Goal: Task Accomplishment & Management: Manage account settings

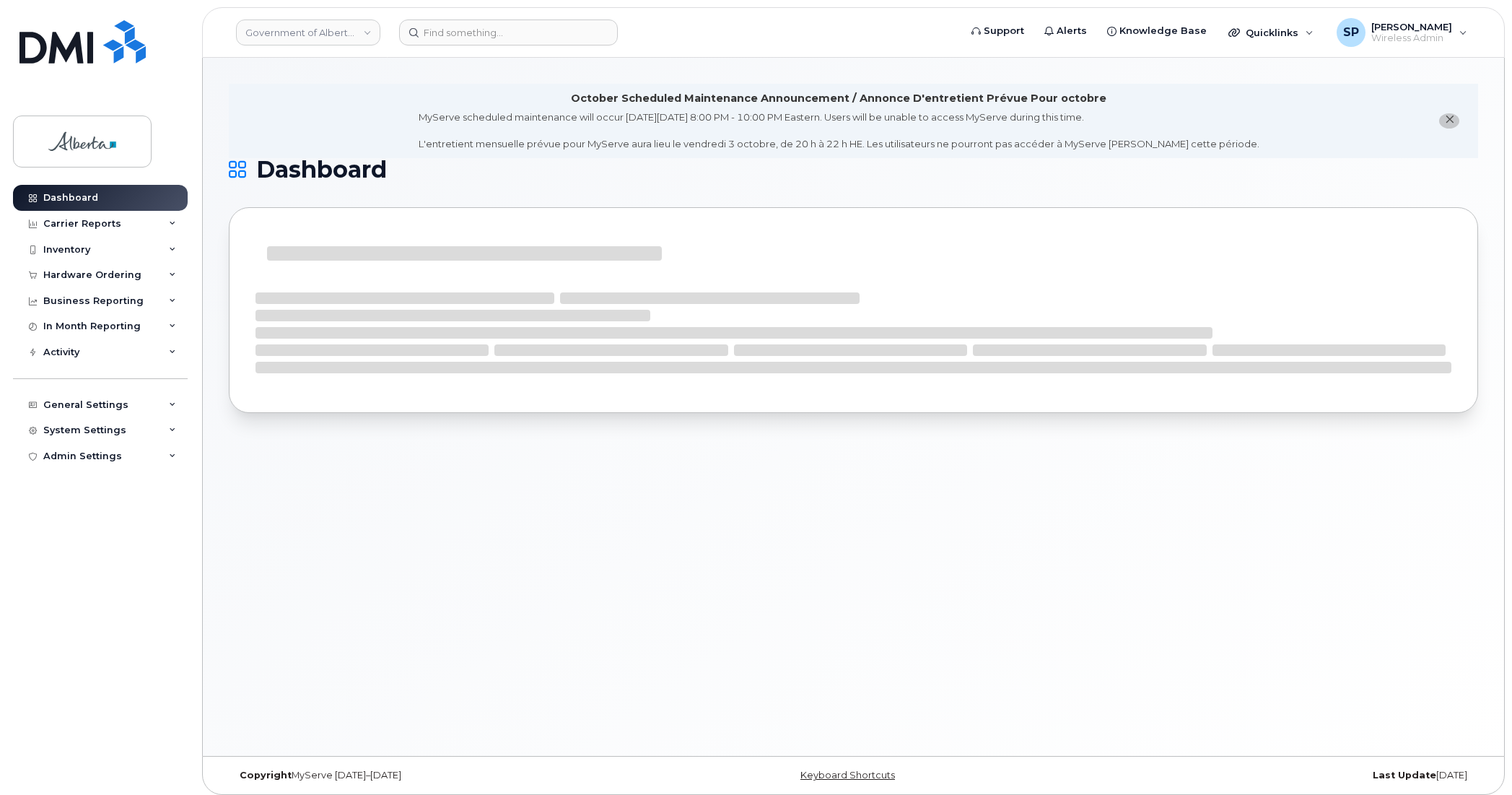
click at [1452, 117] on icon "close notification" at bounding box center [1449, 119] width 9 height 9
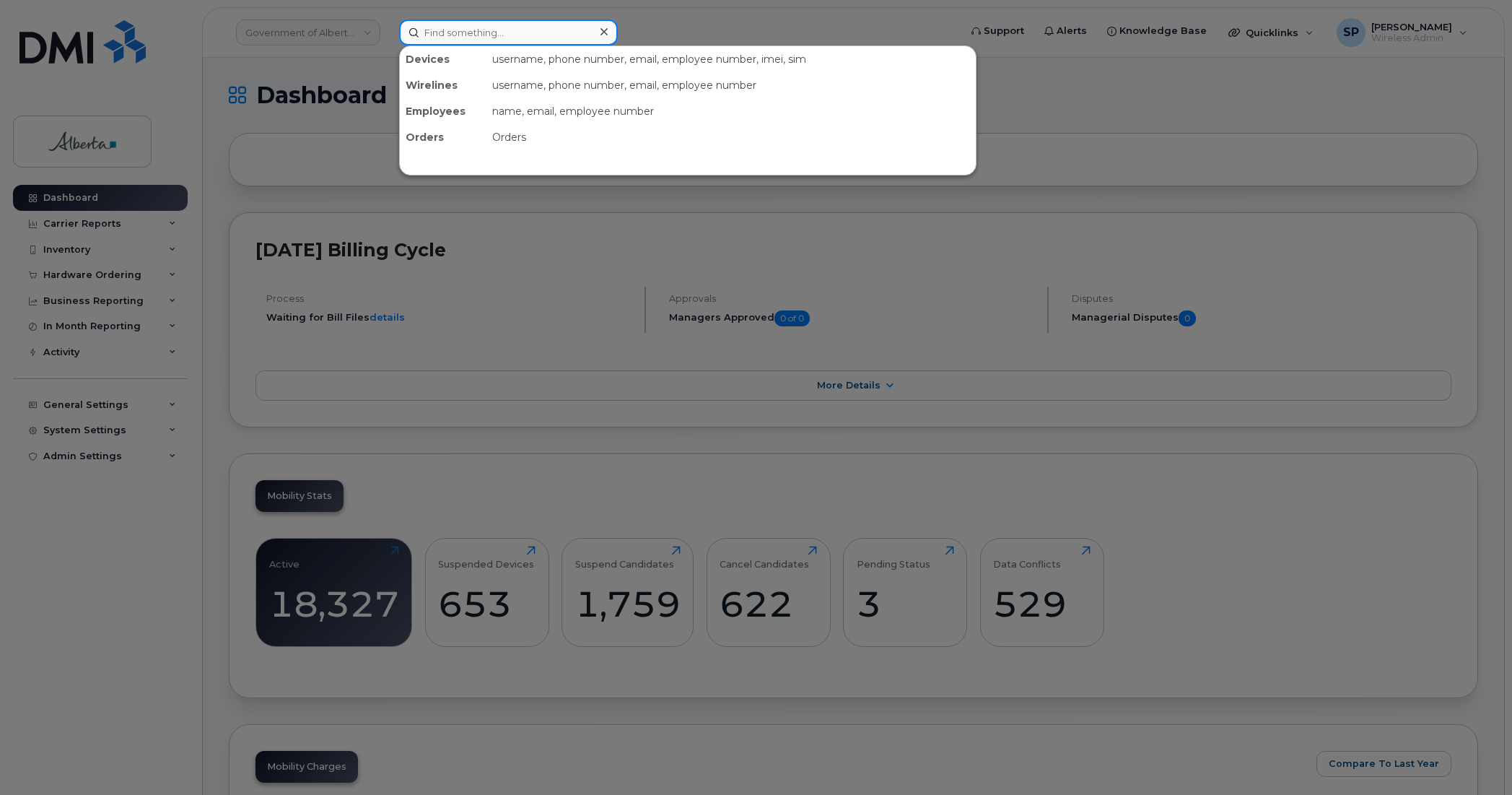
click at [457, 20] on input at bounding box center [508, 33] width 219 height 26
paste input "7804278473"
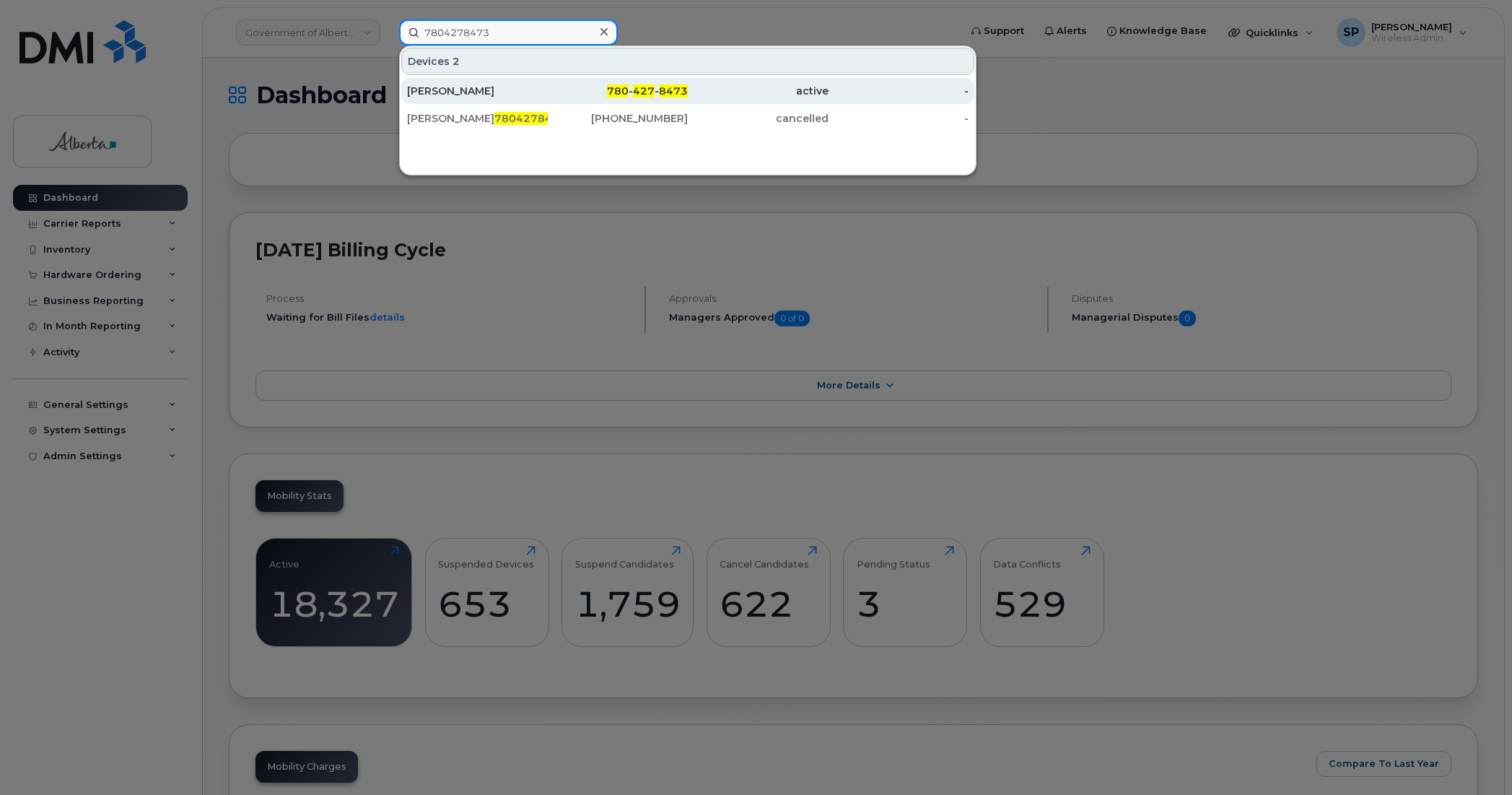
type input "7804278473"
click at [465, 94] on div "[PERSON_NAME]" at bounding box center [477, 91] width 141 height 15
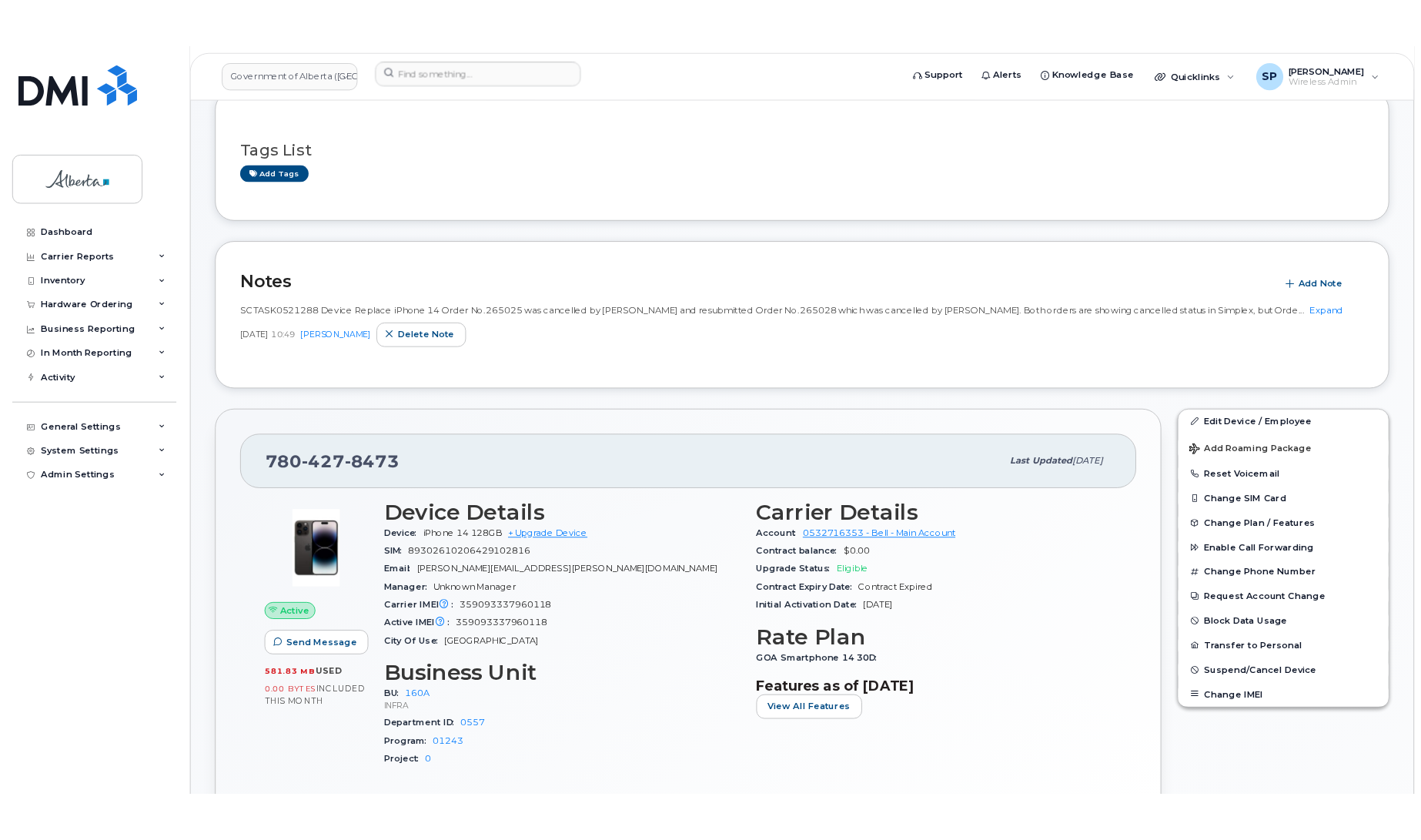
scroll to position [207, 0]
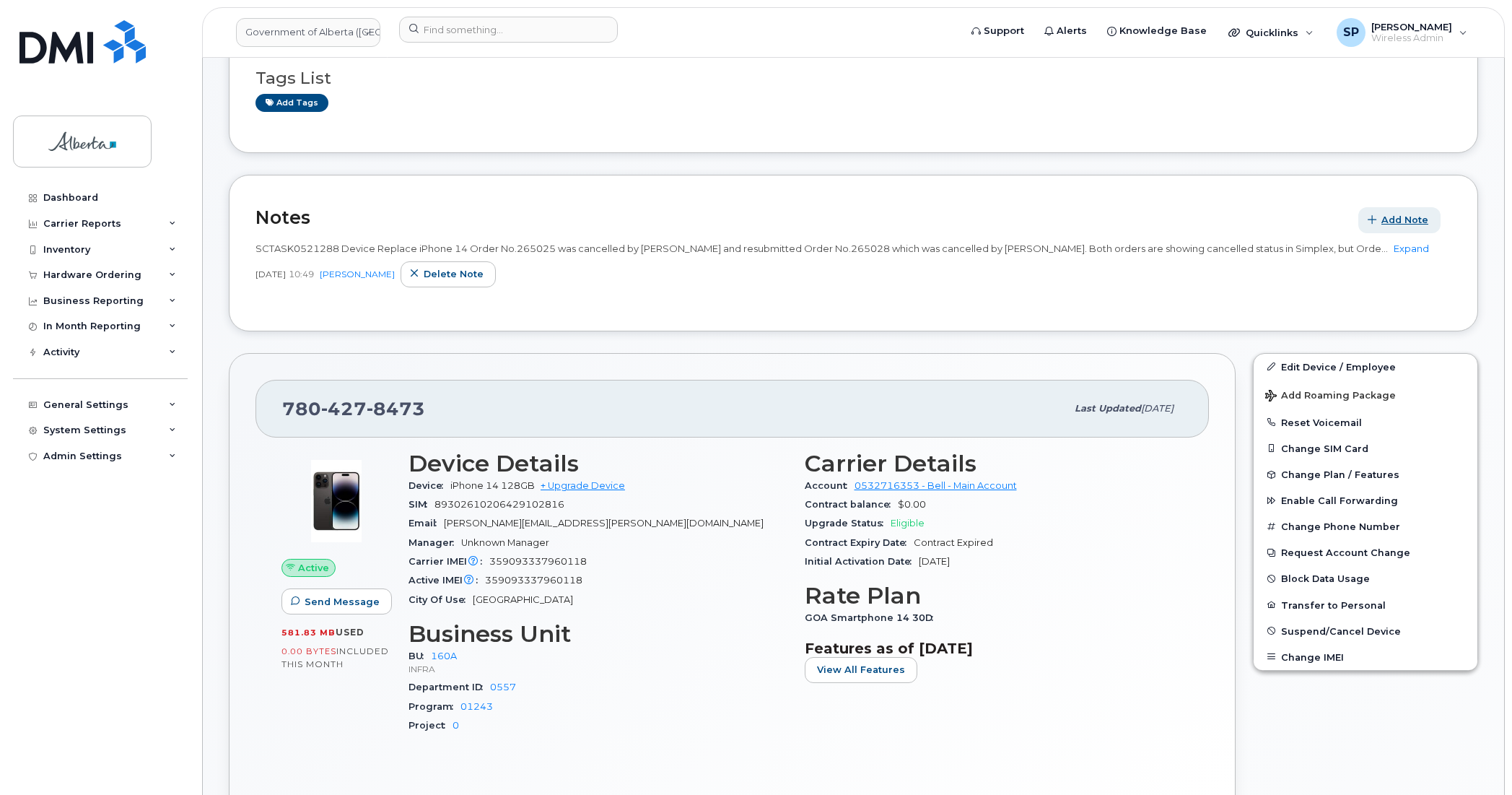
click at [1401, 221] on span "Add Note" at bounding box center [1404, 220] width 47 height 14
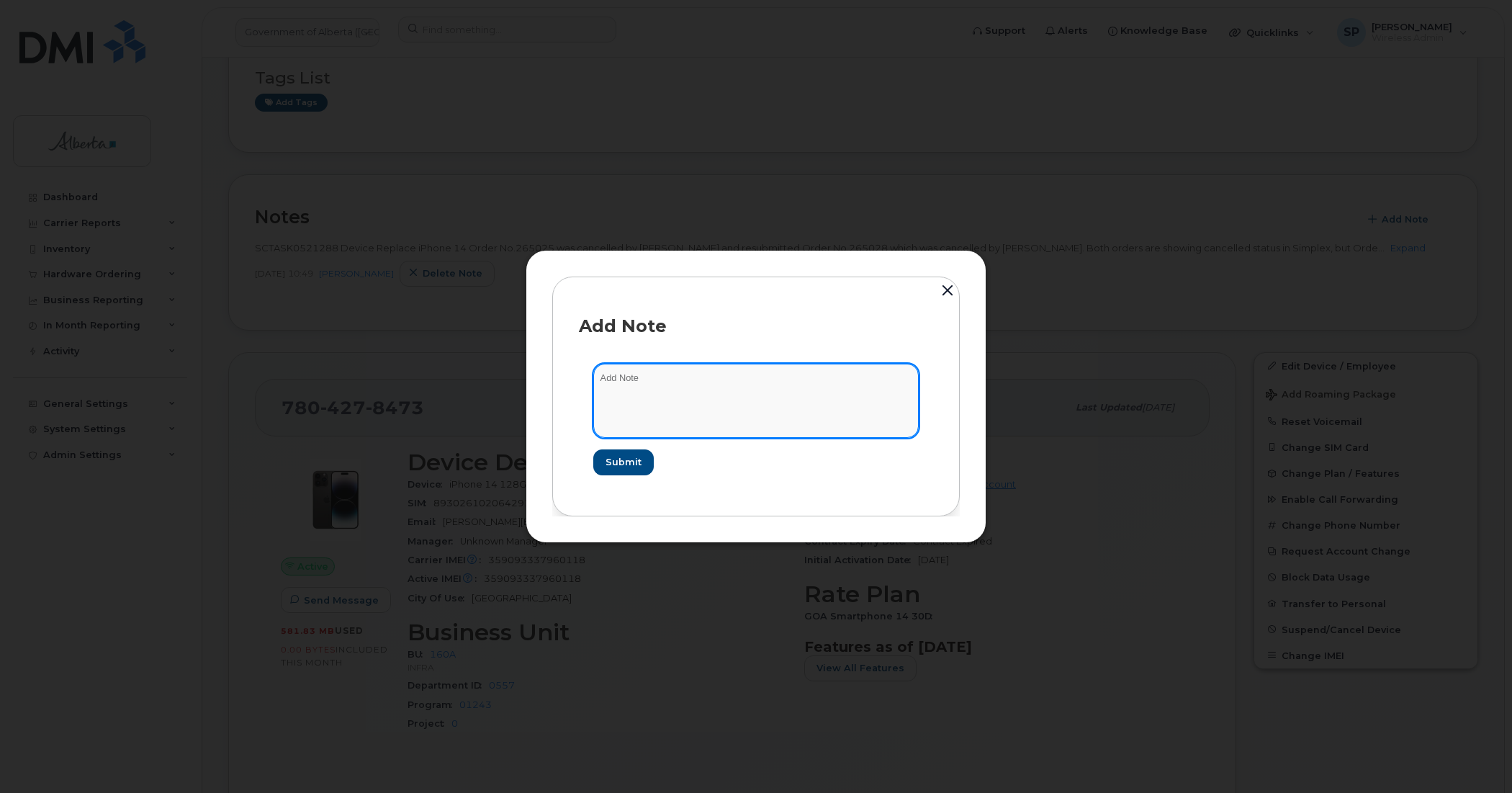
click at [751, 396] on textarea at bounding box center [756, 400] width 326 height 74
paste textarea "SCTASK0855284 Plan User Termination - (1) 7804278473 Repurpose Edmonton."
type textarea "SCTASK0855284 Plan User Termination - (1) 7804278473 Repurpose Edmonton."
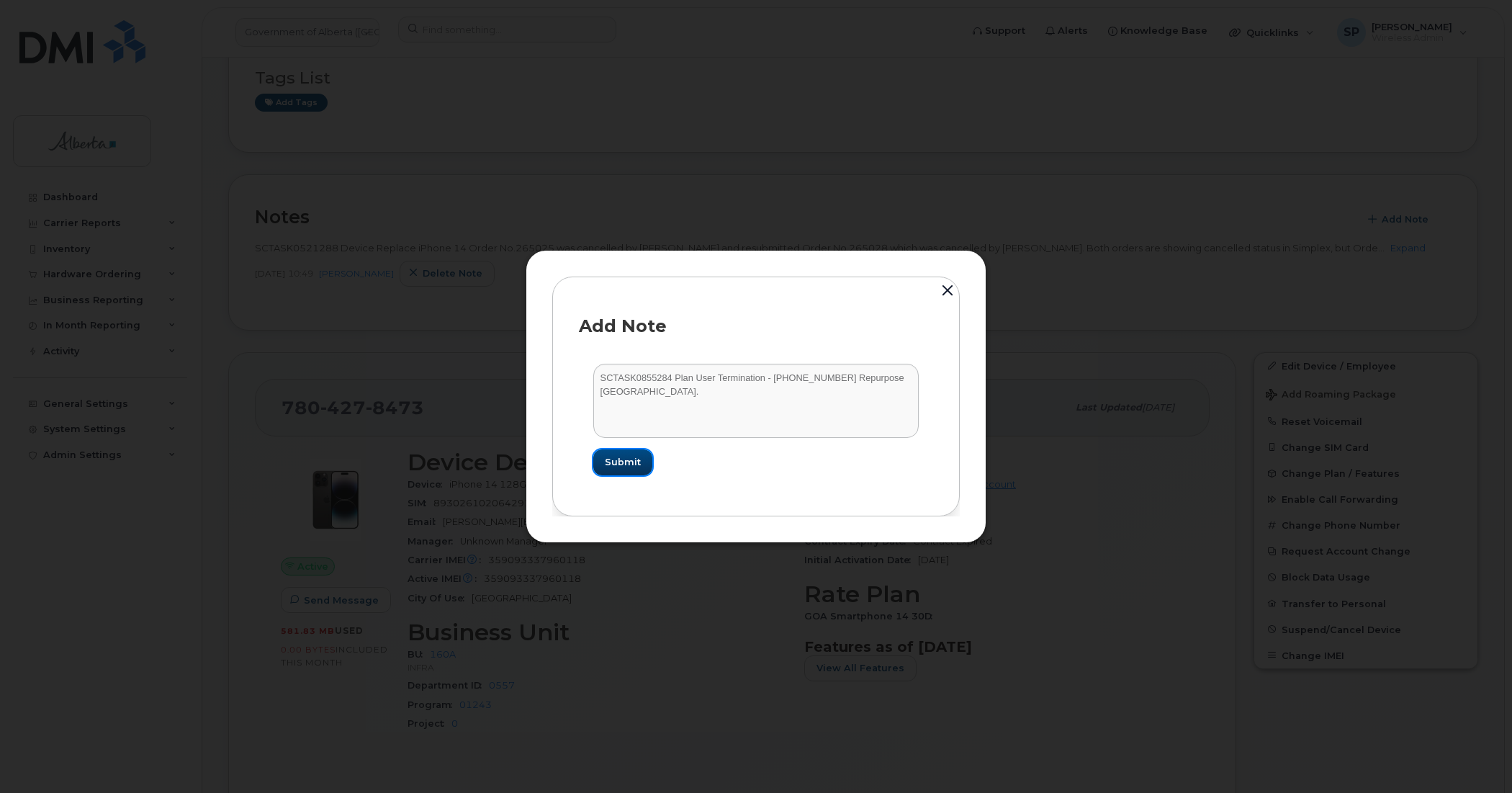
click at [620, 465] on span "Submit" at bounding box center [623, 462] width 36 height 14
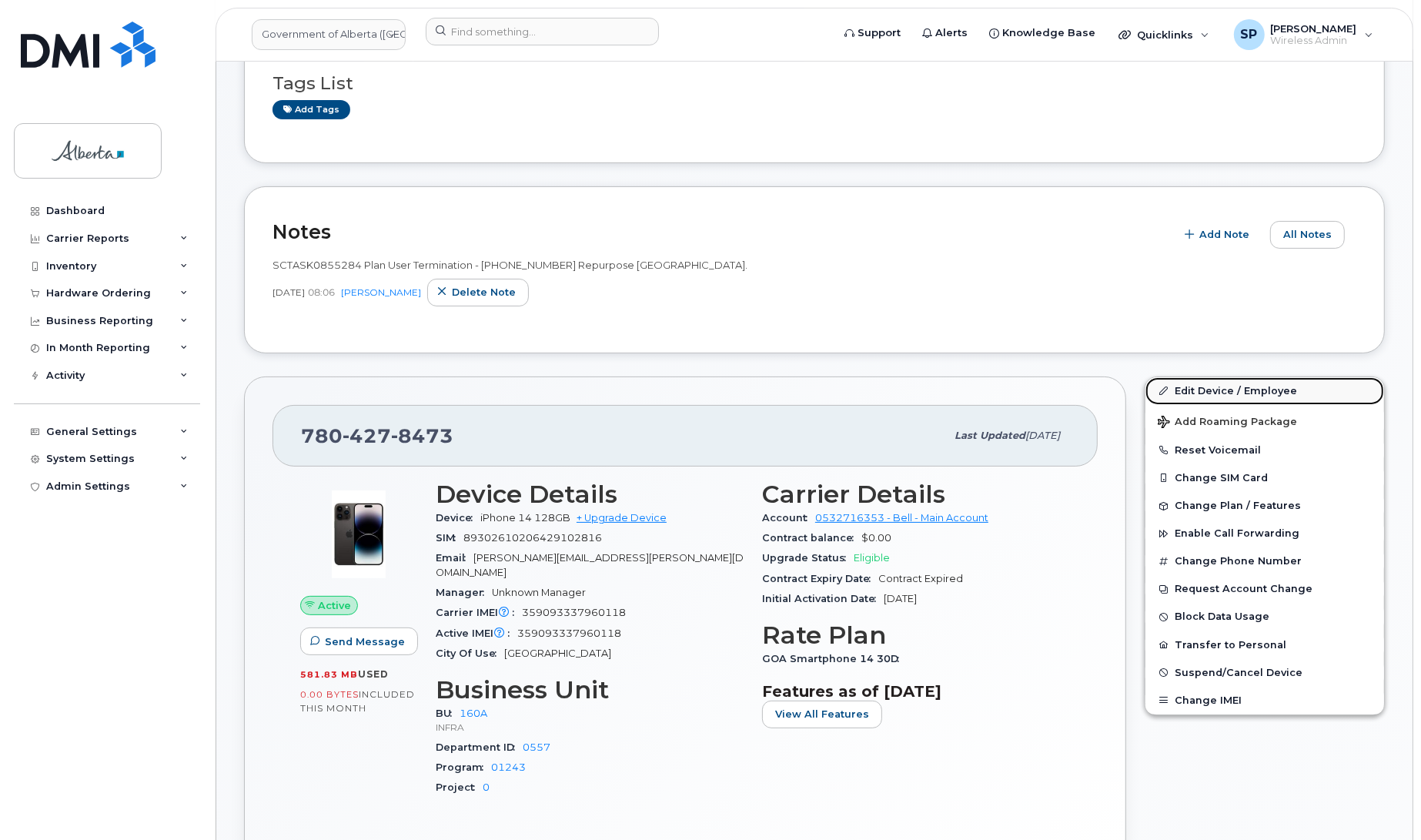
click at [1241, 393] on link "Edit Device / Employee" at bounding box center [1265, 391] width 239 height 27
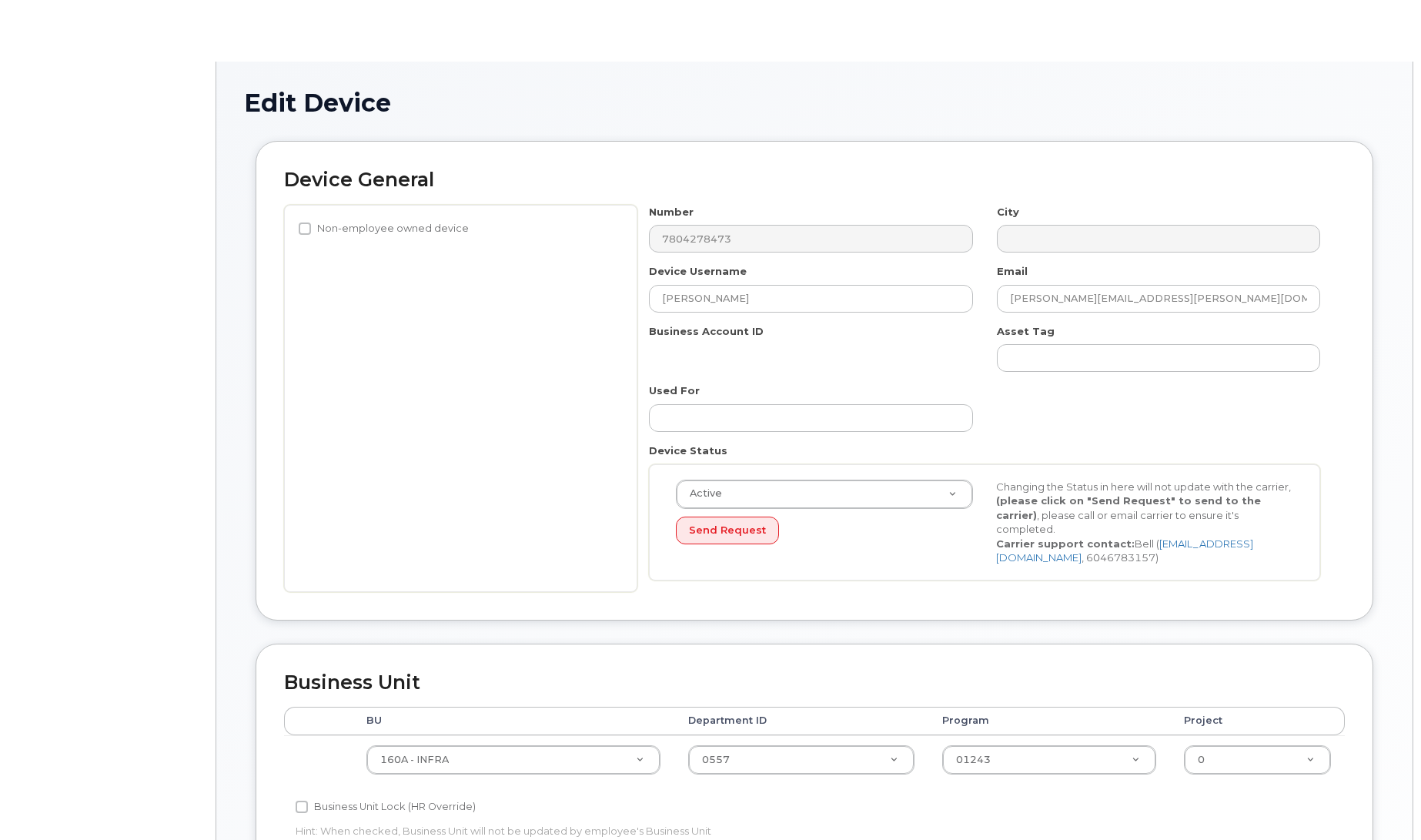
select select "4681665"
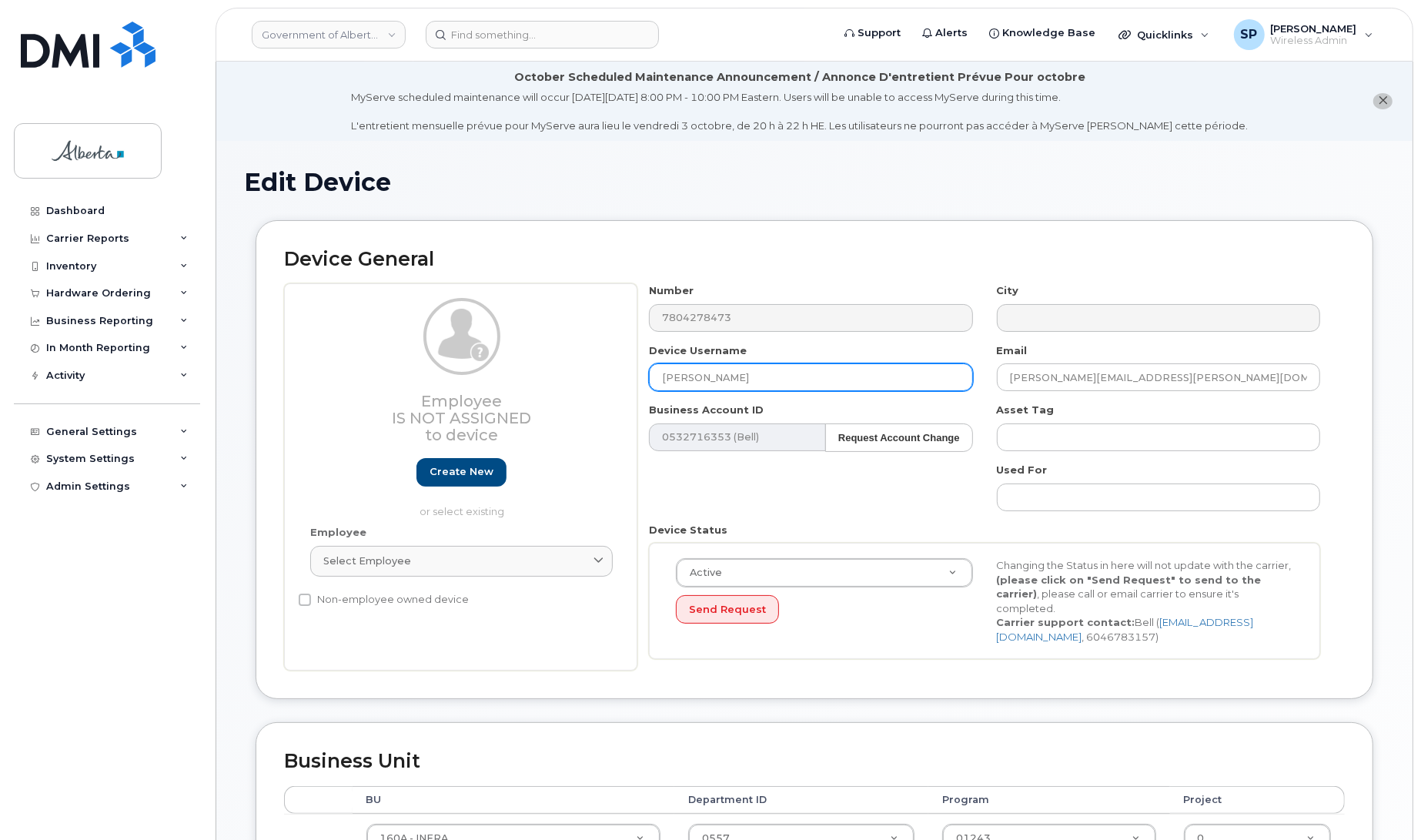
drag, startPoint x: 749, startPoint y: 376, endPoint x: 591, endPoint y: 382, distance: 158.1
click at [591, 382] on div "Employee Is not assigned to device Create new or select existing Employee Selec…" at bounding box center [815, 476] width 1061 height 387
click at [772, 377] on input "[PERSON_NAME]" at bounding box center [811, 377] width 324 height 27
drag, startPoint x: 755, startPoint y: 376, endPoint x: 636, endPoint y: 374, distance: 119.0
click at [636, 374] on div "Employee Is not assigned to device Create new or select existing Employee Selec…" at bounding box center [815, 476] width 1061 height 387
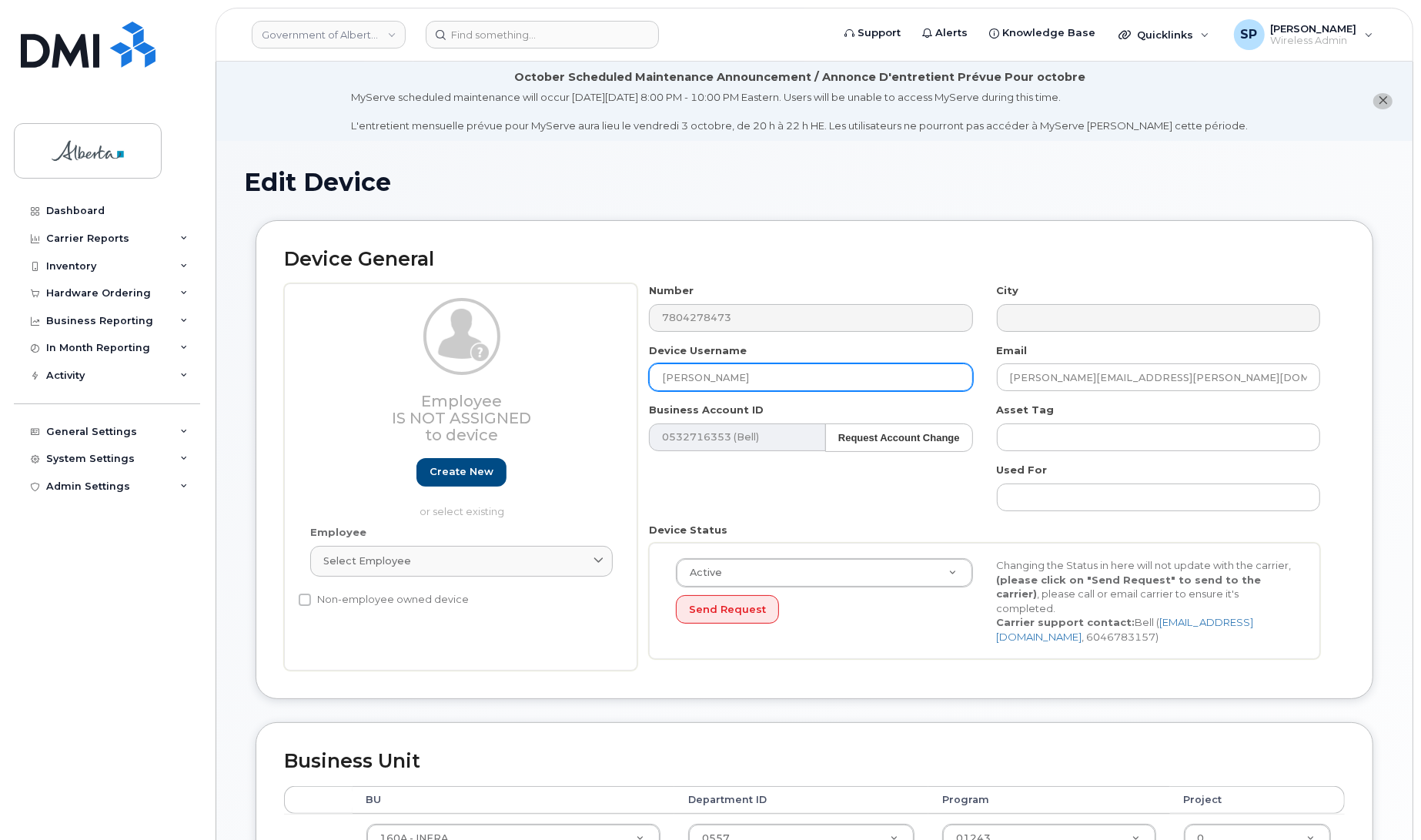
paste input "Repurpose Edmonton"
type input "Repurpose Edmonton"
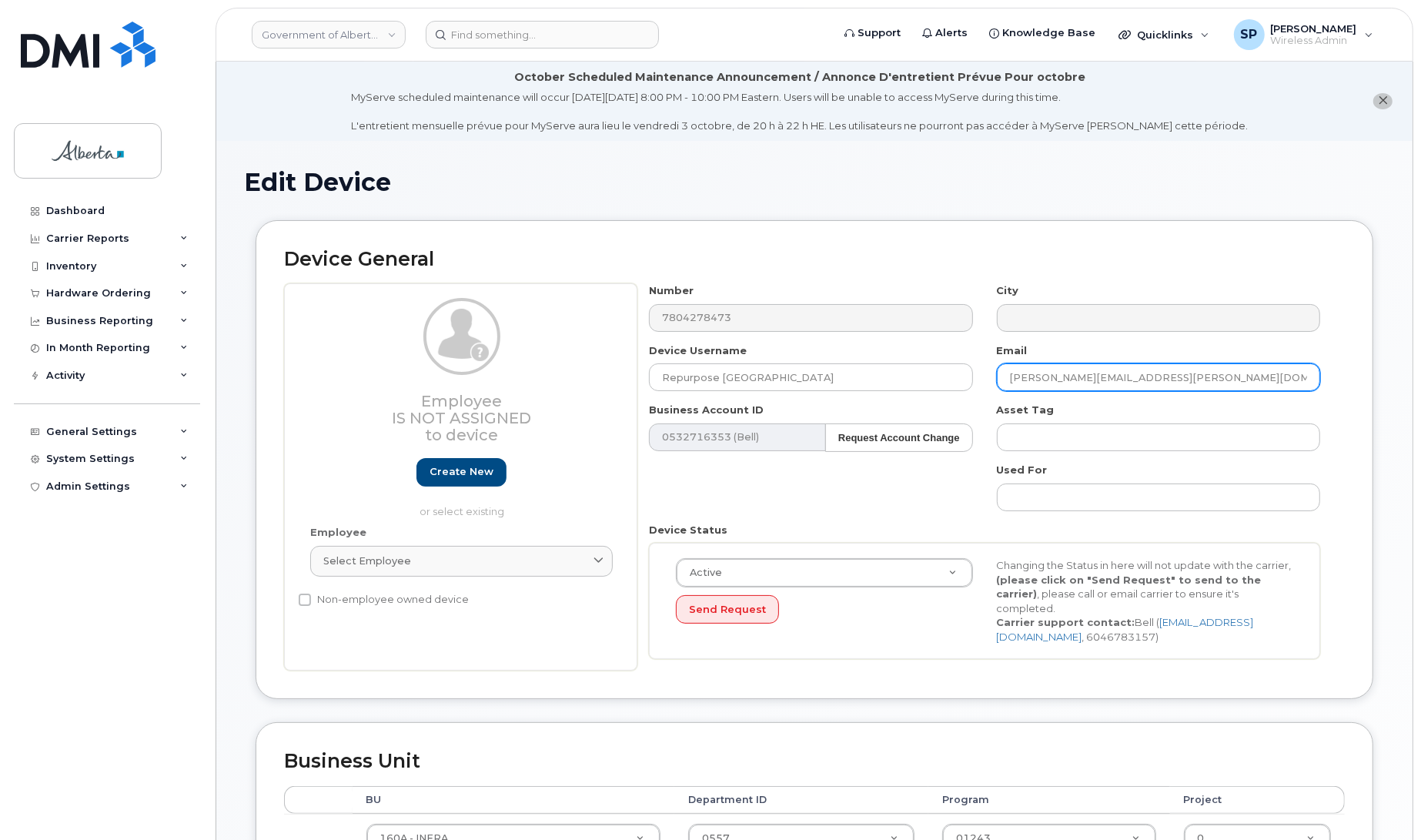
drag, startPoint x: 1144, startPoint y: 372, endPoint x: 974, endPoint y: 377, distance: 170.1
click at [974, 377] on div "Number 7804278473 City Device Username Repurpose Edmonton Email brian.dejong@go…" at bounding box center [985, 476] width 695 height 387
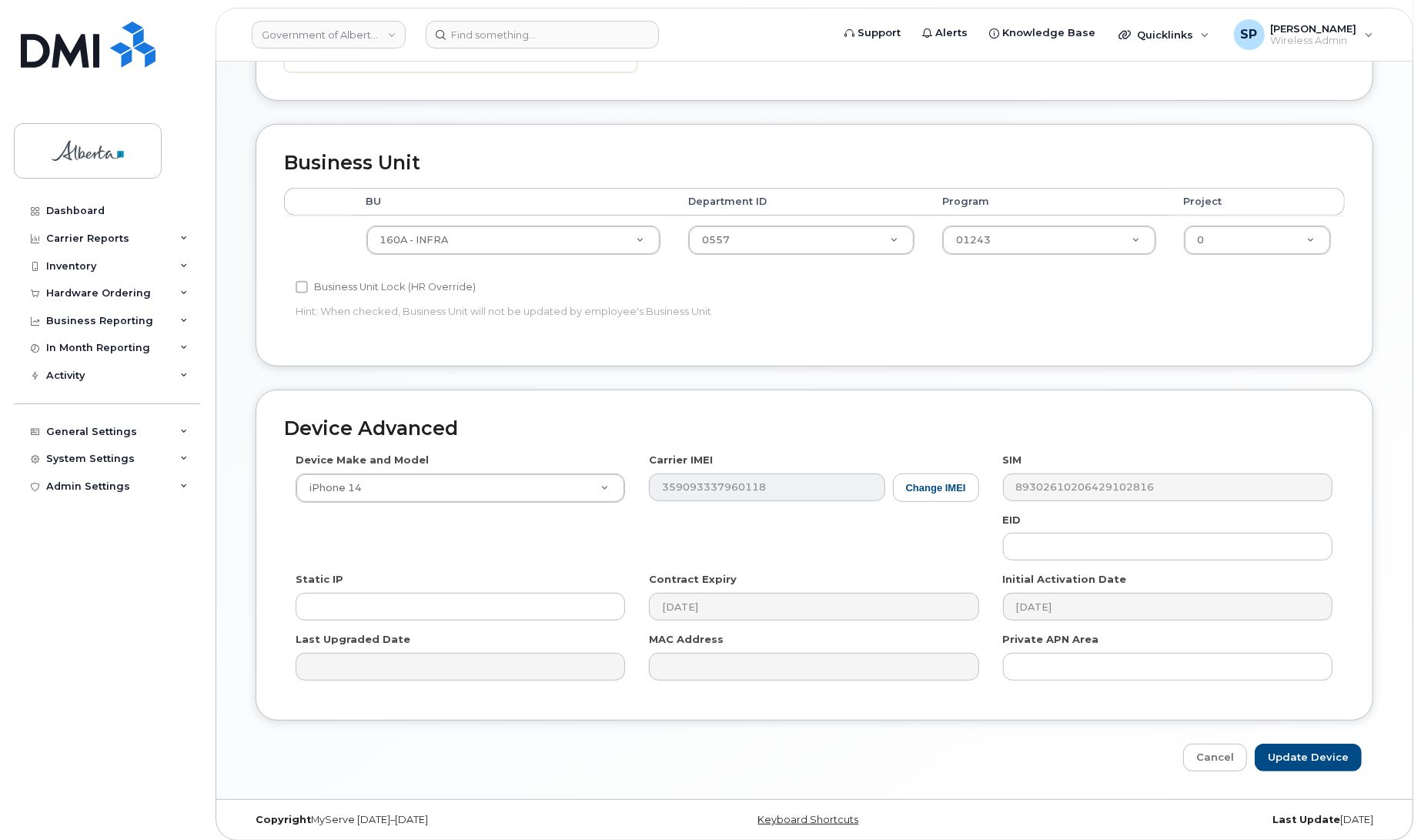
scroll to position [601, 0]
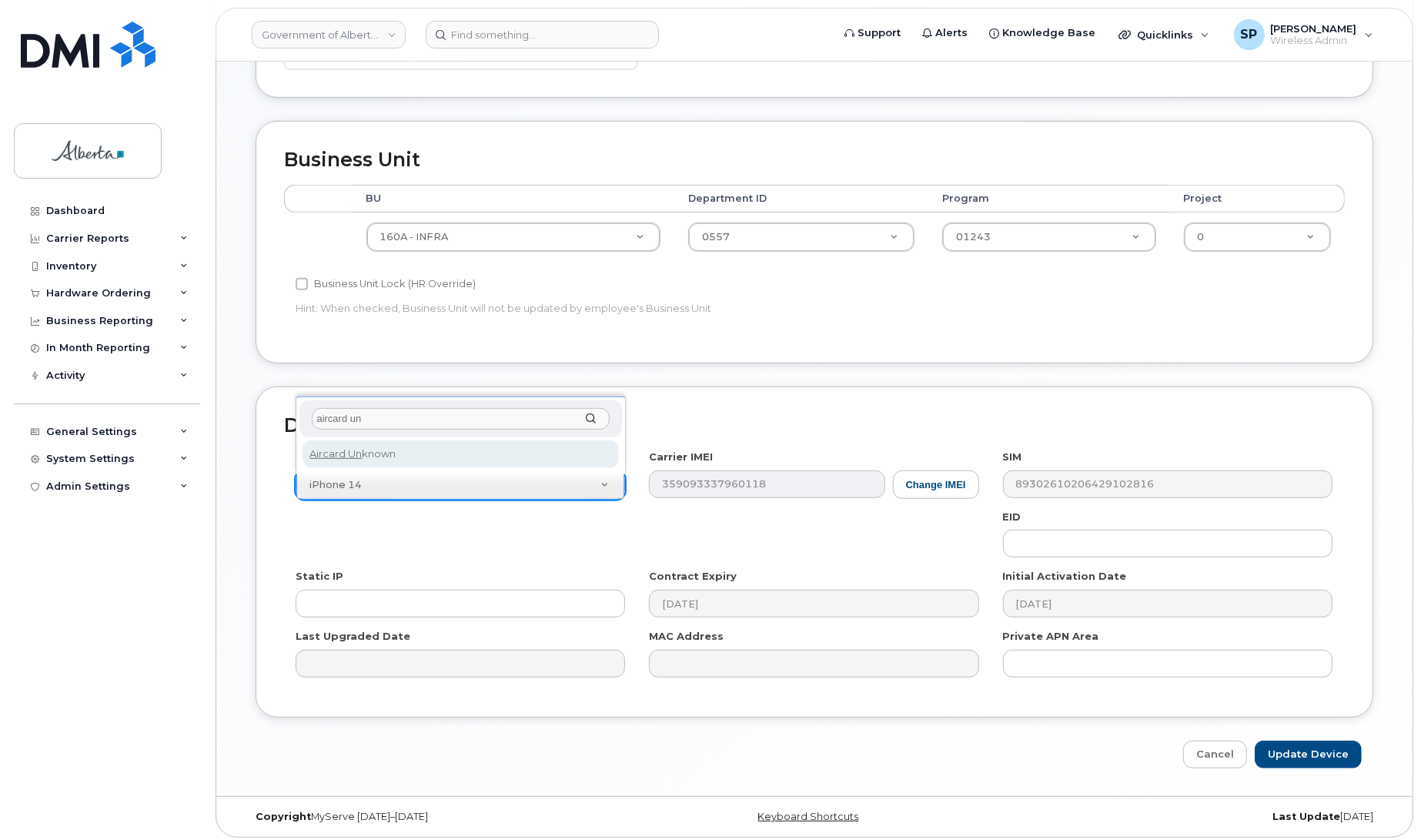
type input "aircard un"
select select "971"
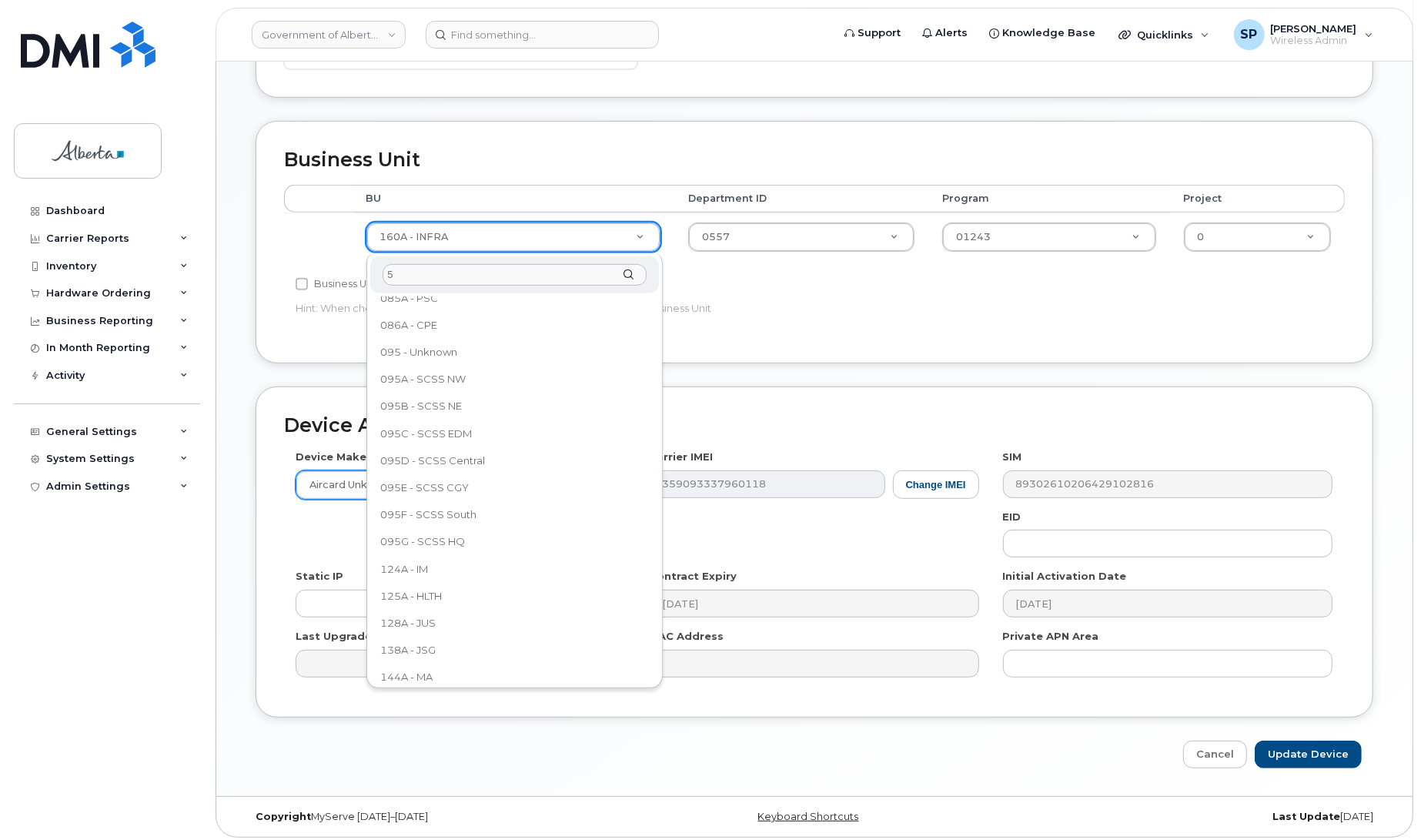
scroll to position [0, 0]
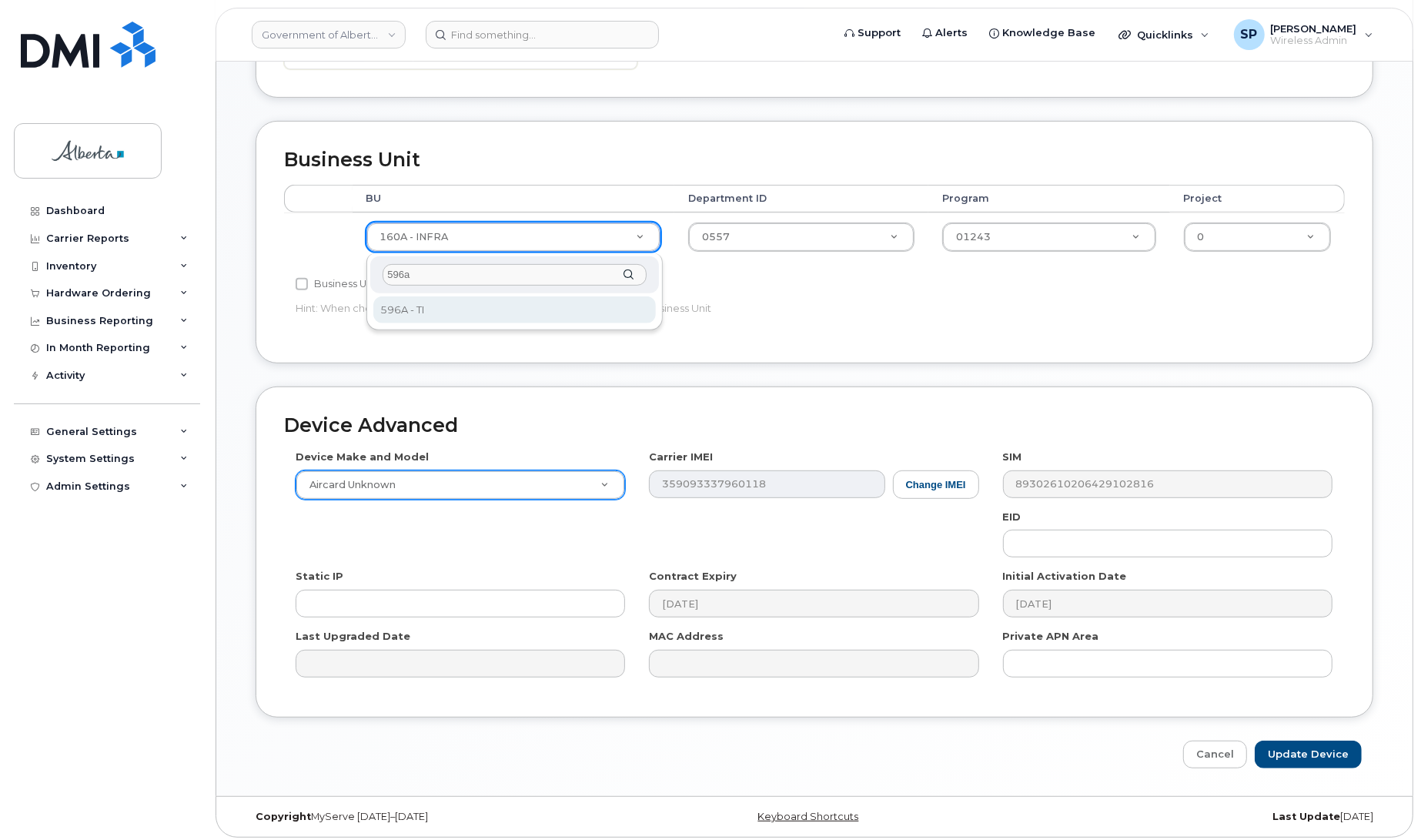
type input "596a"
drag, startPoint x: 433, startPoint y: 312, endPoint x: 548, endPoint y: 286, distance: 117.9
select select "4797729"
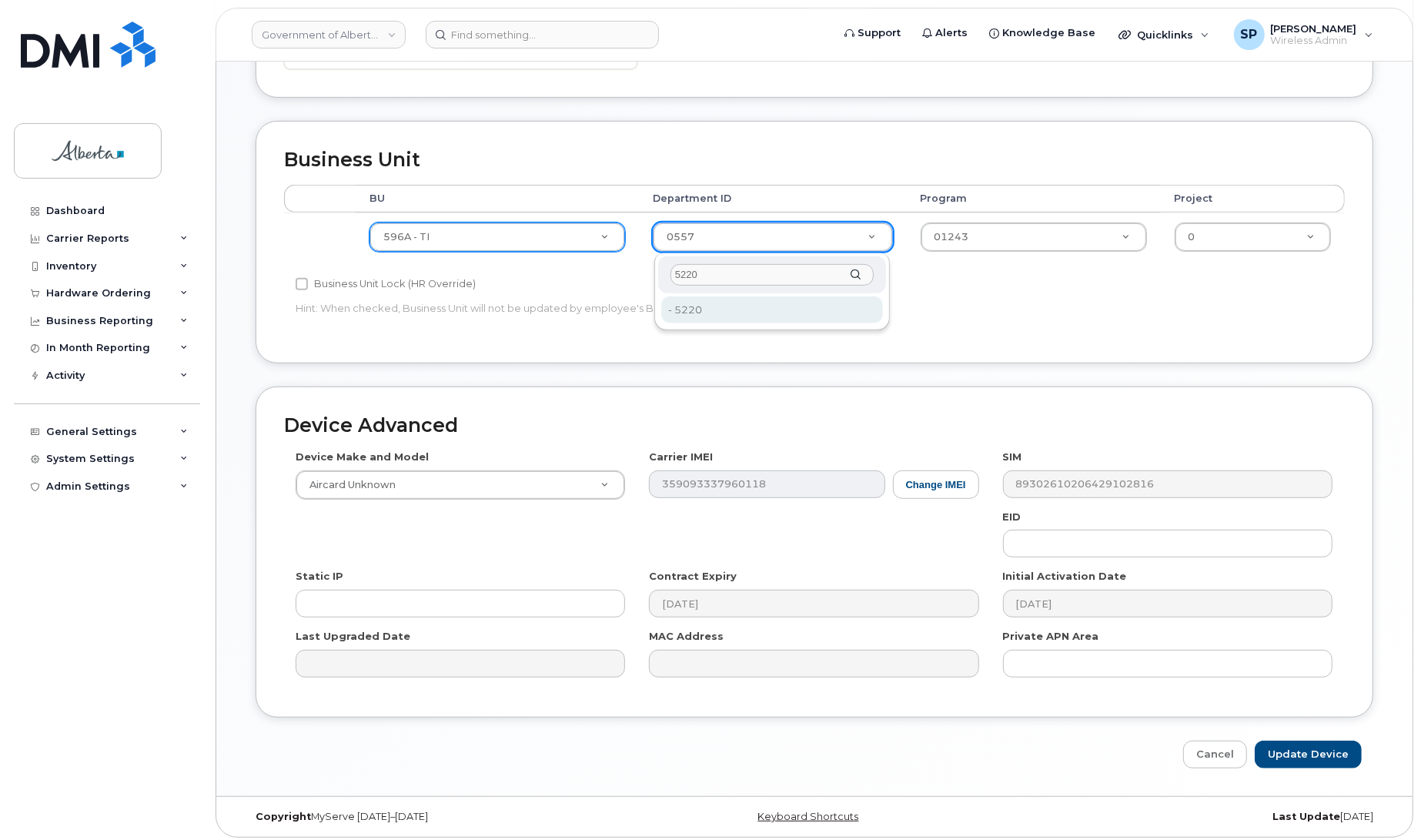
type input "5220"
type input "4802987"
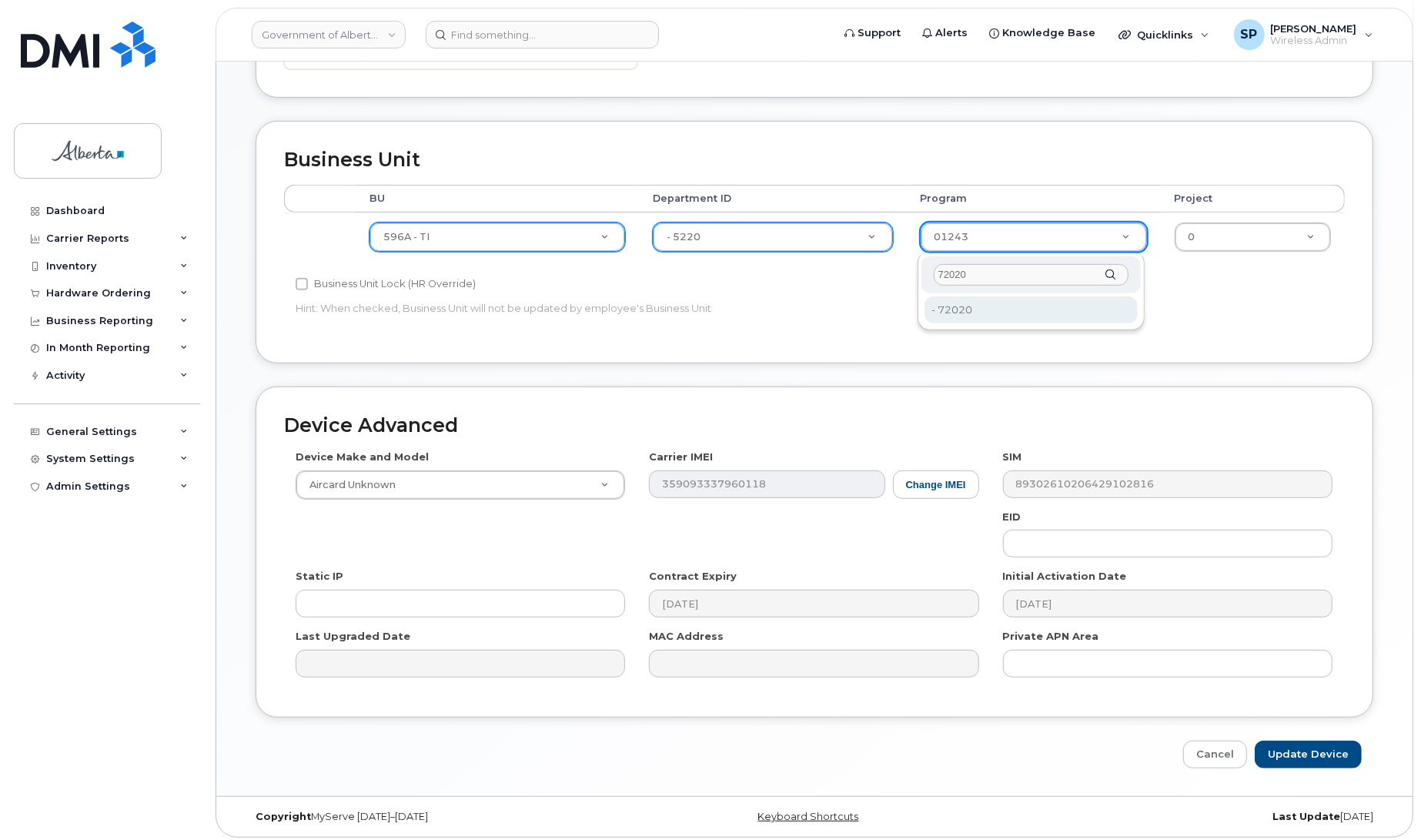
type input "72020"
type input "4803008"
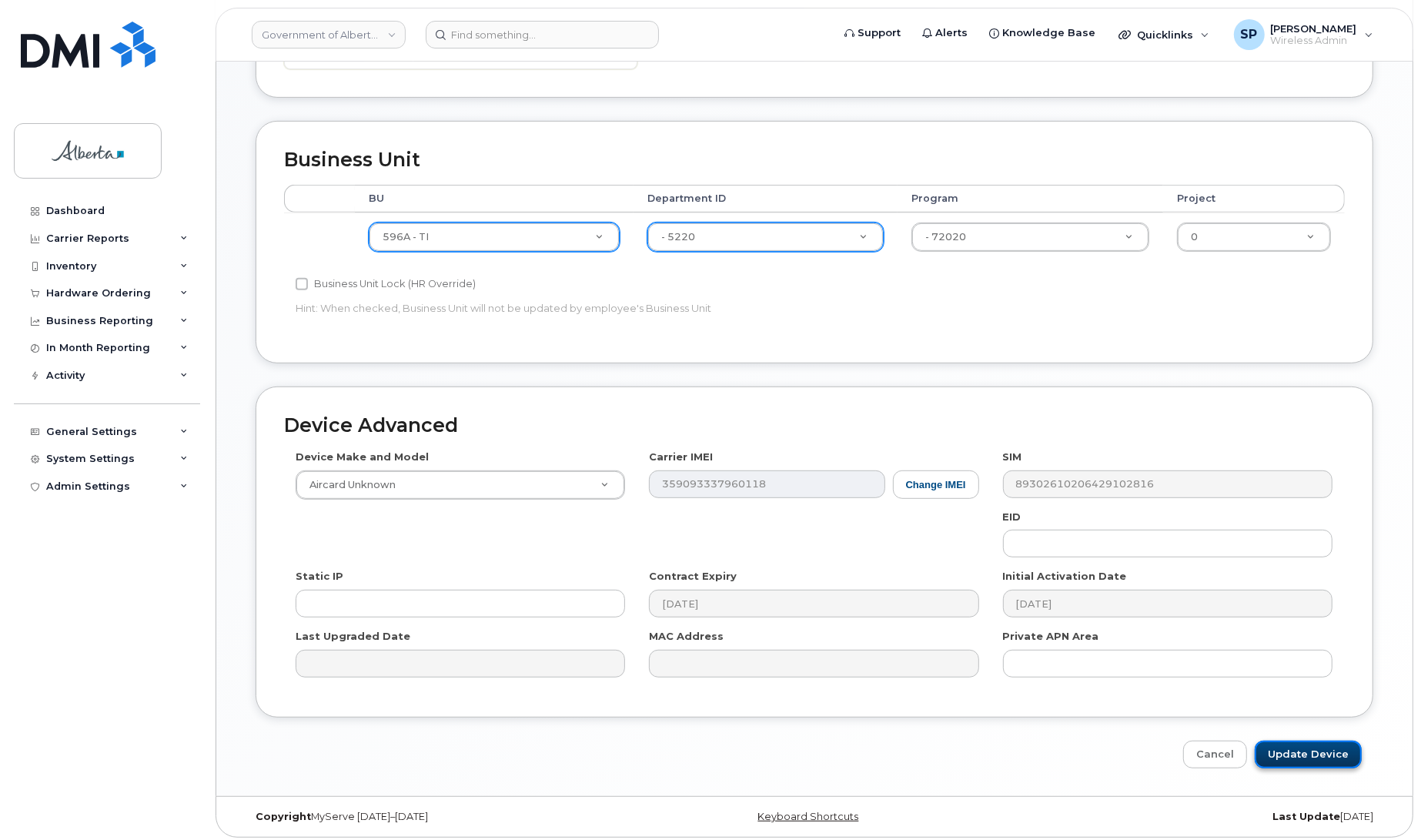
click at [1311, 762] on input "Update Device" at bounding box center [1308, 754] width 107 height 28
type input "Saving..."
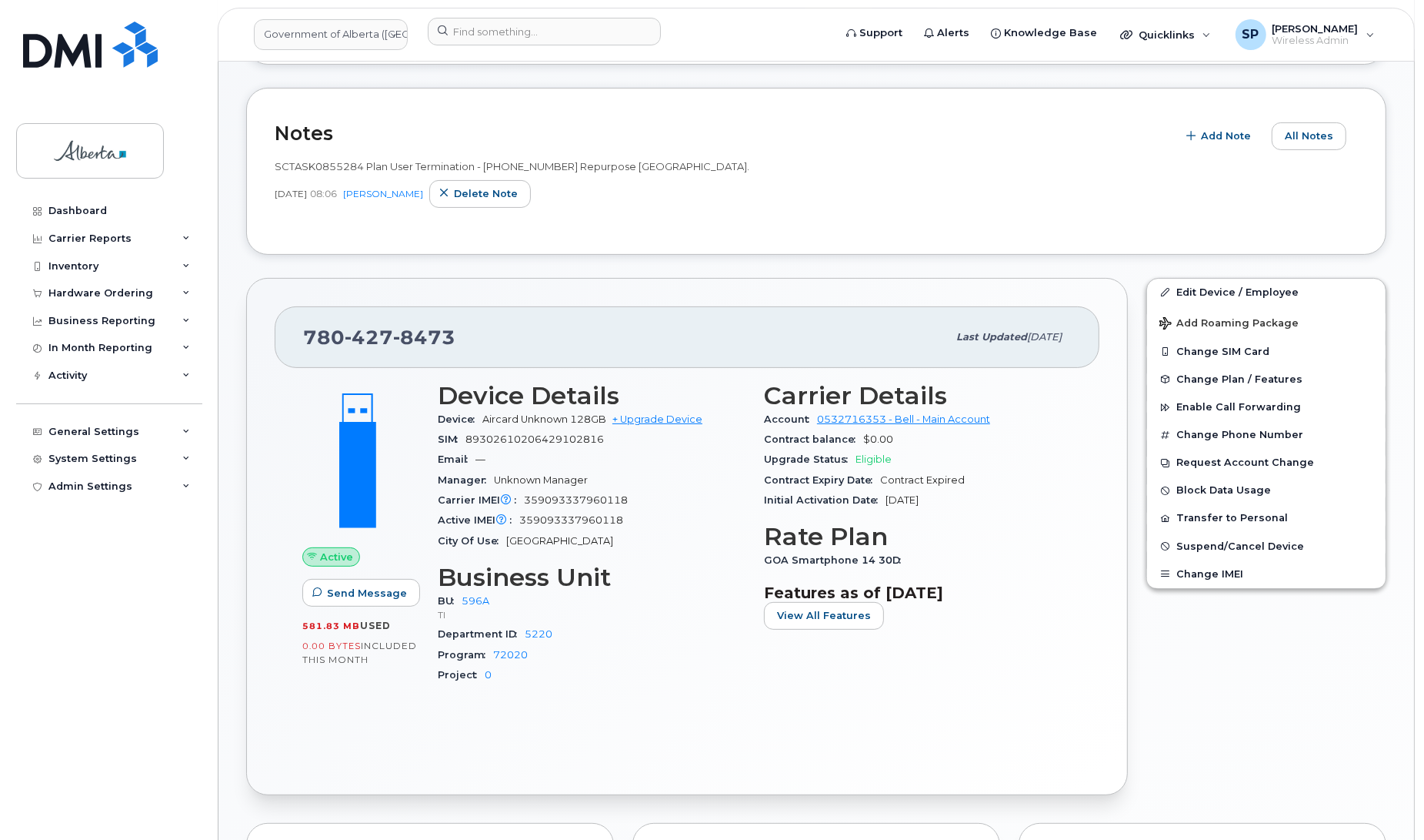
scroll to position [313, 0]
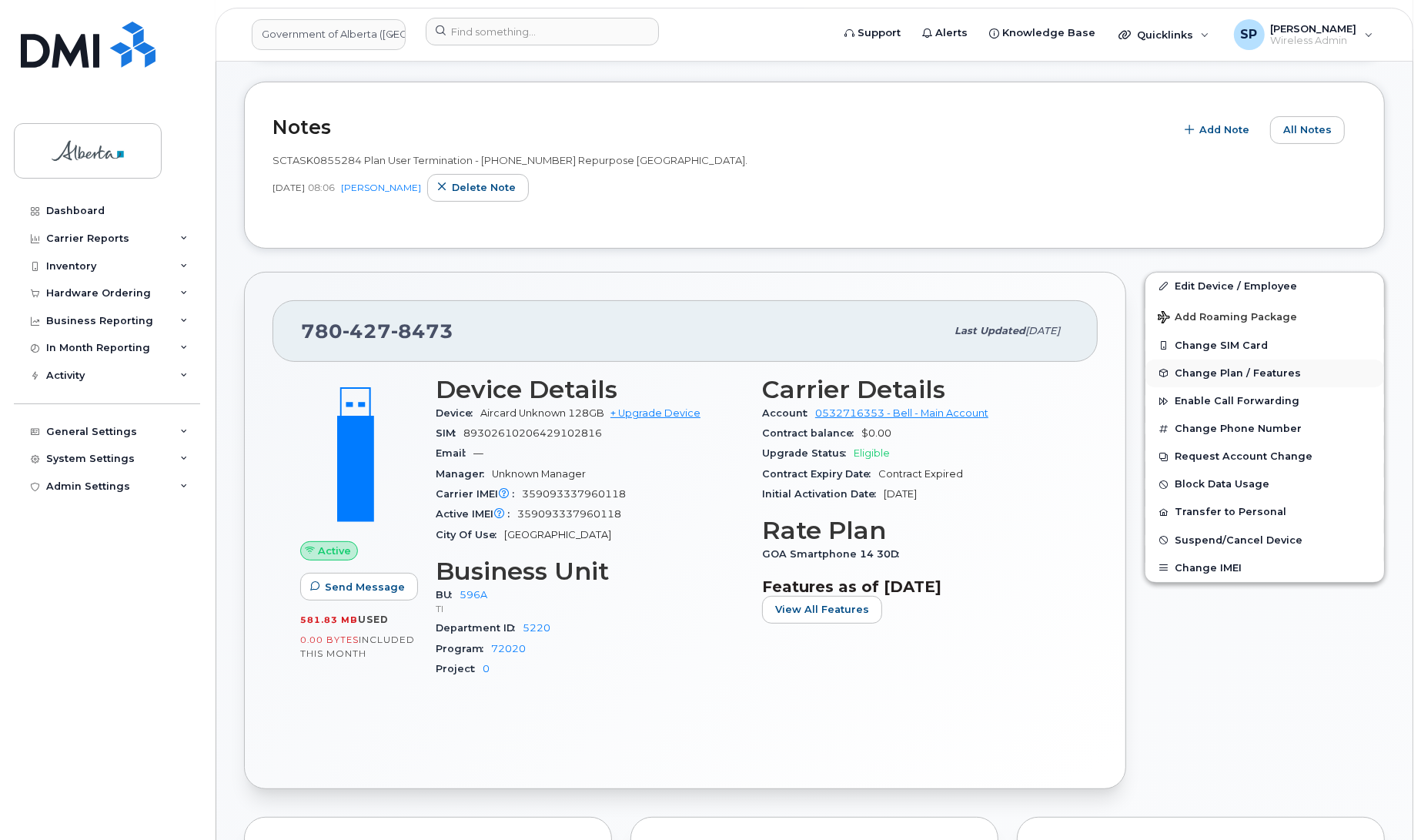
click at [1232, 375] on span "Change Plan / Features" at bounding box center [1238, 373] width 126 height 12
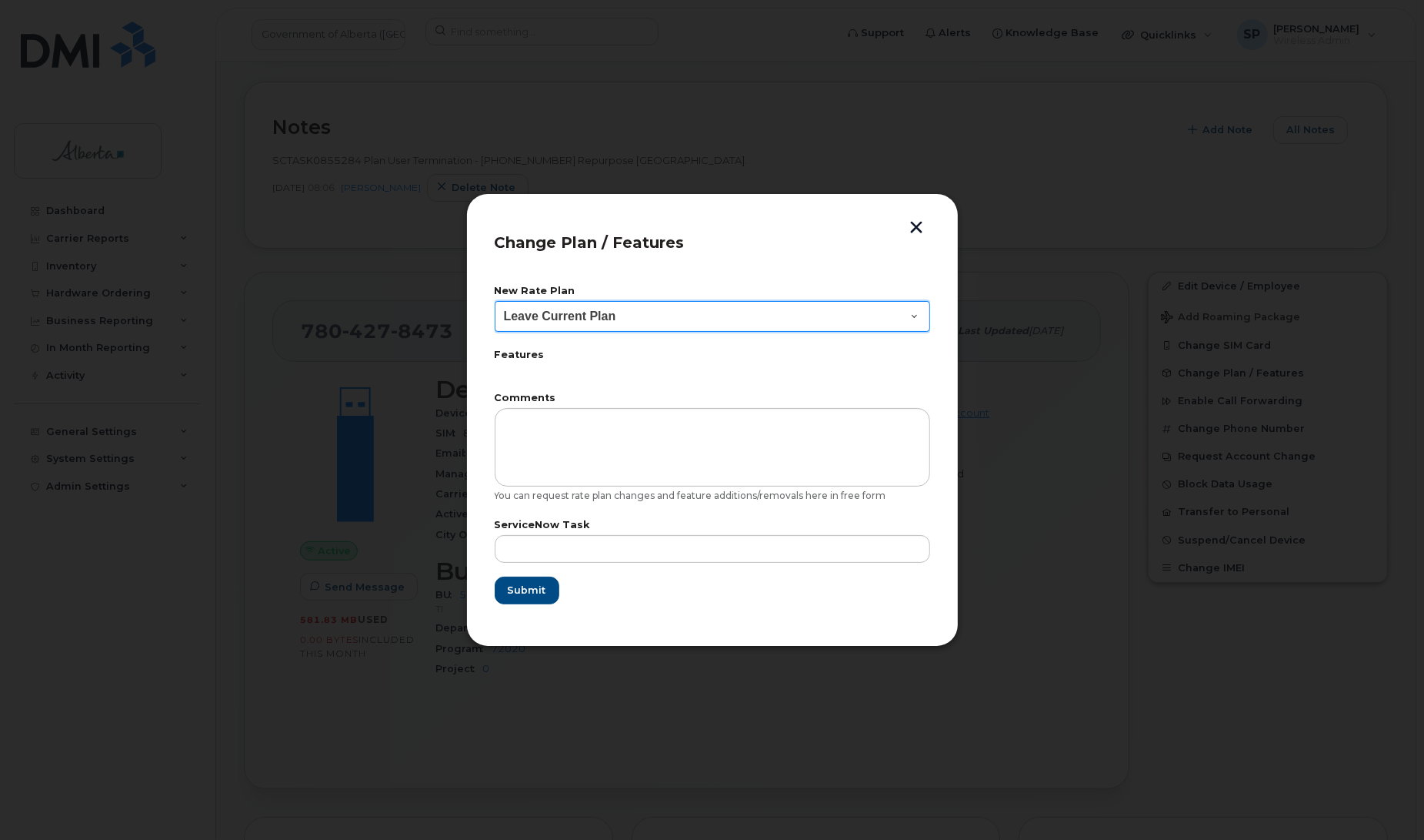
click at [605, 309] on select "Leave Current Plan GOA Data plan 9 30 d GOA–Unlimited Data Plan 9" at bounding box center [712, 316] width 436 height 31
select select "1790211"
click at [494, 301] on select "Leave Current Plan GOA Data plan 9 30 d GOA–Unlimited Data Plan 9" at bounding box center [712, 316] width 436 height 31
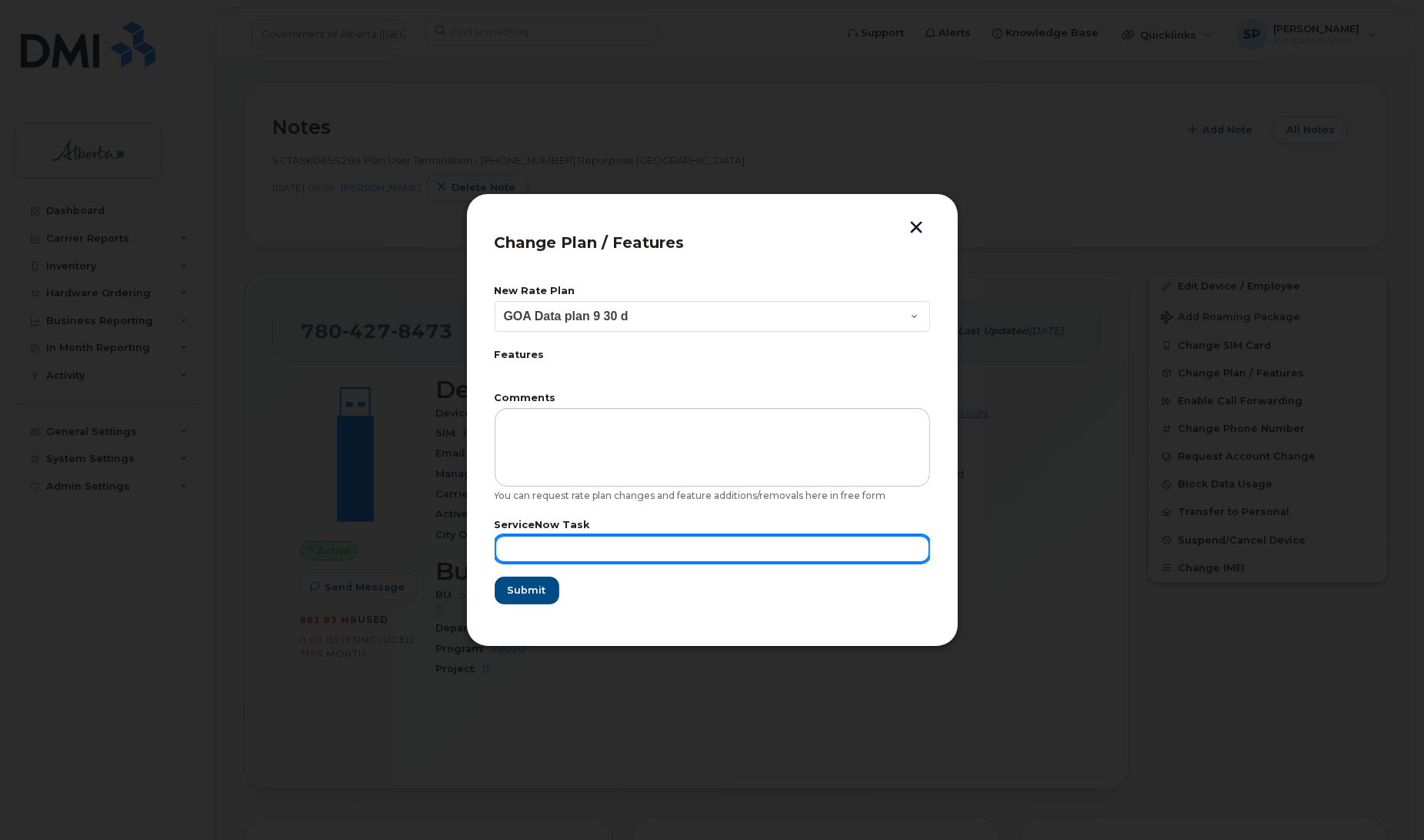
click at [601, 540] on input "text" at bounding box center [712, 548] width 436 height 27
paste input "SCTASK0855284"
type input "SCTASK0855284"
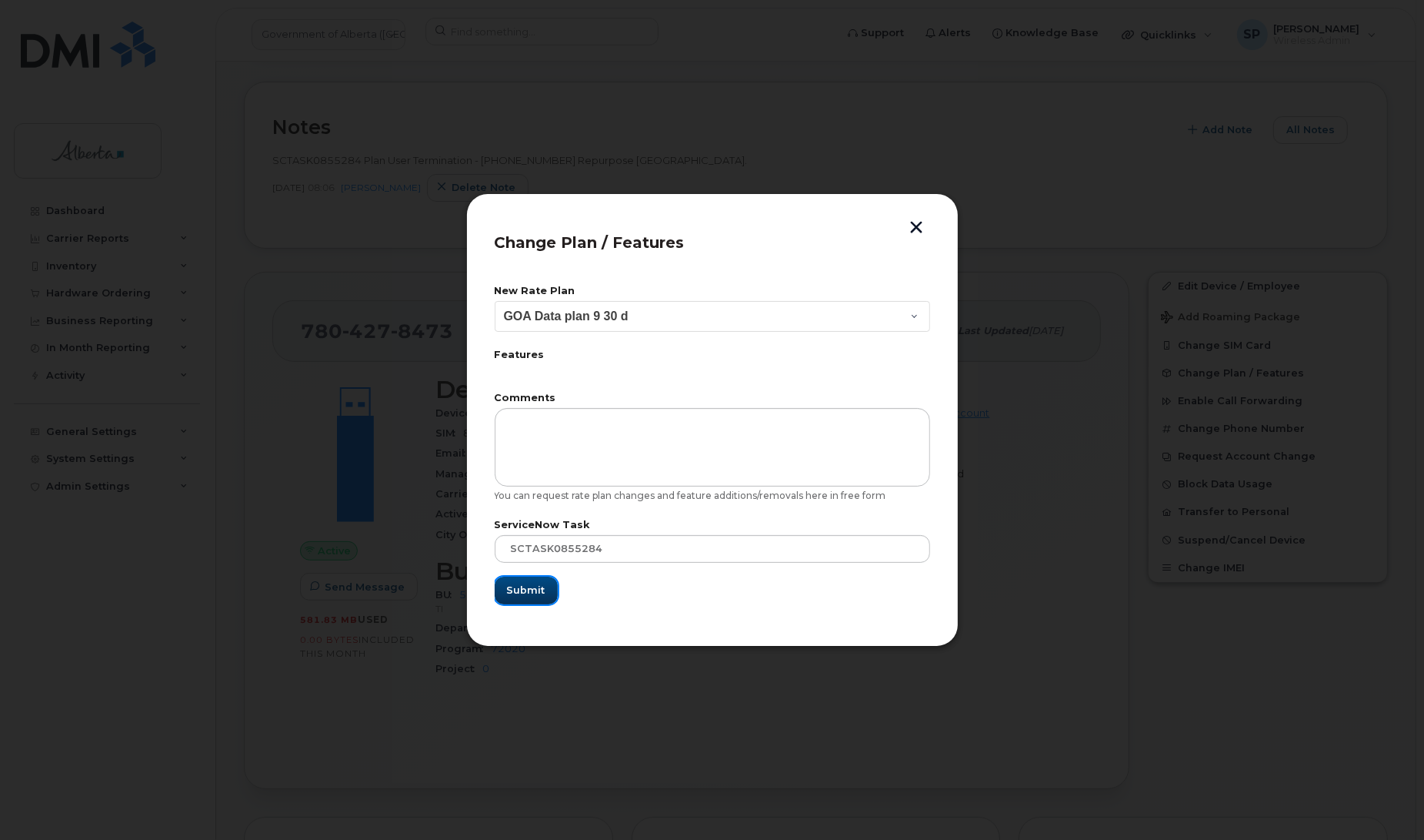
click at [536, 597] on span "Submit" at bounding box center [526, 590] width 38 height 15
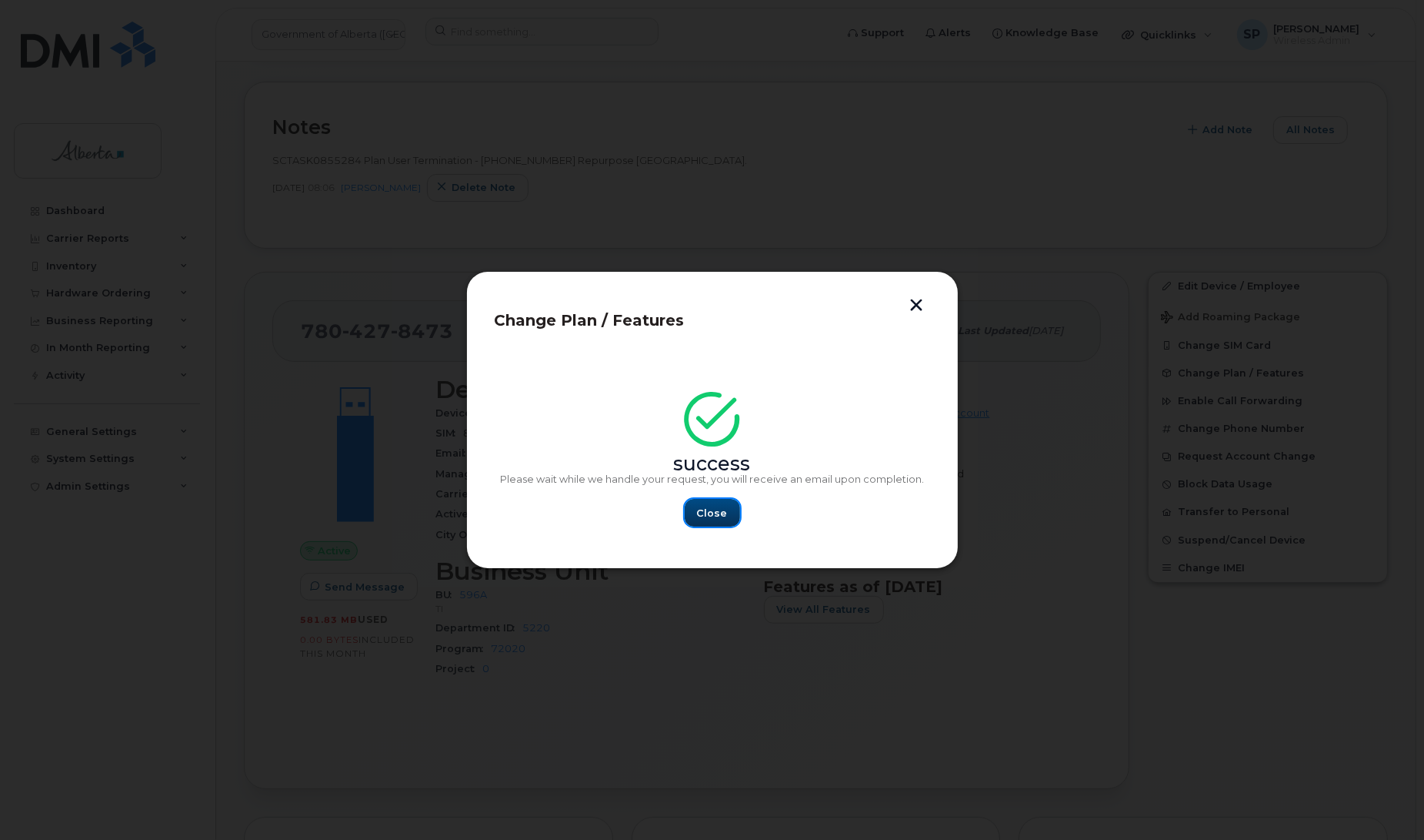
click at [713, 509] on span "Close" at bounding box center [713, 513] width 31 height 15
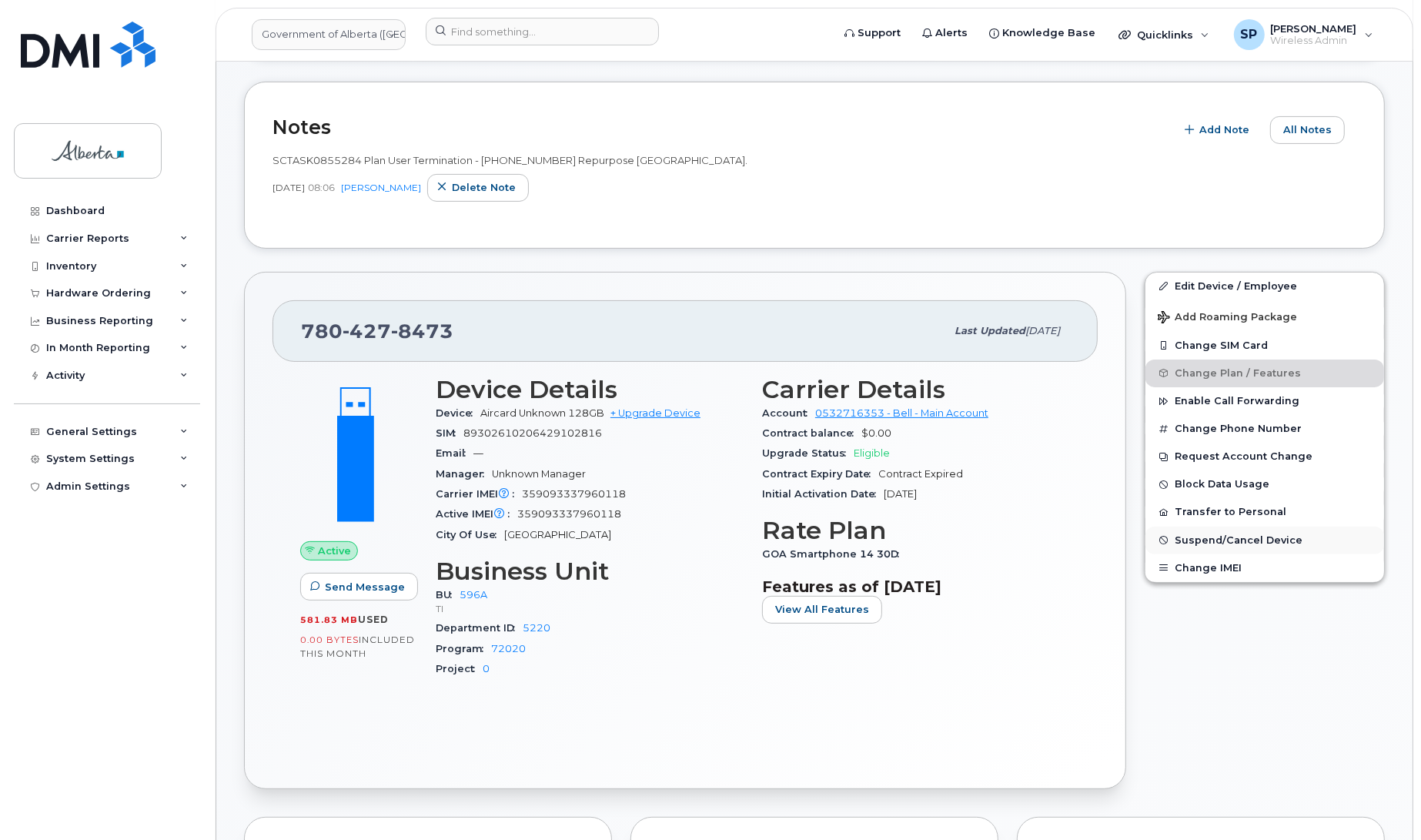
click at [1219, 539] on span "Suspend/Cancel Device" at bounding box center [1239, 539] width 128 height 12
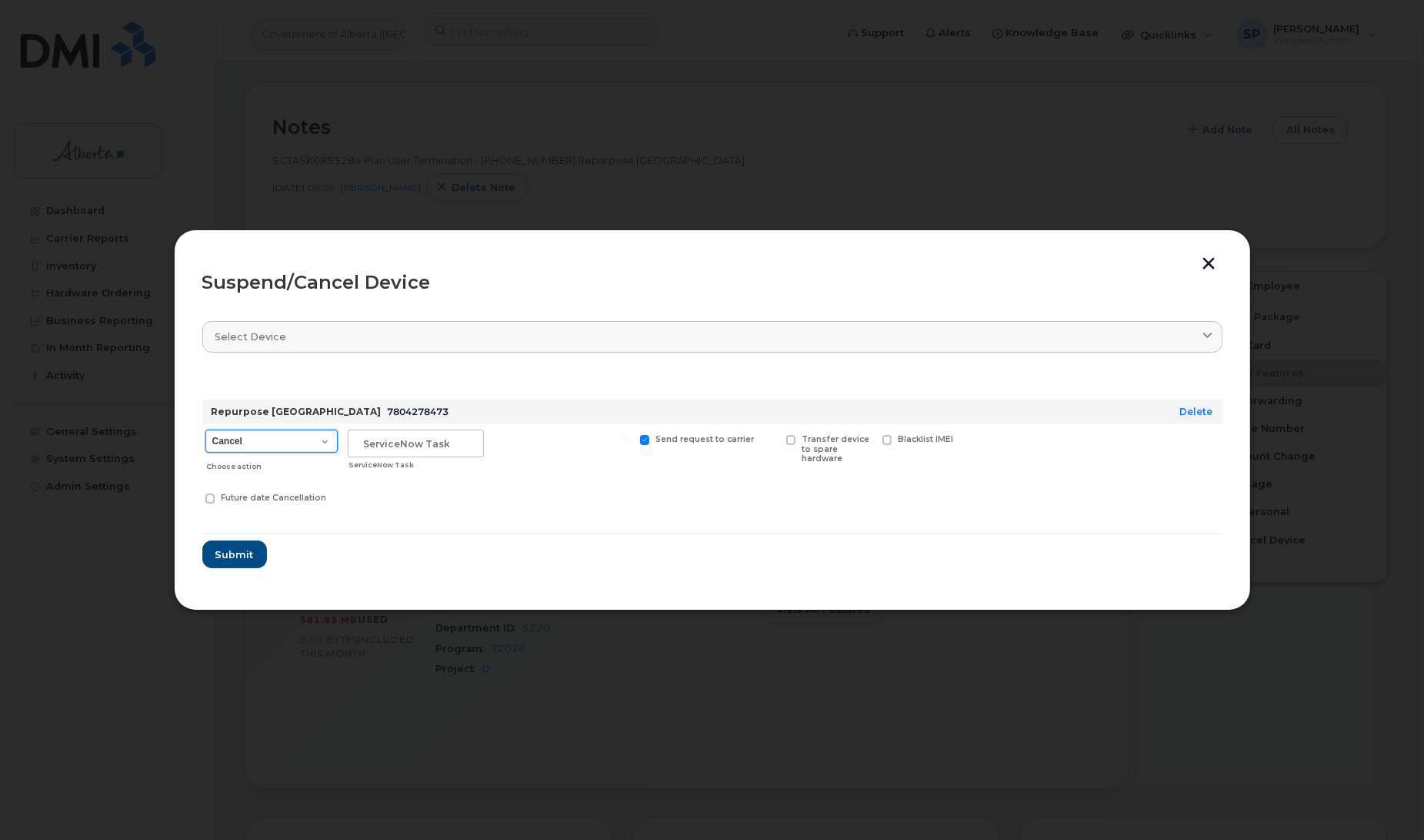
click at [252, 446] on select "Cancel Suspend - Extend Suspension Suspend - Reduced Rate Suspend - Lost Device…" at bounding box center [271, 441] width 133 height 23
select select "[object Object]"
click at [206, 430] on select "Cancel Suspend - Extend Suspension Suspend - Reduced Rate Suspend - Lost Device…" at bounding box center [271, 441] width 133 height 23
click at [409, 441] on input "text" at bounding box center [416, 443] width 136 height 27
paste input "SCTASK0844398"
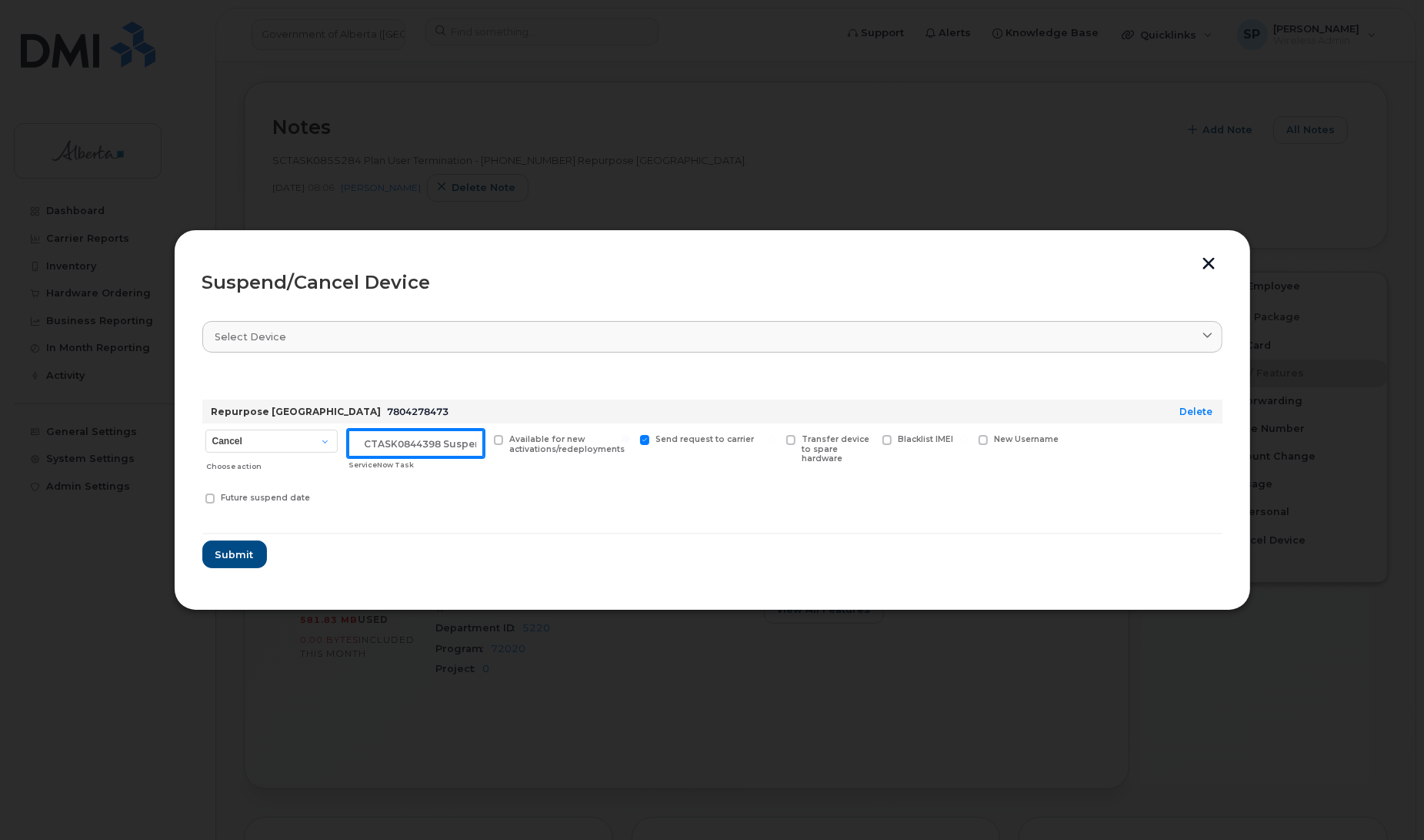
scroll to position [0, 13]
type input "SCTASK0844398 Suspend"
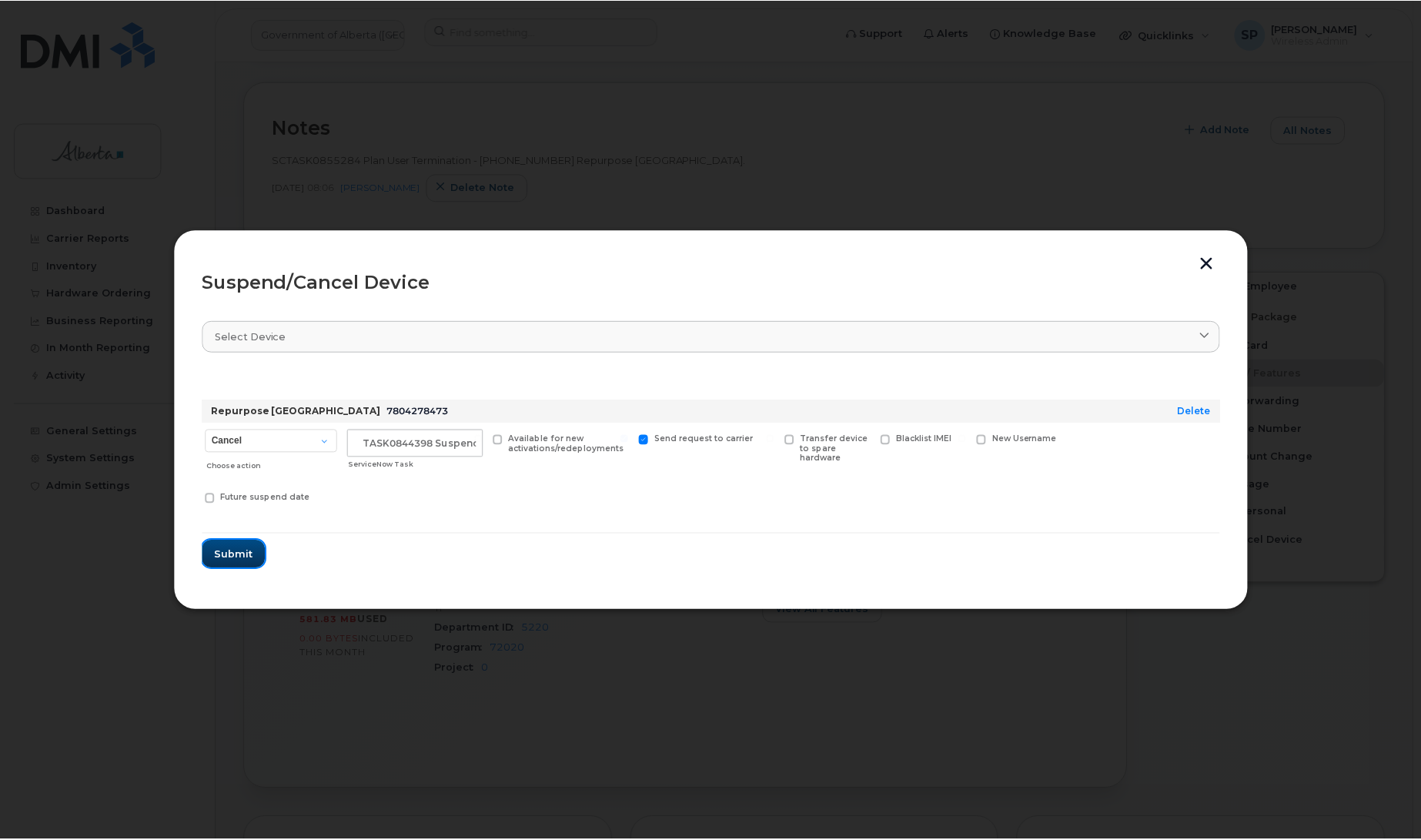
scroll to position [0, 0]
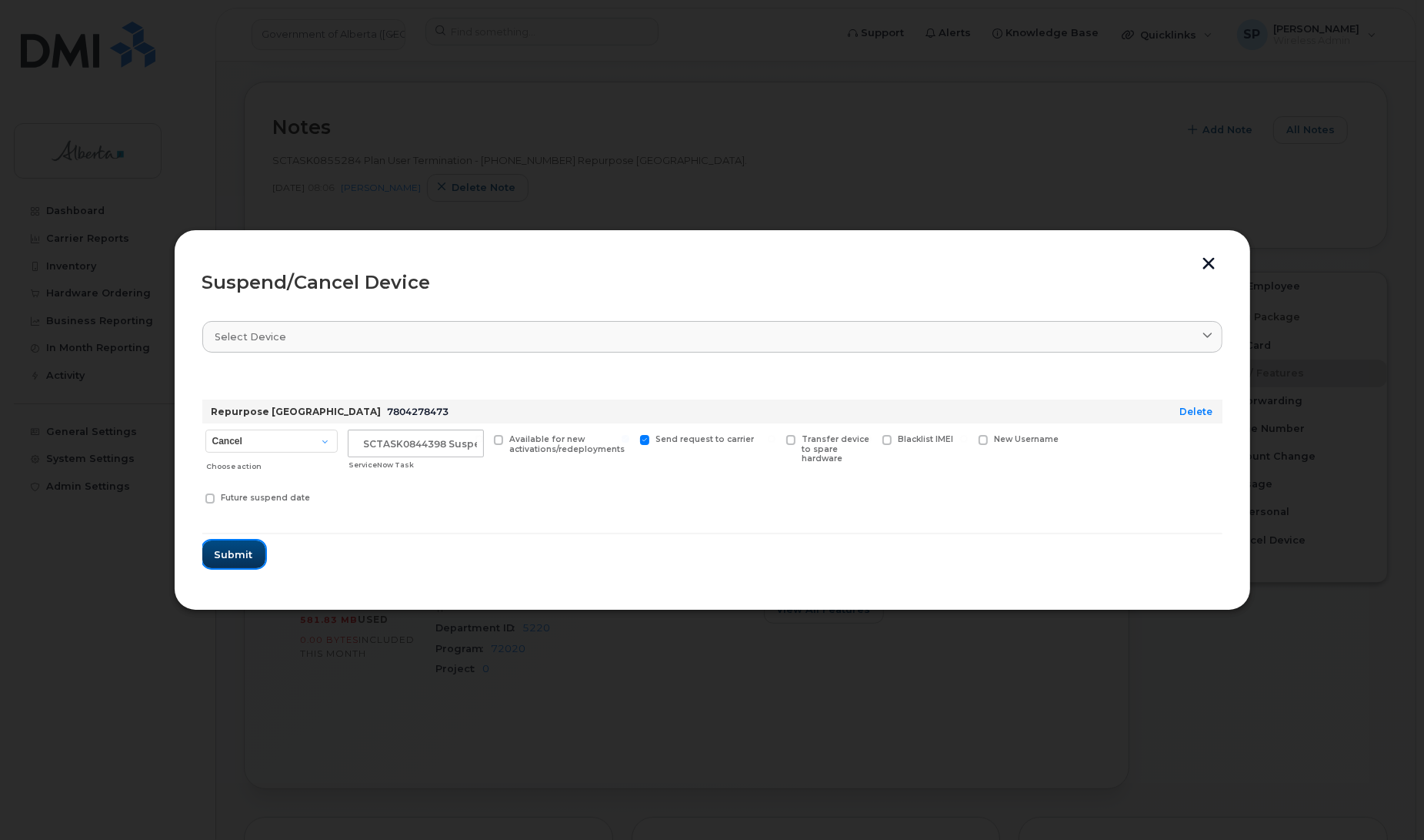
drag, startPoint x: 229, startPoint y: 552, endPoint x: 249, endPoint y: 552, distance: 20.0
click at [229, 552] on span "Submit" at bounding box center [234, 555] width 38 height 15
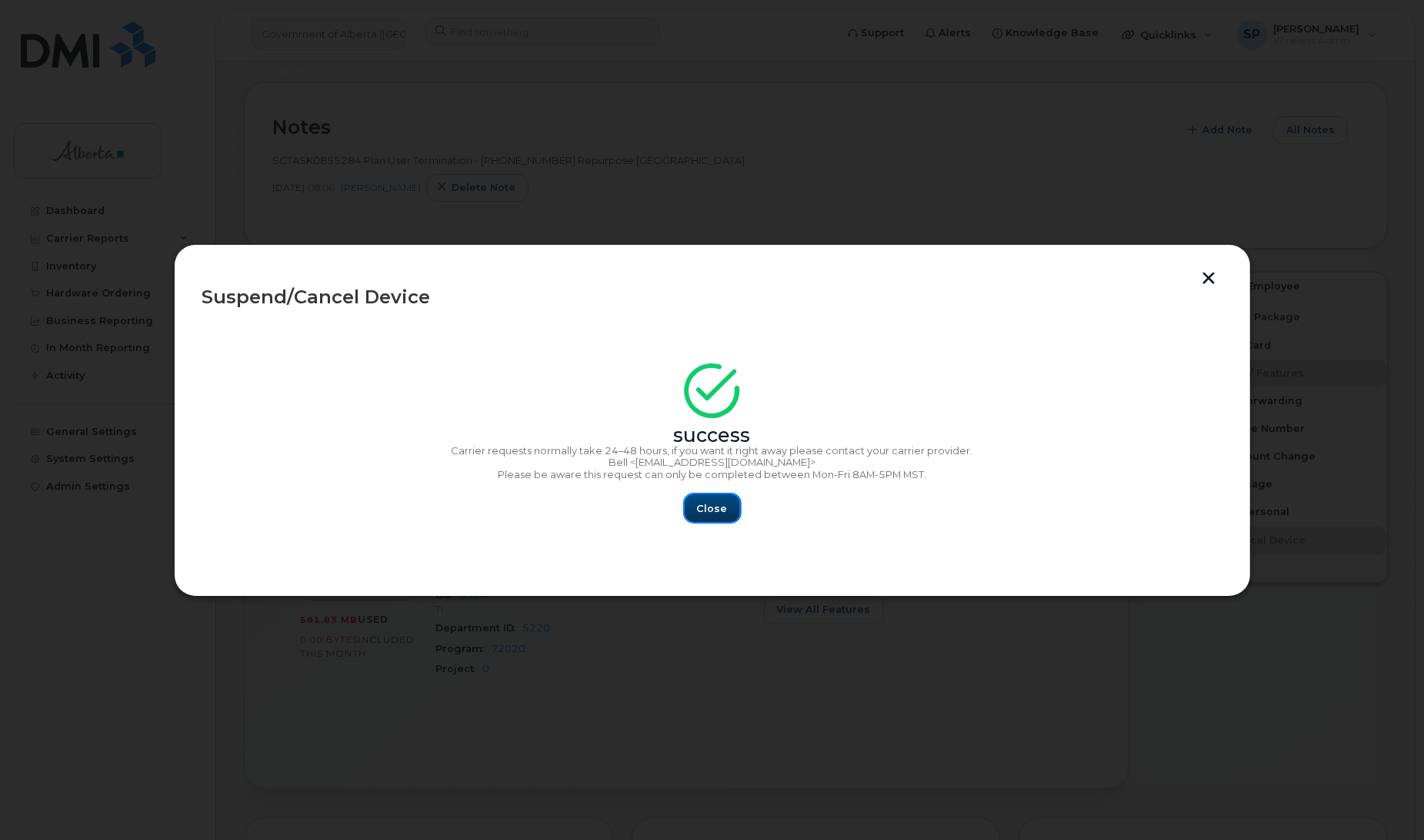
click at [713, 501] on span "Close" at bounding box center [713, 508] width 31 height 15
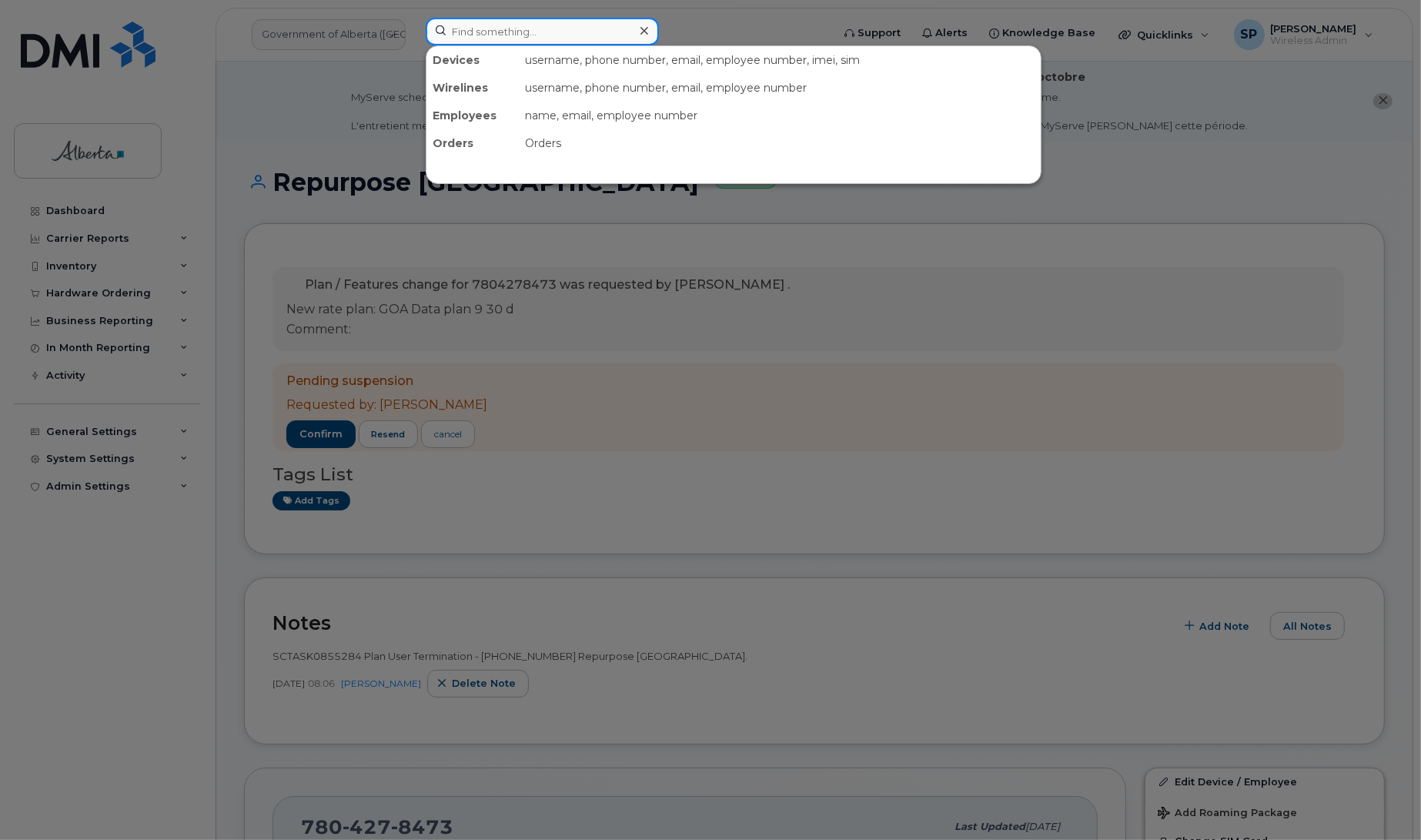
click at [504, 32] on input at bounding box center [542, 31] width 233 height 27
paste input "7803180146"
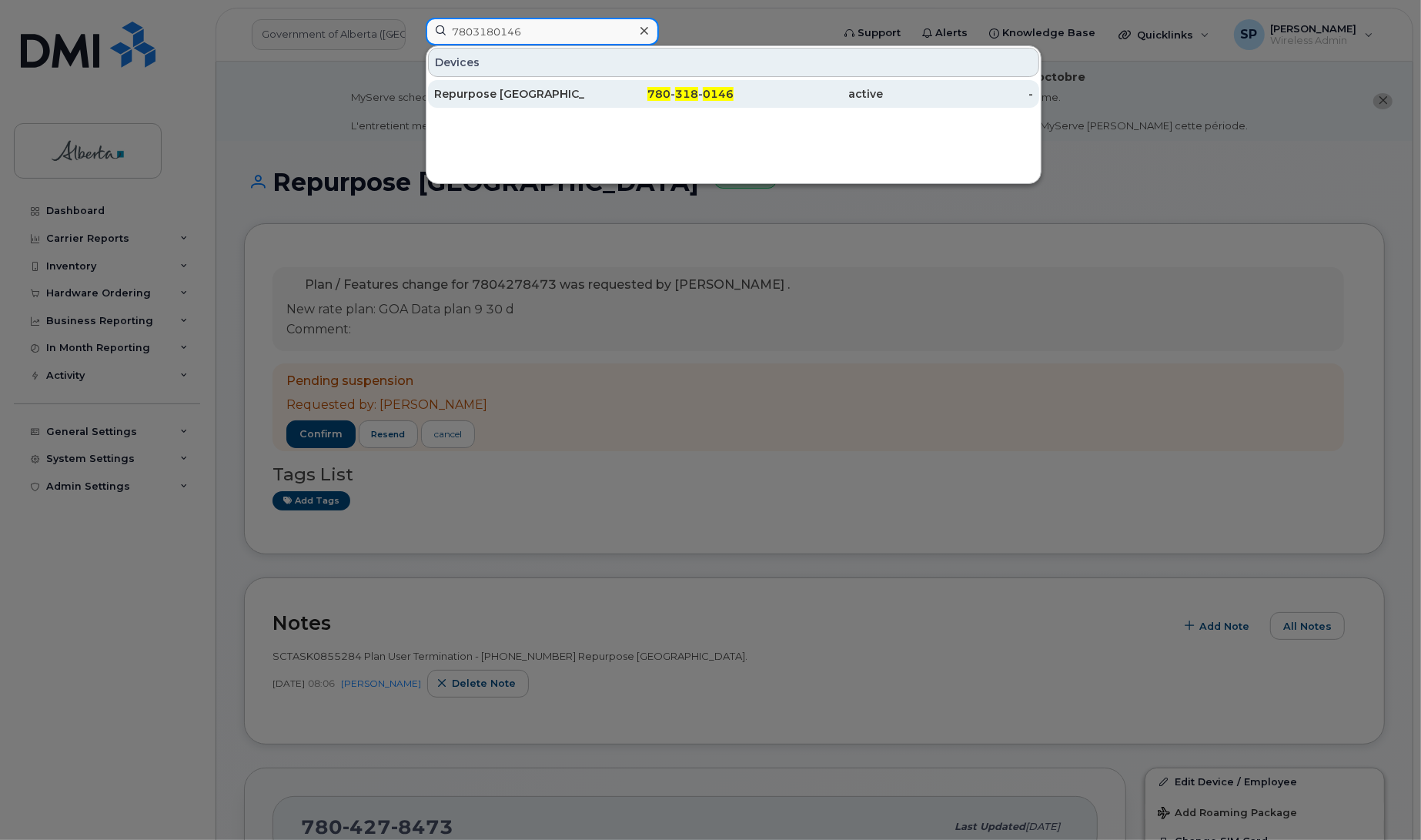
type input "7803180146"
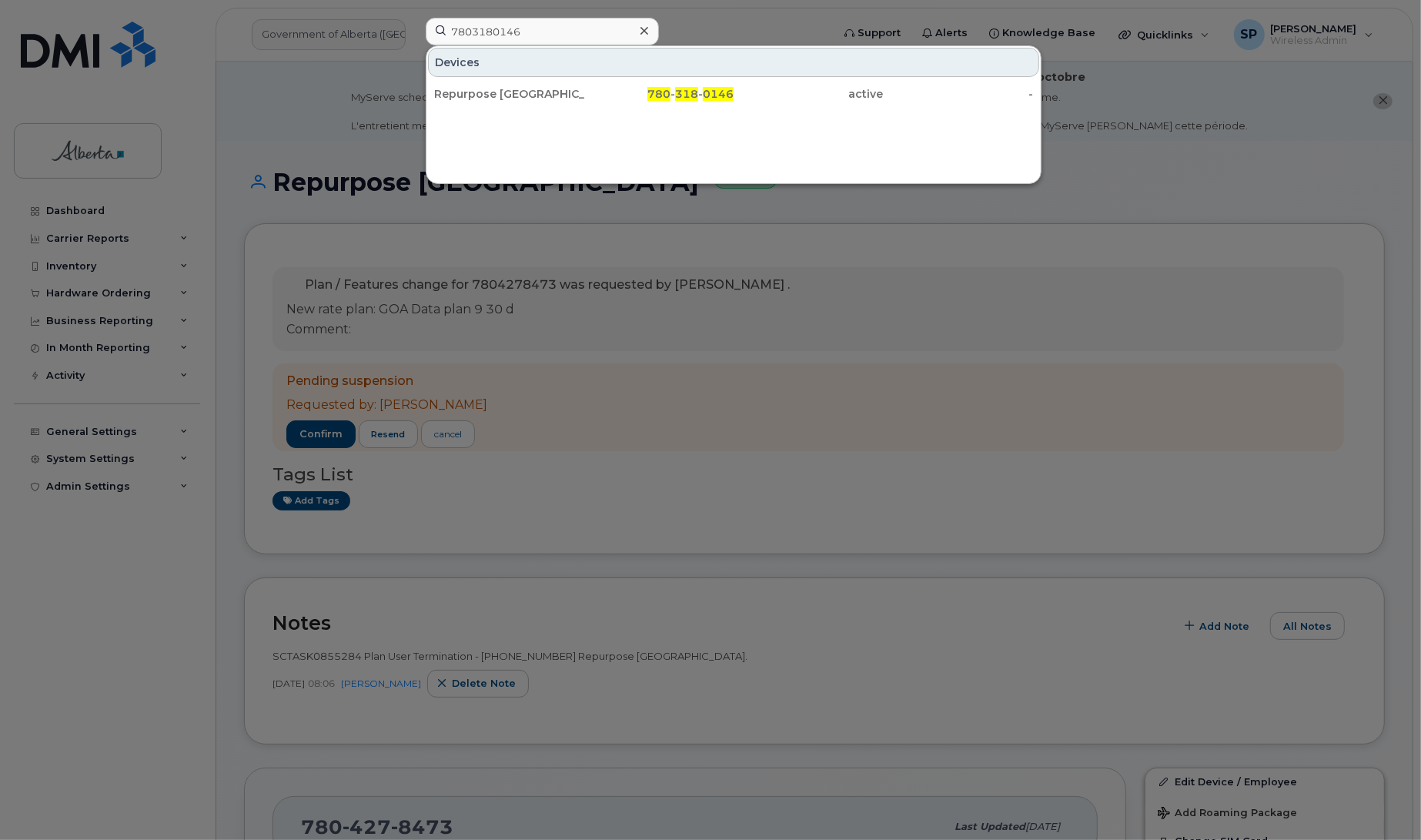
drag, startPoint x: 493, startPoint y: 90, endPoint x: 489, endPoint y: 66, distance: 24.3
click at [493, 90] on div "Repurpose [GEOGRAPHIC_DATA]" at bounding box center [509, 93] width 150 height 16
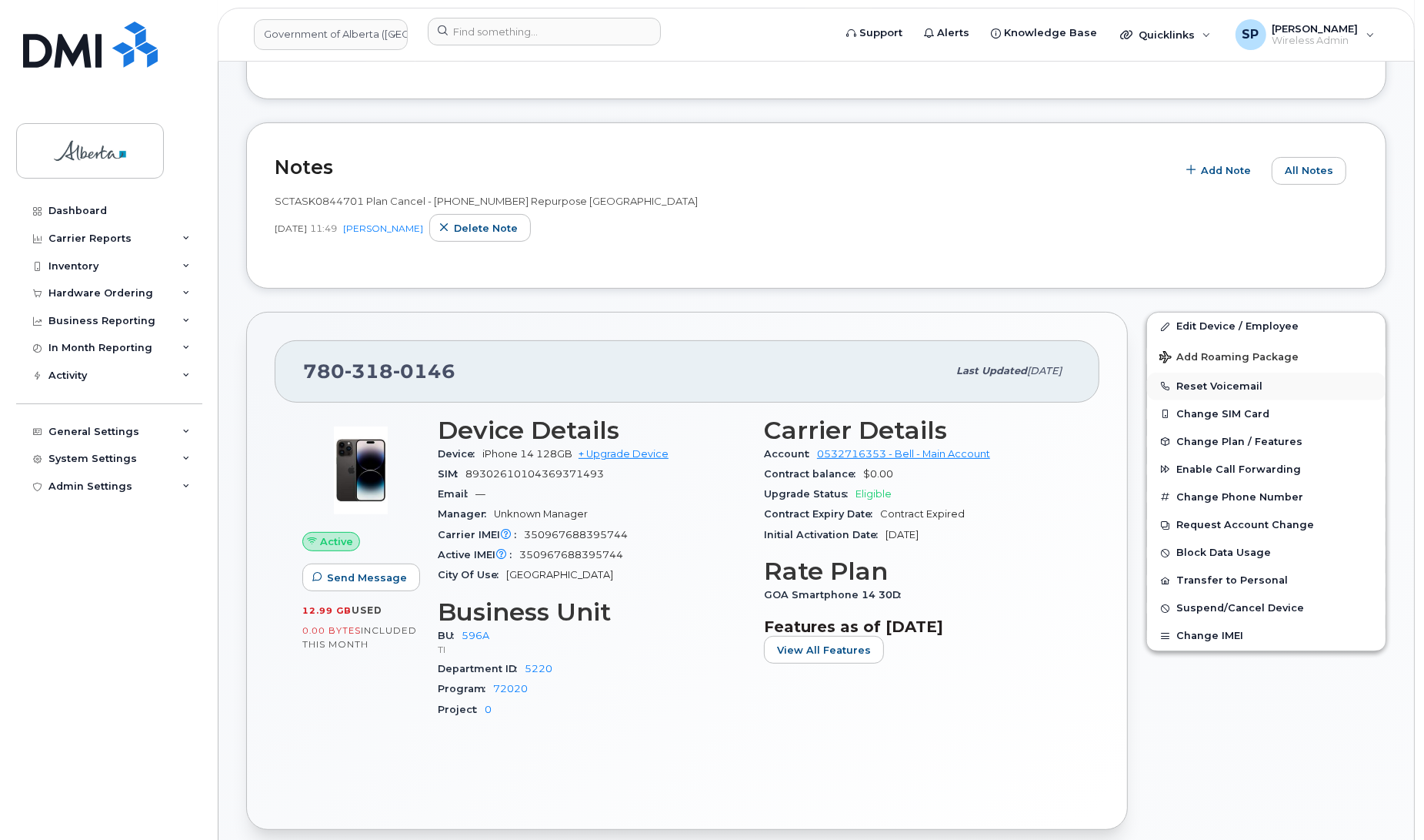
scroll to position [370, 0]
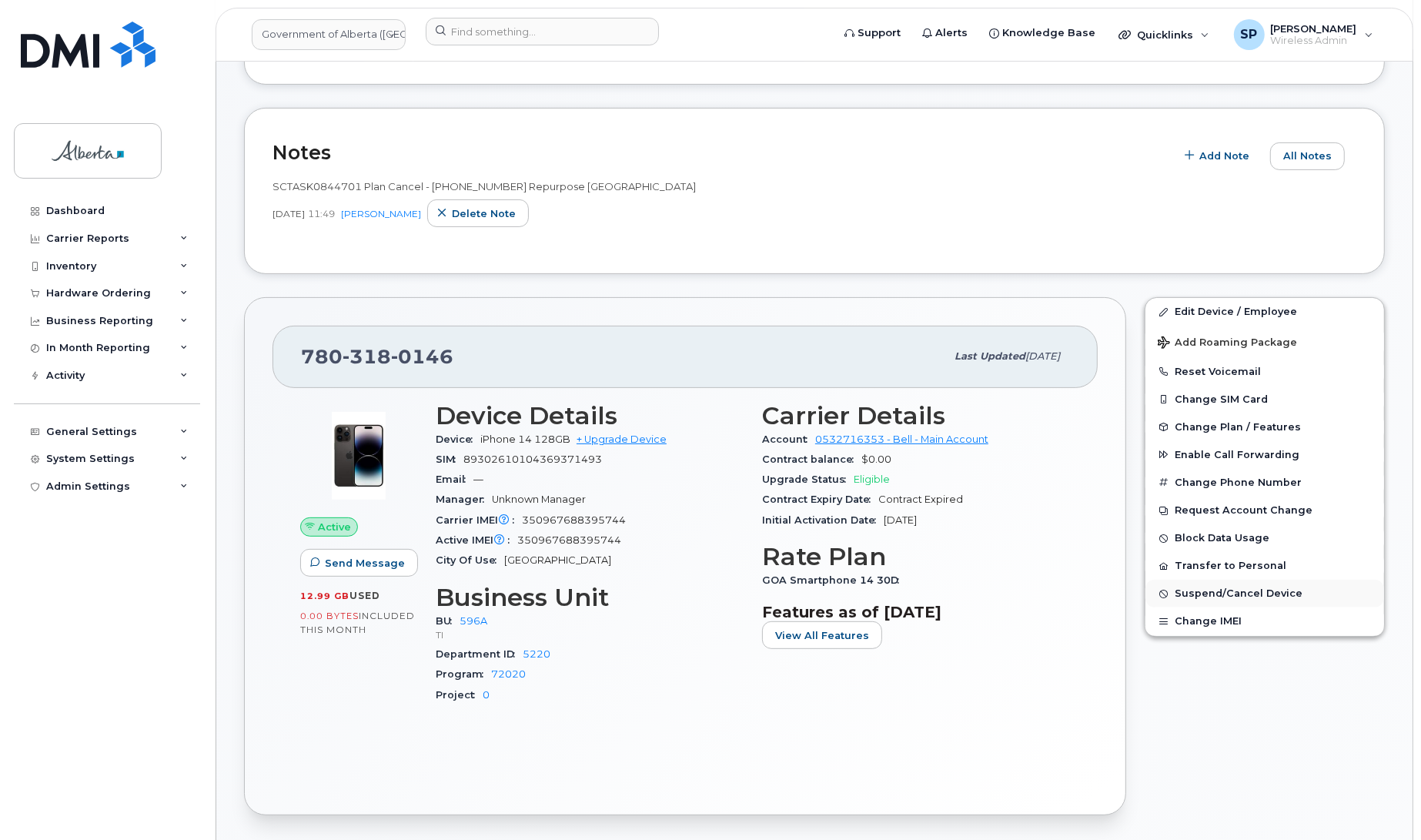
click at [1207, 592] on span "Suspend/Cancel Device" at bounding box center [1239, 593] width 128 height 12
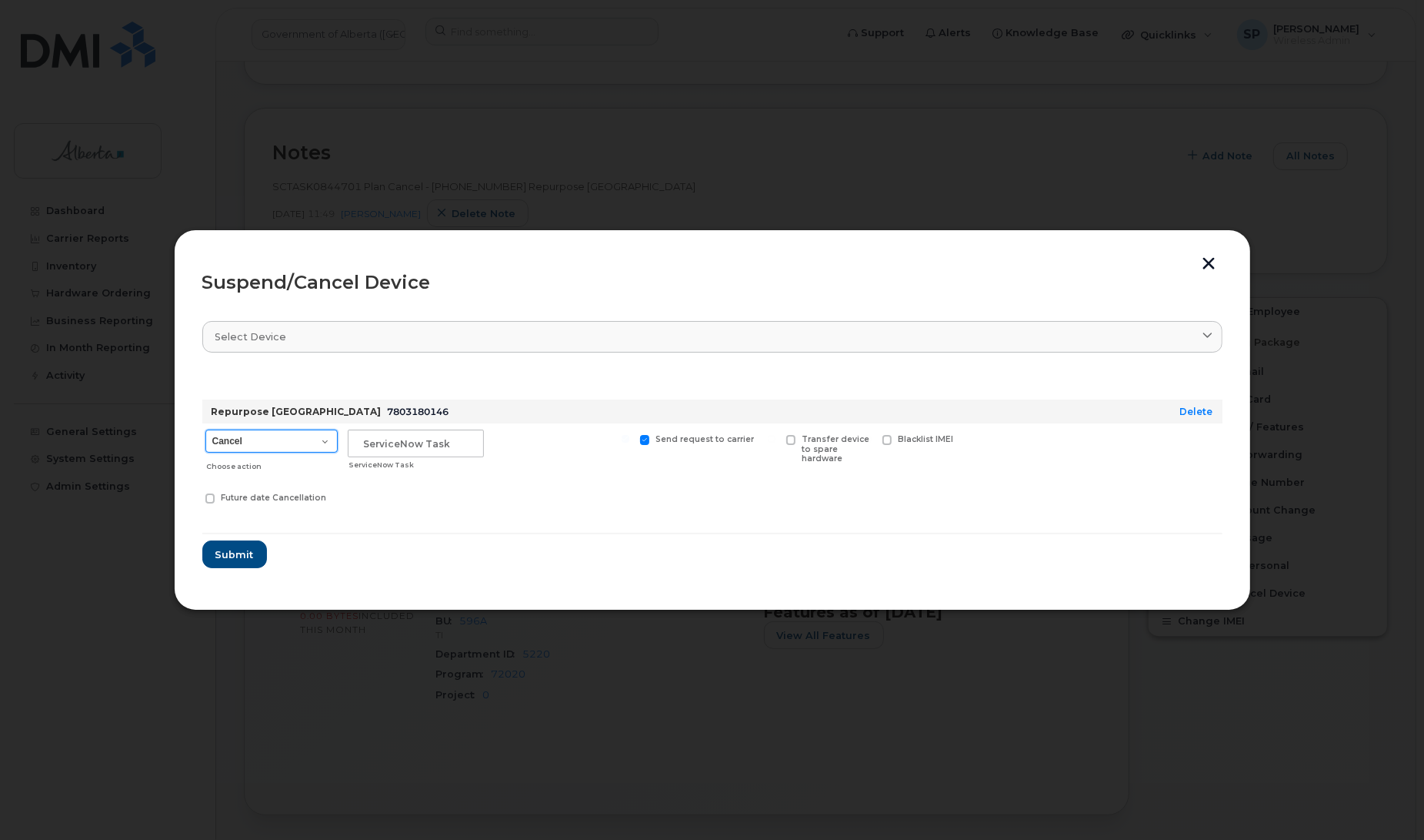
click at [259, 444] on select "Cancel Suspend - Extend Suspension Suspend - Reduced Rate Suspend - Lost Device…" at bounding box center [271, 441] width 133 height 23
select select "[object Object]"
click at [206, 430] on select "Cancel Suspend - Extend Suspension Suspend - Reduced Rate Suspend - Lost Device…" at bounding box center [271, 441] width 133 height 23
click at [360, 439] on input "text" at bounding box center [416, 443] width 136 height 27
paste input "SCTASK0844701"
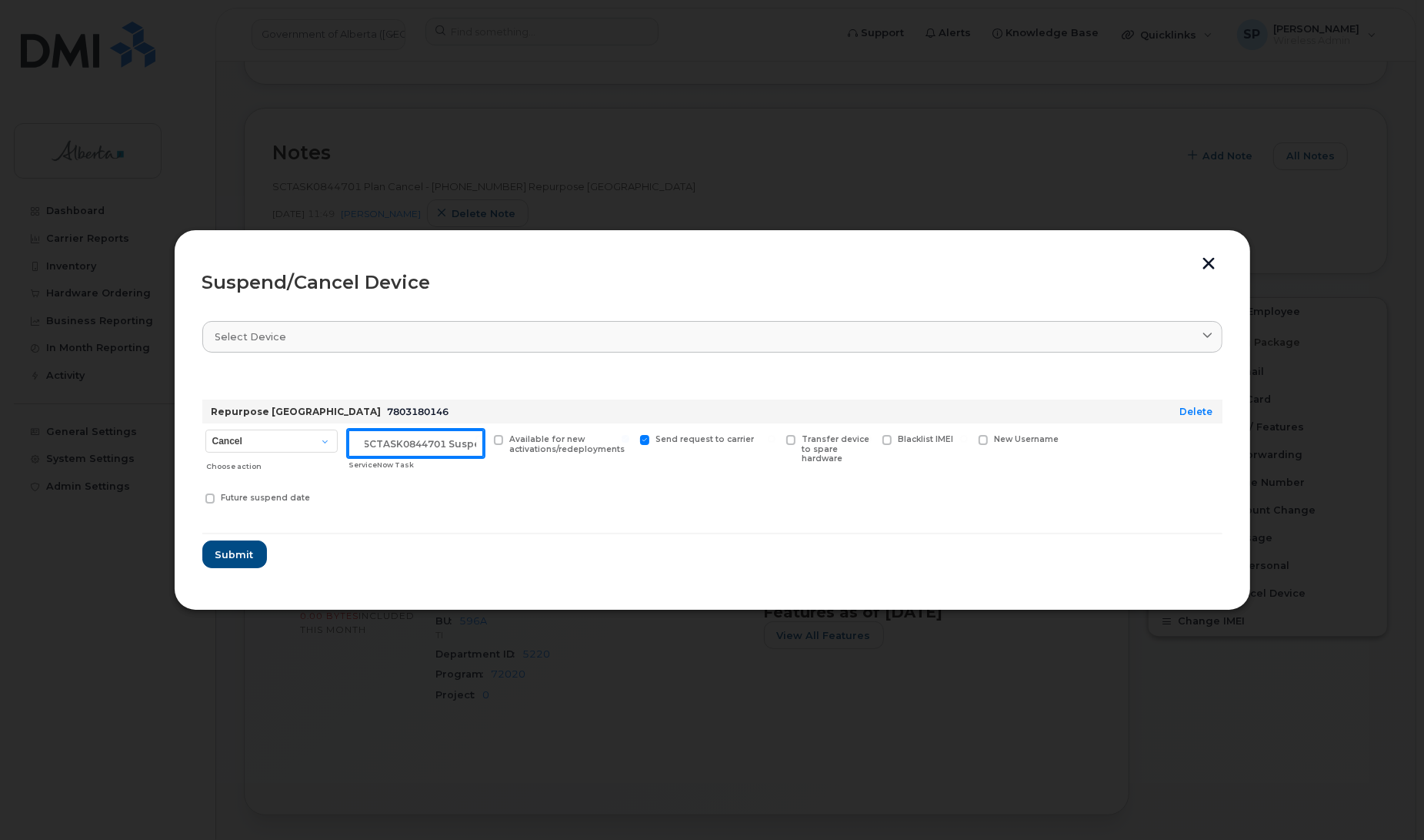
scroll to position [0, 13]
type input "SCTASK0844701 Suspend"
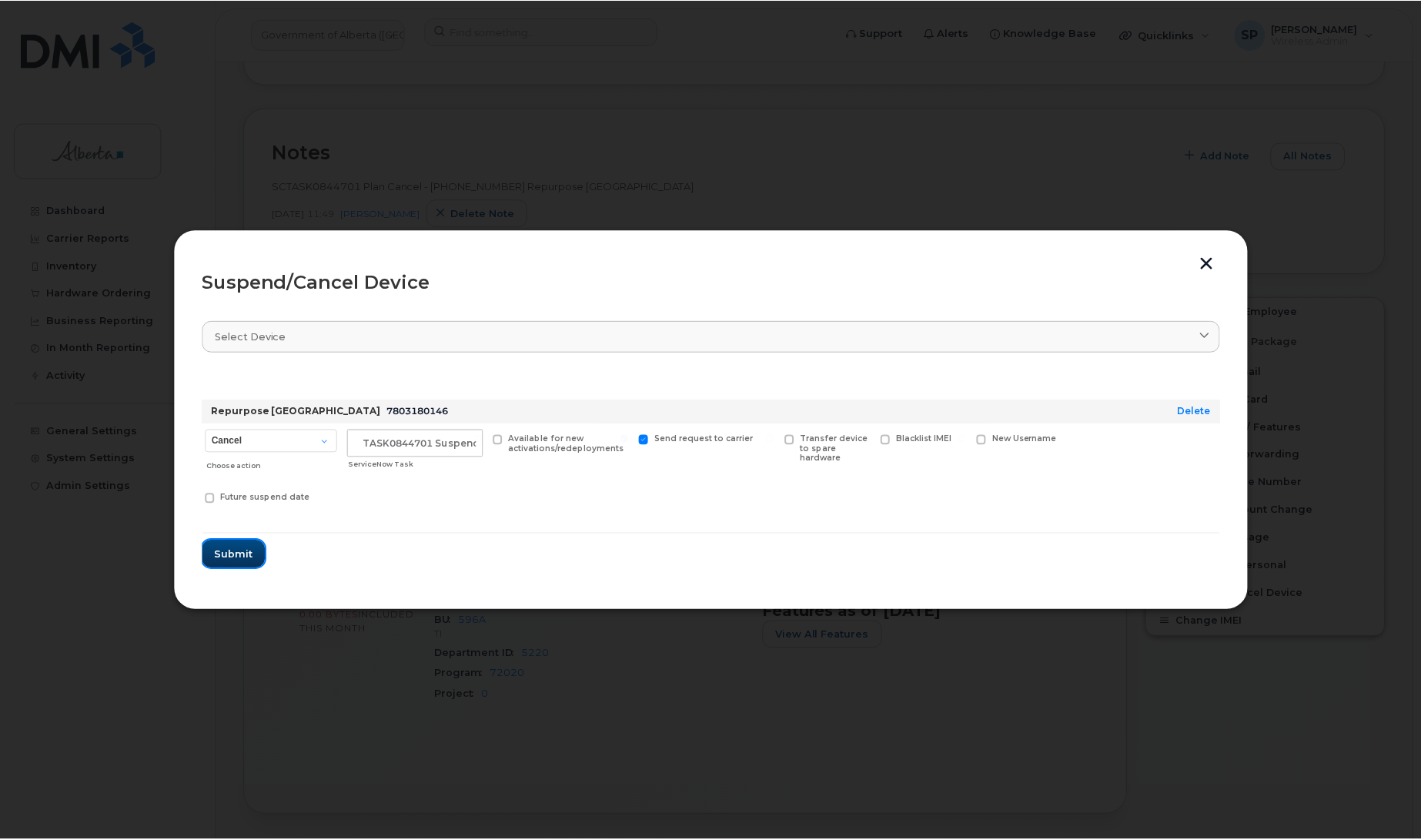
scroll to position [0, 0]
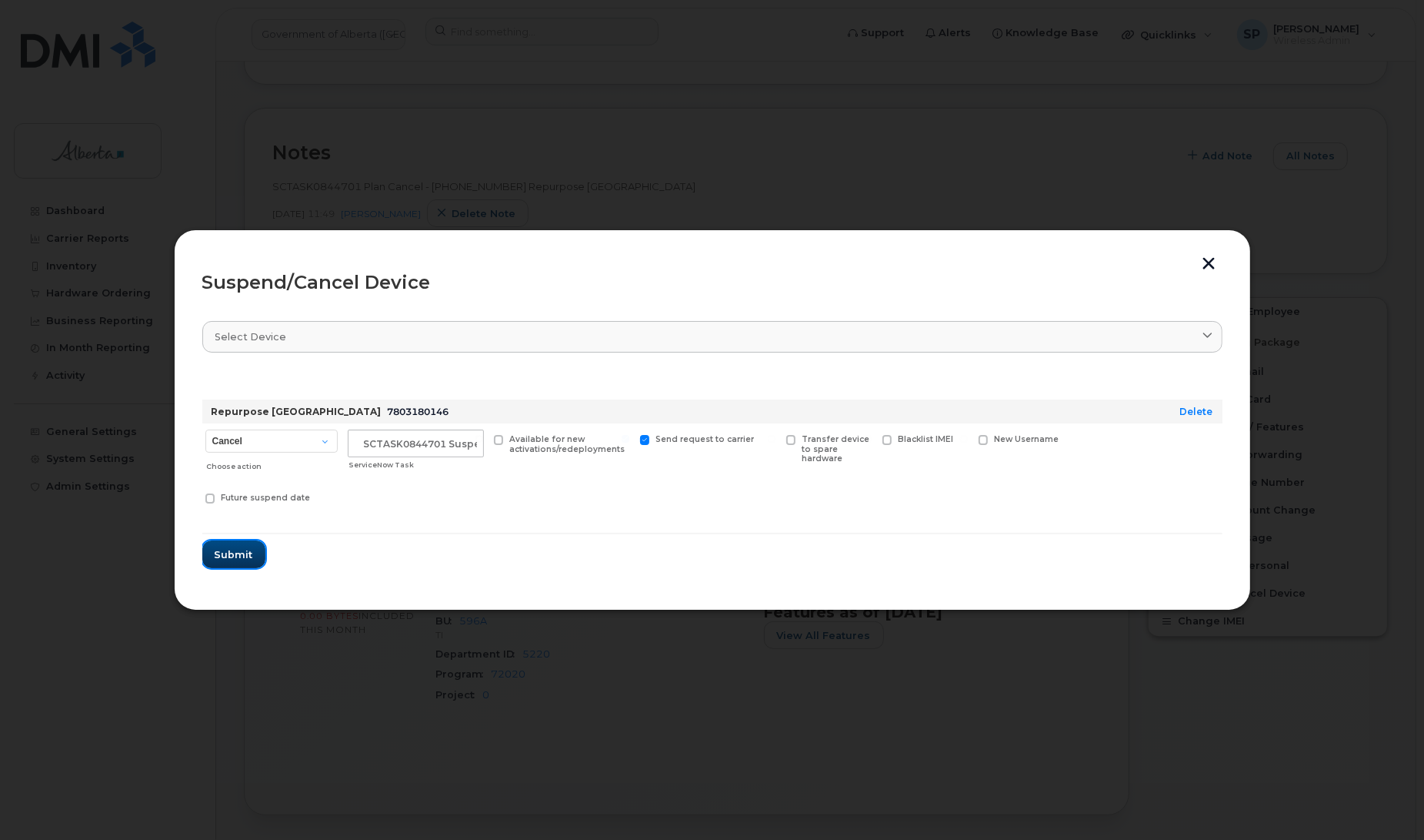
click at [233, 551] on span "Submit" at bounding box center [234, 555] width 38 height 15
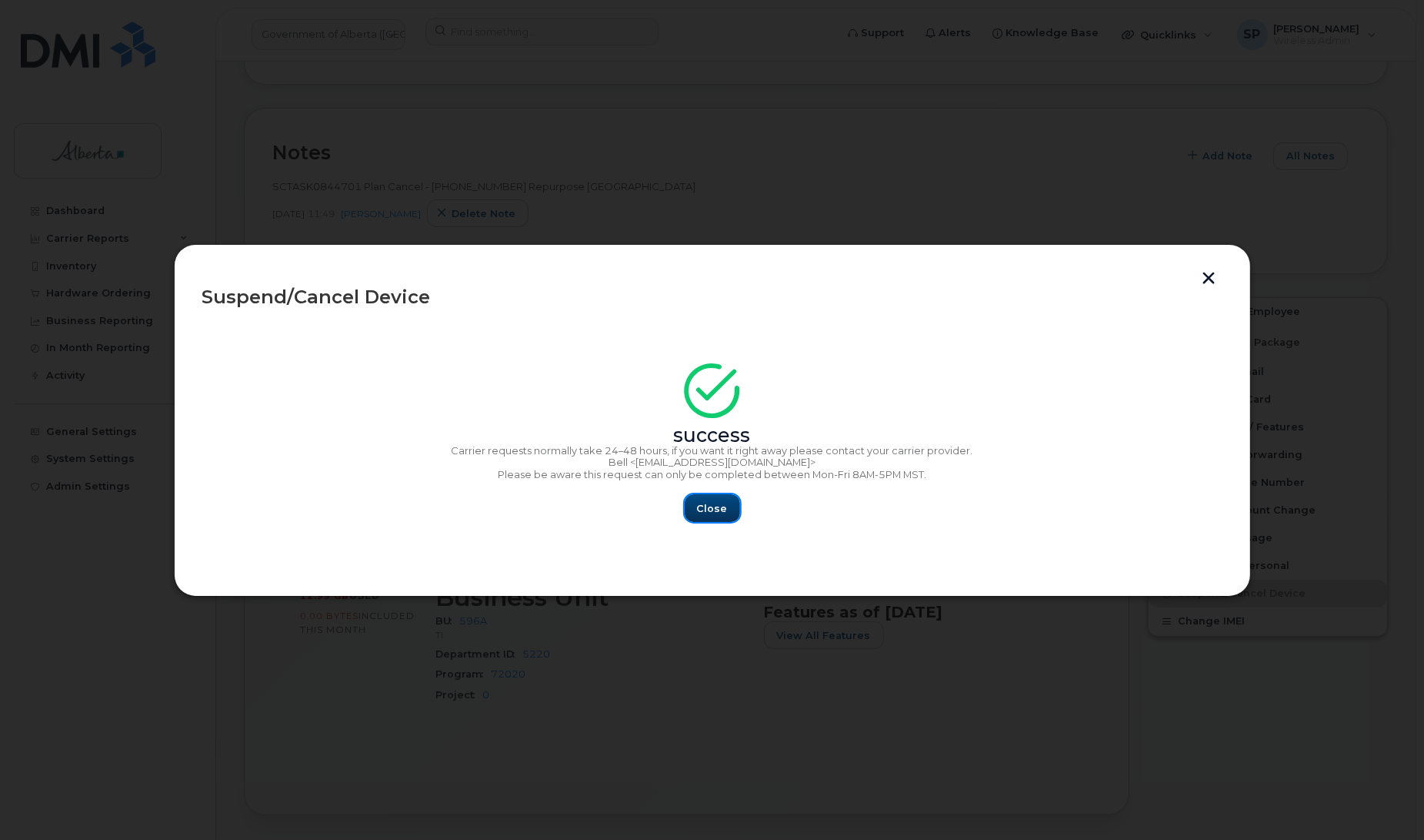
click at [706, 516] on button "Close" at bounding box center [712, 508] width 56 height 27
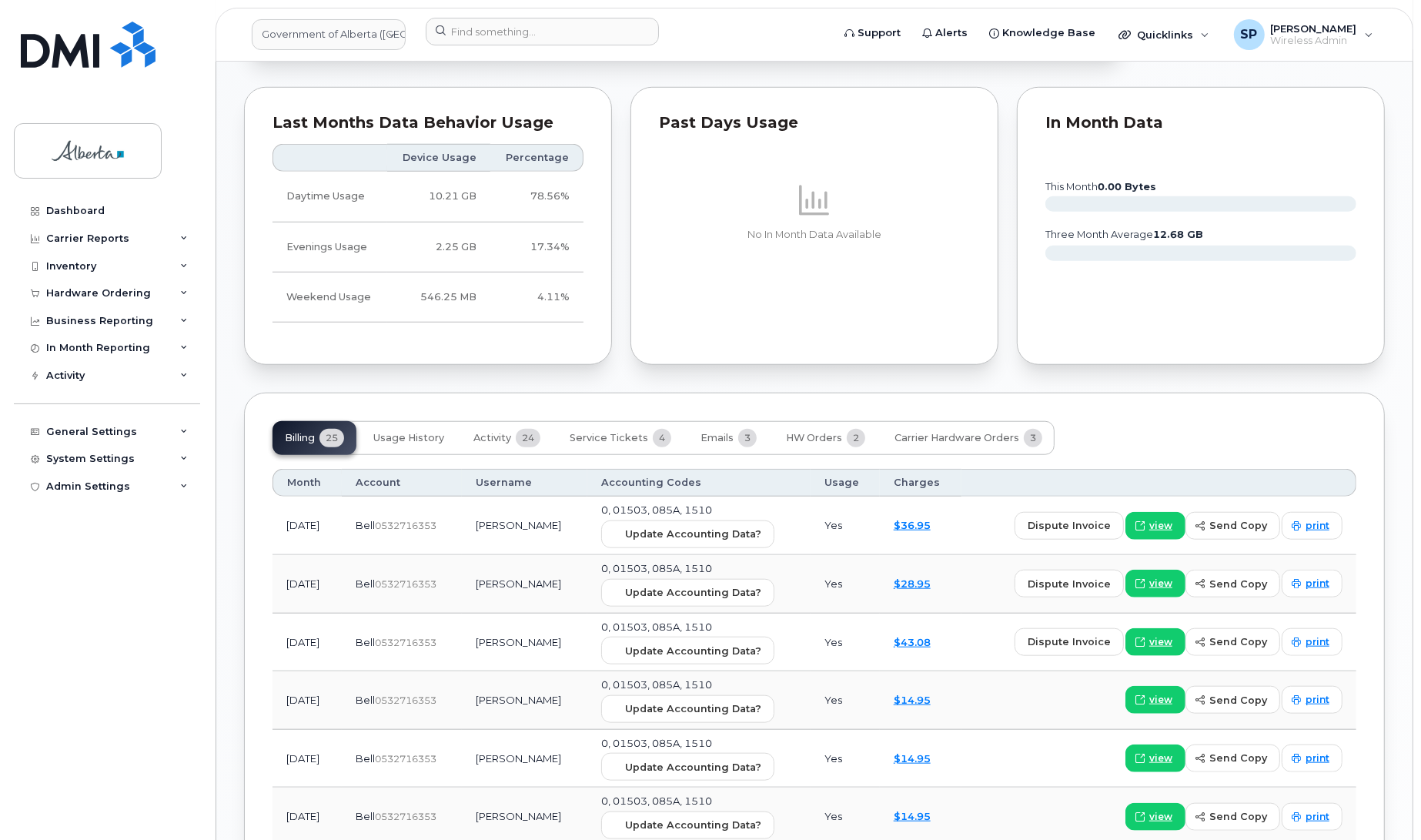
scroll to position [1238, 0]
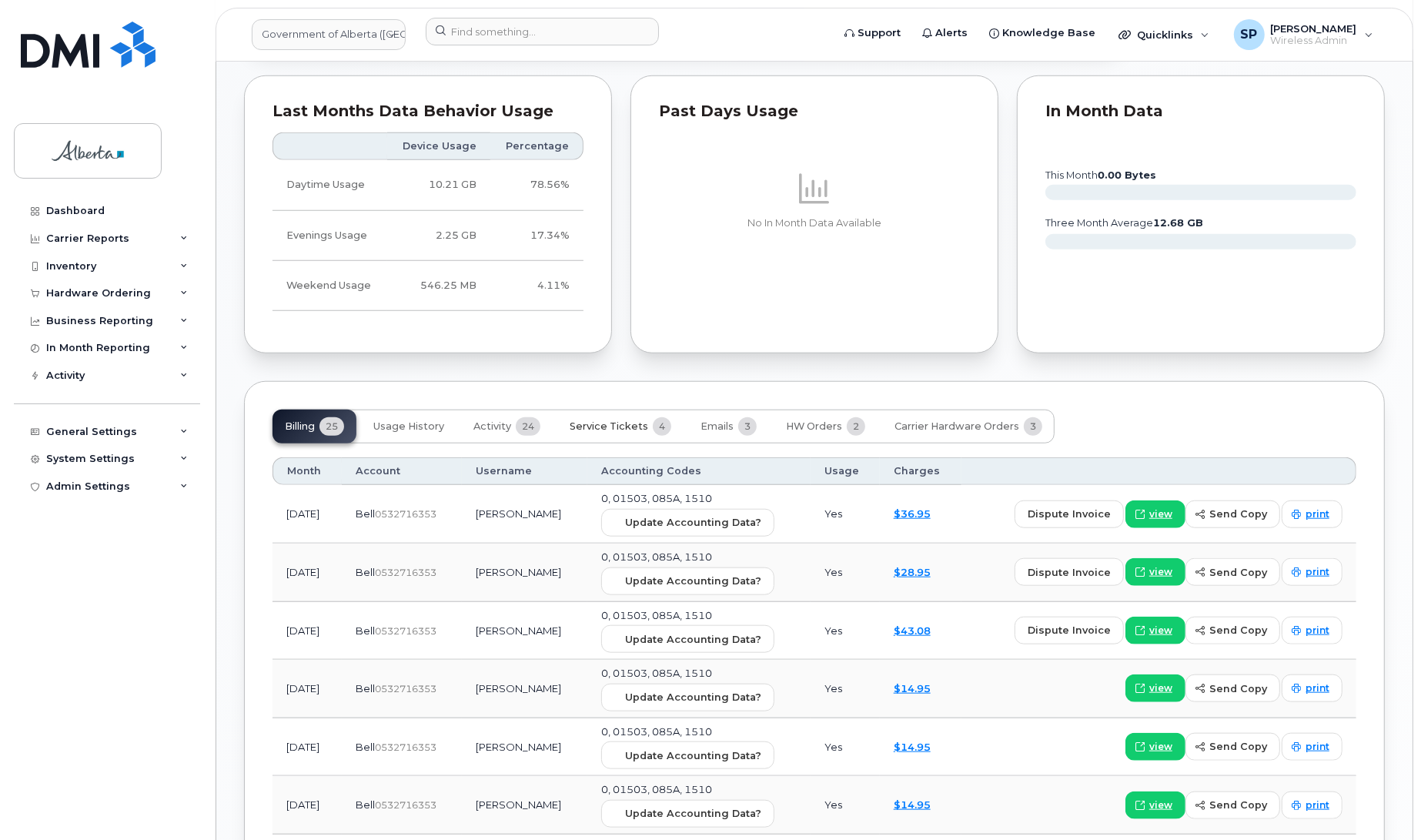
click at [611, 430] on span "Service Tickets" at bounding box center [609, 426] width 79 height 12
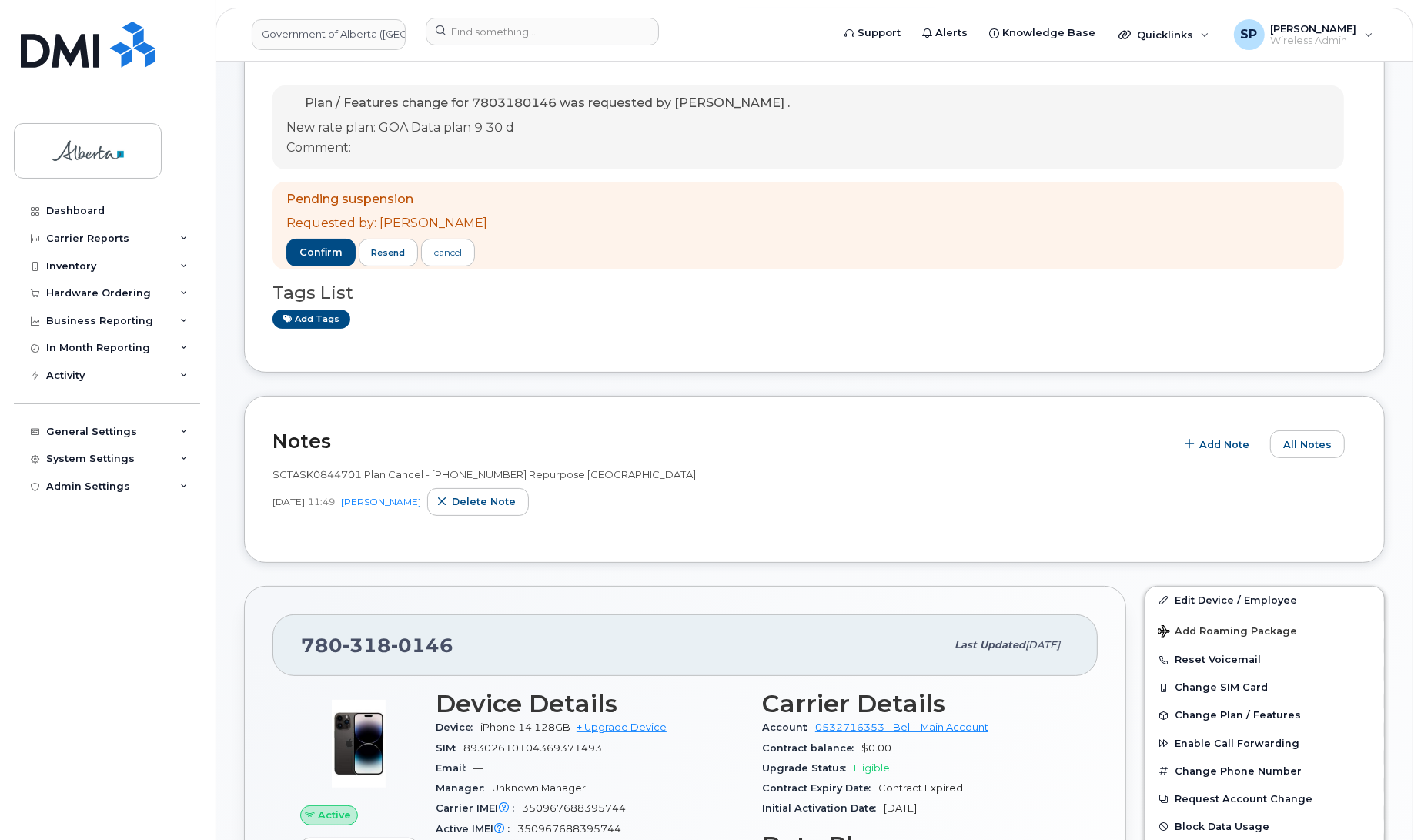
scroll to position [0, 0]
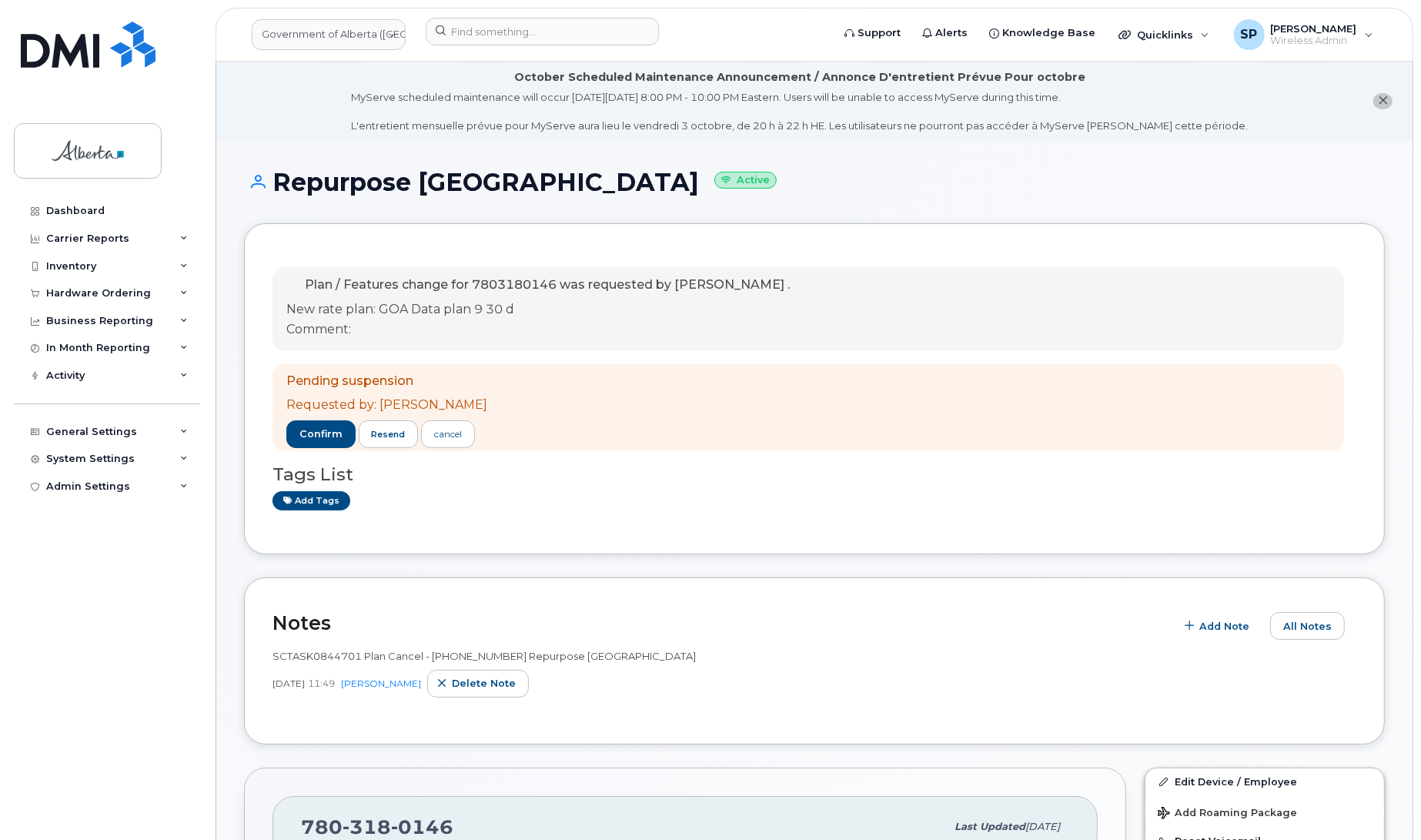
click at [63, 577] on div "Dashboard Carrier Reports Monthly Billing Data Daily Data Pooling Data Behavior…" at bounding box center [109, 507] width 190 height 620
click at [101, 261] on div "Inventory" at bounding box center [107, 266] width 187 height 27
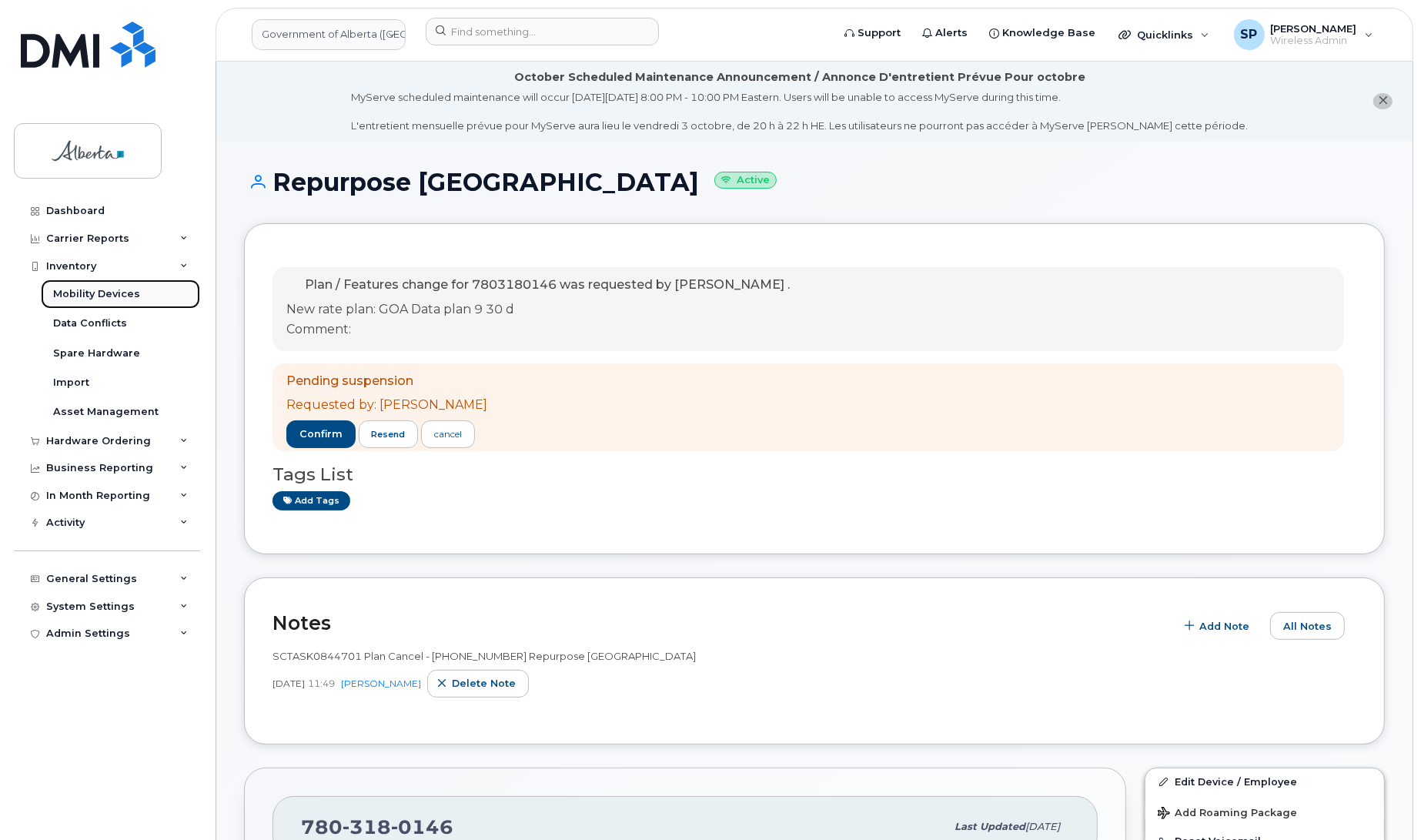
click at [112, 294] on div "Mobility Devices" at bounding box center [96, 293] width 87 height 14
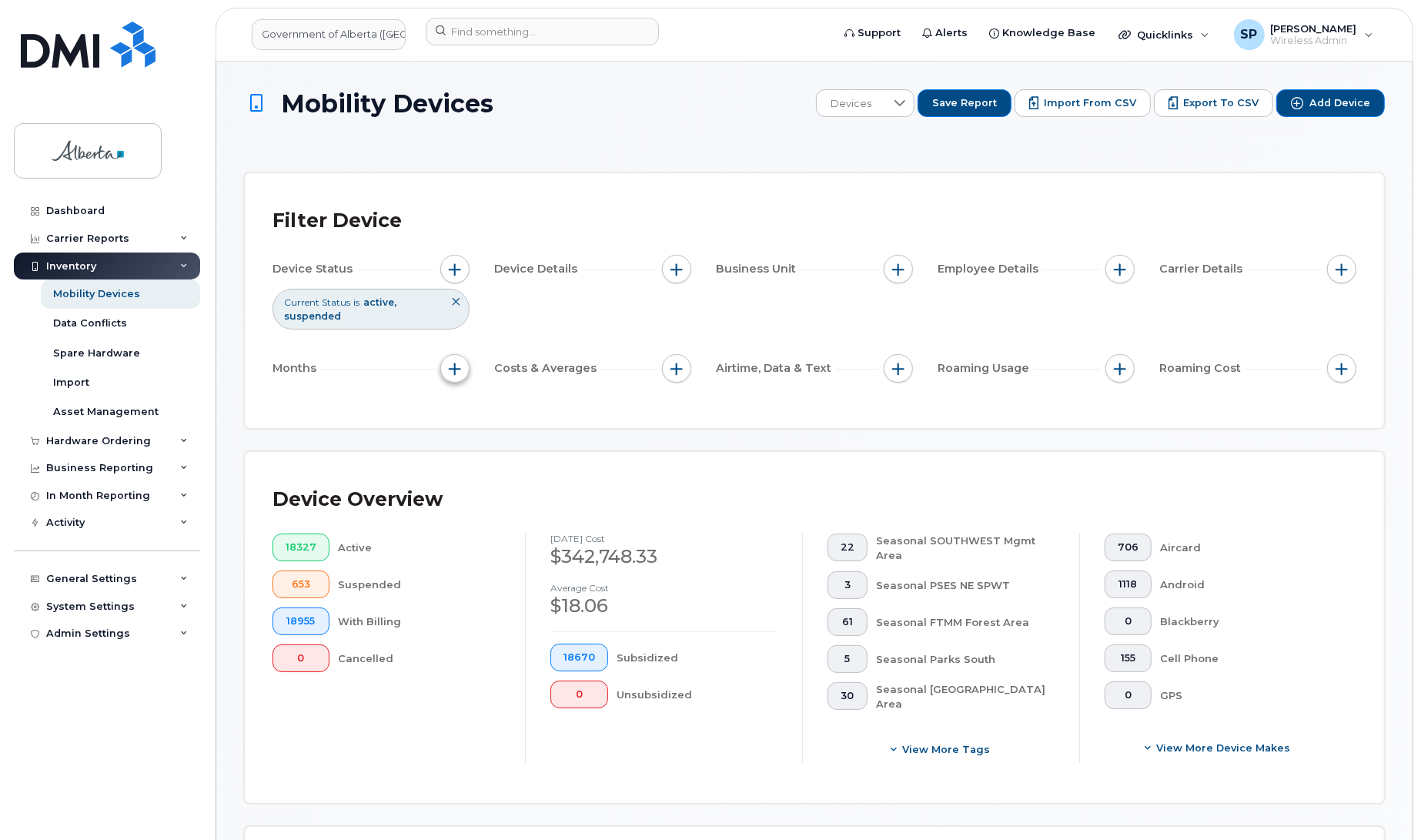
click at [455, 367] on span "button" at bounding box center [454, 368] width 12 height 12
click at [493, 417] on label "Billing Cycle" at bounding box center [508, 415] width 68 height 15
click at [465, 417] on input "Billing Cycle" at bounding box center [459, 415] width 12 height 12
checkbox input "true"
click at [507, 480] on span at bounding box center [494, 480] width 33 height 27
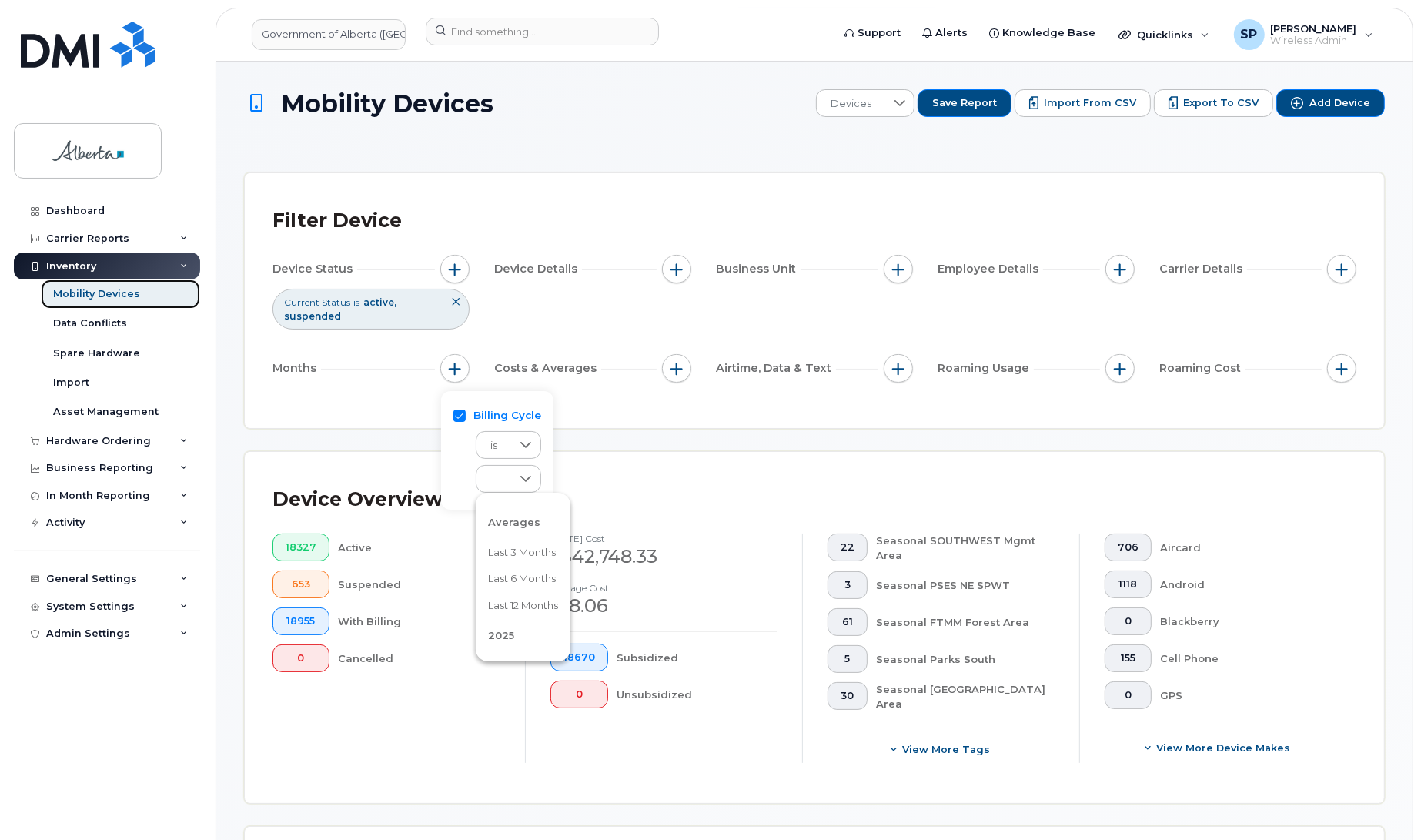
click at [129, 296] on div "Mobility Devices" at bounding box center [96, 293] width 87 height 14
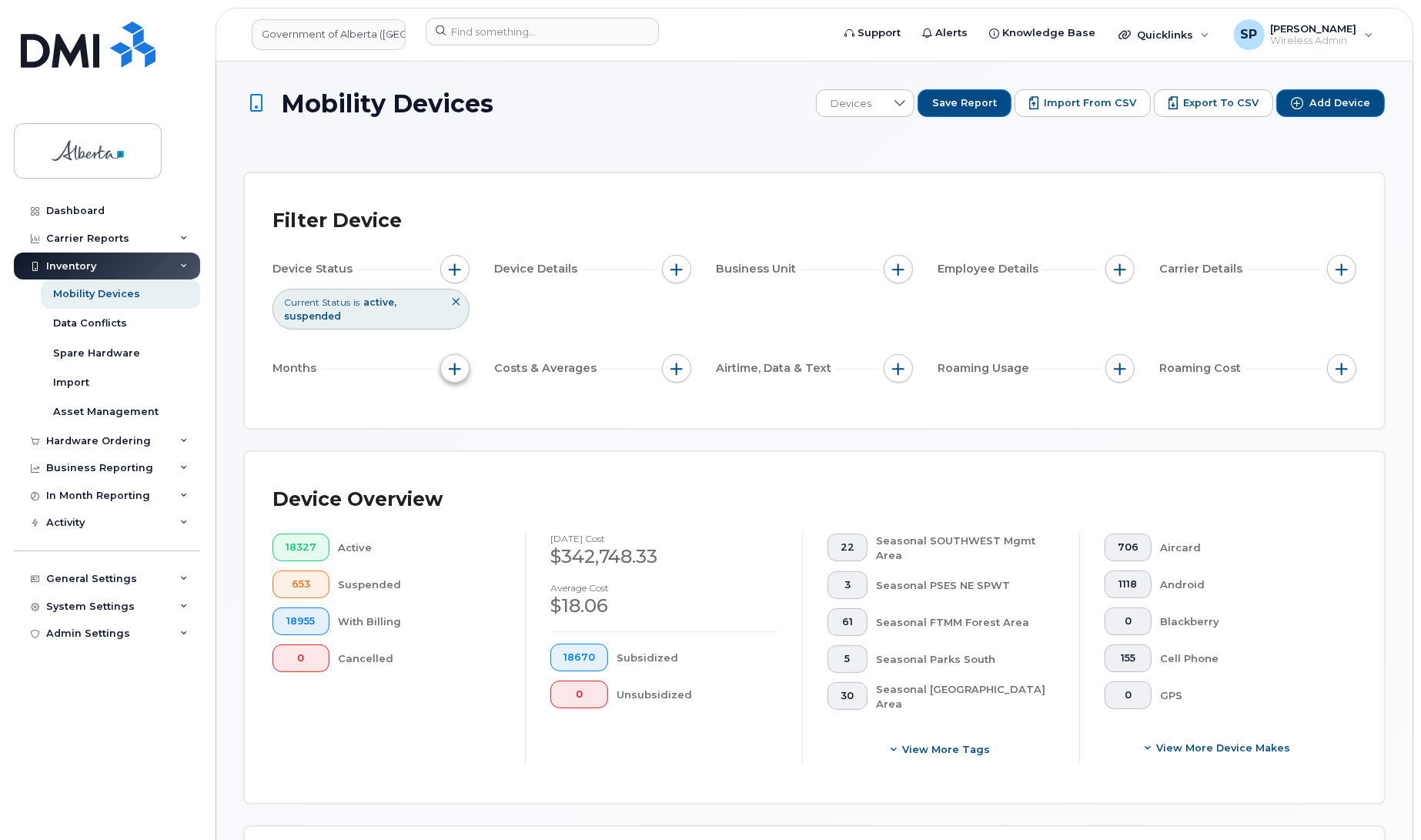
click at [459, 363] on button "button" at bounding box center [455, 368] width 29 height 29
click at [504, 484] on span at bounding box center [494, 479] width 35 height 27
click at [521, 567] on span "July 2025" at bounding box center [505, 569] width 33 height 15
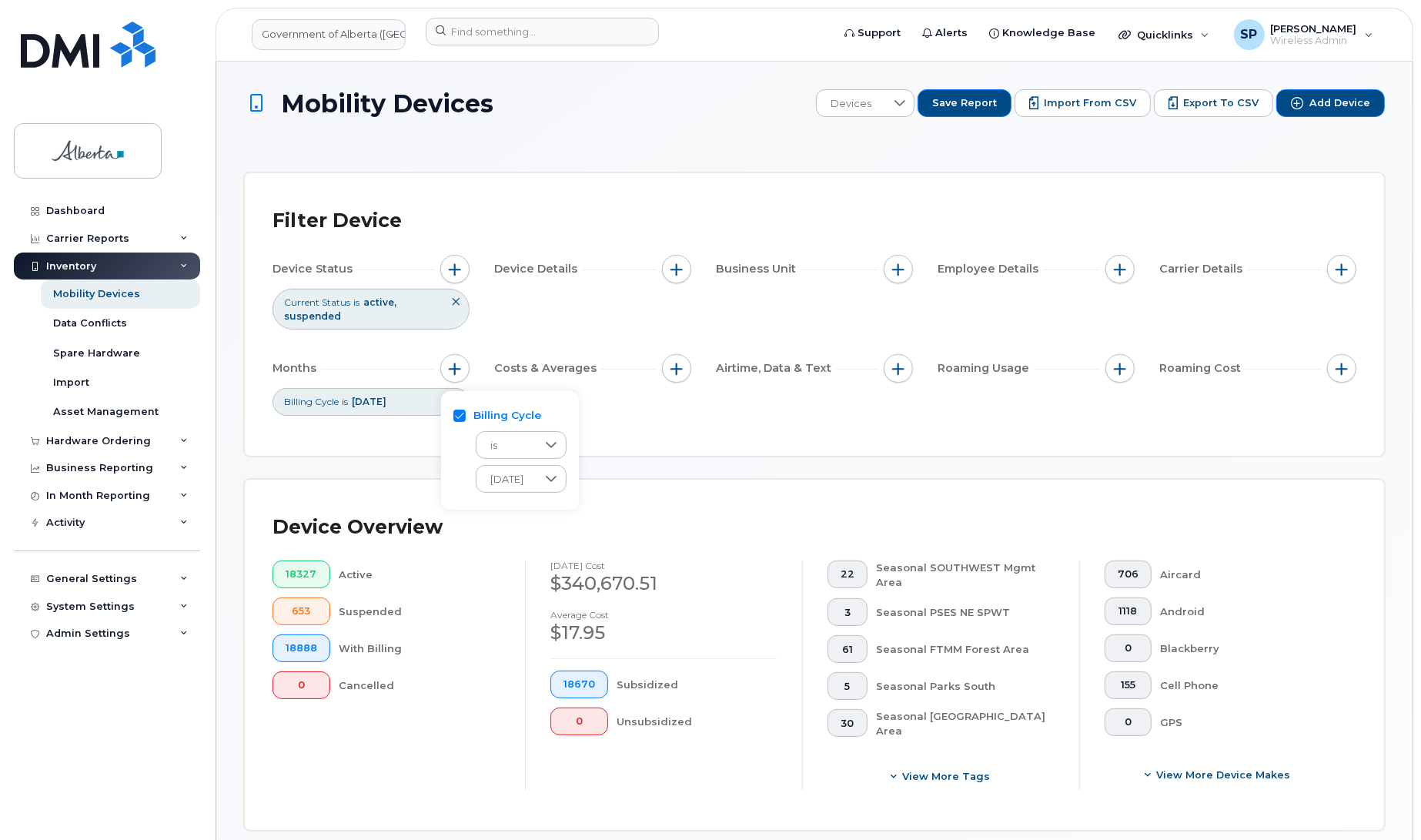
click at [618, 486] on div "Device Overview 18327 Active 653 Suspended 18888 With Billing 0 Cancelled July …" at bounding box center [815, 655] width 1139 height 351
drag, startPoint x: 1420, startPoint y: 241, endPoint x: 1429, endPoint y: 317, distance: 76.5
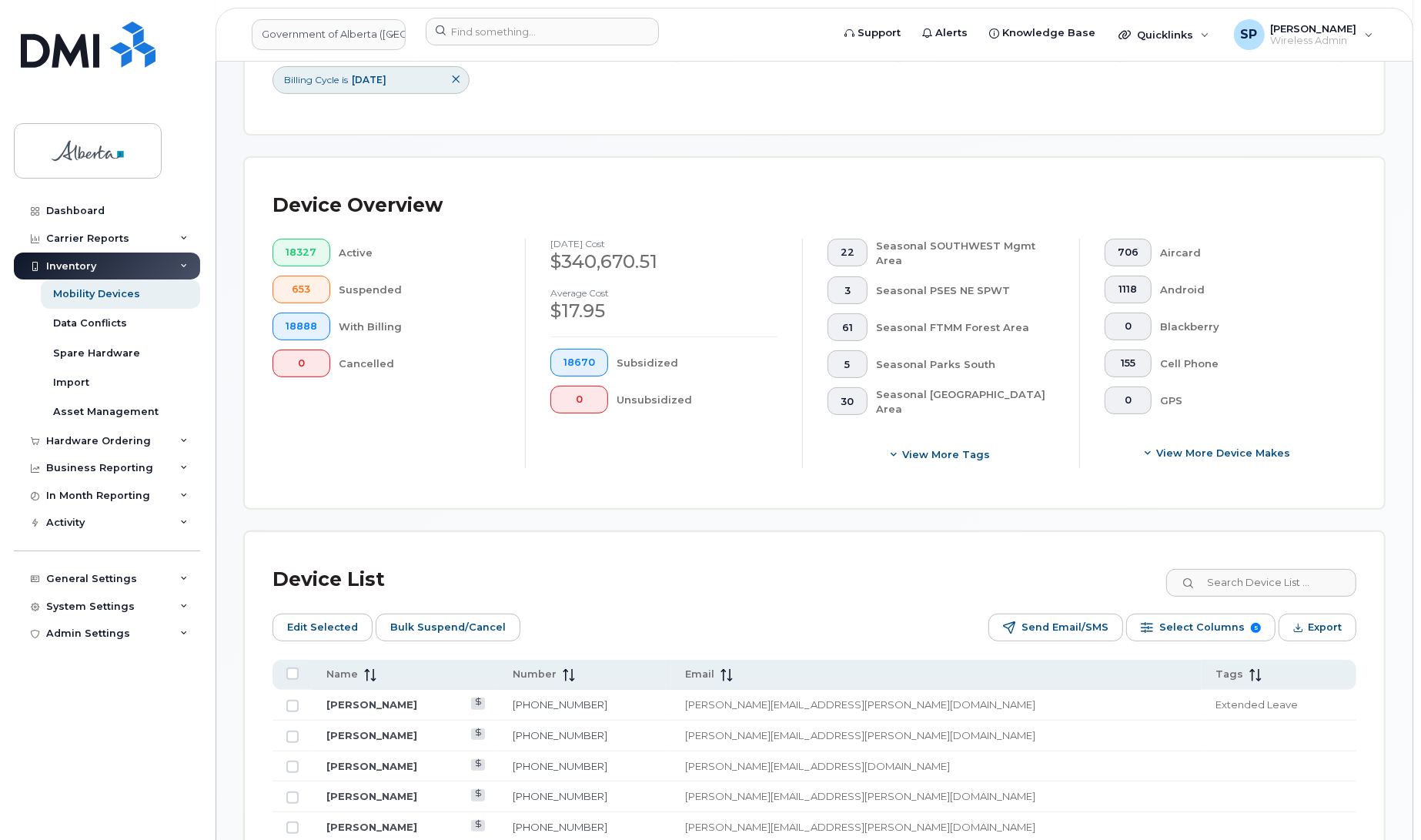
scroll to position [418, 0]
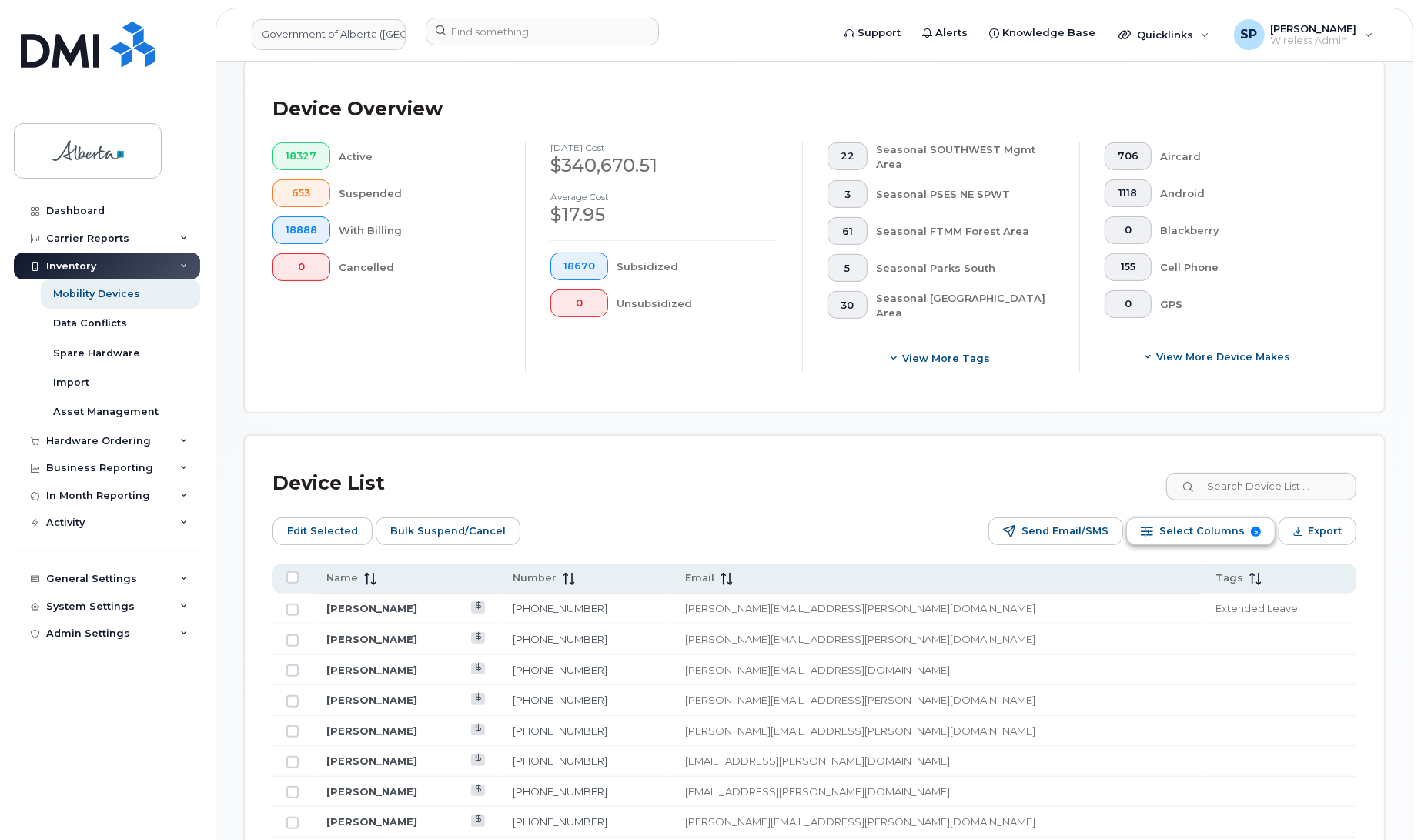
click at [1195, 529] on span "Select Columns" at bounding box center [1202, 530] width 85 height 23
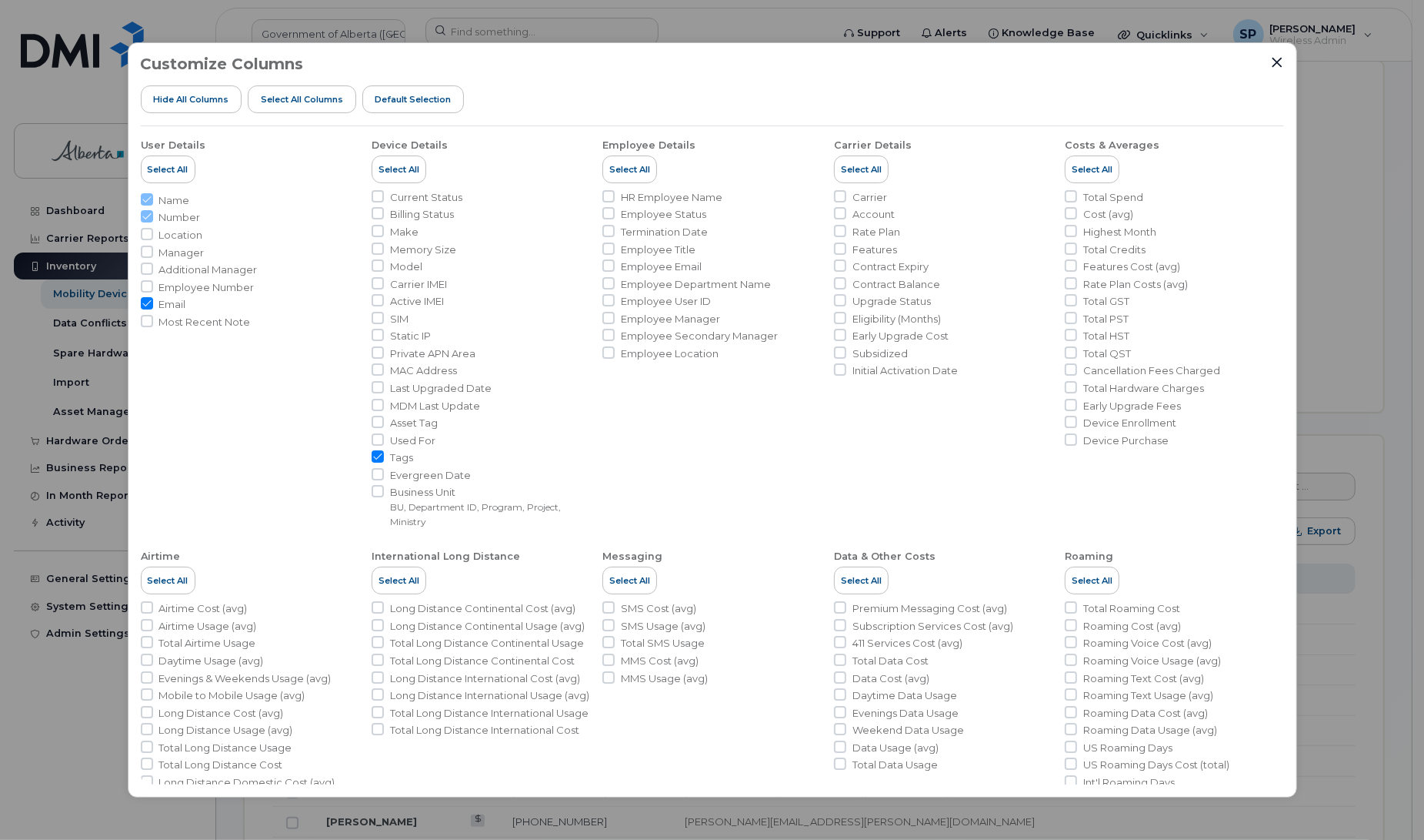
click at [376, 455] on input "Tags" at bounding box center [377, 456] width 12 height 12
checkbox input "false"
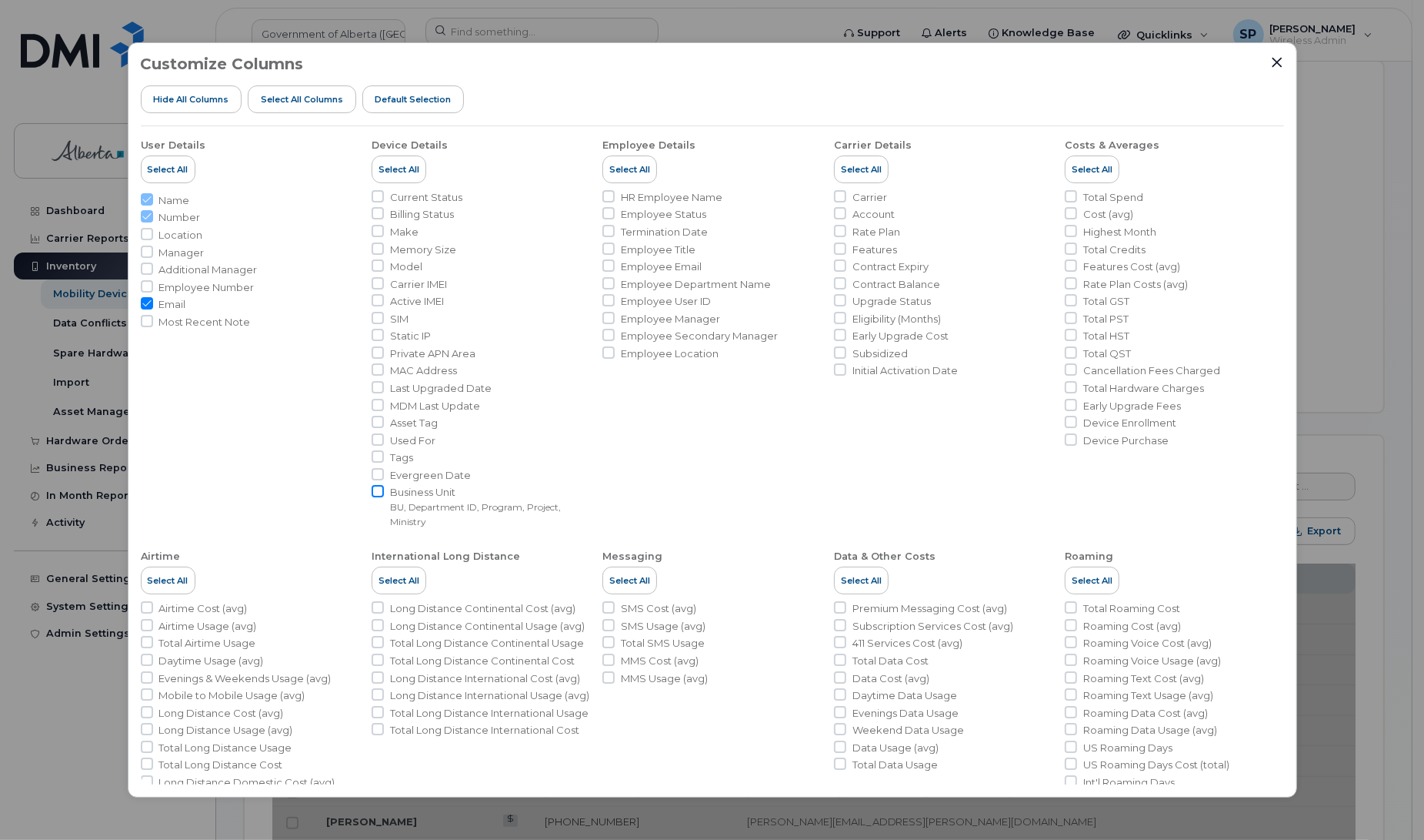
click at [377, 496] on input "Business Unit BU, Department ID, Program, Project, Ministry" at bounding box center [377, 490] width 12 height 12
checkbox input "true"
click at [147, 304] on input "Email" at bounding box center [146, 303] width 12 height 12
checkbox input "false"
click at [1281, 61] on icon "Close" at bounding box center [1277, 61] width 12 height 12
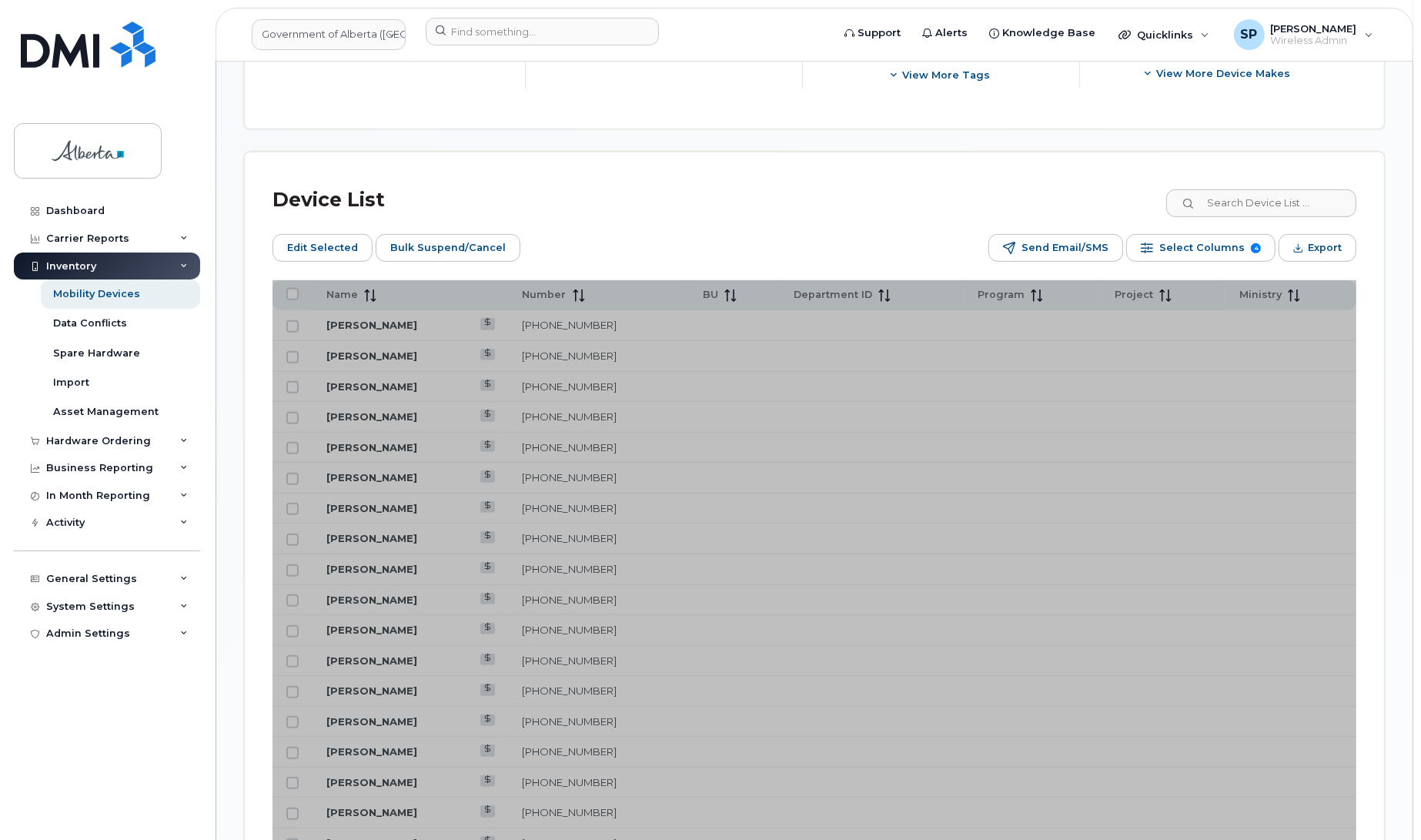
scroll to position [954, 0]
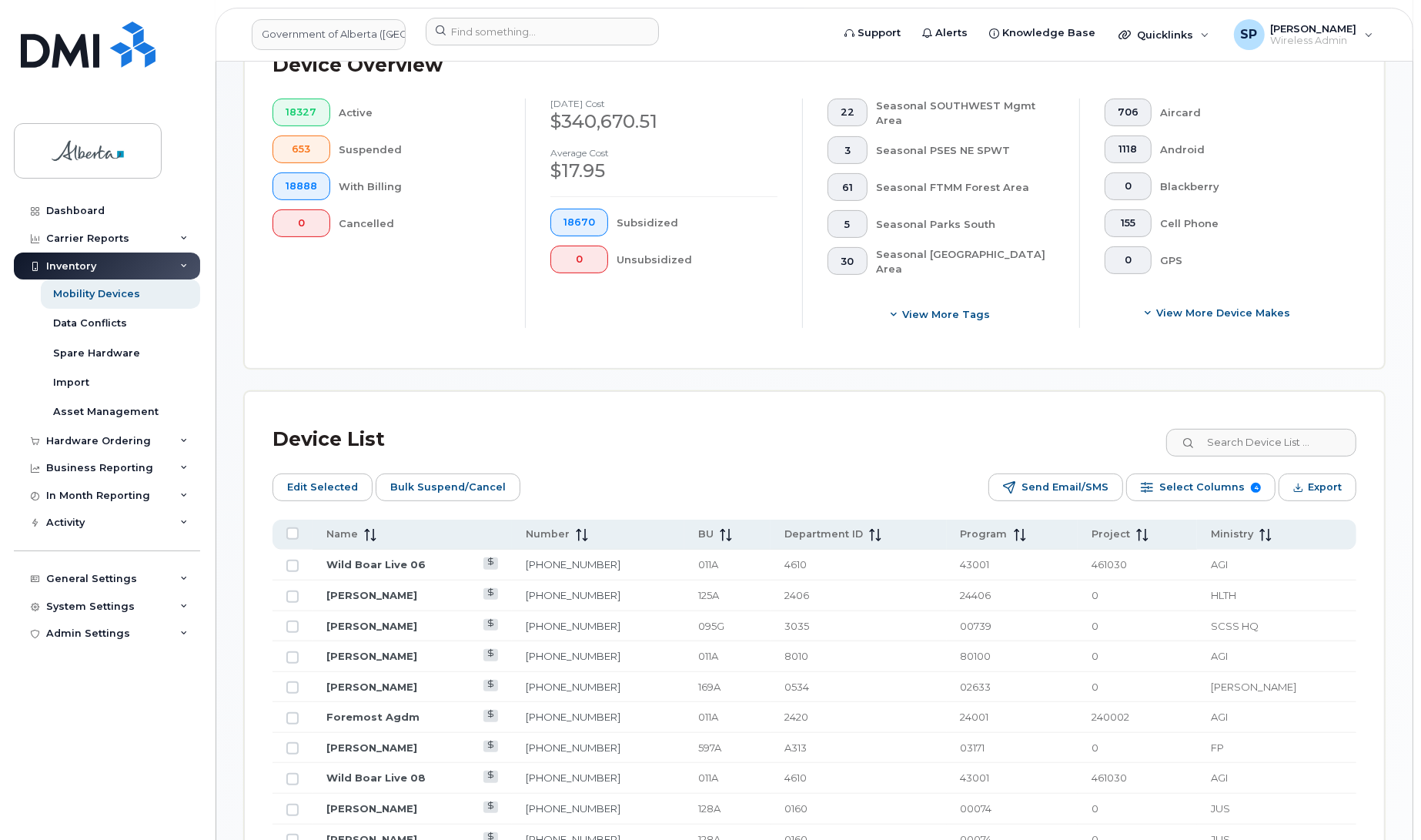
scroll to position [467, 0]
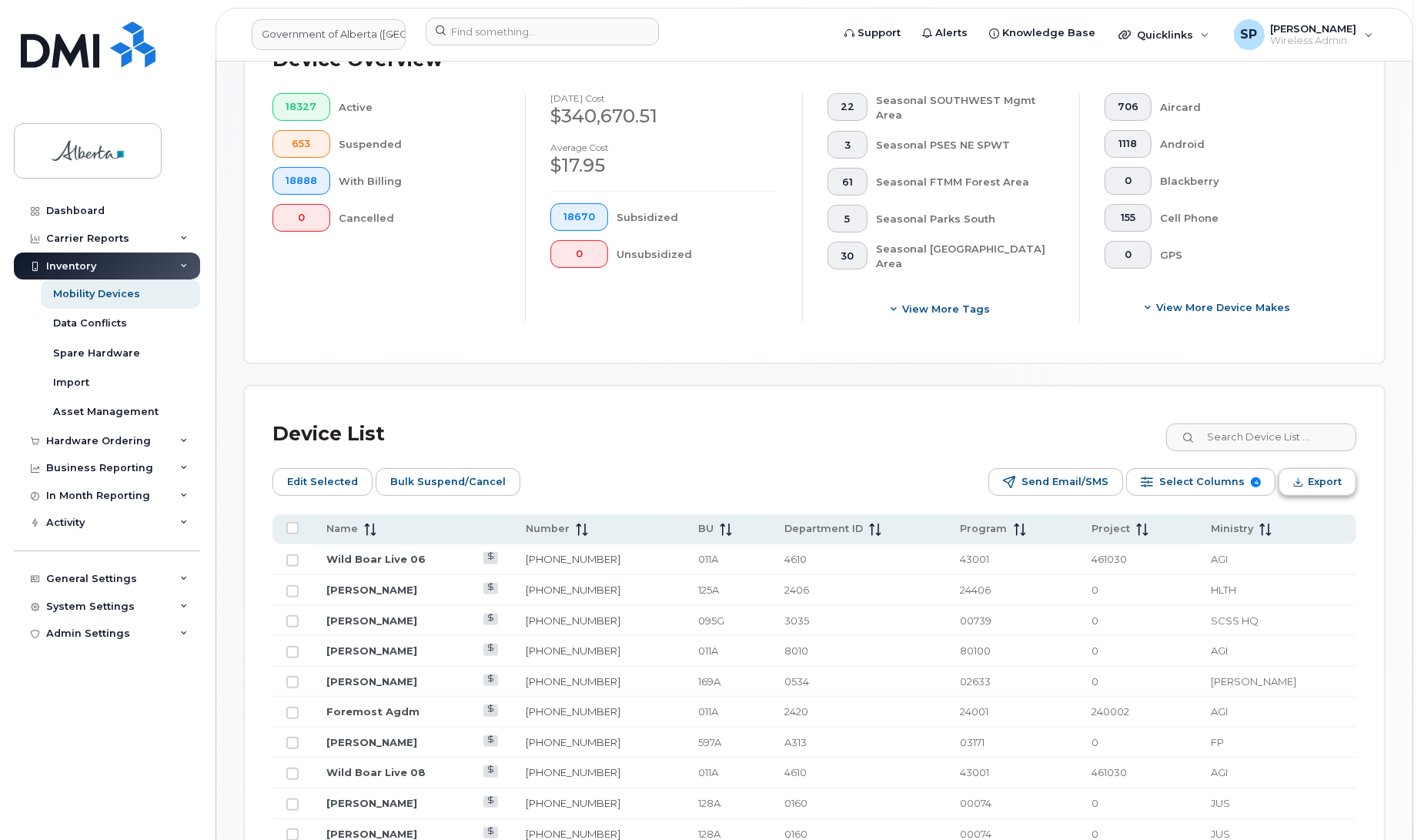
click at [1311, 480] on span "Export" at bounding box center [1324, 481] width 34 height 23
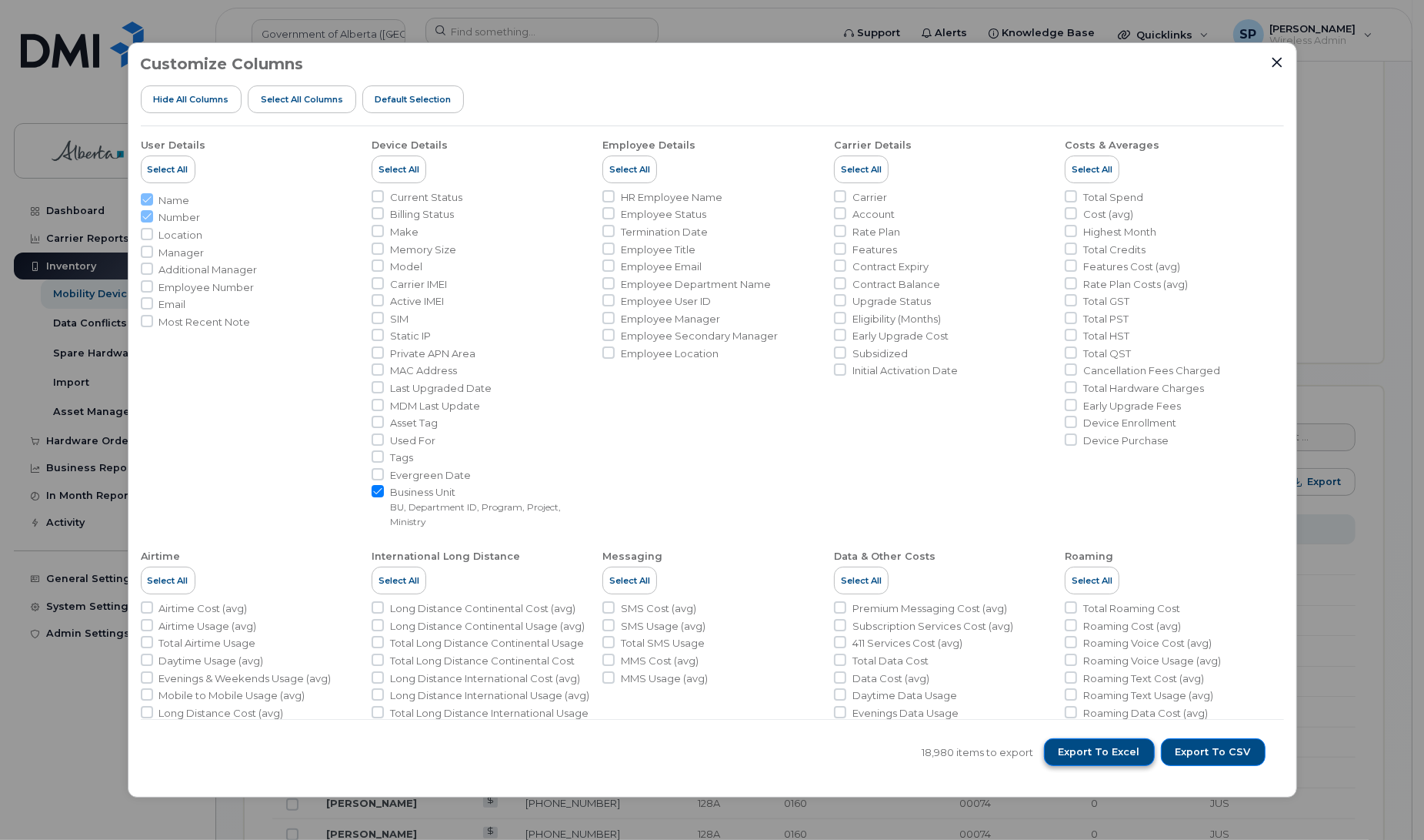
click at [1108, 749] on span "Export to Excel" at bounding box center [1099, 751] width 81 height 14
click at [1273, 58] on icon "Close" at bounding box center [1277, 61] width 10 height 10
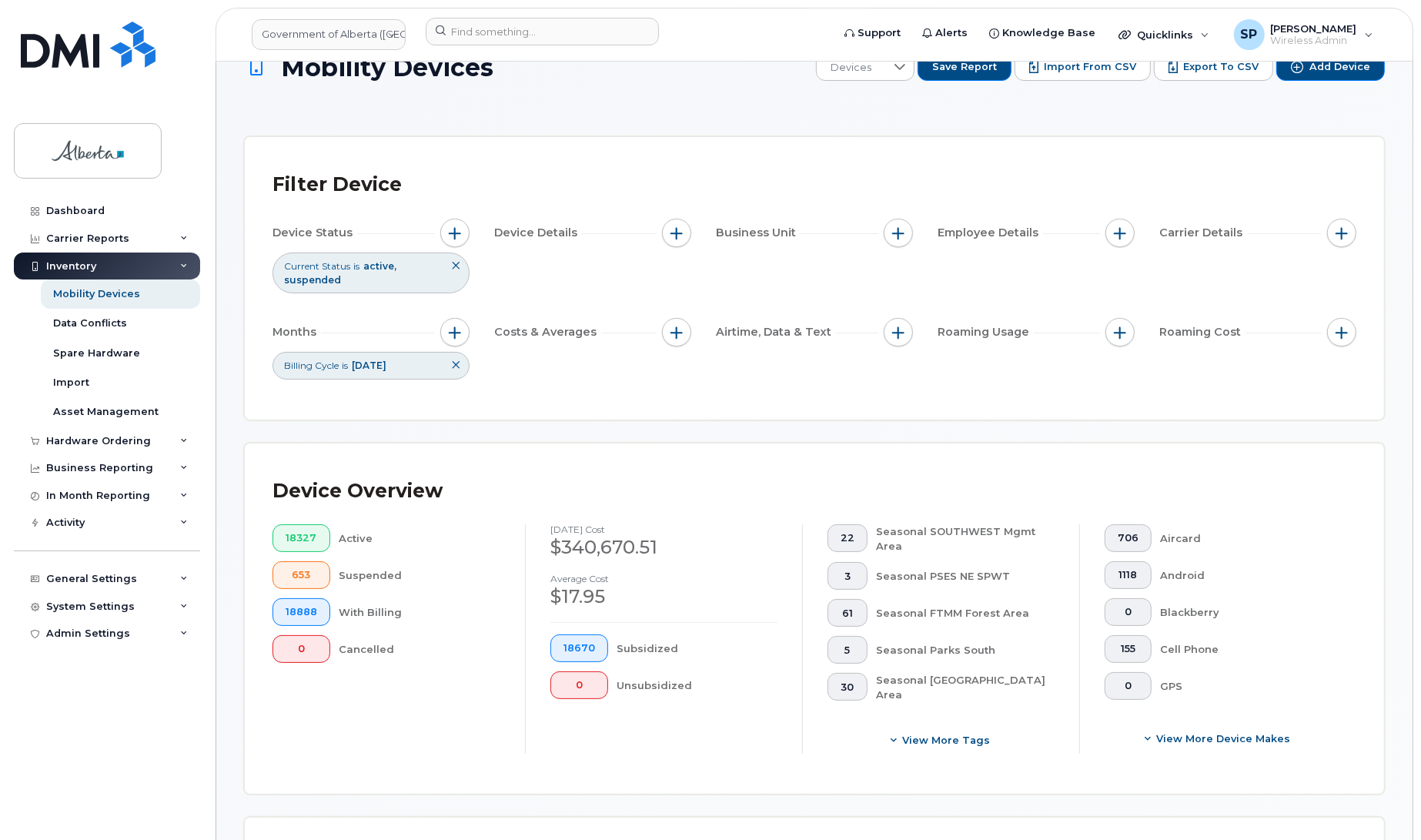
scroll to position [0, 0]
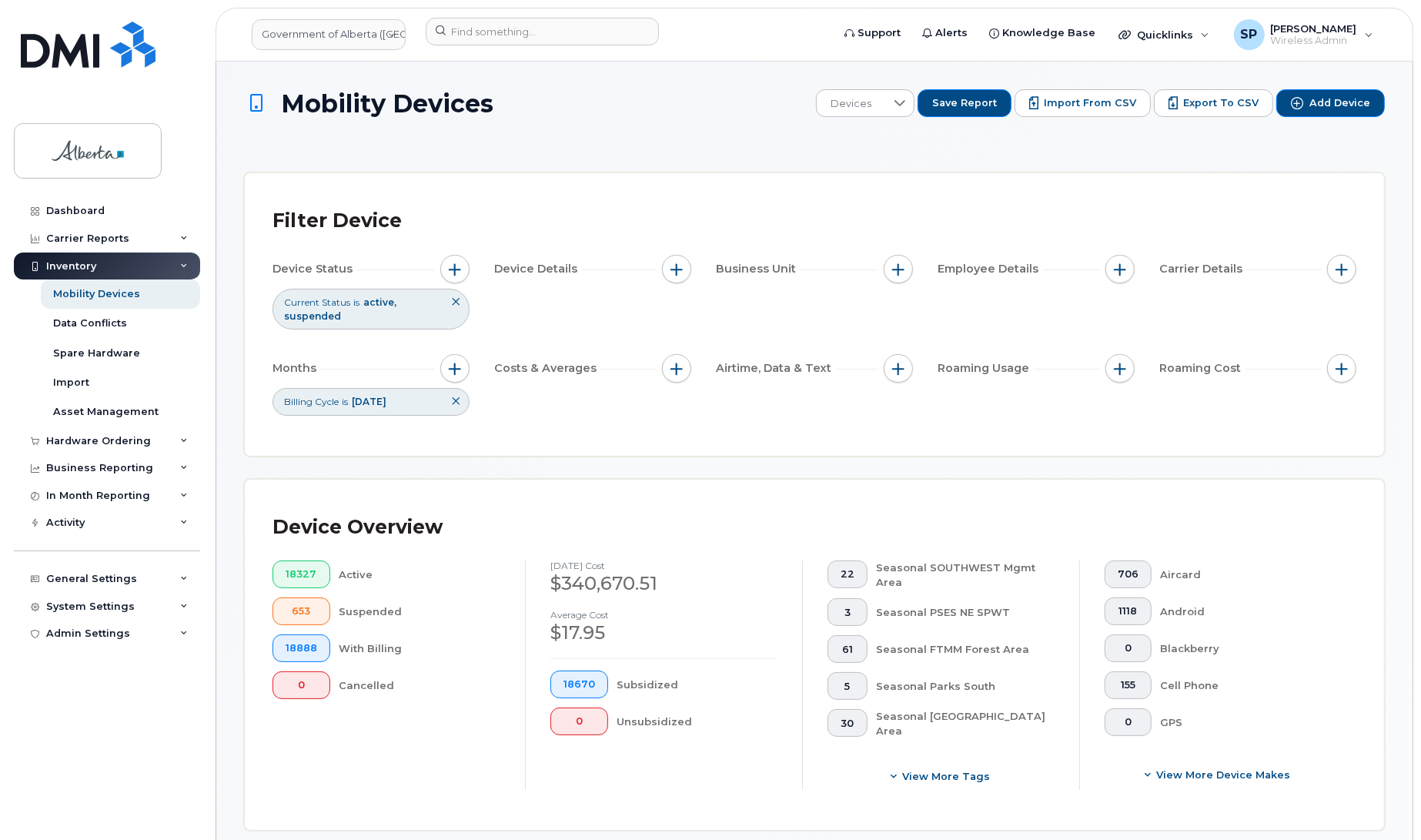
click at [454, 406] on icon at bounding box center [455, 401] width 9 height 9
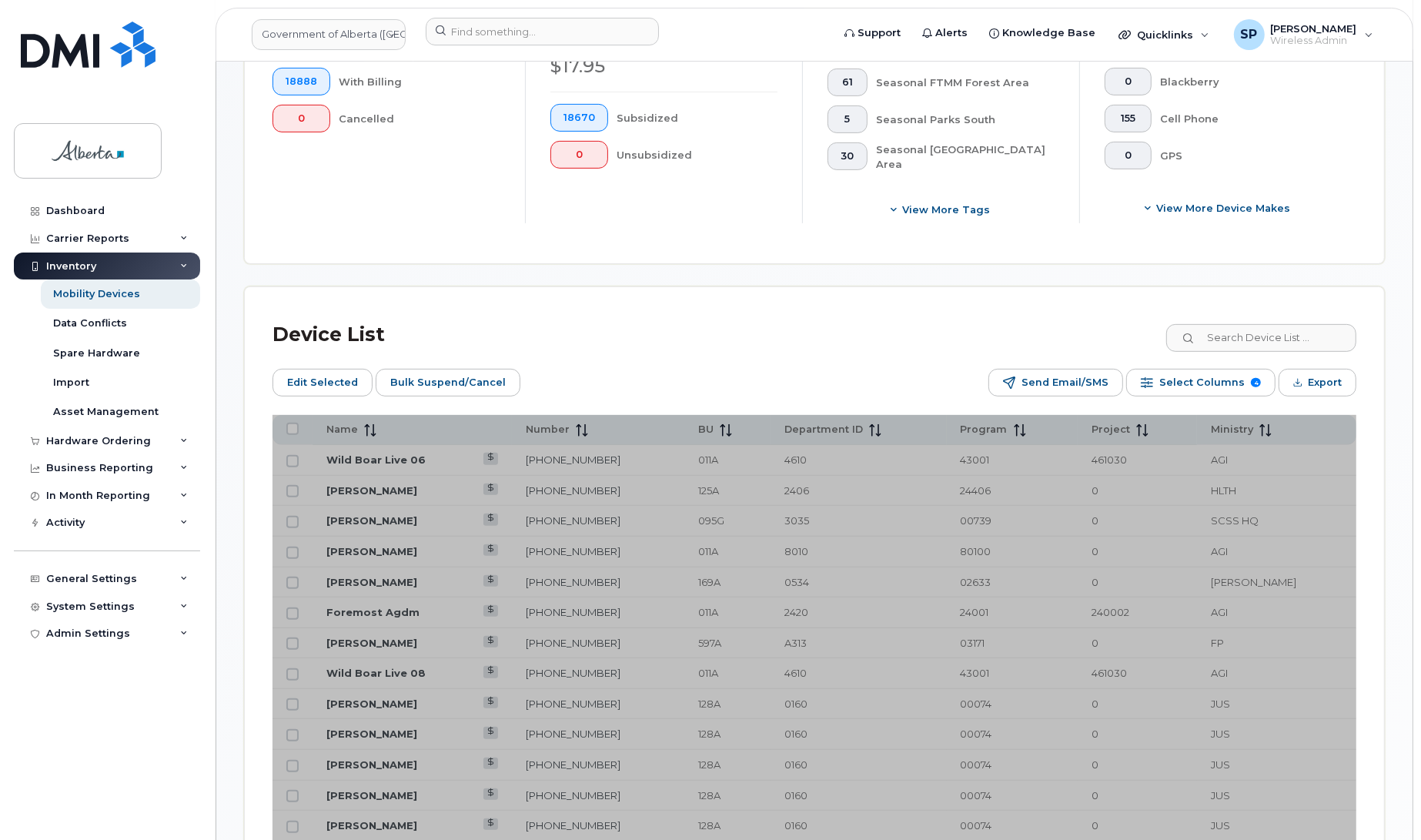
scroll to position [572, 0]
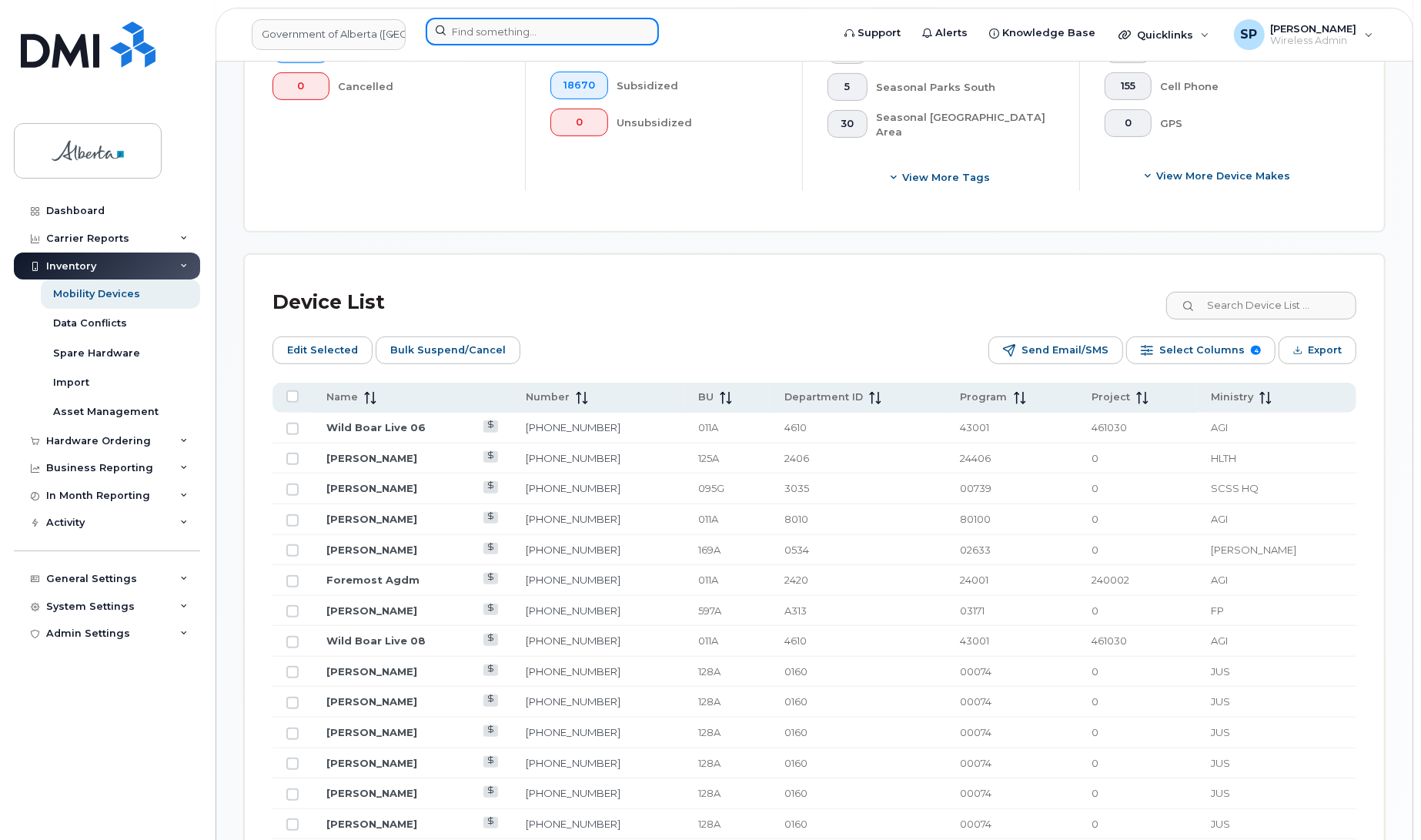
click at [558, 26] on input at bounding box center [542, 31] width 233 height 27
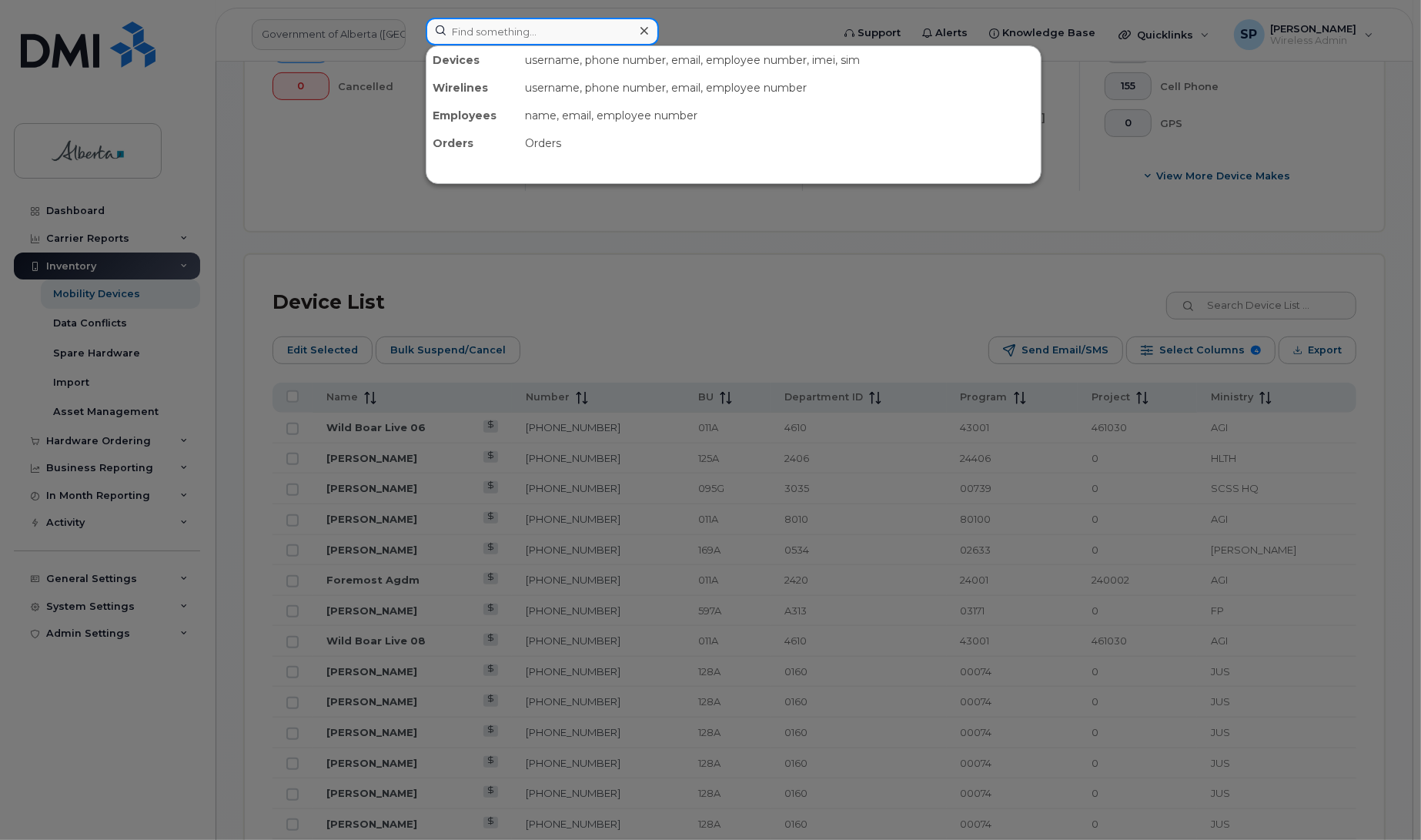
paste input "7803180146"
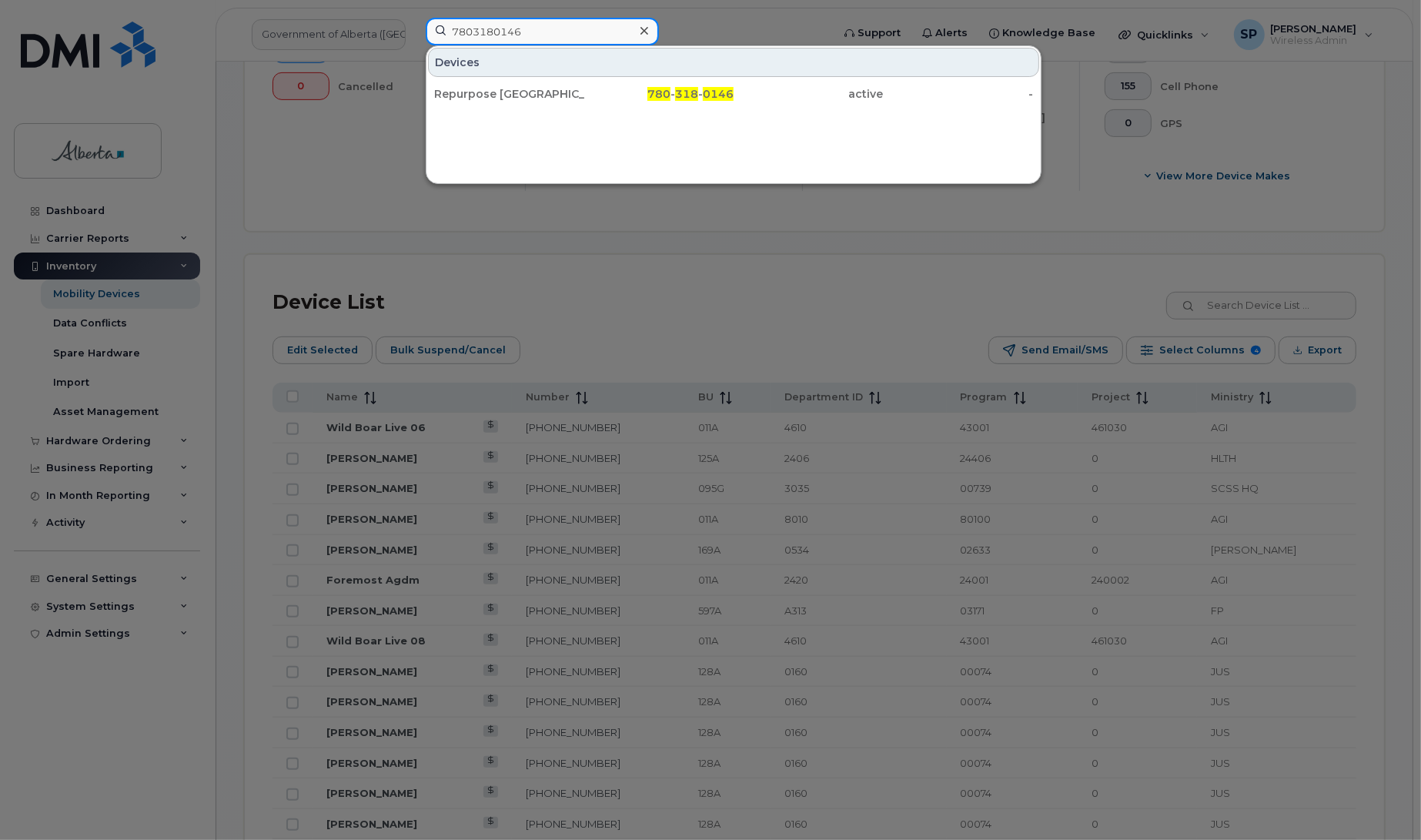
type input "7803180146"
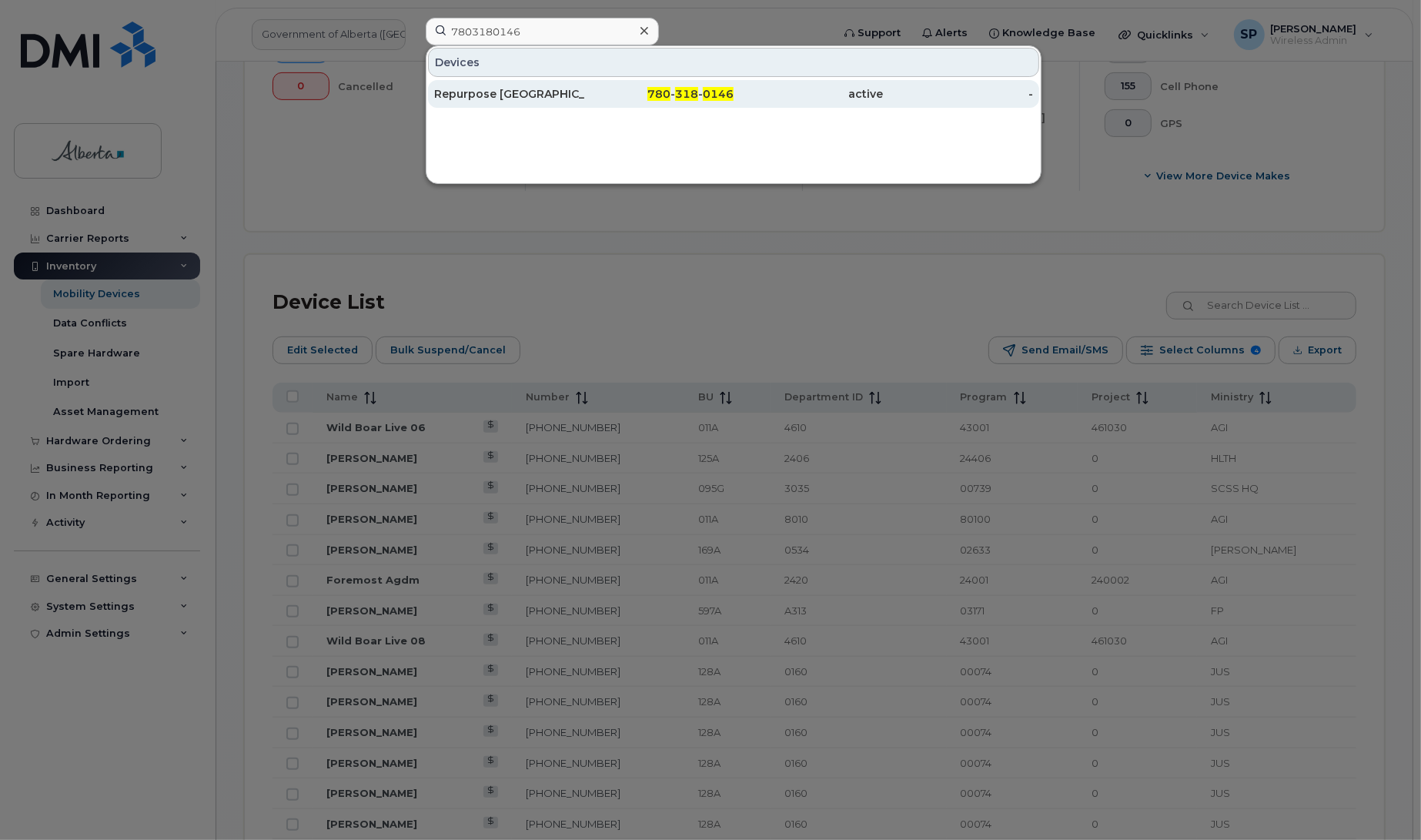
click at [525, 100] on div "Repurpose Edmonton" at bounding box center [509, 93] width 150 height 16
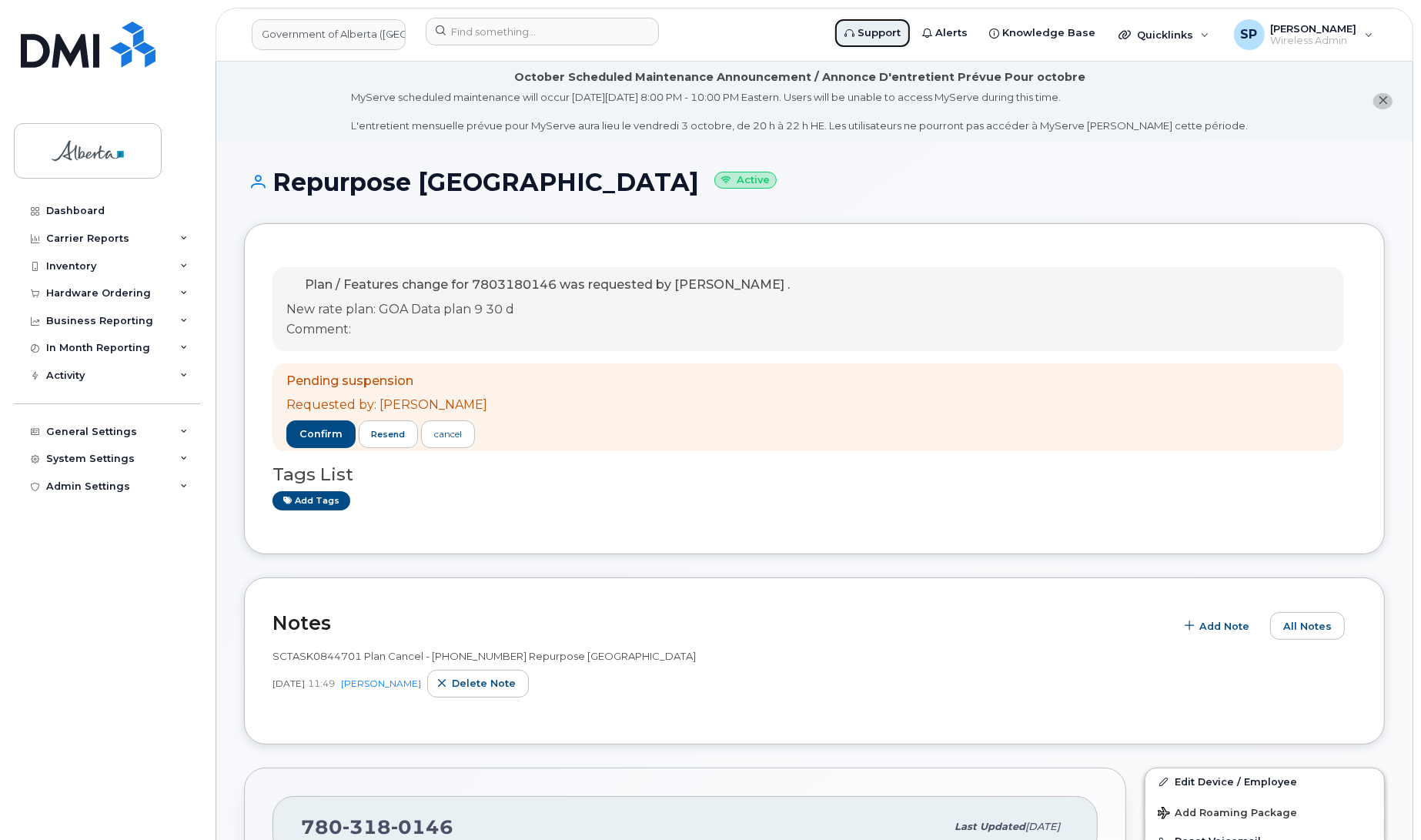
click at [899, 27] on span "Support" at bounding box center [879, 33] width 43 height 16
click at [59, 267] on div "Inventory" at bounding box center [71, 266] width 50 height 12
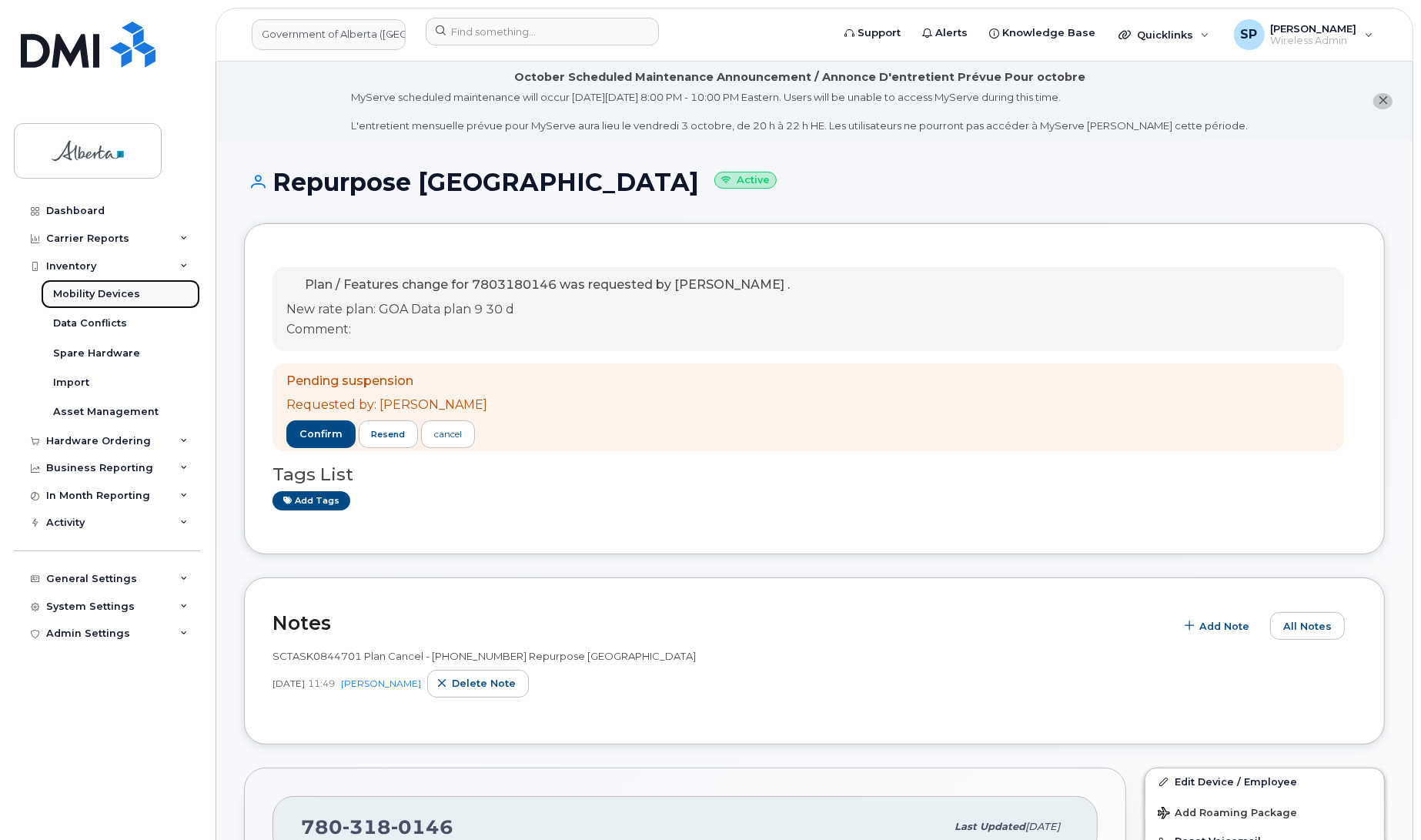
click at [81, 296] on div "Mobility Devices" at bounding box center [96, 293] width 87 height 14
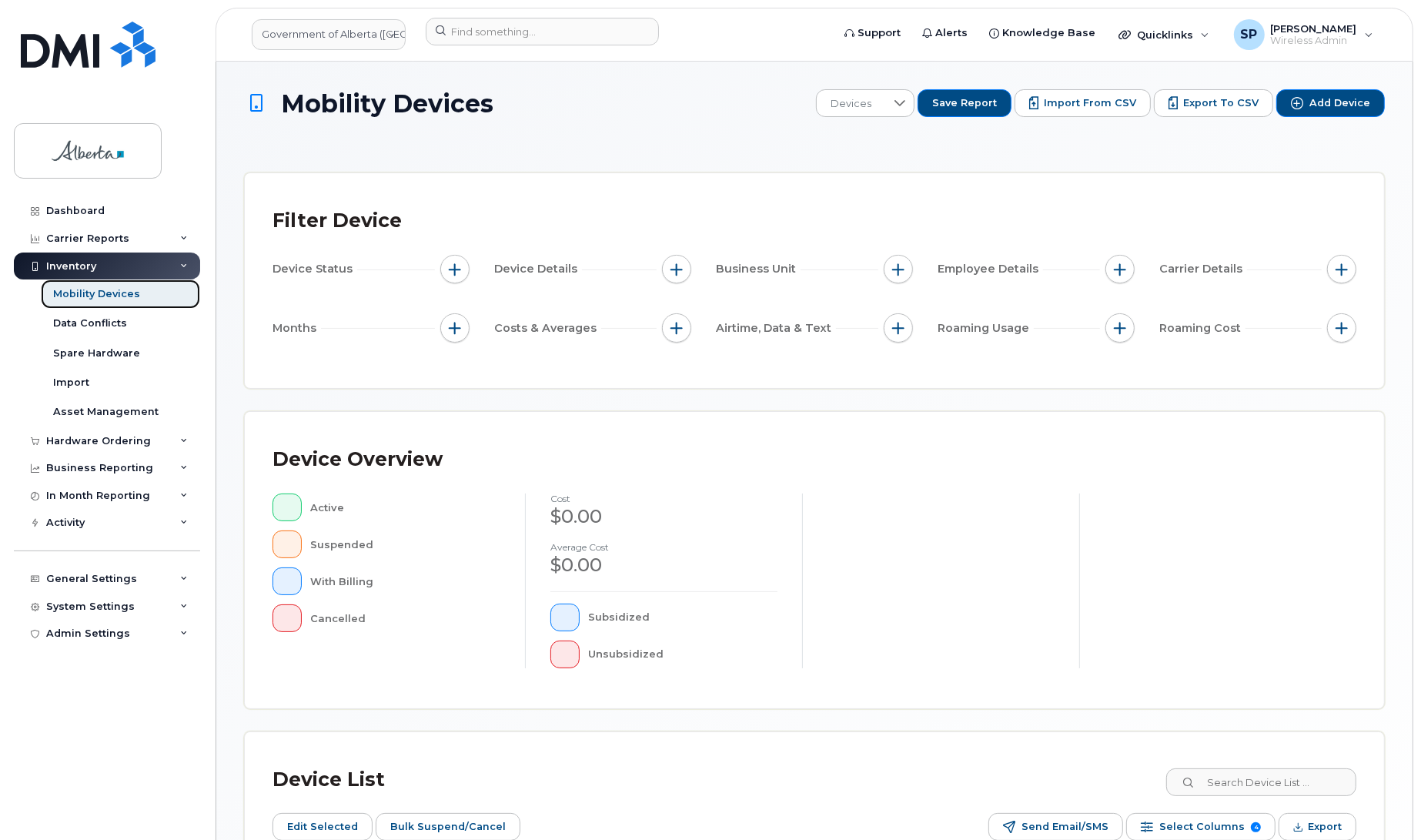
click at [120, 298] on div "Mobility Devices" at bounding box center [96, 293] width 87 height 14
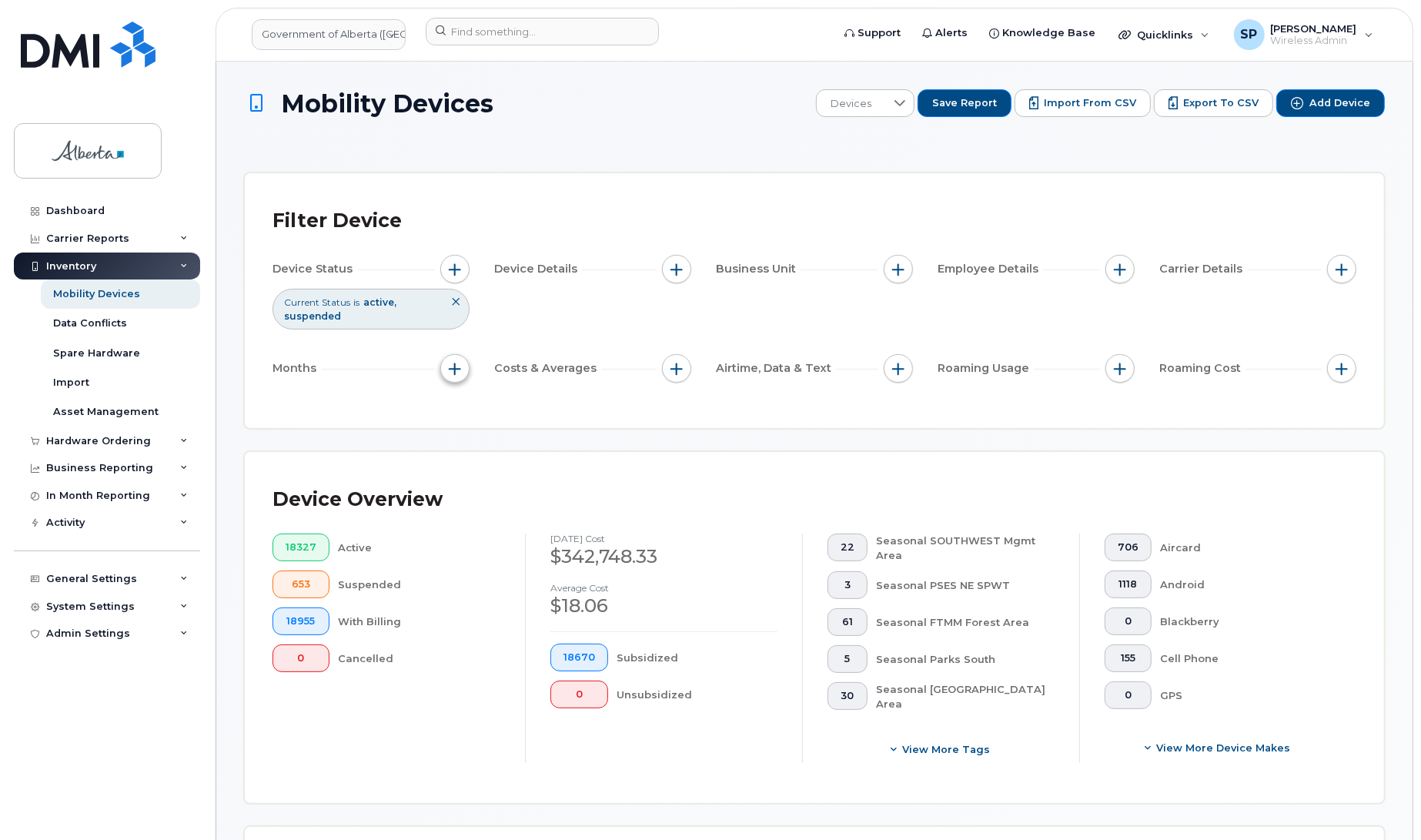
click at [449, 367] on span "button" at bounding box center [454, 368] width 12 height 12
click at [455, 416] on input "Billing Cycle" at bounding box center [459, 415] width 12 height 12
checkbox input "true"
click at [529, 479] on icon at bounding box center [526, 478] width 11 height 6
click at [500, 636] on span "2025" at bounding box center [501, 634] width 27 height 12
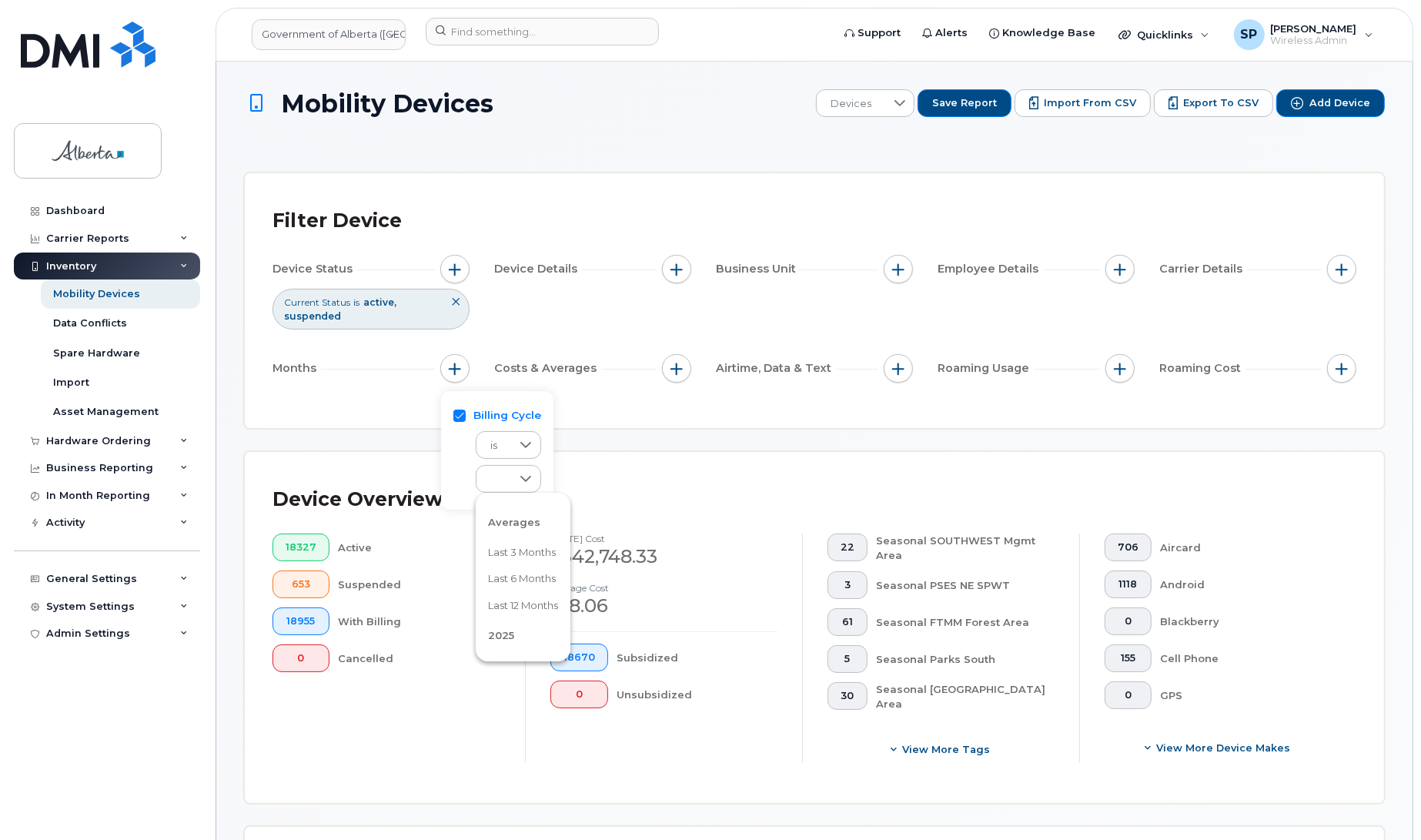
click at [500, 635] on span "2025" at bounding box center [501, 634] width 27 height 12
click at [502, 31] on input at bounding box center [542, 31] width 233 height 27
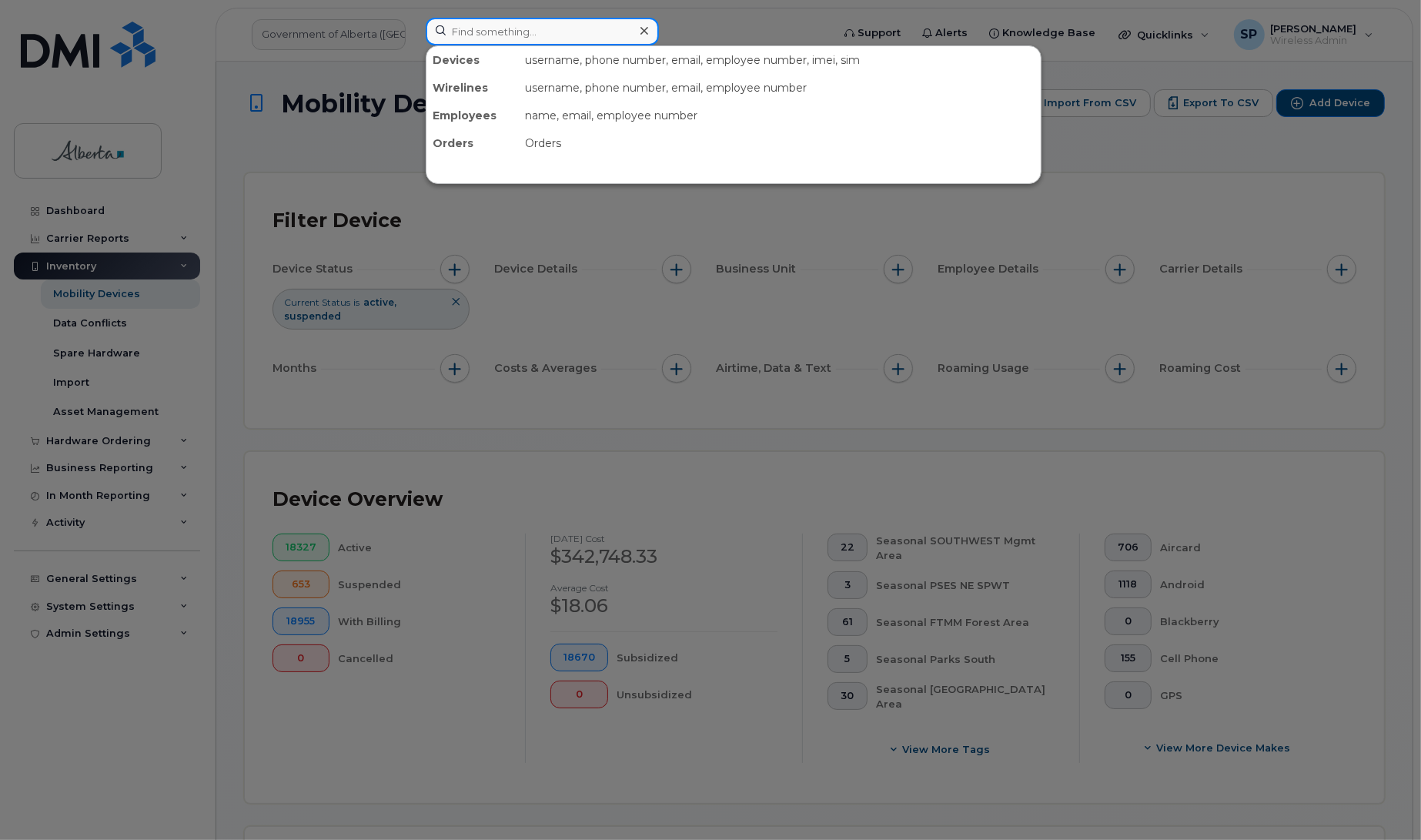
paste input "7804460178"
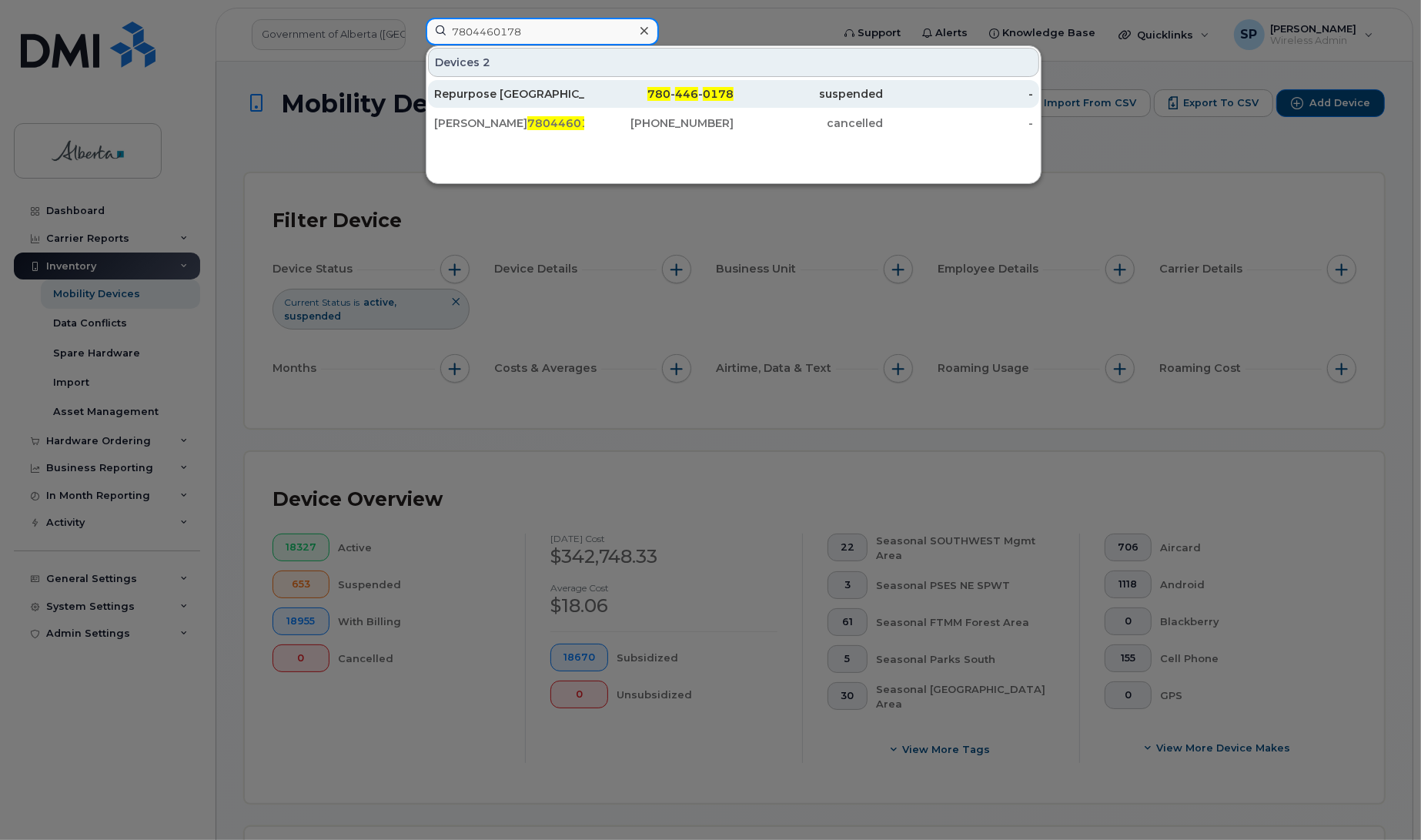
type input "7804460178"
click at [495, 96] on div "Repurpose [GEOGRAPHIC_DATA]" at bounding box center [509, 93] width 150 height 16
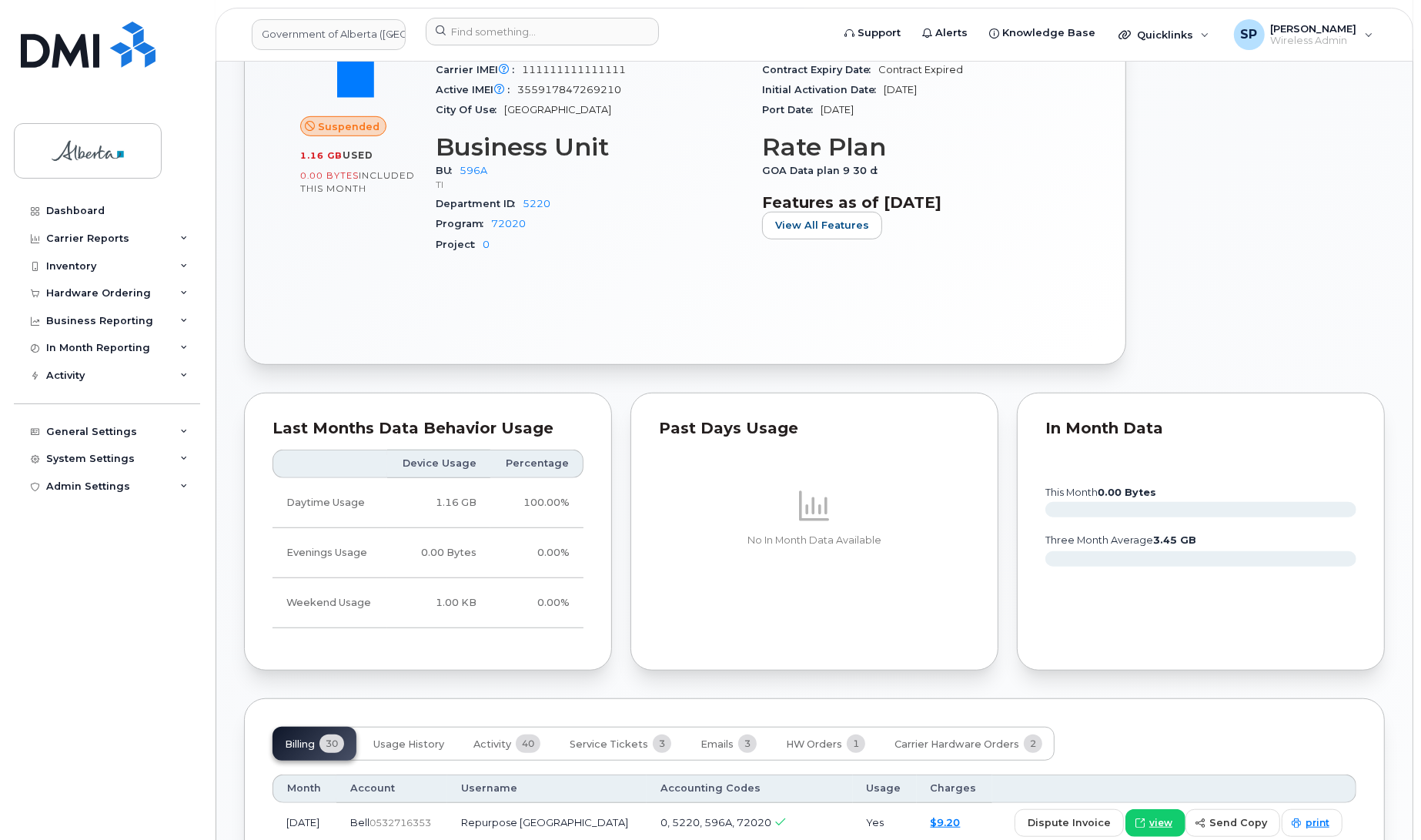
scroll to position [986, 0]
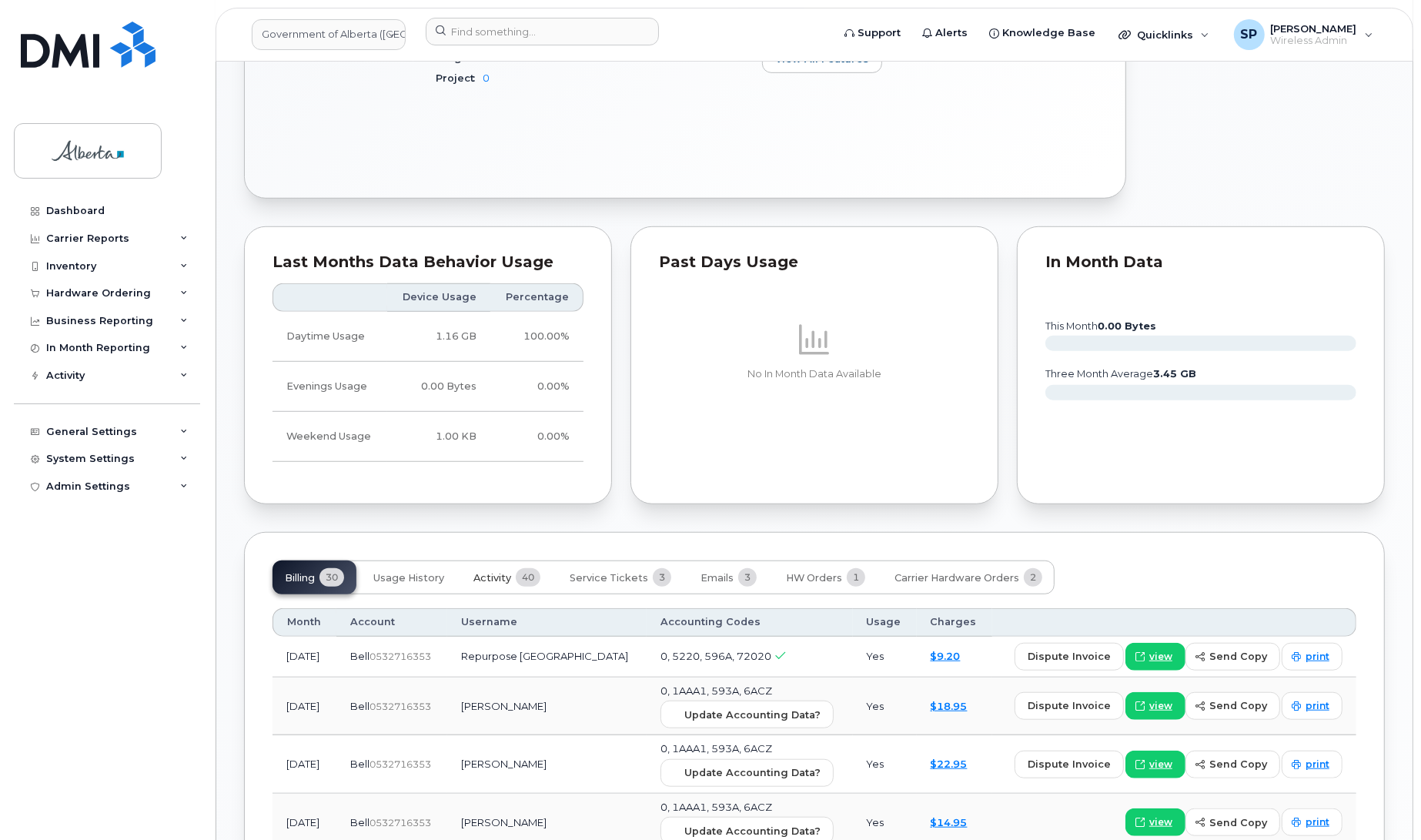
click at [486, 583] on span "Activity" at bounding box center [492, 578] width 37 height 12
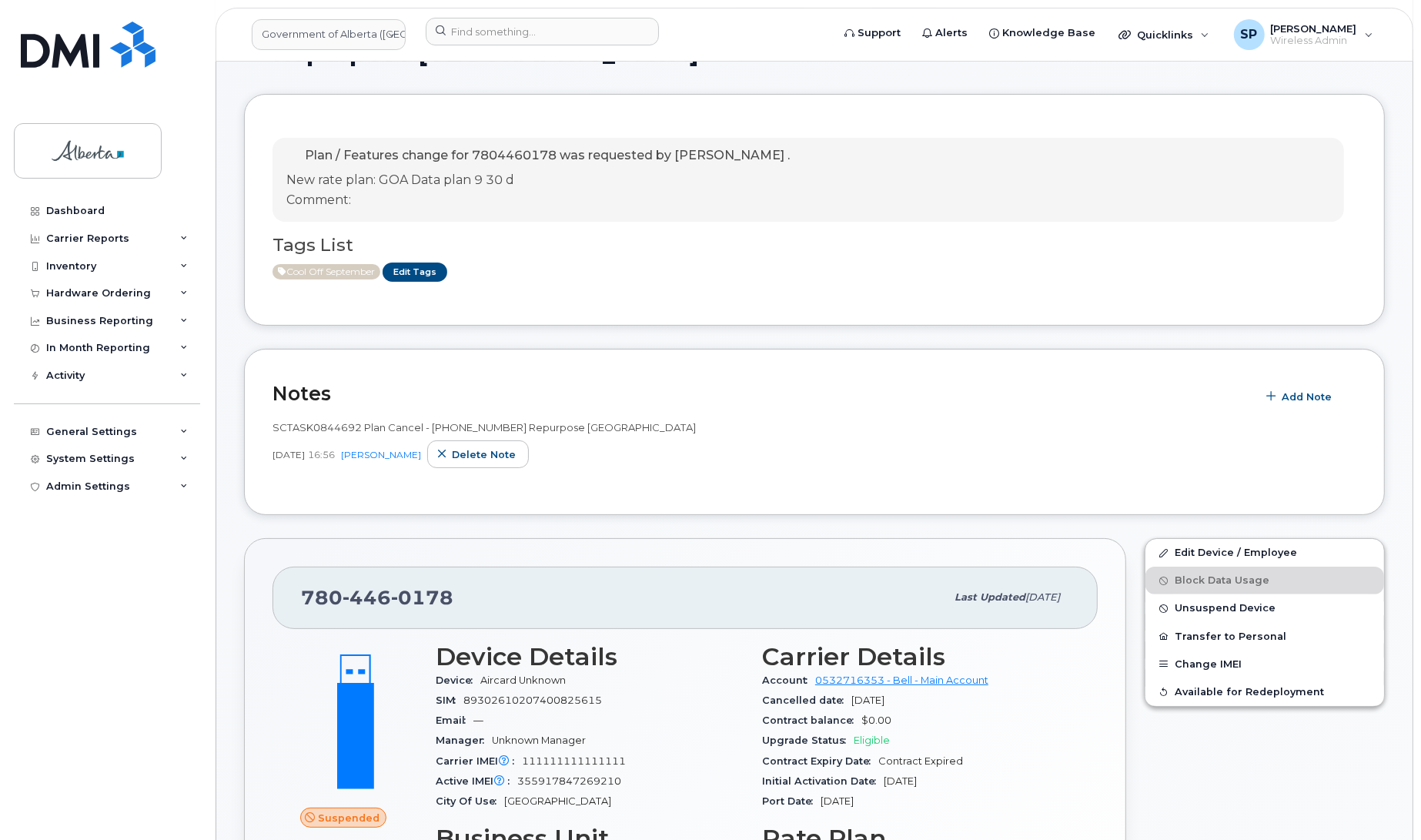
scroll to position [0, 0]
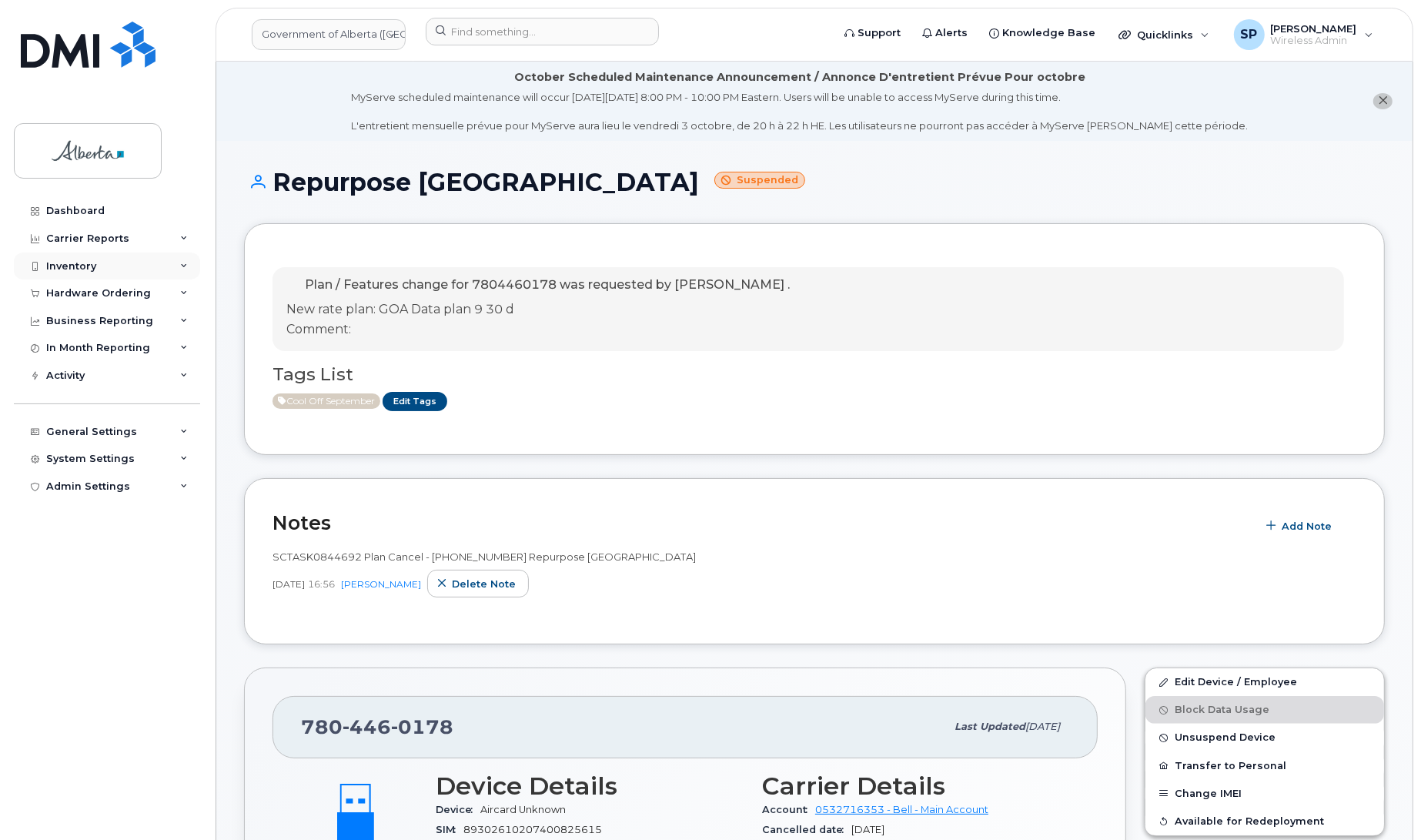
click at [82, 266] on div "Inventory" at bounding box center [71, 266] width 50 height 12
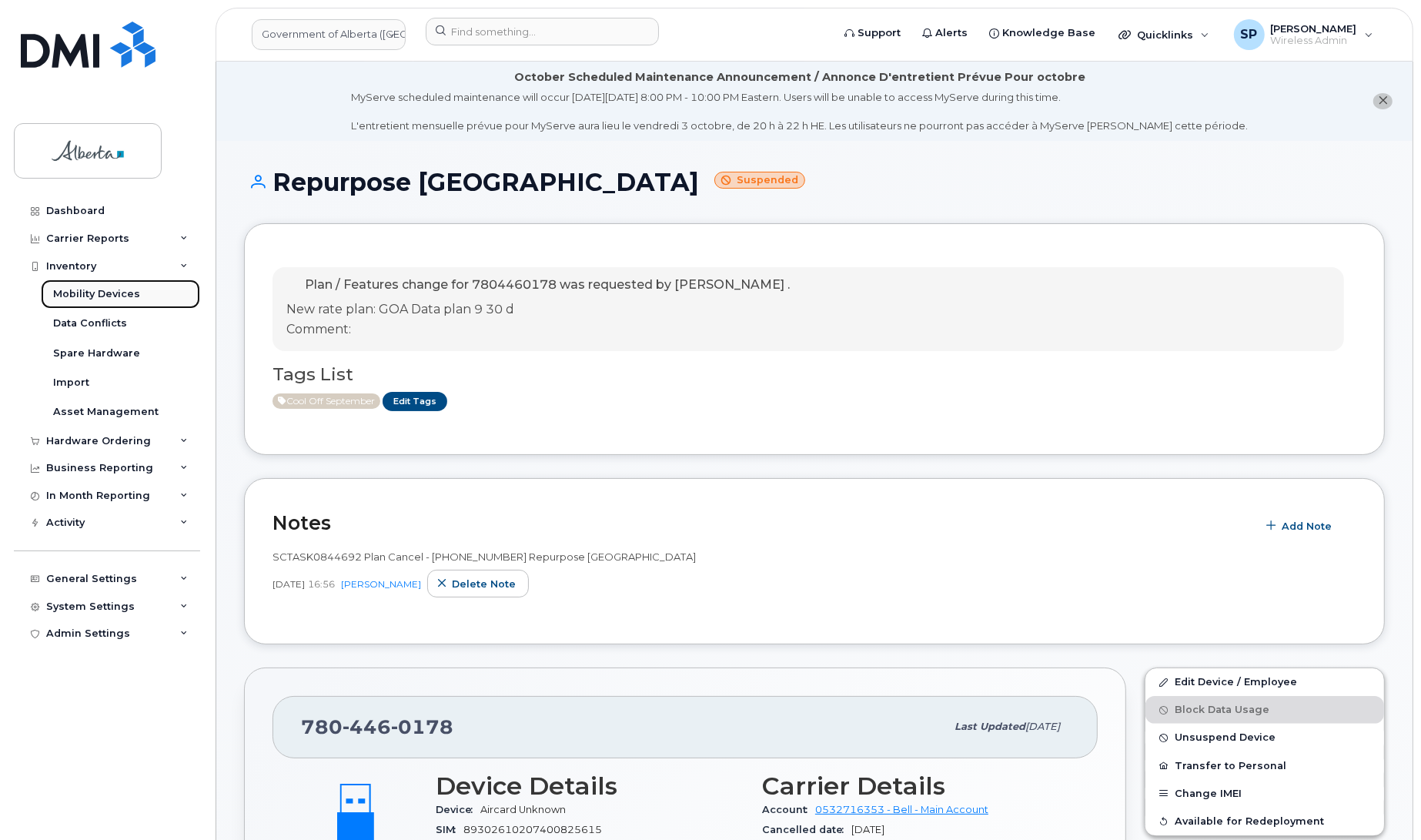
click at [85, 299] on div "Mobility Devices" at bounding box center [96, 293] width 87 height 14
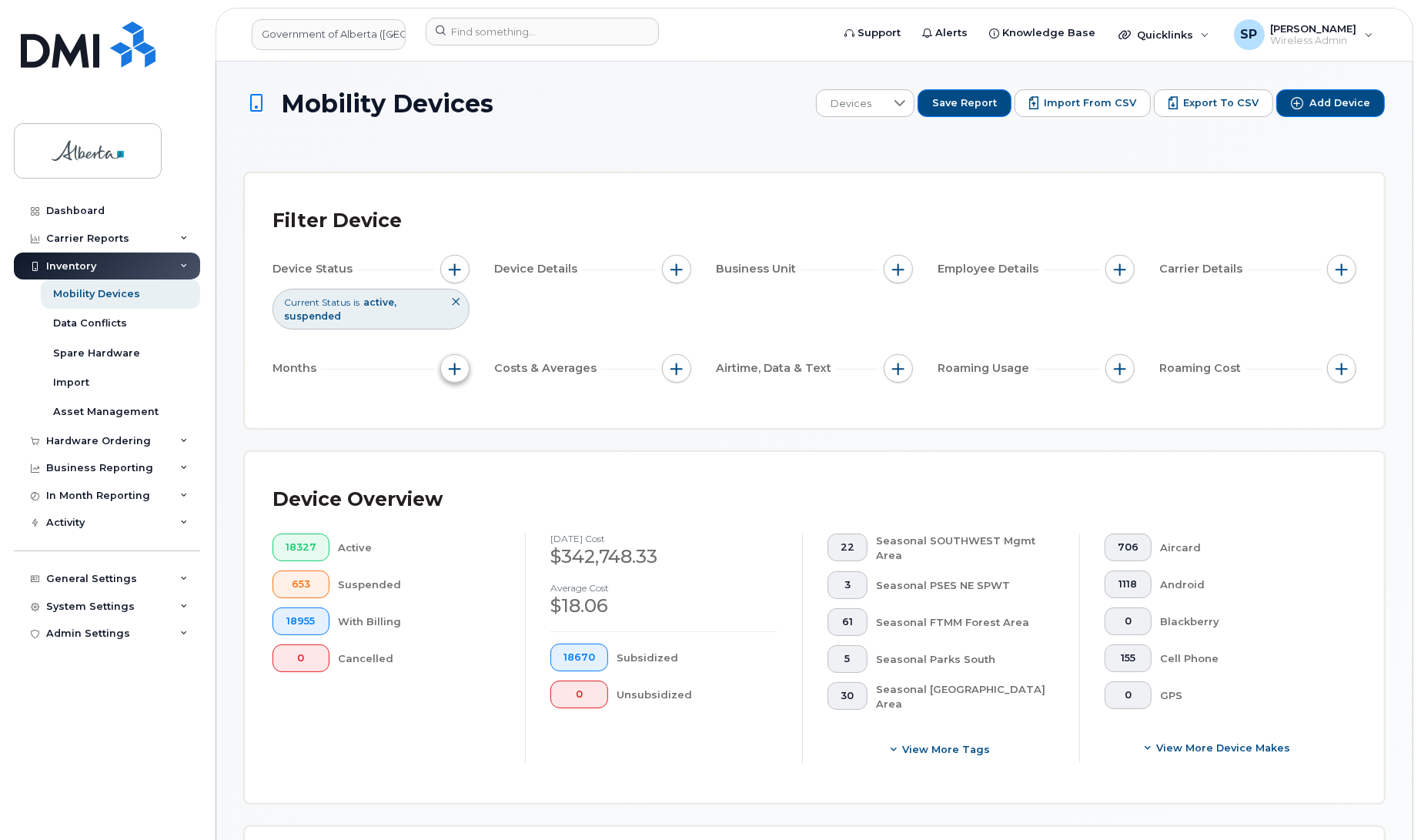
click at [451, 369] on span "button" at bounding box center [454, 368] width 12 height 12
click at [455, 417] on input "Billing Cycle" at bounding box center [459, 415] width 12 height 12
checkbox input "true"
click at [497, 451] on span "is" at bounding box center [494, 445] width 35 height 27
click at [518, 486] on li "is" at bounding box center [525, 486] width 100 height 30
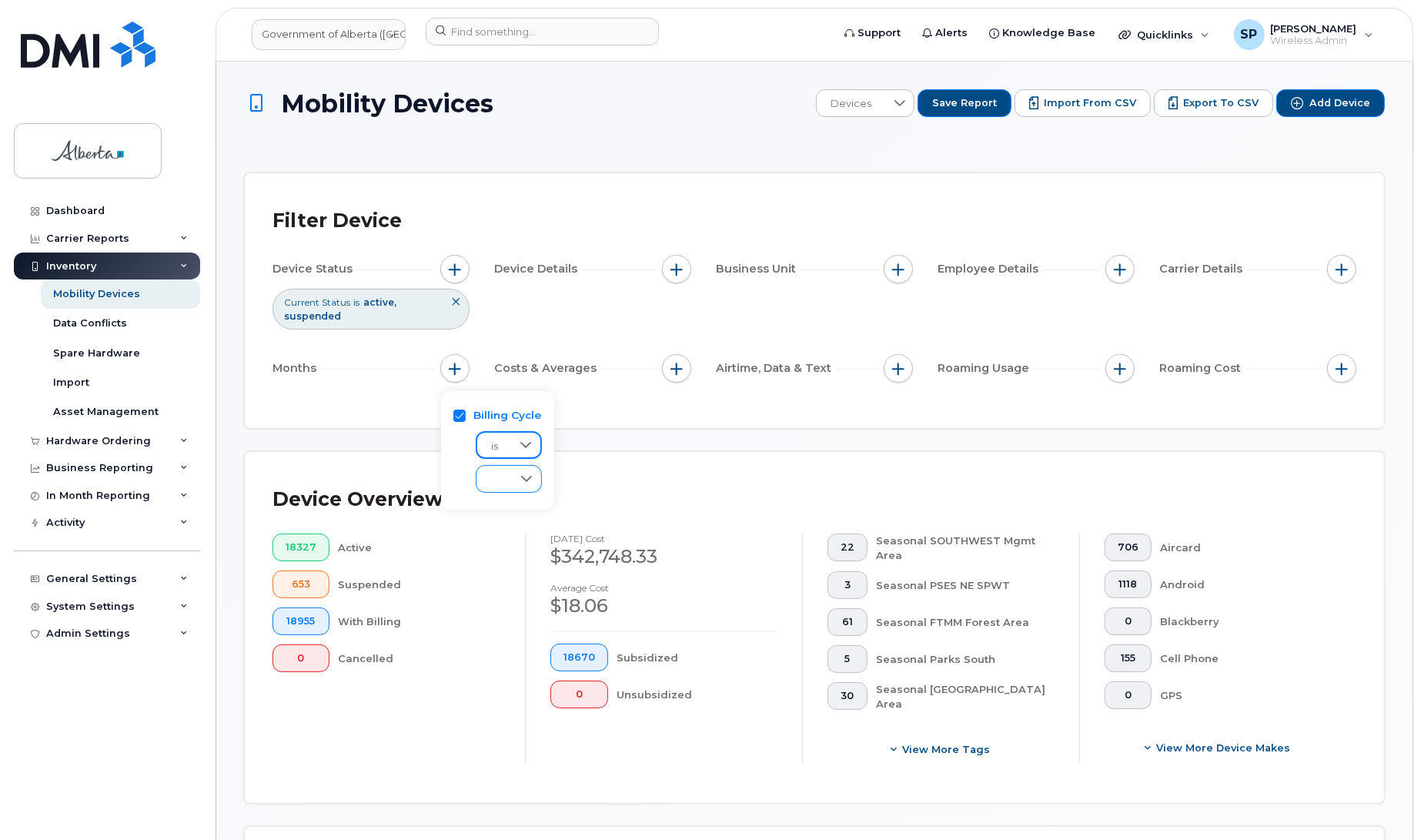
click at [522, 477] on icon at bounding box center [528, 478] width 11 height 6
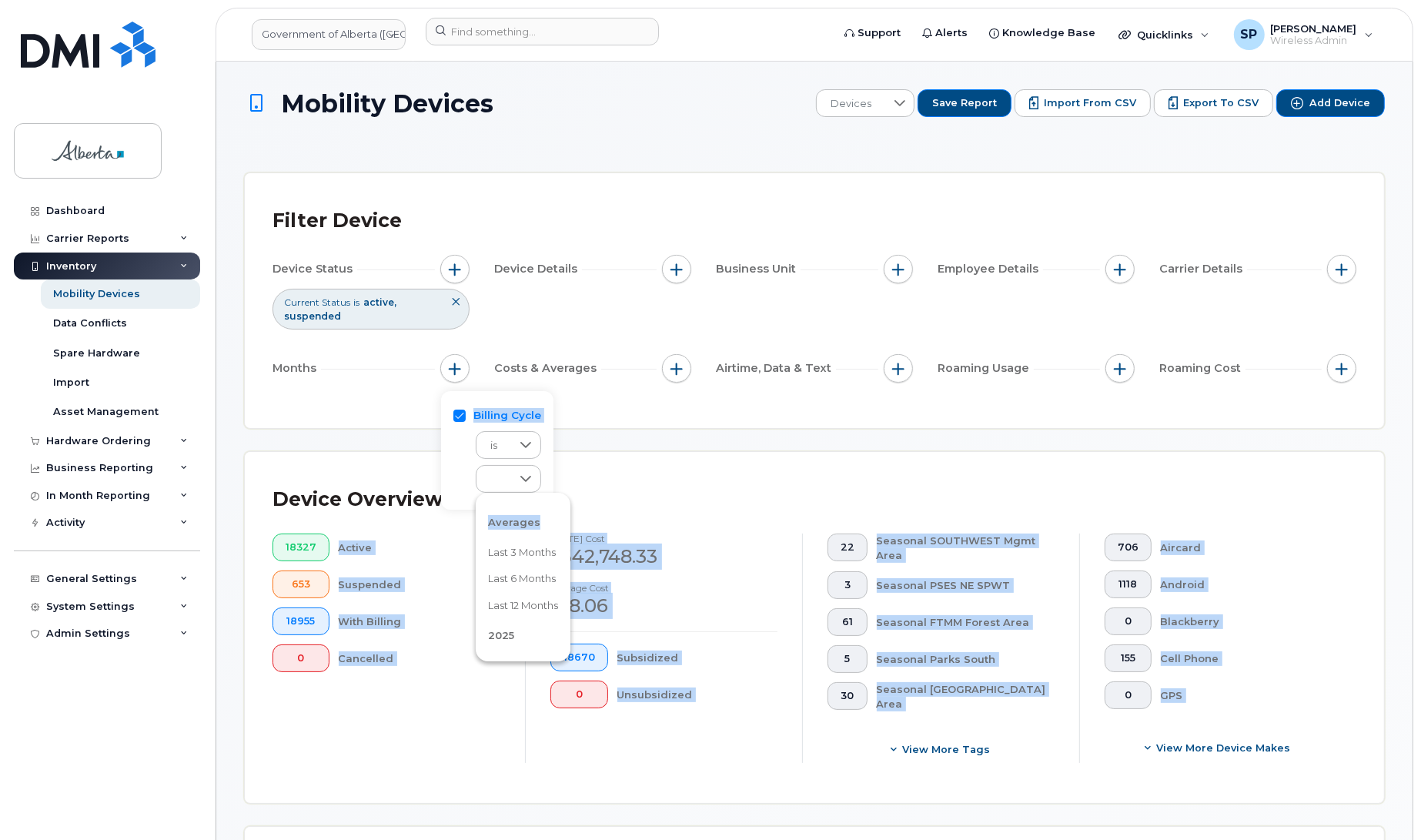
drag, startPoint x: 589, startPoint y: 508, endPoint x: 582, endPoint y: 519, distance: 13.0
click at [456, 363] on span "button" at bounding box center [454, 368] width 12 height 12
click at [525, 480] on icon at bounding box center [526, 478] width 11 height 6
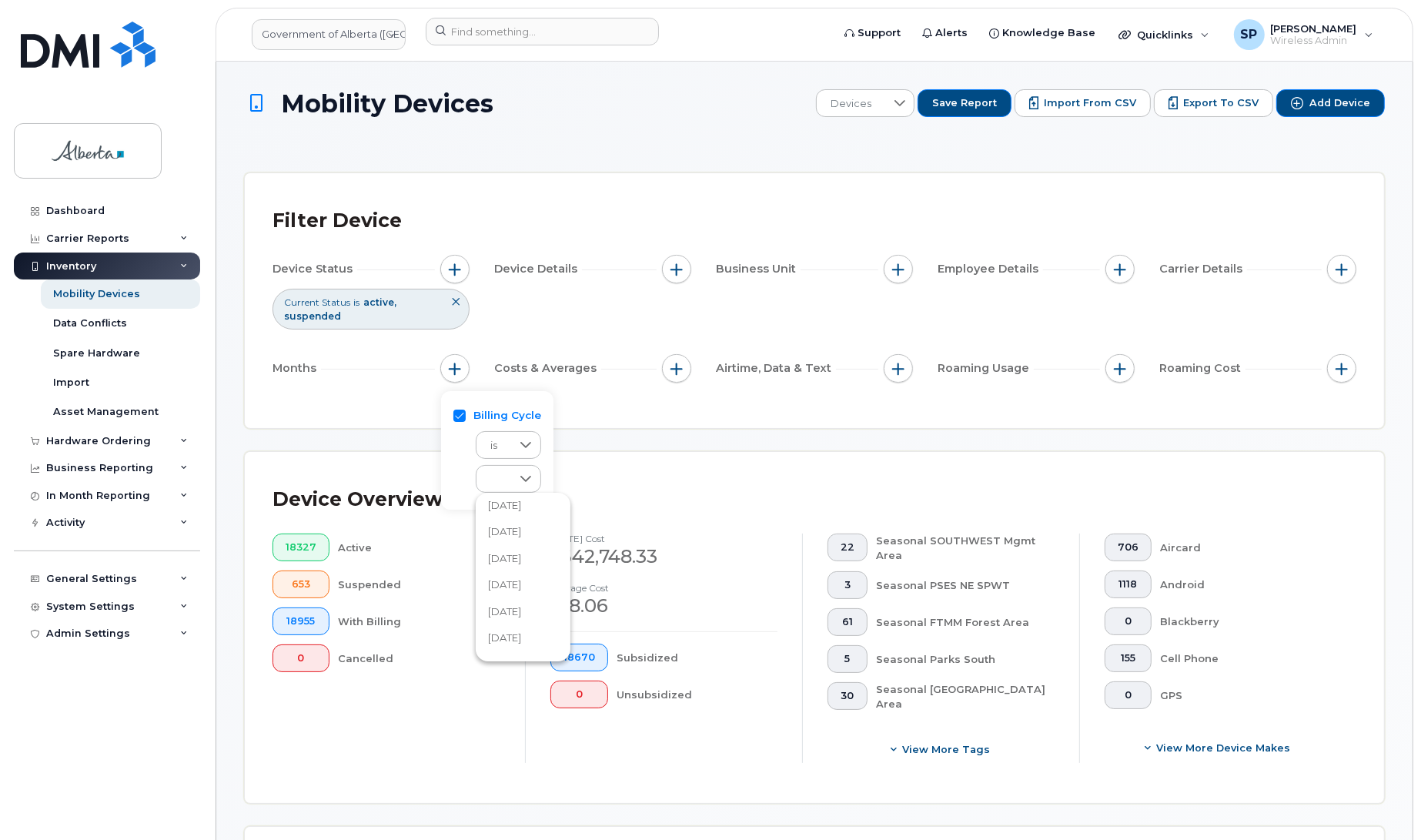
click at [521, 531] on span "[DATE]" at bounding box center [505, 531] width 33 height 15
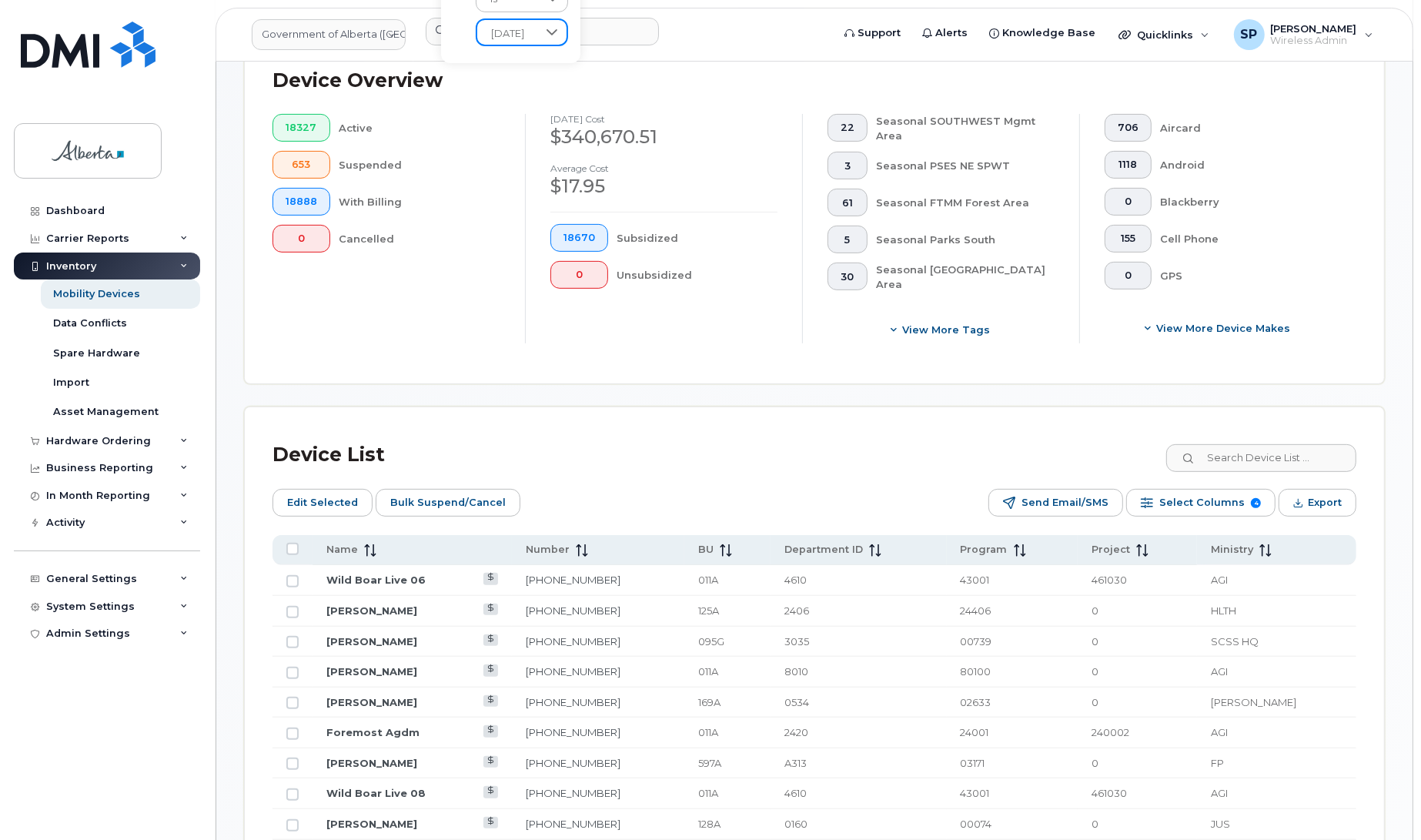
scroll to position [467, 0]
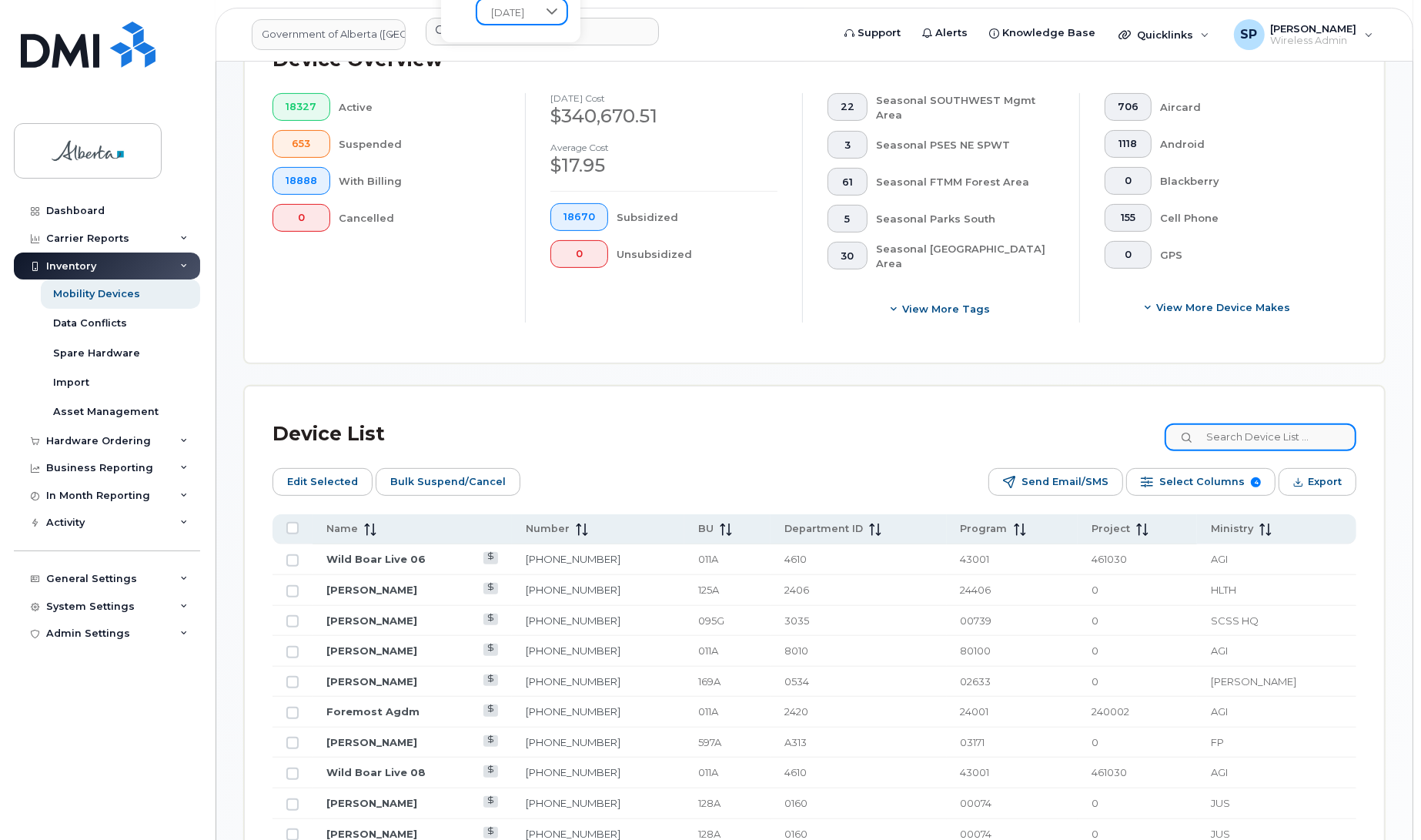
click at [1303, 435] on input at bounding box center [1261, 437] width 192 height 27
paste input "7804460178"
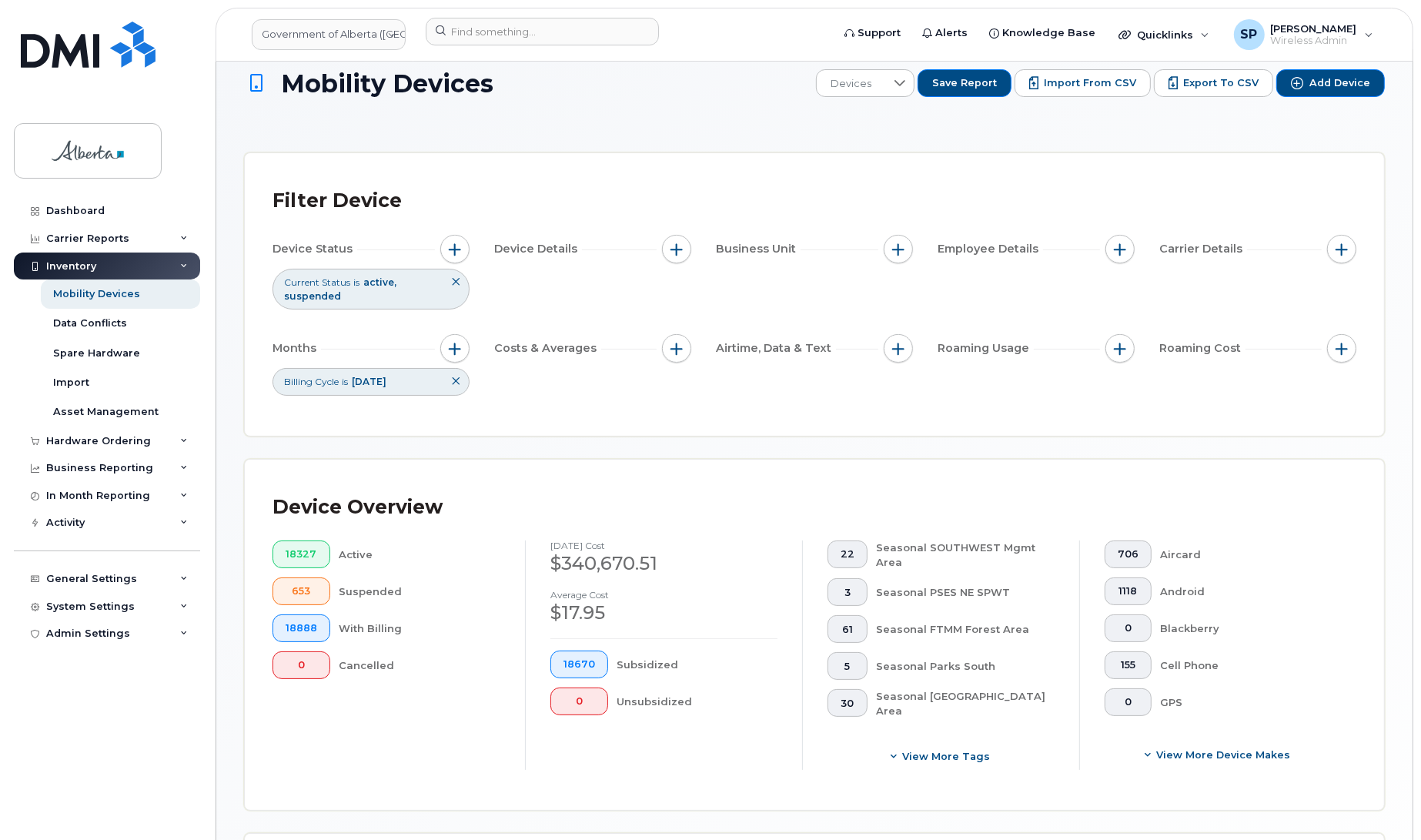
scroll to position [13, 0]
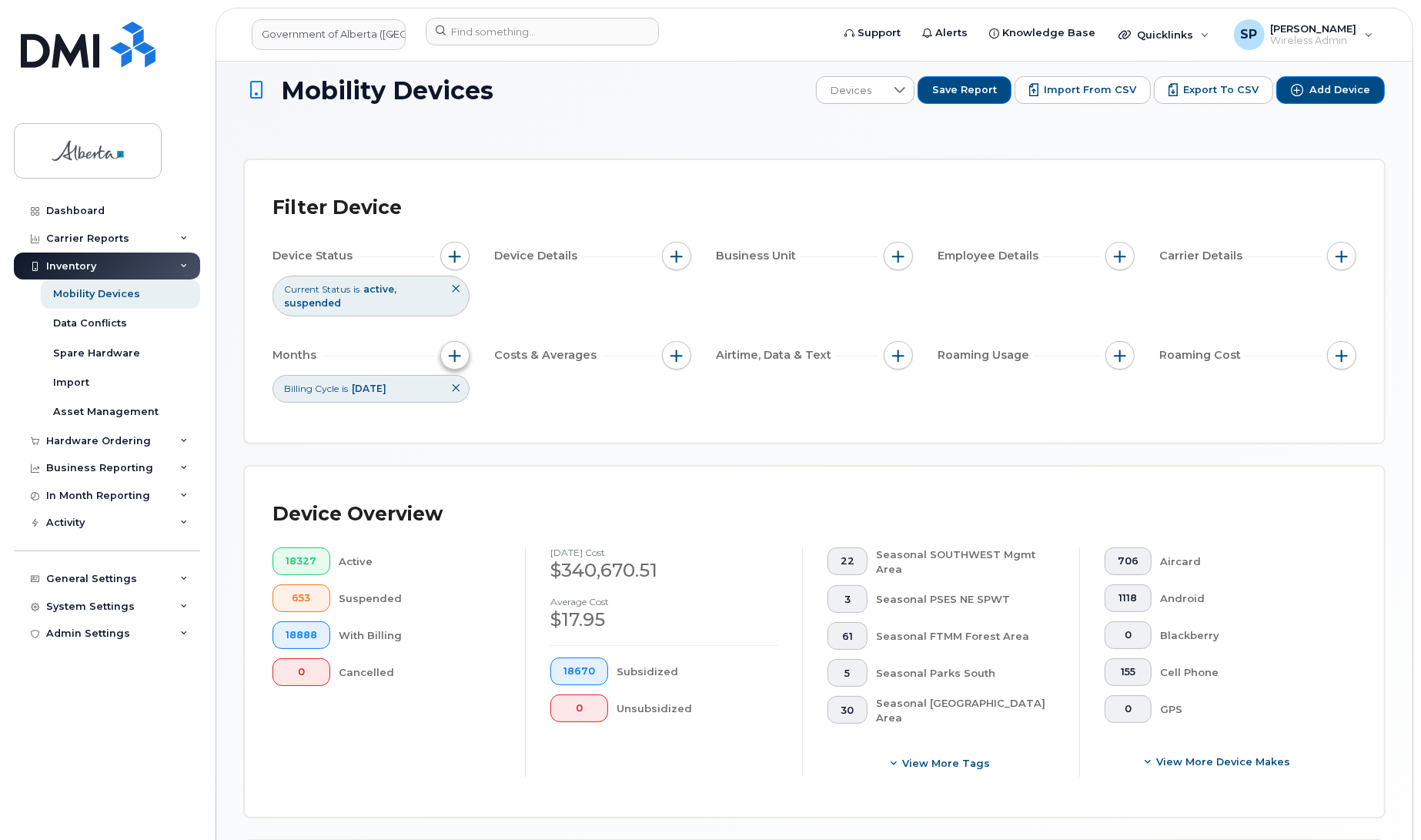
type input "7804460178"
click at [451, 356] on button "button" at bounding box center [455, 356] width 29 height 29
click at [558, 470] on icon at bounding box center [550, 465] width 12 height 12
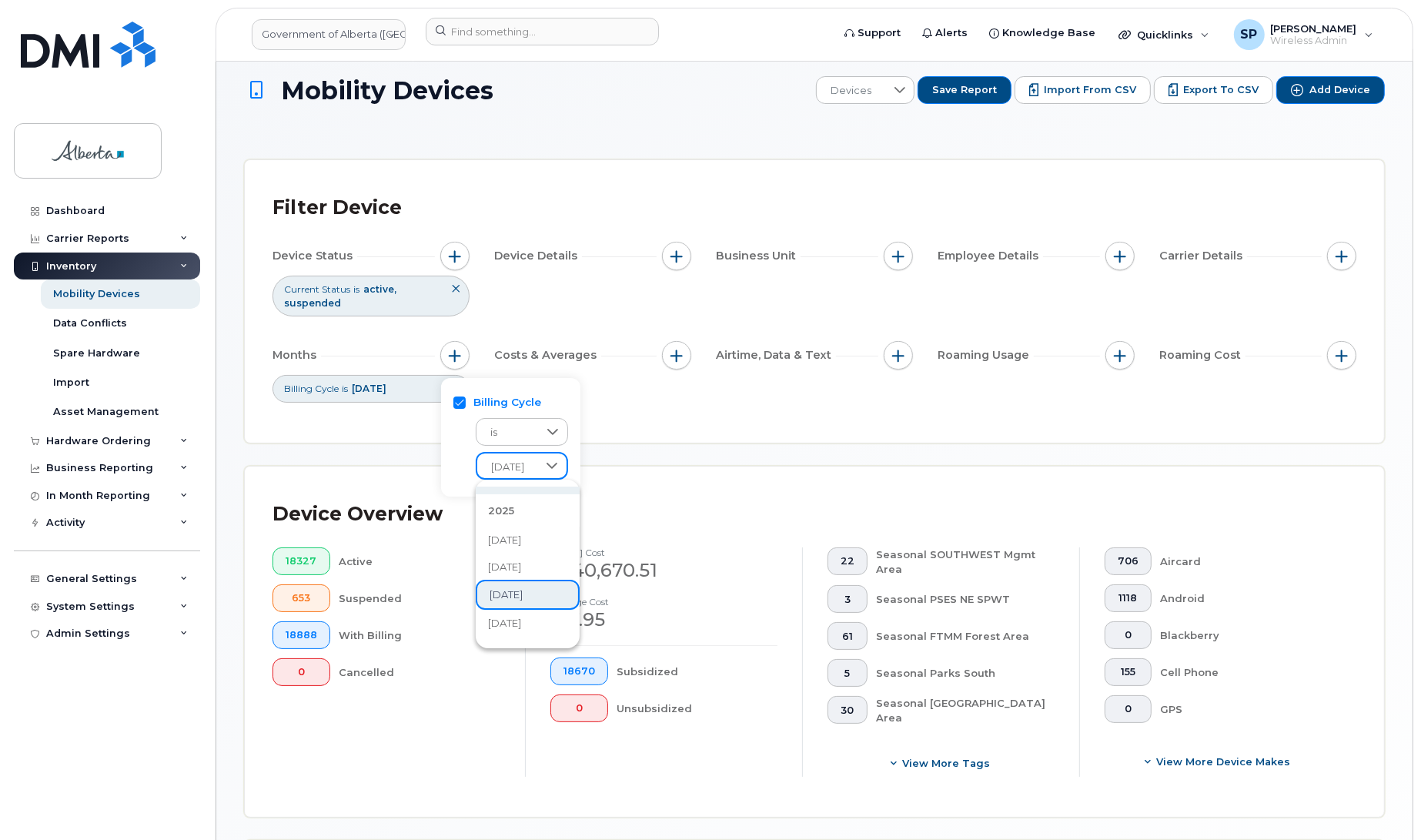
scroll to position [168, 0]
click at [539, 566] on li "[DATE]" at bounding box center [528, 566] width 104 height 27
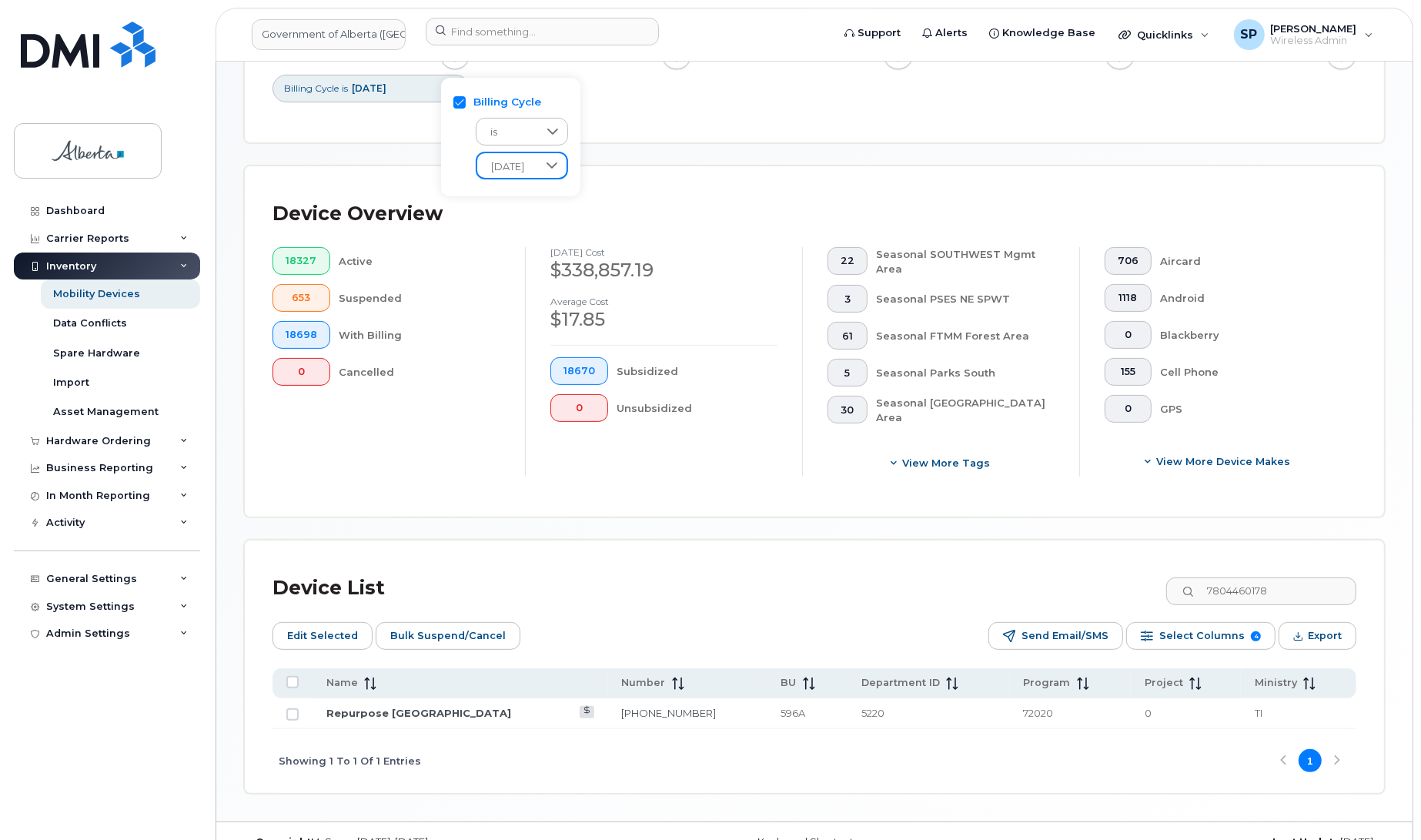
scroll to position [344, 0]
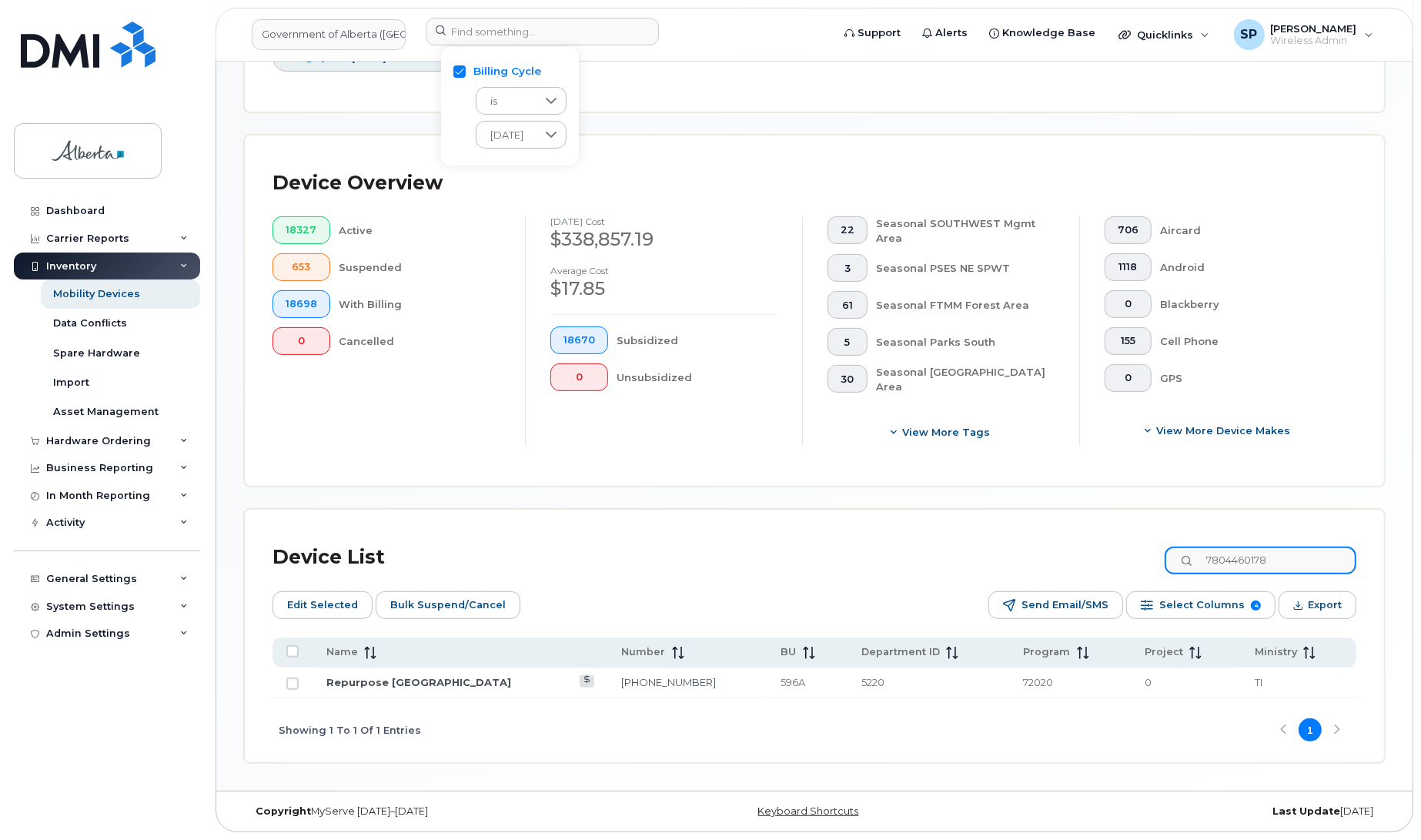
drag, startPoint x: 1303, startPoint y: 559, endPoint x: 1132, endPoint y: 581, distance: 172.4
click at [1132, 581] on div "Device List 7804460178 Edit Selected Bulk Suspend/Cancel Send Email/SMS Select …" at bounding box center [814, 649] width 1084 height 224
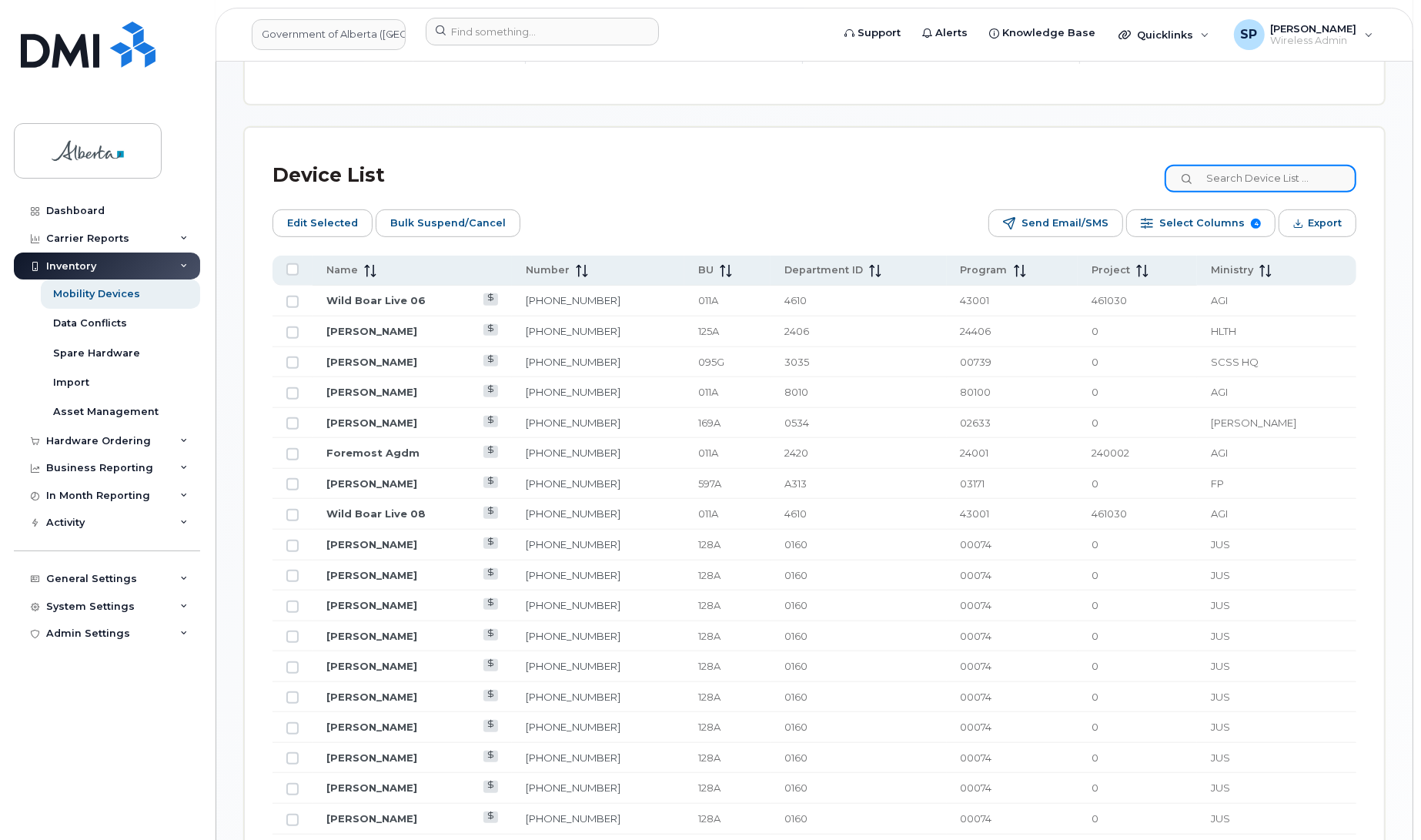
scroll to position [627, 0]
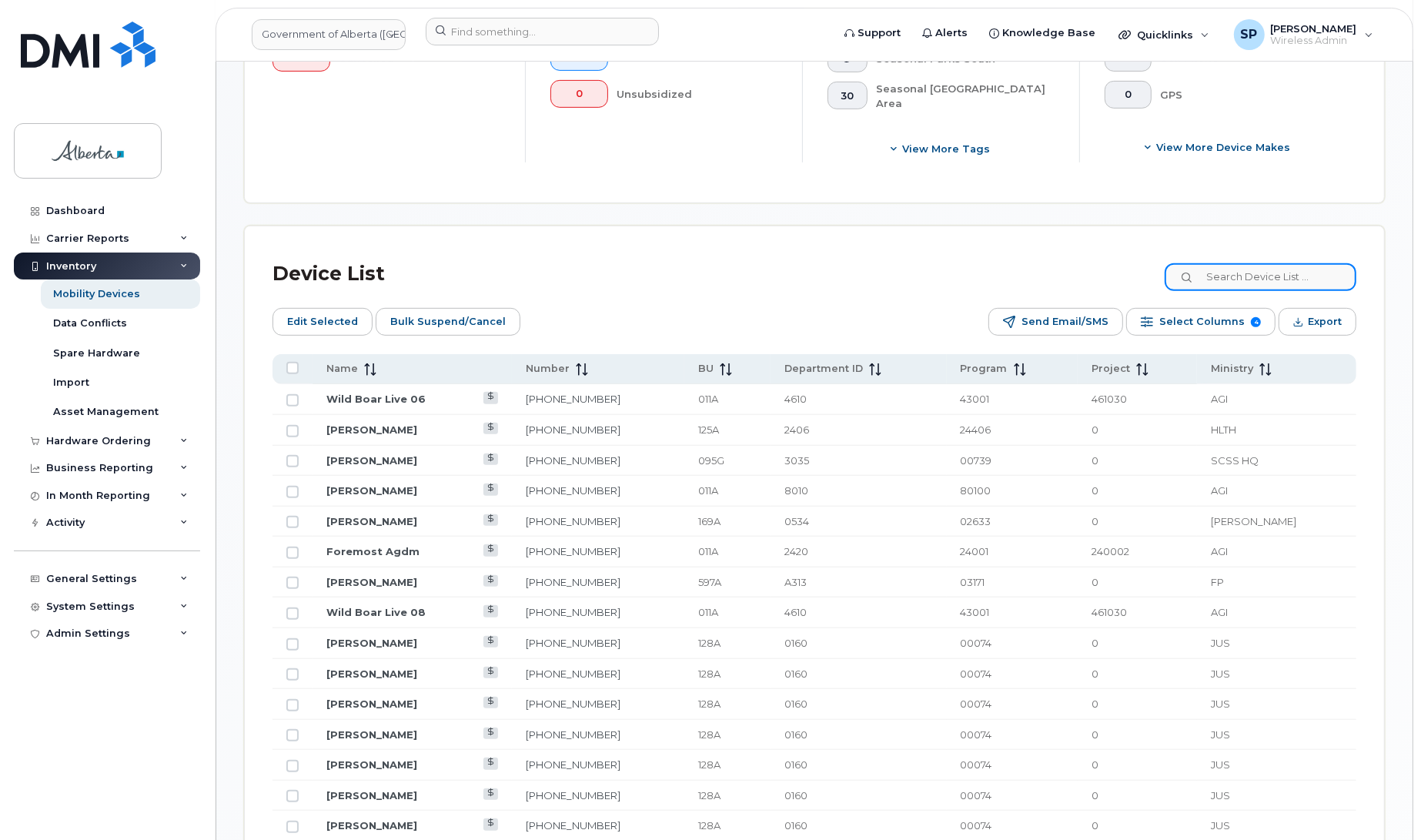
click at [1289, 271] on input at bounding box center [1261, 277] width 192 height 27
paste input "7804460178"
type input "7804460178"
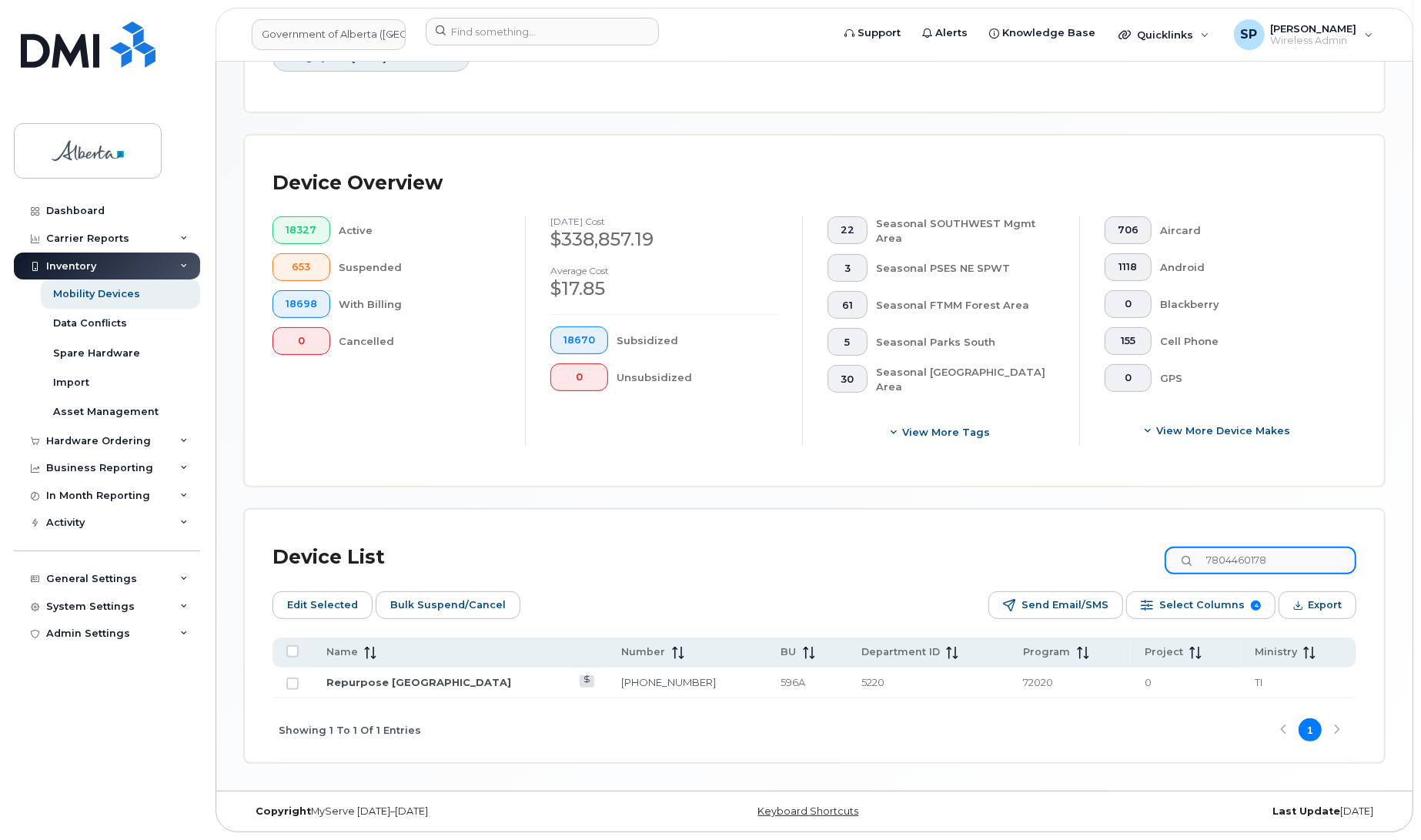
scroll to position [344, 0]
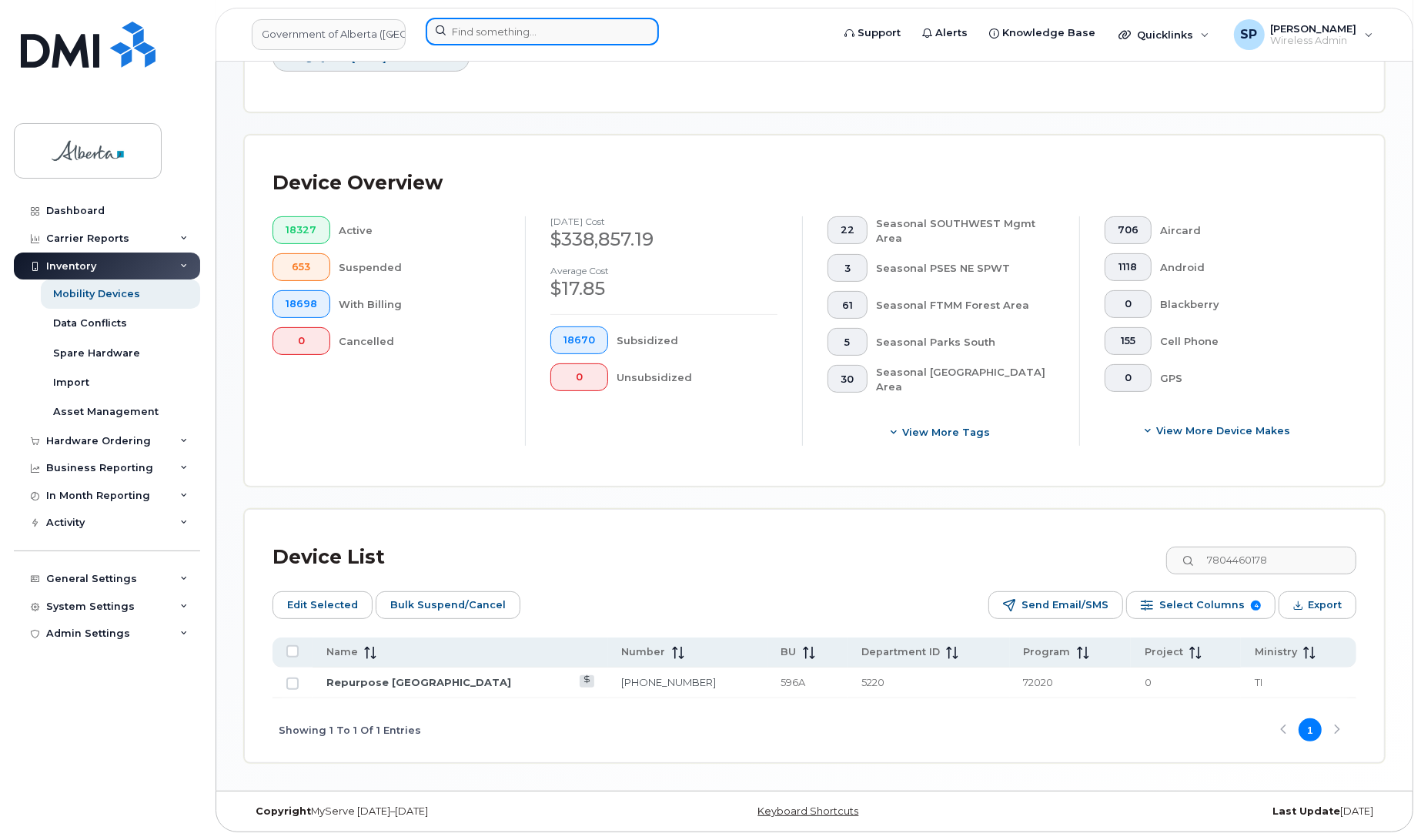
click at [477, 27] on input at bounding box center [542, 31] width 233 height 27
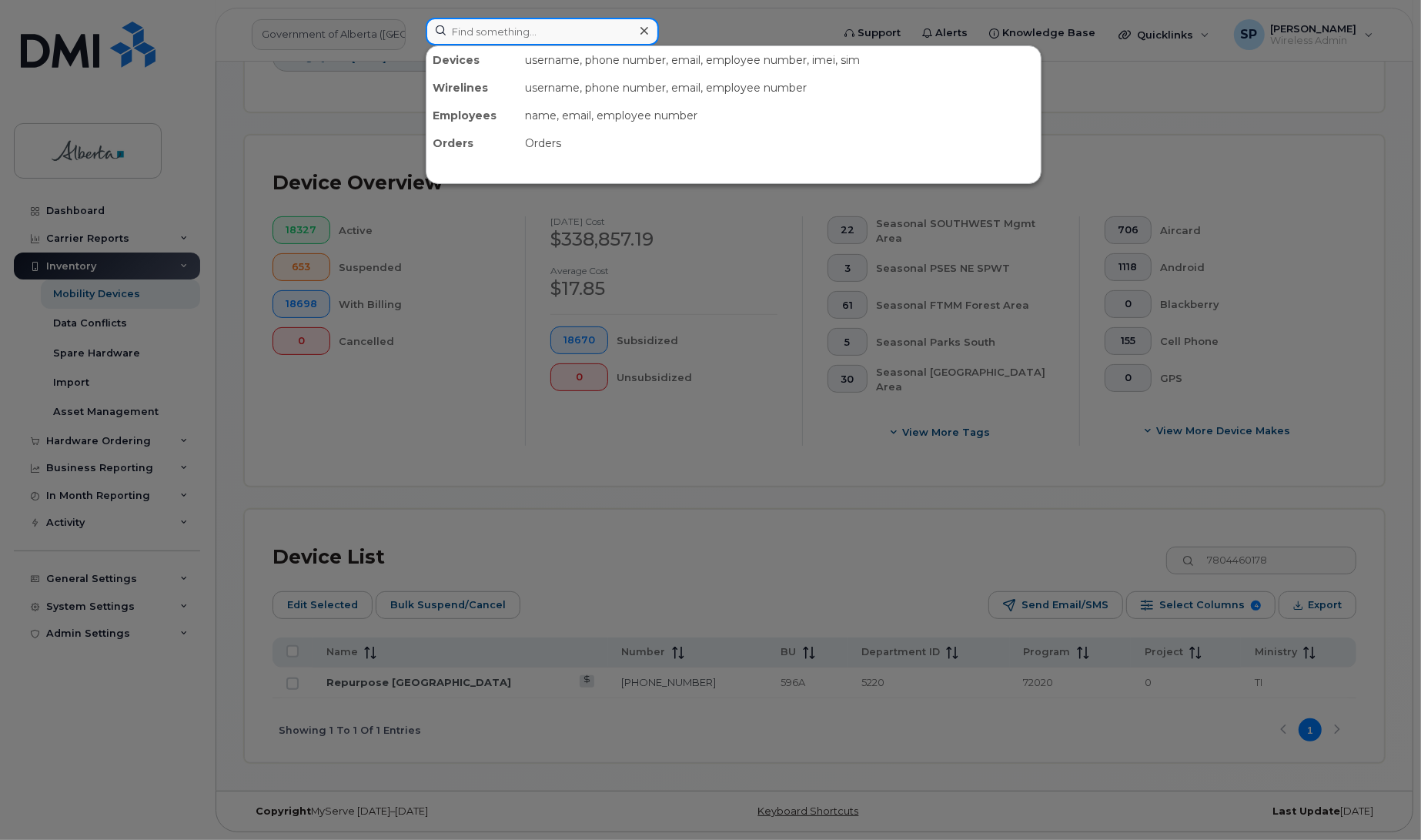
paste input "5878379538"
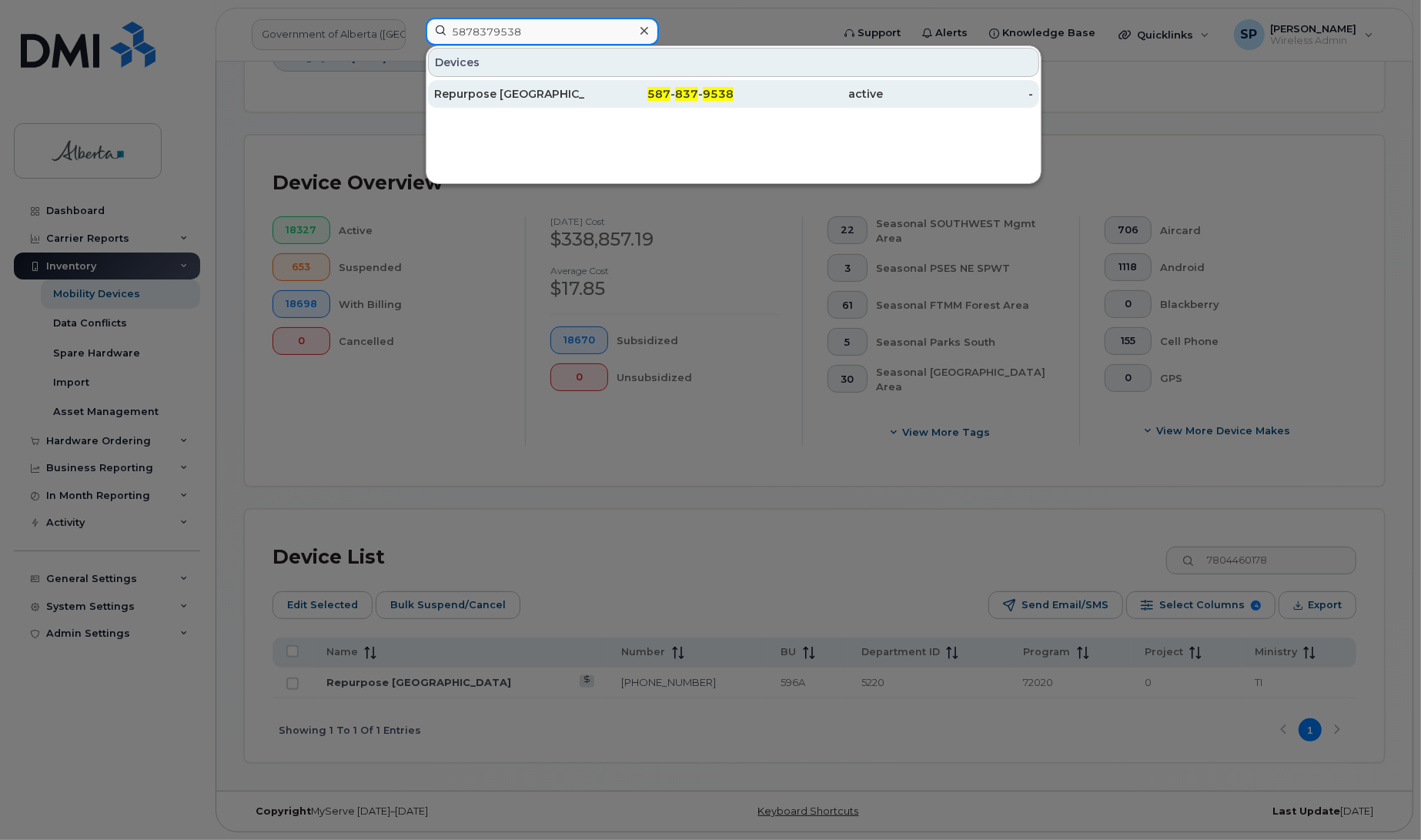
type input "5878379538"
click at [518, 98] on div "Repurpose [GEOGRAPHIC_DATA]" at bounding box center [509, 93] width 150 height 16
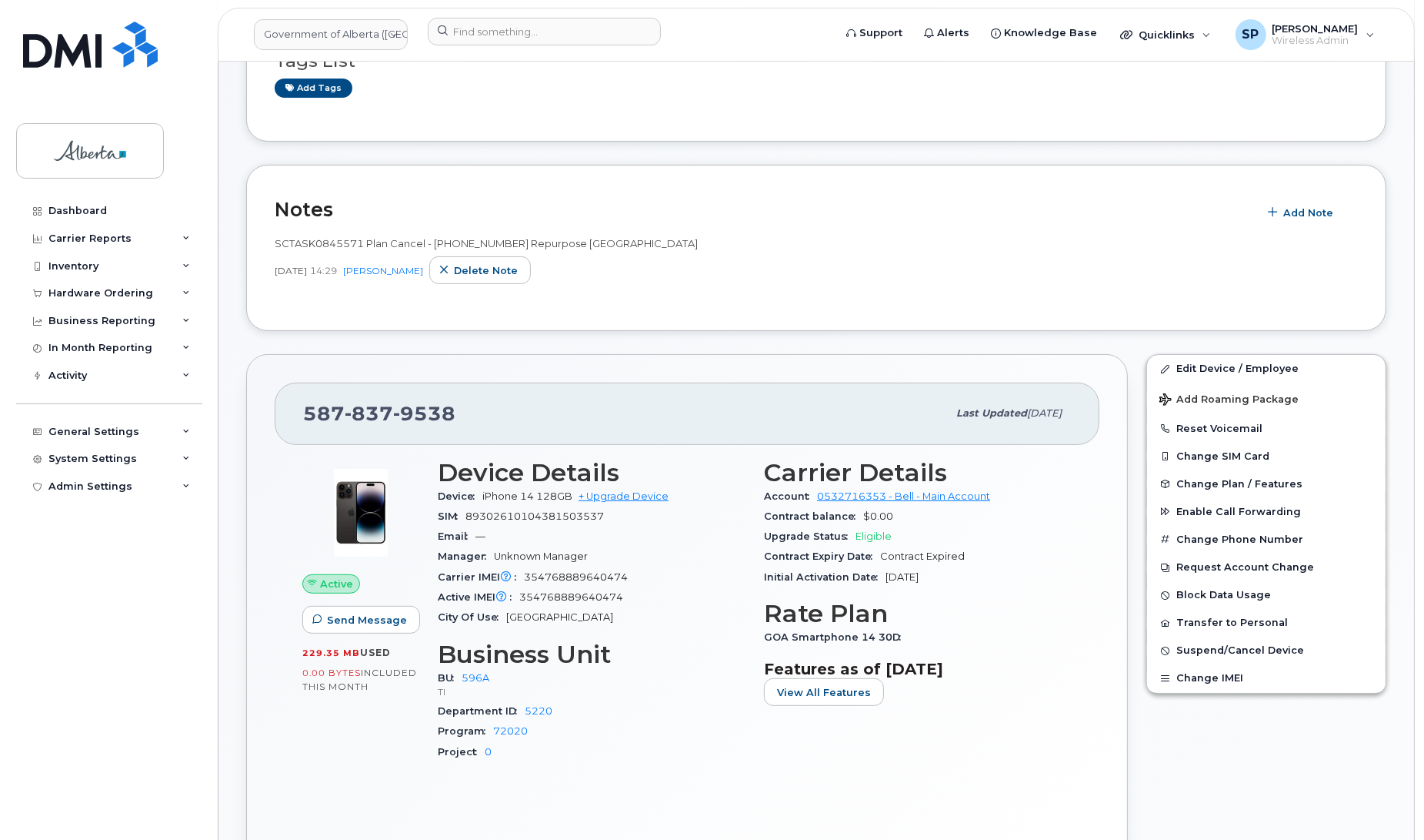
scroll to position [183, 0]
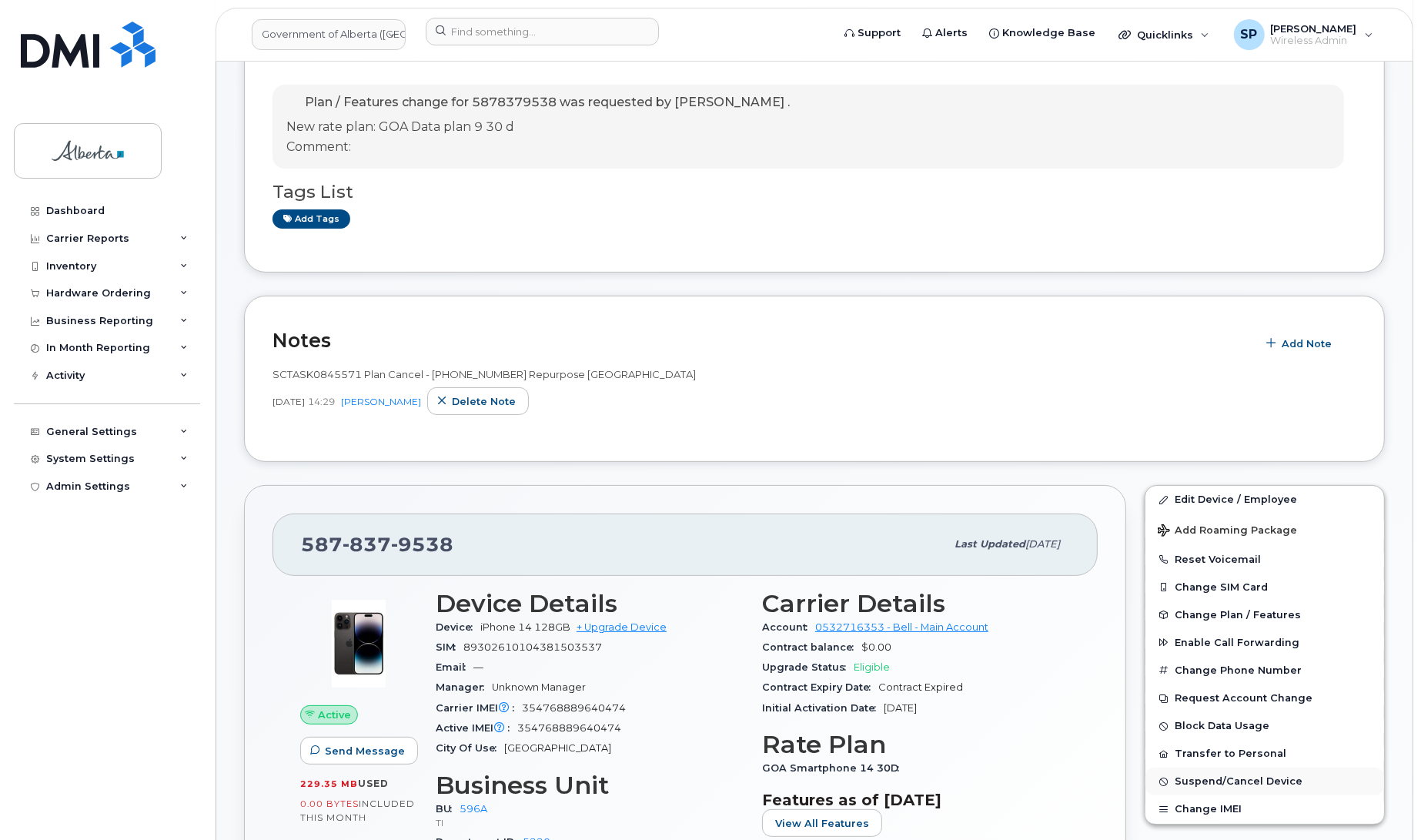
click at [1186, 782] on span "Suspend/Cancel Device" at bounding box center [1239, 782] width 128 height 12
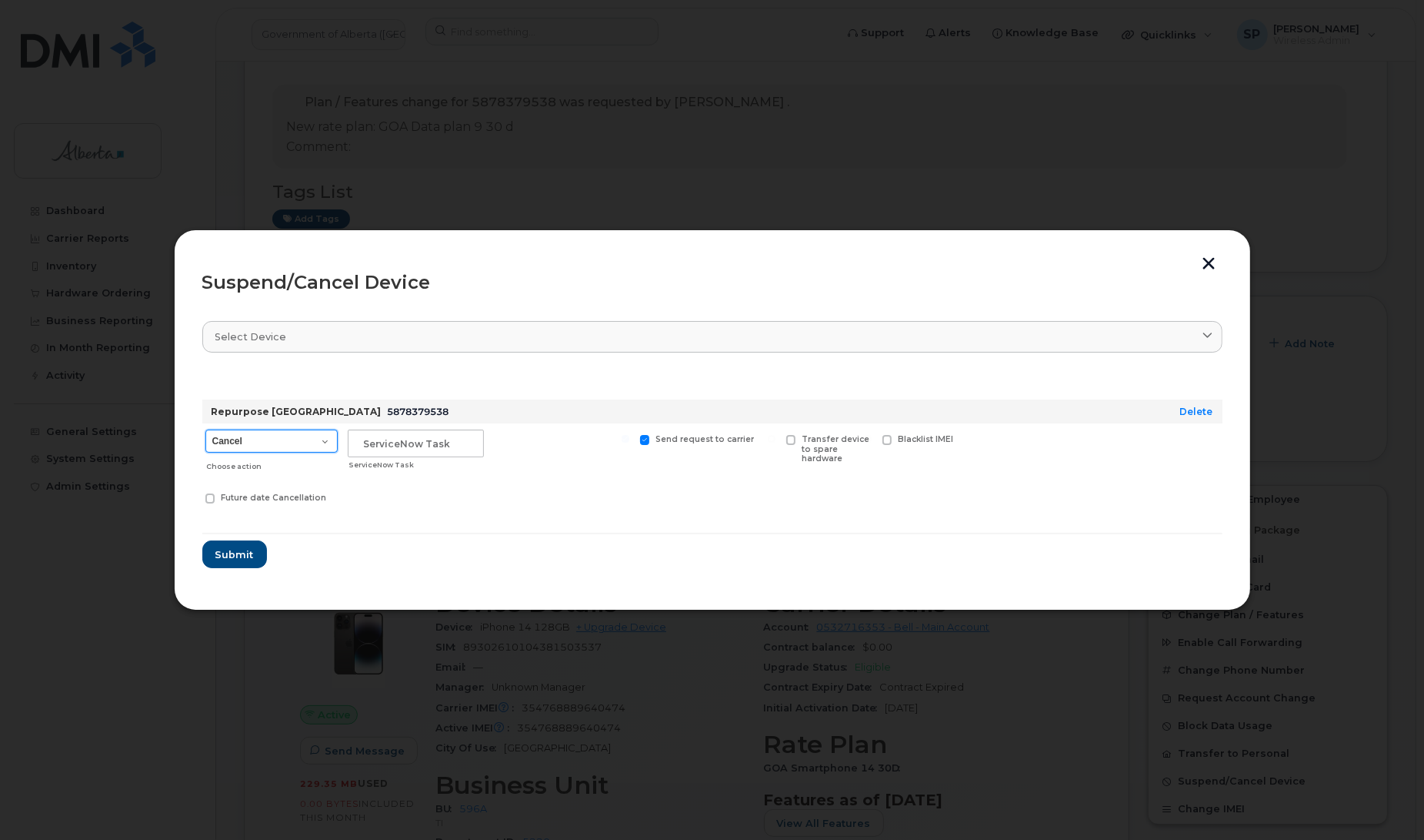
click at [244, 442] on select "Cancel Suspend - Extend Suspension Suspend - Reduced Rate Suspend - Lost Device…" at bounding box center [271, 441] width 133 height 23
select select "[object Object]"
click at [206, 430] on select "Cancel Suspend - Extend Suspension Suspend - Reduced Rate Suspend - Lost Device…" at bounding box center [271, 441] width 133 height 23
click at [410, 436] on input "text" at bounding box center [416, 443] width 136 height 27
paste input "SCTASK0845571"
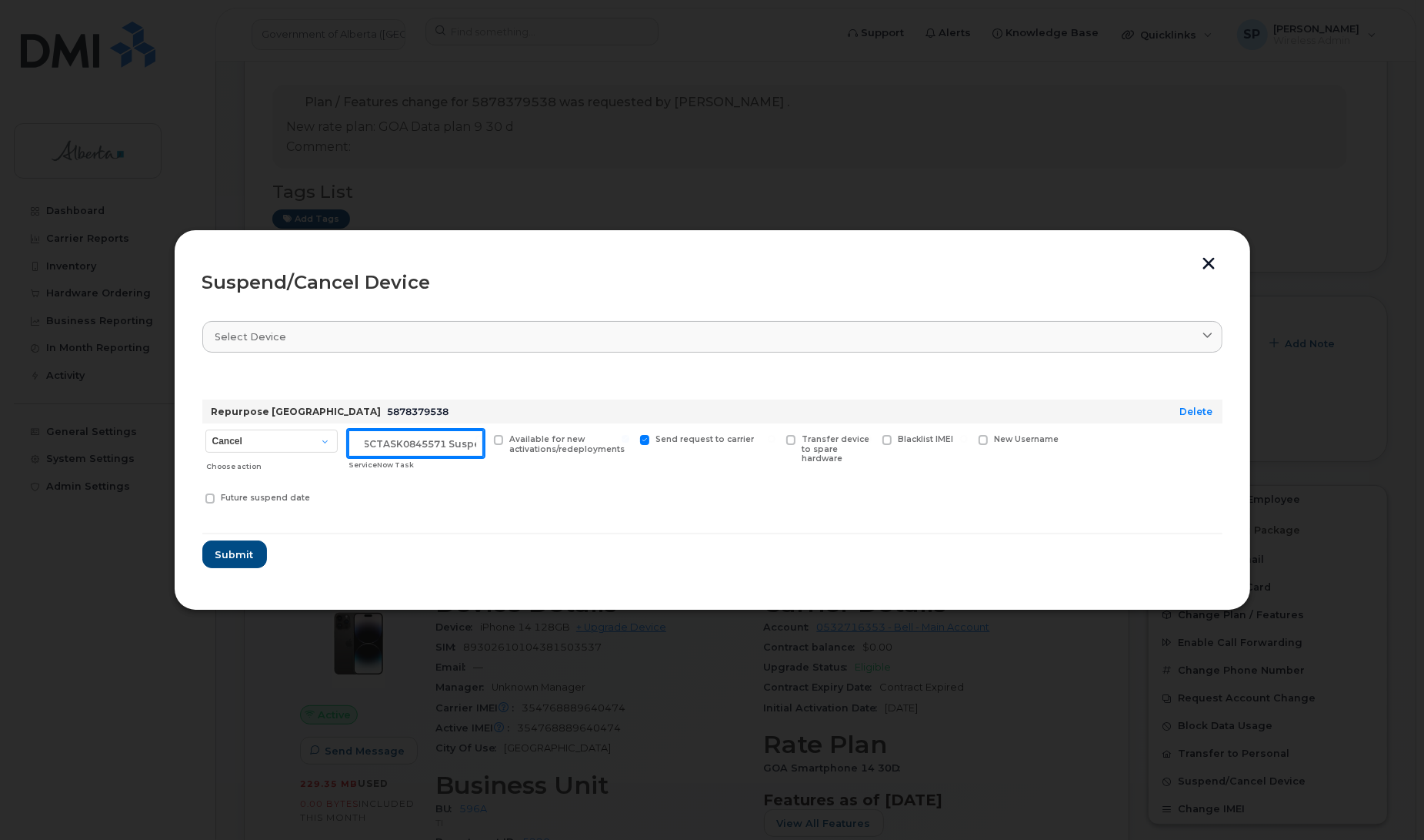
scroll to position [0, 13]
type input "SCTASK0845571 Suspend"
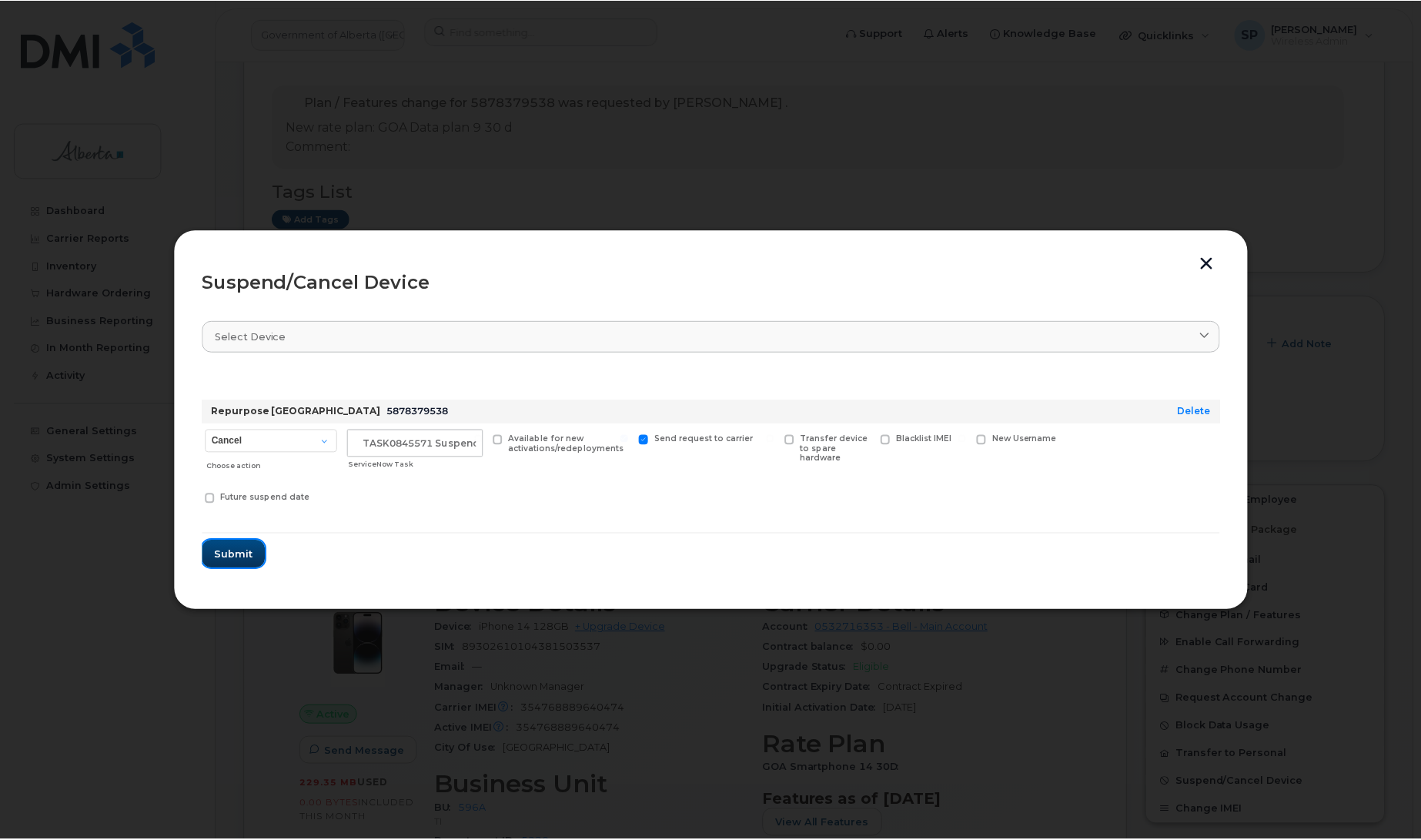
scroll to position [0, 0]
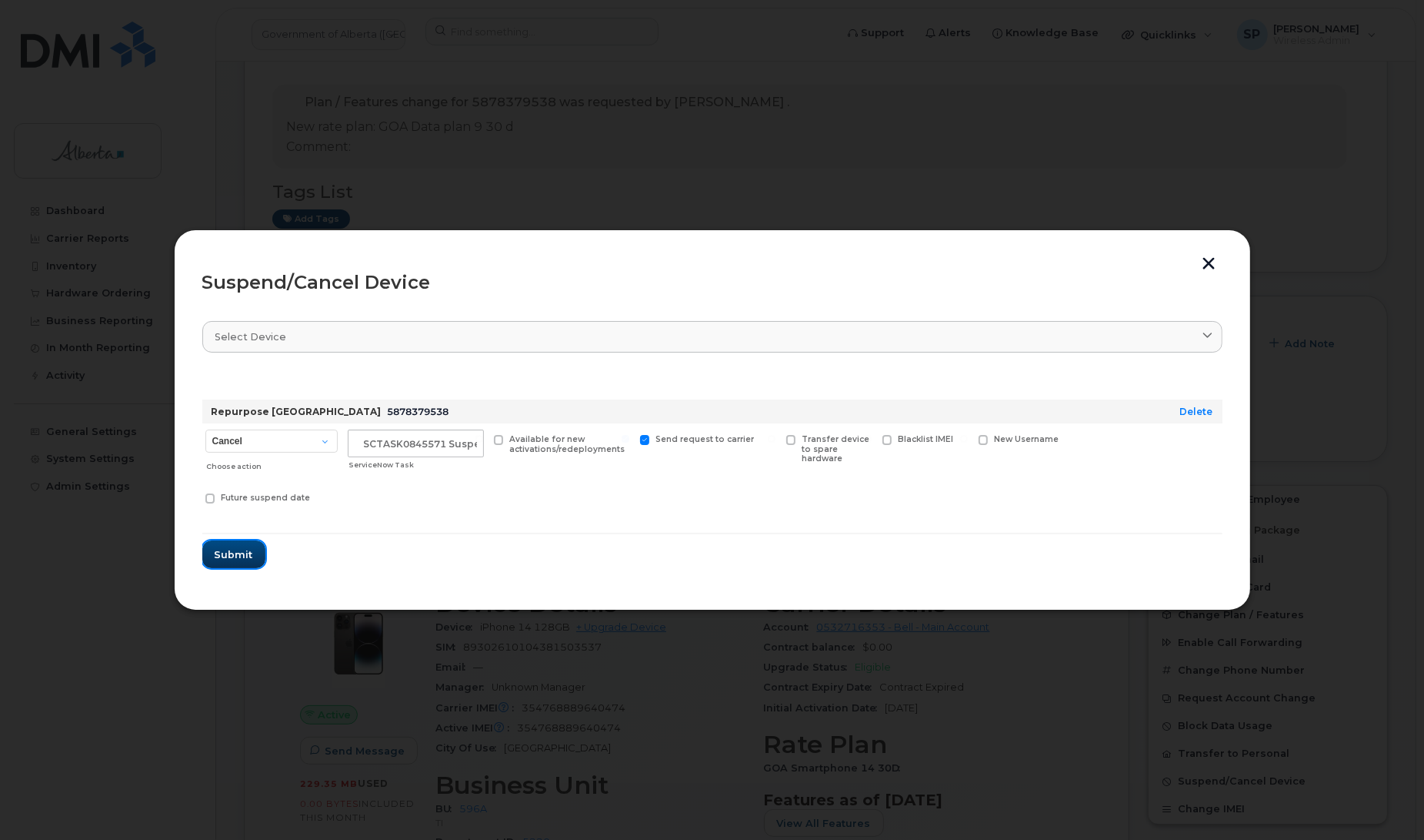
click at [225, 548] on span "Submit" at bounding box center [234, 555] width 38 height 15
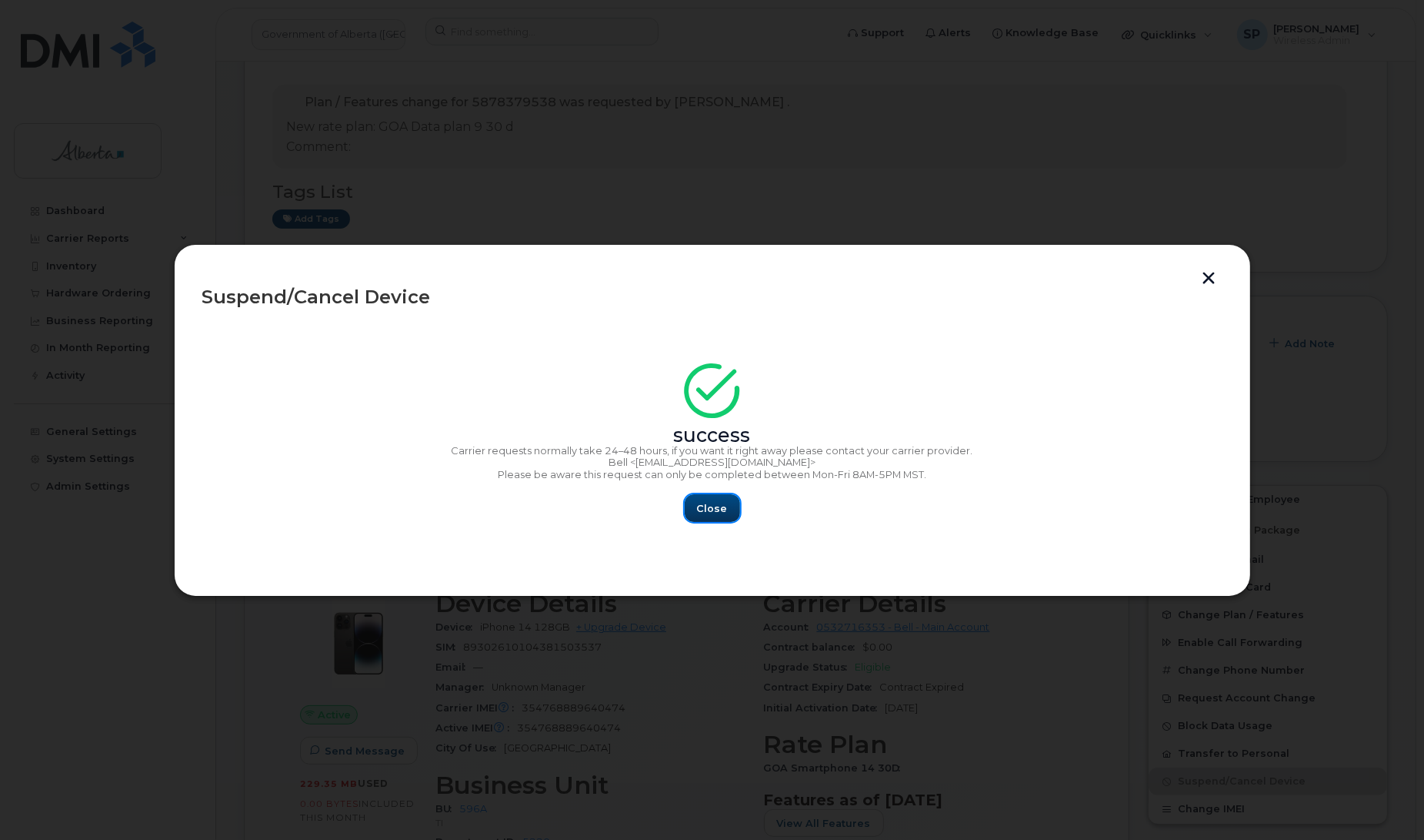
click at [717, 518] on button "Close" at bounding box center [712, 508] width 56 height 27
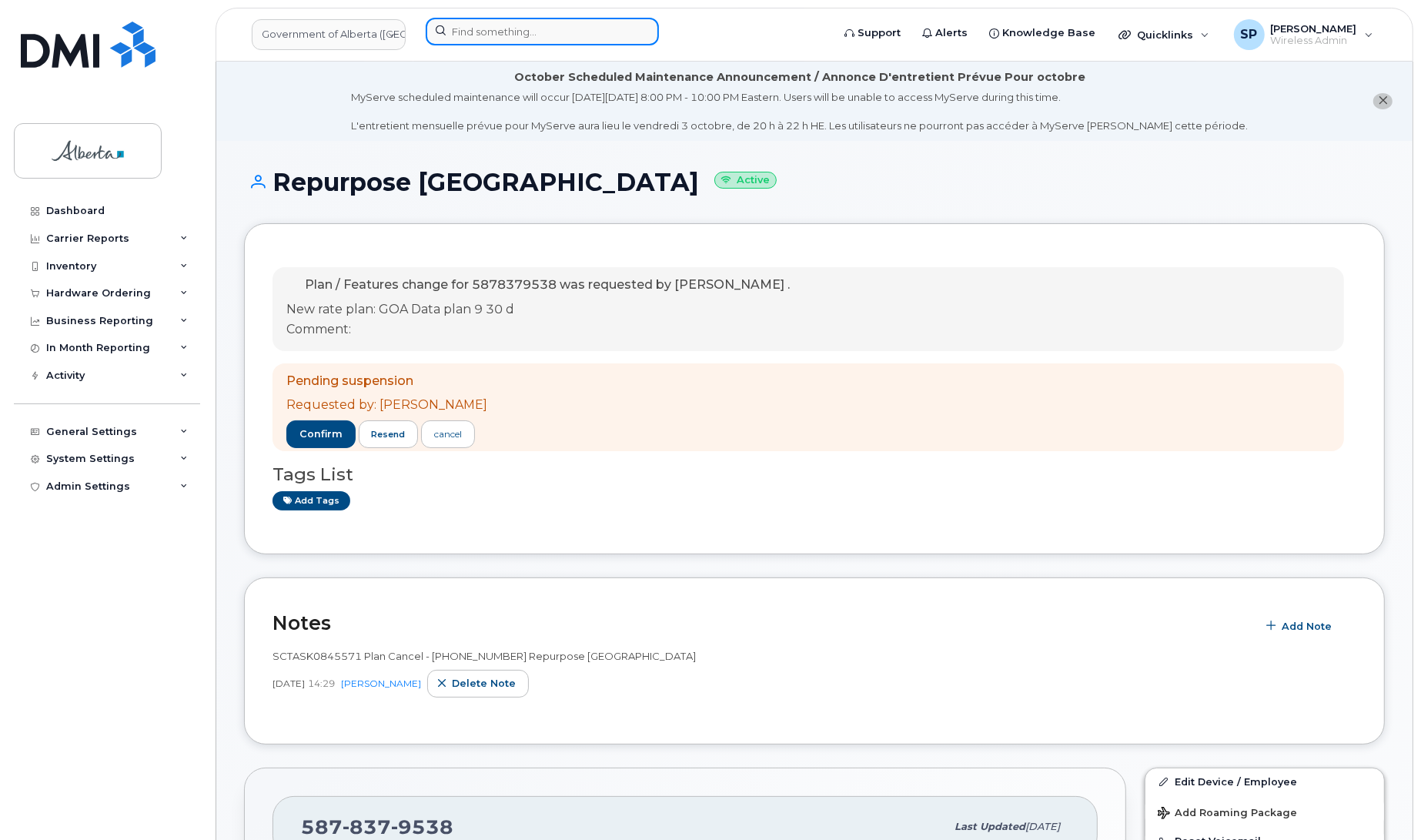
click at [471, 38] on input at bounding box center [542, 31] width 233 height 27
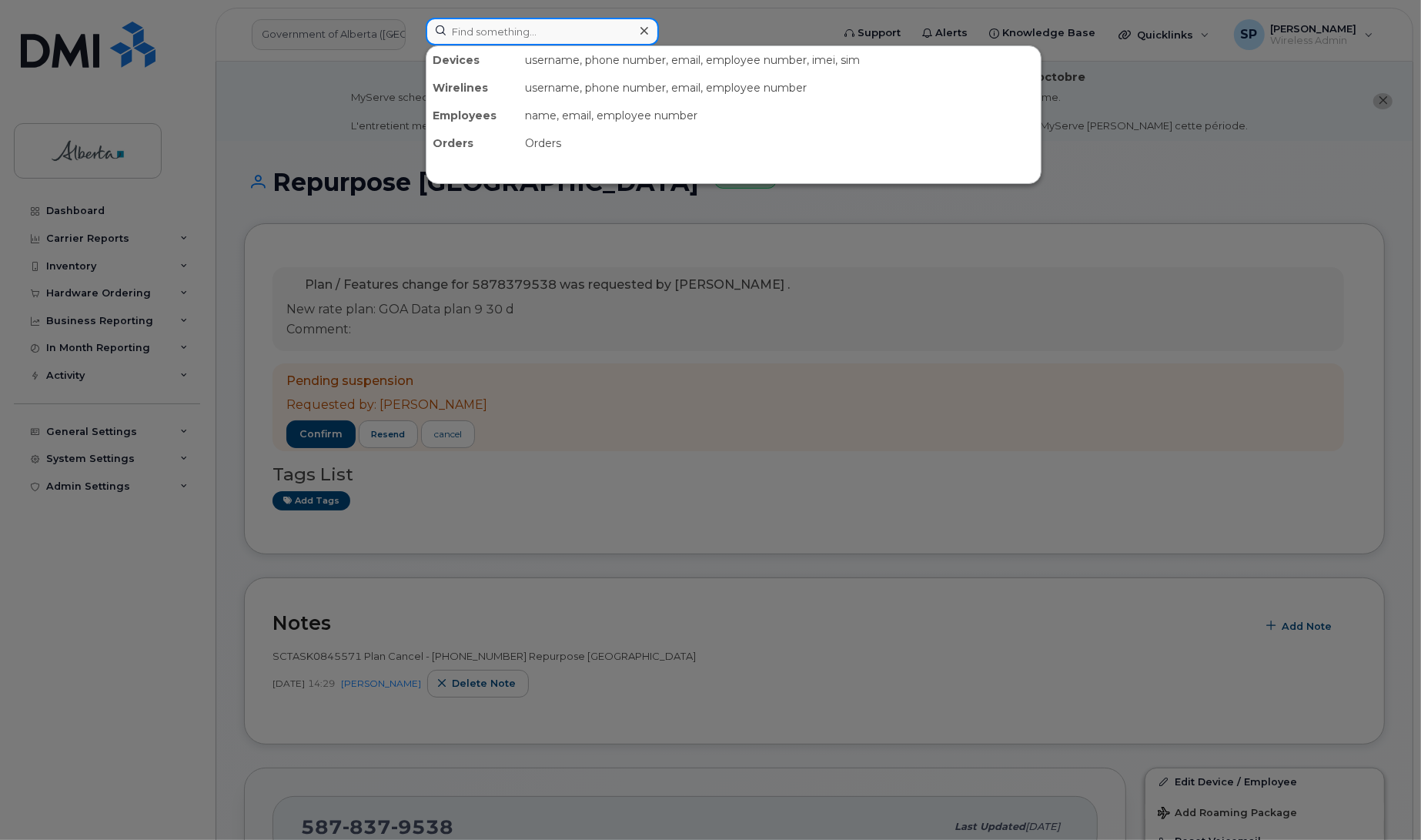
paste input "5873857831"
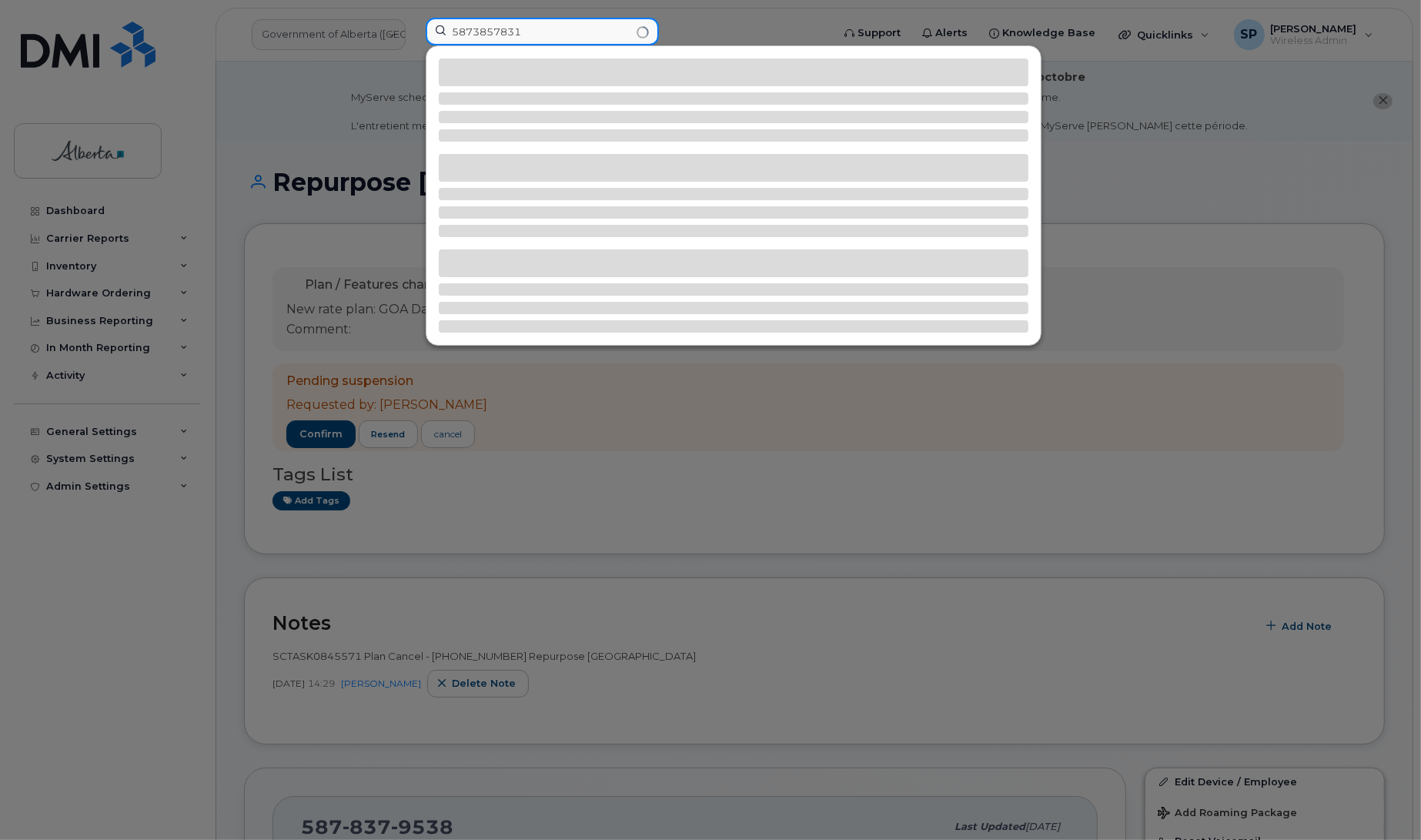
type input "5873857831"
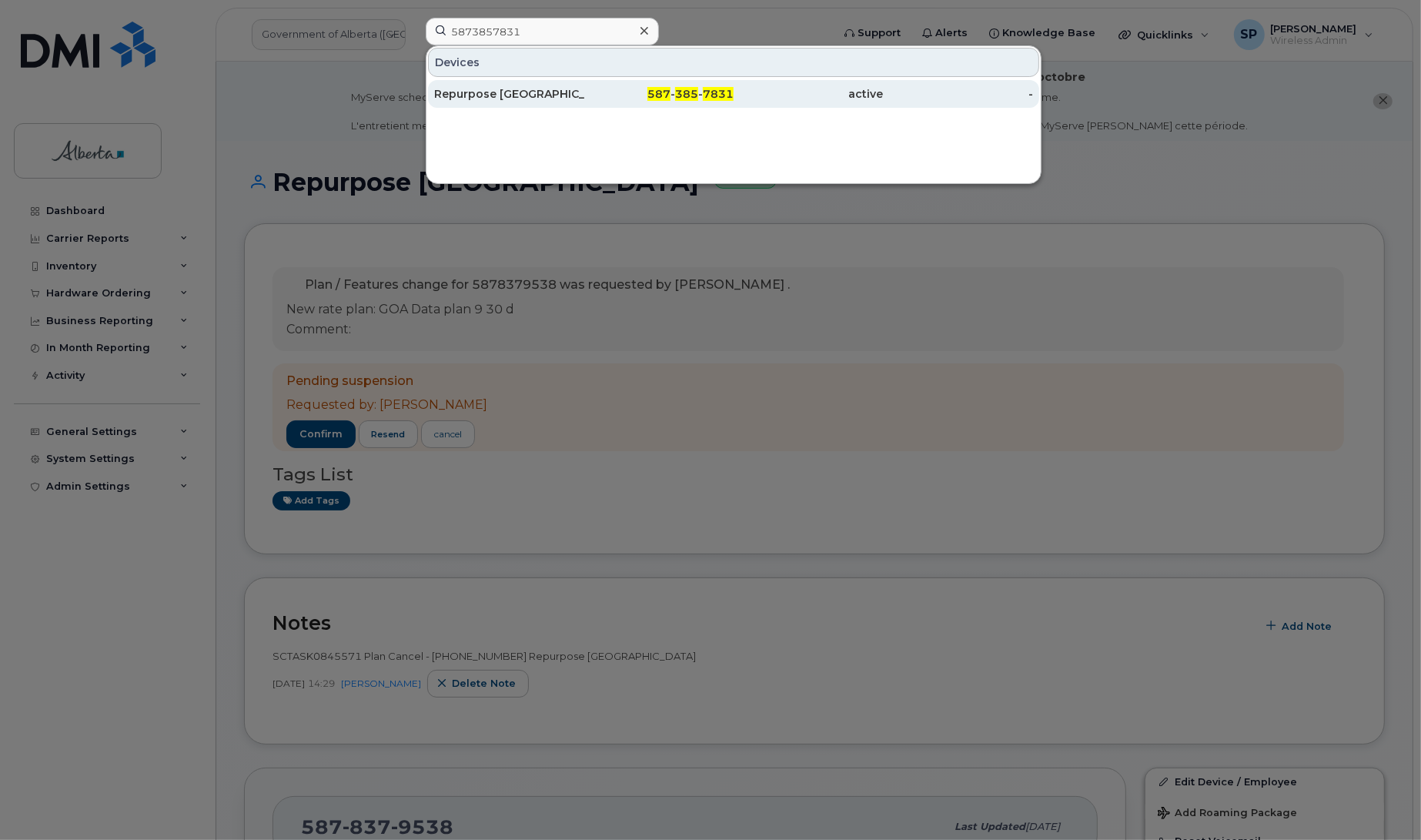
click at [495, 94] on div "Repurpose [GEOGRAPHIC_DATA]" at bounding box center [509, 93] width 150 height 16
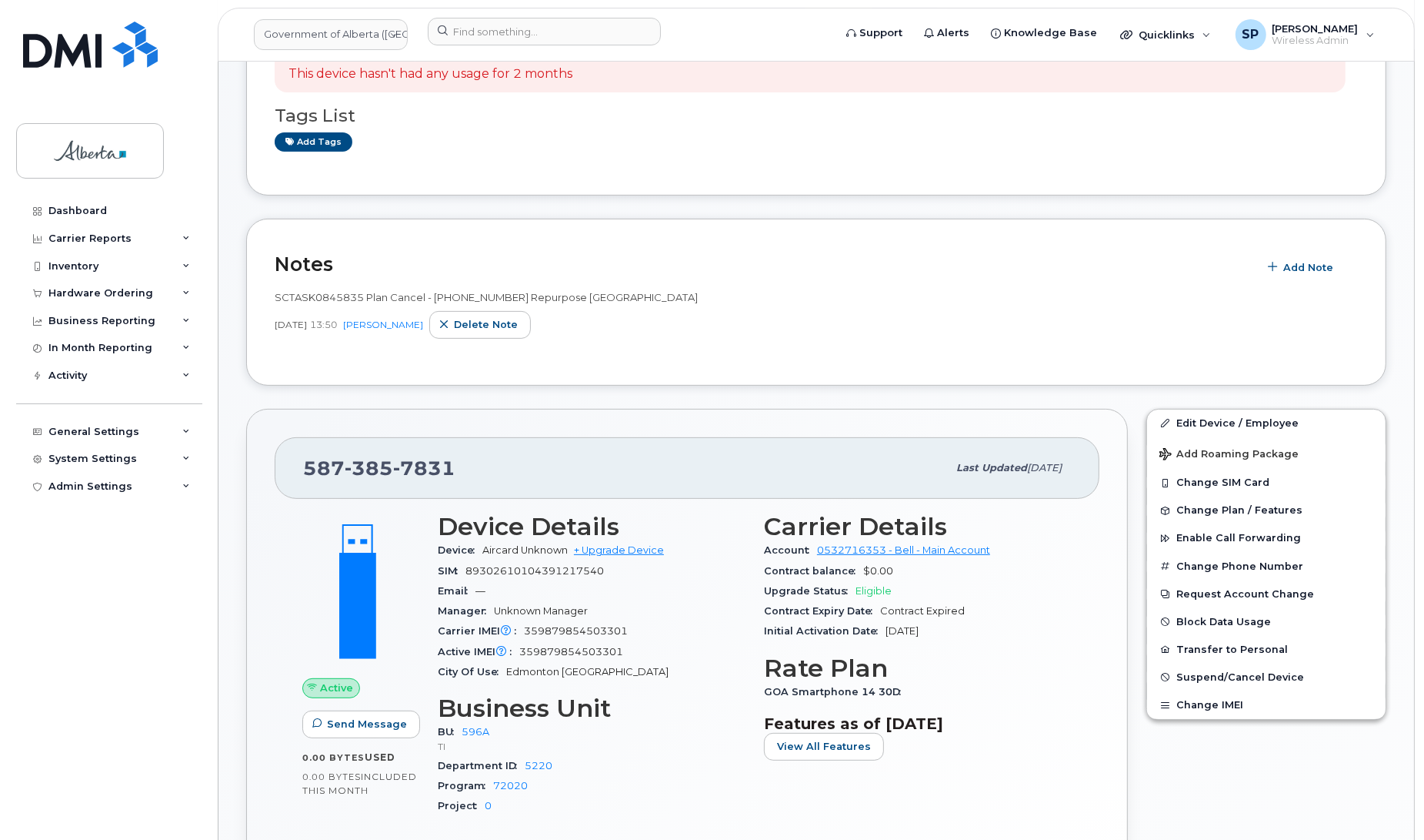
scroll to position [418, 0]
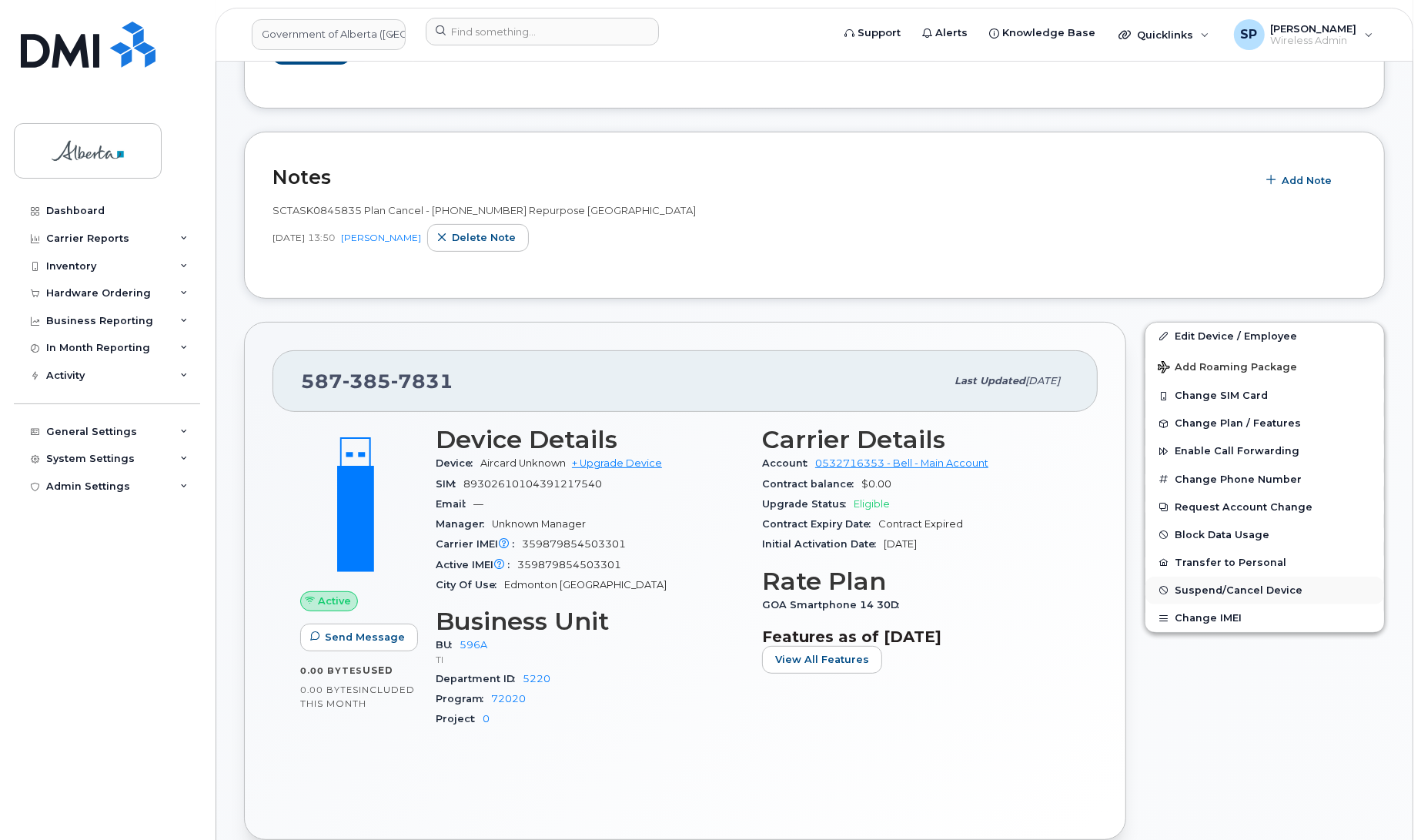
click at [1210, 589] on span "Suspend/Cancel Device" at bounding box center [1239, 590] width 128 height 12
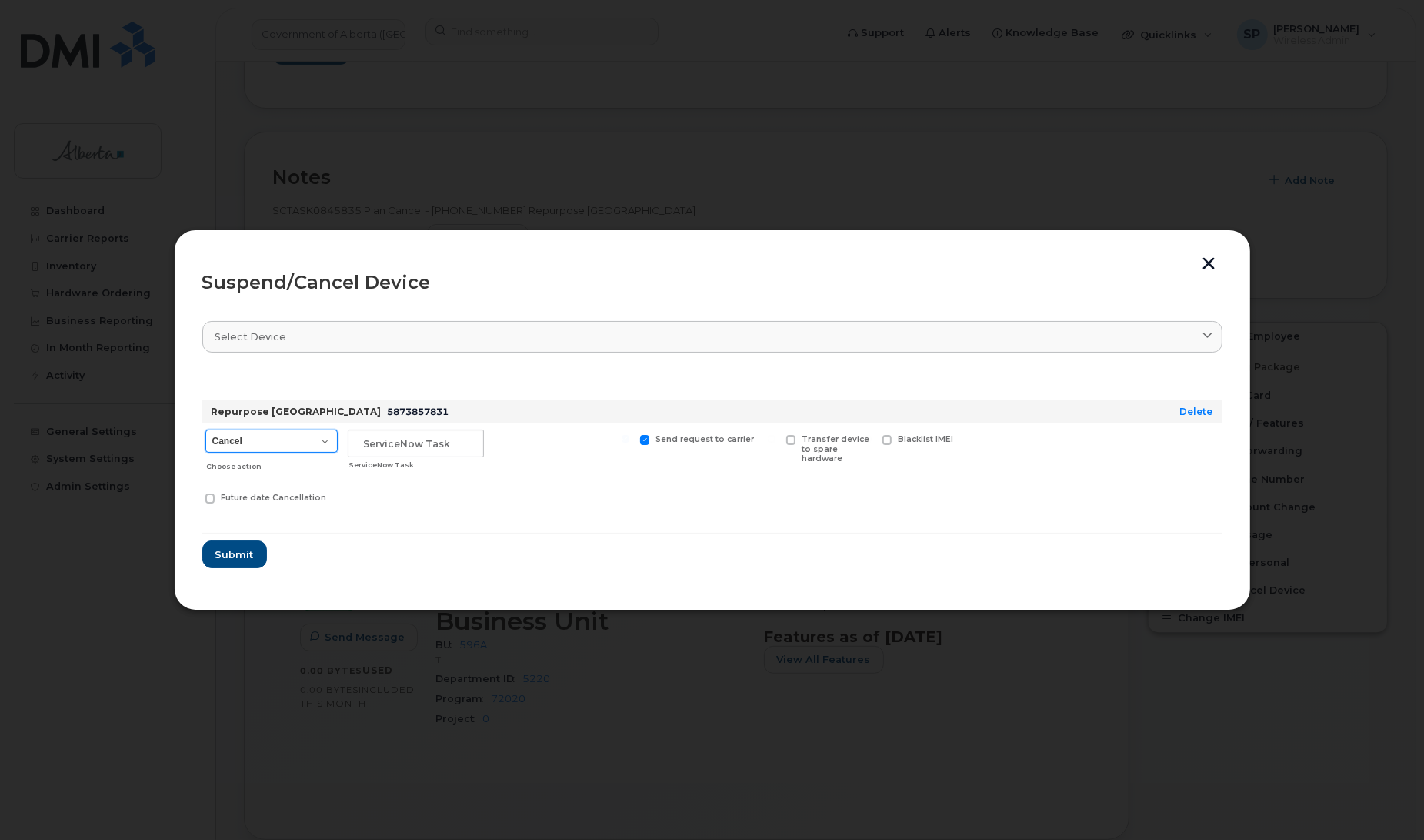
click at [270, 445] on select "Cancel Suspend - Extend Suspension Suspend - Reduced Rate Suspend - Lost Device…" at bounding box center [271, 441] width 133 height 23
select select "[object Object]"
click at [206, 430] on select "Cancel Suspend - Extend Suspension Suspend - Reduced Rate Suspend - Lost Device…" at bounding box center [271, 441] width 133 height 23
click at [411, 444] on input "text" at bounding box center [416, 443] width 136 height 27
click at [367, 436] on input "text" at bounding box center [416, 443] width 136 height 27
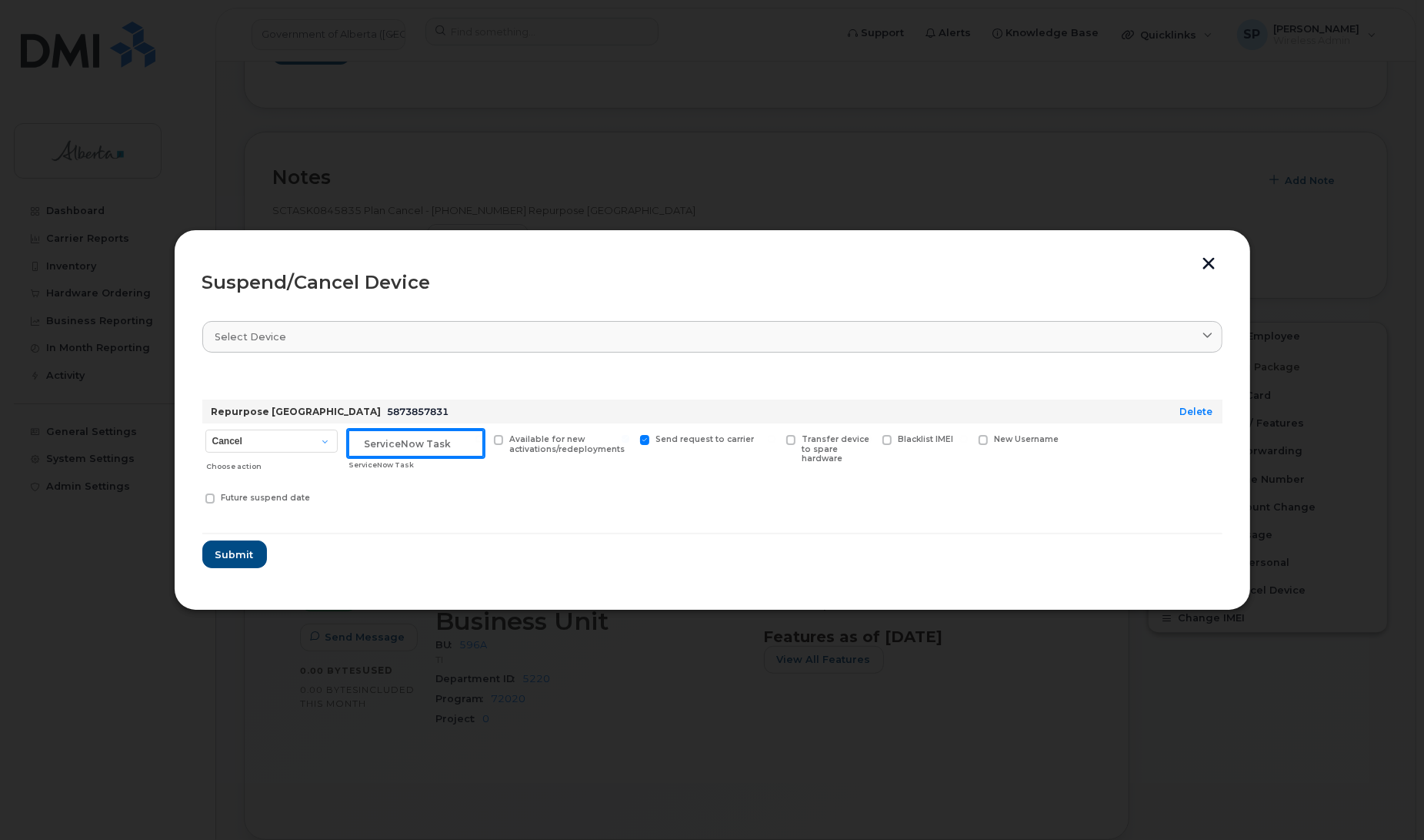
paste input "SCTASK0845835"
type input "SCTASK0845835 Suspend"
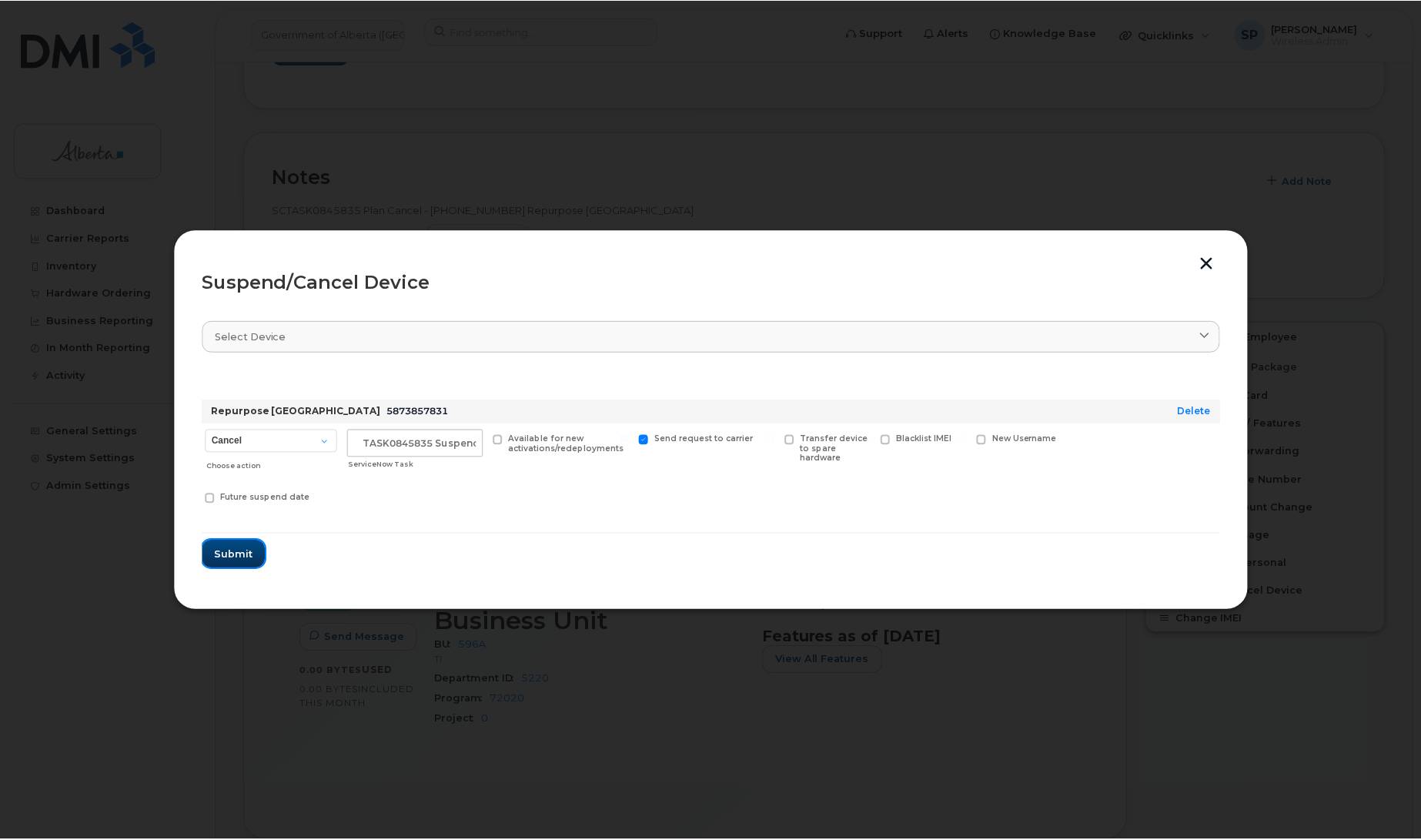
scroll to position [0, 0]
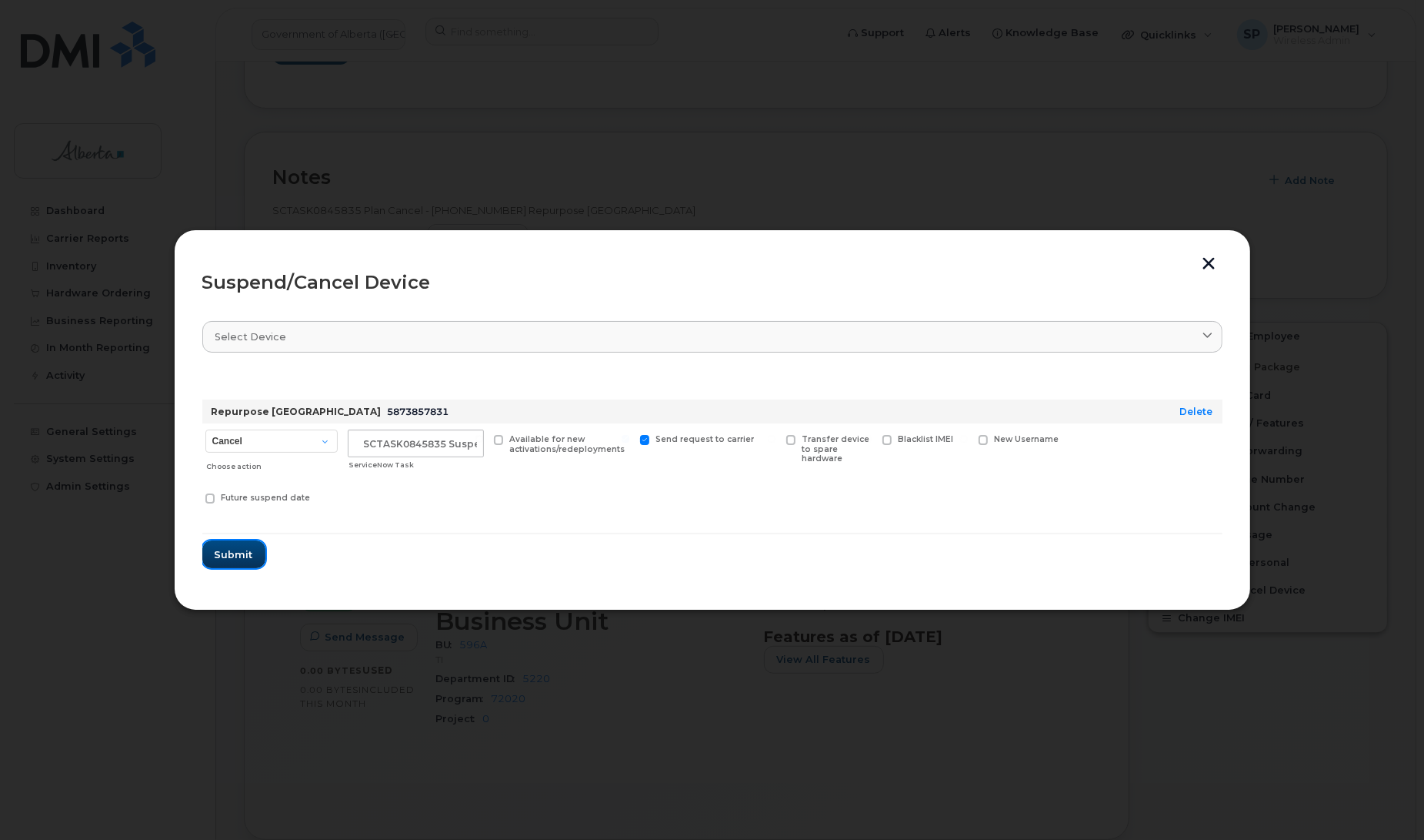
click at [243, 555] on span "Submit" at bounding box center [234, 555] width 38 height 15
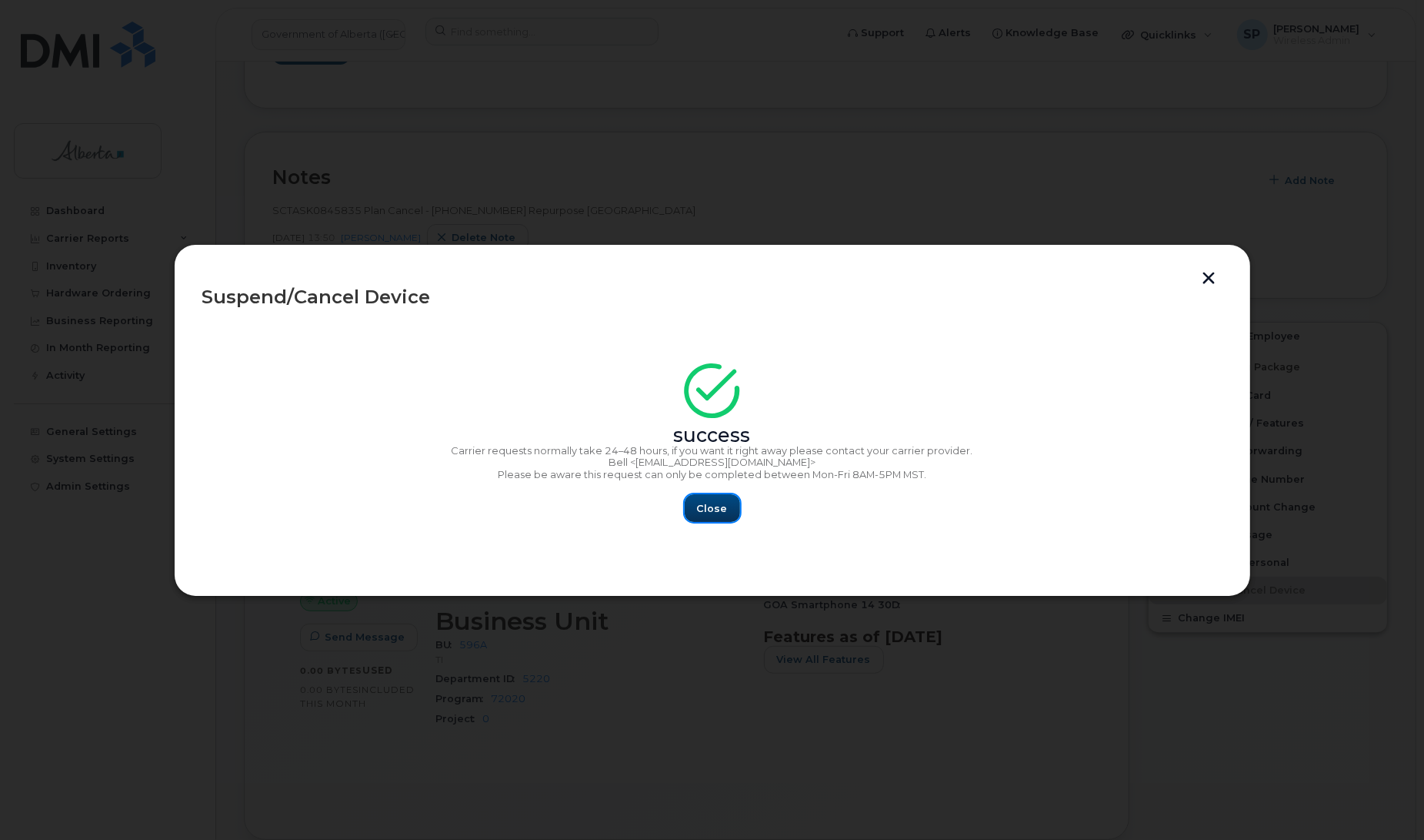
click at [712, 516] on span "Close" at bounding box center [713, 508] width 31 height 15
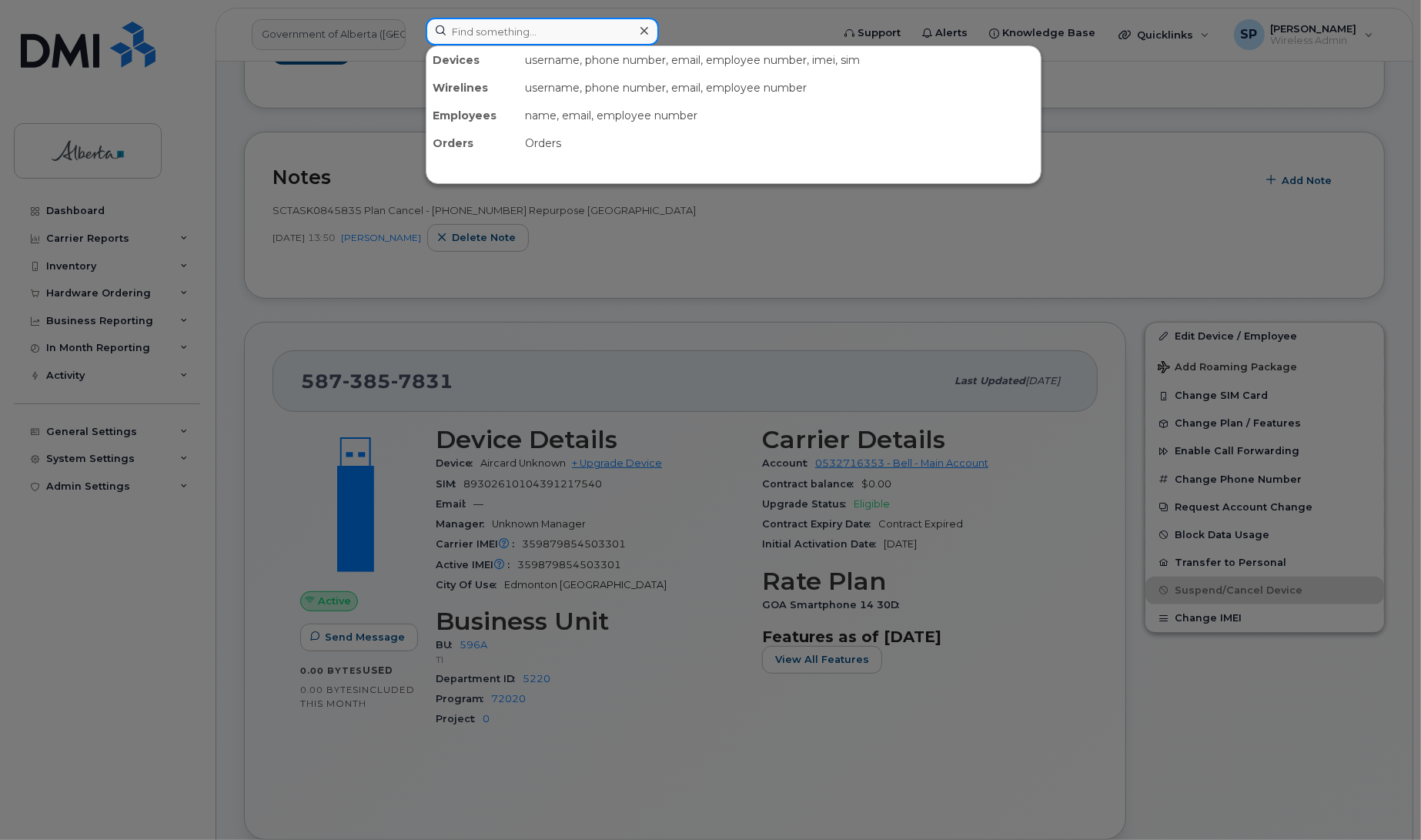
click at [544, 33] on input at bounding box center [542, 31] width 233 height 27
paste input "4035965885"
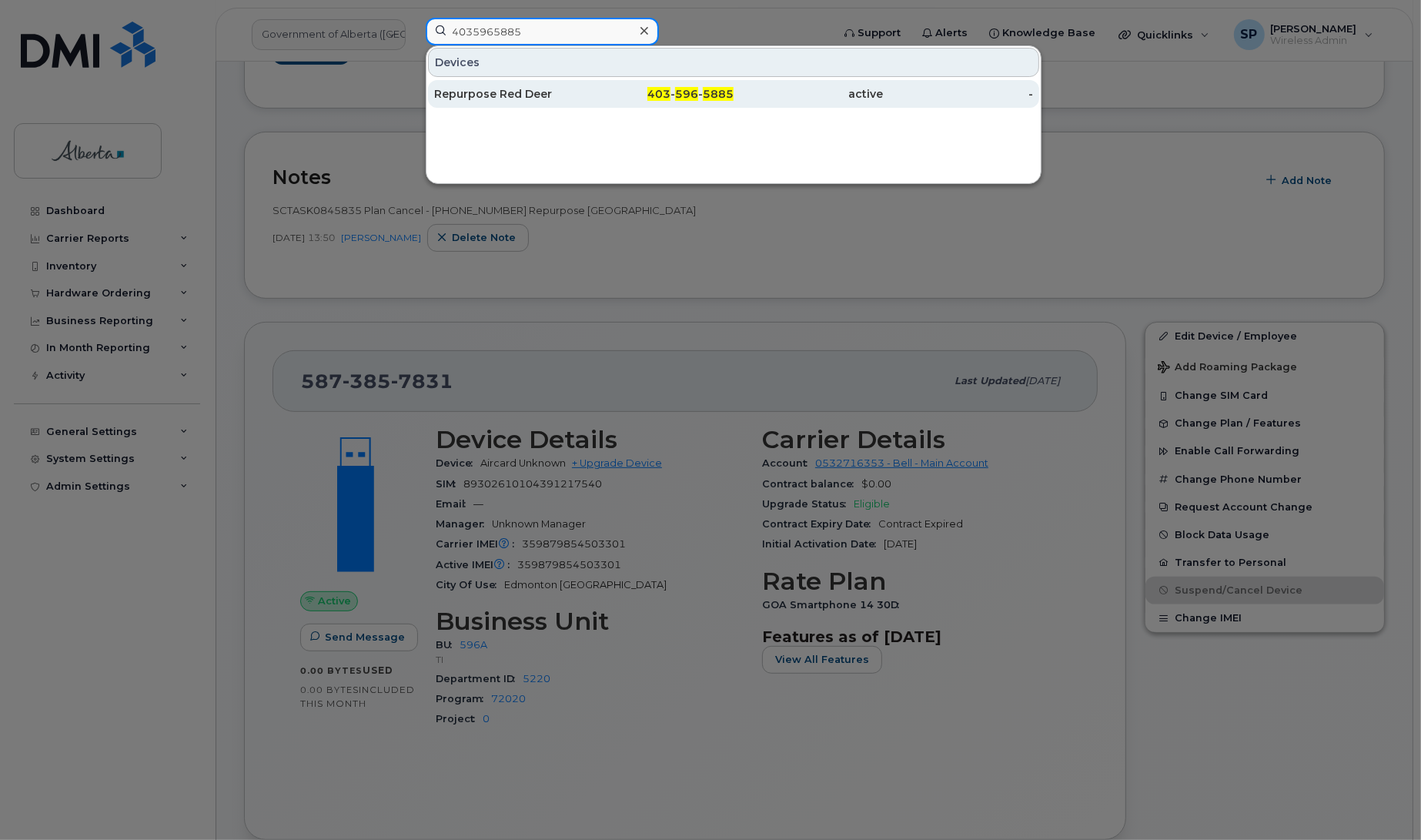
type input "4035965885"
click at [524, 105] on div "Repurpose Red Deer" at bounding box center [509, 94] width 150 height 27
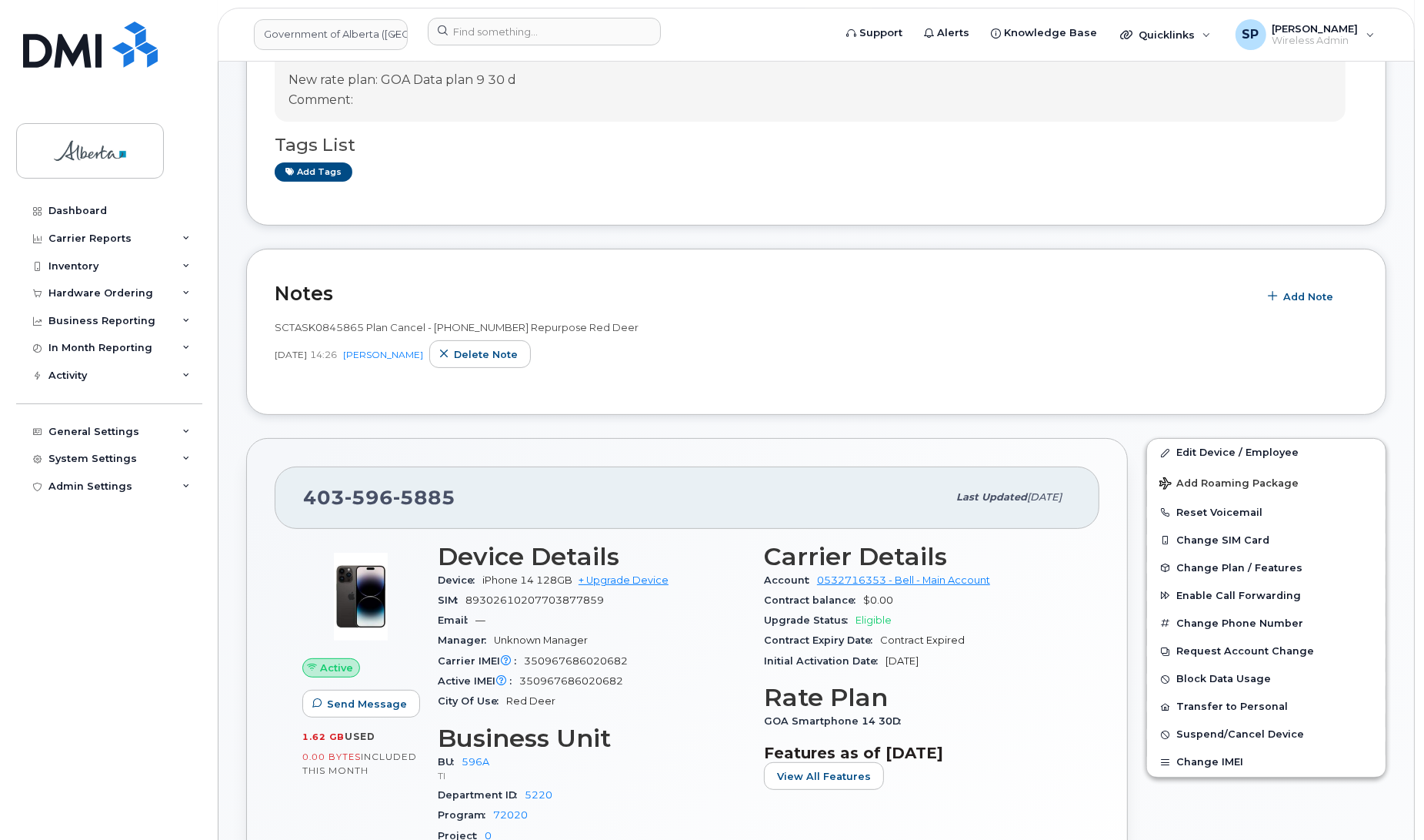
scroll to position [268, 0]
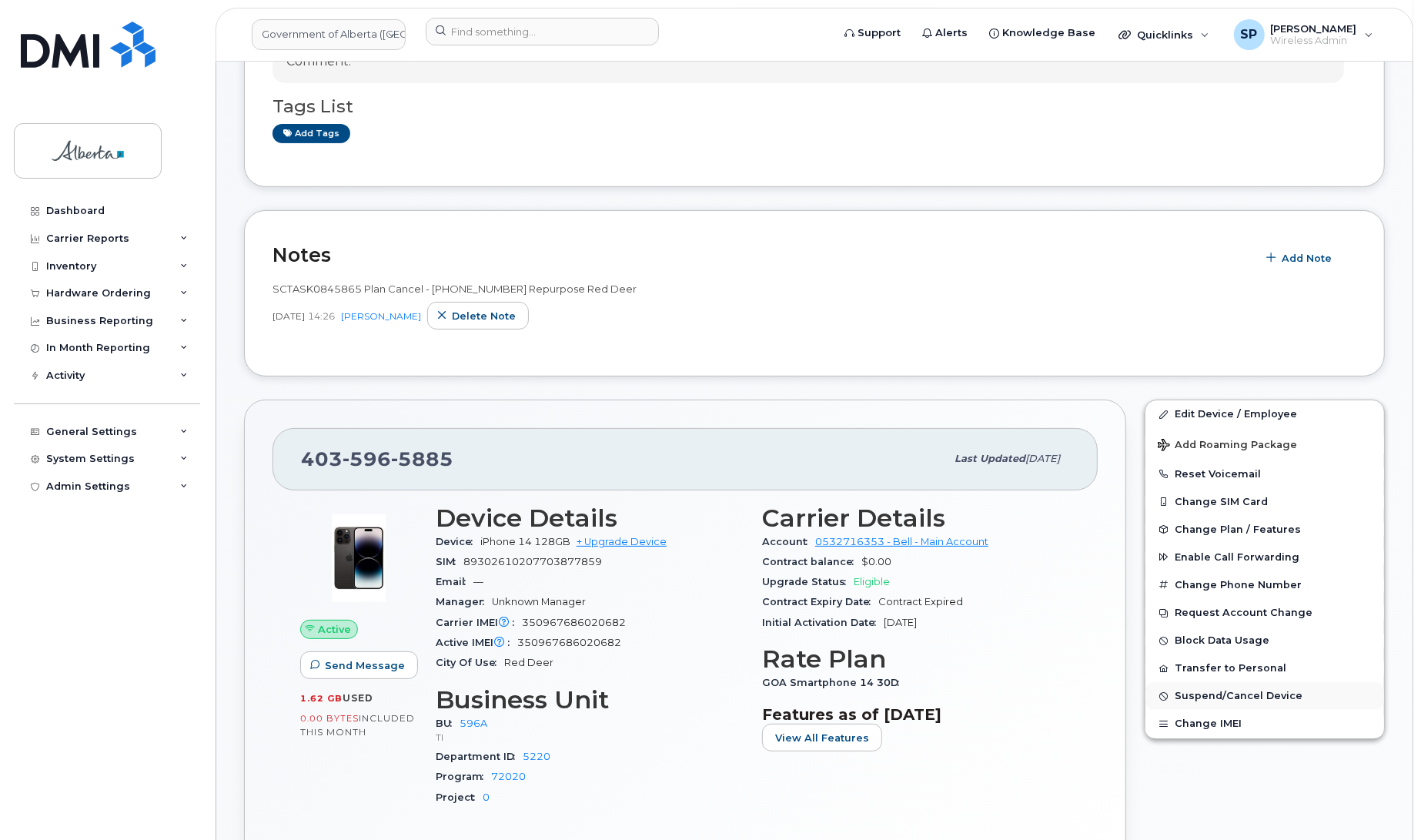
click at [1232, 690] on span "Suspend/Cancel Device" at bounding box center [1239, 696] width 128 height 12
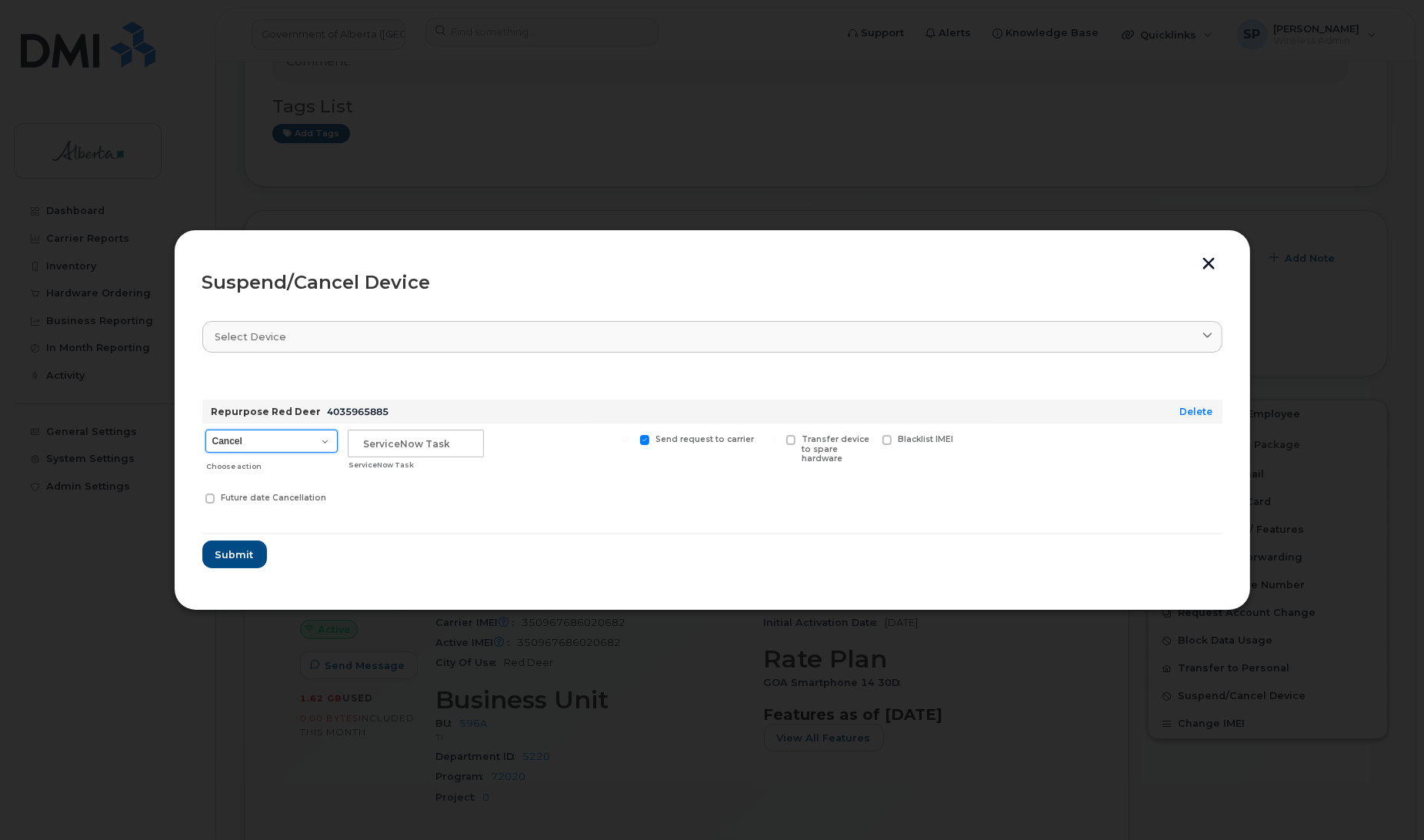
click at [264, 446] on select "Cancel Suspend - Extend Suspension Suspend - Reduced Rate Suspend - Lost Device…" at bounding box center [271, 441] width 133 height 23
select select "[object Object]"
click at [206, 430] on select "Cancel Suspend - Extend Suspension Suspend - Reduced Rate Suspend - Lost Device…" at bounding box center [271, 441] width 133 height 23
click at [417, 443] on input "text" at bounding box center [416, 443] width 136 height 27
paste input "SCTASK0845865"
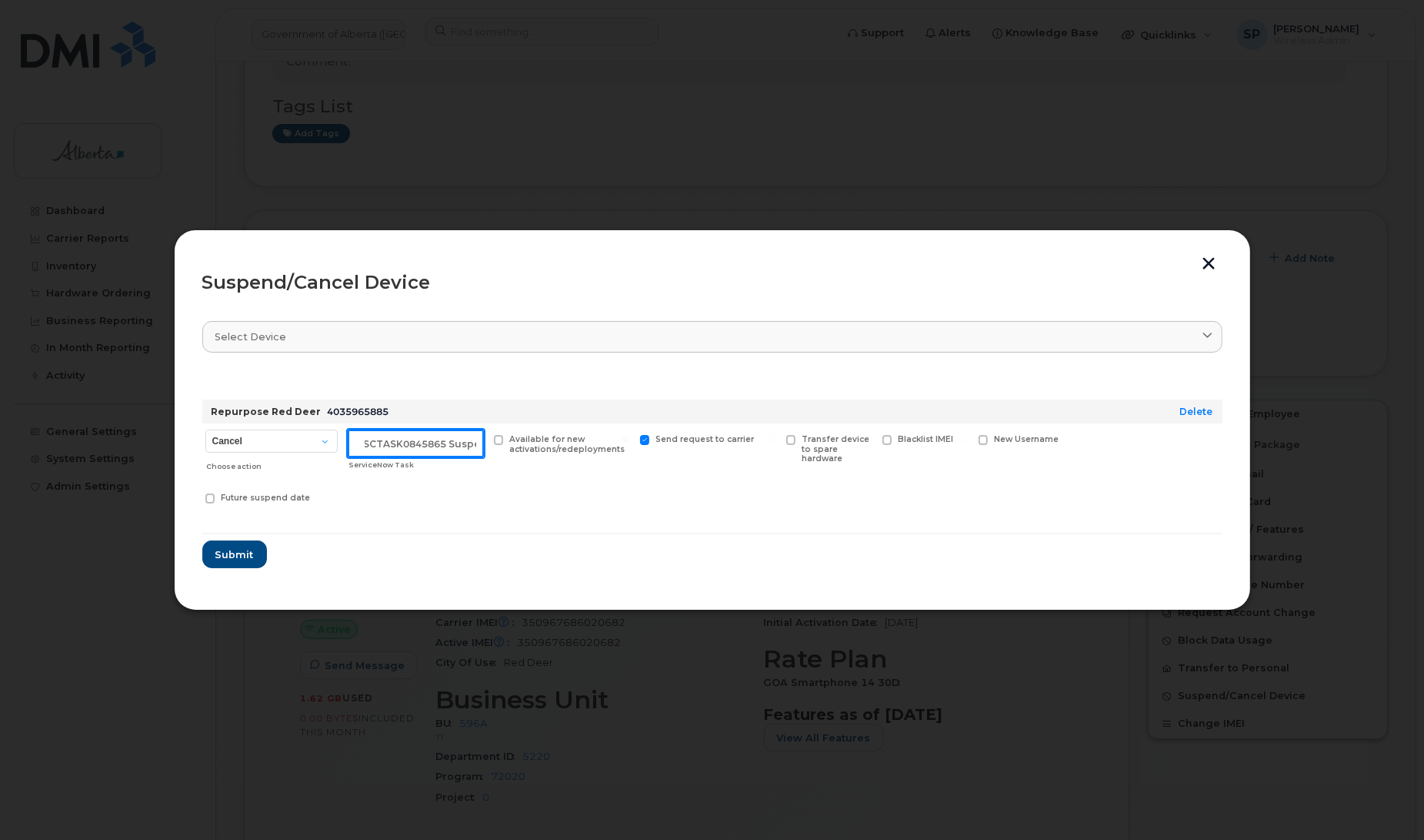
scroll to position [0, 13]
type input "SCTASK0845865 Suspend"
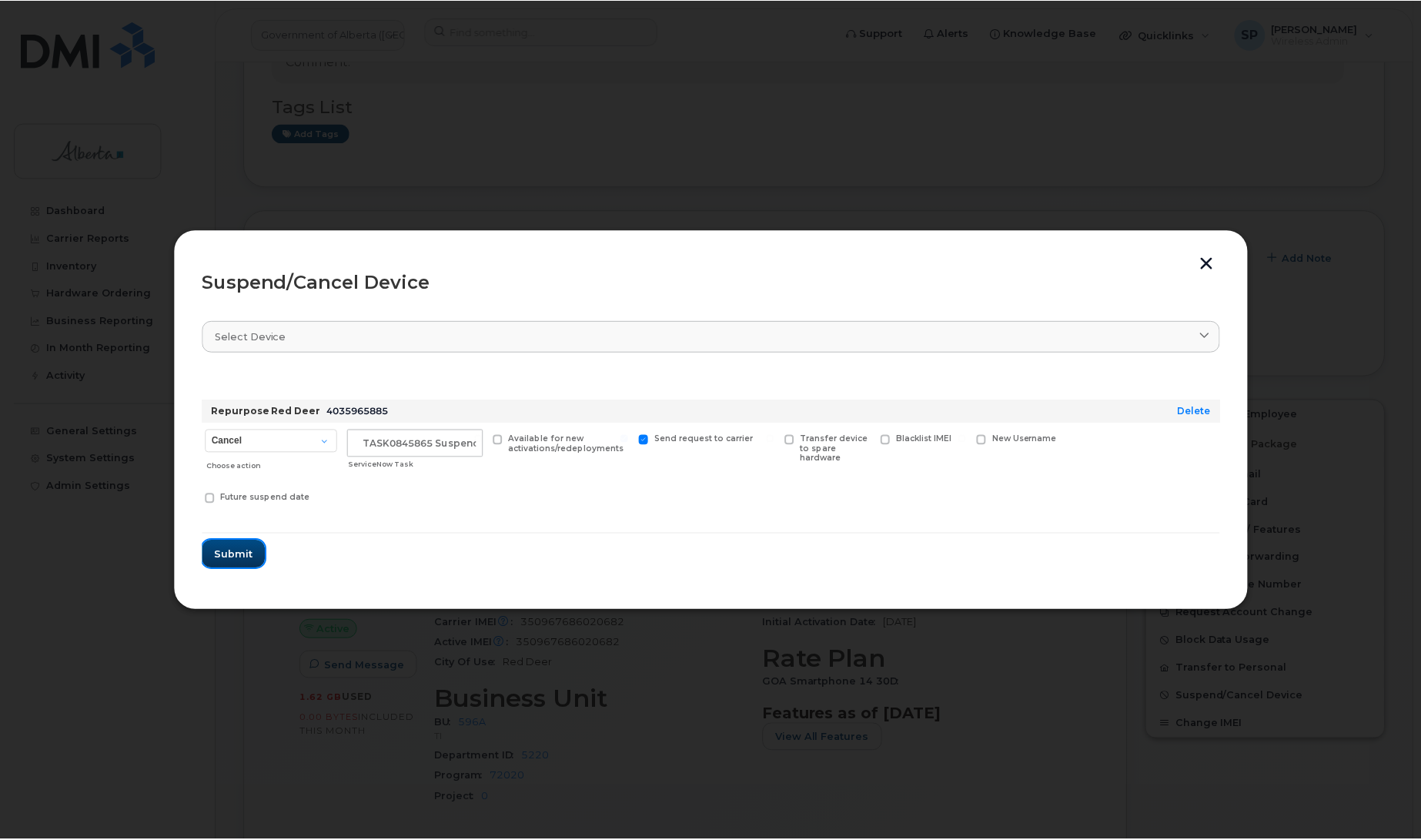
scroll to position [0, 0]
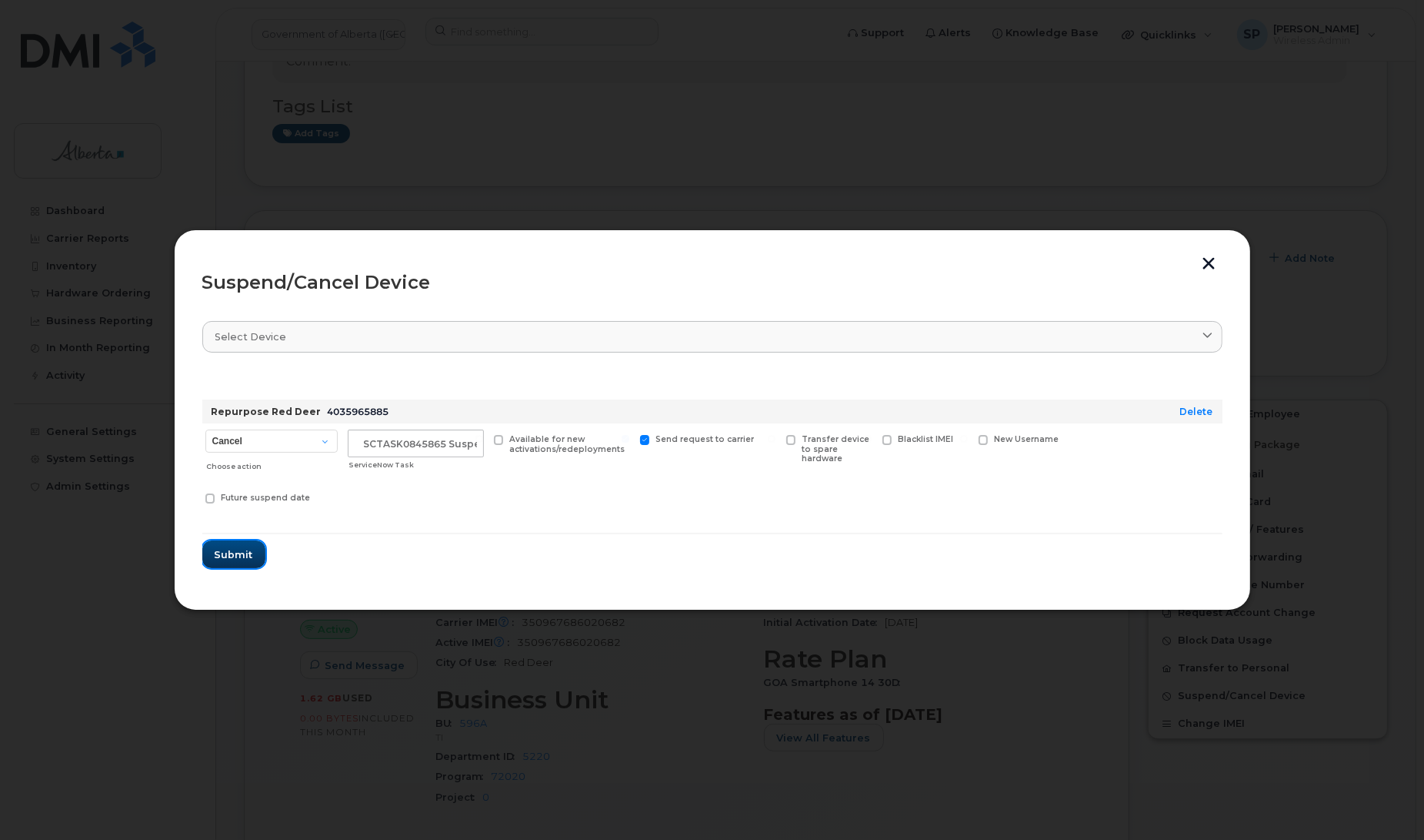
drag, startPoint x: 232, startPoint y: 548, endPoint x: 240, endPoint y: 551, distance: 8.5
click at [236, 551] on span "Submit" at bounding box center [234, 555] width 38 height 15
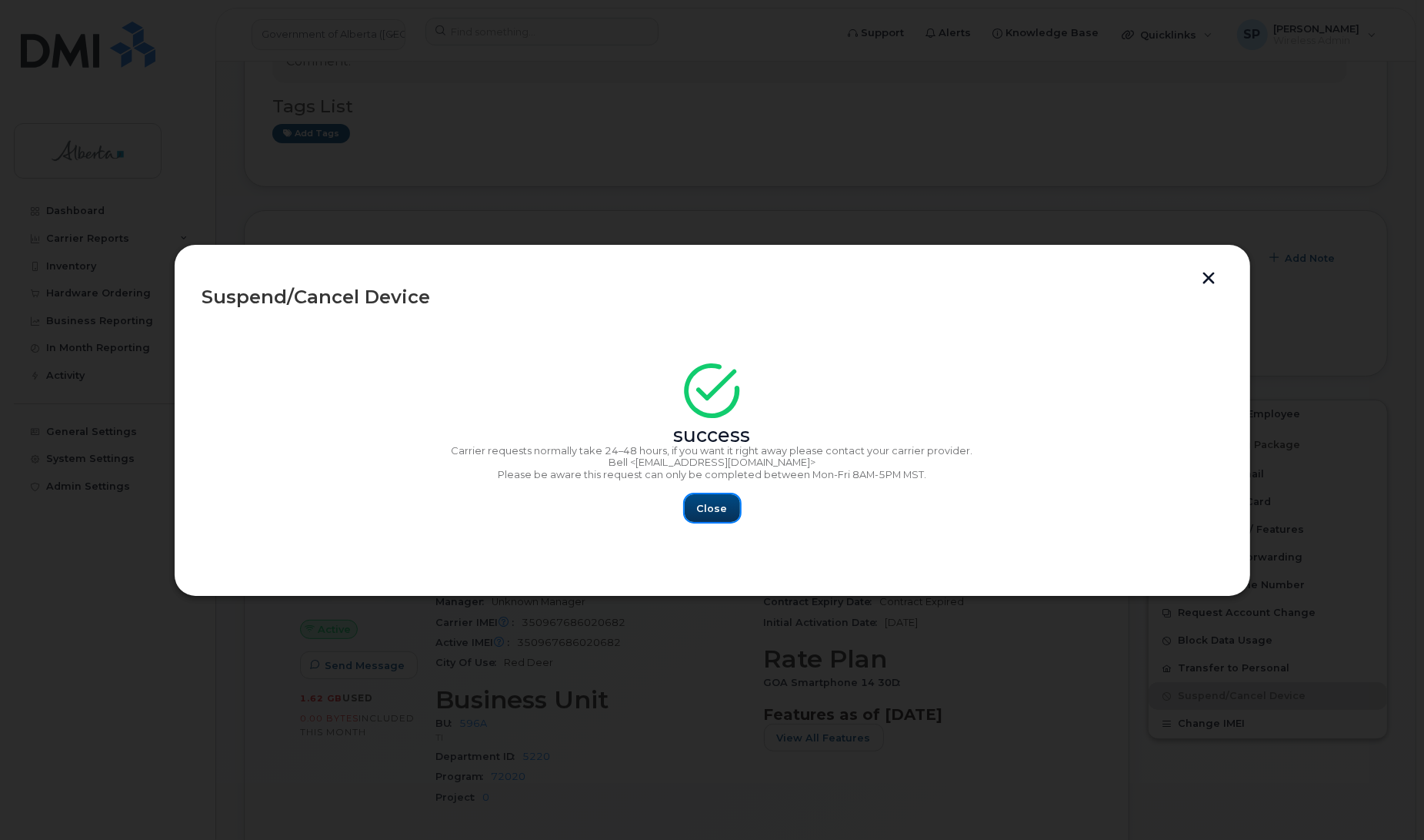
click at [726, 512] on button "Close" at bounding box center [712, 508] width 56 height 27
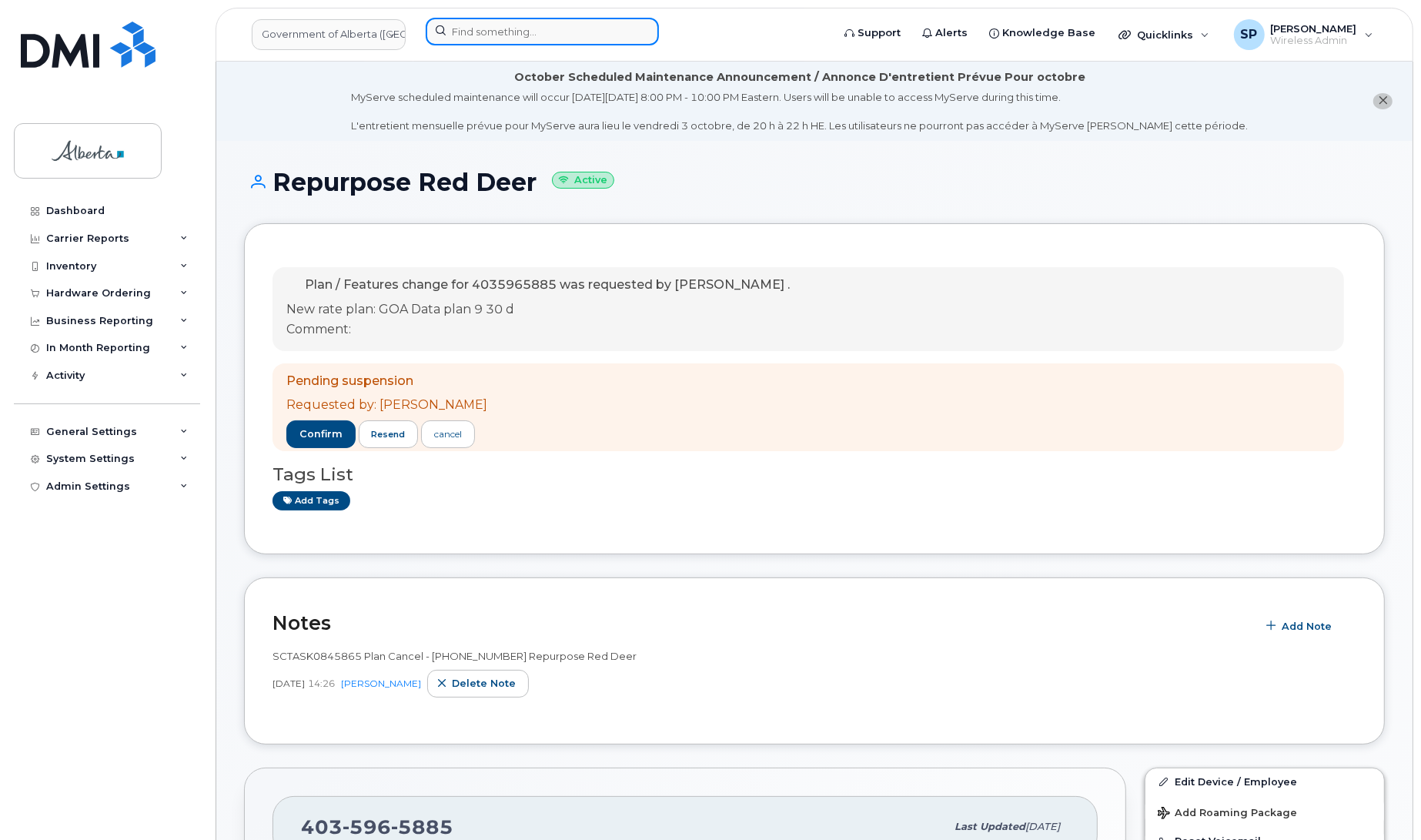
click at [519, 23] on input at bounding box center [542, 31] width 233 height 27
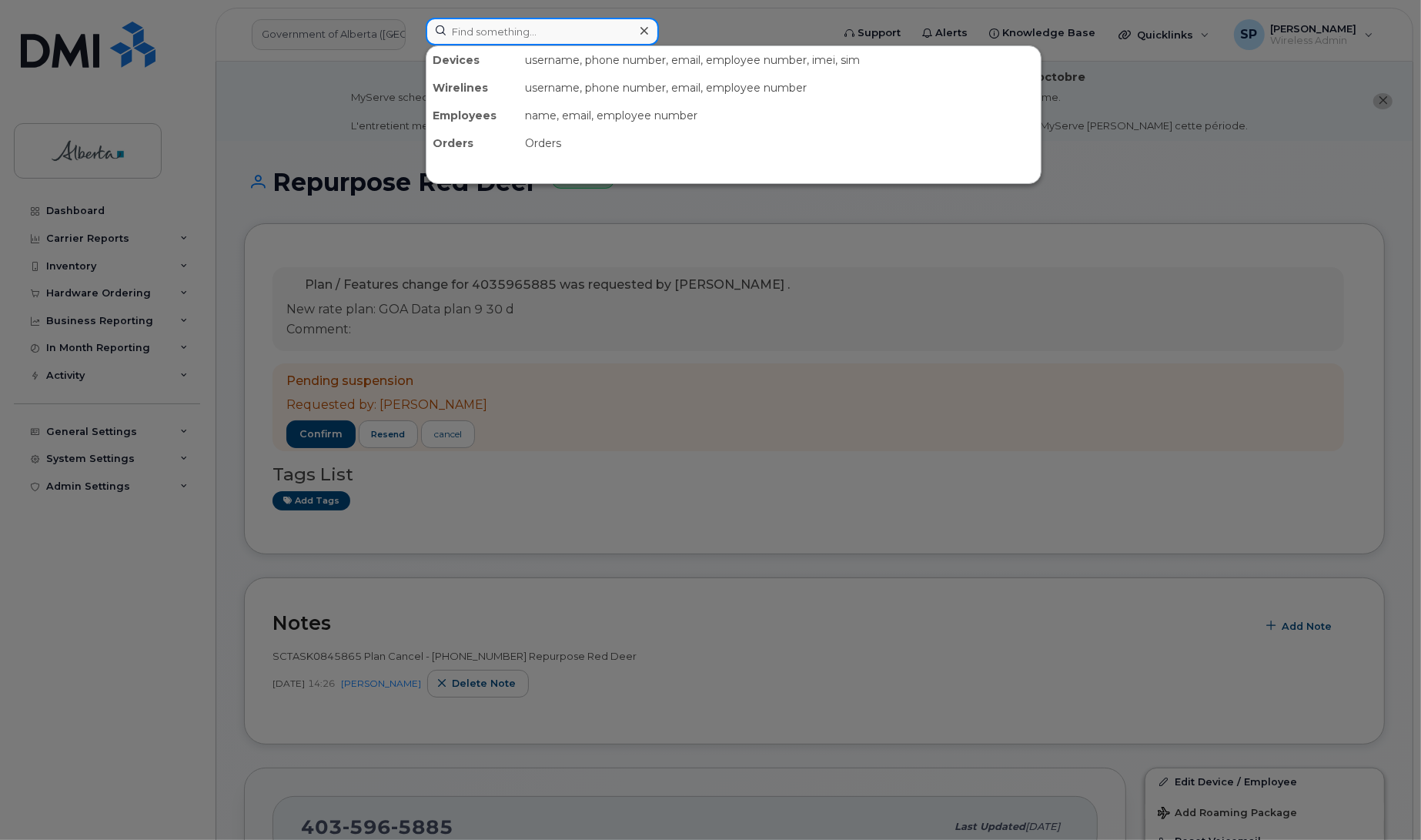
paste input "4038365342"
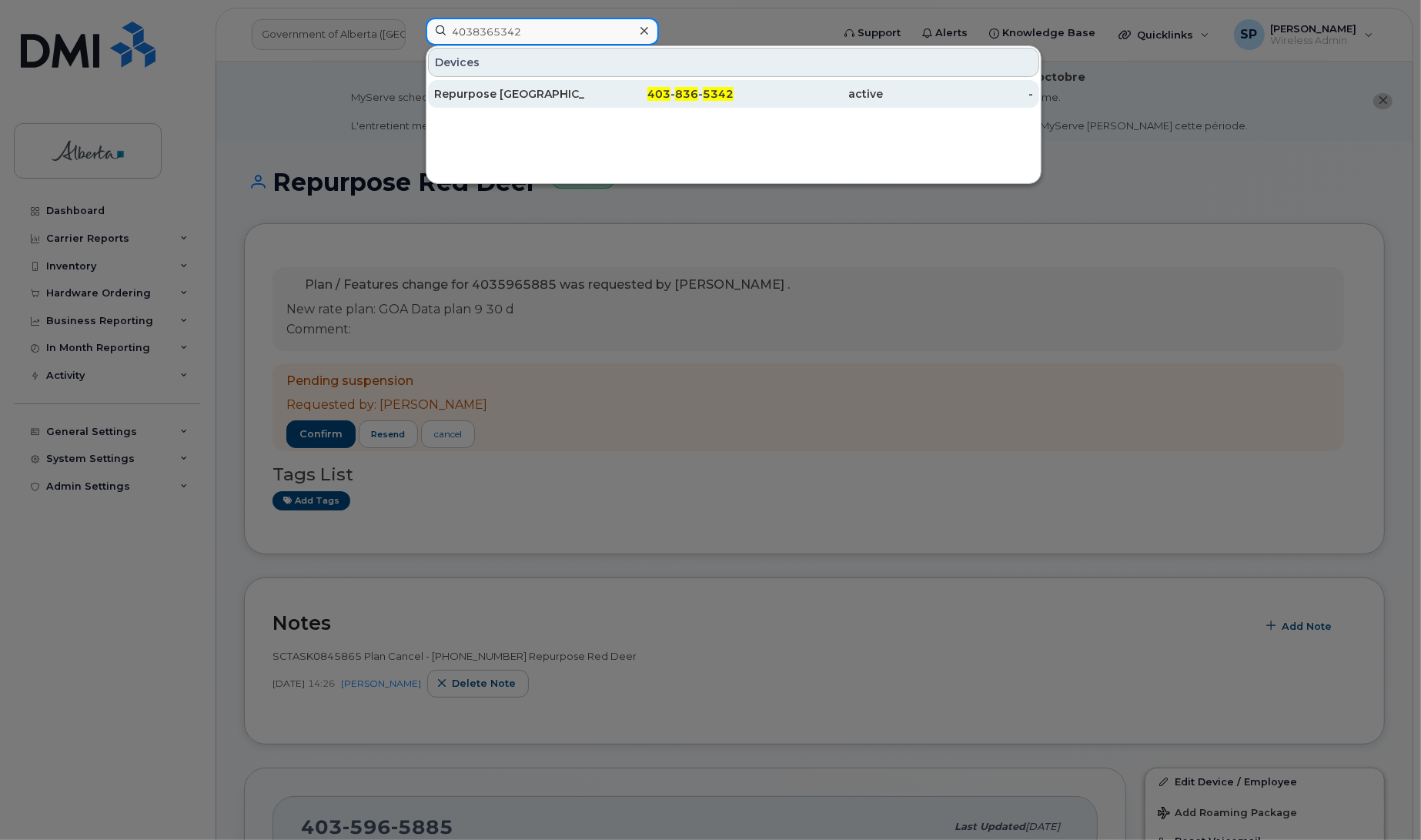
type input "4038365342"
click at [465, 96] on div "Repurpose [GEOGRAPHIC_DATA]" at bounding box center [509, 93] width 150 height 16
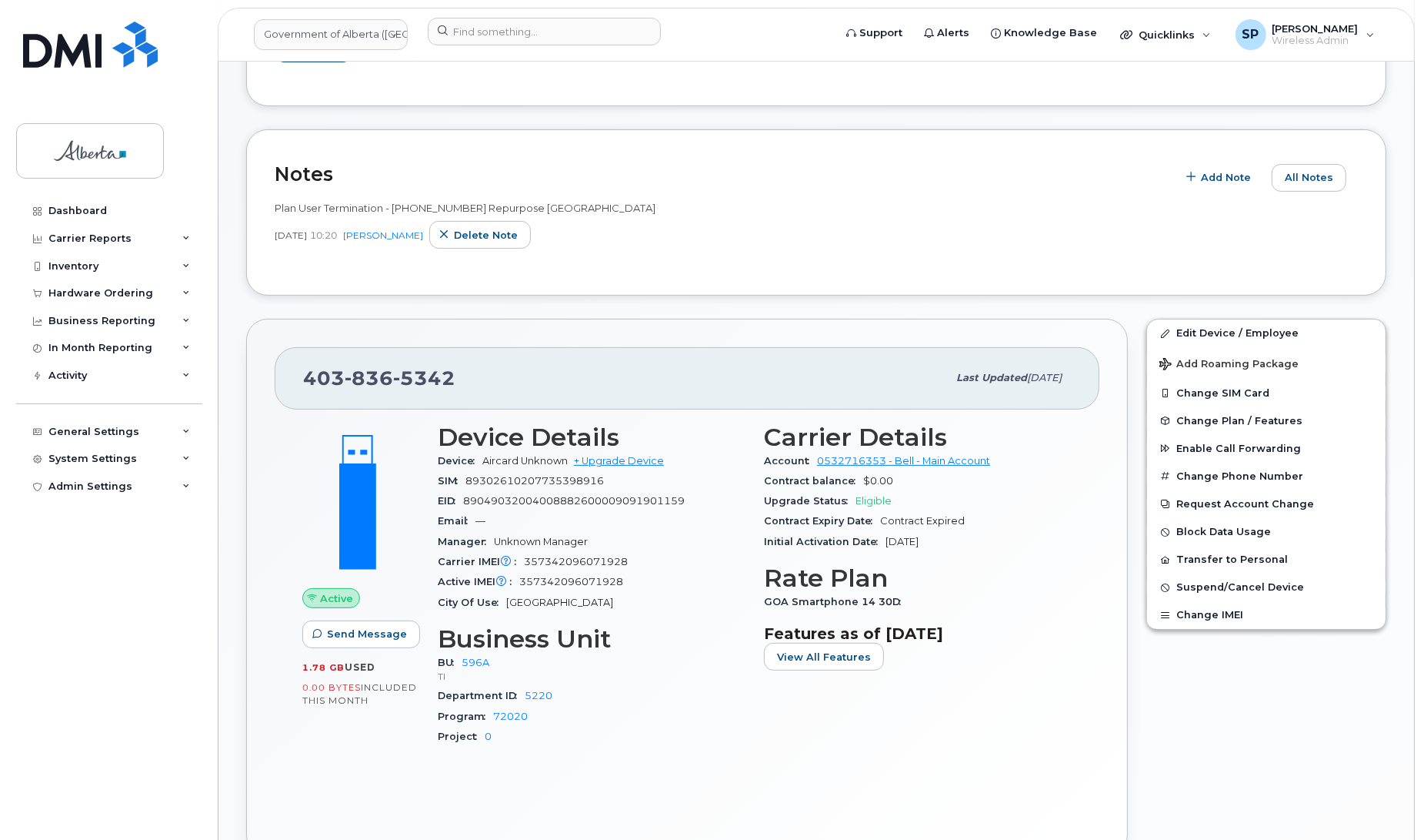
scroll to position [354, 0]
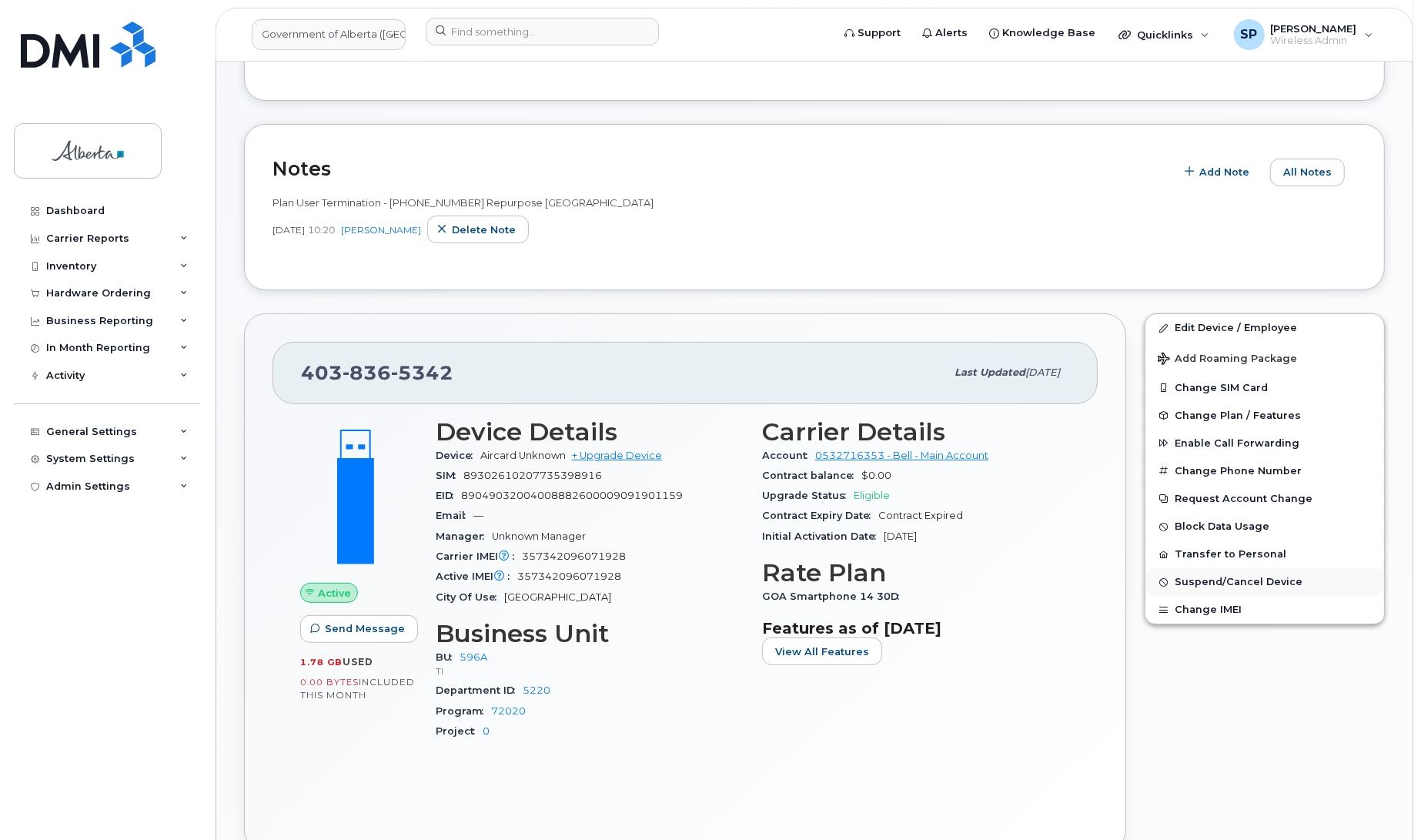
click at [1221, 581] on span "Suspend/Cancel Device" at bounding box center [1239, 582] width 128 height 12
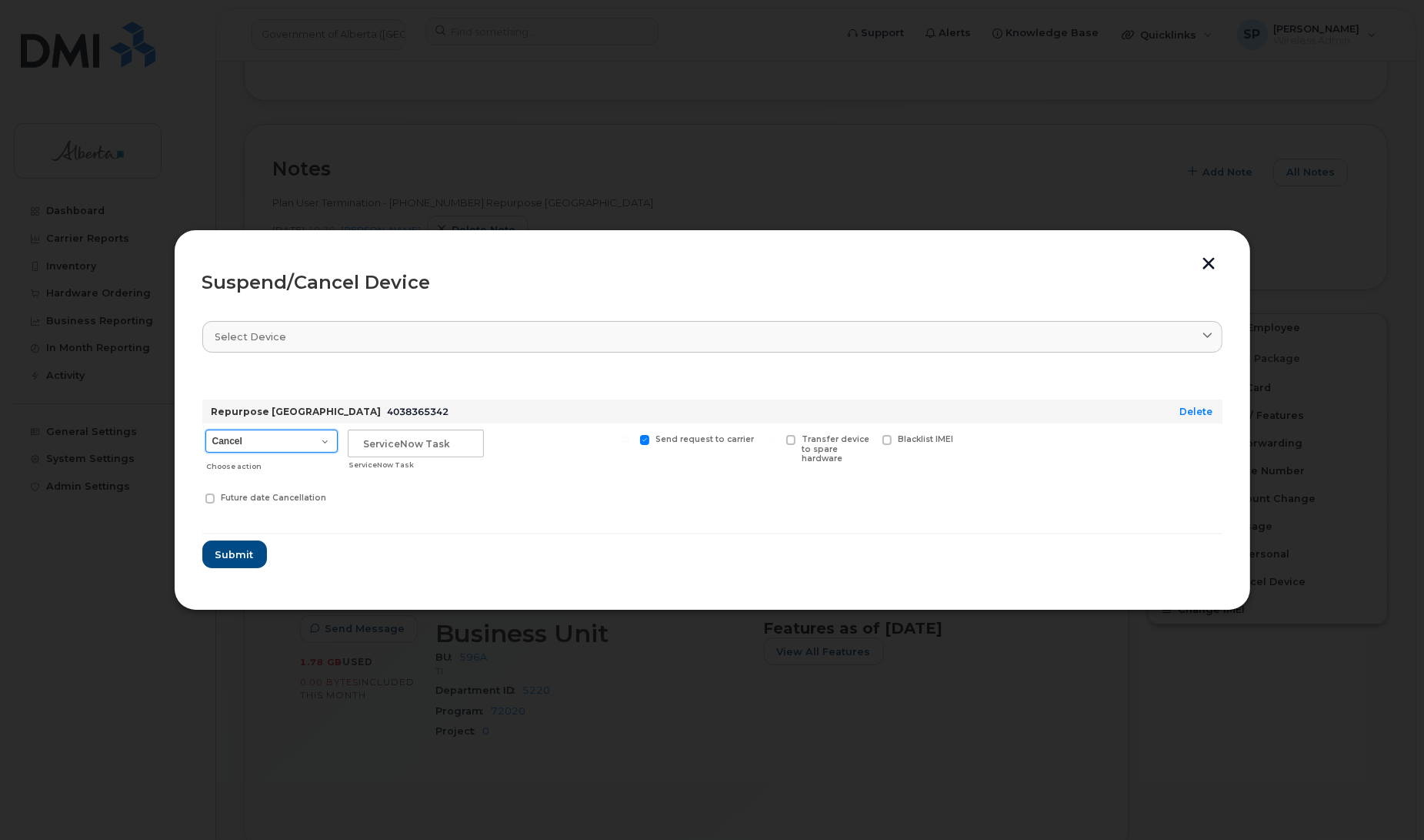
click at [271, 443] on select "Cancel Suspend - Extend Suspension Suspend - Reduced Rate Suspend - Lost Device…" at bounding box center [271, 441] width 133 height 23
select select "[object Object]"
click at [206, 430] on select "Cancel Suspend - Extend Suspension Suspend - Reduced Rate Suspend - Lost Device…" at bounding box center [271, 441] width 133 height 23
click at [371, 451] on input "text" at bounding box center [416, 443] width 136 height 27
paste input "SCTASK0845977"
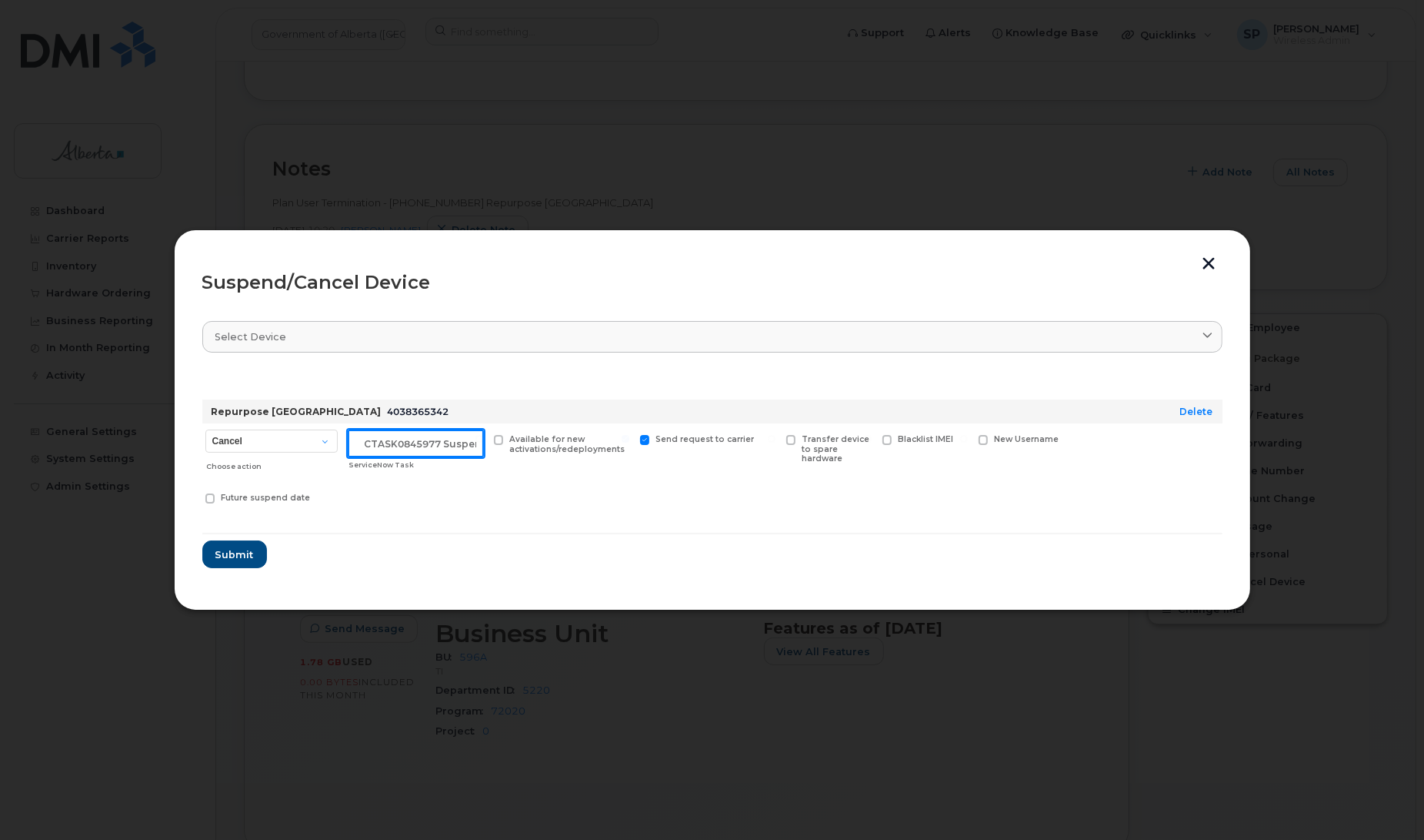
scroll to position [0, 13]
type input "SCTASK0845977 Suspend"
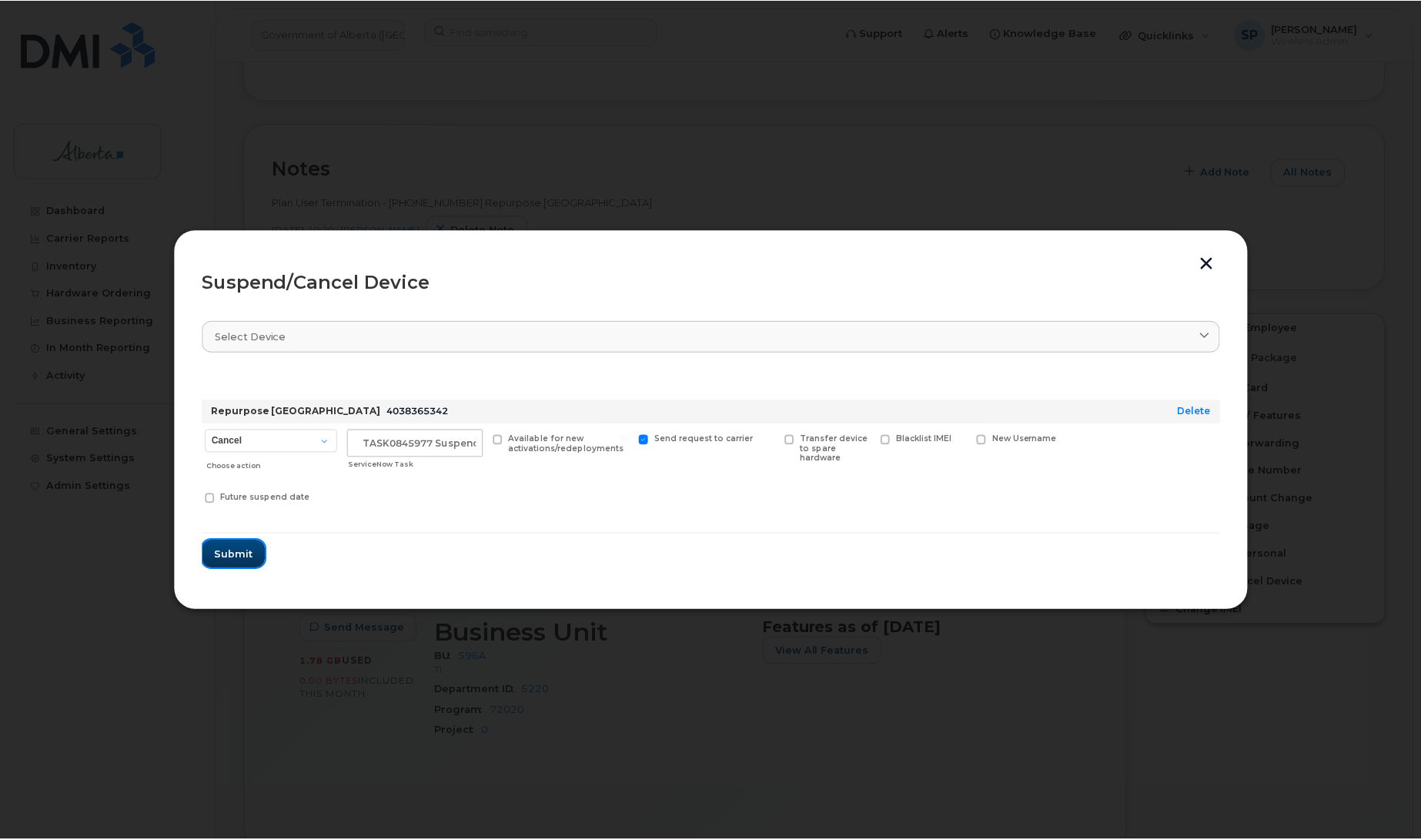
scroll to position [0, 0]
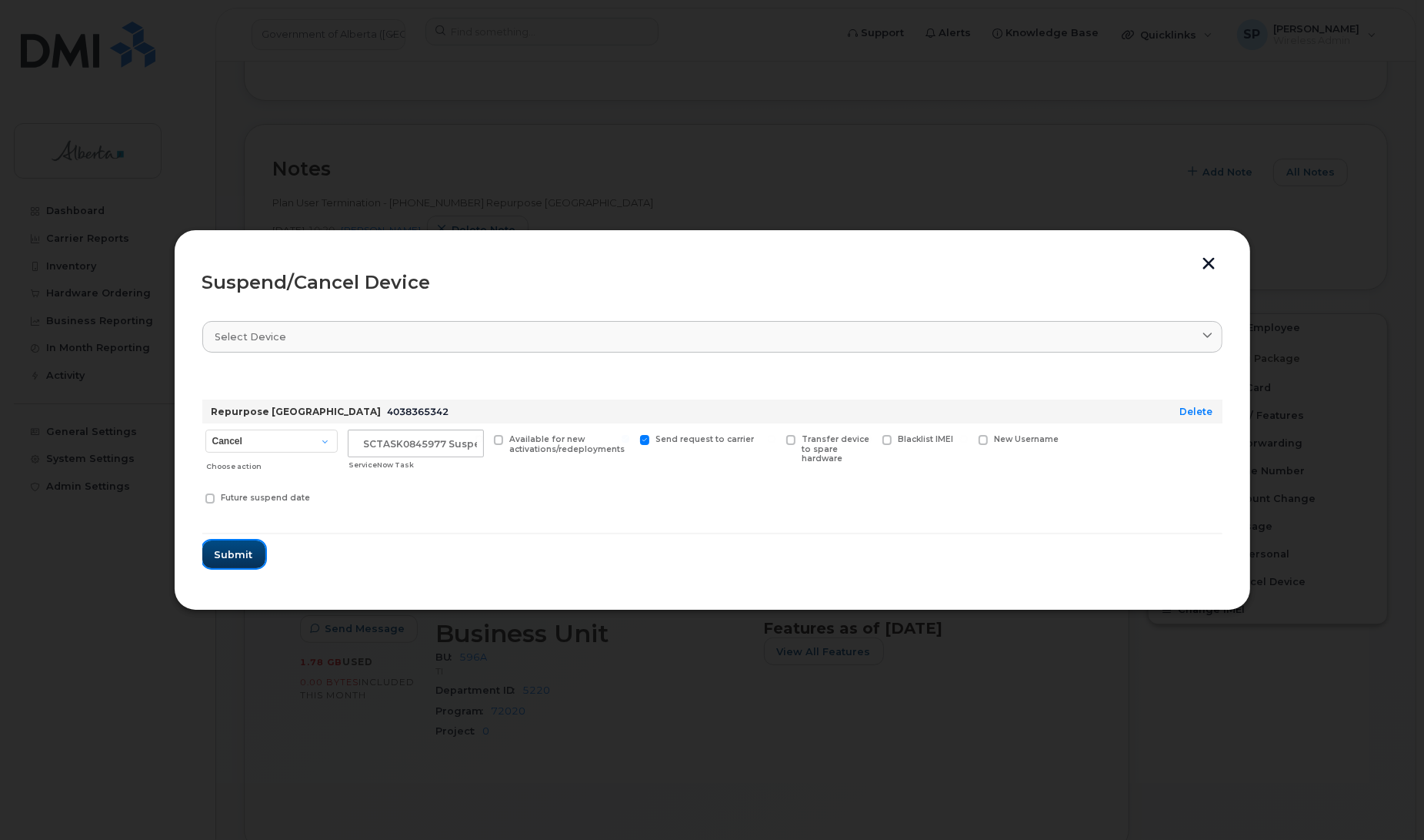
click at [240, 556] on span "Submit" at bounding box center [234, 555] width 38 height 15
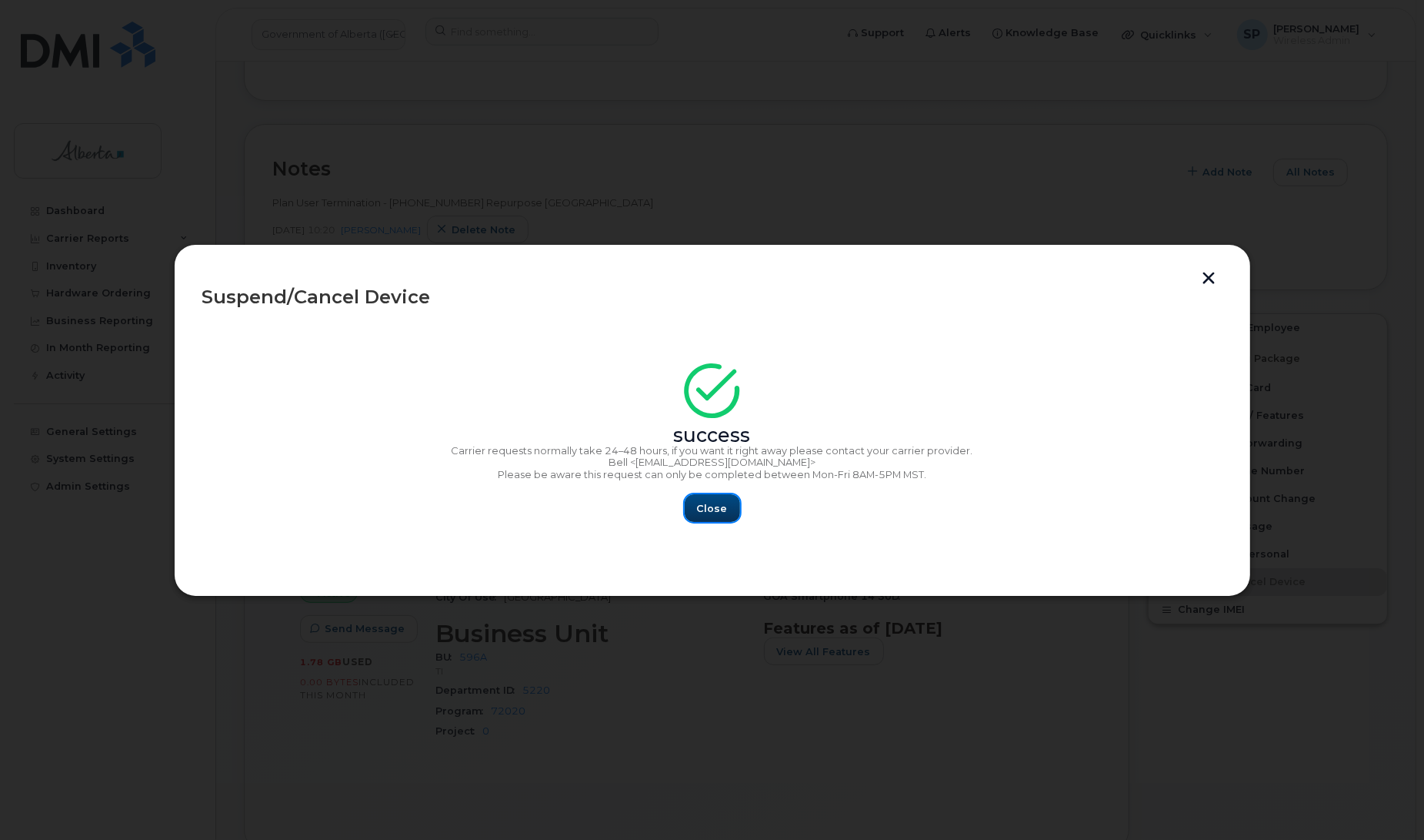
click at [720, 503] on span "Close" at bounding box center [713, 508] width 31 height 15
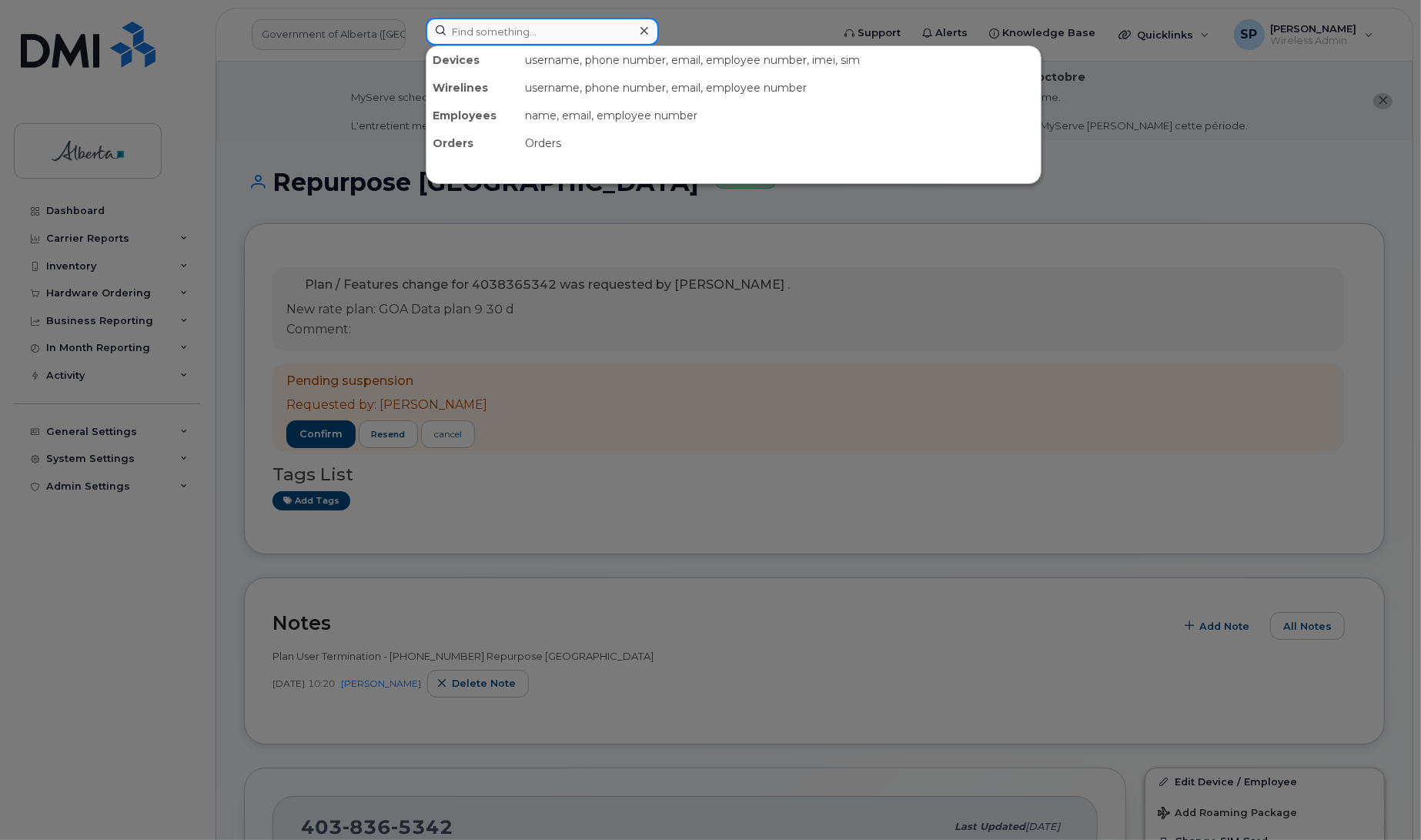
click at [572, 33] on input at bounding box center [542, 31] width 233 height 27
paste input "7802039751"
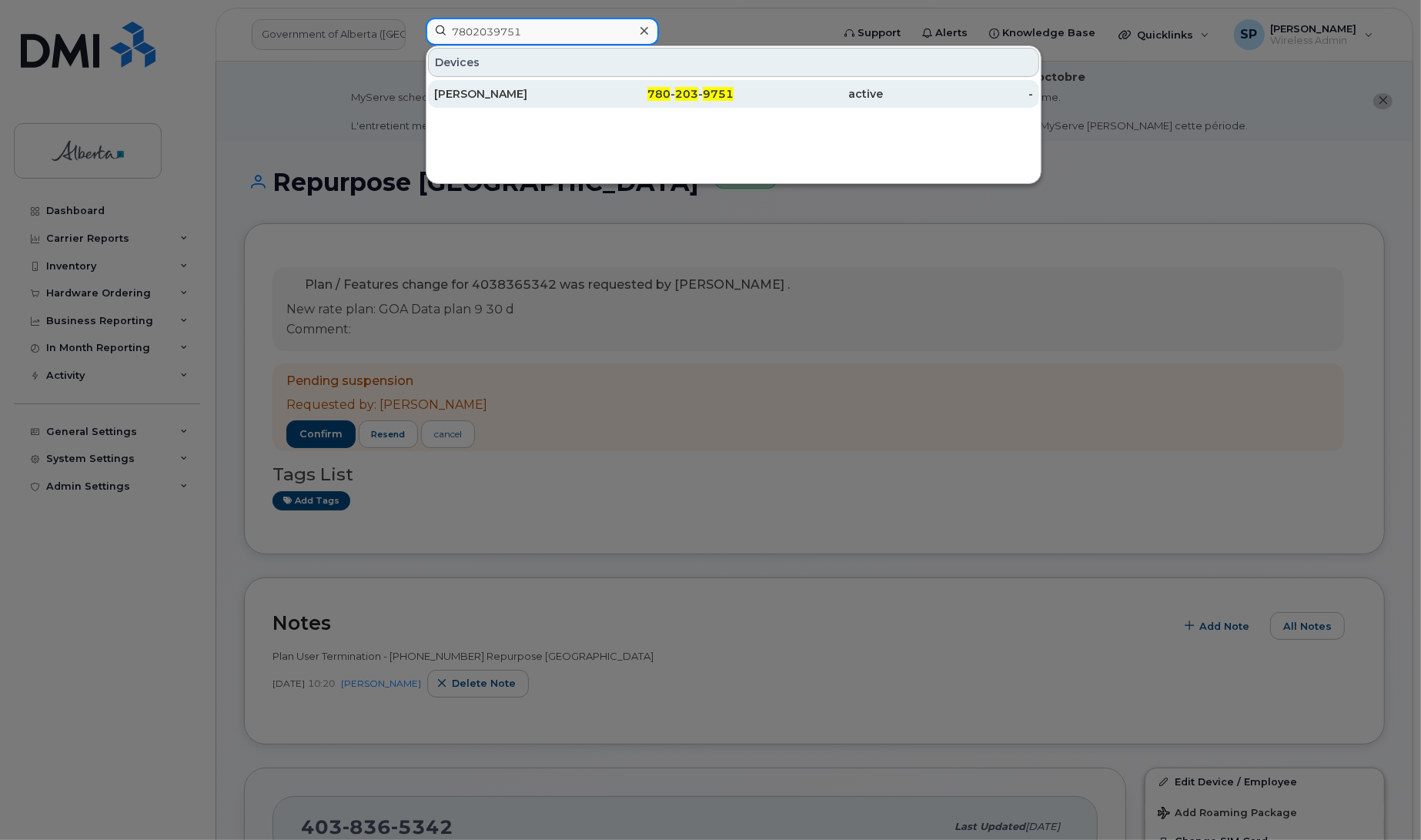
type input "7802039751"
click at [497, 98] on div "[PERSON_NAME]" at bounding box center [509, 93] width 150 height 16
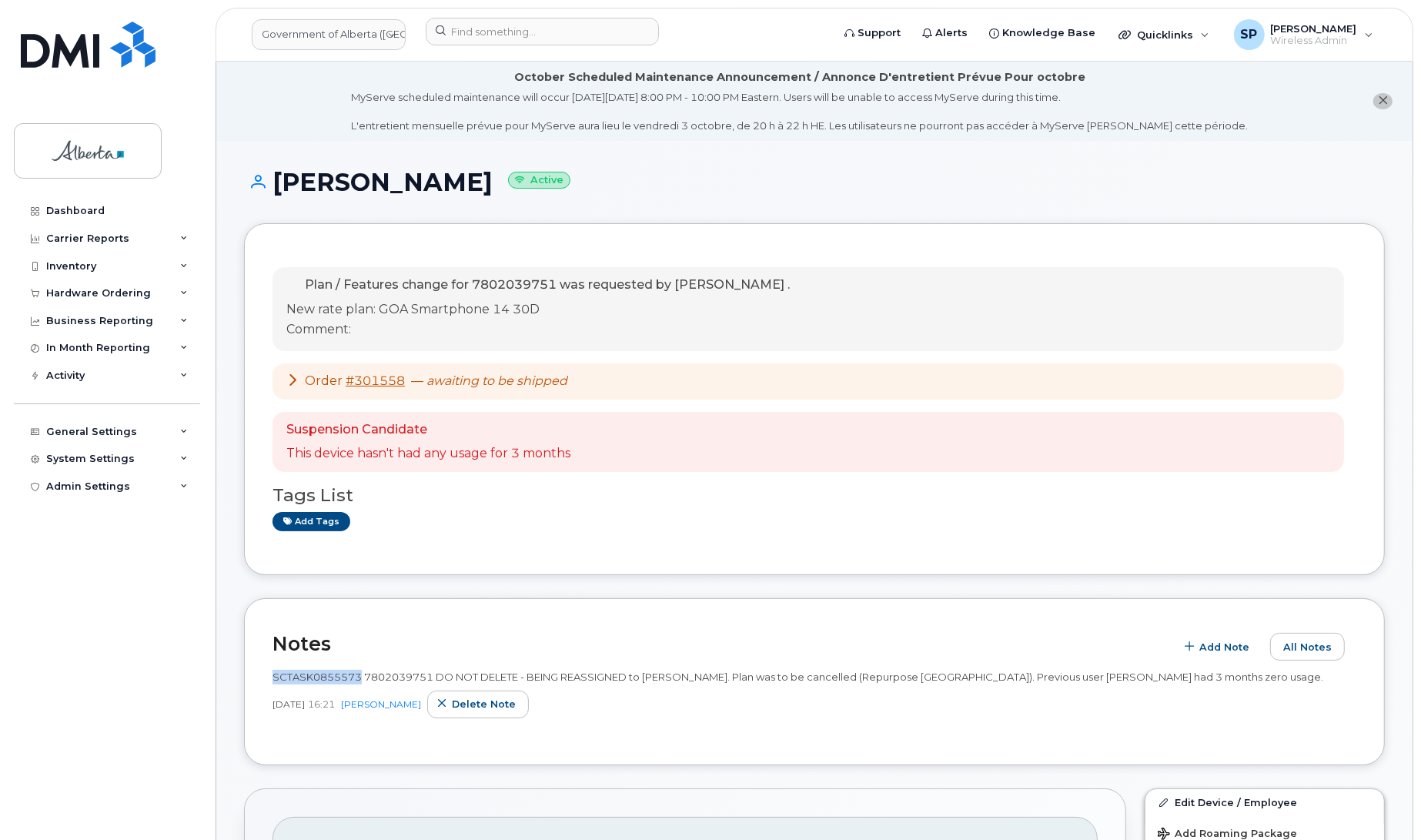
drag, startPoint x: 362, startPoint y: 677, endPoint x: 274, endPoint y: 675, distance: 88.0
click at [274, 675] on span "SCTASK0855573 7802039751 DO NOT DELETE - BEING REASSIGNED to Erin Kelly. Plan w…" at bounding box center [797, 675] width 1051 height 12
copy span "SCTASK0855573"
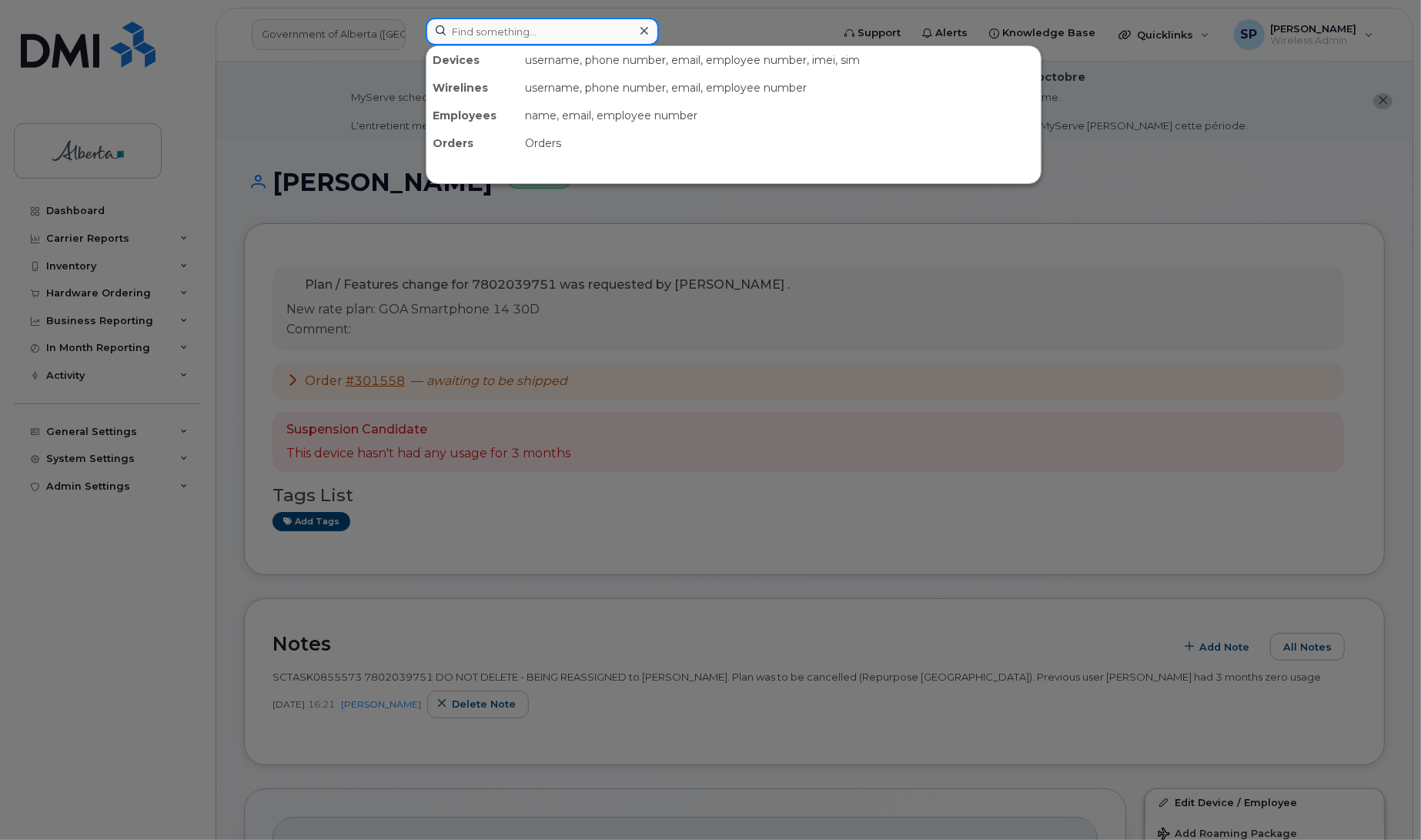
click at [548, 32] on input at bounding box center [542, 31] width 233 height 27
paste input "5873856314"
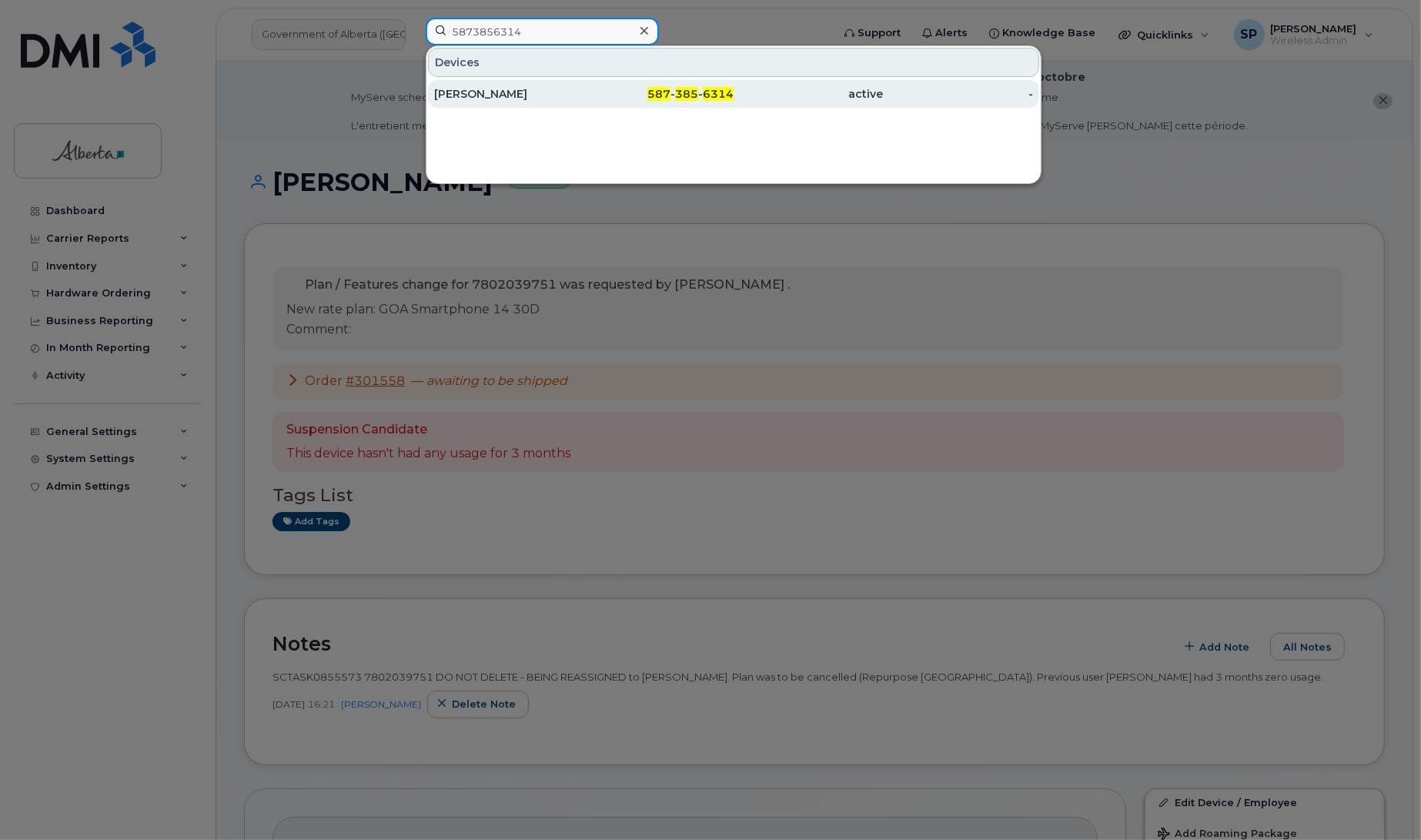
type input "5873856314"
click at [509, 92] on div "[PERSON_NAME]" at bounding box center [509, 93] width 150 height 16
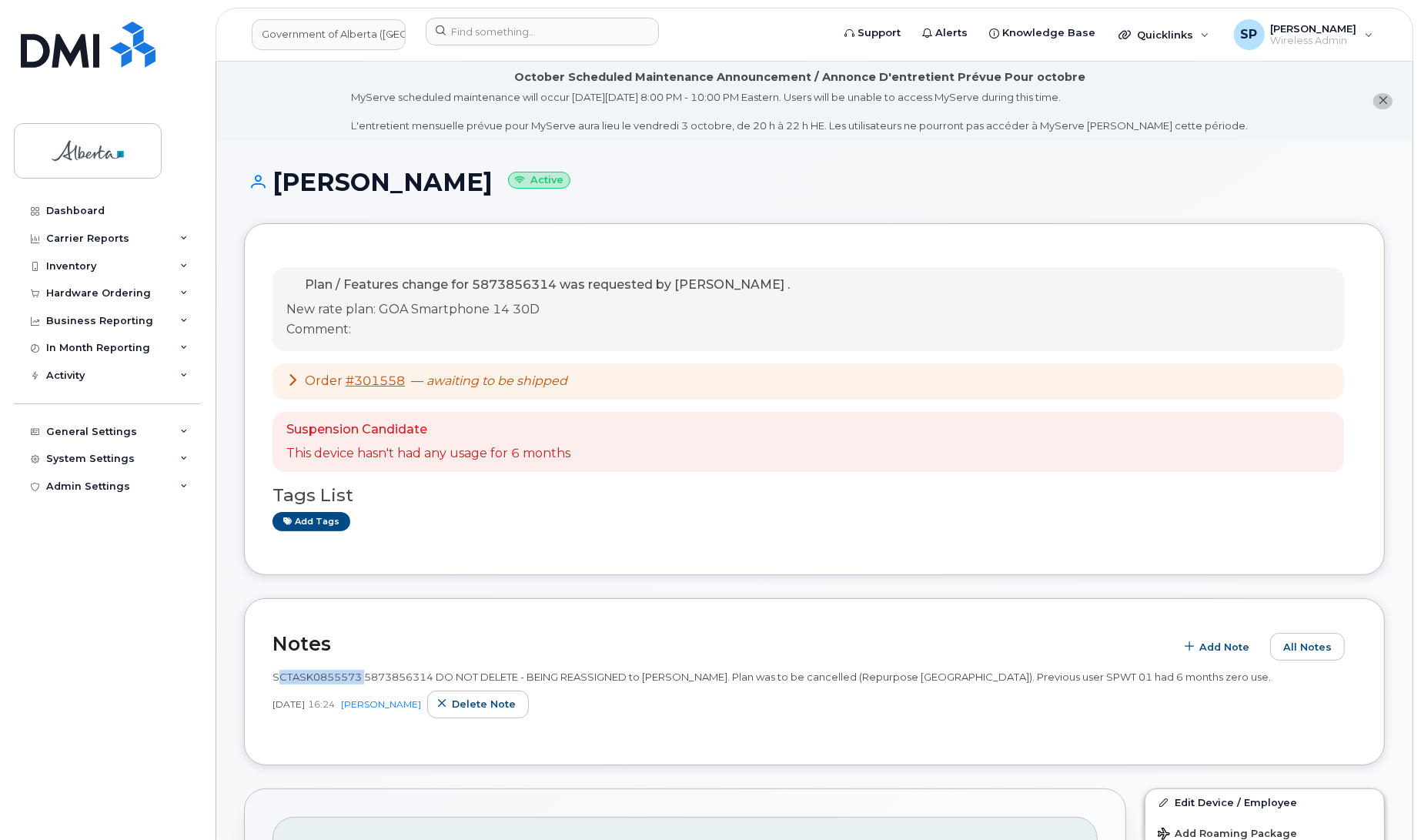
drag, startPoint x: 358, startPoint y: 677, endPoint x: 272, endPoint y: 675, distance: 86.0
click at [272, 675] on span "SCTASK0855573 5873856314 DO NOT DELETE - BEING REASSIGNED to [PERSON_NAME]. Pla…" at bounding box center [772, 675] width 999 height 12
copy span "SCTASK0855573"
click at [487, 28] on input at bounding box center [542, 31] width 233 height 27
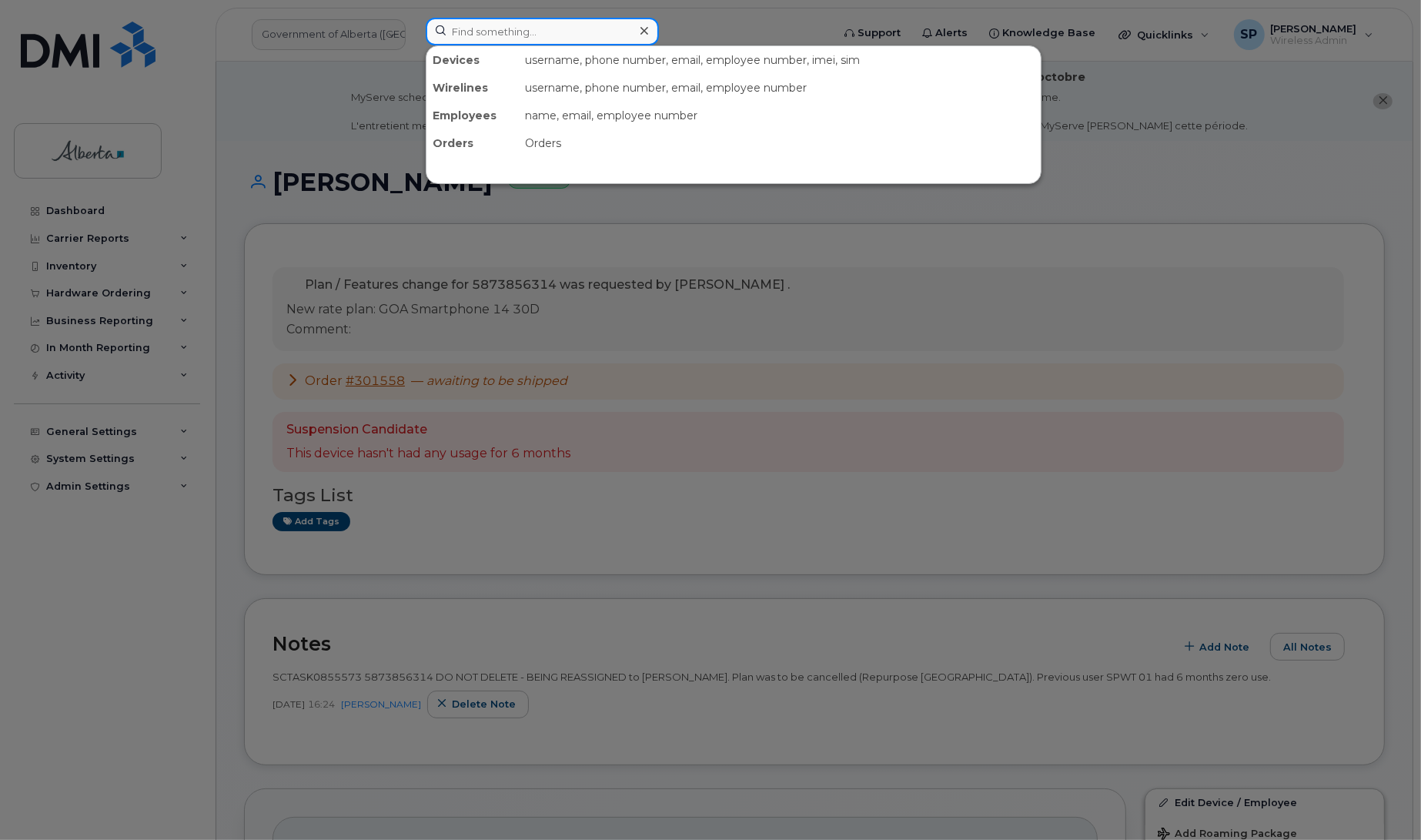
paste input "7807196915"
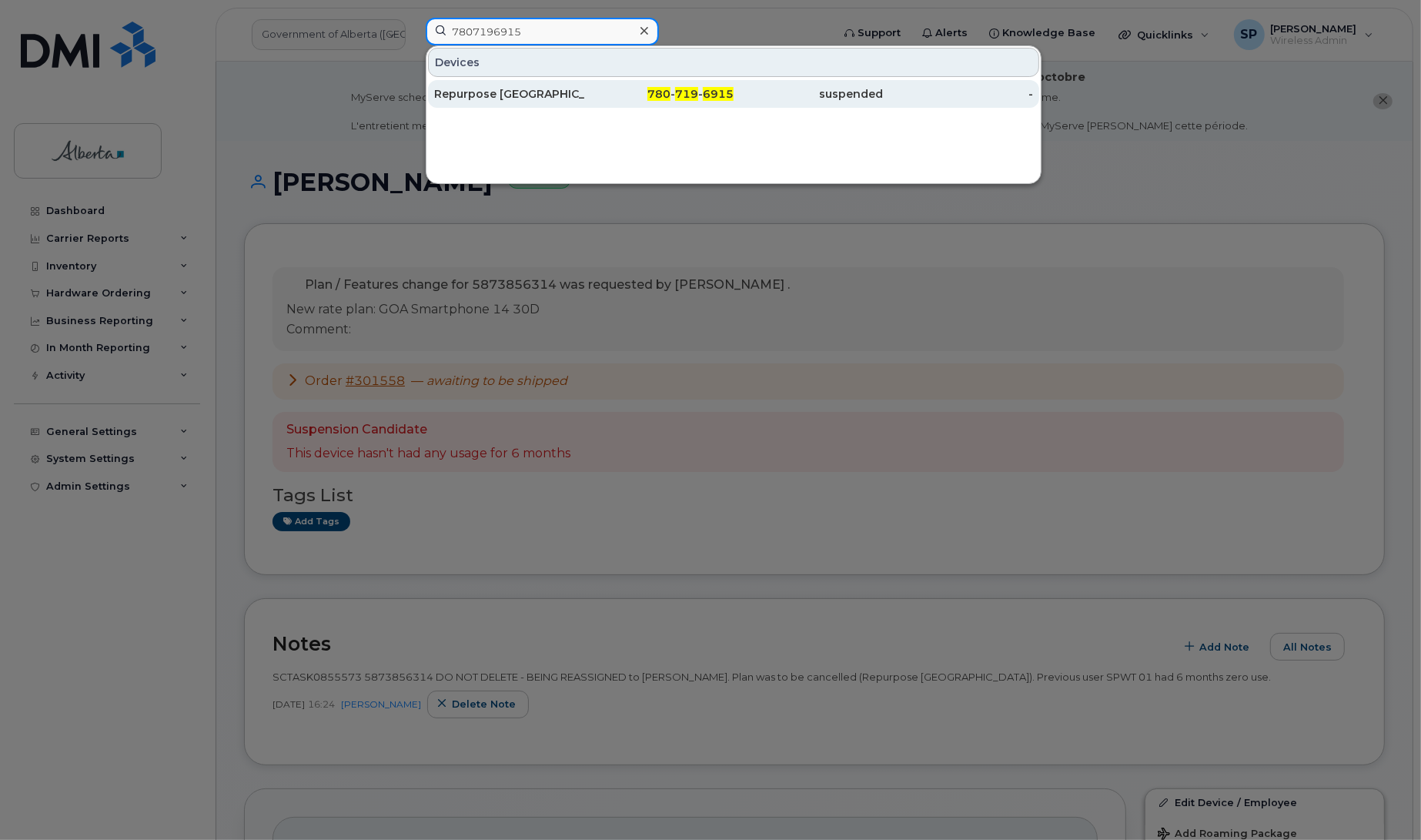
type input "7807196915"
click at [489, 94] on div "Repurpose [GEOGRAPHIC_DATA]" at bounding box center [509, 93] width 150 height 16
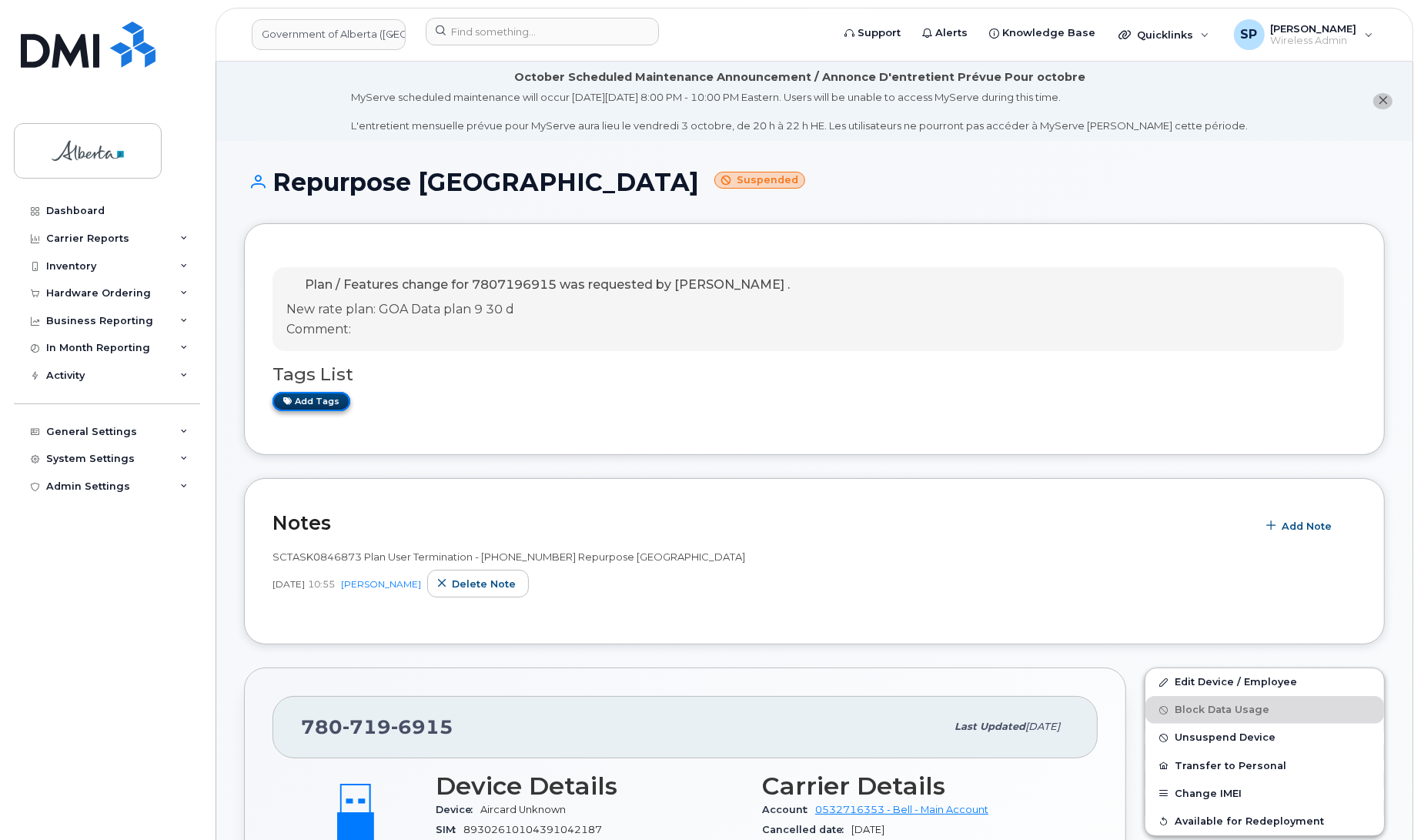
click at [331, 408] on link "Add tags" at bounding box center [311, 401] width 78 height 19
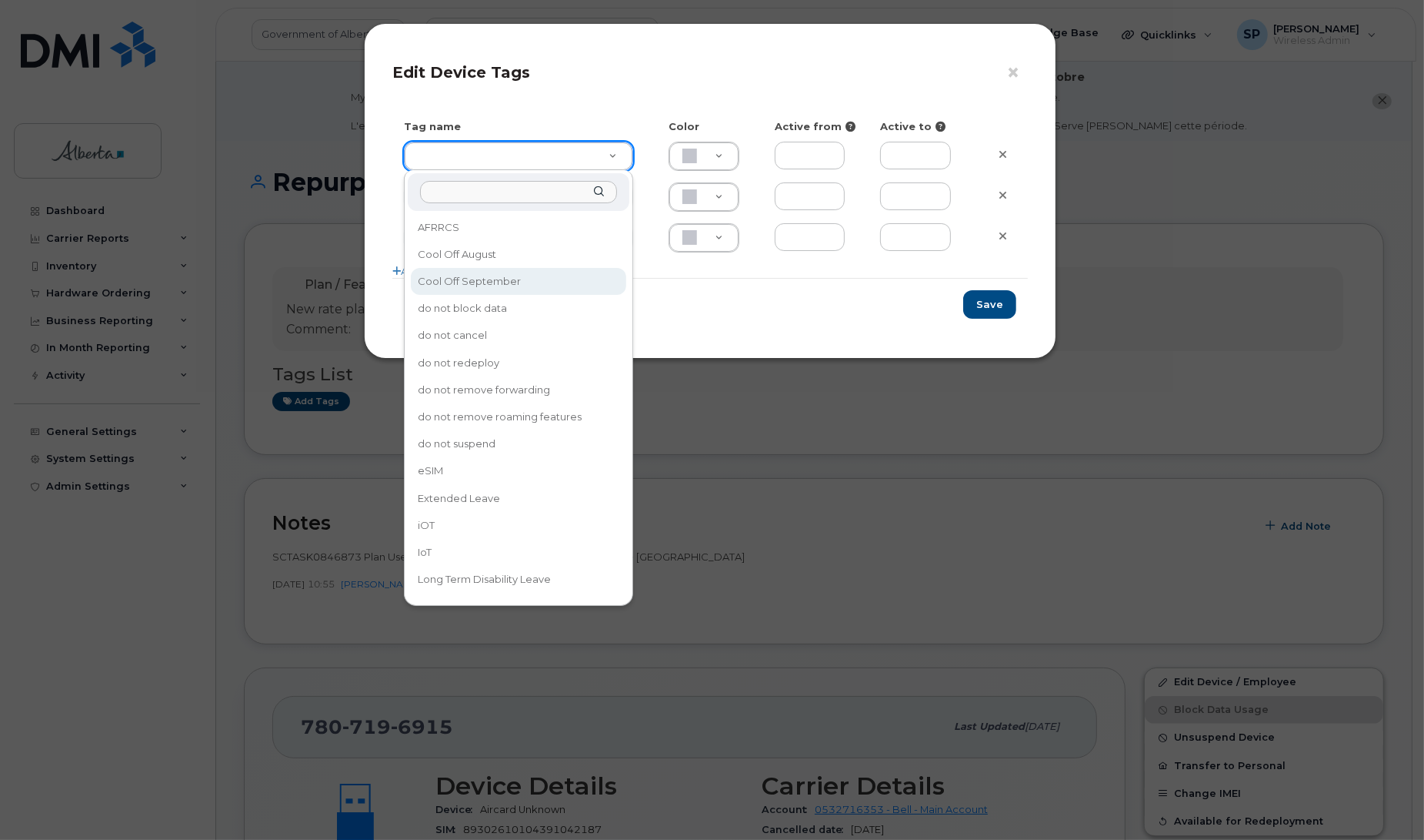
type input "Cool Off September"
type input "D6CDC1"
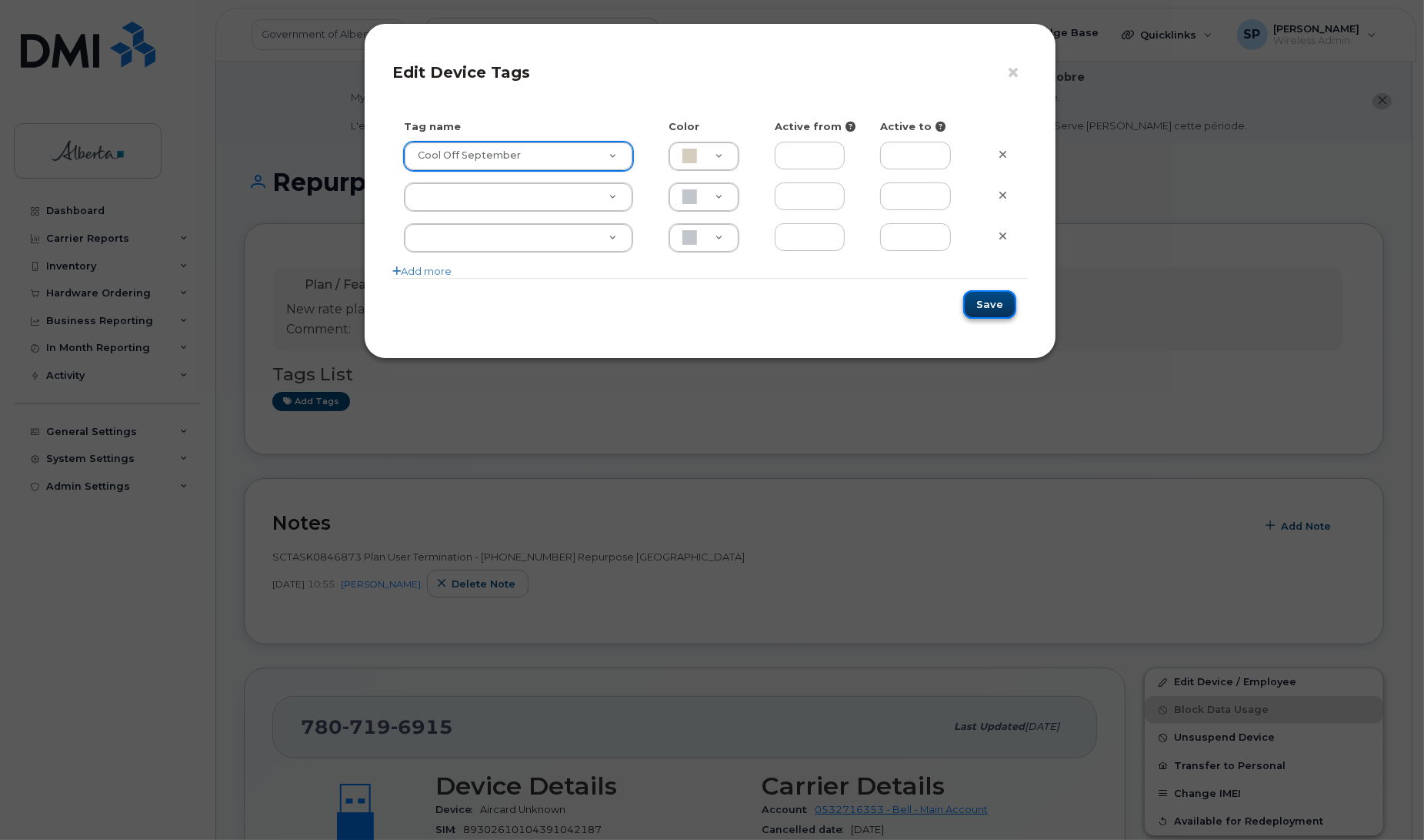
click at [998, 306] on button "Save" at bounding box center [990, 303] width 53 height 28
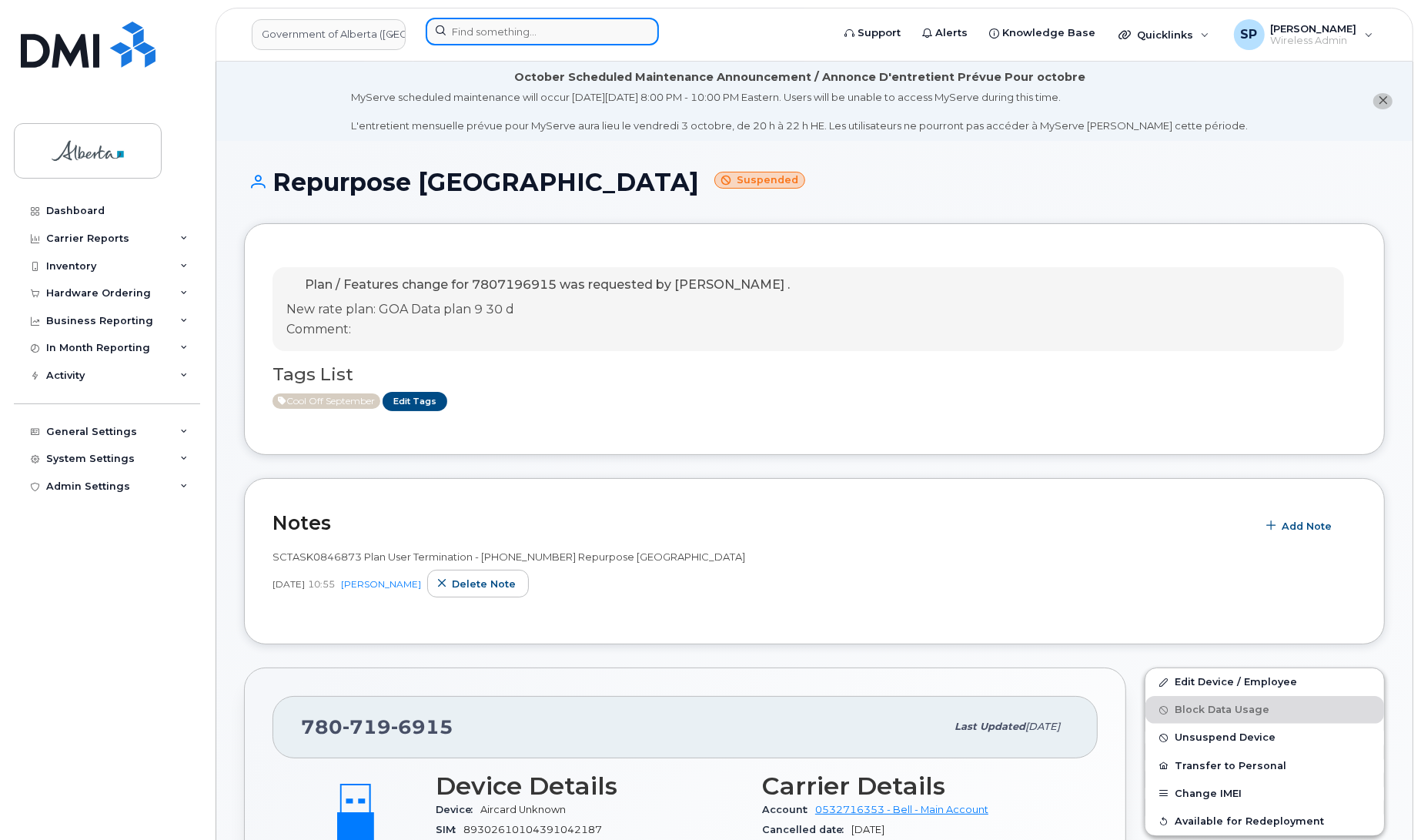
click at [529, 29] on input at bounding box center [542, 31] width 233 height 27
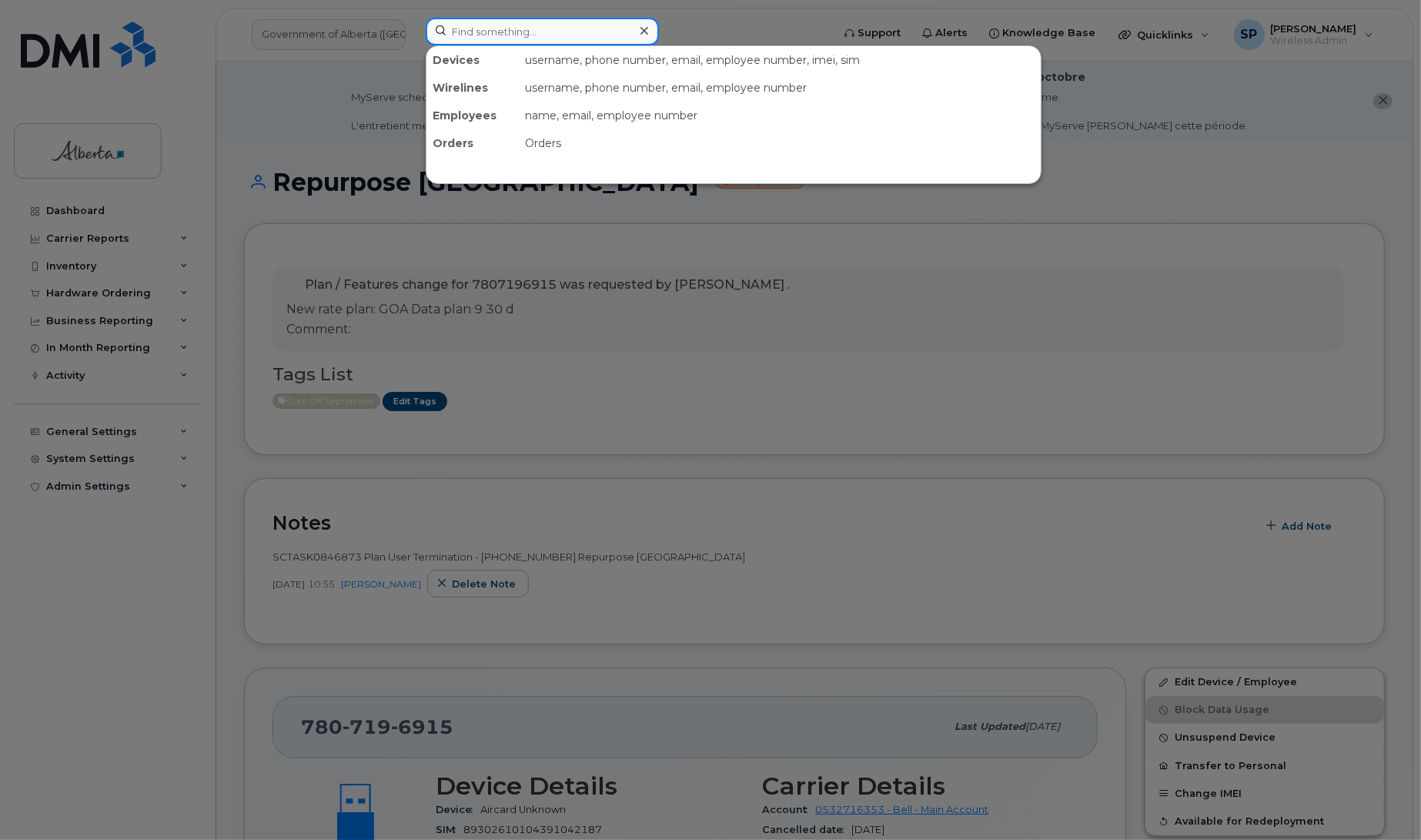
paste input "4034628716"
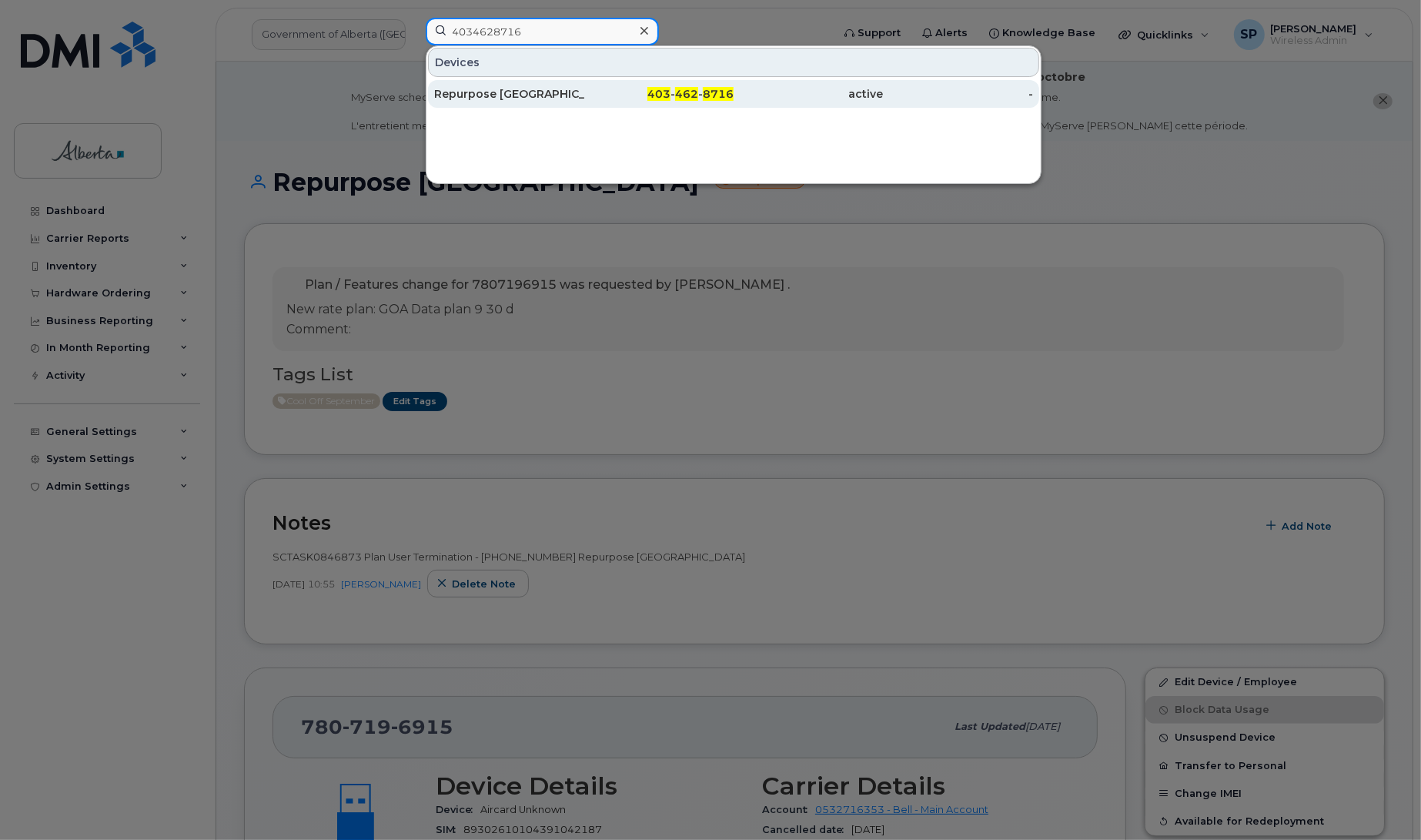
type input "4034628716"
click at [514, 98] on div "Repurpose Calgary" at bounding box center [509, 93] width 150 height 16
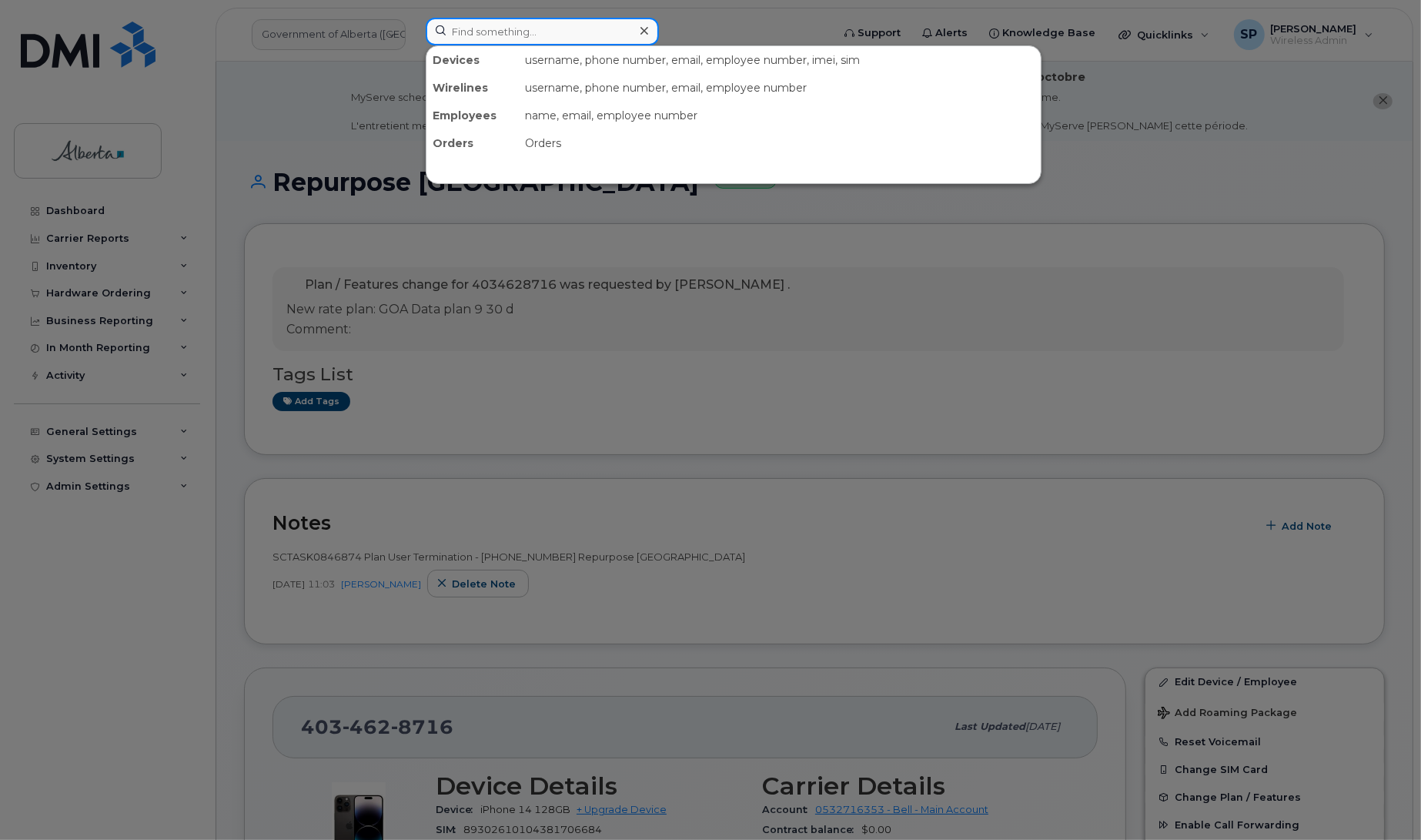
click at [507, 24] on input at bounding box center [542, 31] width 233 height 27
paste input "4037010585"
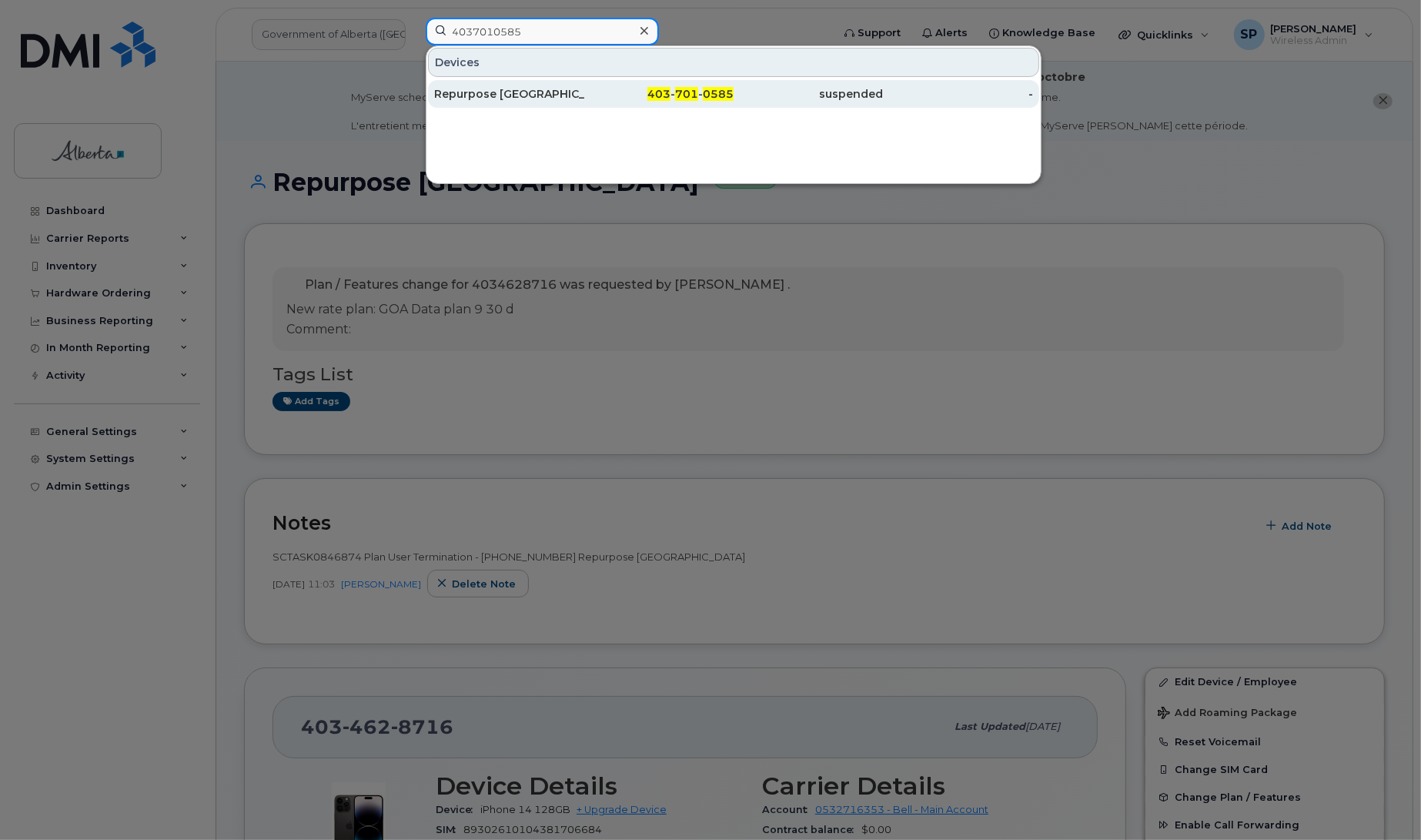
type input "4037010585"
click at [491, 93] on div "Repurpose [GEOGRAPHIC_DATA]" at bounding box center [509, 93] width 150 height 16
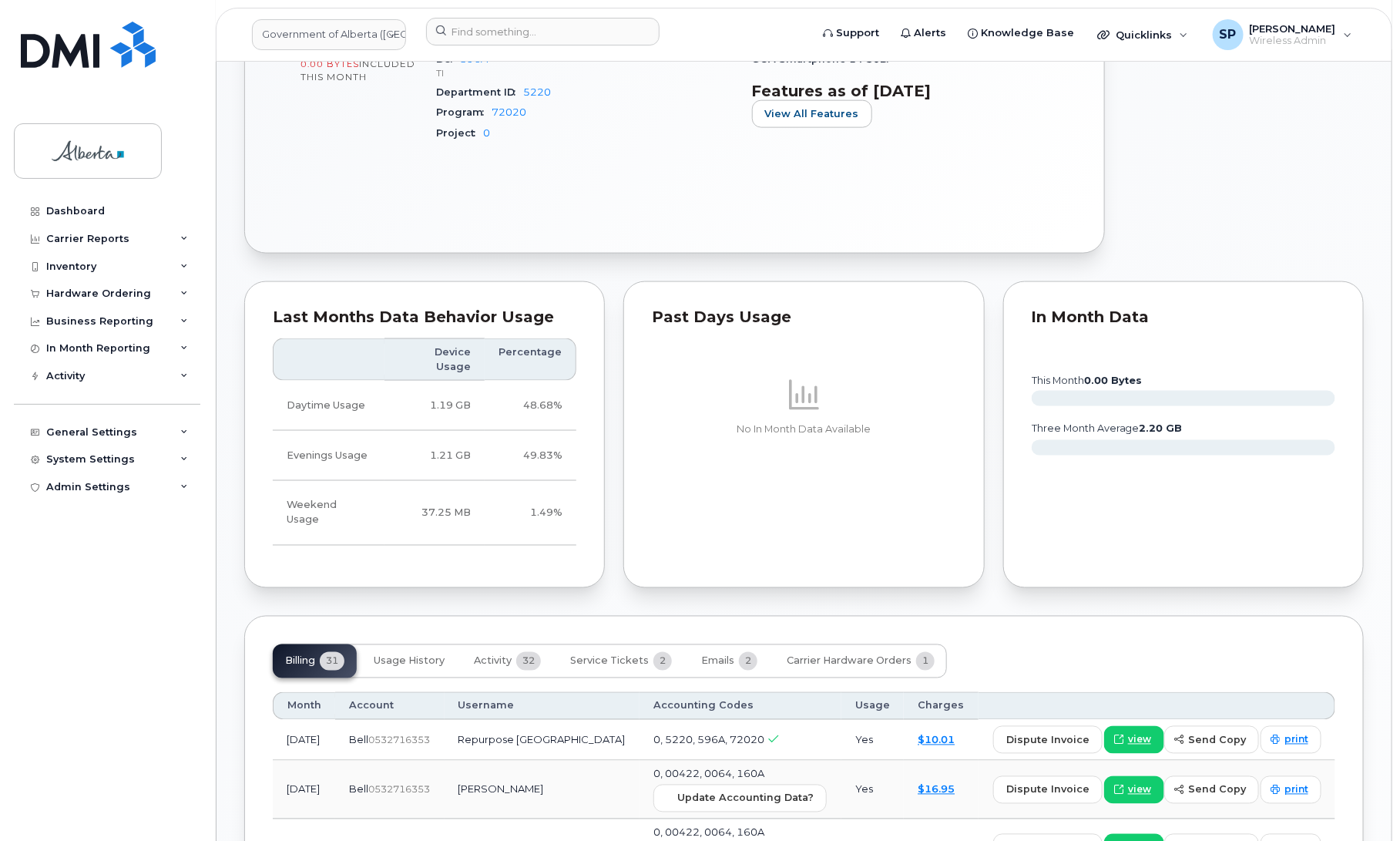
scroll to position [1009, 0]
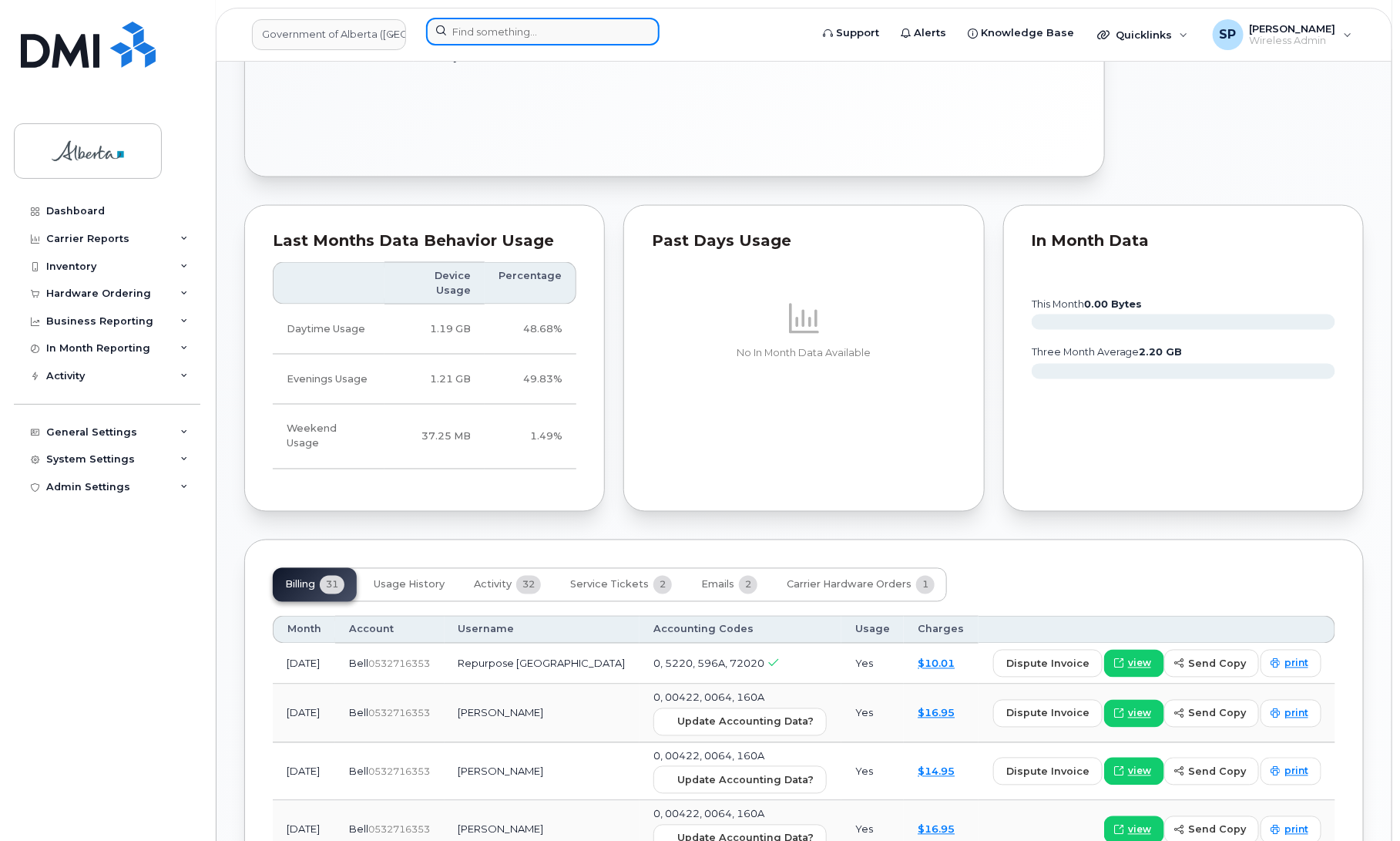
click at [544, 29] on input at bounding box center [543, 31] width 233 height 27
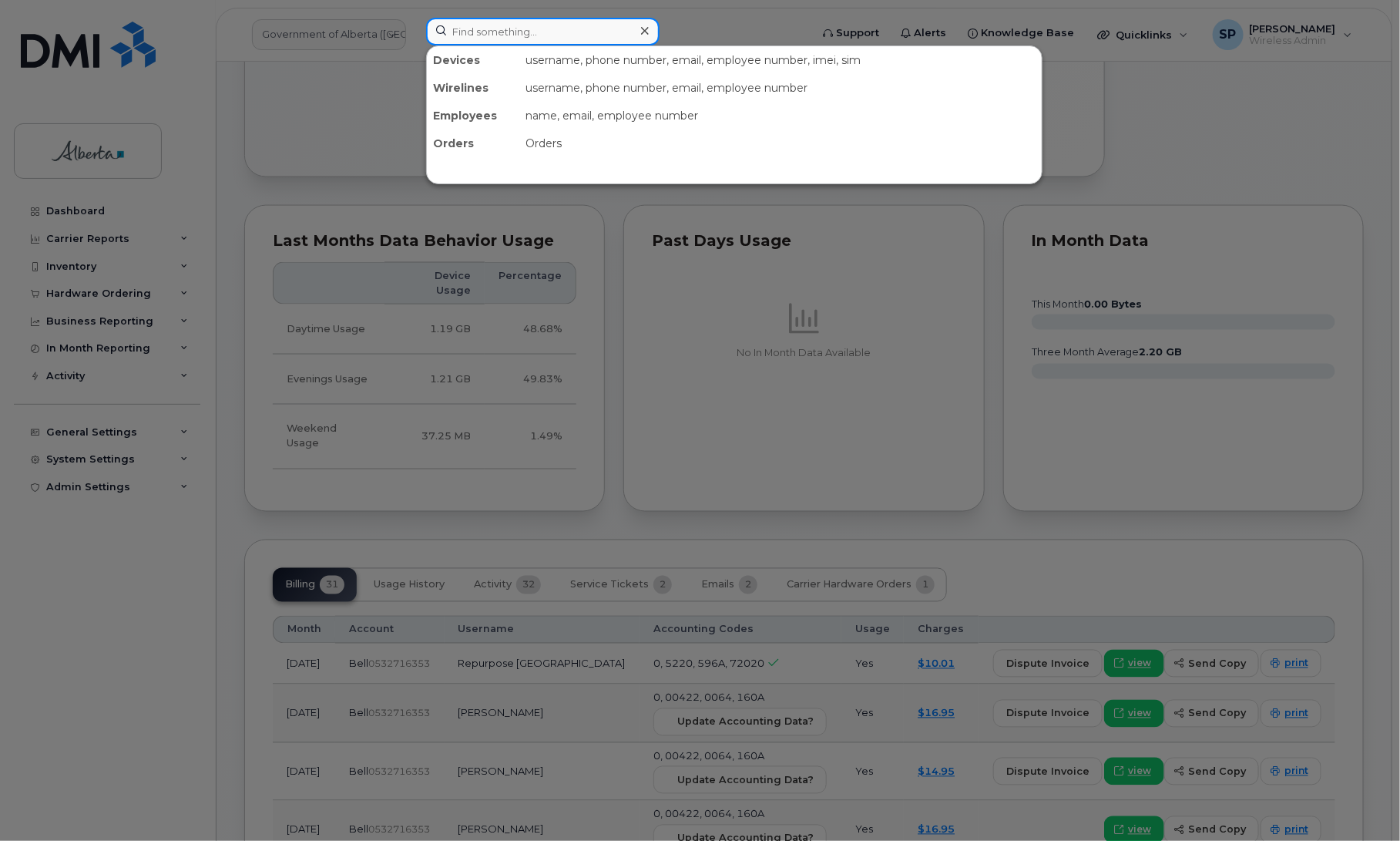
paste input "4034628716"
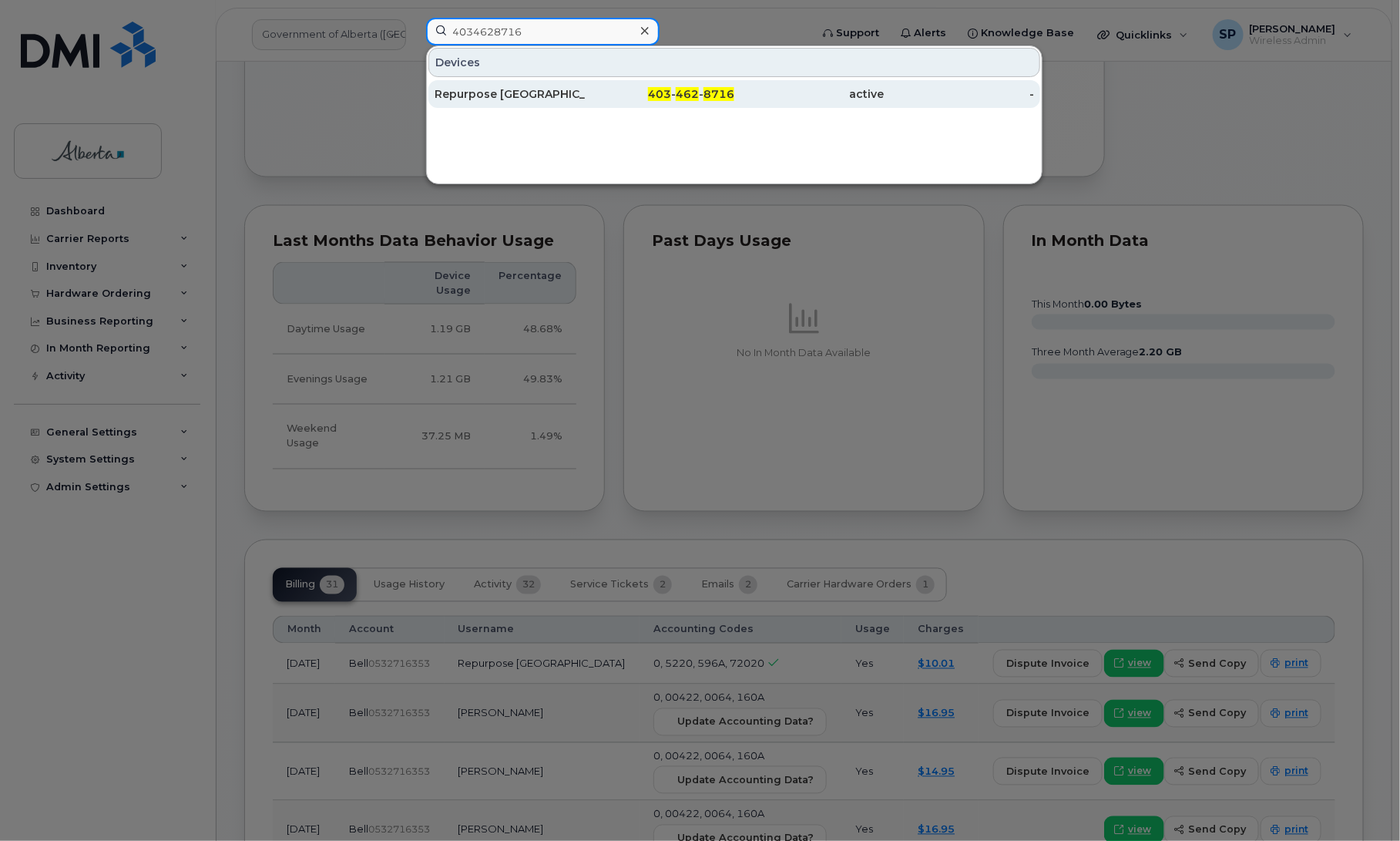
type input "4034628716"
click at [487, 93] on div "Repurpose [GEOGRAPHIC_DATA]" at bounding box center [510, 93] width 150 height 16
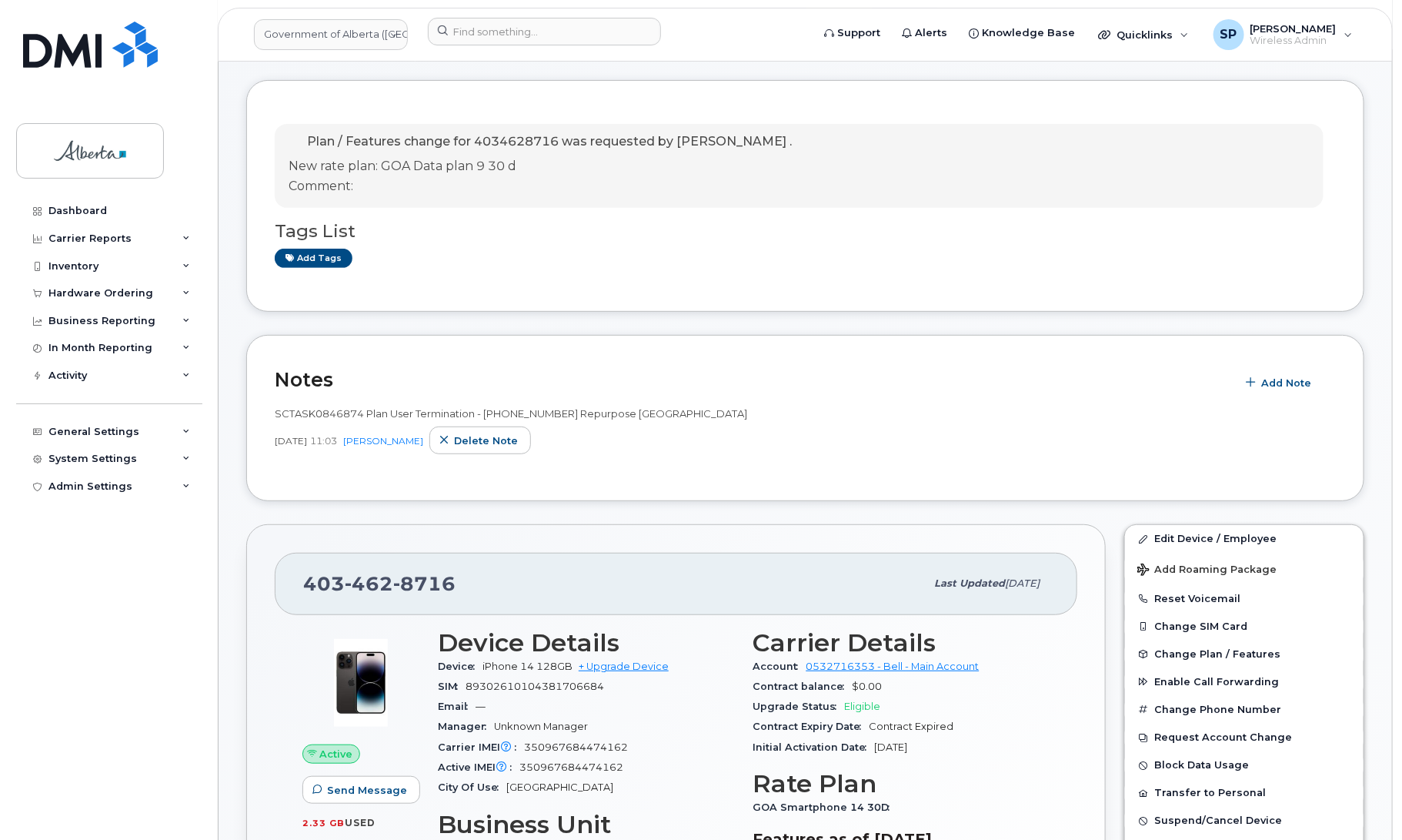
scroll to position [356, 0]
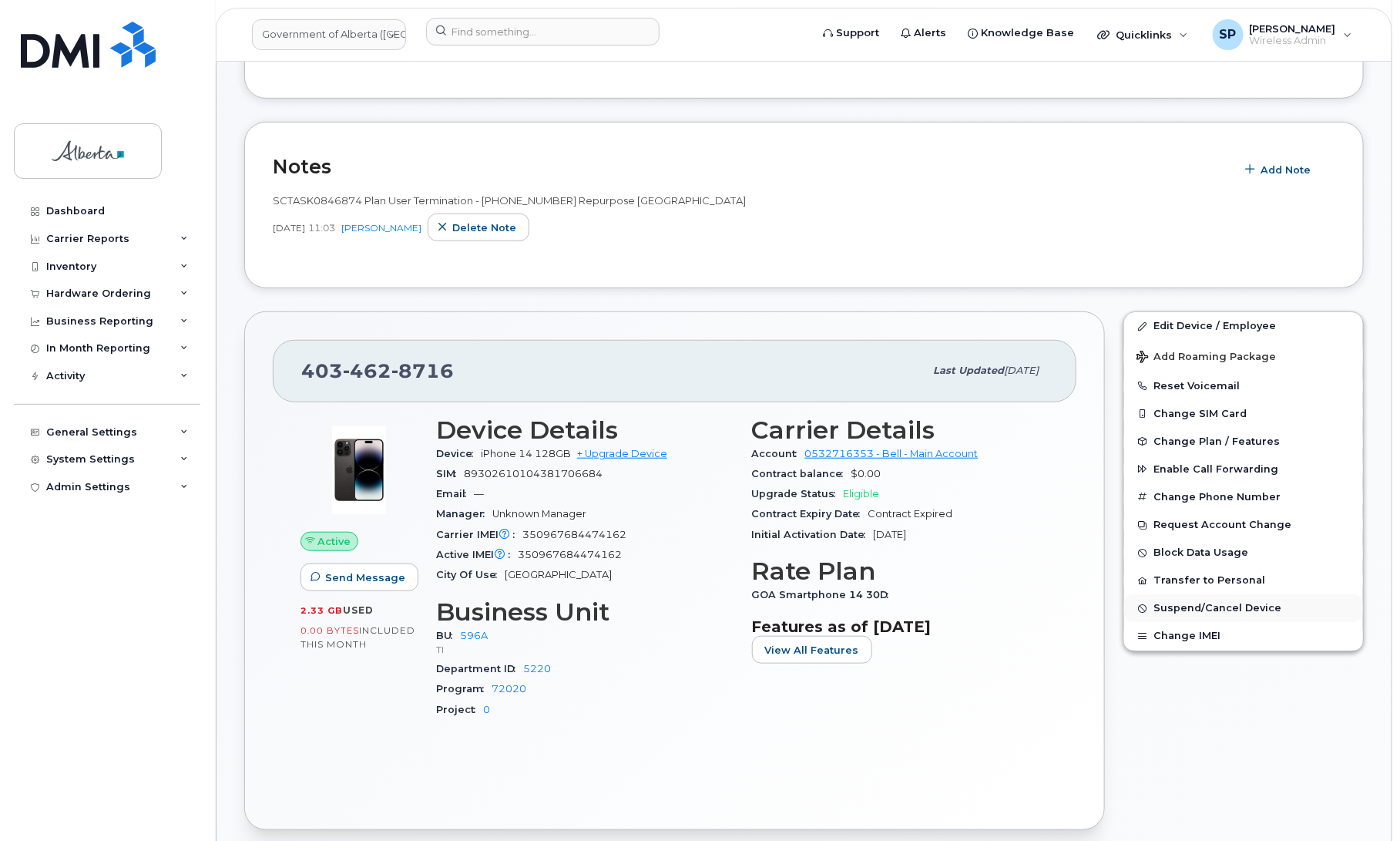
click at [1196, 603] on span "Suspend/Cancel Device" at bounding box center [1217, 608] width 128 height 12
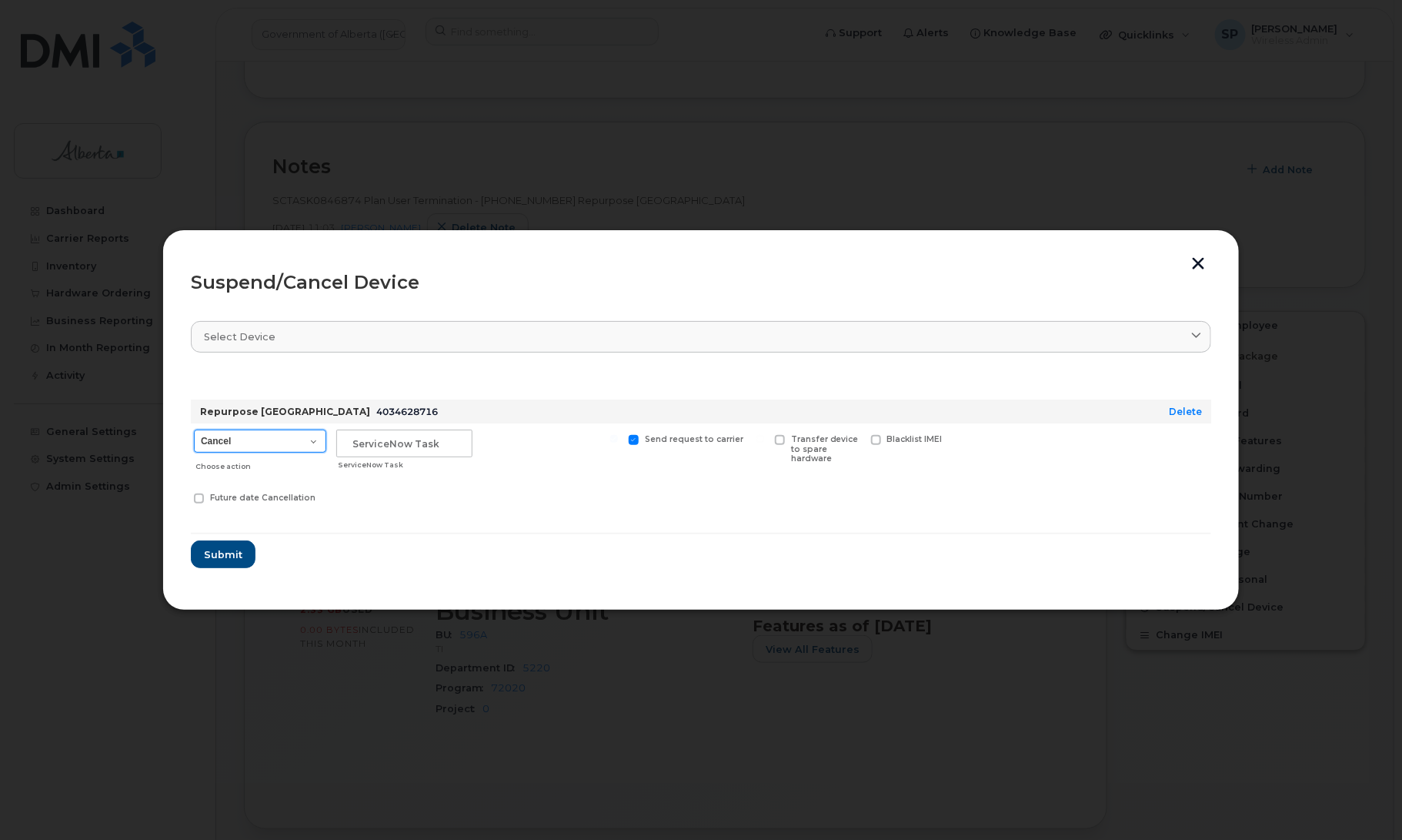
click at [266, 439] on select "Cancel Suspend - Extend Suspension Suspend - Reduced Rate Suspend - Lost Device…" at bounding box center [260, 441] width 133 height 23
select select "[object Object]"
click at [194, 430] on select "Cancel Suspend - Extend Suspension Suspend - Reduced Rate Suspend - Lost Device…" at bounding box center [260, 441] width 133 height 23
click at [441, 442] on input "text" at bounding box center [404, 443] width 136 height 27
paste input "SCTASK0846874"
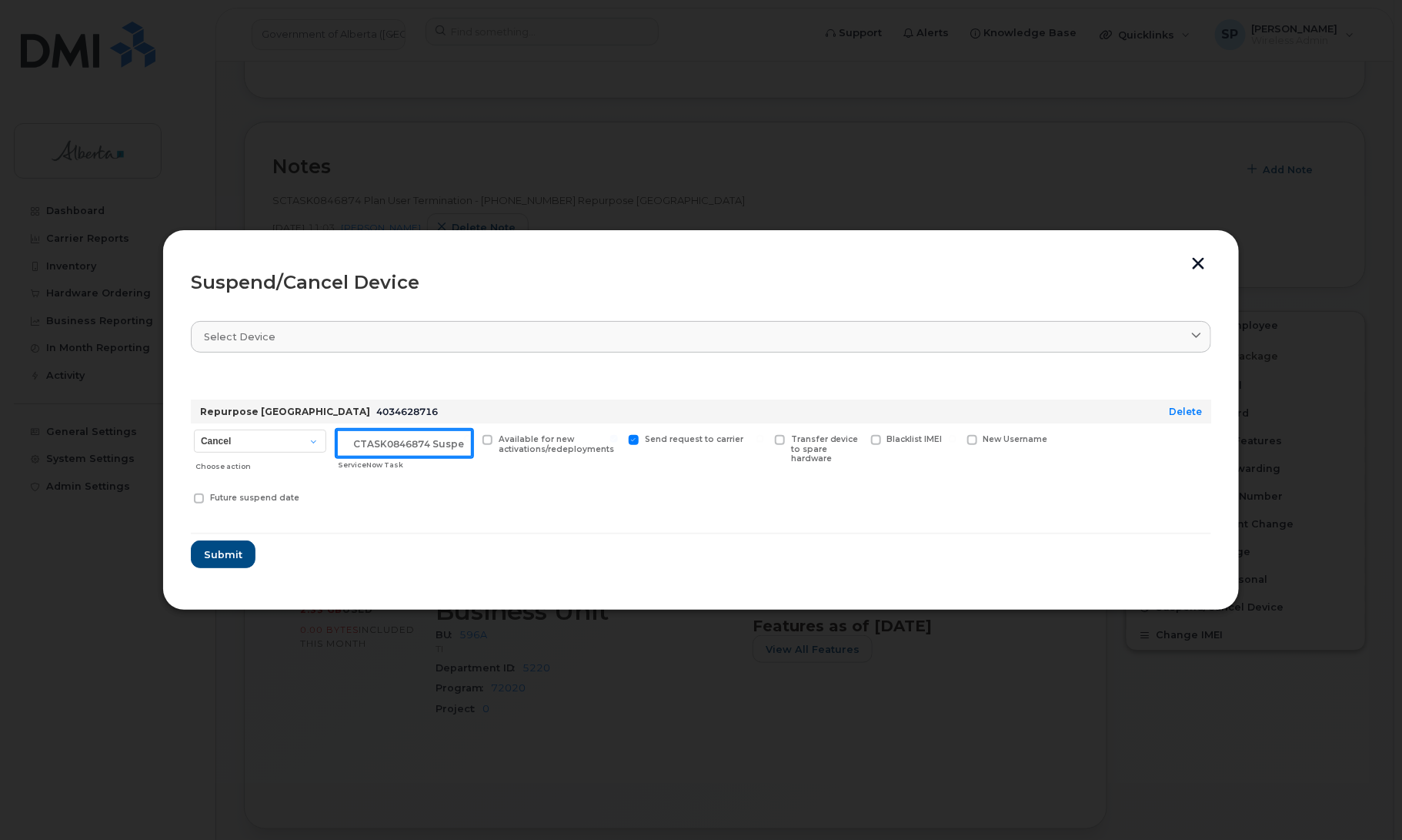
scroll to position [0, 13]
type input "SCTASK0846874 Suspend"
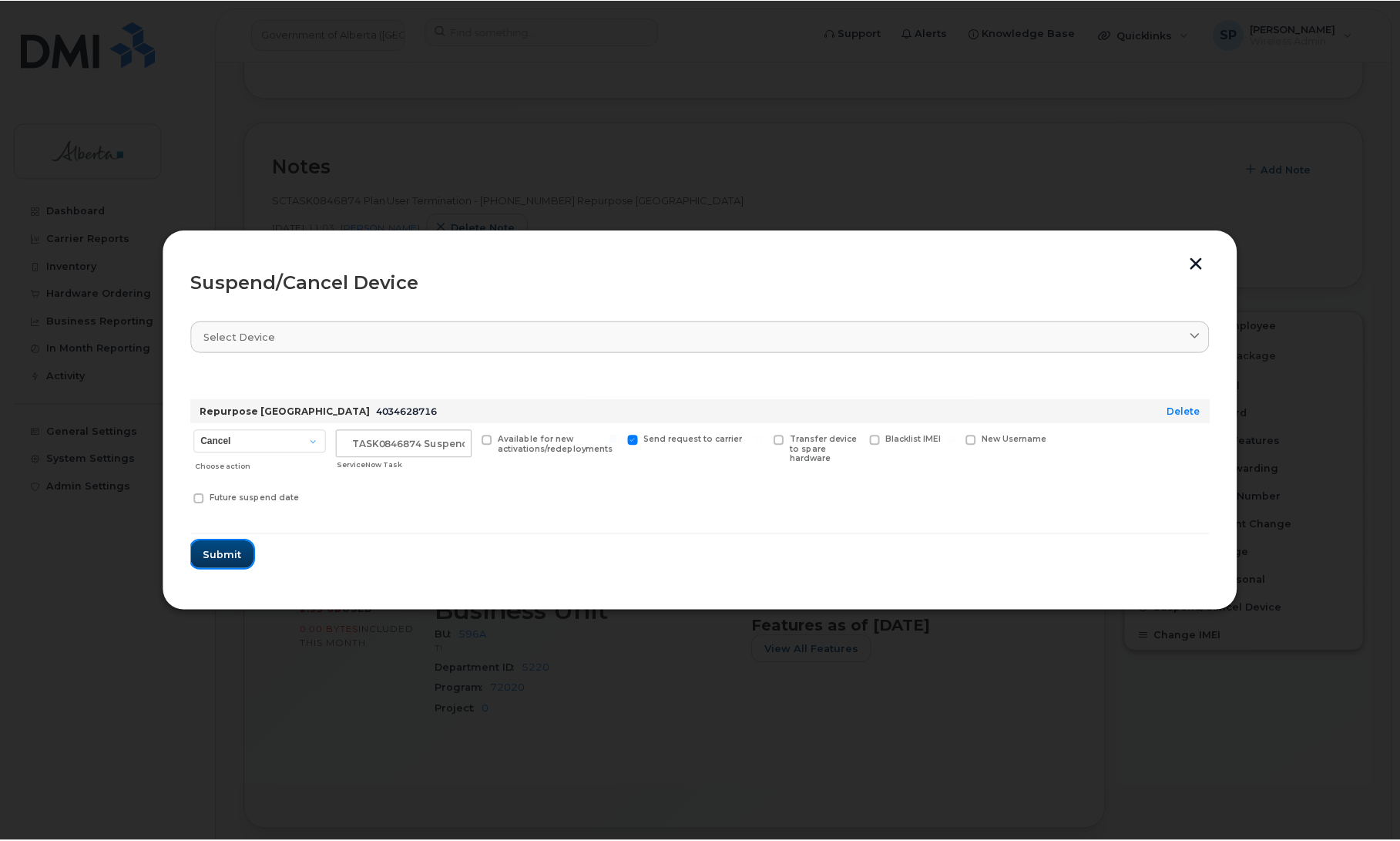
scroll to position [0, 0]
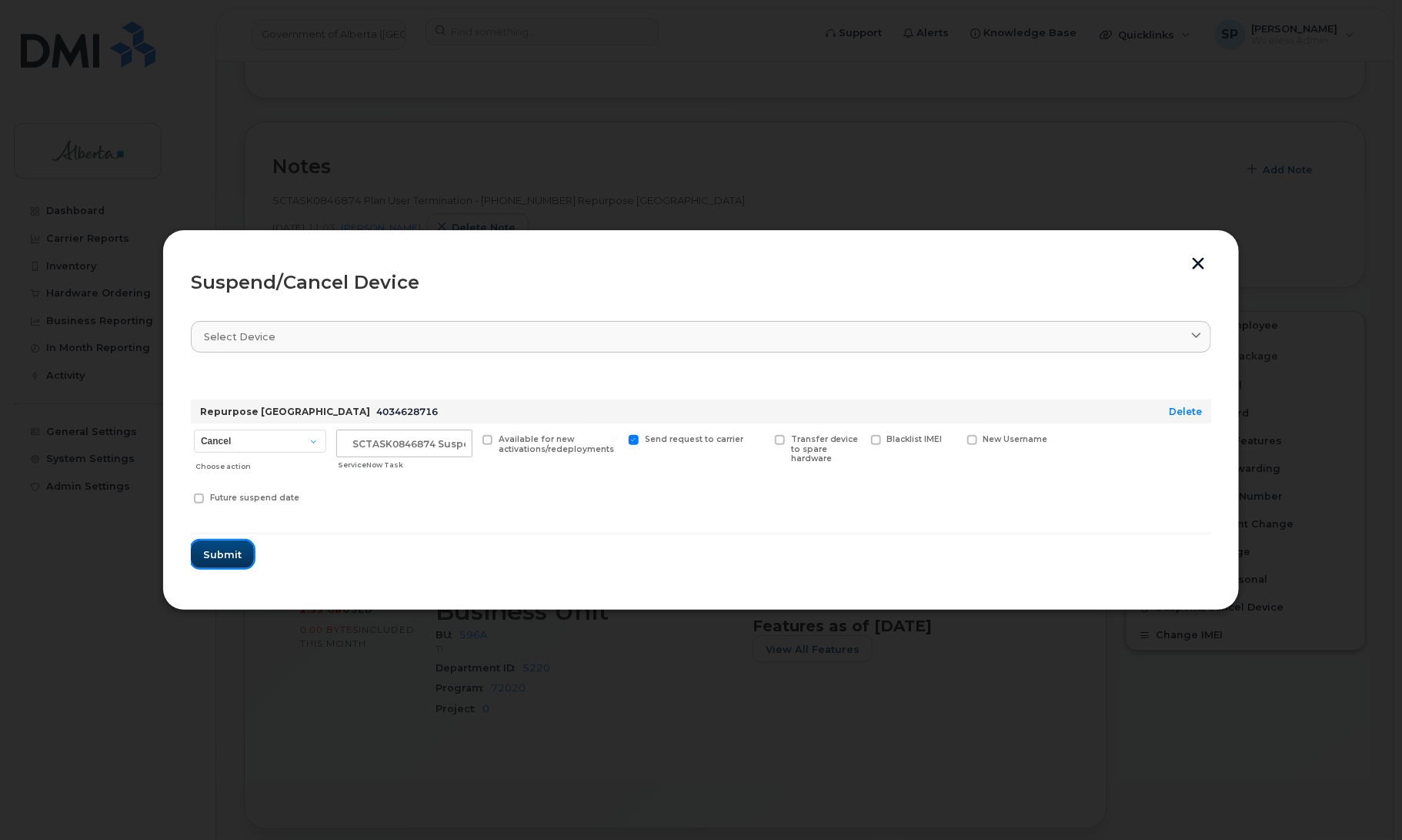
click at [231, 552] on span "Submit" at bounding box center [222, 555] width 38 height 15
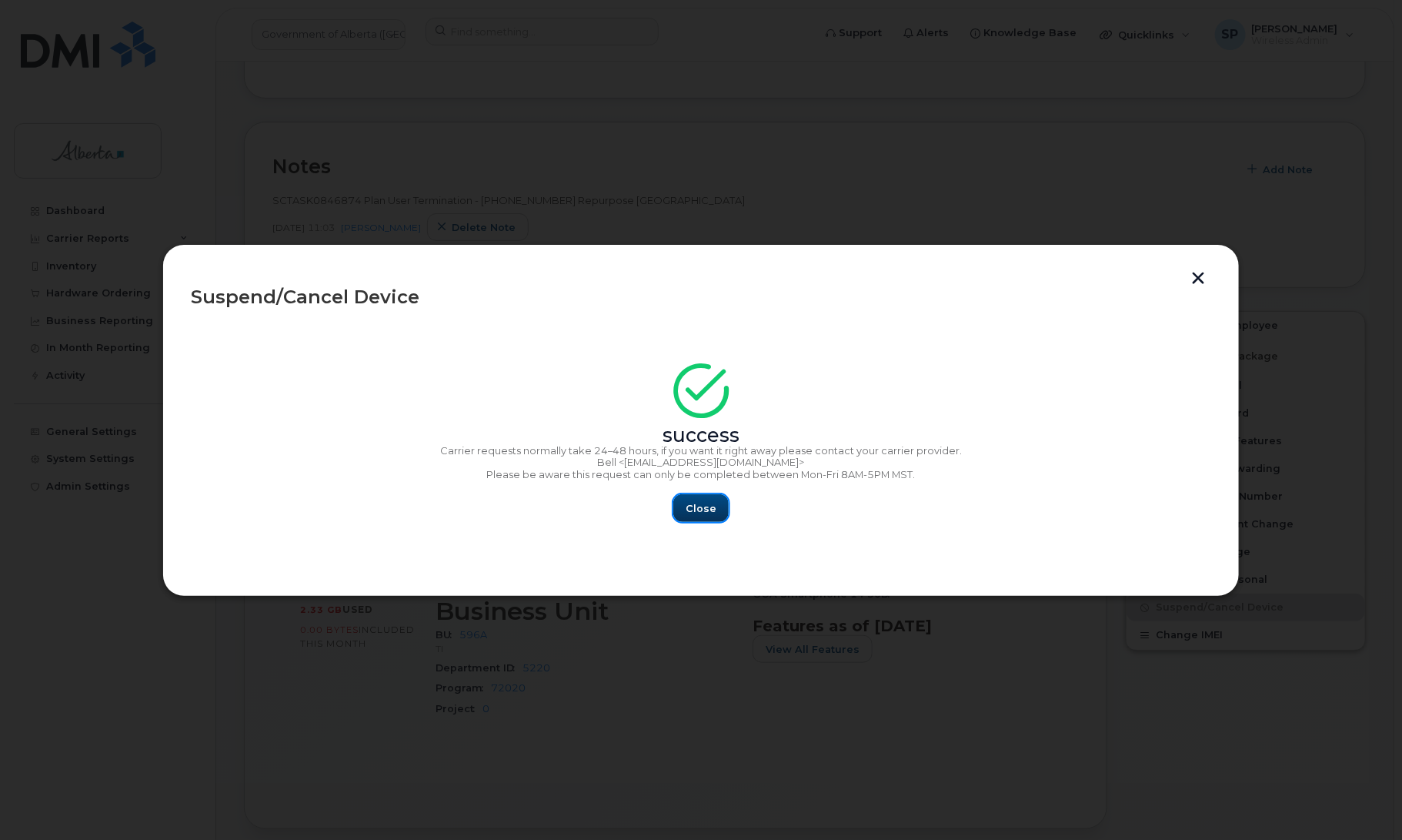
click at [713, 503] on span "Close" at bounding box center [701, 508] width 31 height 15
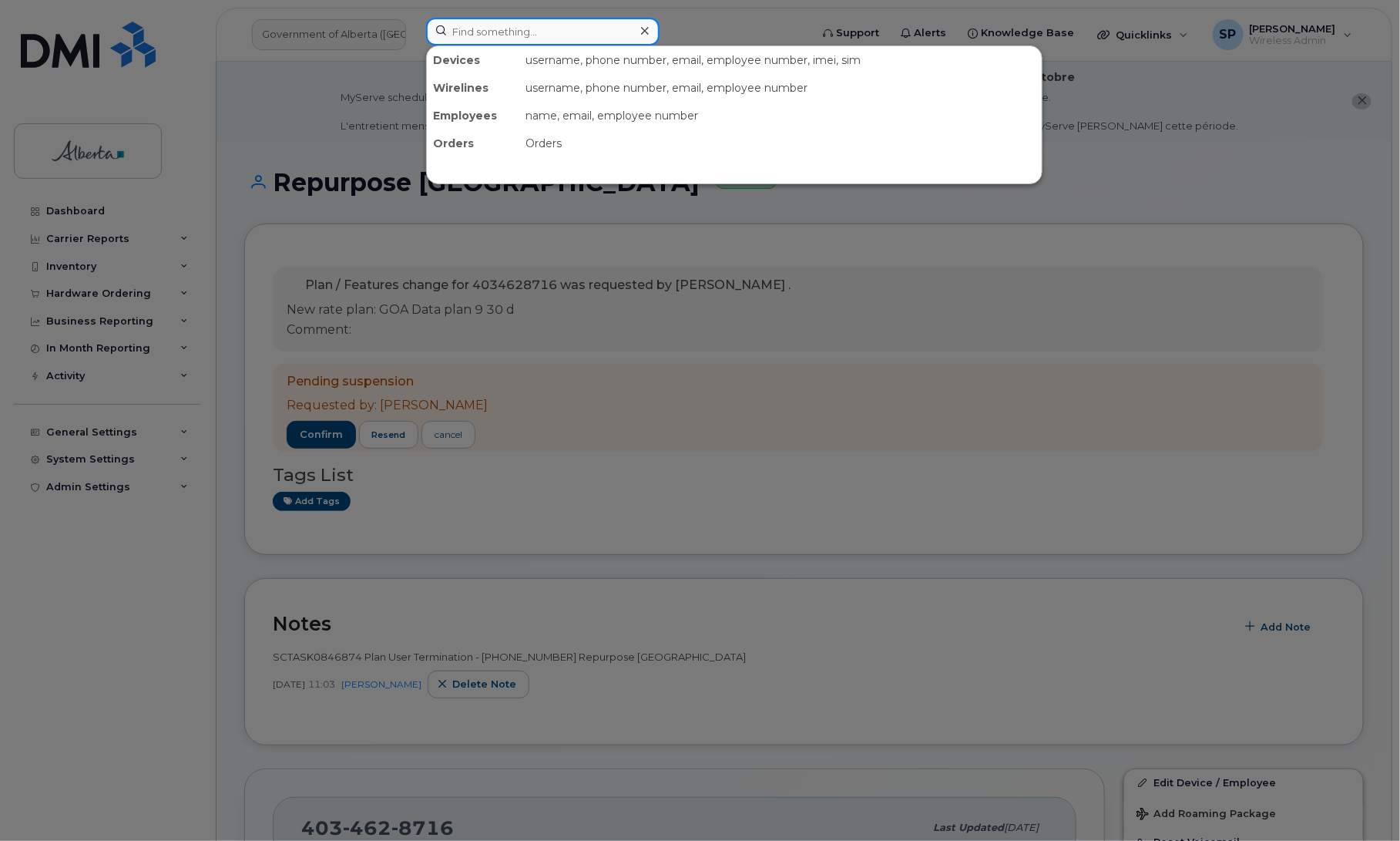
click at [502, 27] on input at bounding box center [543, 31] width 233 height 27
paste input "5873982624"
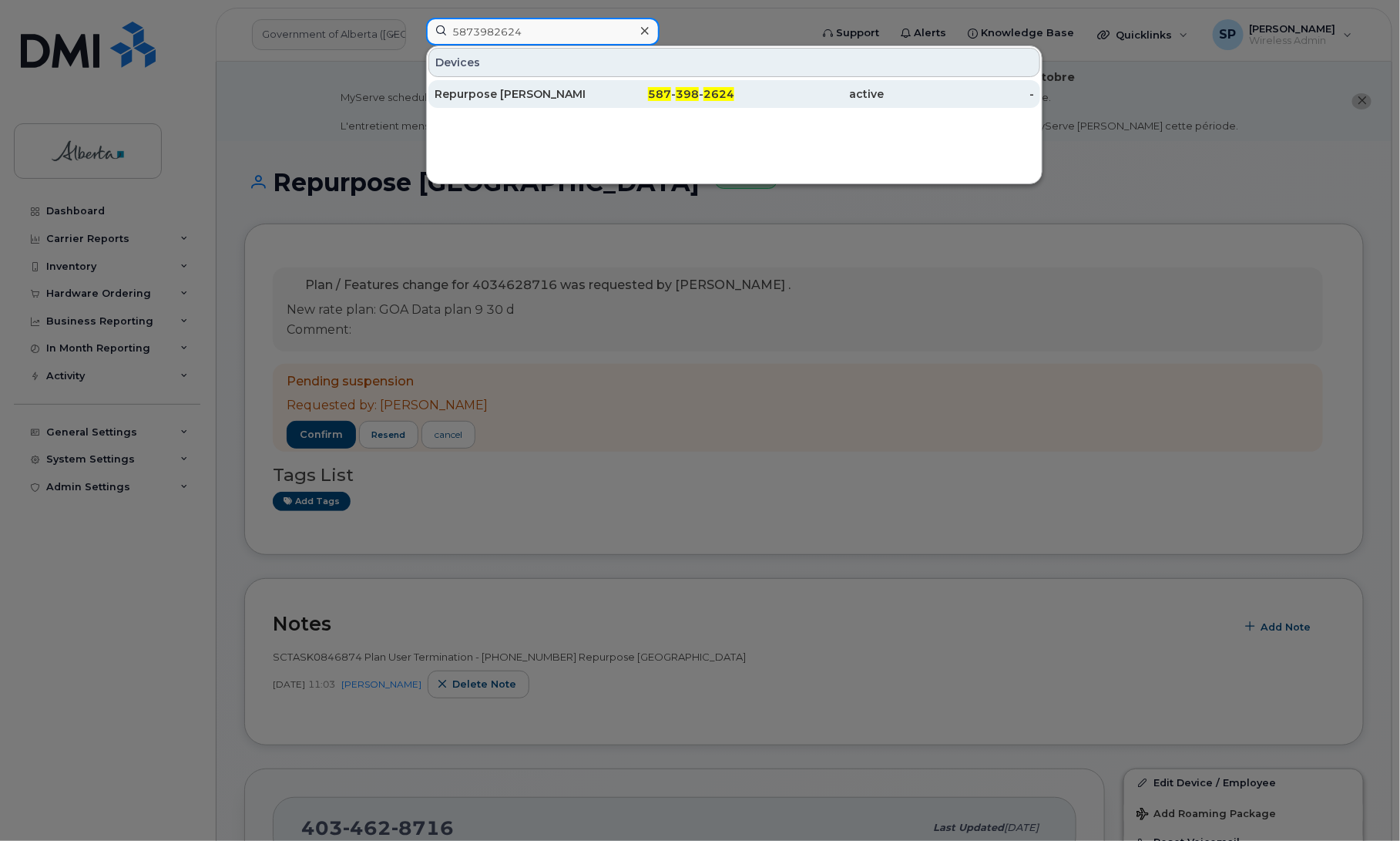
type input "5873982624"
click at [486, 97] on div "Repurpose [PERSON_NAME]" at bounding box center [510, 93] width 150 height 16
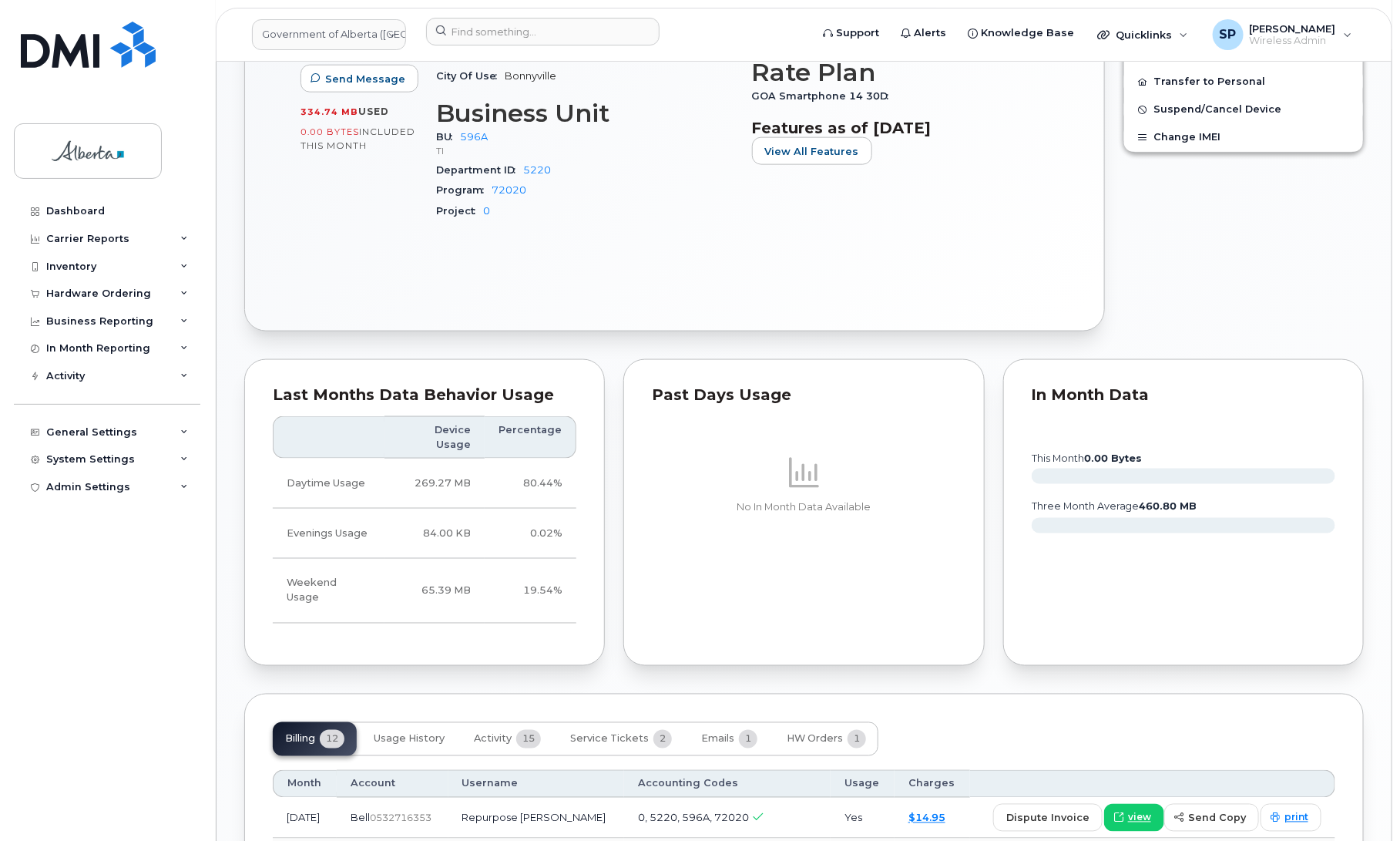
scroll to position [1119, 0]
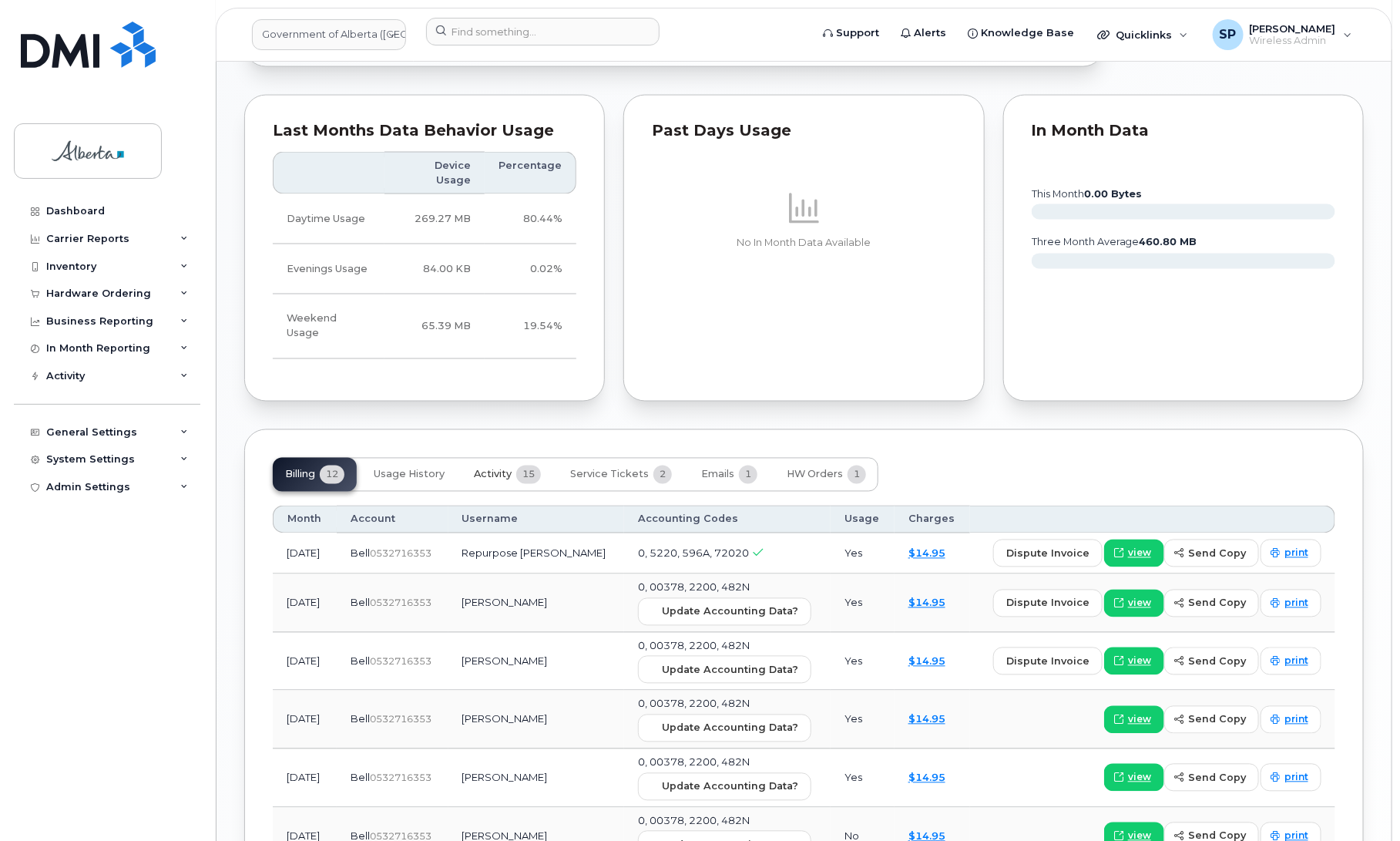
click at [490, 469] on span "Activity" at bounding box center [492, 474] width 38 height 12
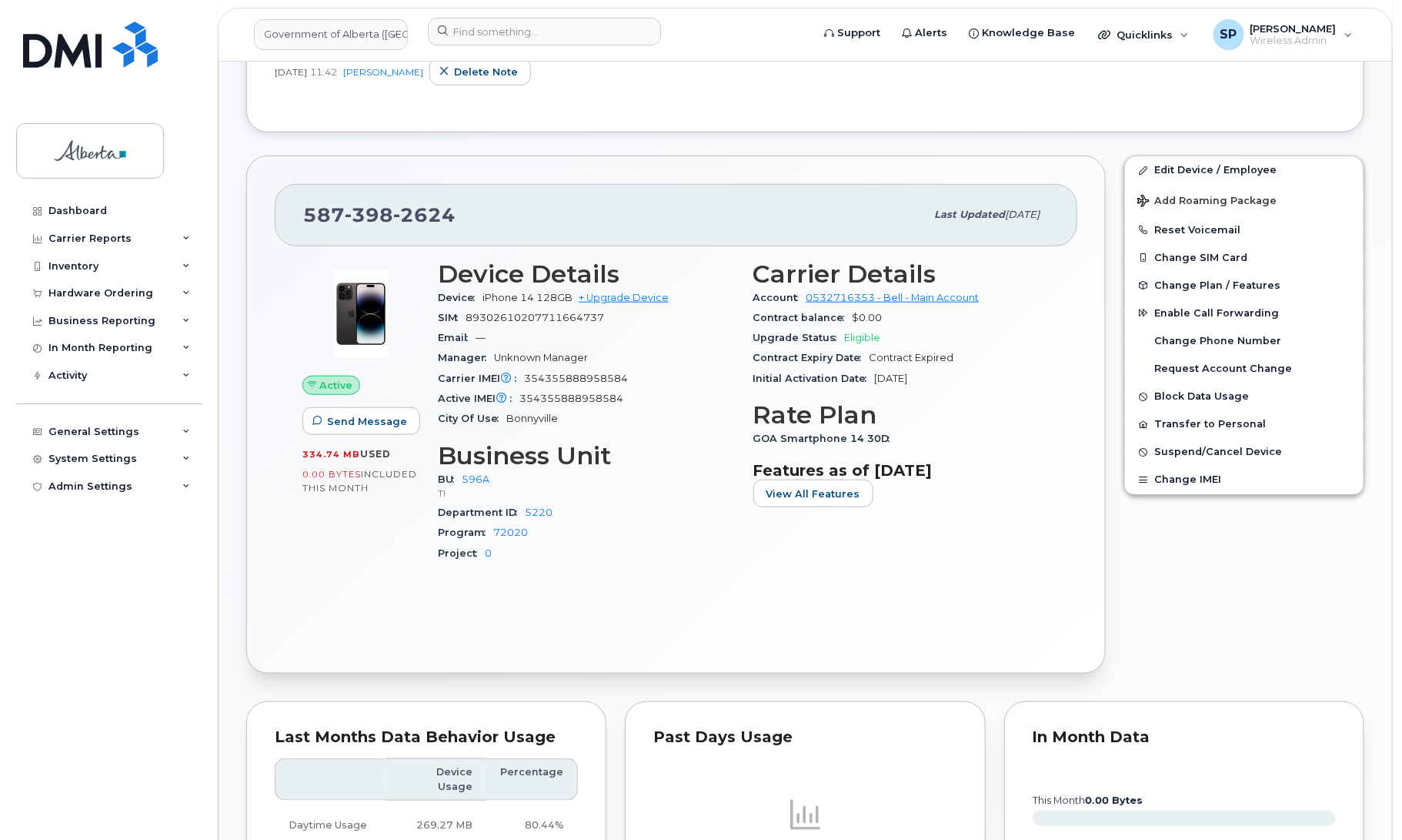
scroll to position [480, 0]
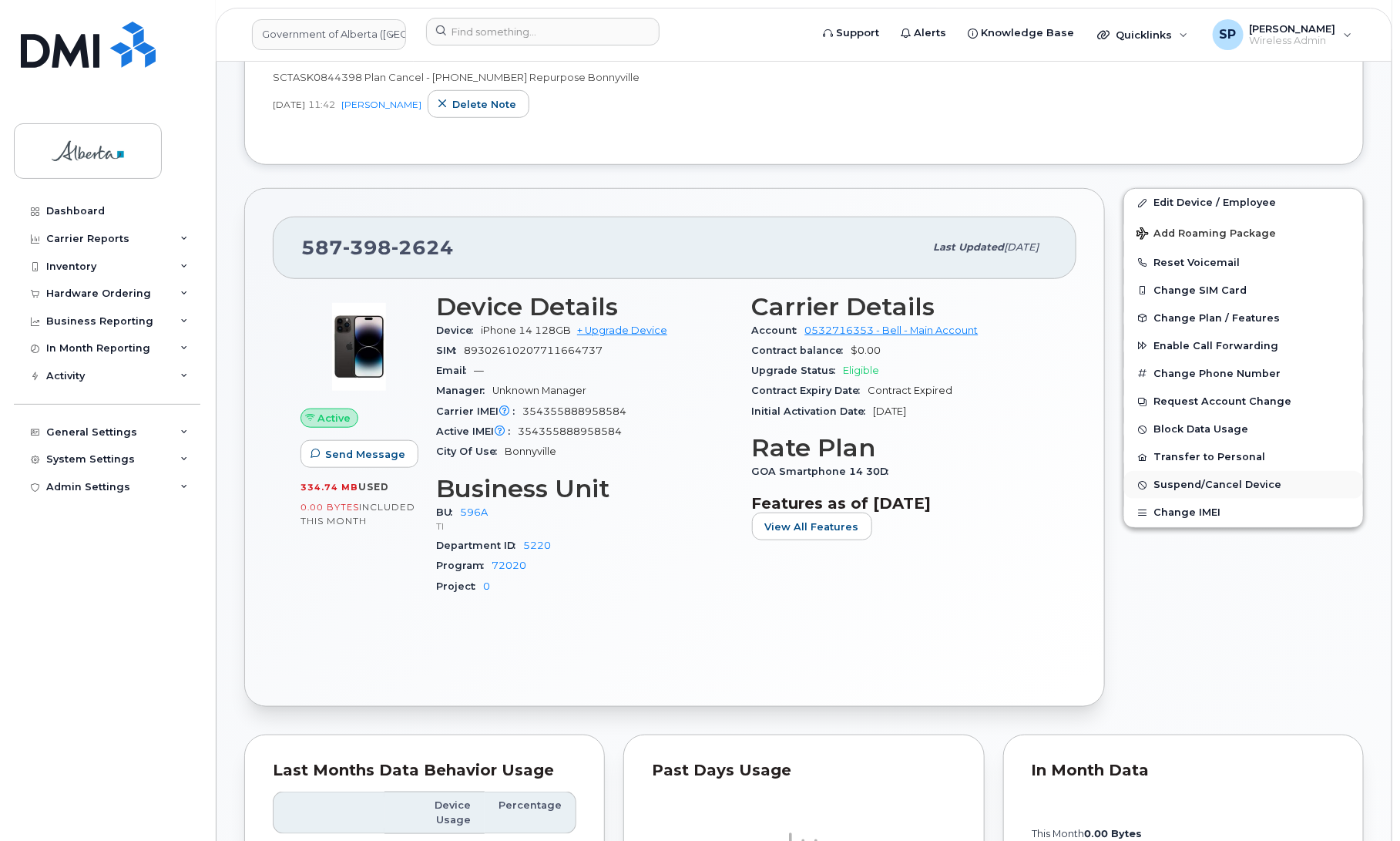
click at [1179, 483] on span "Suspend/Cancel Device" at bounding box center [1217, 485] width 128 height 12
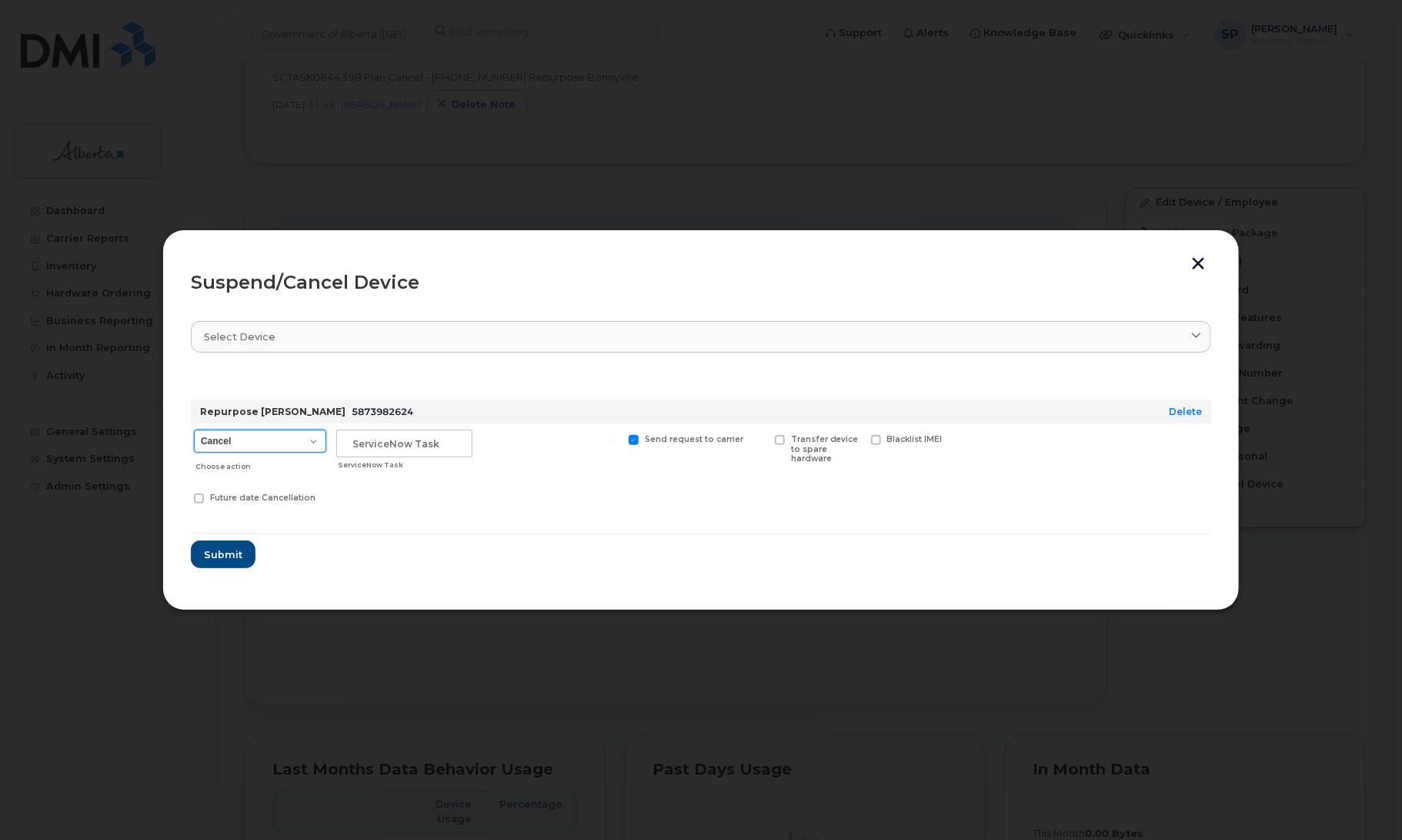
click at [260, 440] on select "Cancel Suspend - Extend Suspension Suspend - Reduced Rate Suspend - Lost Device…" at bounding box center [260, 441] width 133 height 23
select select "[object Object]"
click at [194, 430] on select "Cancel Suspend - Extend Suspension Suspend - Reduced Rate Suspend - Lost Device…" at bounding box center [260, 441] width 133 height 23
click at [448, 448] on input "text" at bounding box center [404, 443] width 136 height 27
paste input "SCTASK0844398"
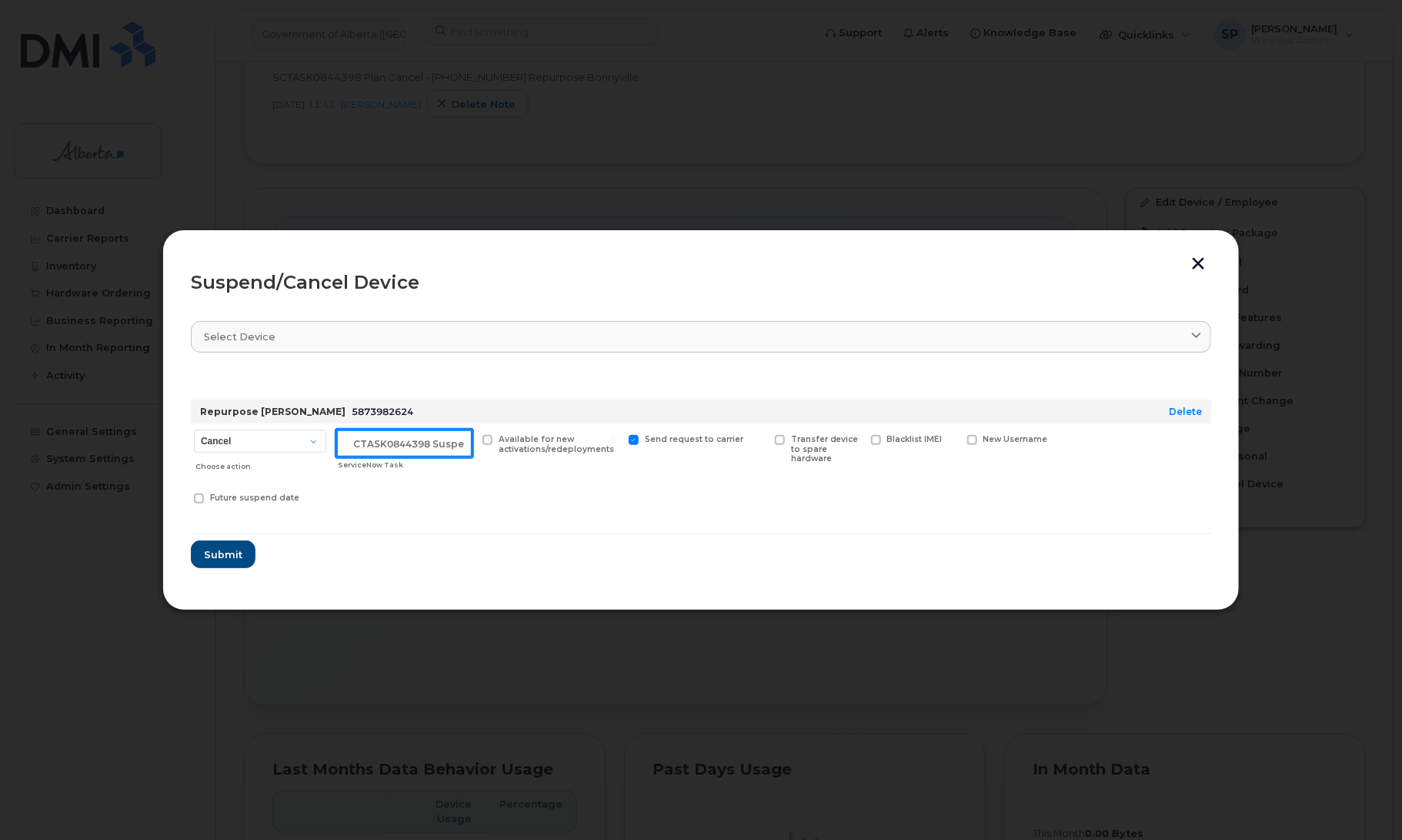
scroll to position [0, 13]
type input "SCTASK0844398 Suspend"
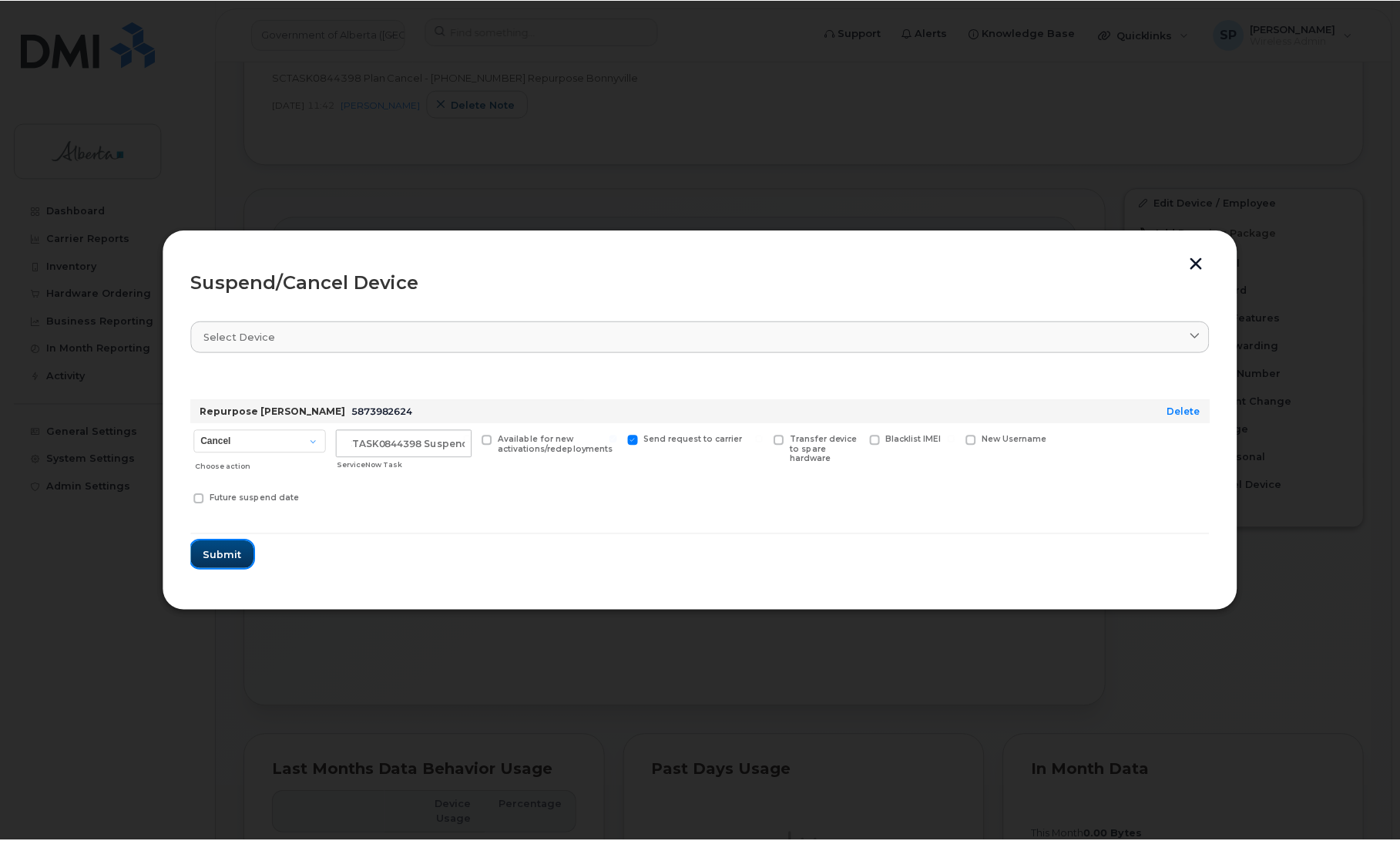
scroll to position [0, 0]
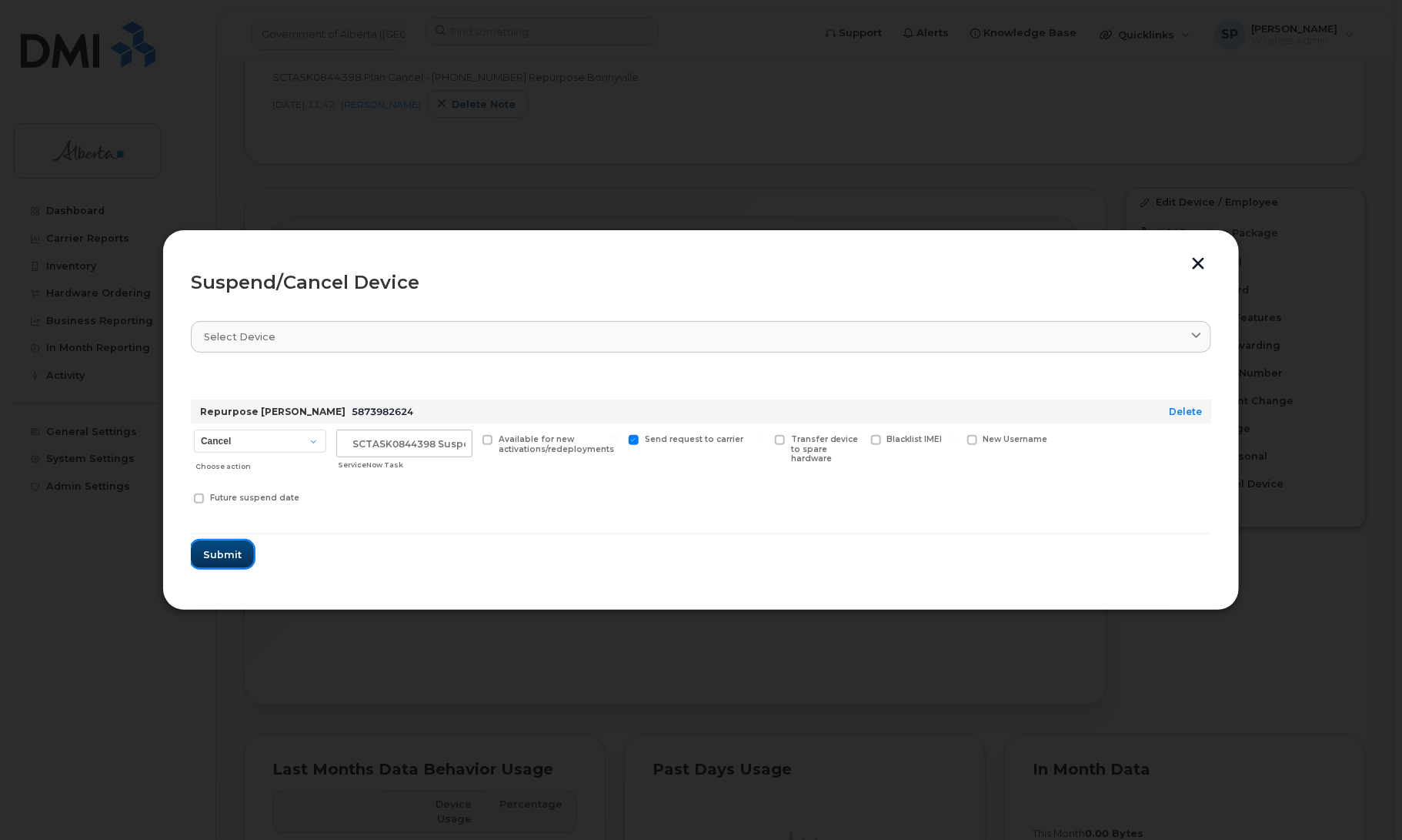
click at [235, 552] on span "Submit" at bounding box center [222, 555] width 38 height 15
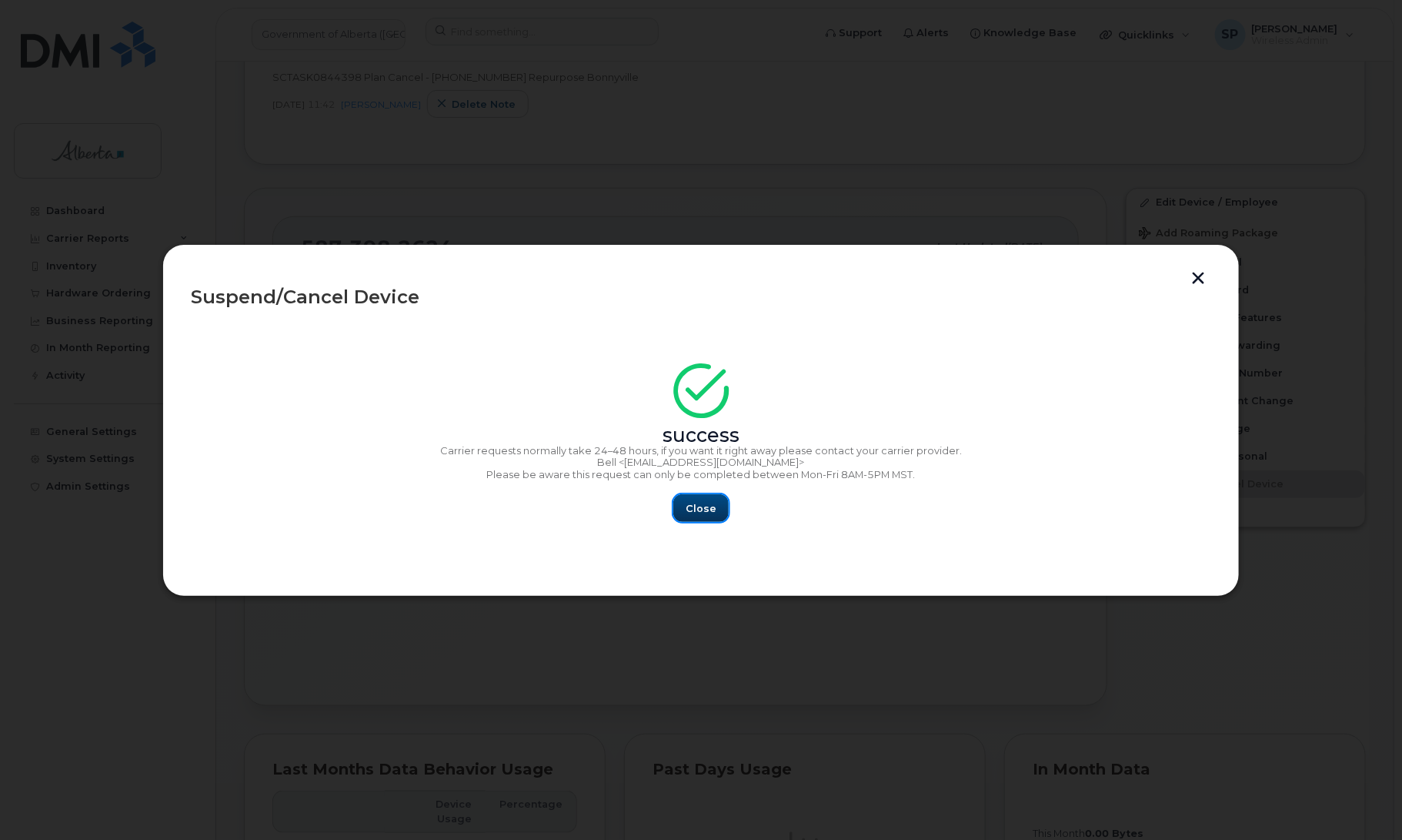
click at [708, 514] on span "Close" at bounding box center [701, 508] width 31 height 15
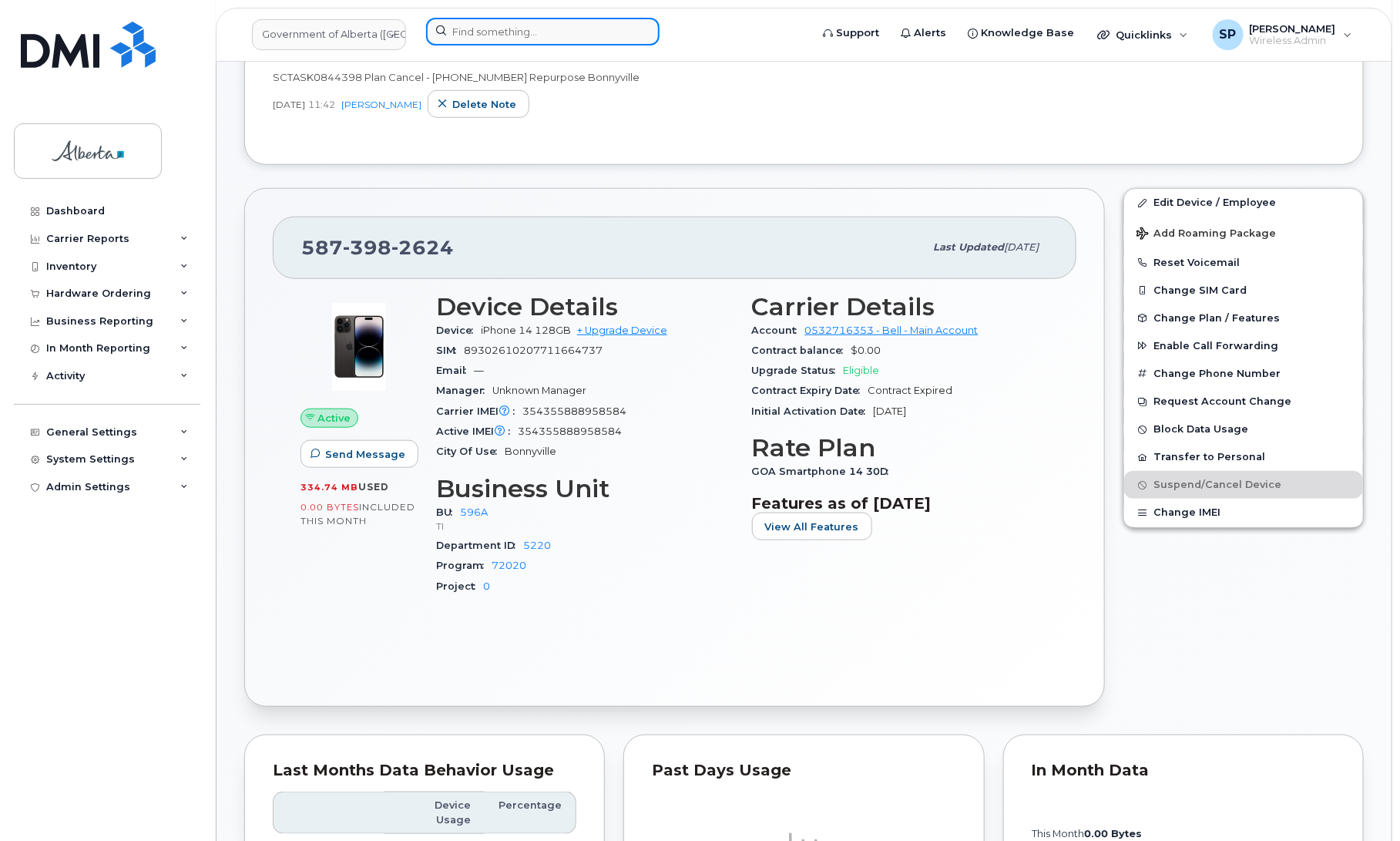
click at [468, 38] on input at bounding box center [543, 31] width 233 height 27
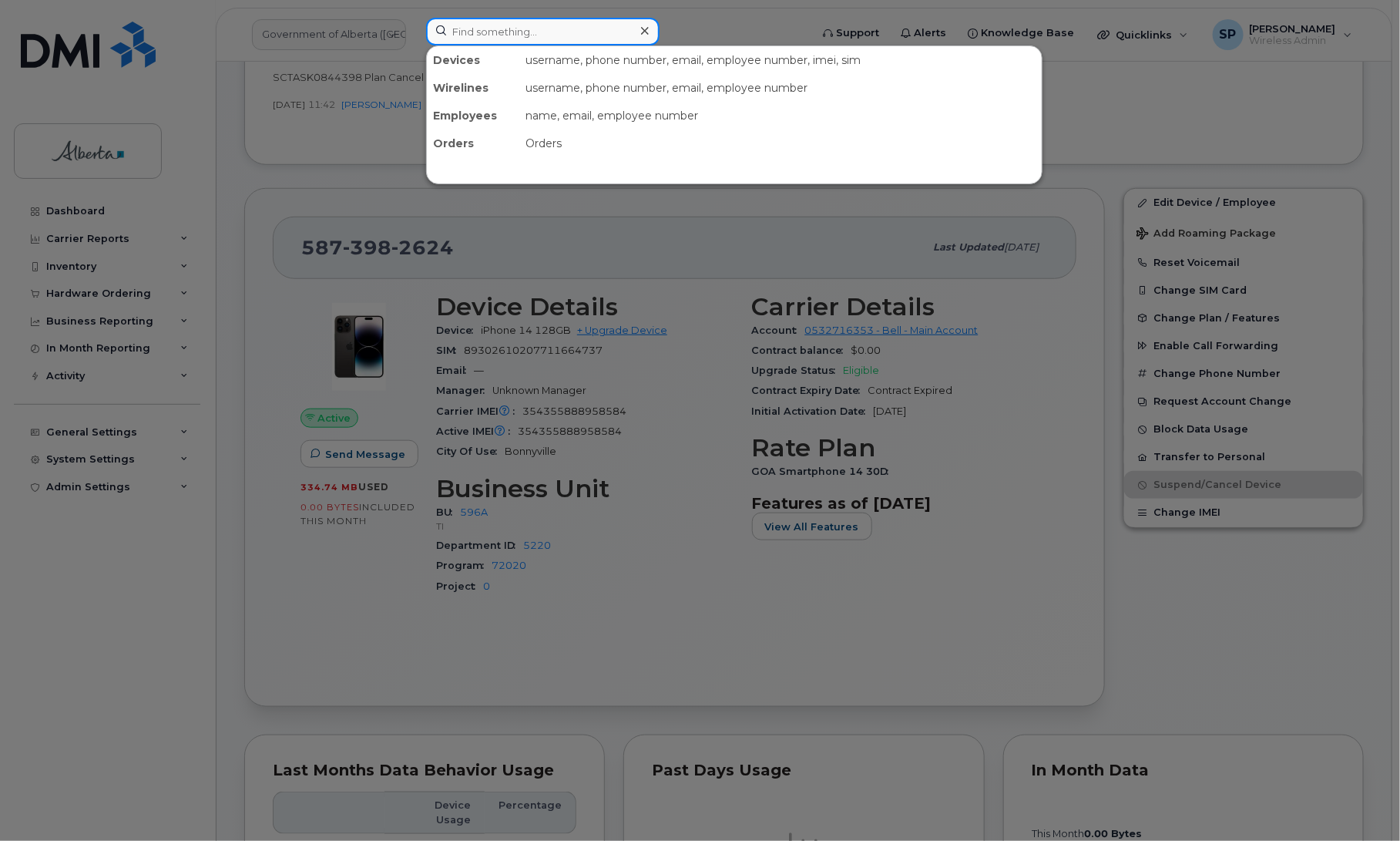
paste input "7803180146"
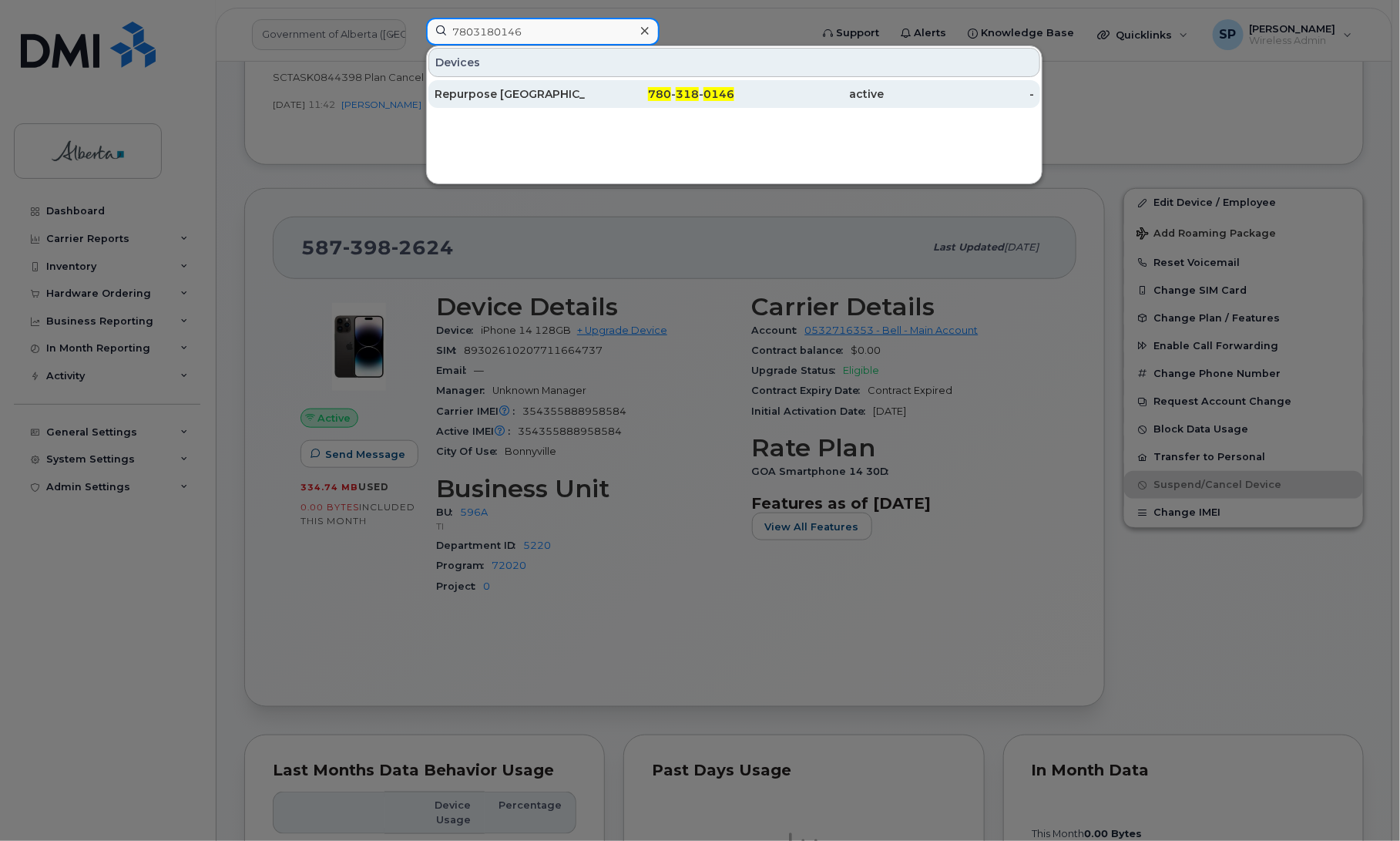
type input "7803180146"
click at [482, 101] on div "Repurpose [GEOGRAPHIC_DATA]" at bounding box center [510, 93] width 150 height 16
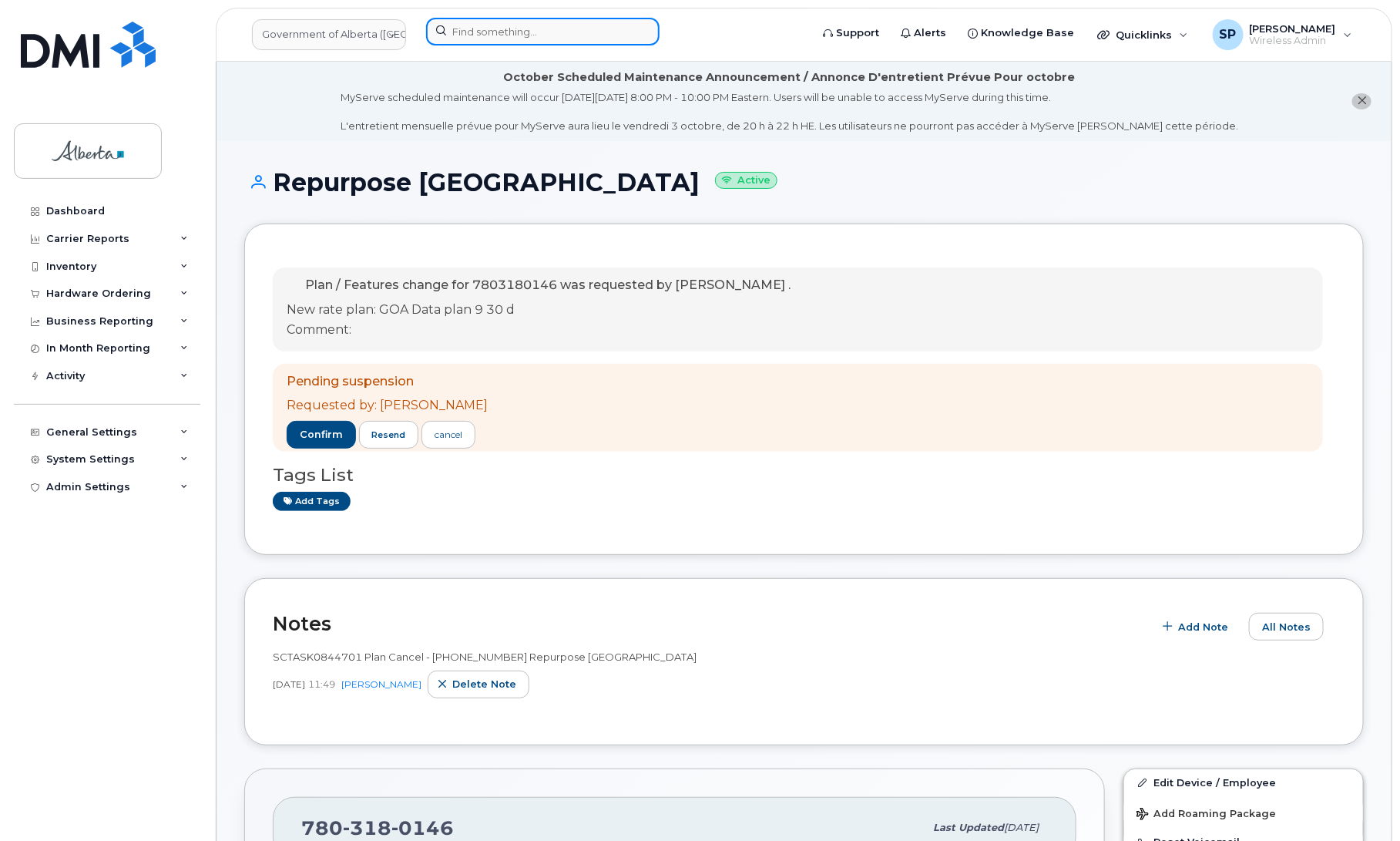
click at [497, 26] on input at bounding box center [543, 31] width 233 height 27
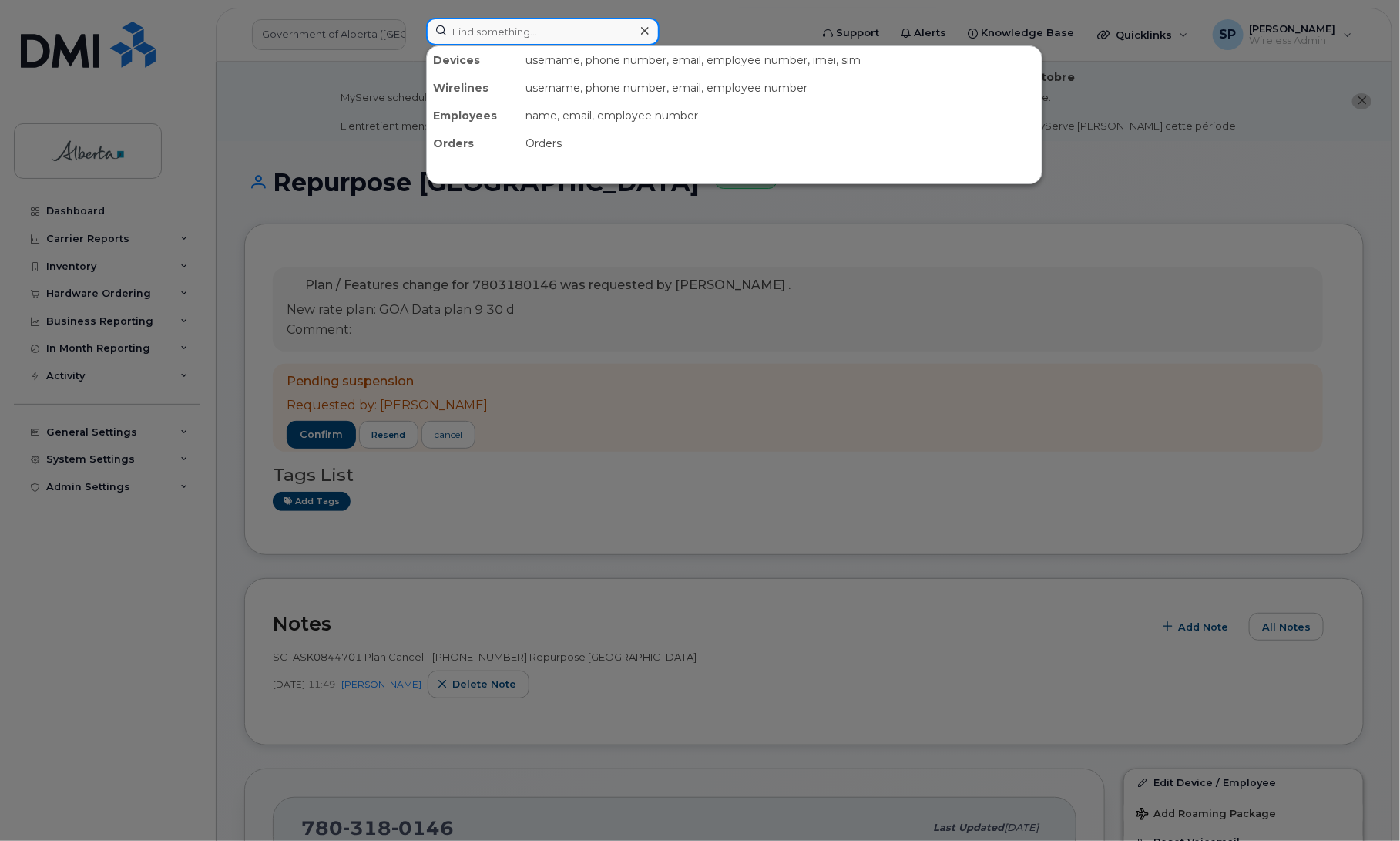
paste input "5875457388"
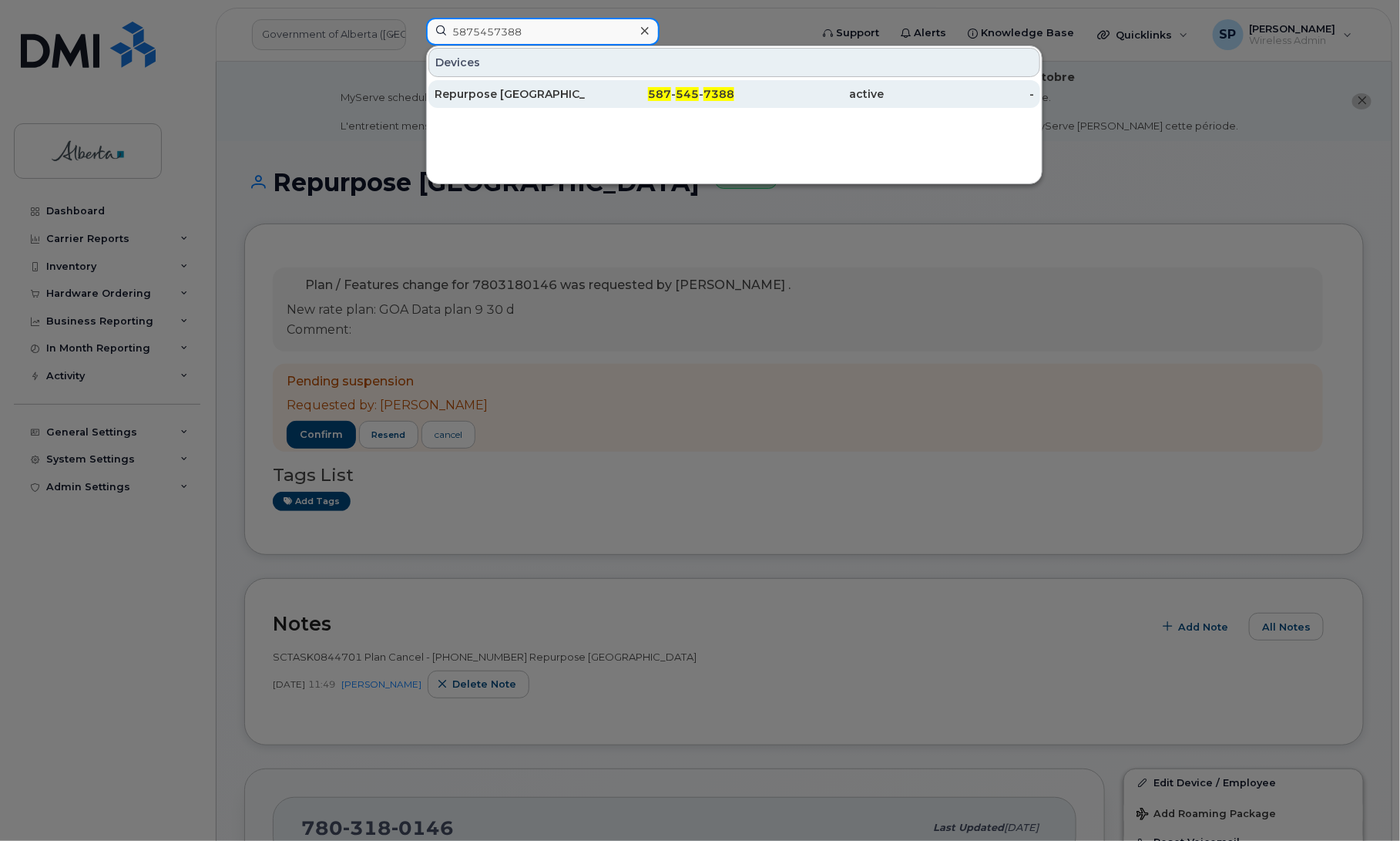
type input "5875457388"
click at [483, 102] on div "Repurpose [GEOGRAPHIC_DATA]" at bounding box center [510, 93] width 150 height 16
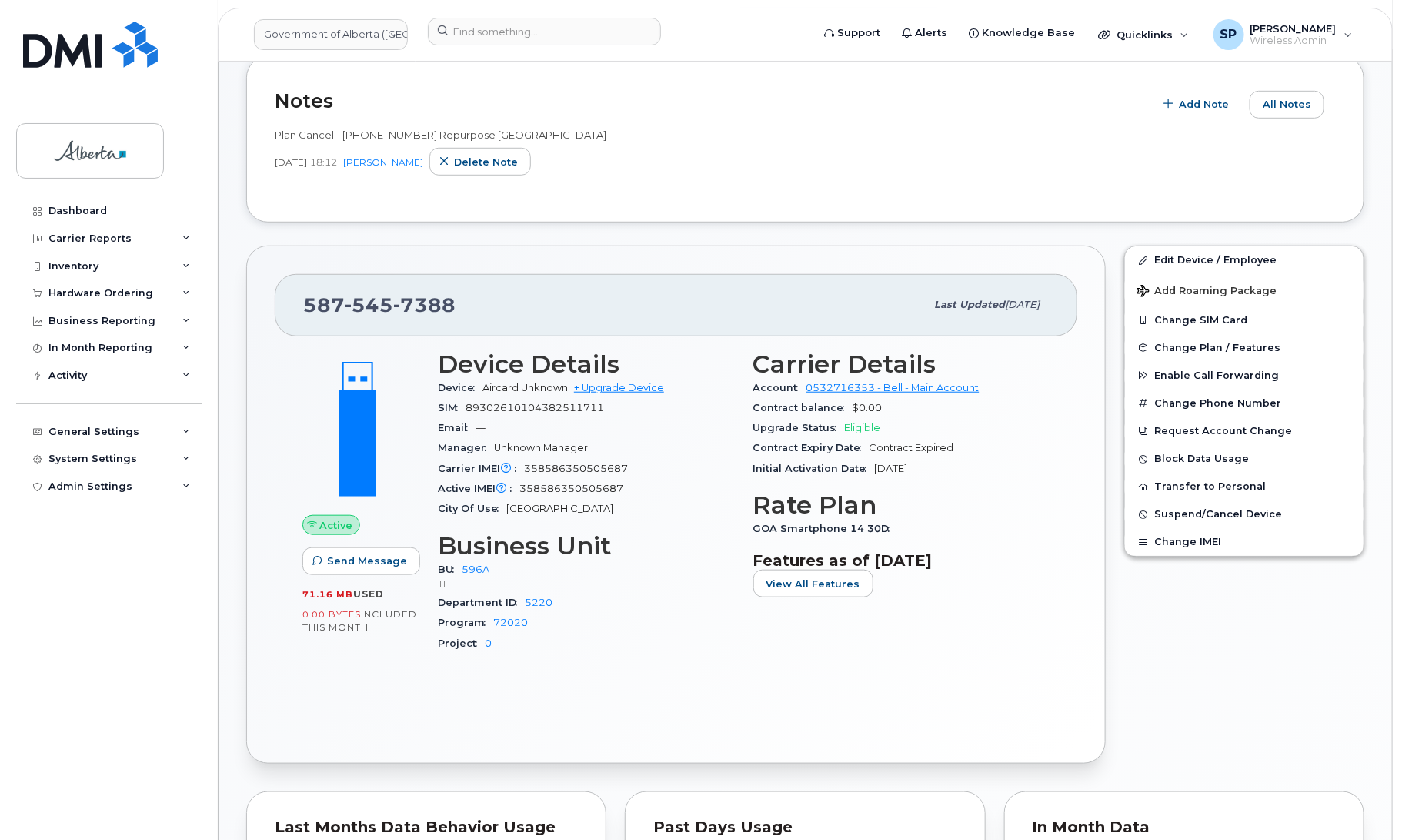
scroll to position [432, 0]
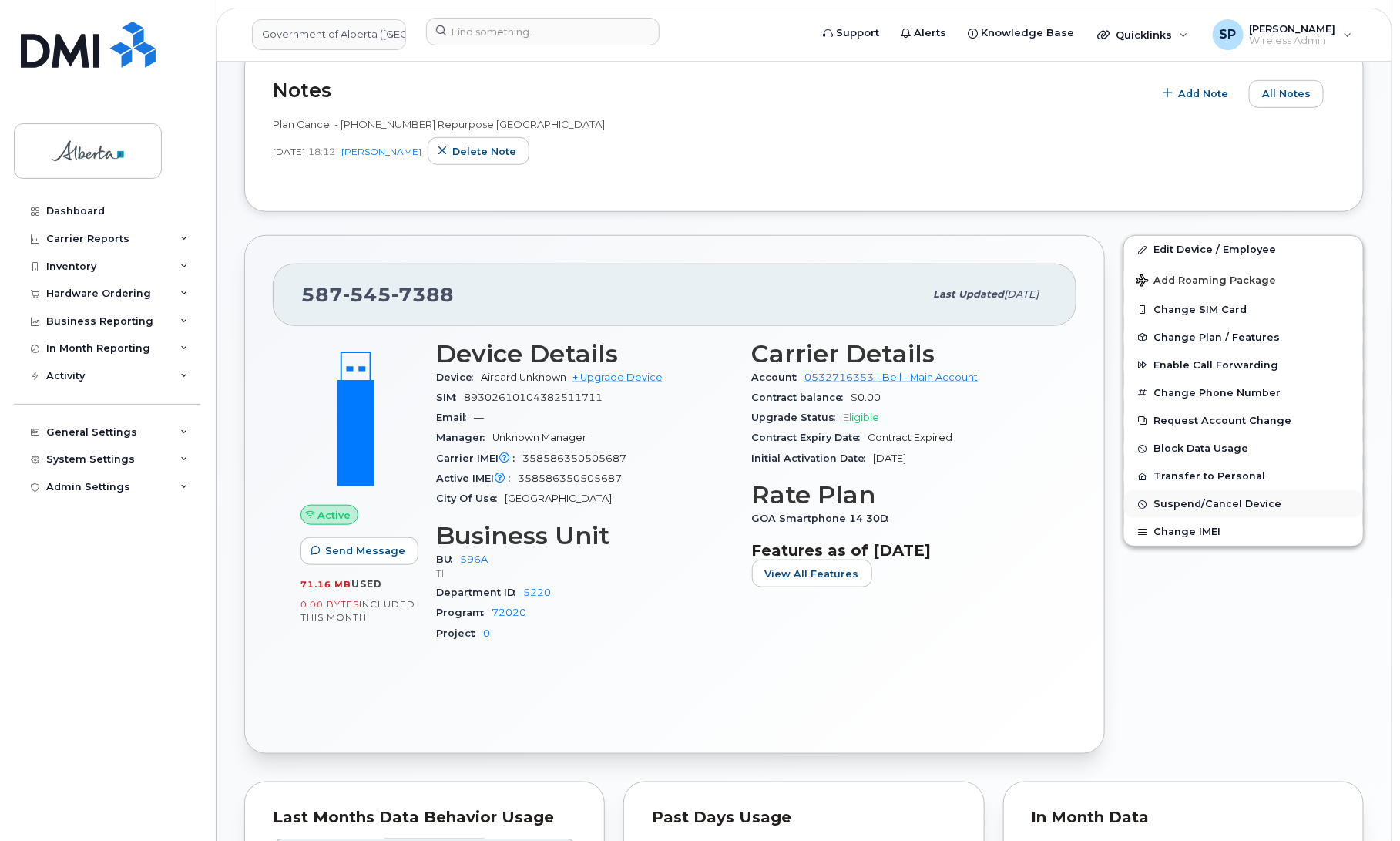
click at [1204, 506] on span "Suspend/Cancel Device" at bounding box center [1217, 504] width 128 height 12
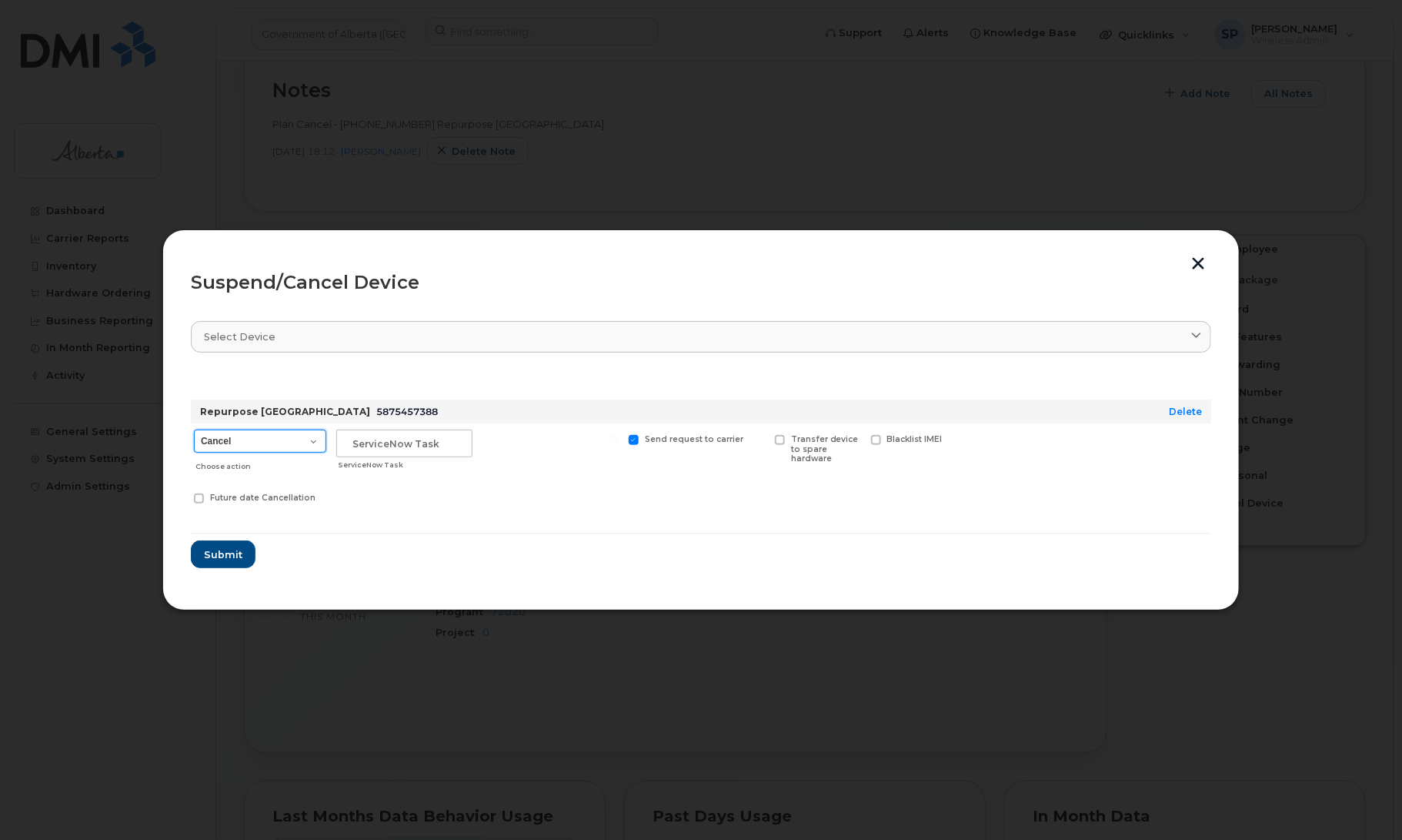
click at [258, 440] on select "Cancel Suspend - Extend Suspension Suspend - Reduced Rate Suspend - Lost Device…" at bounding box center [260, 441] width 133 height 23
select select "[object Object]"
click at [194, 430] on select "Cancel Suspend - Extend Suspension Suspend - Reduced Rate Suspend - Lost Device…" at bounding box center [260, 441] width 133 height 23
click at [401, 443] on input "text" at bounding box center [404, 443] width 136 height 27
paste input "SCTASK0847049"
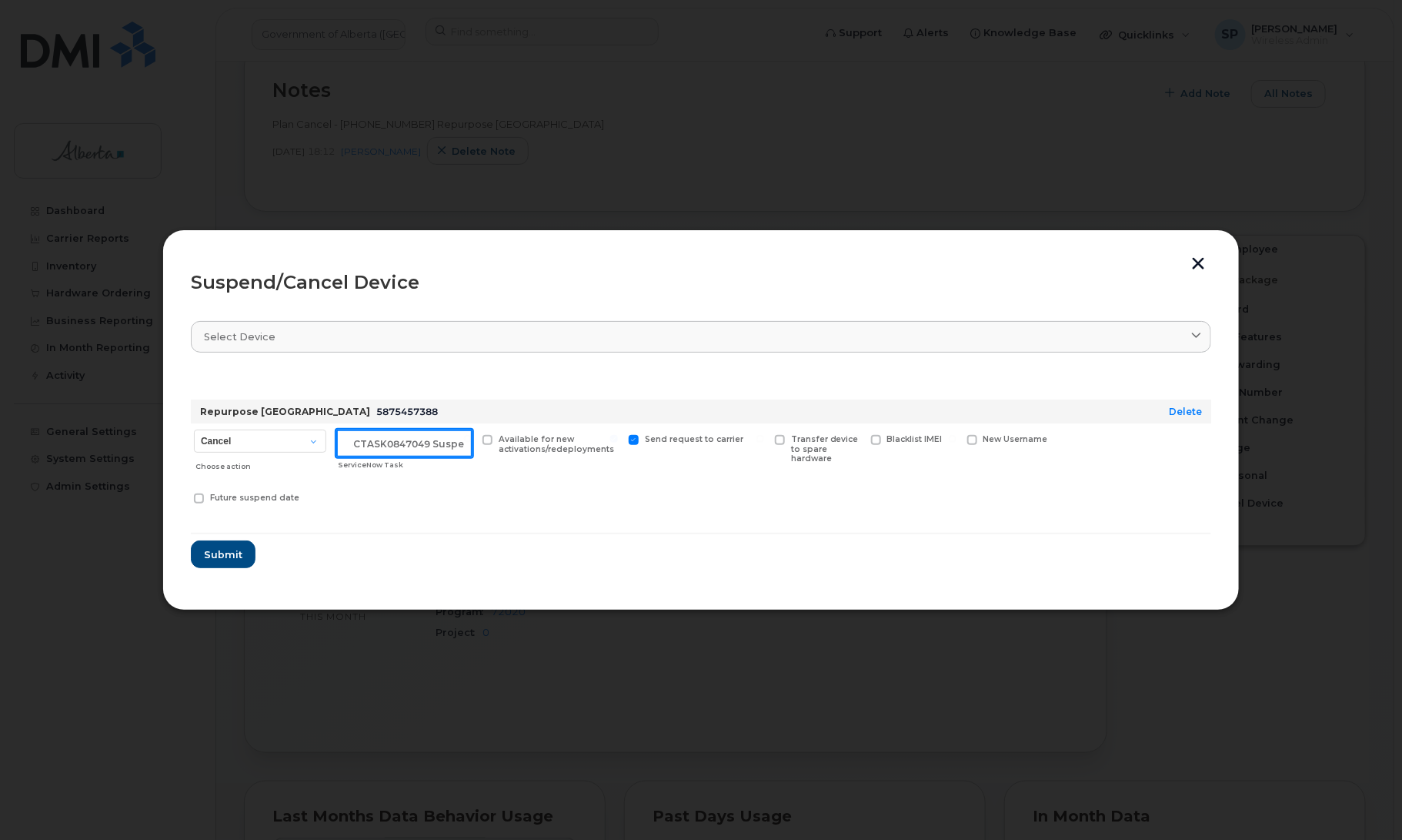
scroll to position [0, 13]
type input "SCTASK0847049 Suspend"
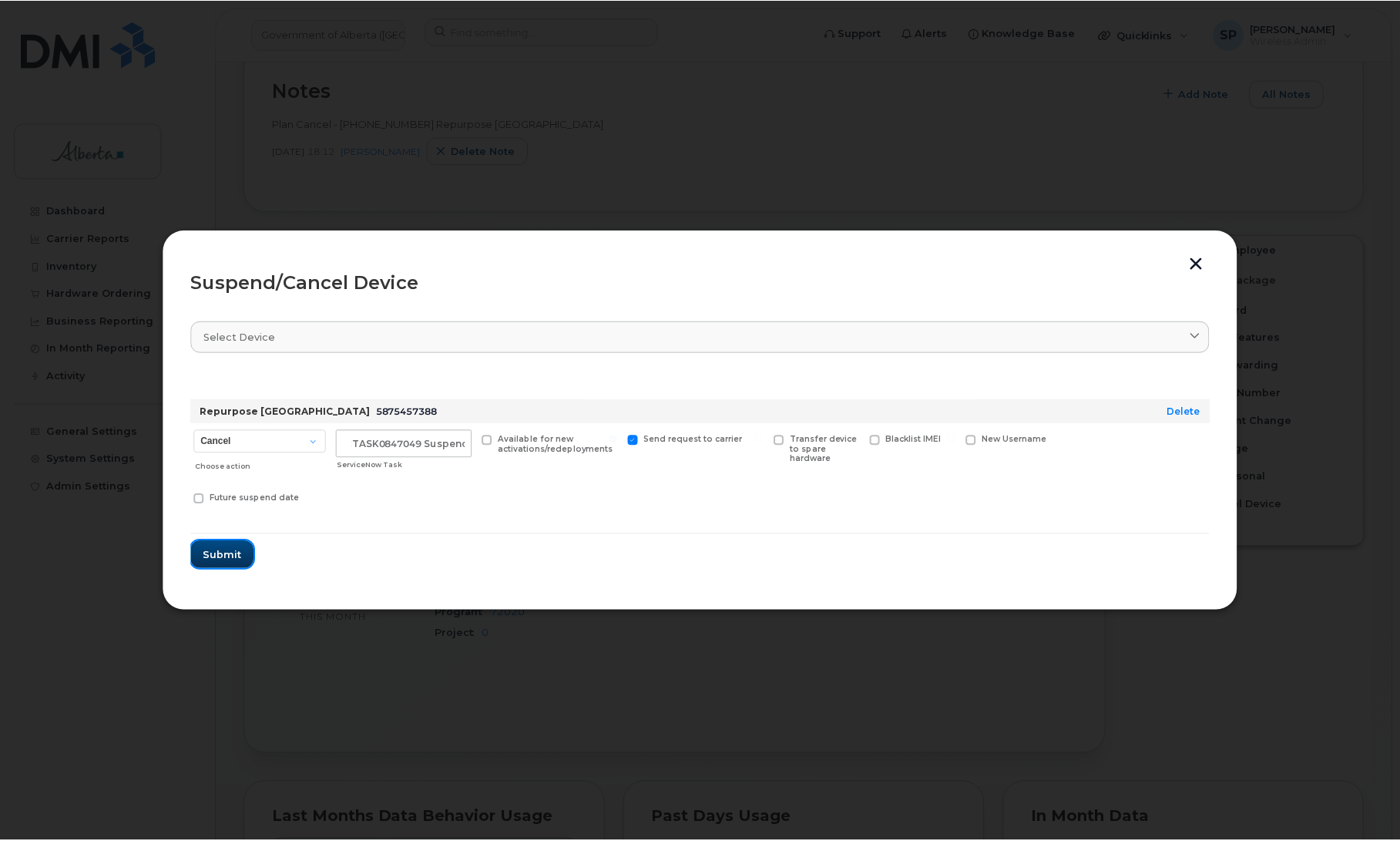
scroll to position [0, 0]
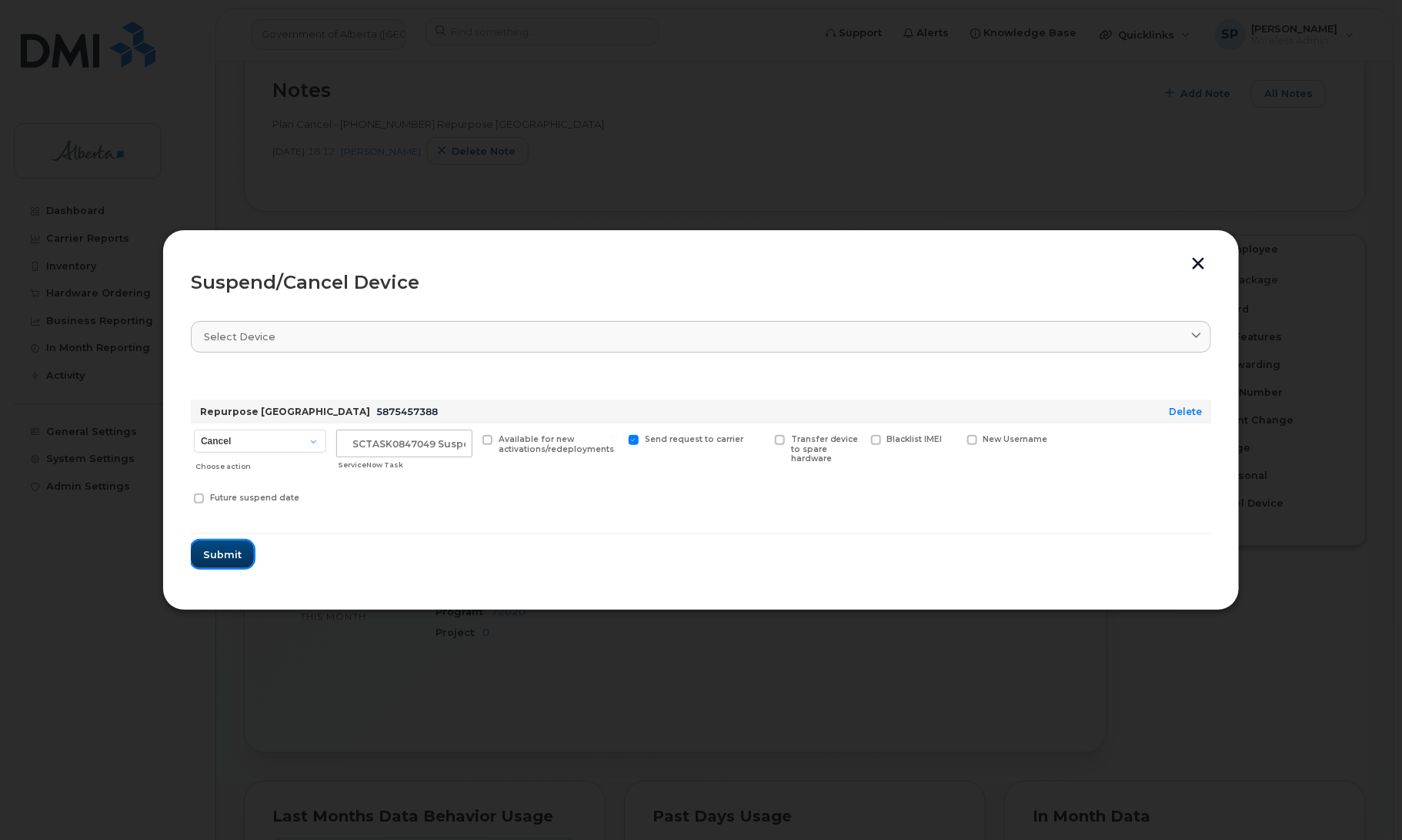
click at [235, 552] on span "Submit" at bounding box center [222, 555] width 38 height 15
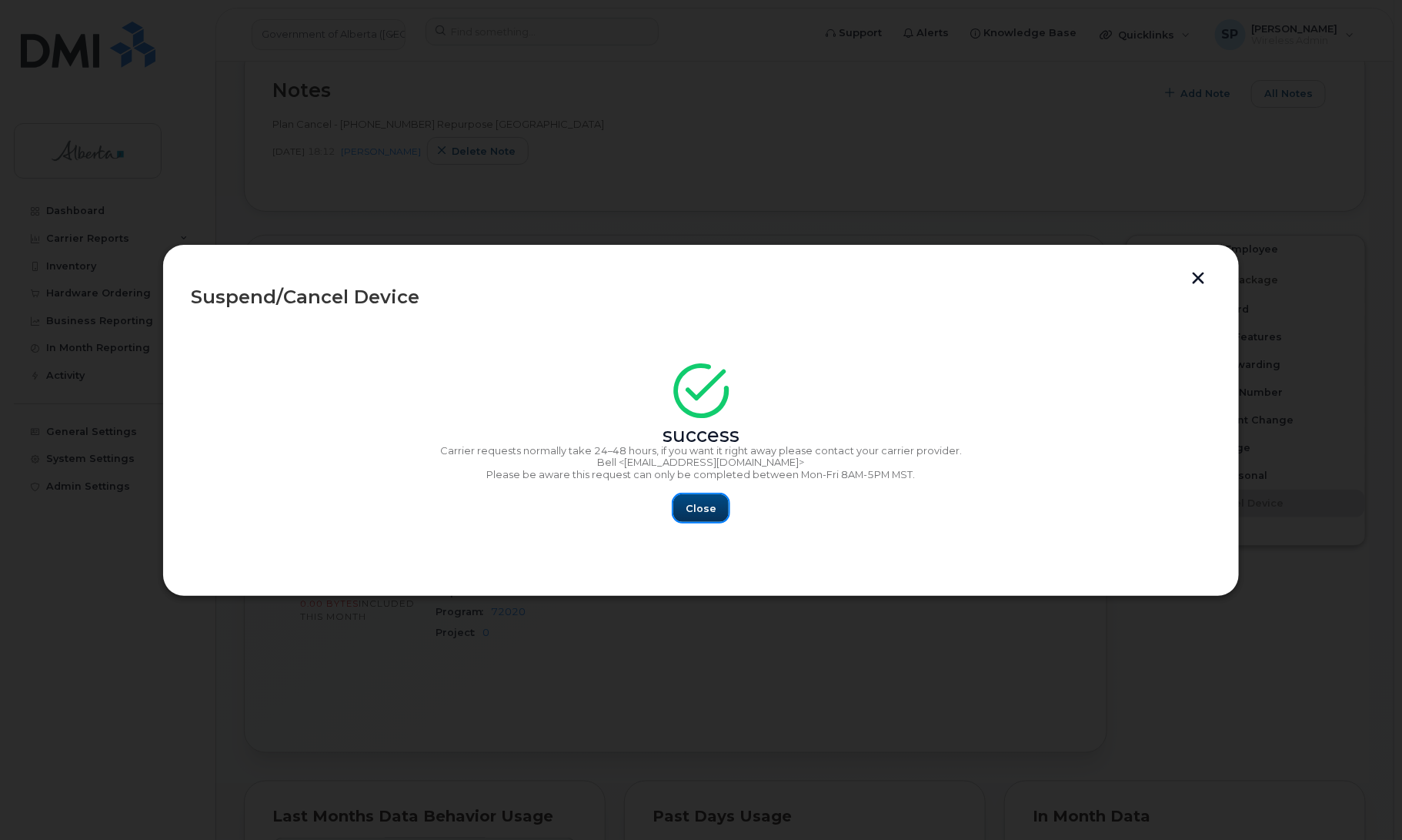
click at [706, 513] on span "Close" at bounding box center [701, 508] width 31 height 15
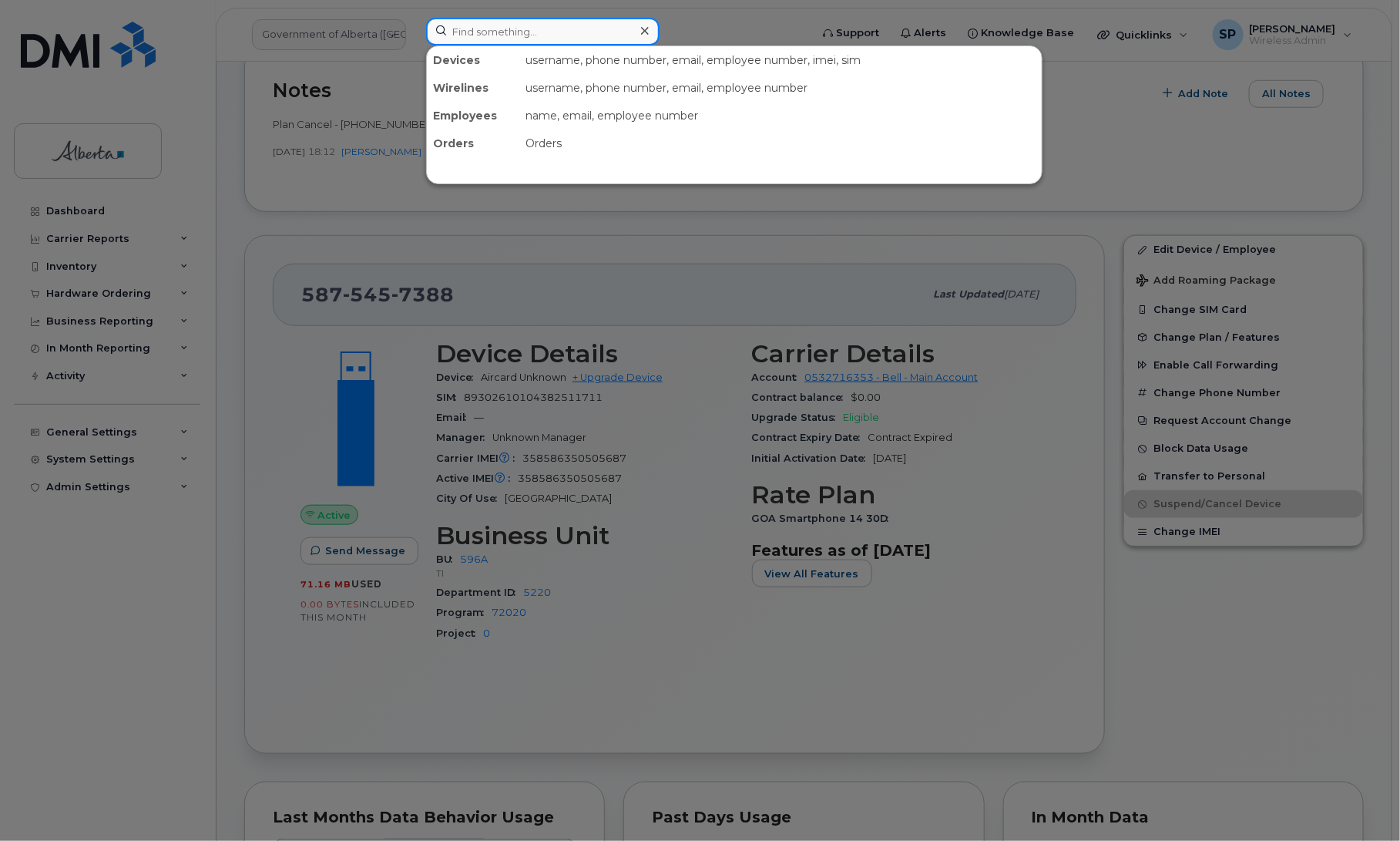
click at [472, 37] on input at bounding box center [543, 31] width 233 height 27
paste input "7808930848"
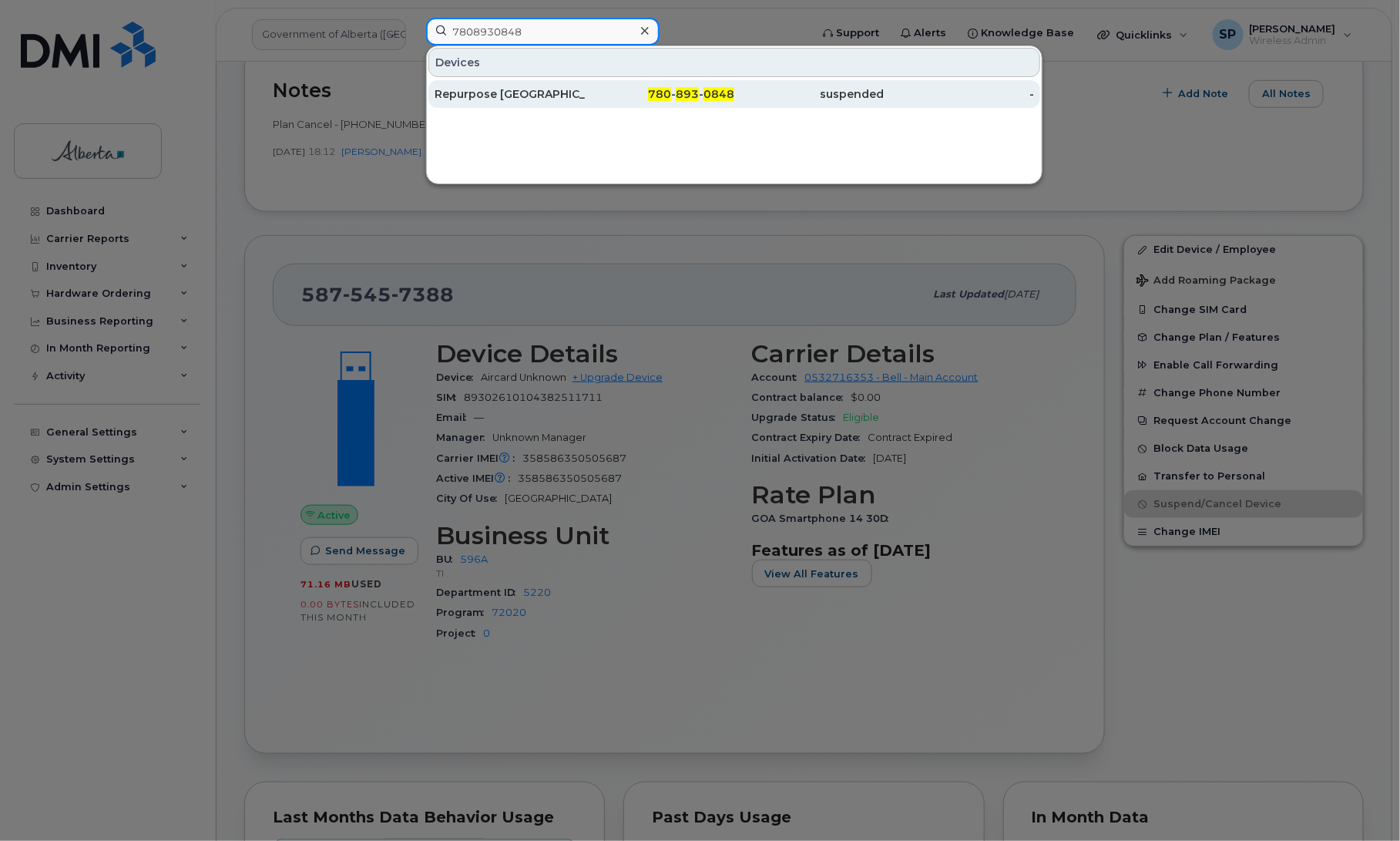
type input "7808930848"
click at [490, 96] on div "Repurpose [GEOGRAPHIC_DATA]" at bounding box center [510, 93] width 150 height 16
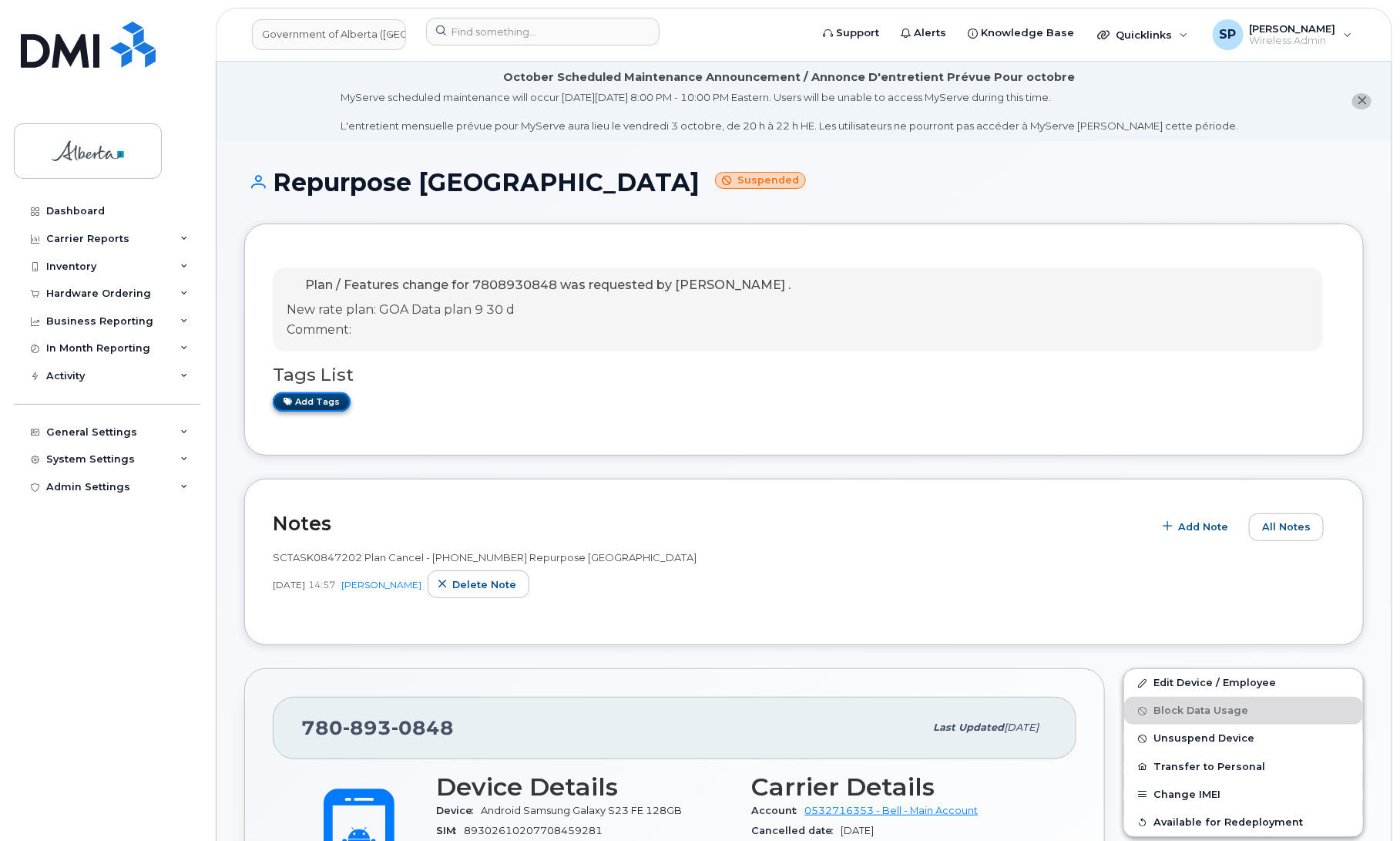
click at [307, 407] on link "Add tags" at bounding box center [311, 402] width 78 height 19
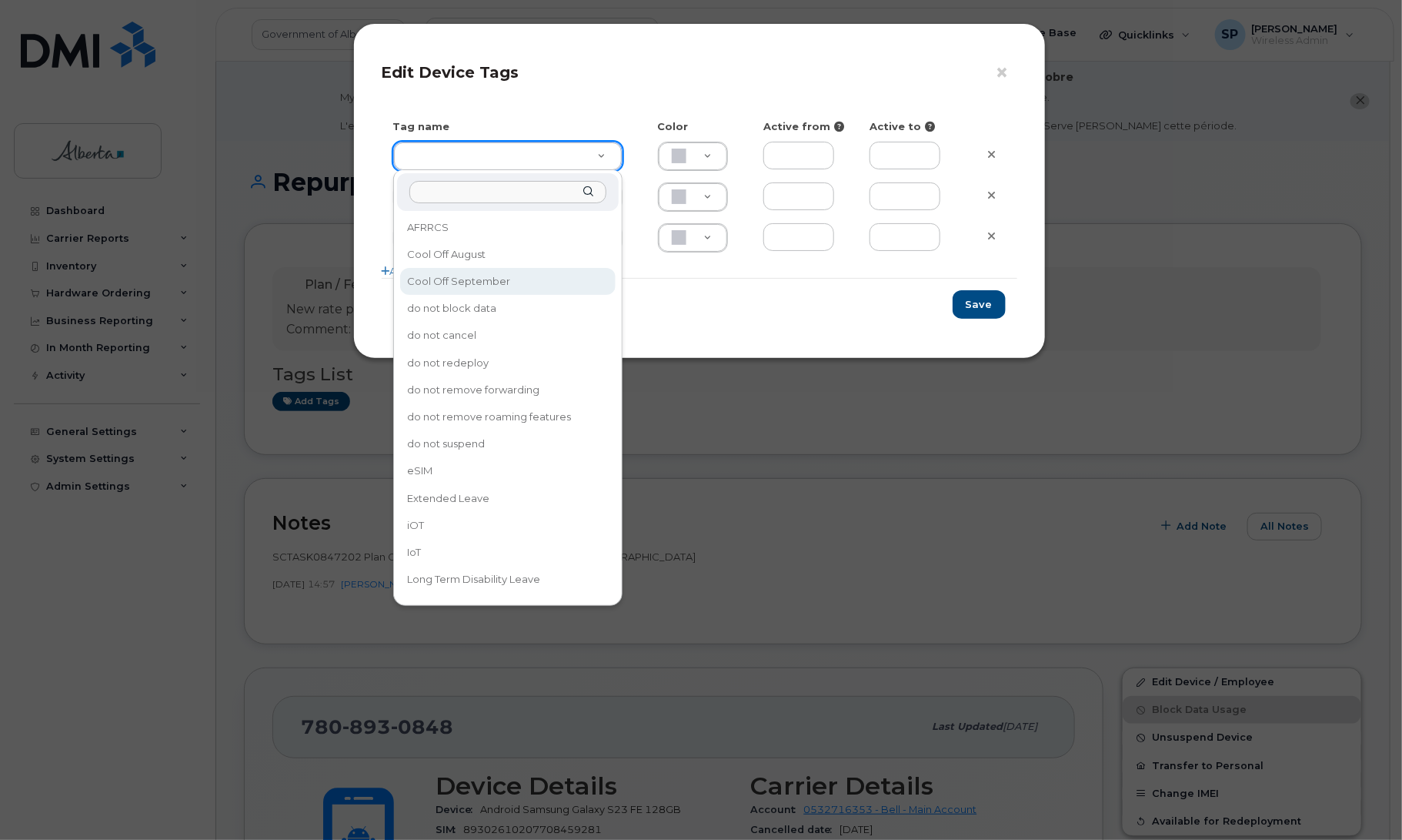
type input "Cool Off September"
type input "D6CDC1"
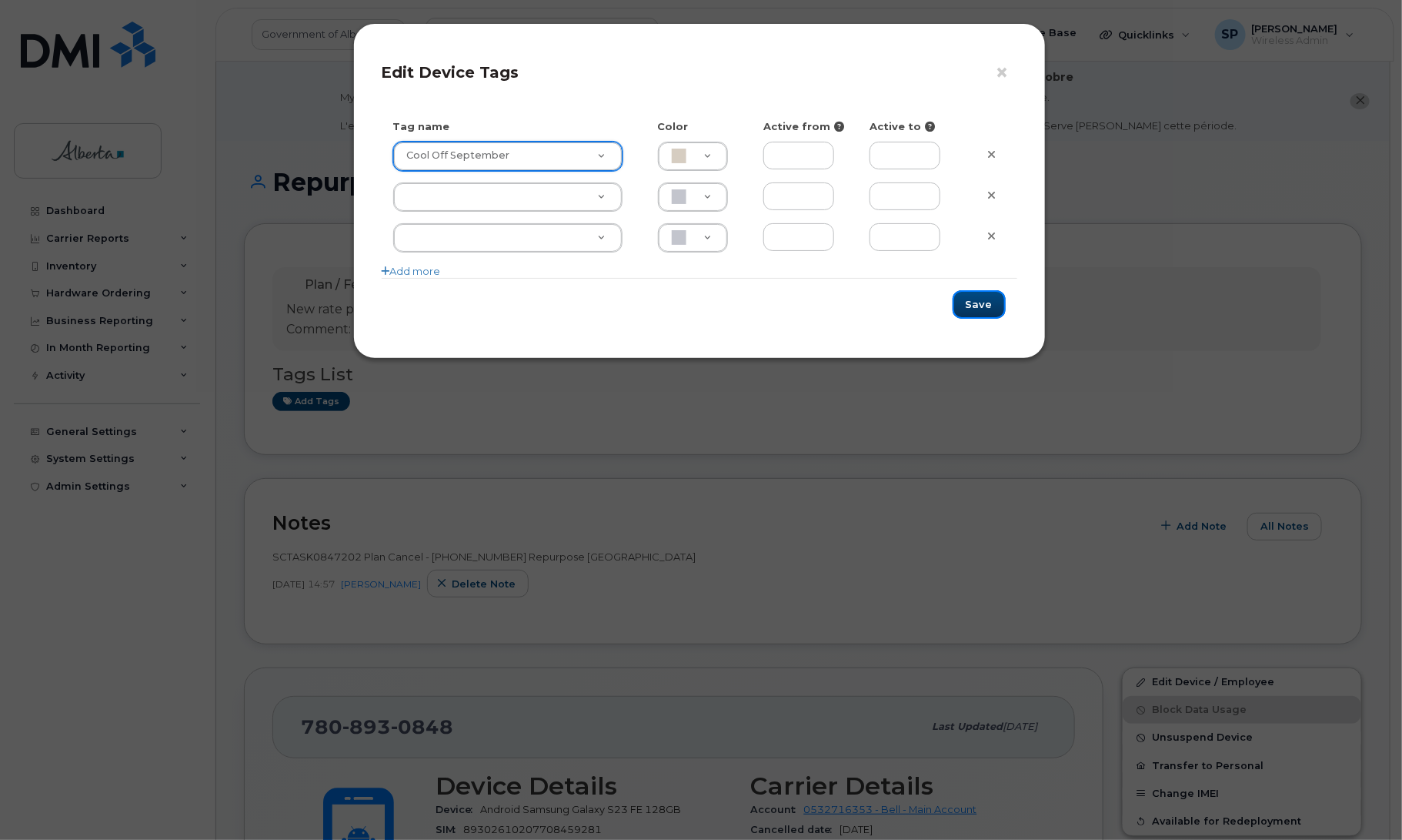
click at [975, 300] on button "Save" at bounding box center [979, 303] width 53 height 28
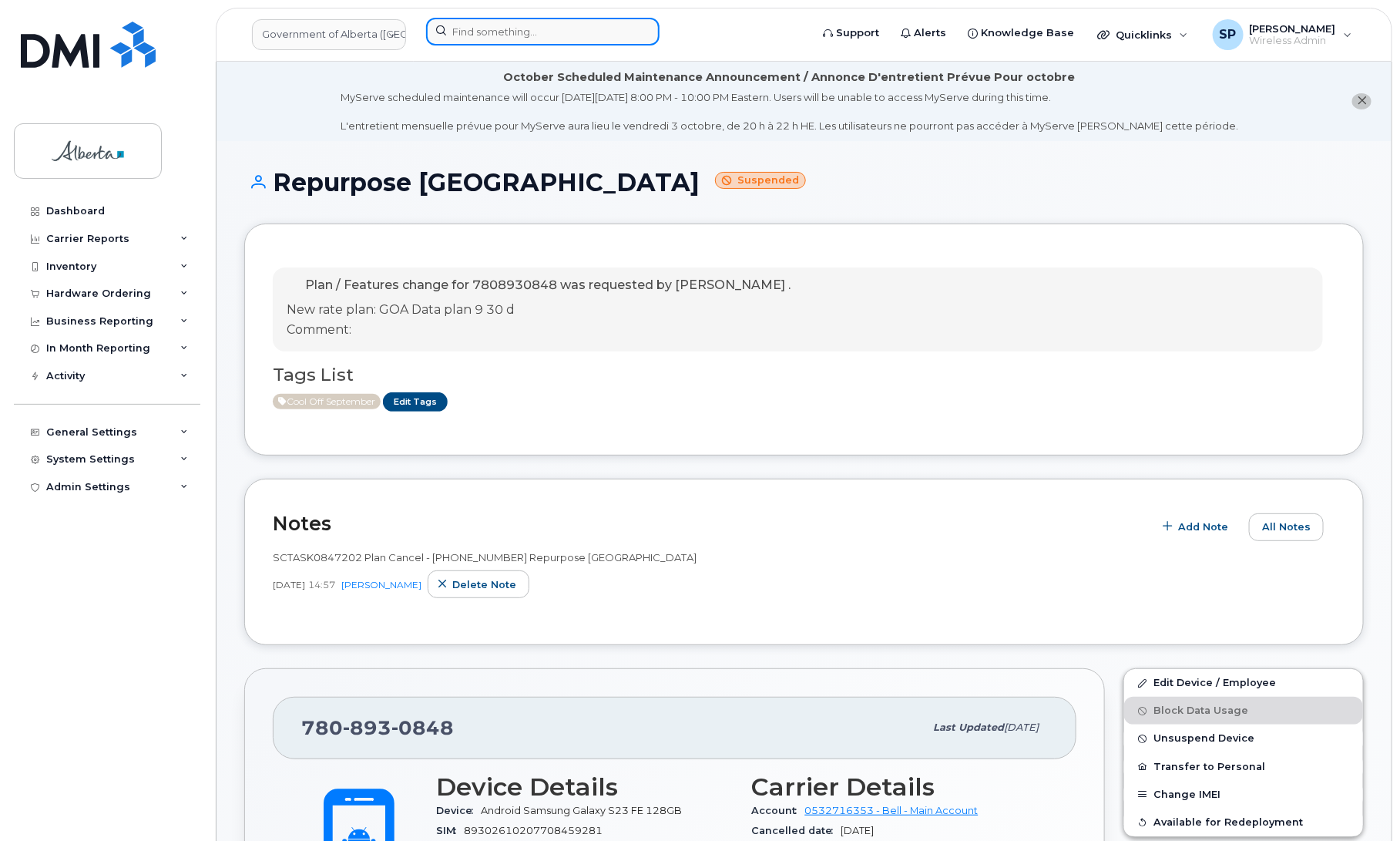
click at [479, 24] on input at bounding box center [543, 31] width 233 height 27
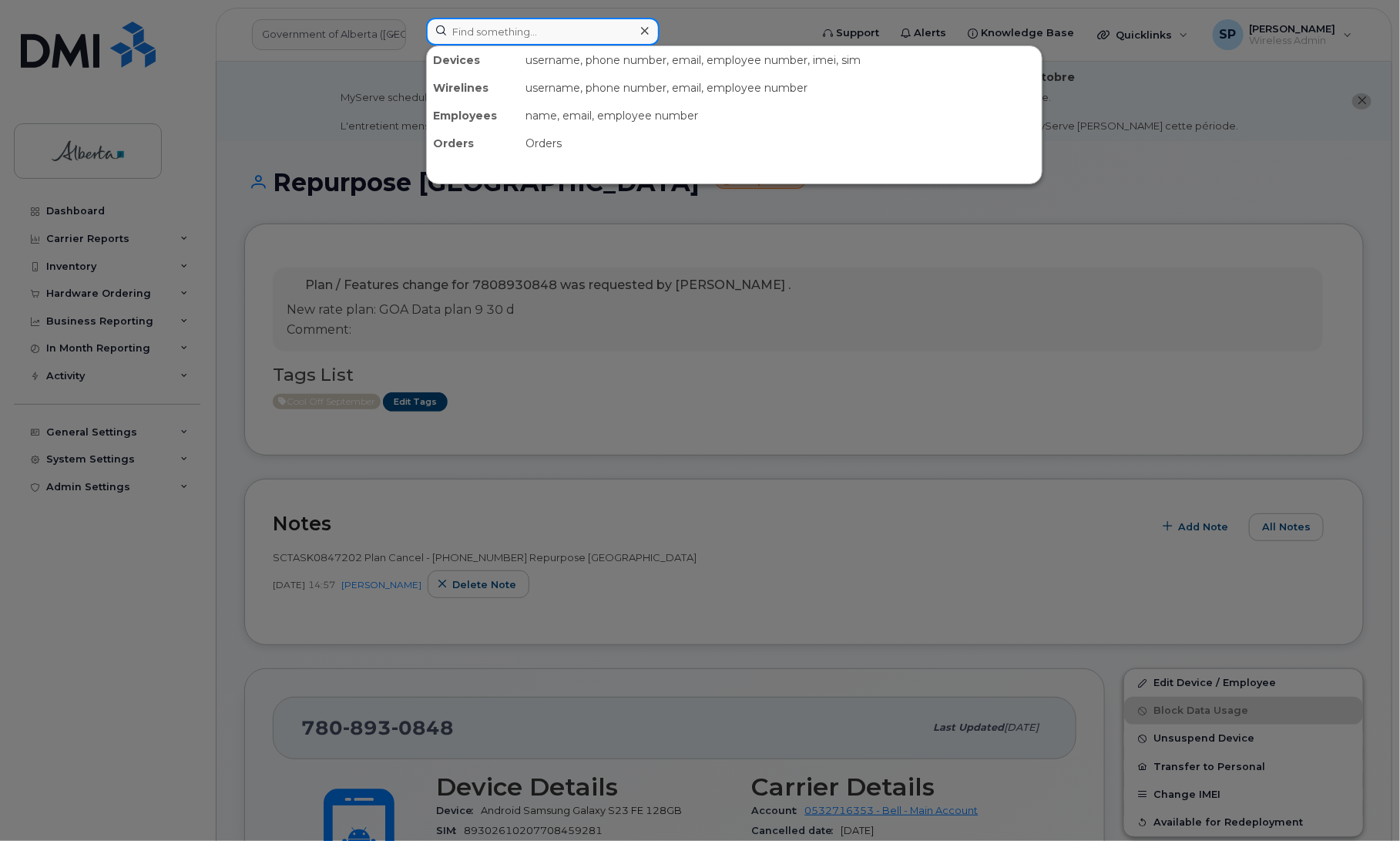
paste input "5873856184"
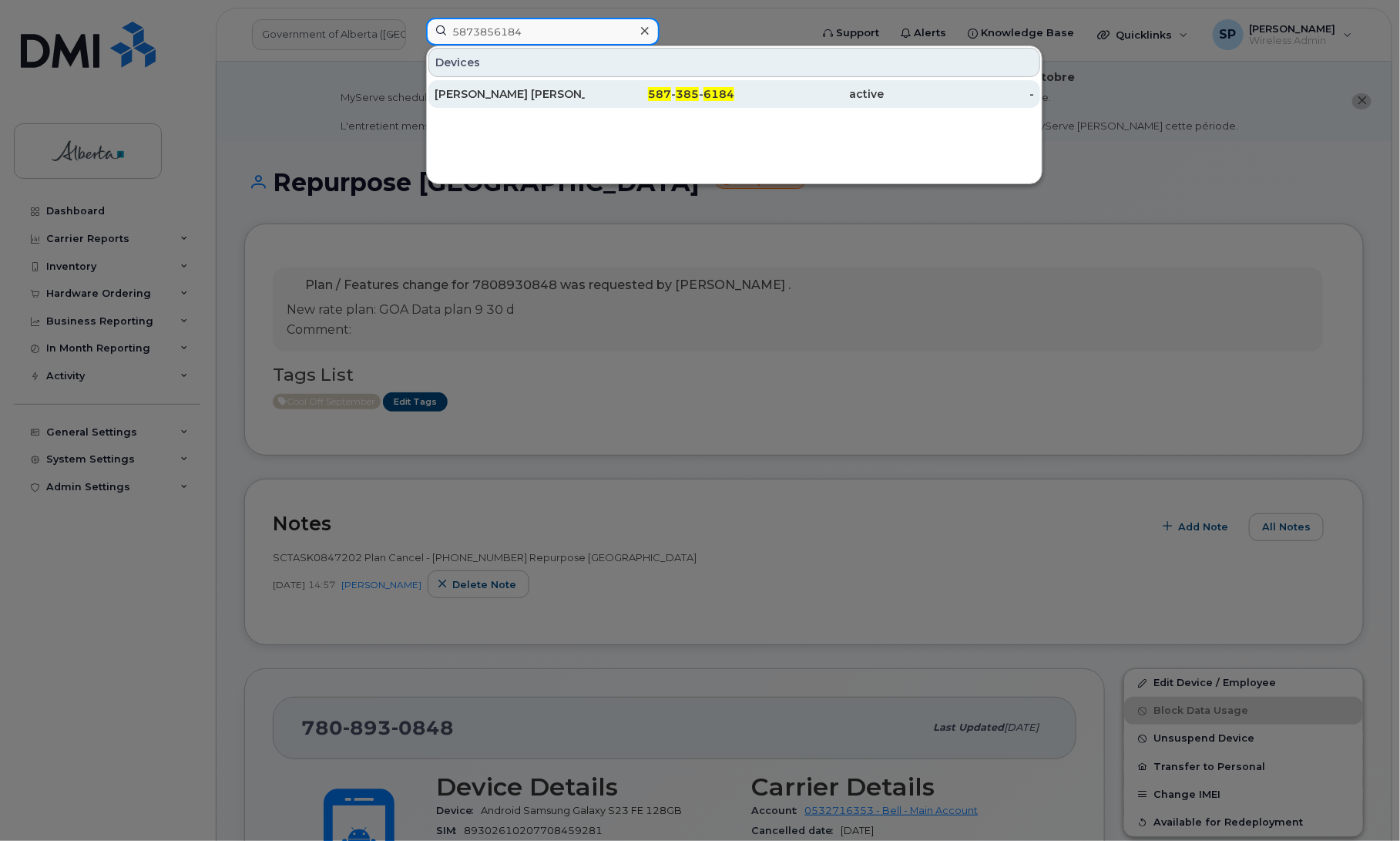
type input "5873856184"
click at [495, 98] on div "[PERSON_NAME] [PERSON_NAME]" at bounding box center [510, 93] width 150 height 16
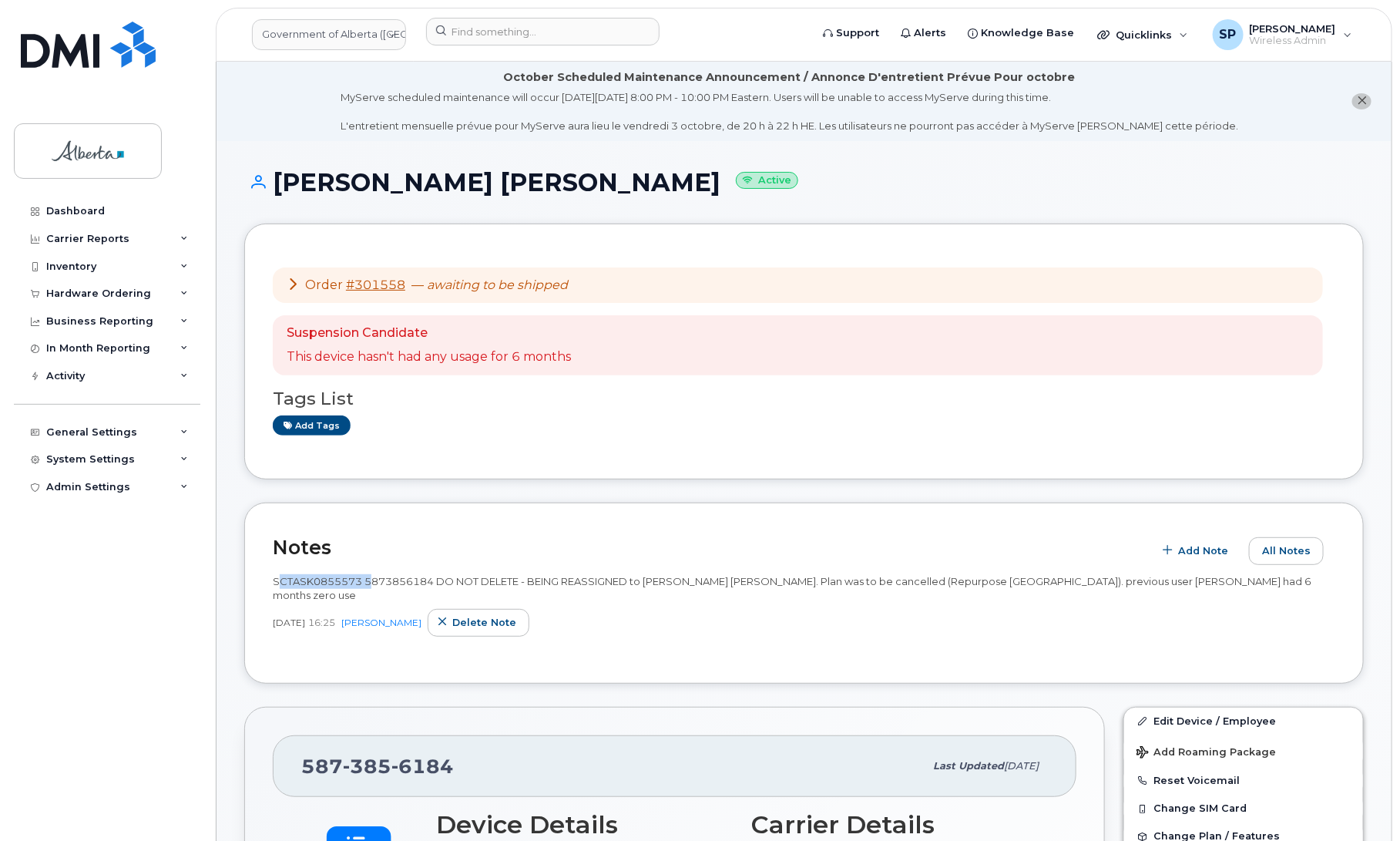
drag, startPoint x: 363, startPoint y: 578, endPoint x: 262, endPoint y: 588, distance: 101.5
click at [262, 588] on div "Notes Add Note All Notes SCTASK0855573 5873856184 DO NOT DELETE - BEING REASSIG…" at bounding box center [803, 593] width 1119 height 181
copy span "SCTASK0855573"
click at [479, 32] on input at bounding box center [543, 31] width 233 height 27
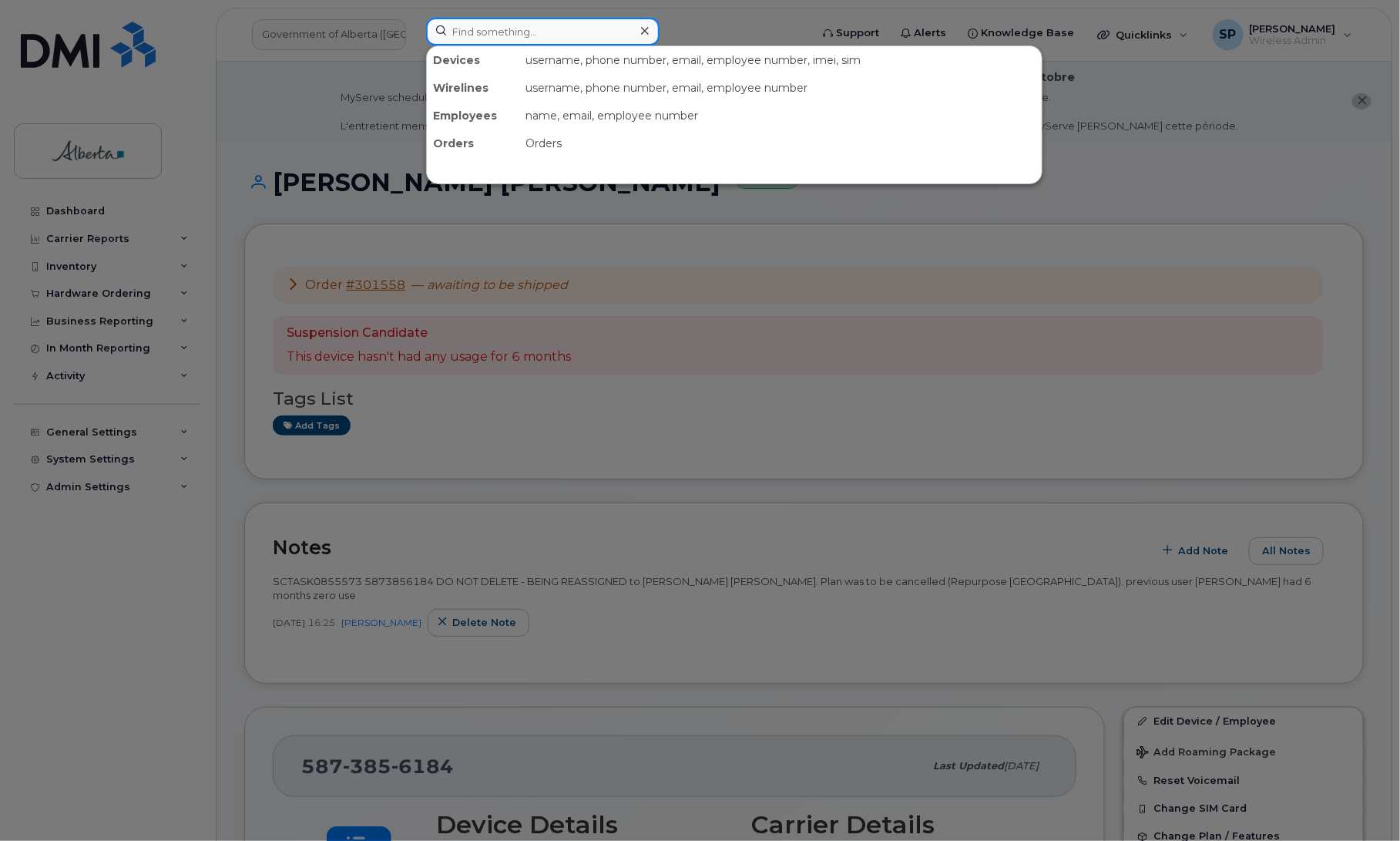
paste input "5873858520"
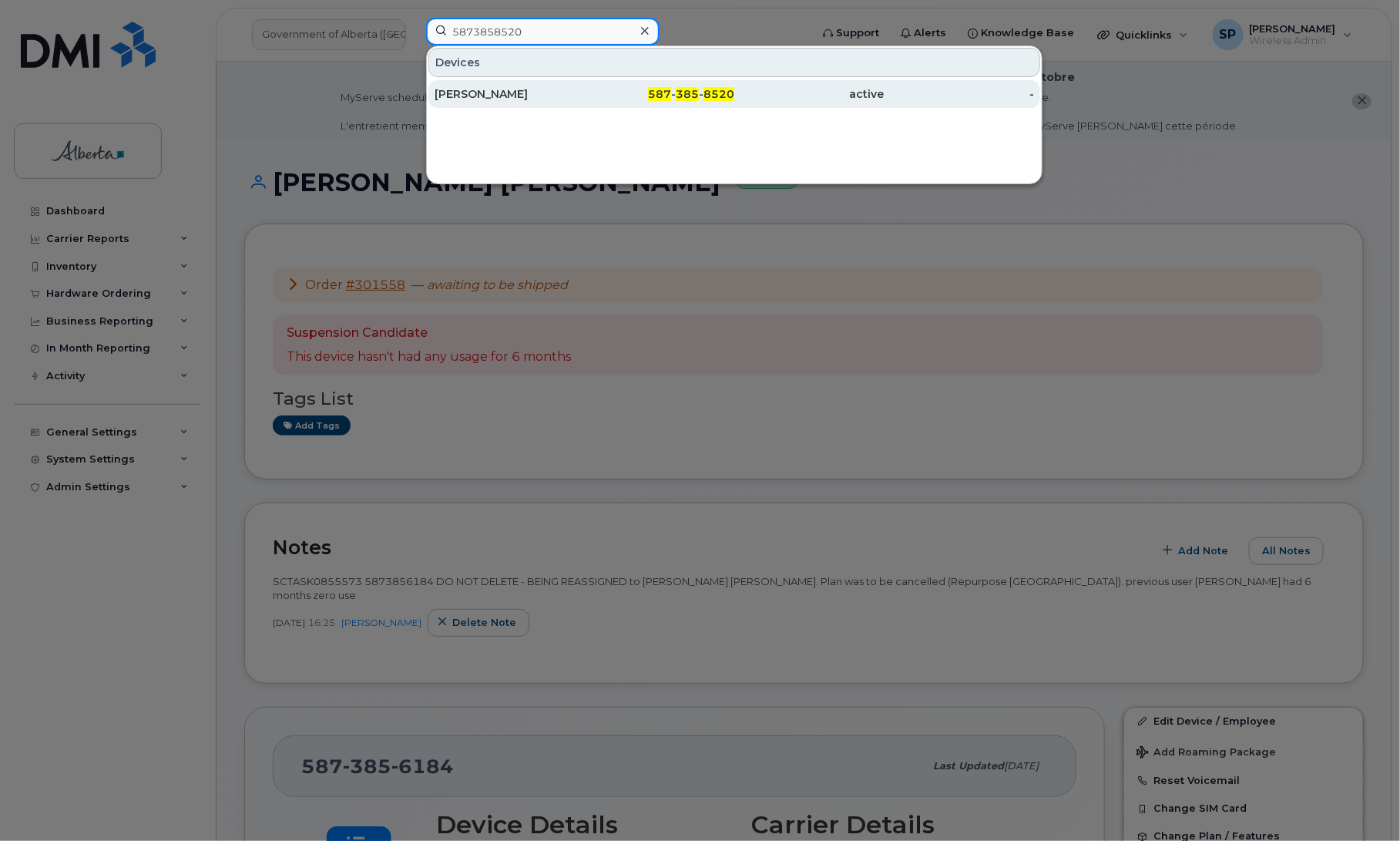
type input "5873858520"
click at [475, 93] on div "[PERSON_NAME]" at bounding box center [510, 93] width 150 height 16
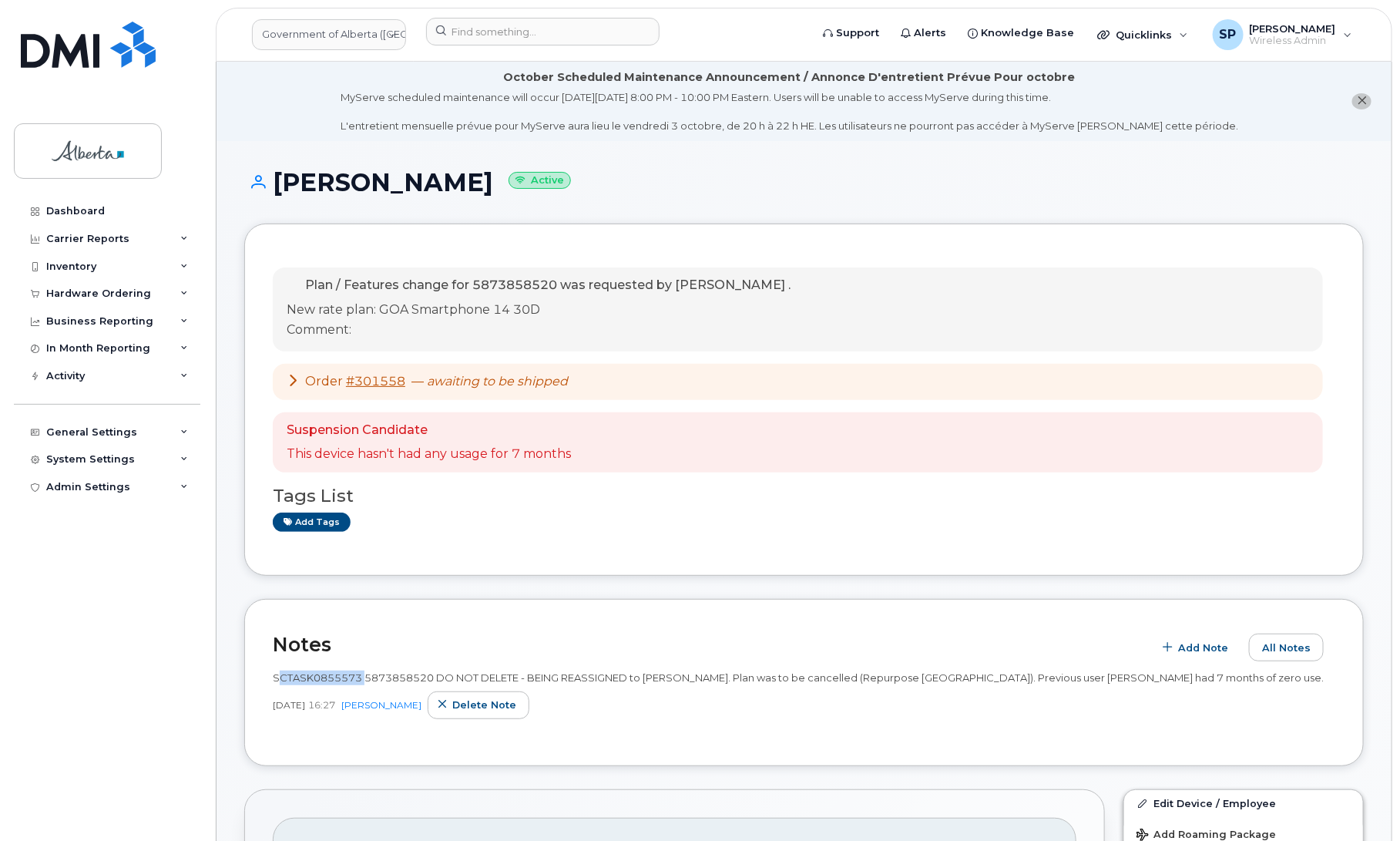
drag, startPoint x: 361, startPoint y: 673, endPoint x: 274, endPoint y: 675, distance: 87.0
click at [274, 675] on span "SCTASK0855573 5873858520 DO NOT DELETE - BEING REASSIGNED to [PERSON_NAME]. Pla…" at bounding box center [798, 676] width 1050 height 12
copy span "SCTASK0855573"
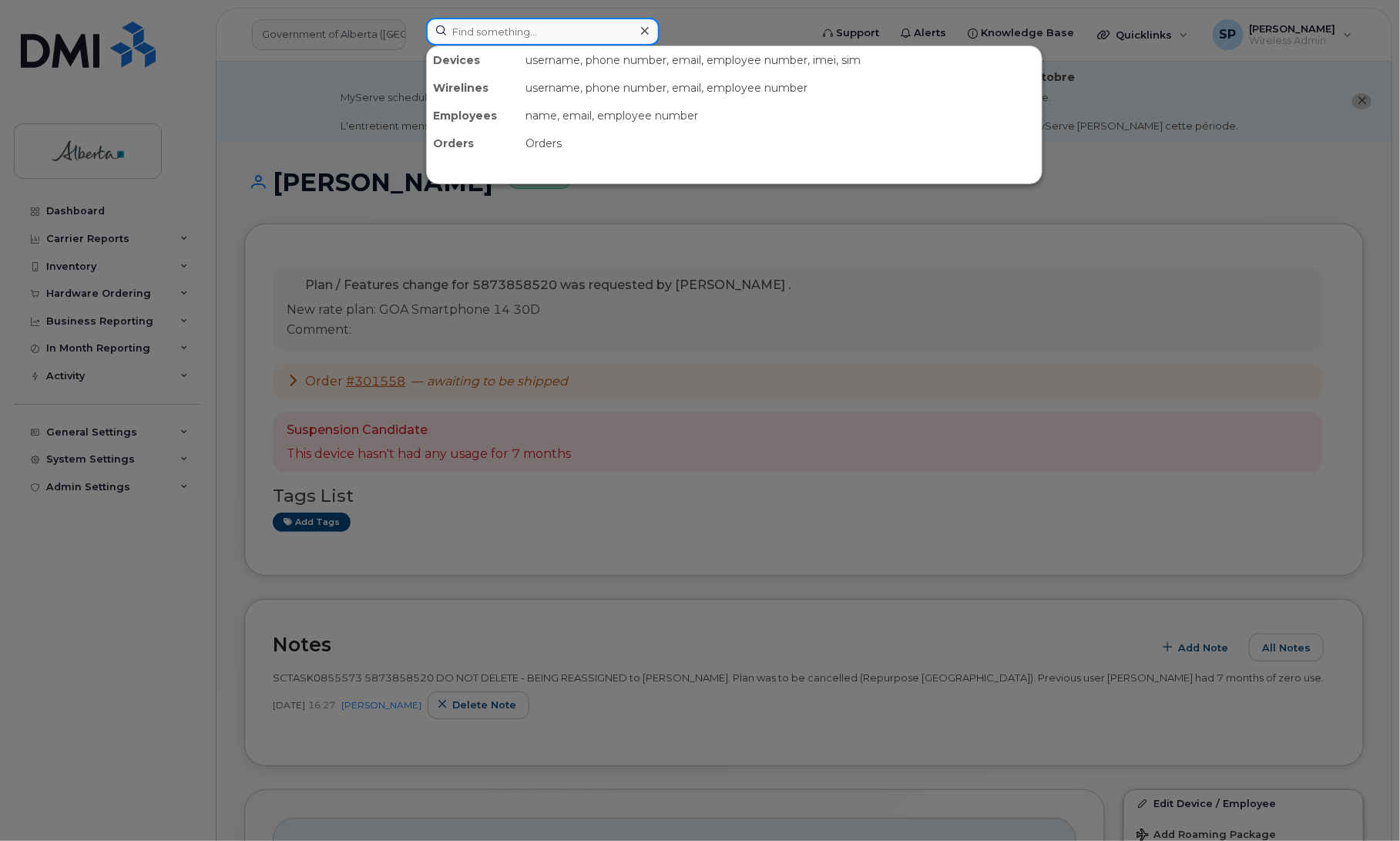
click at [498, 32] on input at bounding box center [543, 31] width 233 height 27
paste input "4035800154"
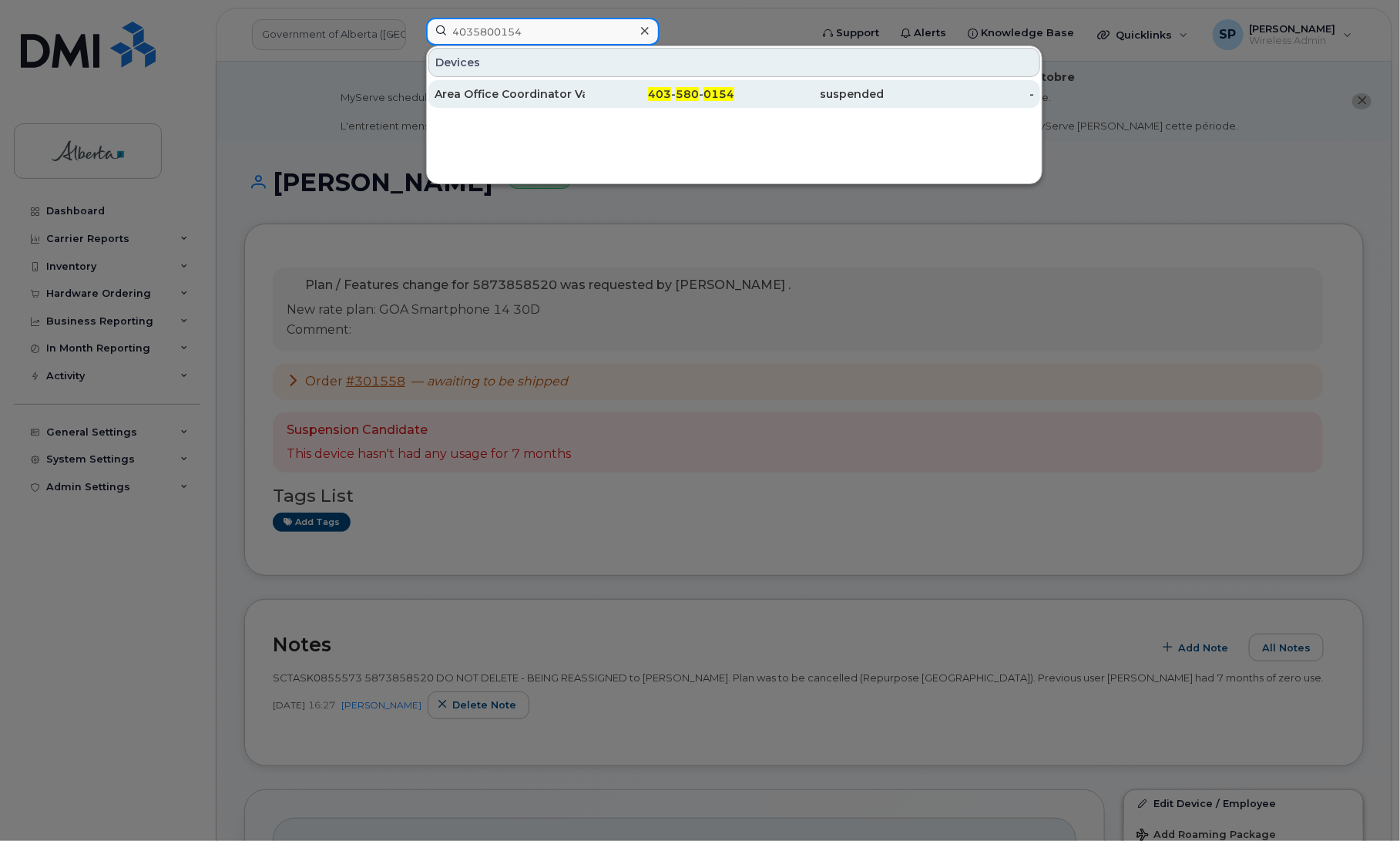
type input "4035800154"
click at [486, 89] on div "Area Office Coordinator Vacant" at bounding box center [510, 93] width 150 height 16
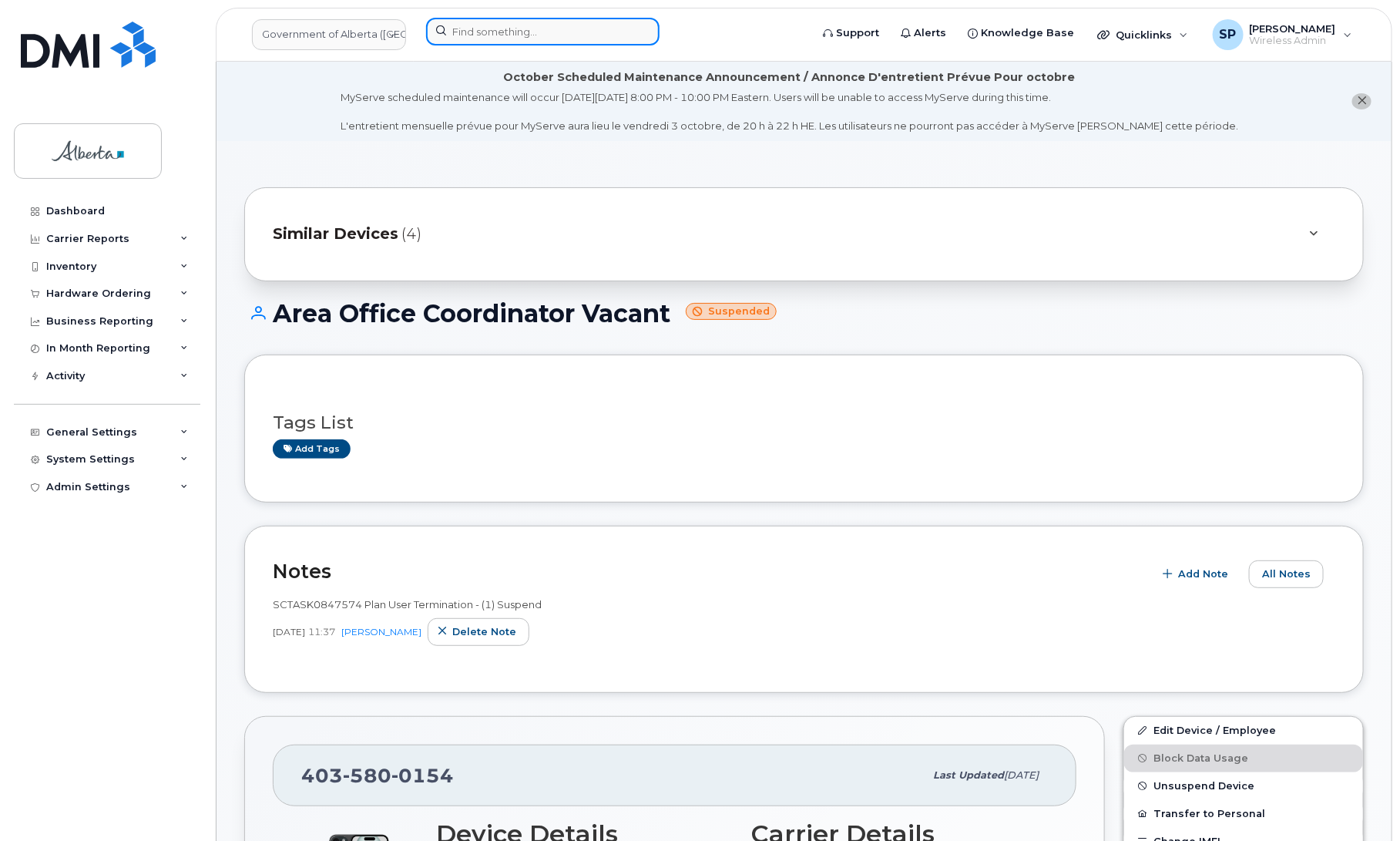
click at [511, 33] on input at bounding box center [543, 31] width 233 height 27
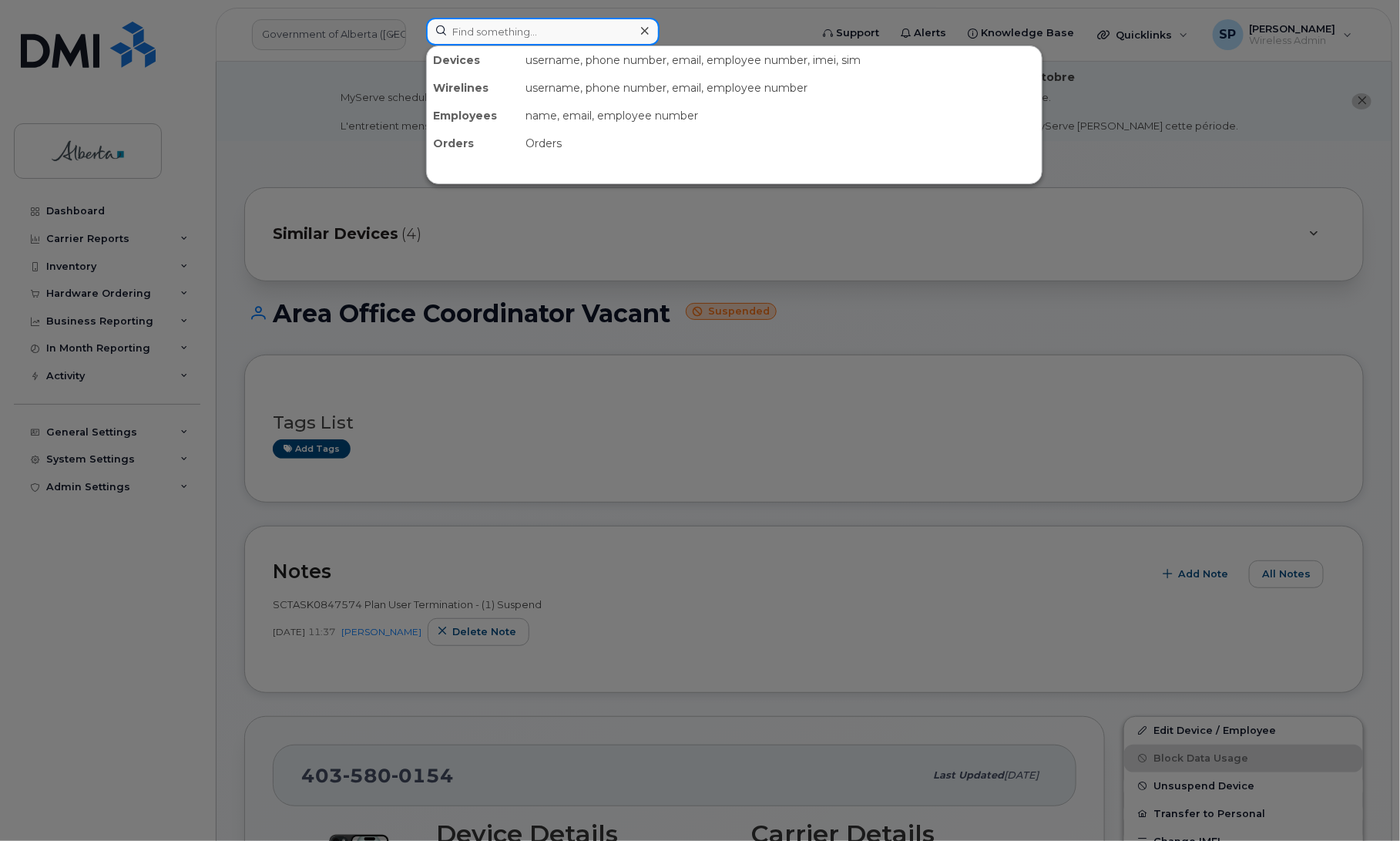
paste input "7806996201"
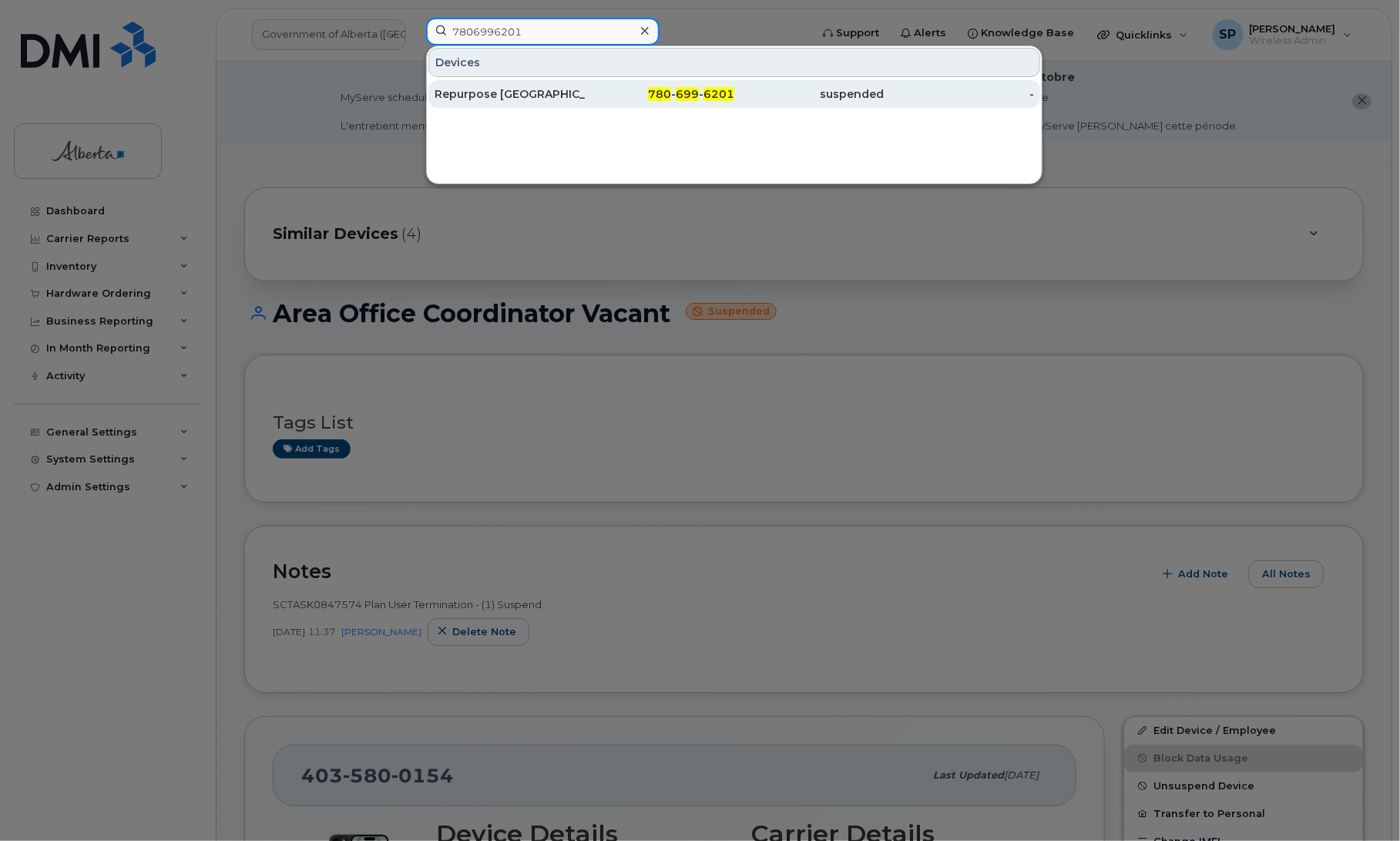
type input "7806996201"
click at [503, 98] on div "Repurpose [GEOGRAPHIC_DATA]" at bounding box center [510, 93] width 150 height 16
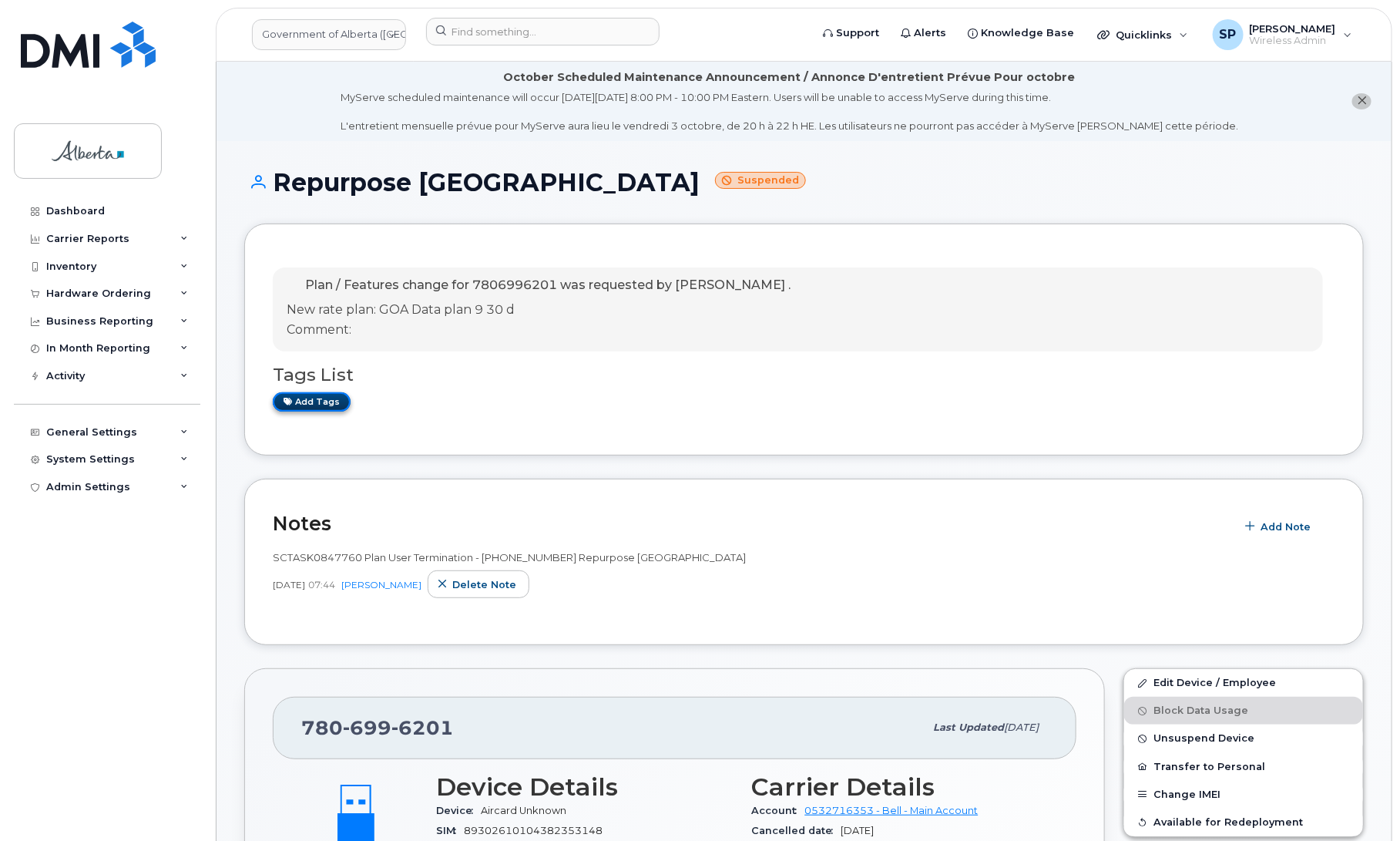
click at [328, 402] on link "Add tags" at bounding box center [311, 402] width 78 height 19
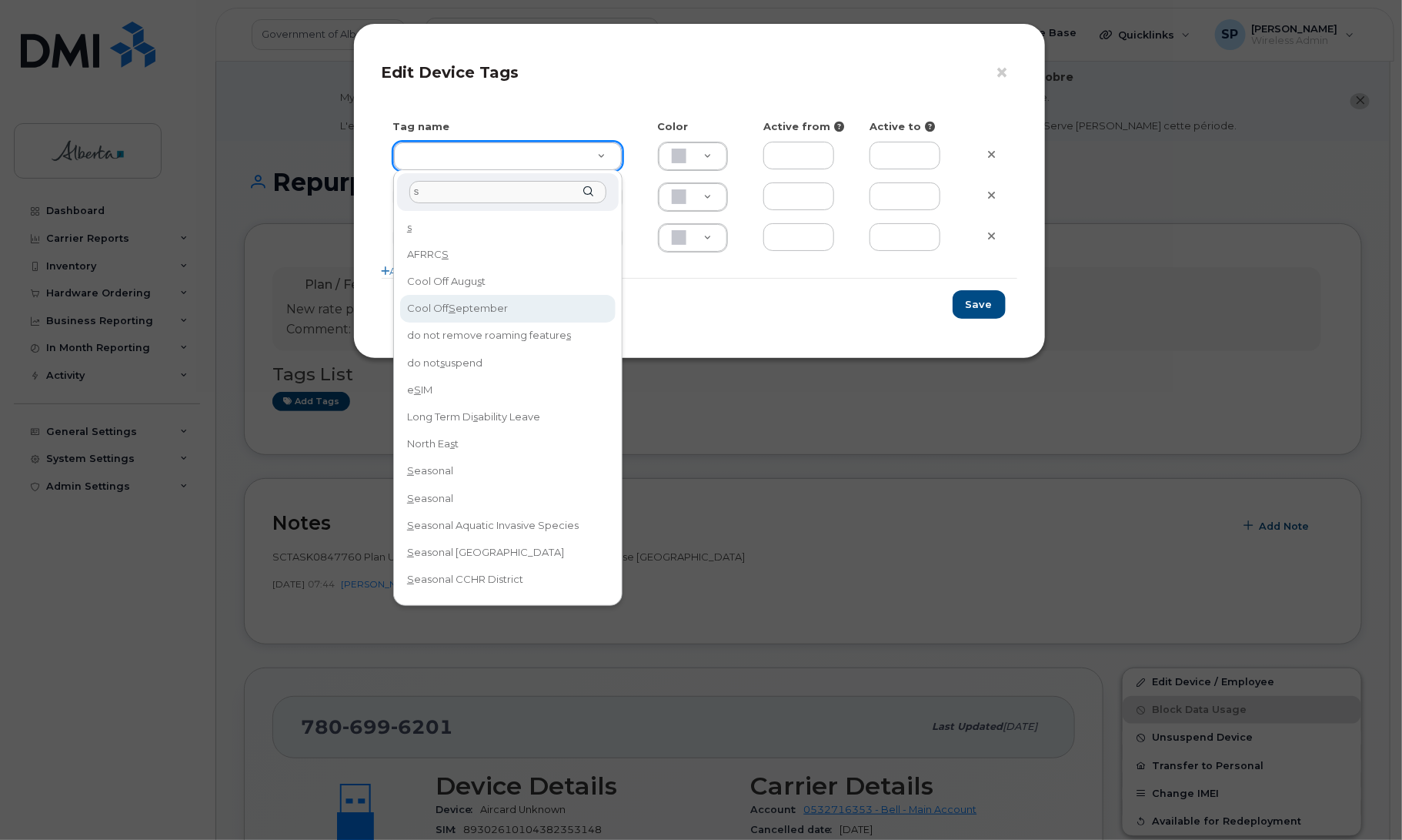
type input "s"
type input "Cool Off September"
type input "D6CDC1"
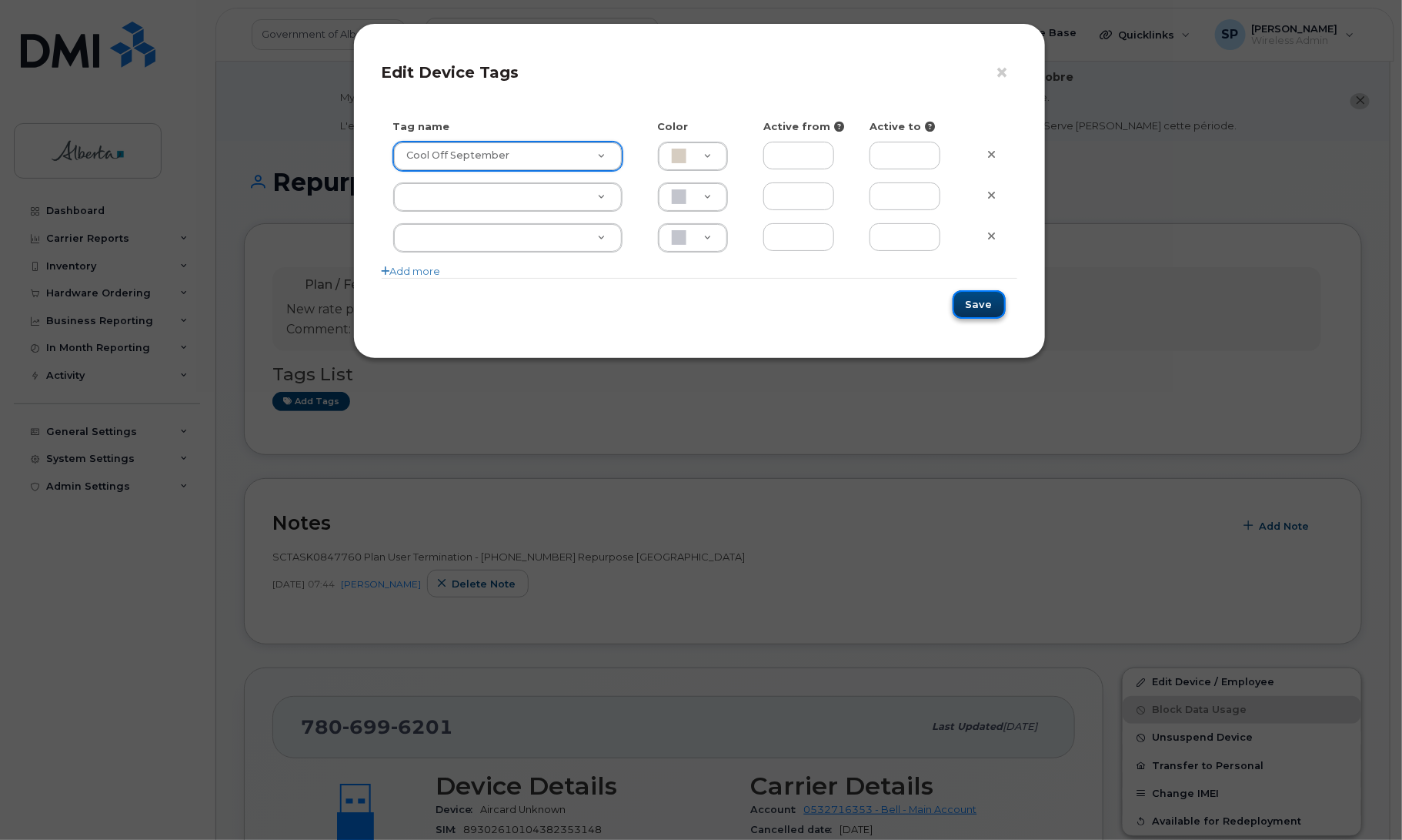
click at [968, 298] on button "Save" at bounding box center [979, 303] width 53 height 28
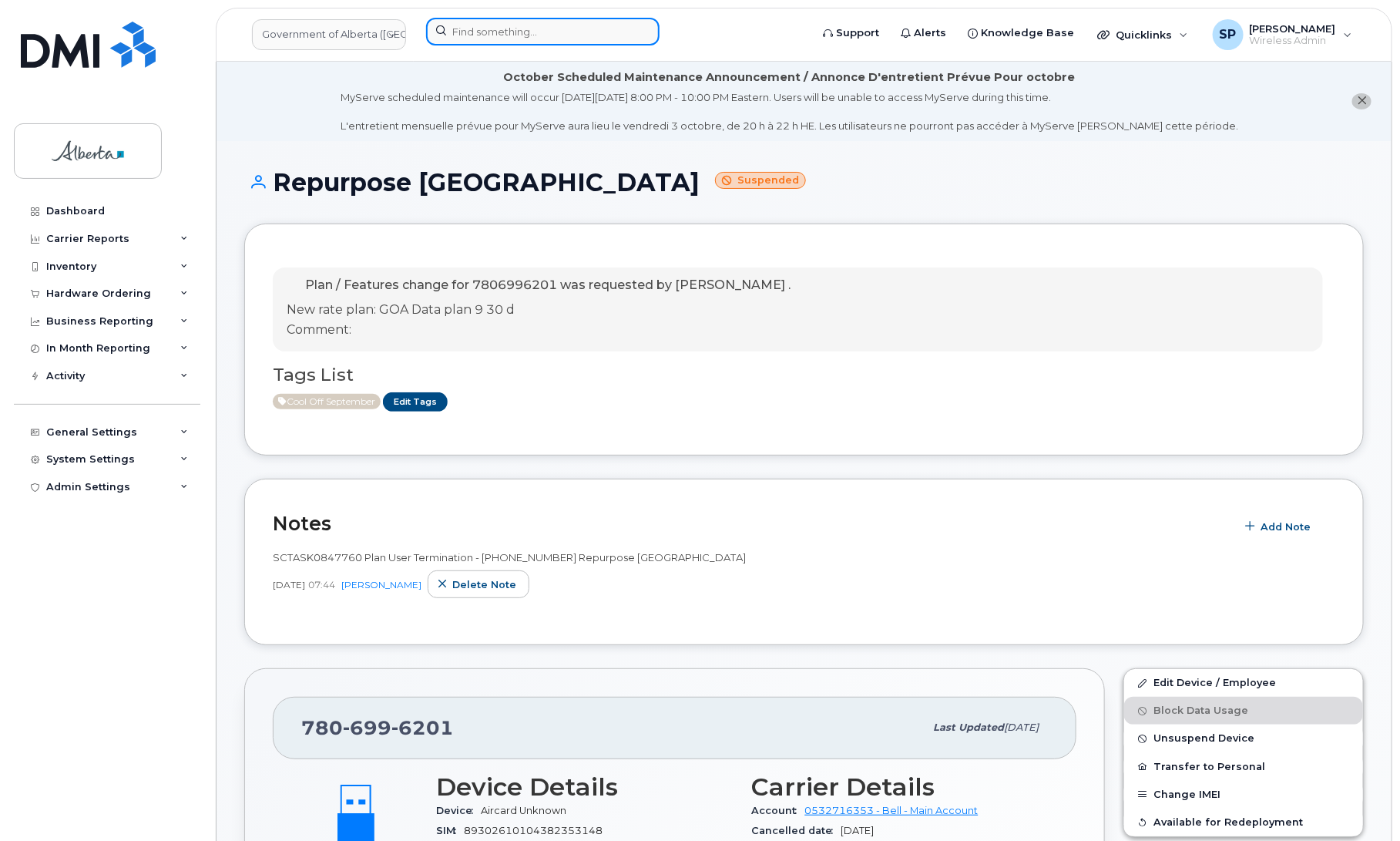
click at [524, 17] on input at bounding box center [543, 31] width 233 height 27
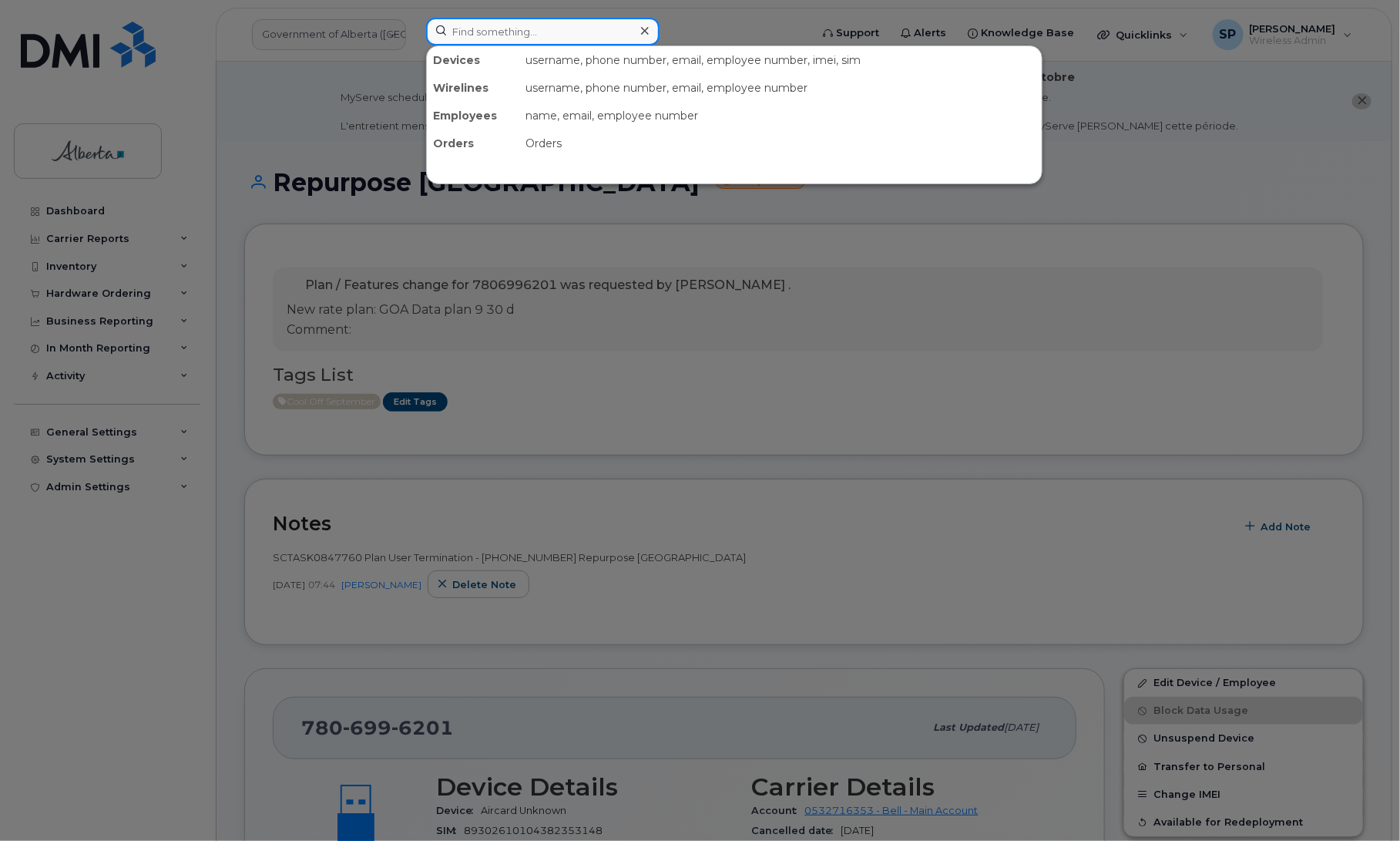
paste input "8257341498"
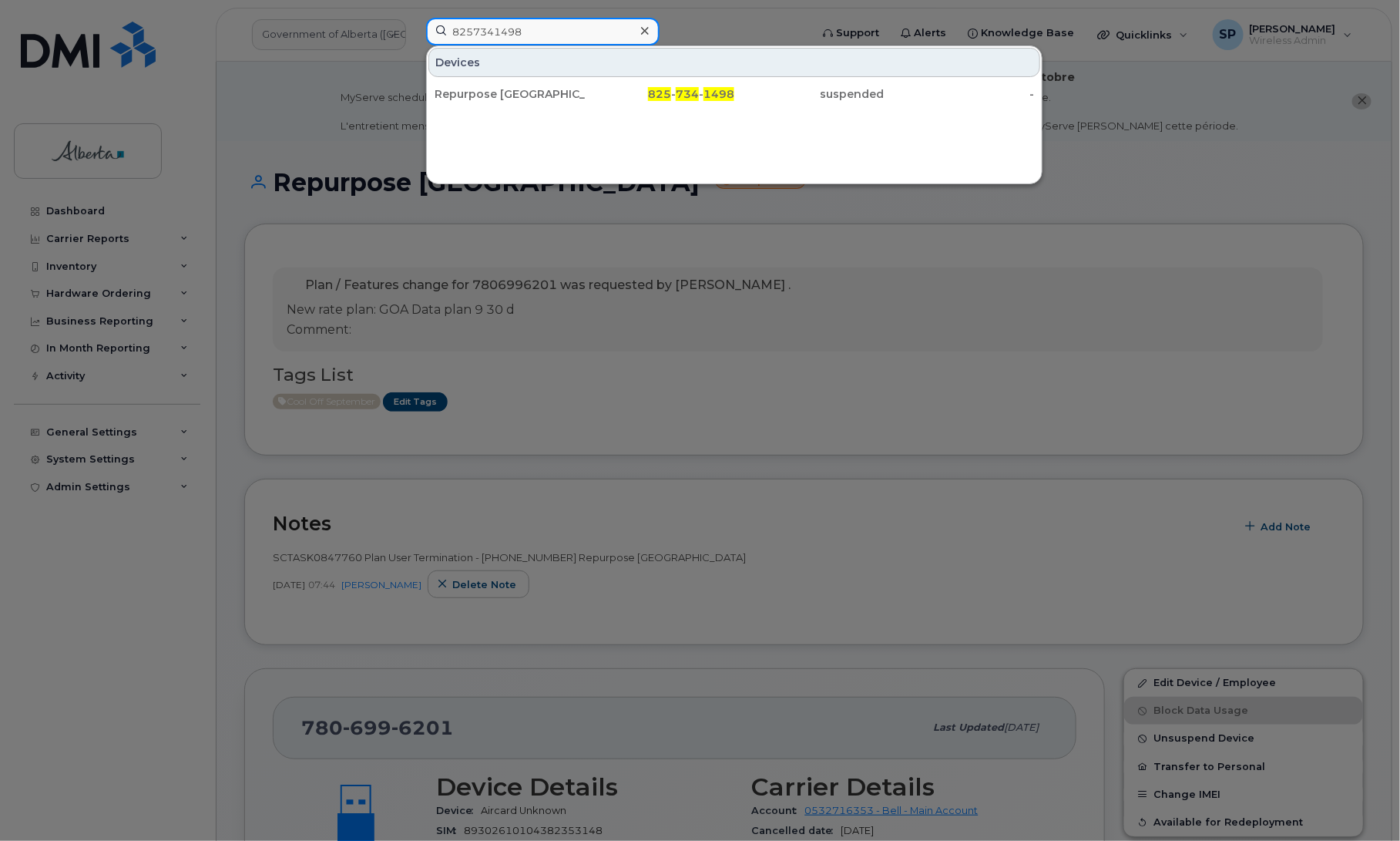
type input "8257341498"
click at [486, 102] on div "Repurpose [GEOGRAPHIC_DATA]" at bounding box center [510, 93] width 150 height 16
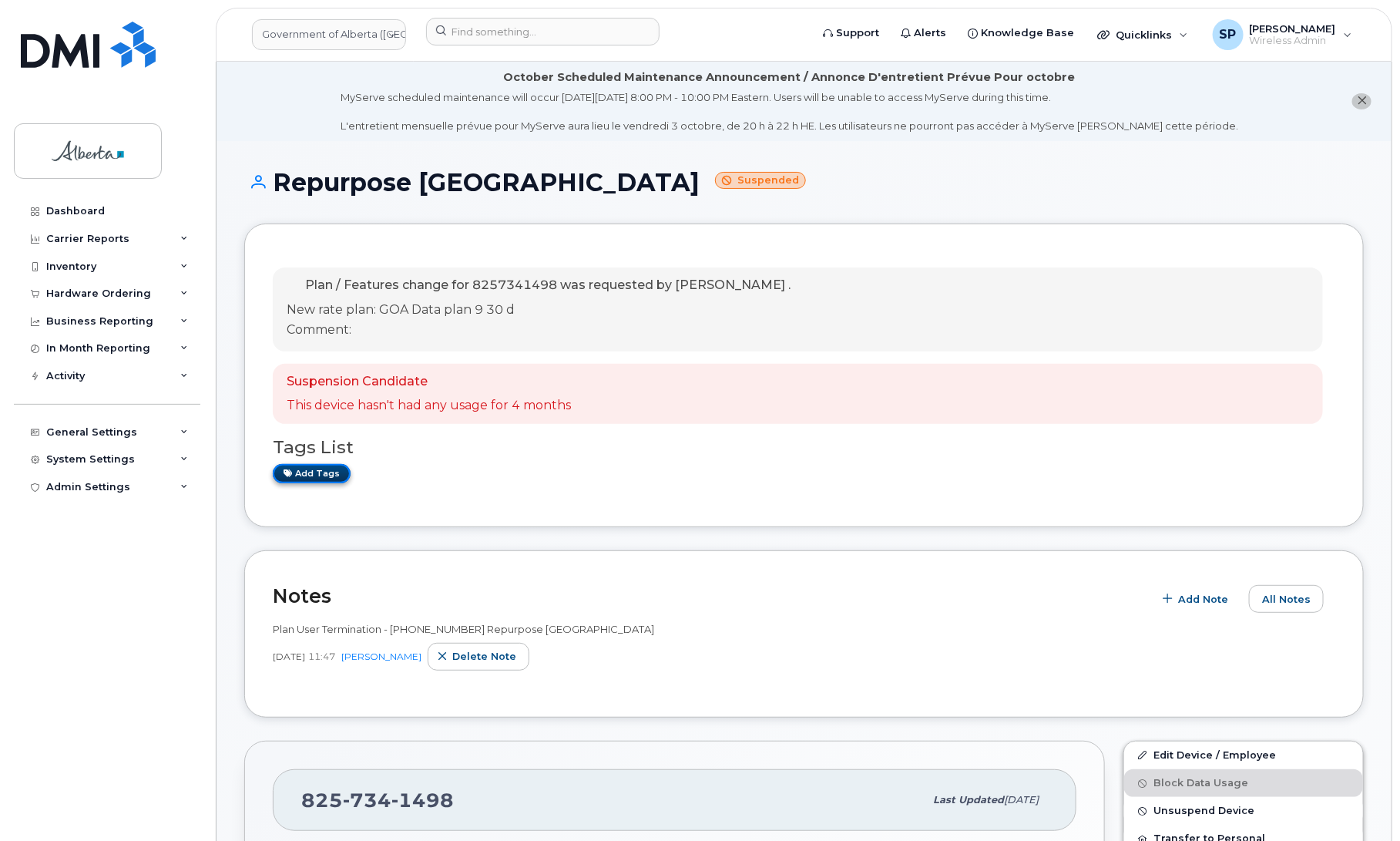
click at [317, 475] on link "Add tags" at bounding box center [311, 473] width 78 height 19
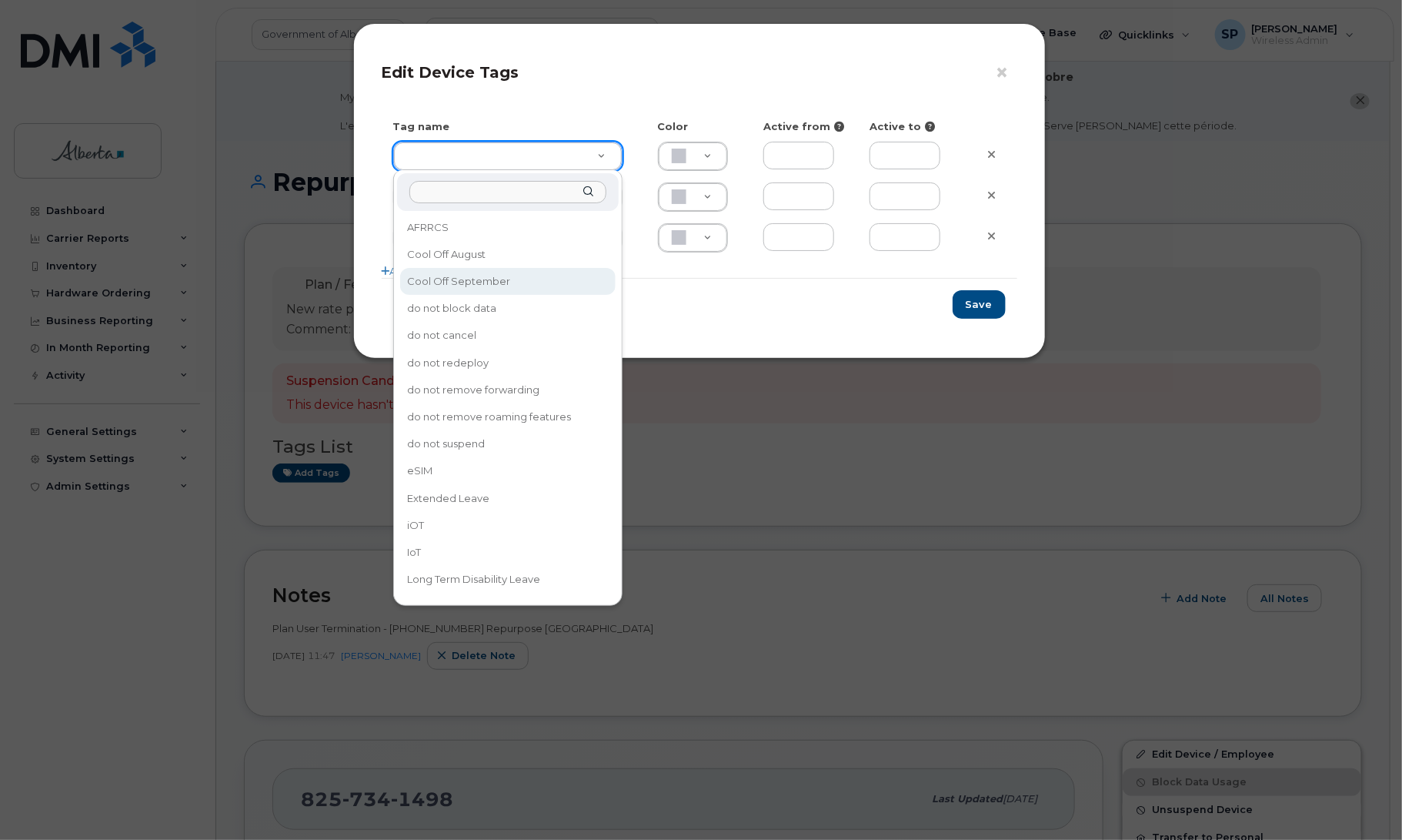
type input "Cool Off September"
type input "D6CDC1"
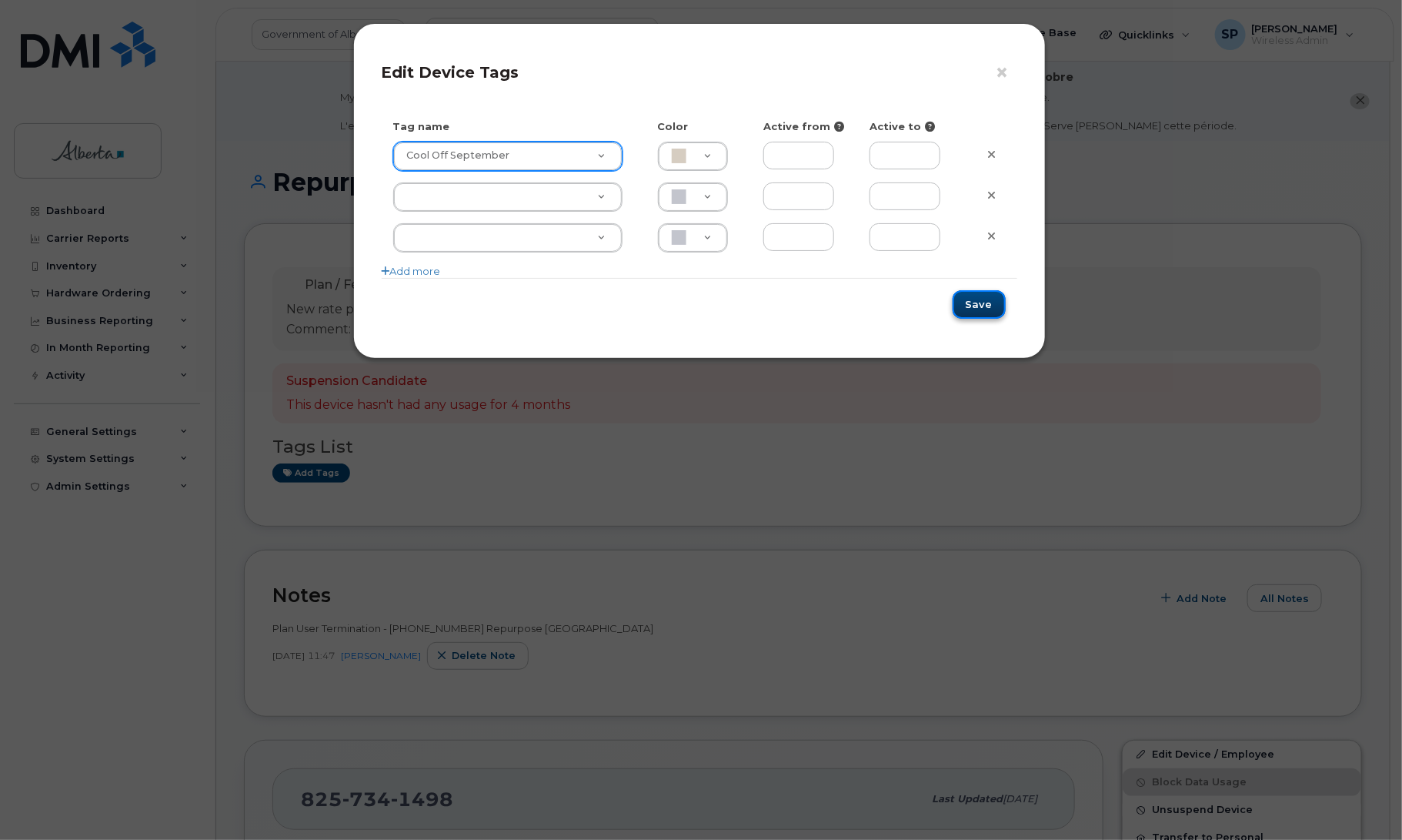
click at [972, 306] on button "Save" at bounding box center [979, 303] width 53 height 28
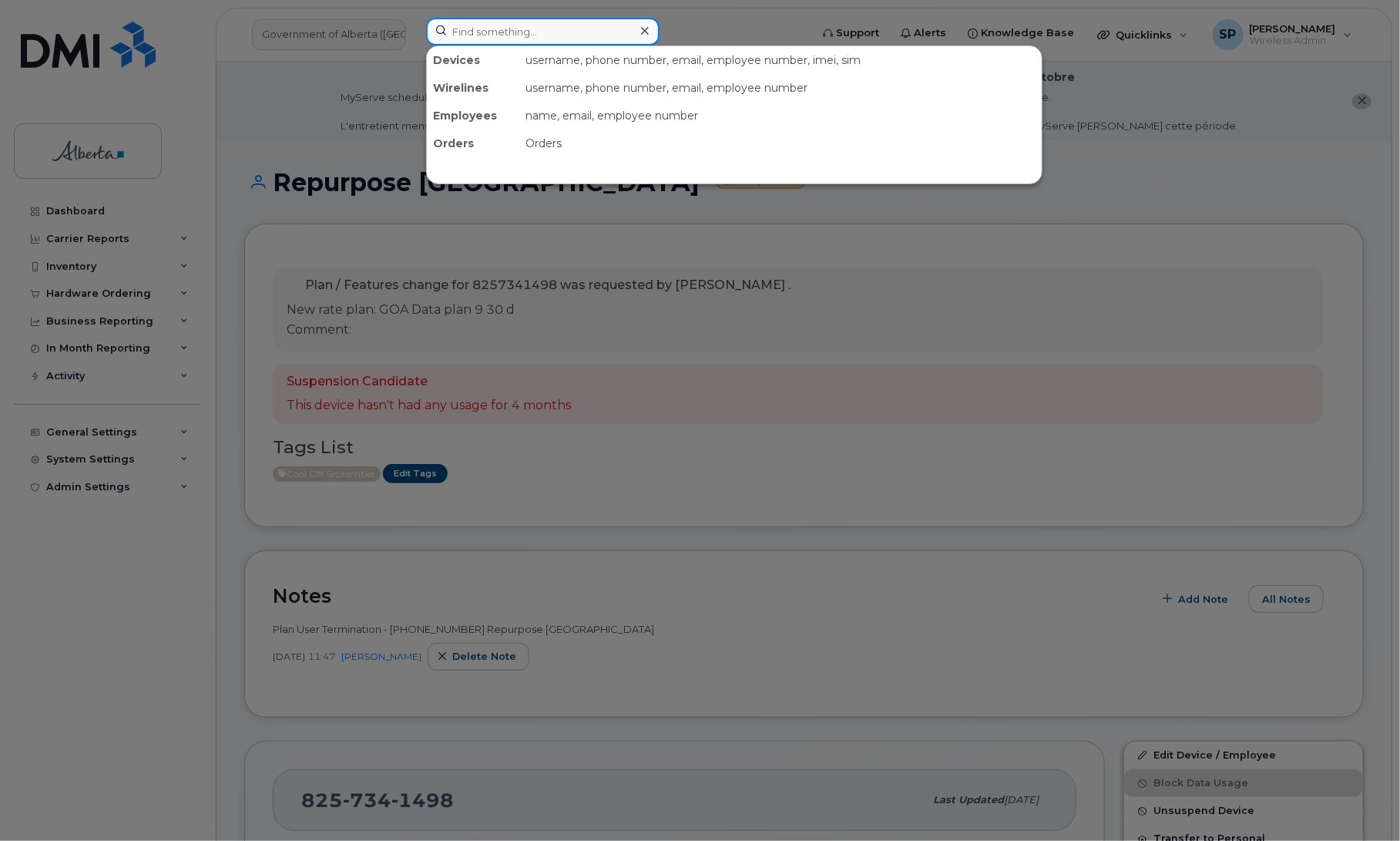
click at [487, 31] on input at bounding box center [543, 31] width 233 height 27
paste input "4036506285"
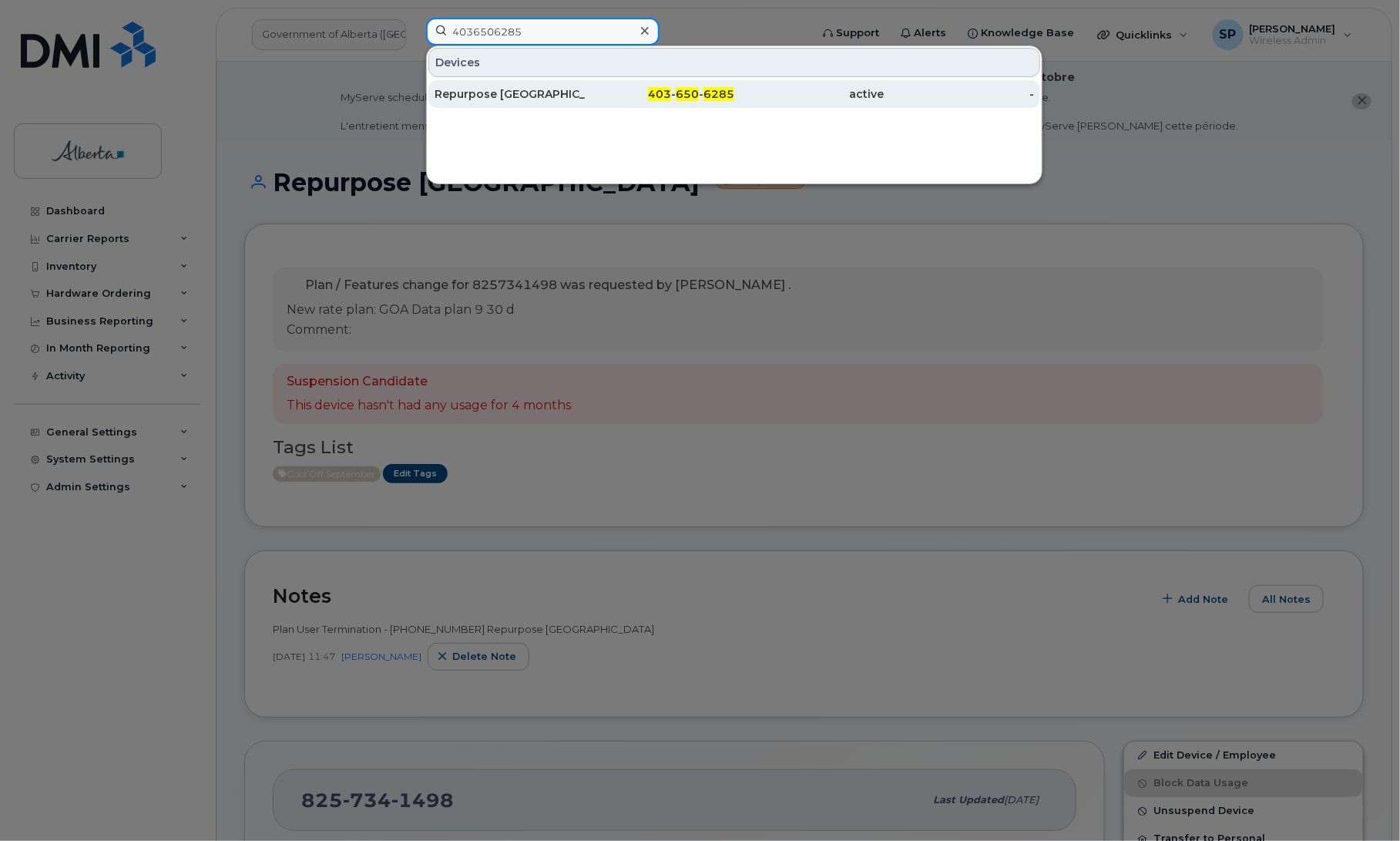
type input "4036506285"
click at [485, 96] on div "Repurpose [GEOGRAPHIC_DATA]" at bounding box center [510, 93] width 150 height 16
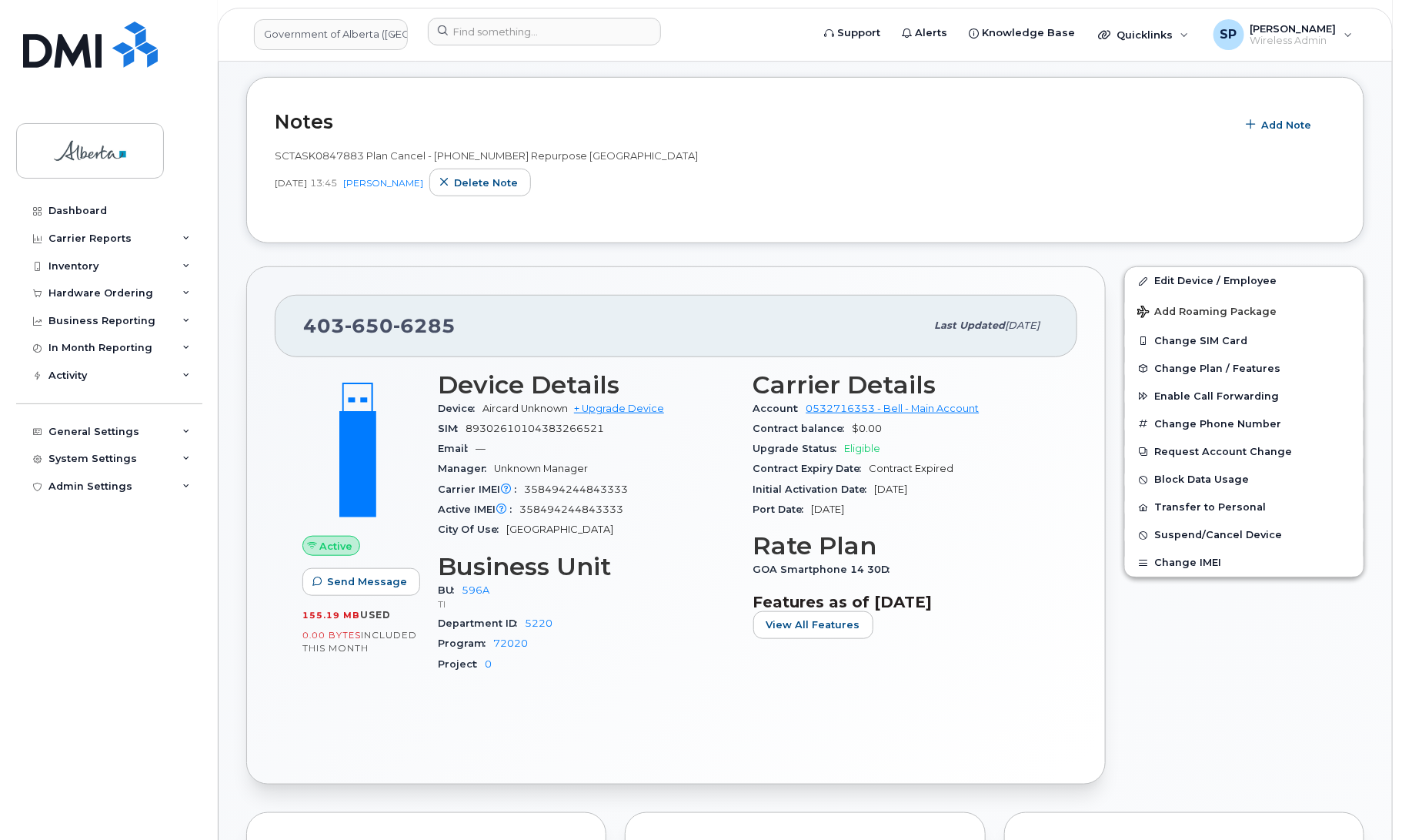
scroll to position [406, 0]
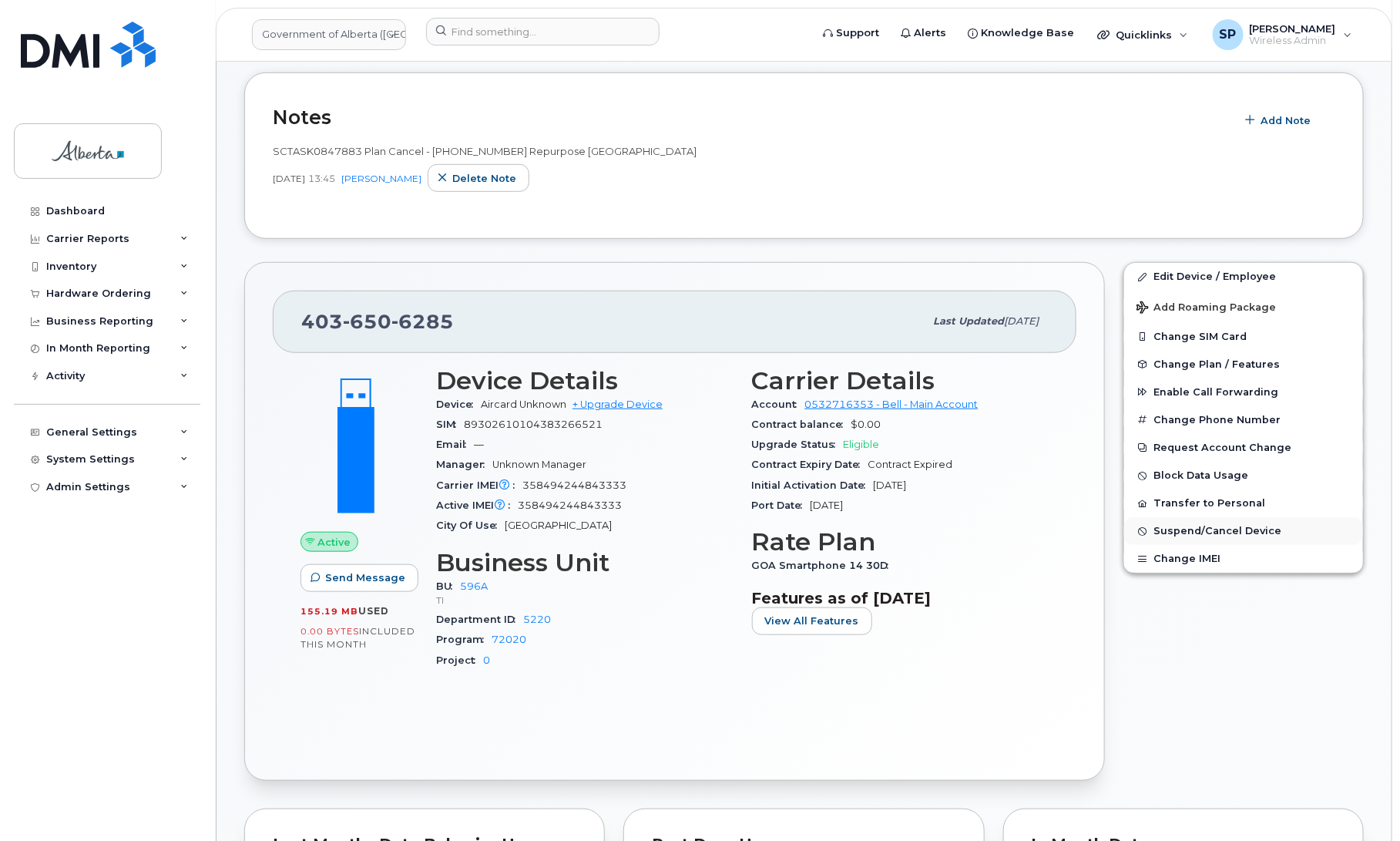
click at [1190, 528] on span "Suspend/Cancel Device" at bounding box center [1217, 531] width 128 height 12
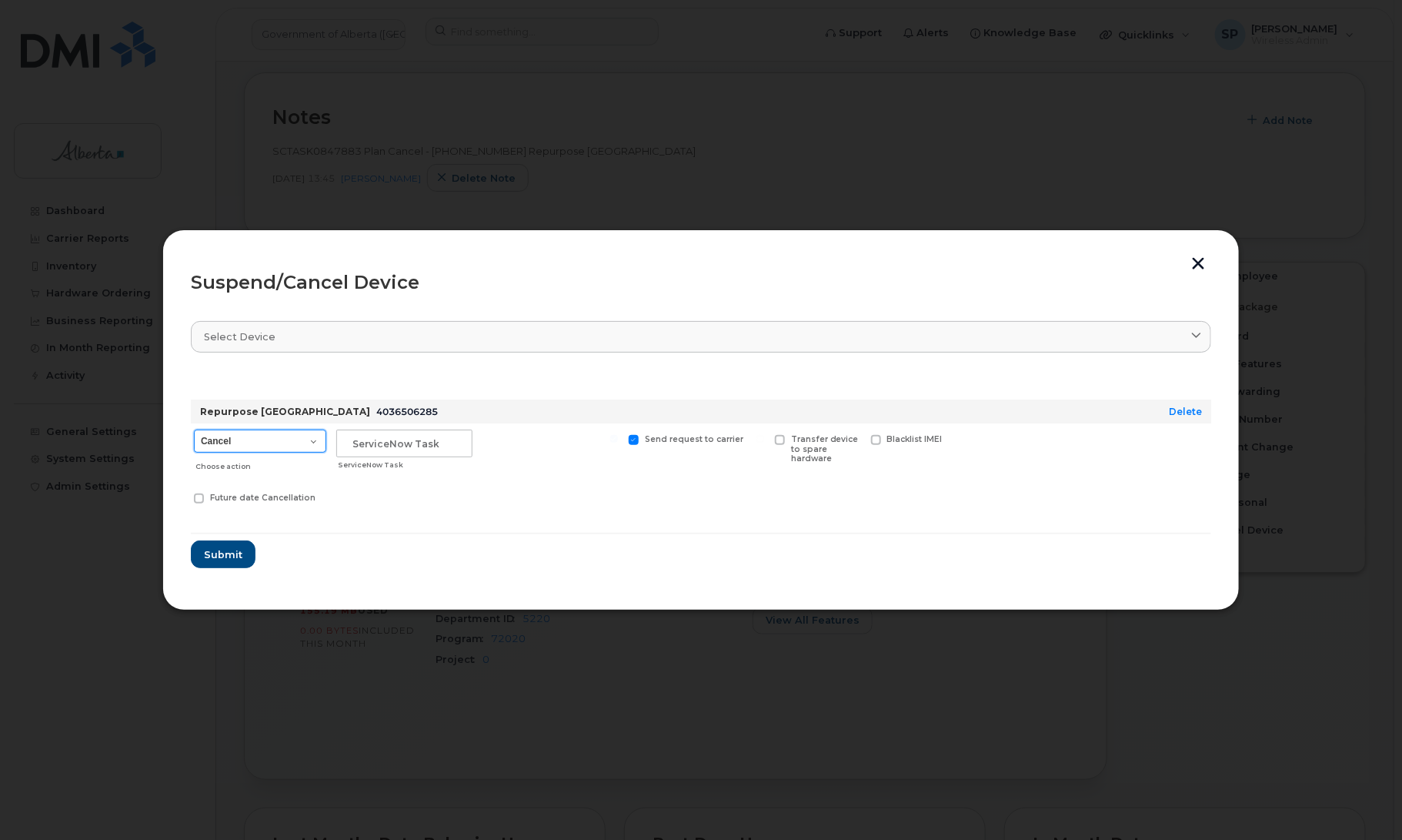
click at [231, 441] on select "Cancel Suspend - Extend Suspension Suspend - Reduced Rate Suspend - Lost Device…" at bounding box center [260, 441] width 133 height 23
select select "[object Object]"
click at [194, 430] on select "Cancel Suspend - Extend Suspension Suspend - Reduced Rate Suspend - Lost Device…" at bounding box center [260, 441] width 133 height 23
click at [377, 440] on input "text" at bounding box center [404, 443] width 136 height 27
paste input "SCTASK0847883"
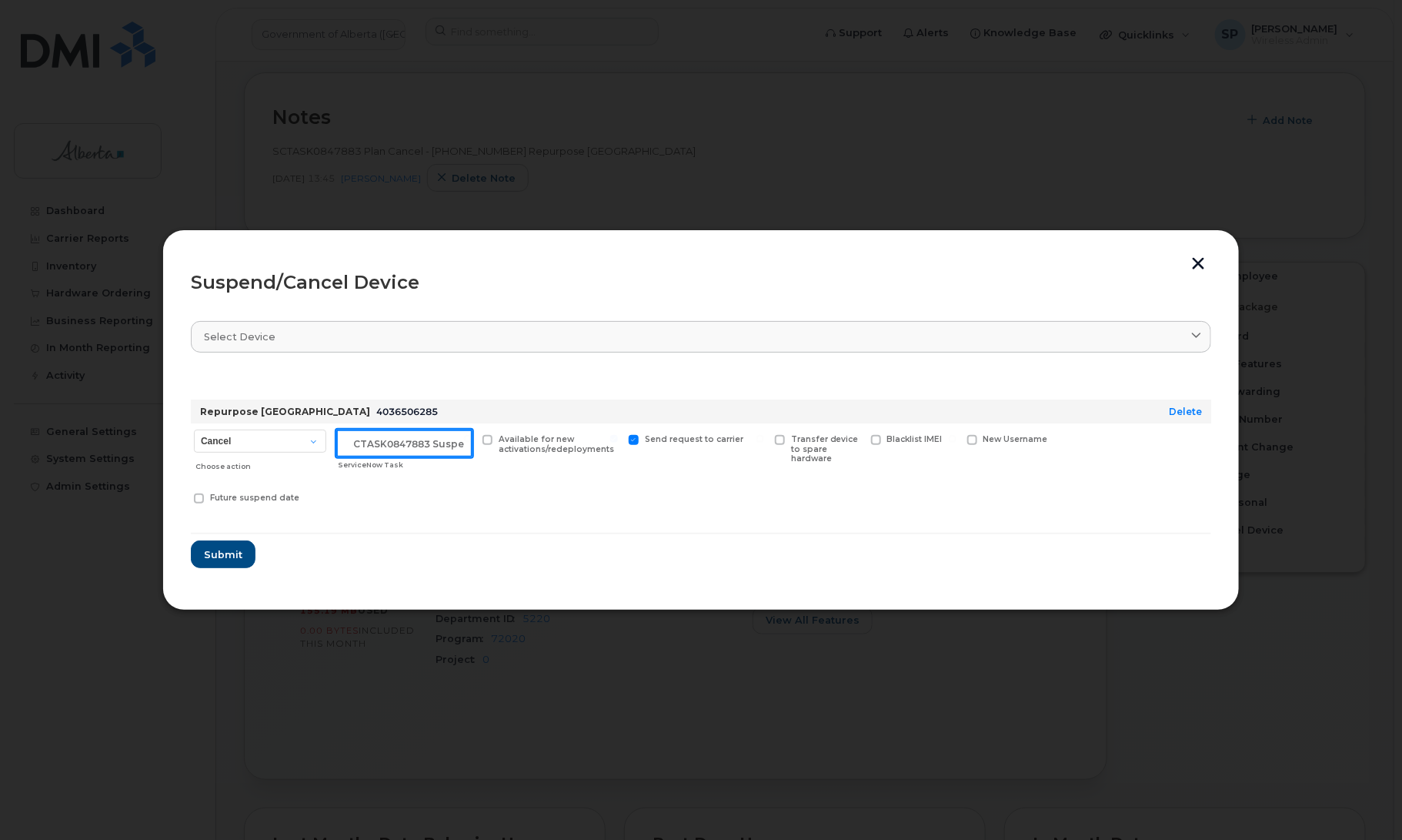
scroll to position [0, 13]
type input "SCTASK0847883 Suspend"
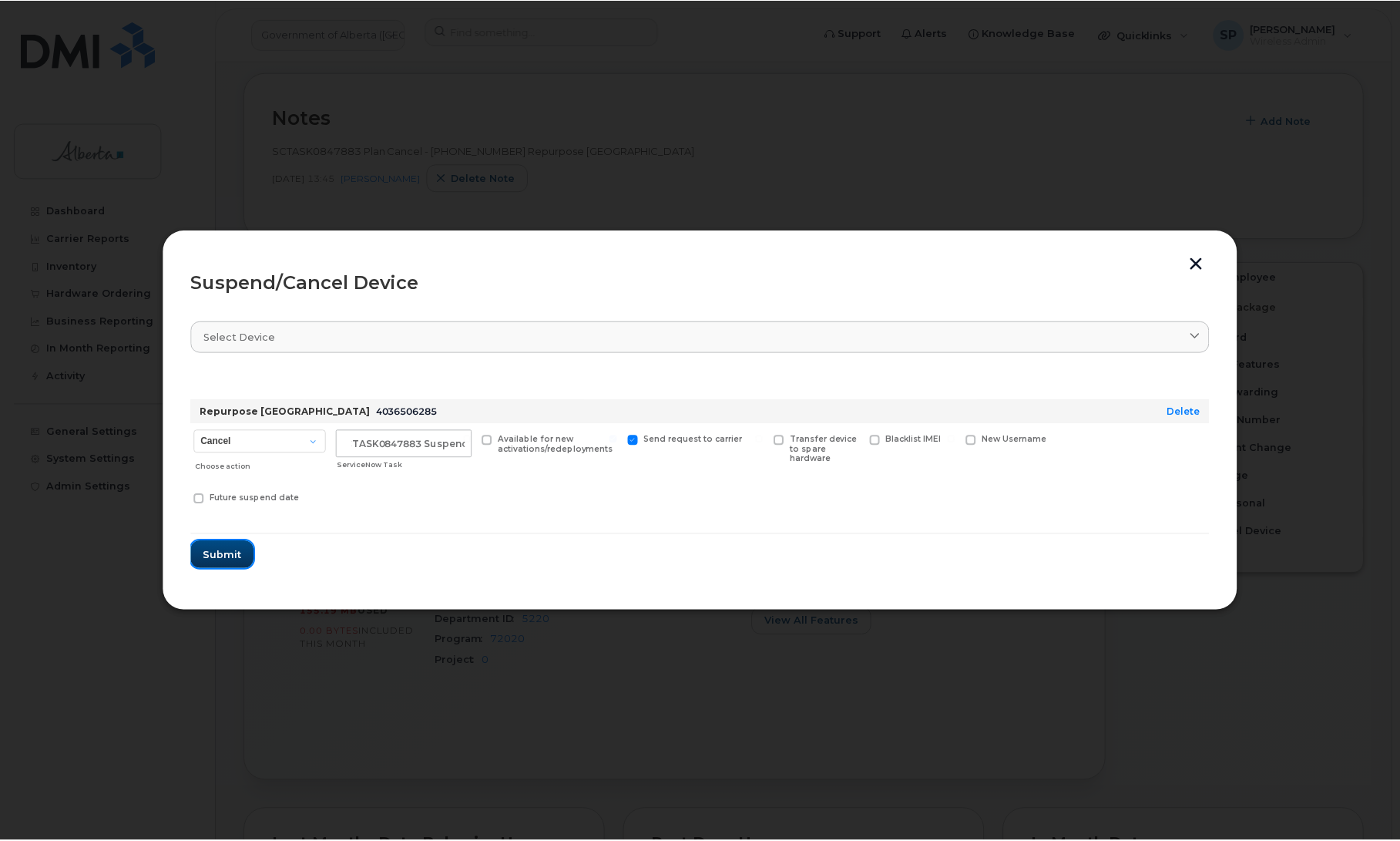
scroll to position [0, 0]
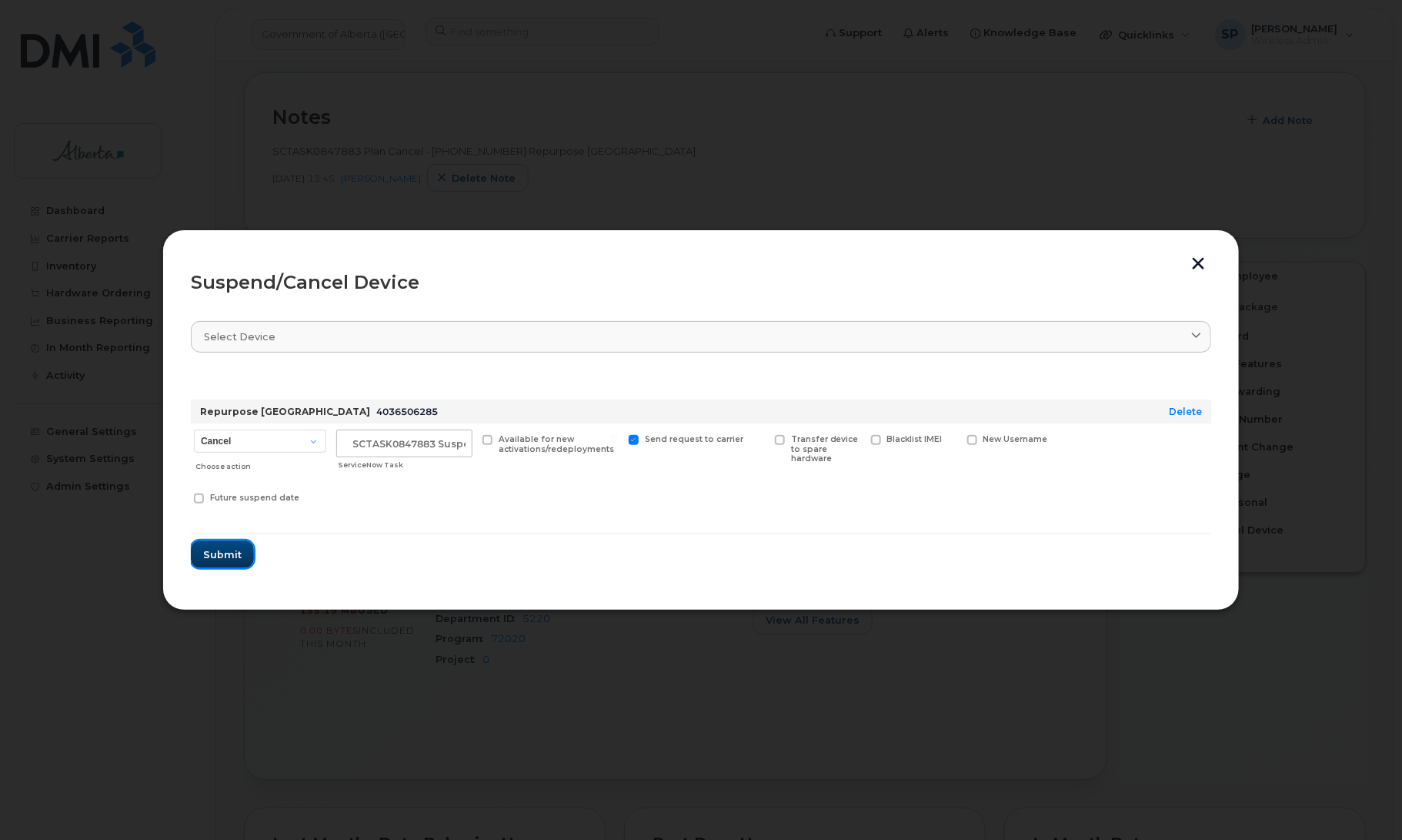
click at [229, 548] on span "Submit" at bounding box center [222, 555] width 38 height 15
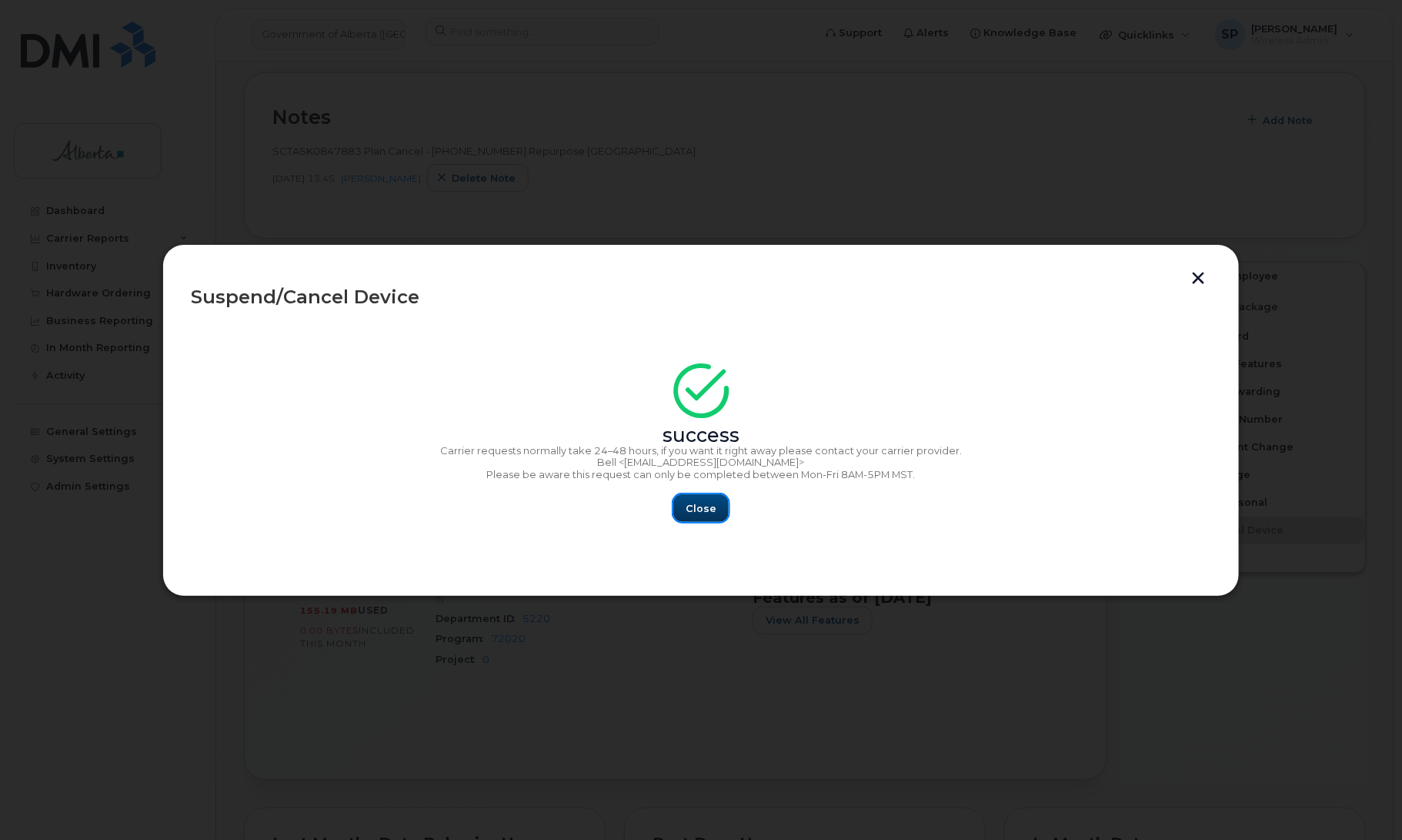
click at [698, 502] on span "Close" at bounding box center [701, 508] width 31 height 15
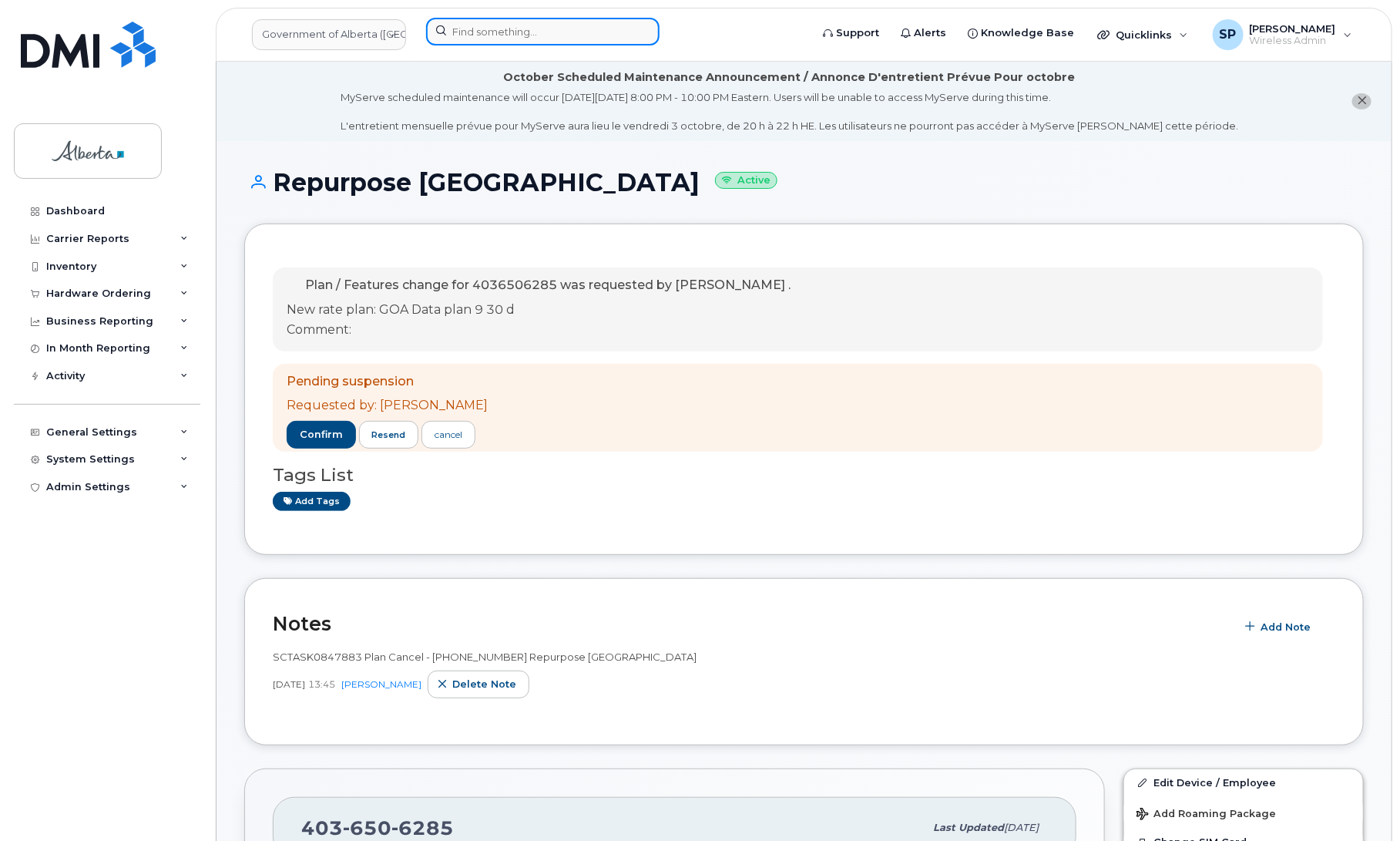
click at [541, 28] on input at bounding box center [543, 31] width 233 height 27
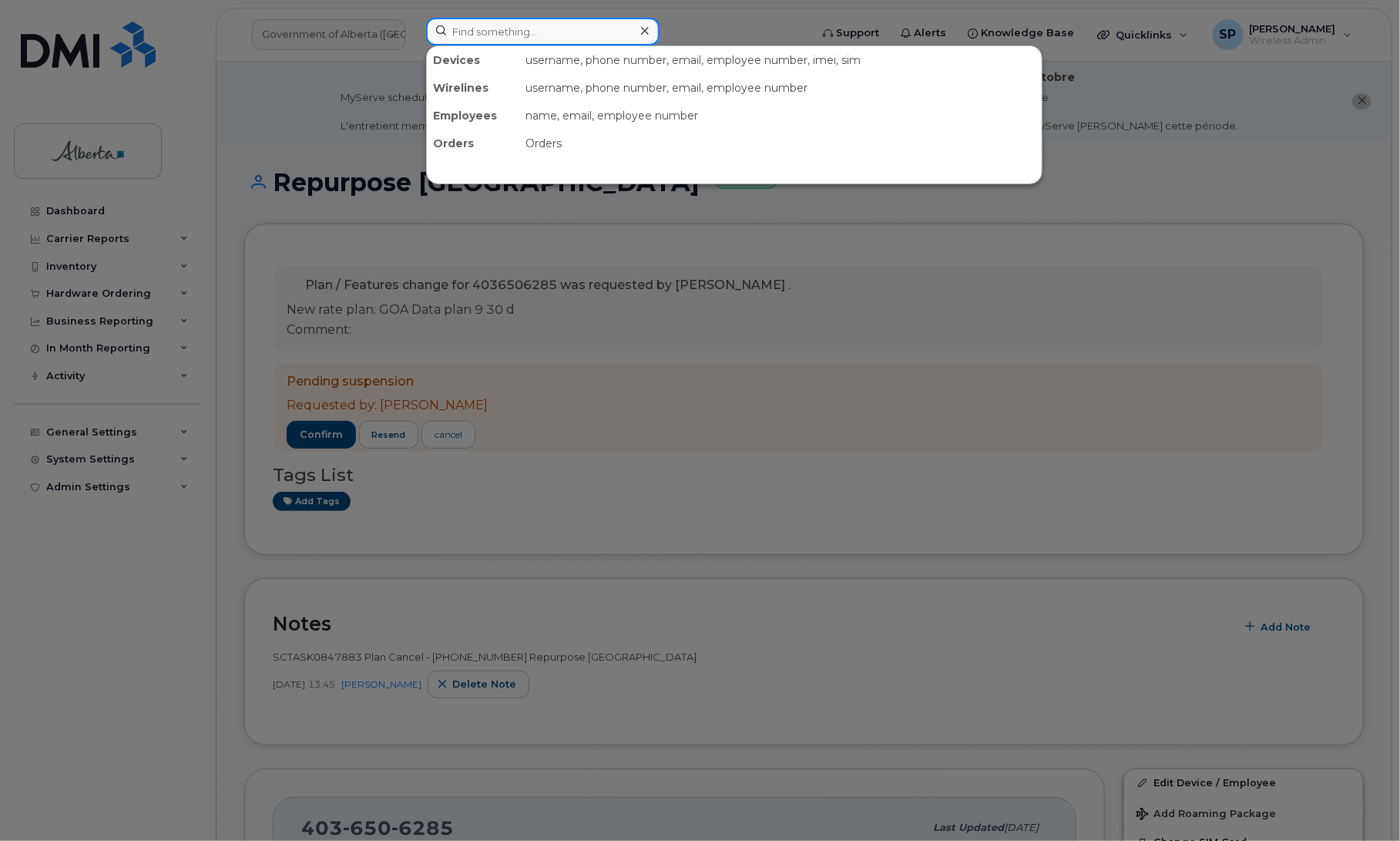
paste input "4038372046"
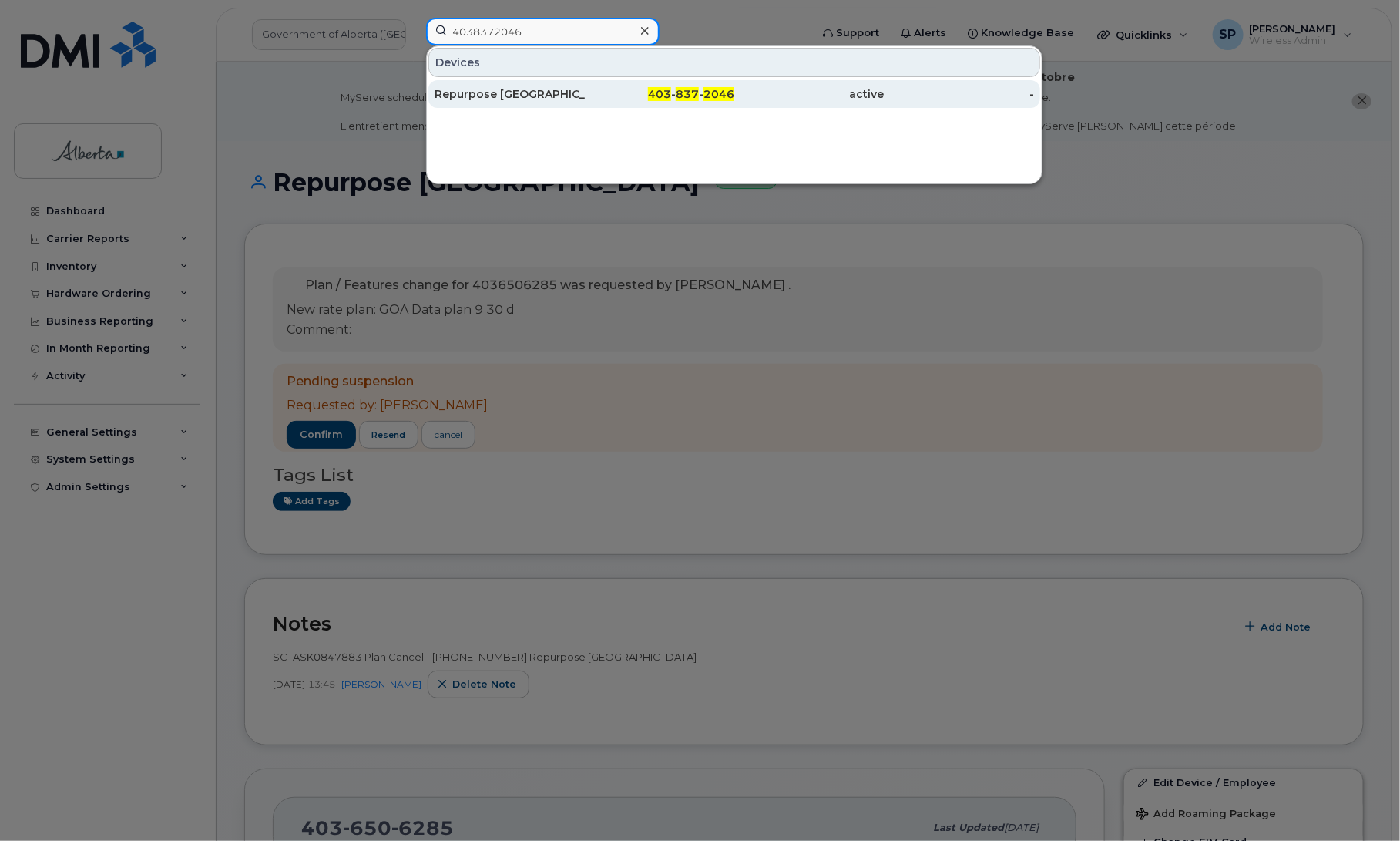
type input "4038372046"
click at [486, 93] on div "Repurpose [GEOGRAPHIC_DATA]" at bounding box center [510, 93] width 150 height 16
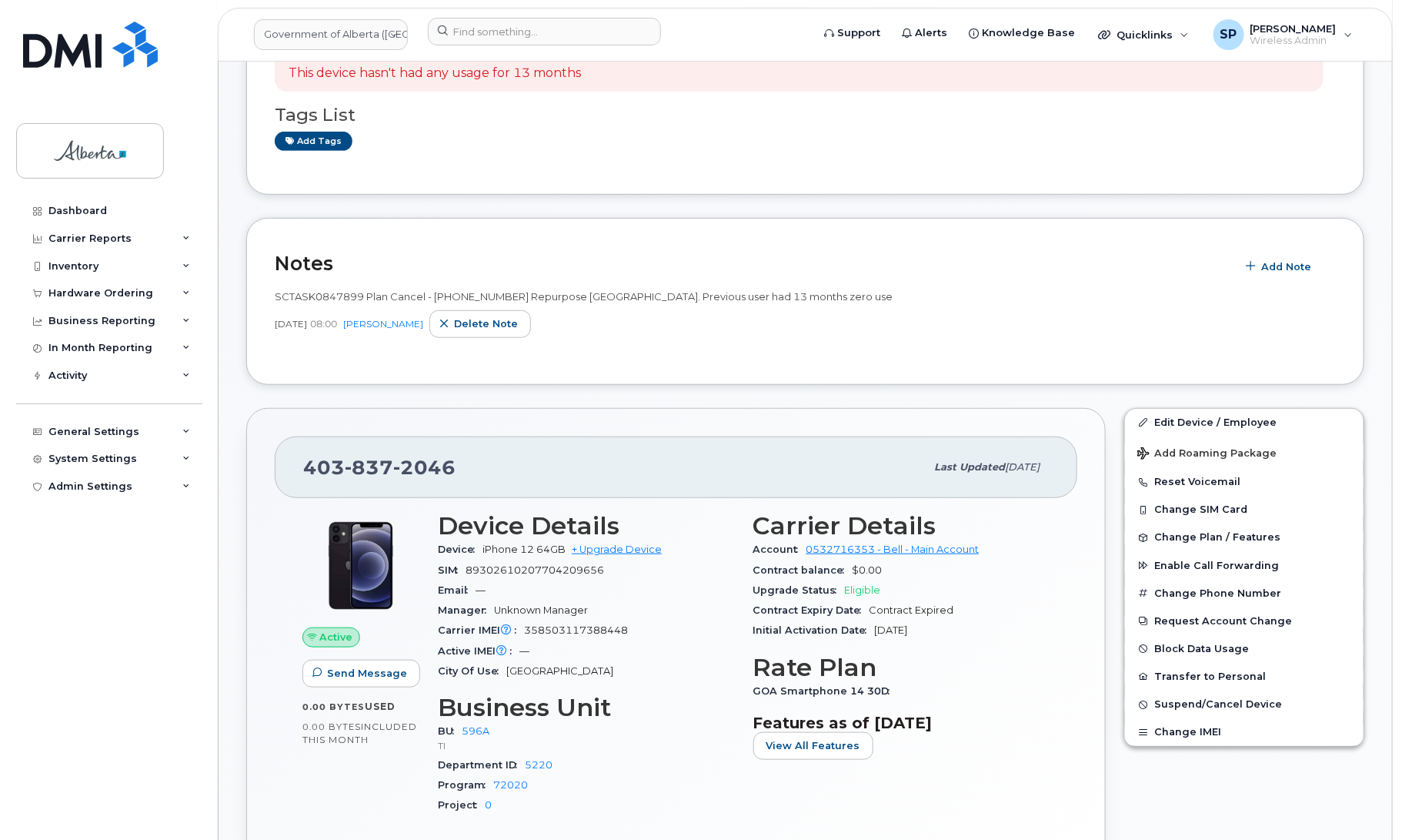
scroll to position [444, 0]
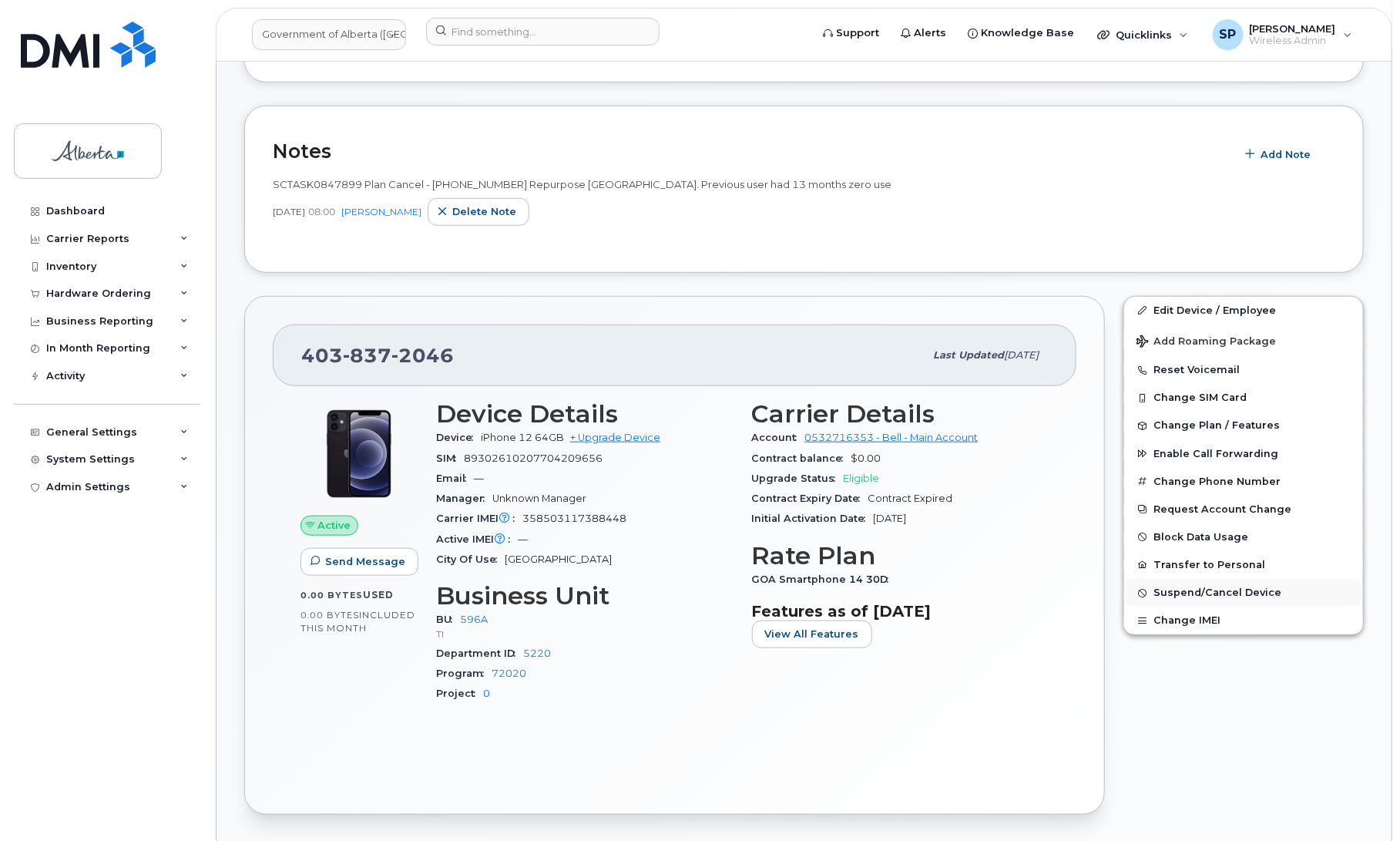
click at [1206, 593] on span "Suspend/Cancel Device" at bounding box center [1217, 593] width 128 height 12
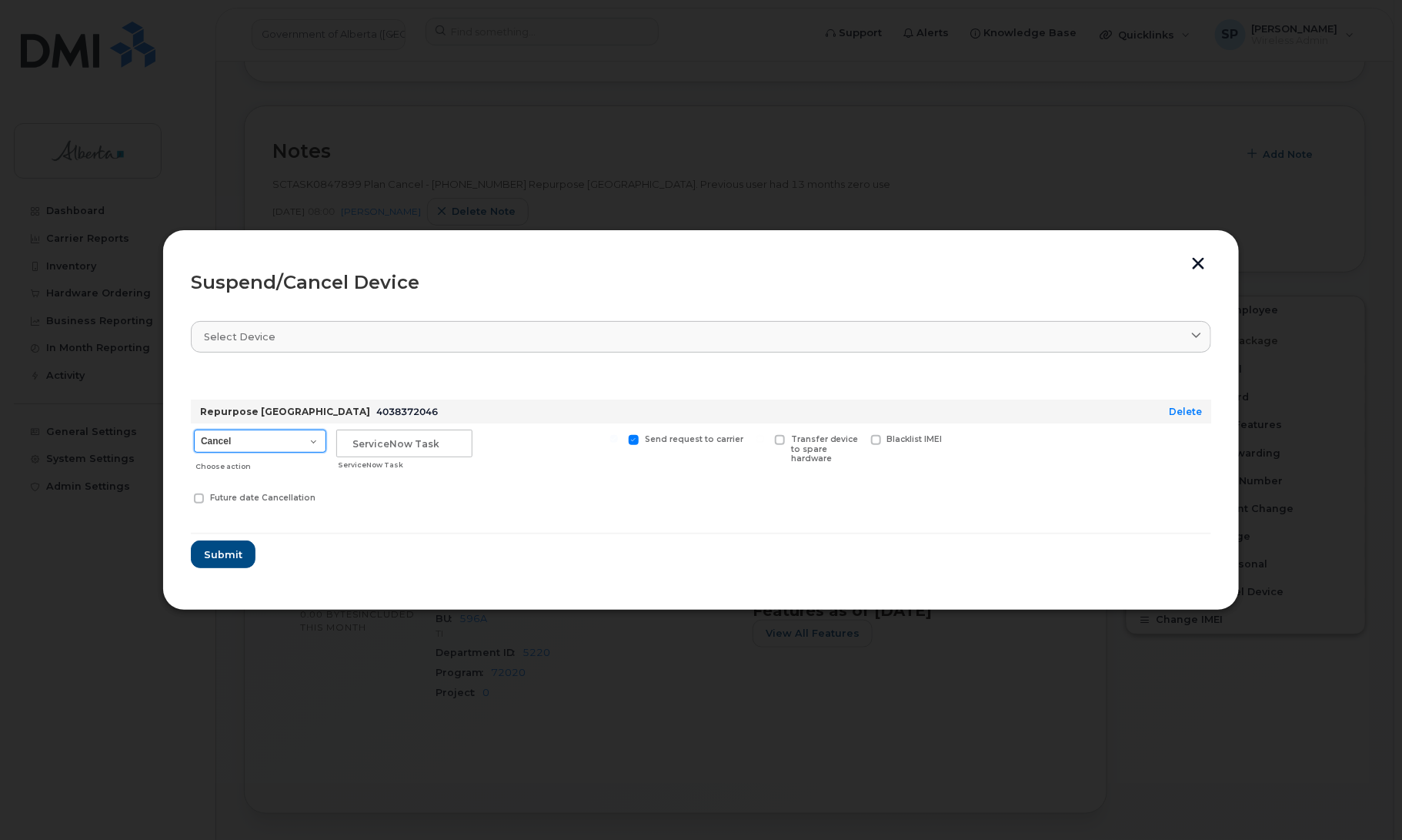
click at [256, 442] on select "Cancel Suspend - Extend Suspension Suspend - Reduced Rate Suspend - Lost Device…" at bounding box center [260, 441] width 133 height 23
select select "[object Object]"
click at [194, 430] on select "Cancel Suspend - Extend Suspension Suspend - Reduced Rate Suspend - Lost Device…" at bounding box center [260, 441] width 133 height 23
click at [346, 441] on input "text" at bounding box center [404, 443] width 136 height 27
paste input "SCTASK0847899"
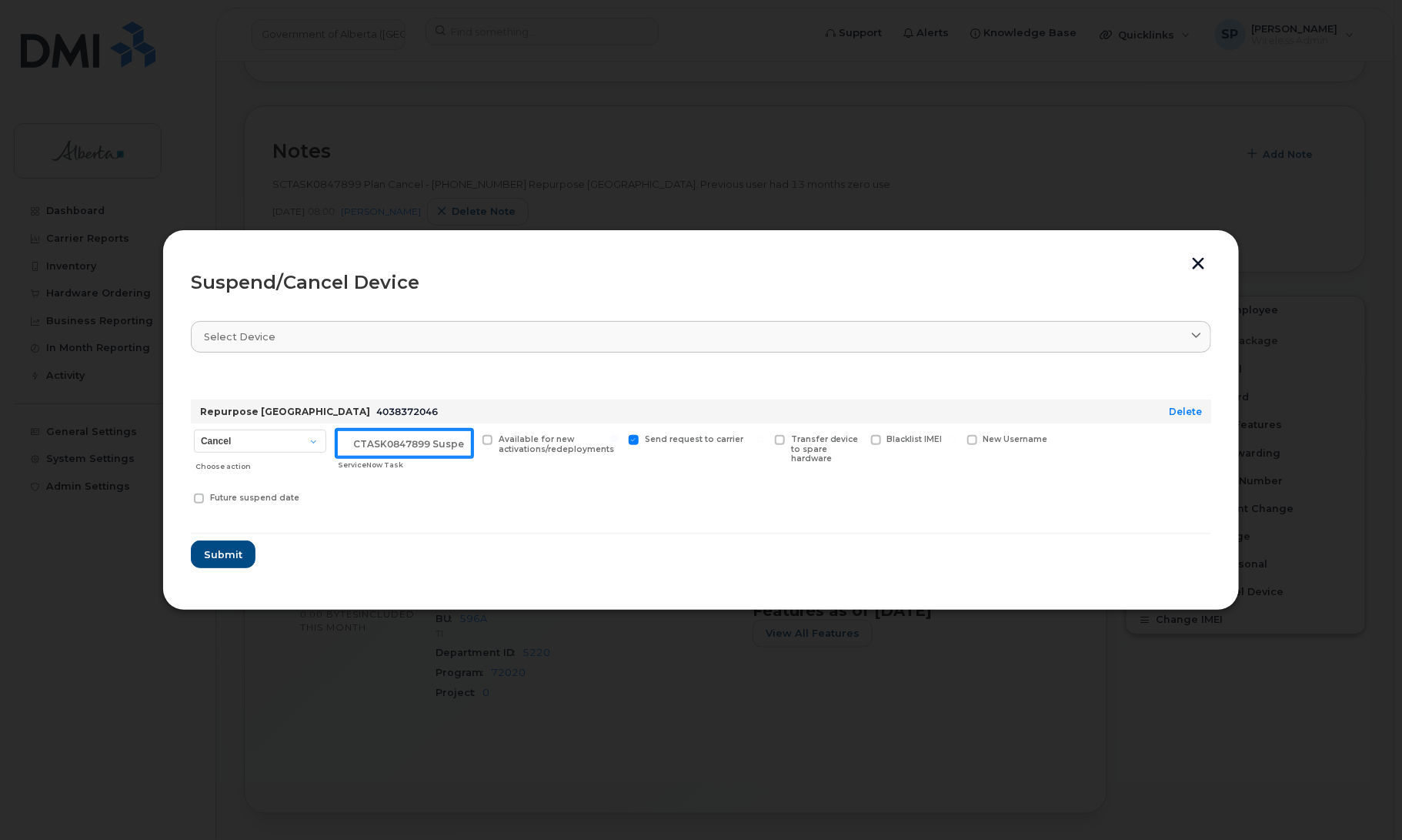
scroll to position [0, 13]
type input "SCTASK0847899 Suspend"
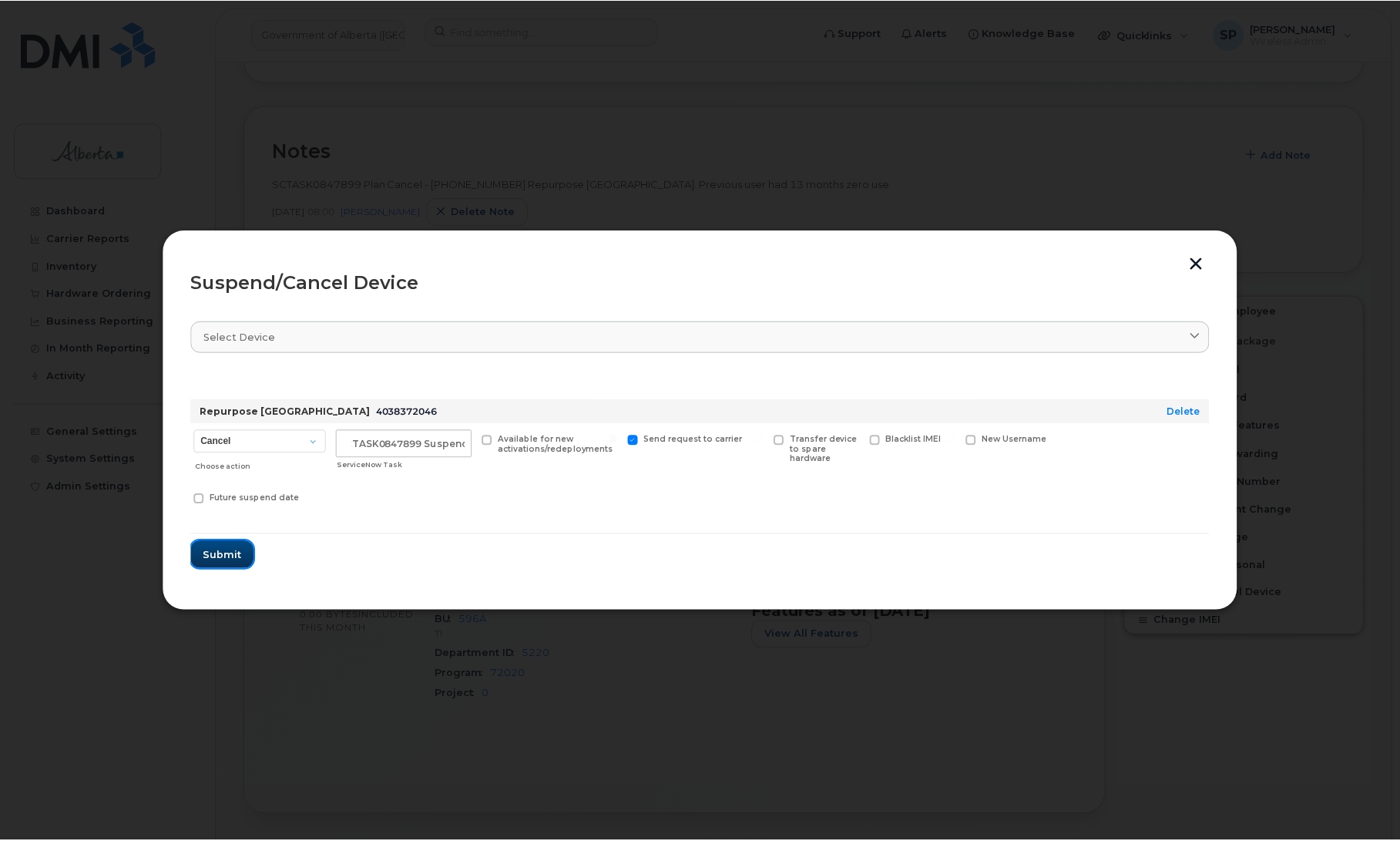
scroll to position [0, 0]
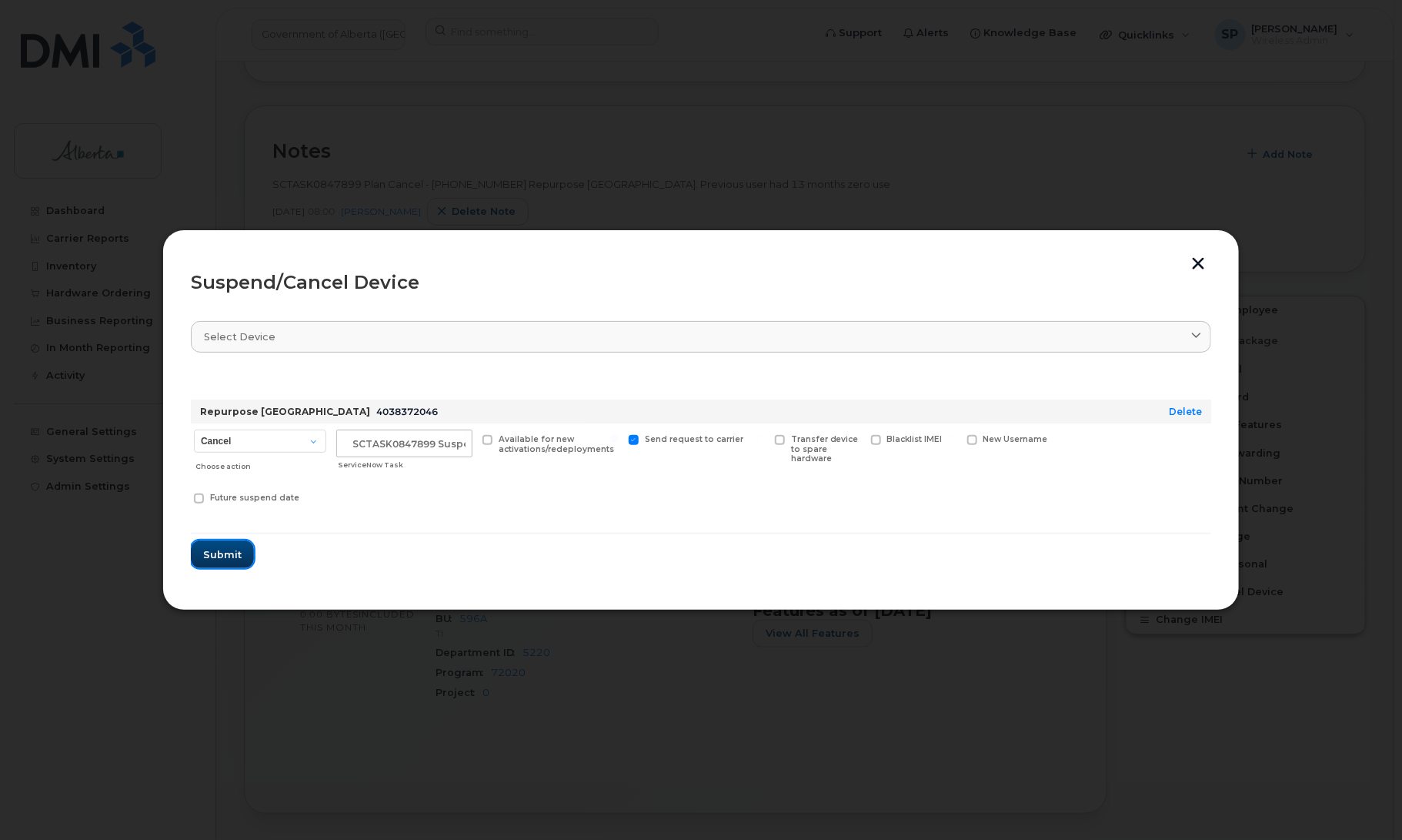
click at [239, 562] on button "Submit" at bounding box center [222, 554] width 63 height 27
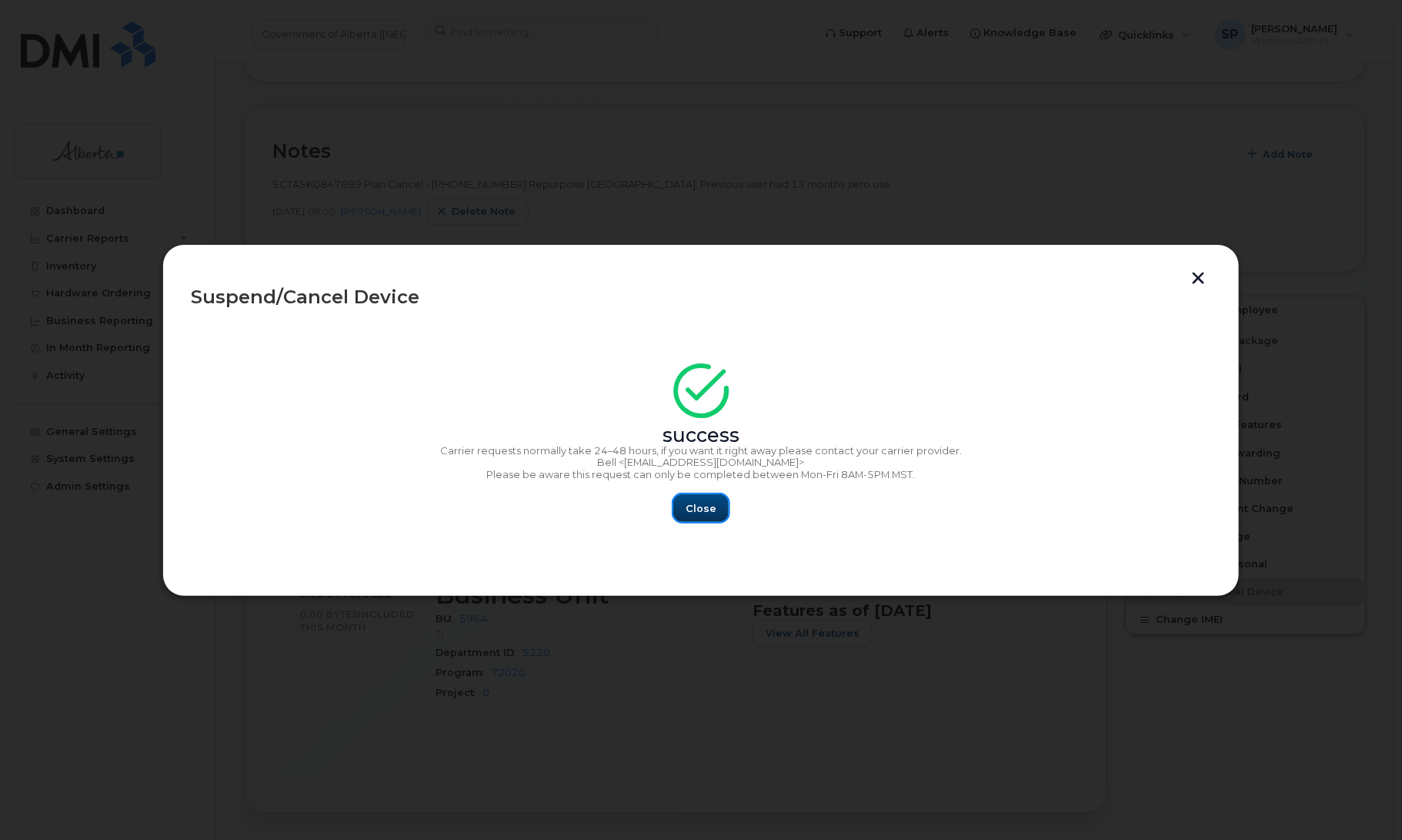
click at [713, 514] on span "Close" at bounding box center [701, 508] width 31 height 15
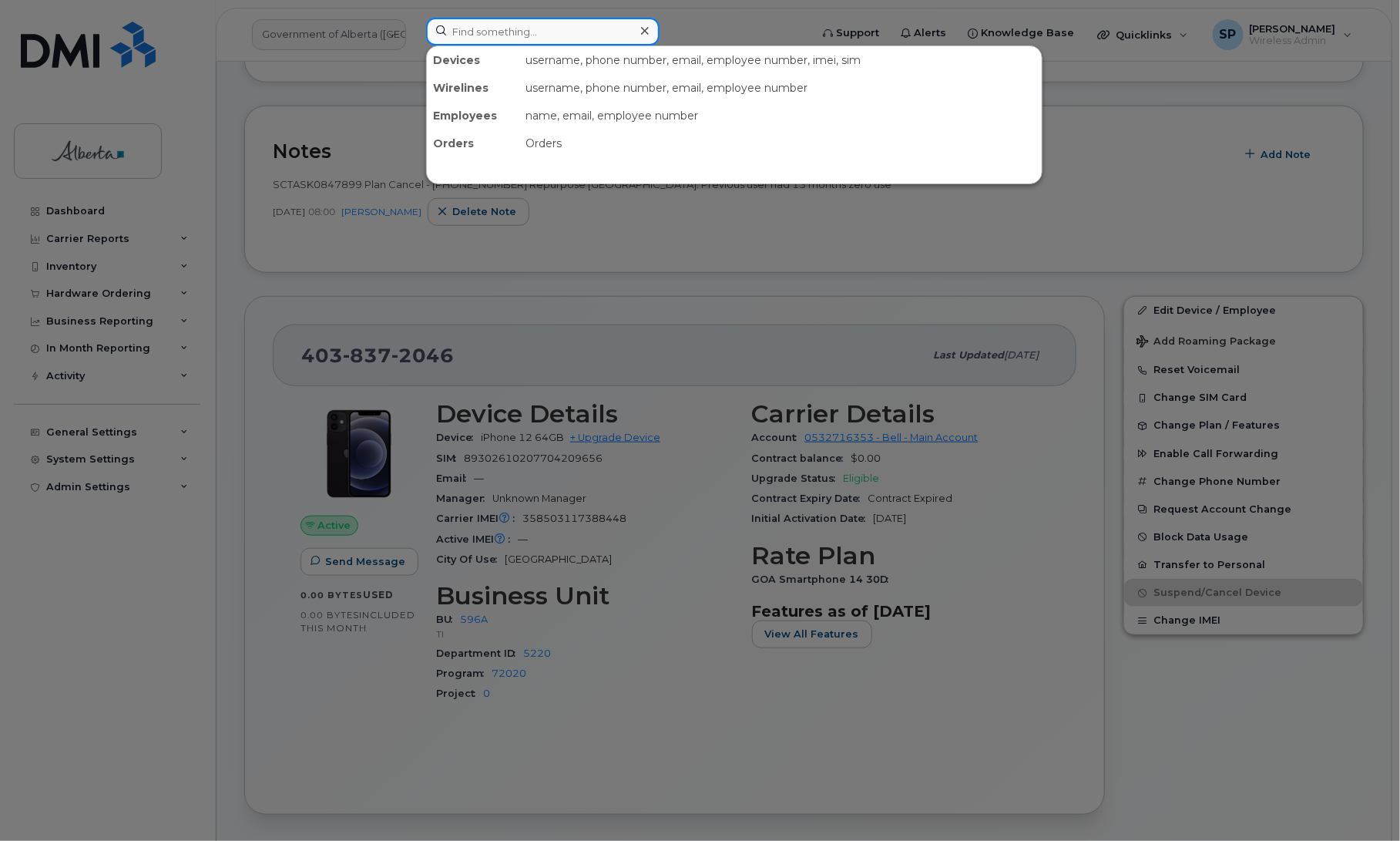
click at [572, 22] on input at bounding box center [543, 31] width 233 height 27
paste input "5875454071"
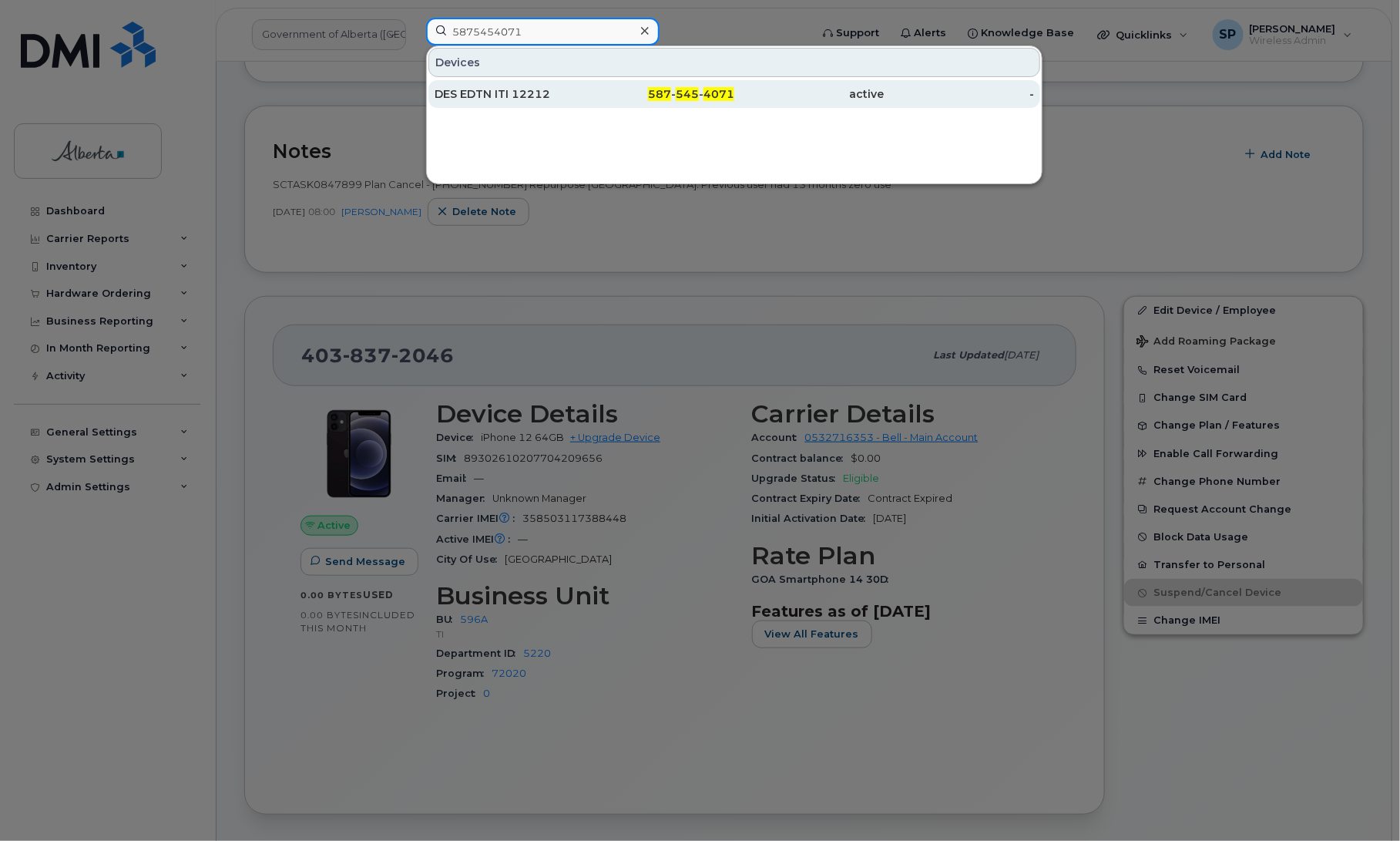
type input "5875454071"
click at [479, 97] on div "DES EDTN ITI 12212" at bounding box center [510, 93] width 150 height 16
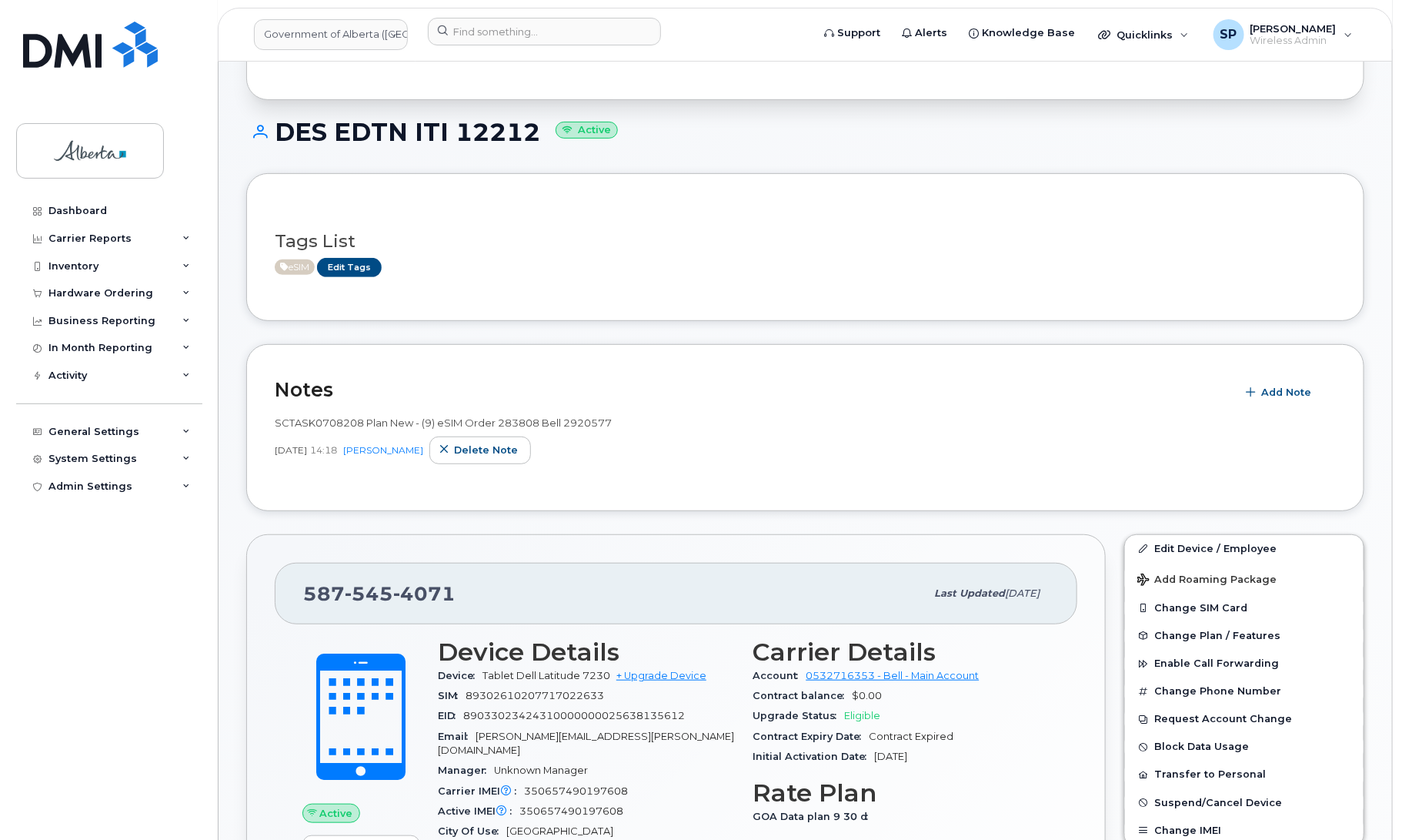
scroll to position [312, 0]
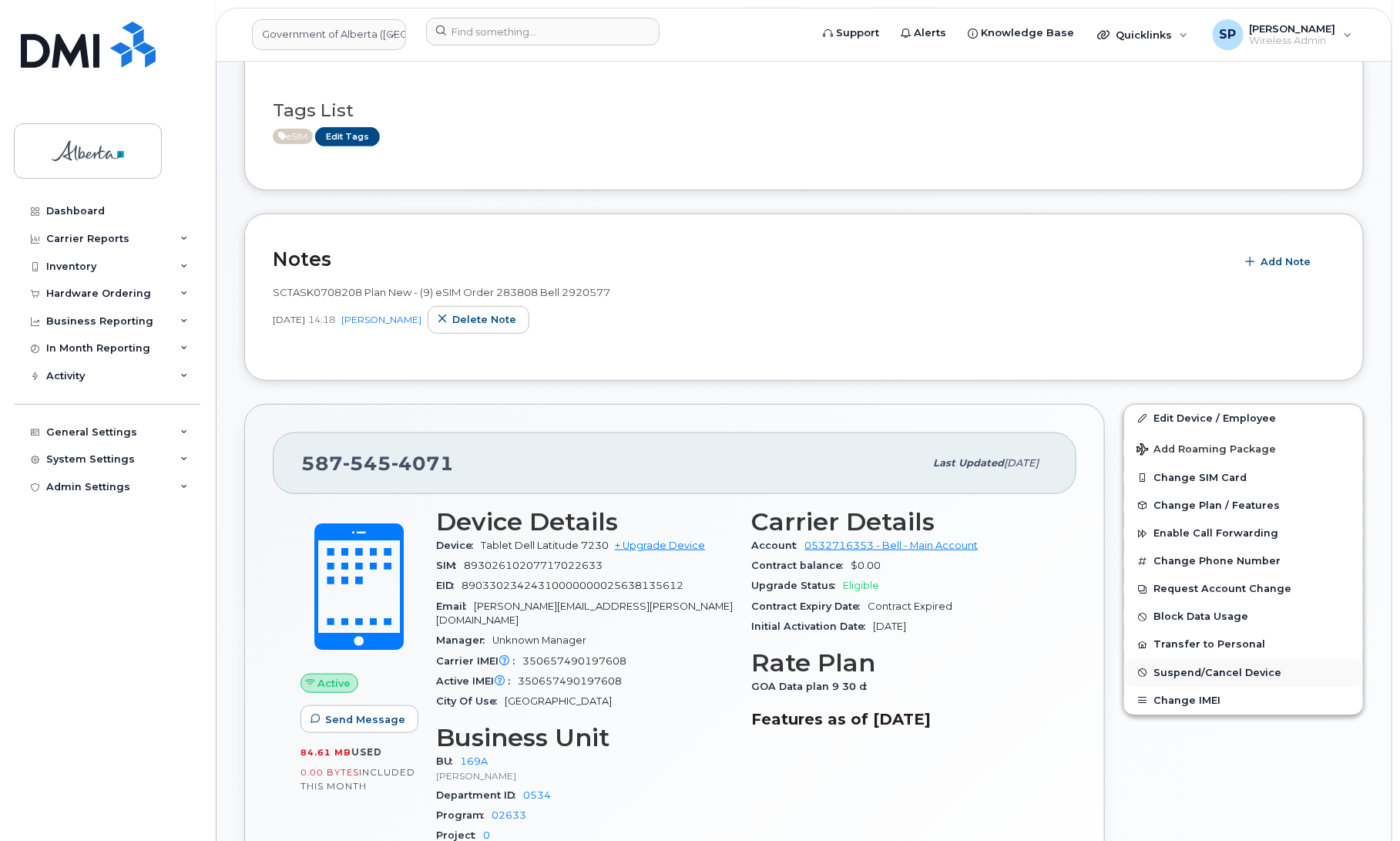
click at [1181, 675] on span "Suspend/Cancel Device" at bounding box center [1217, 672] width 128 height 12
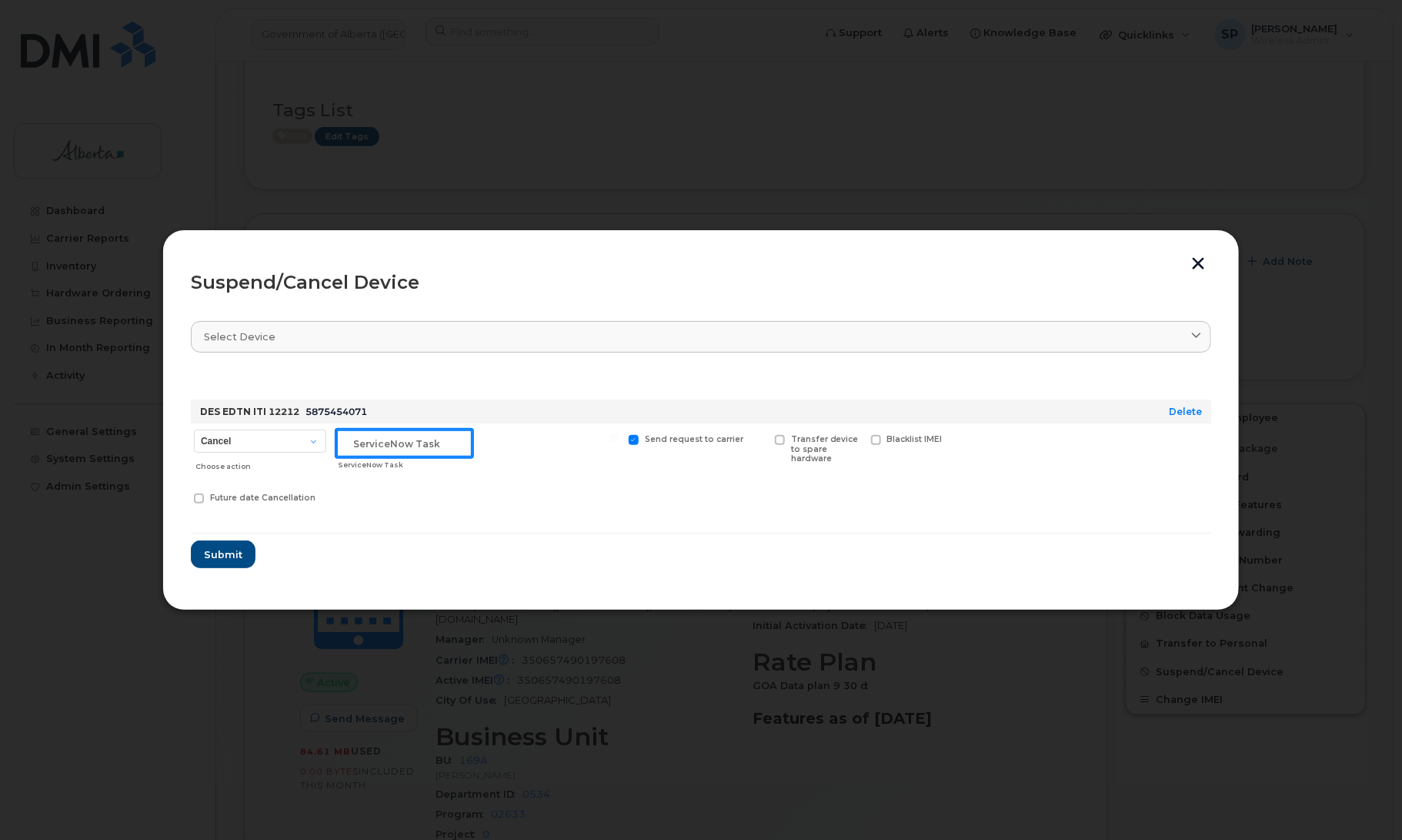
click at [343, 441] on input "text" at bounding box center [404, 443] width 136 height 27
paste input "SCTASK0842014"
type input "SCTASK0842014 Cancel"
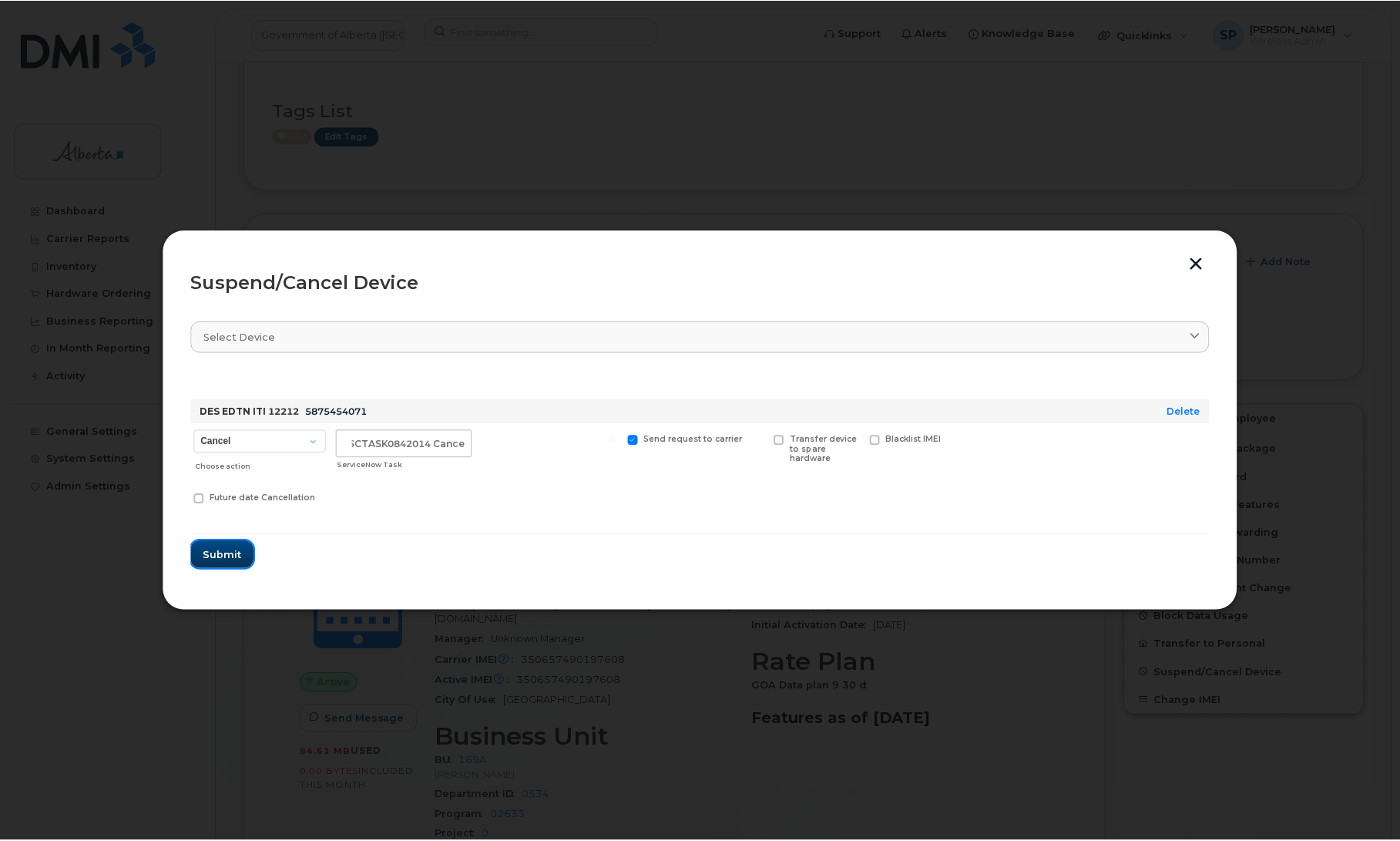
scroll to position [0, 0]
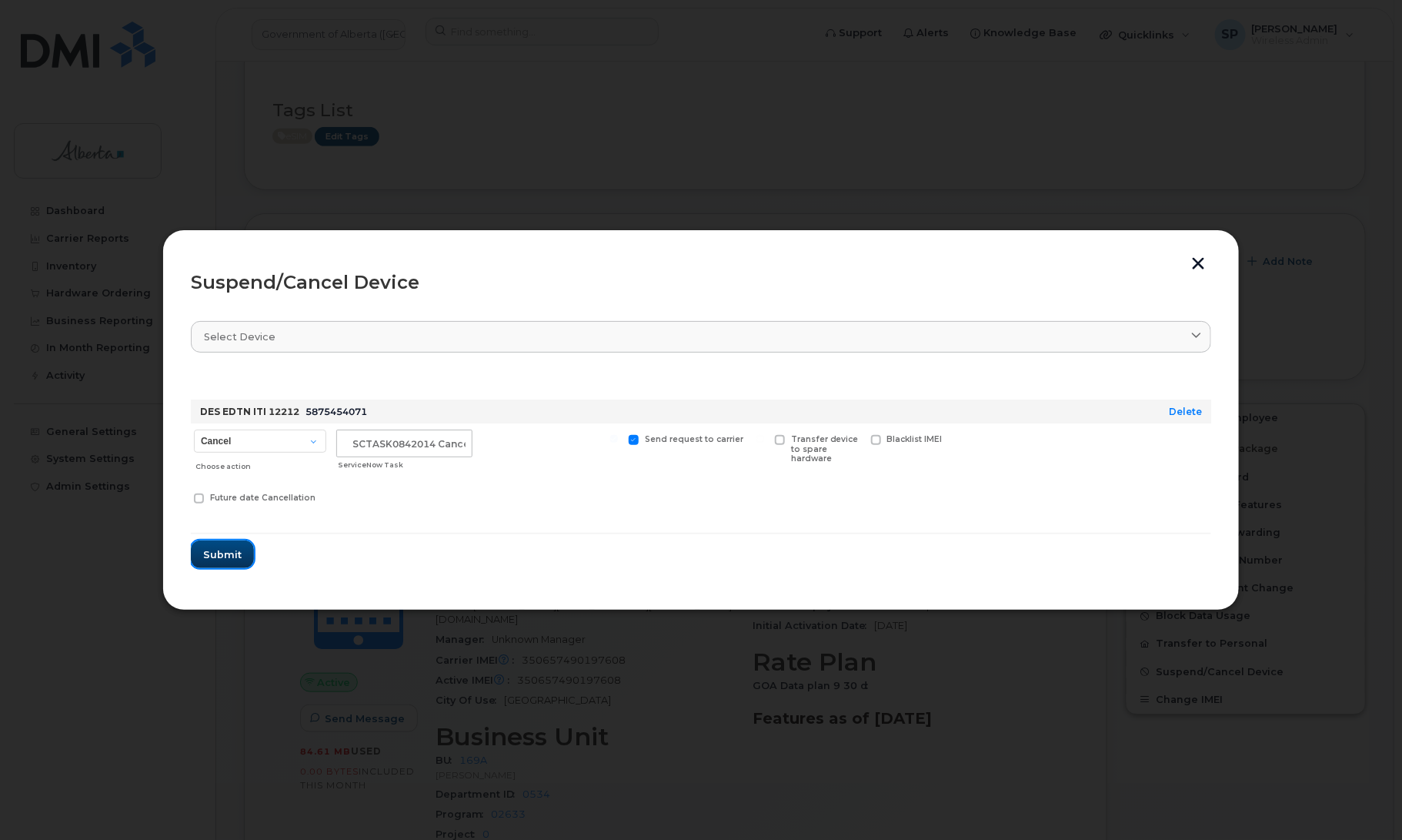
click at [224, 562] on button "Submit" at bounding box center [222, 554] width 63 height 27
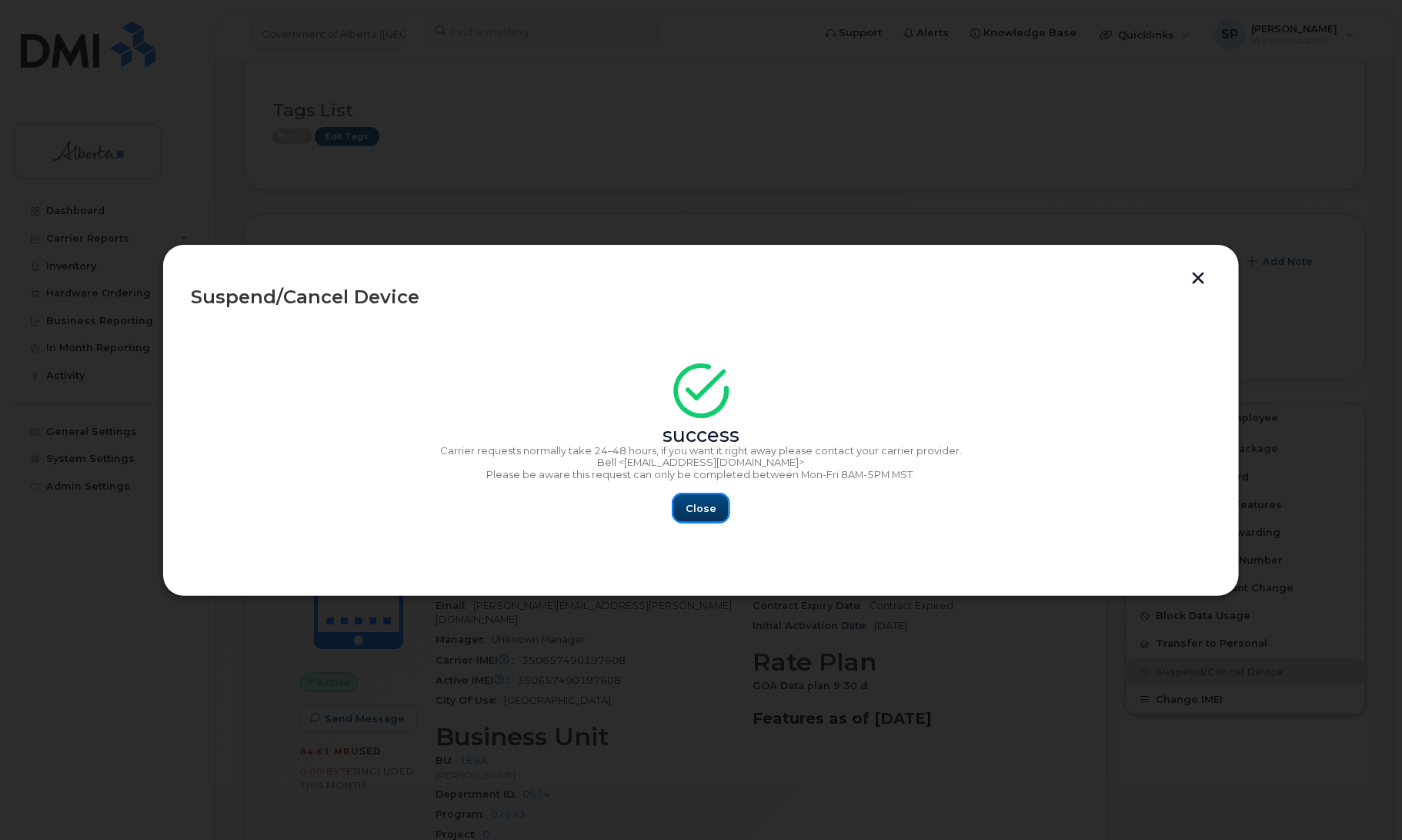
click at [698, 514] on span "Close" at bounding box center [701, 508] width 31 height 15
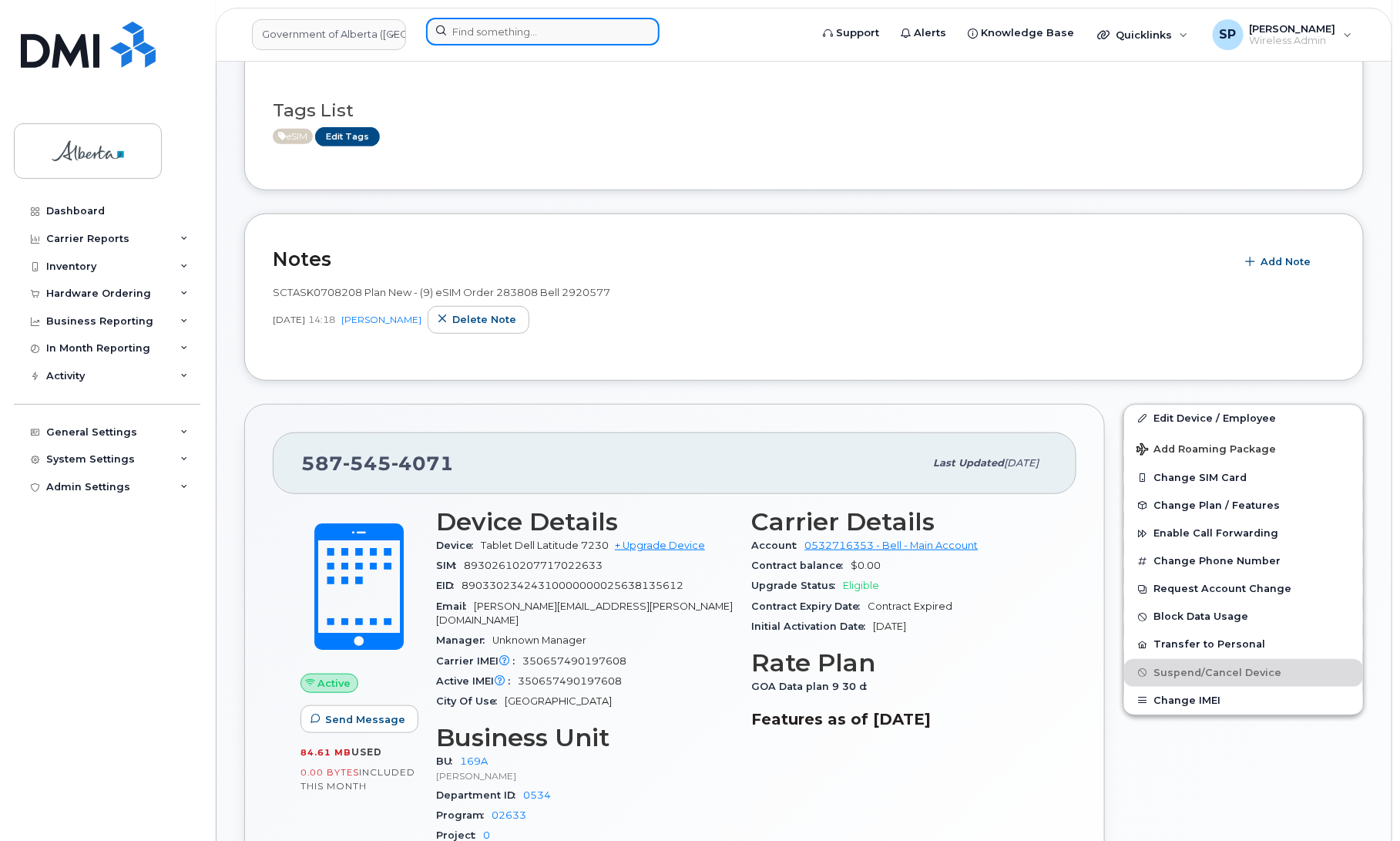
click at [490, 36] on input at bounding box center [543, 31] width 233 height 27
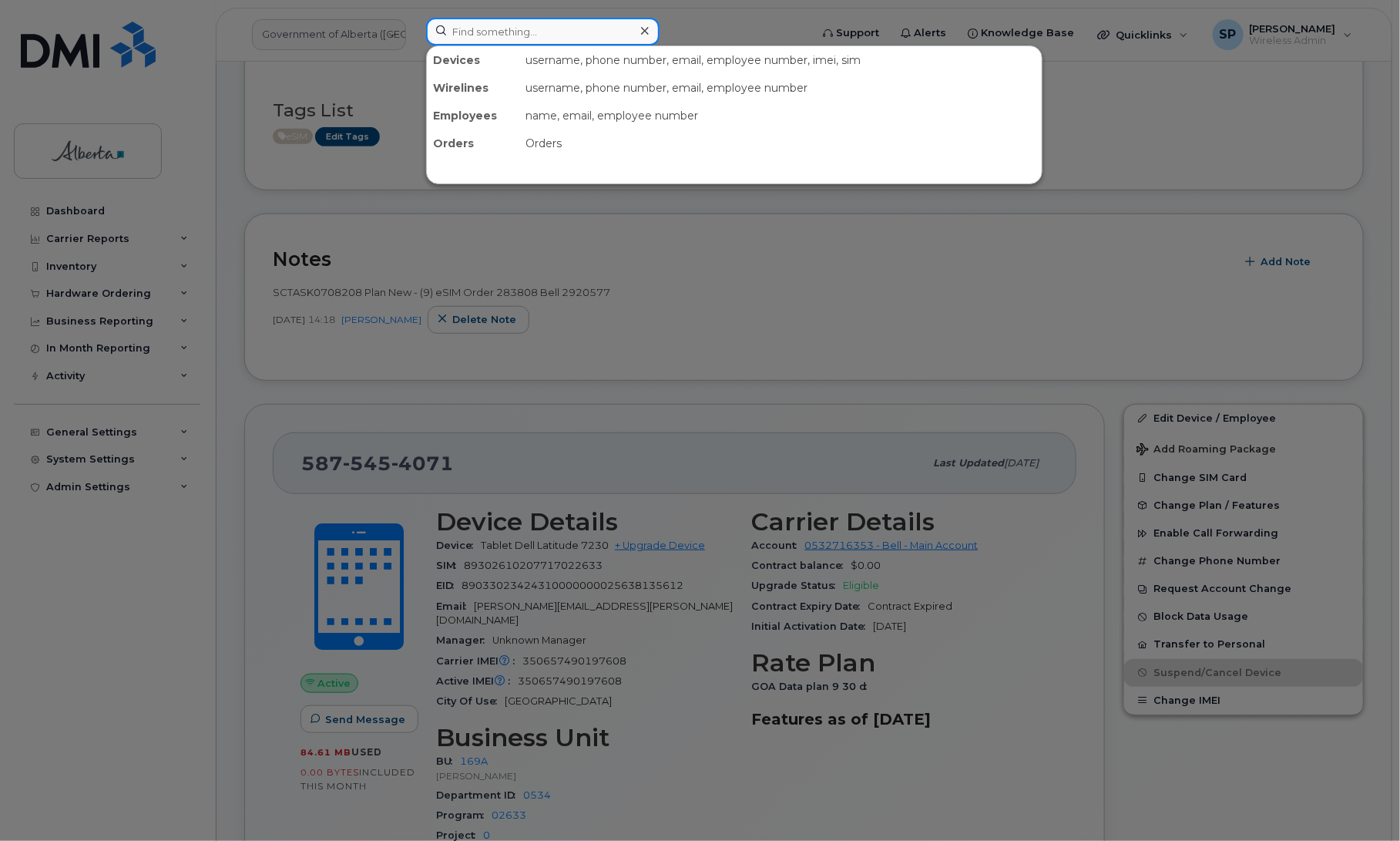
paste input "5875454494"
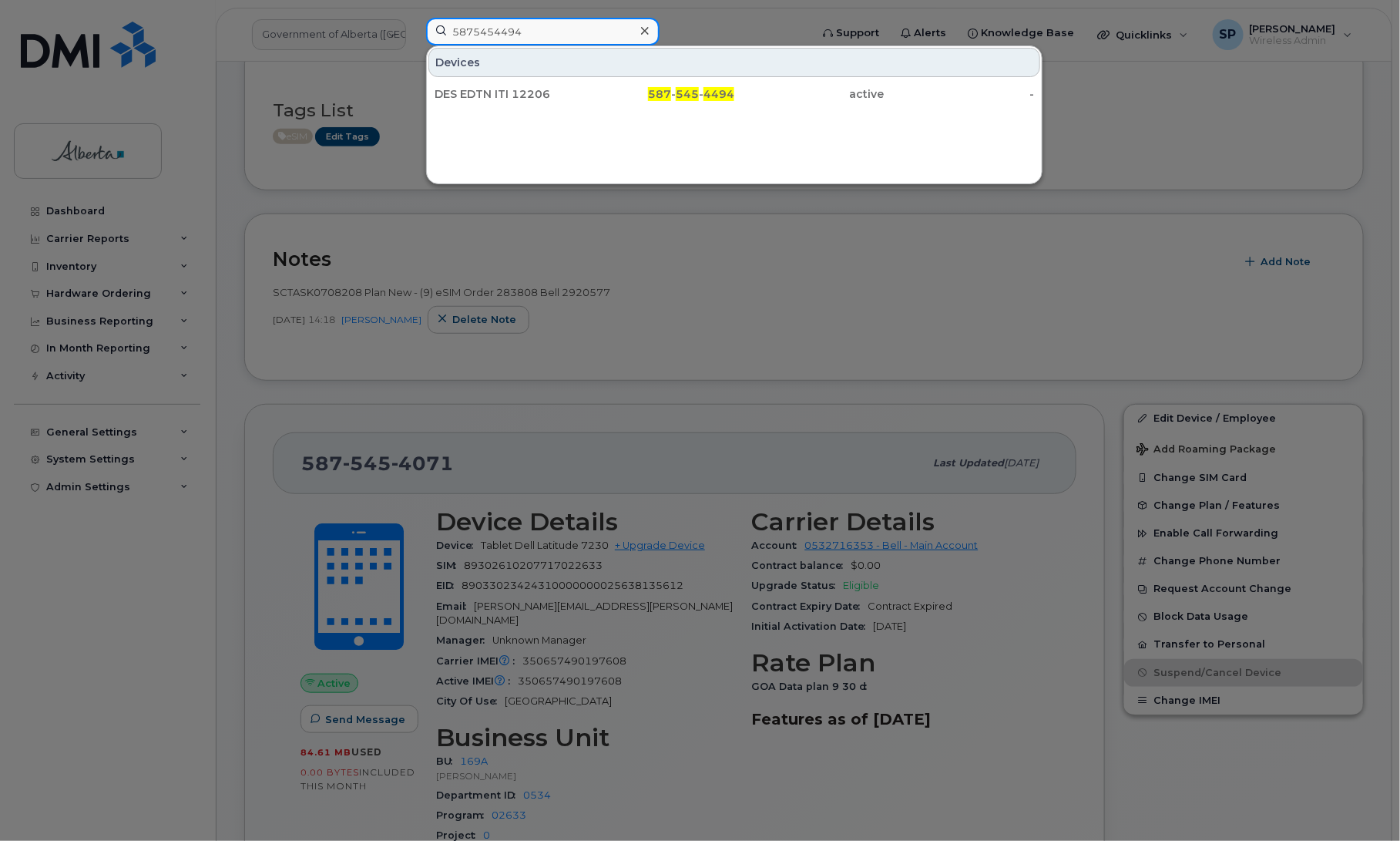
type input "5875454494"
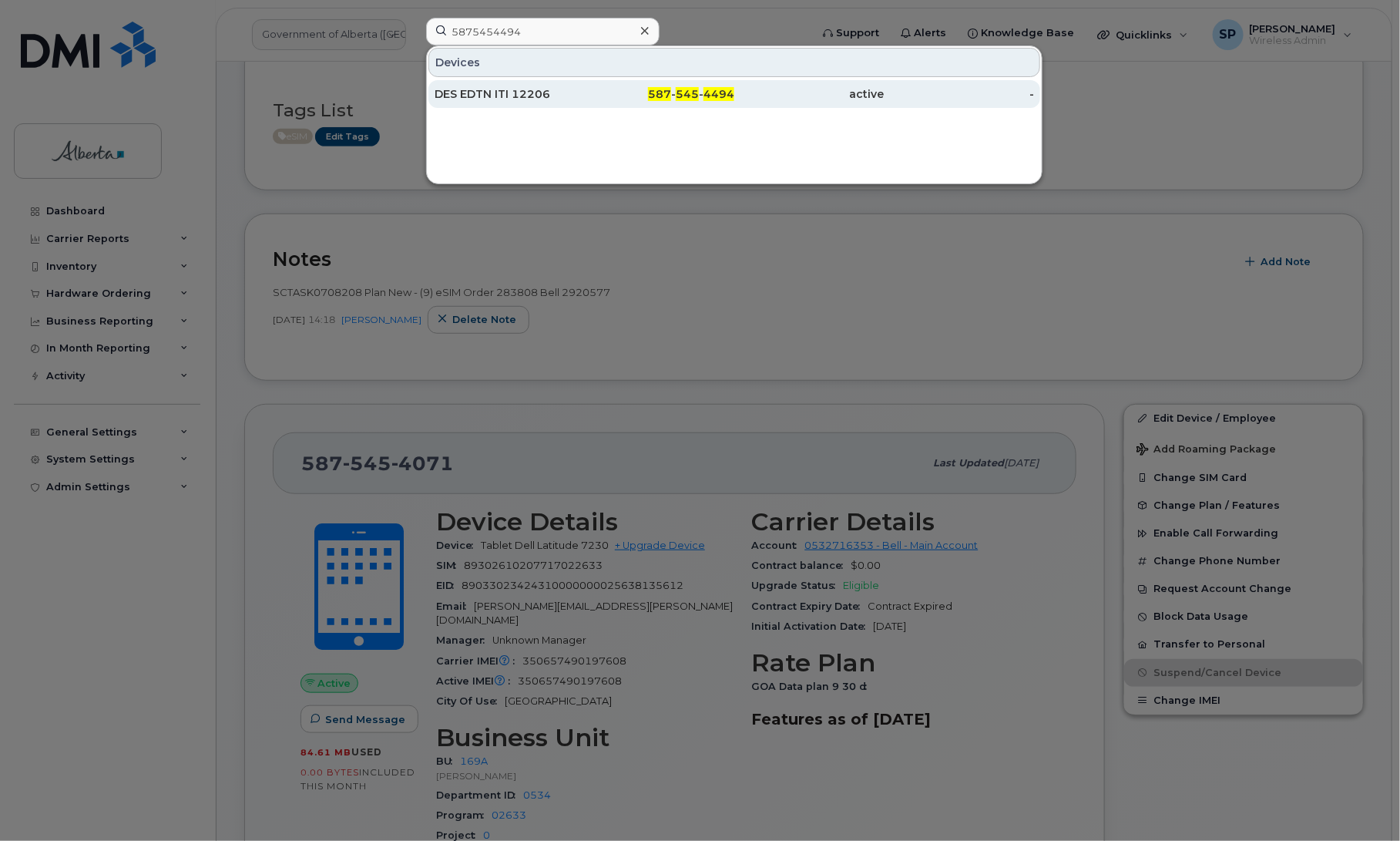
click at [499, 96] on div "DES EDTN ITI 12206" at bounding box center [510, 93] width 150 height 16
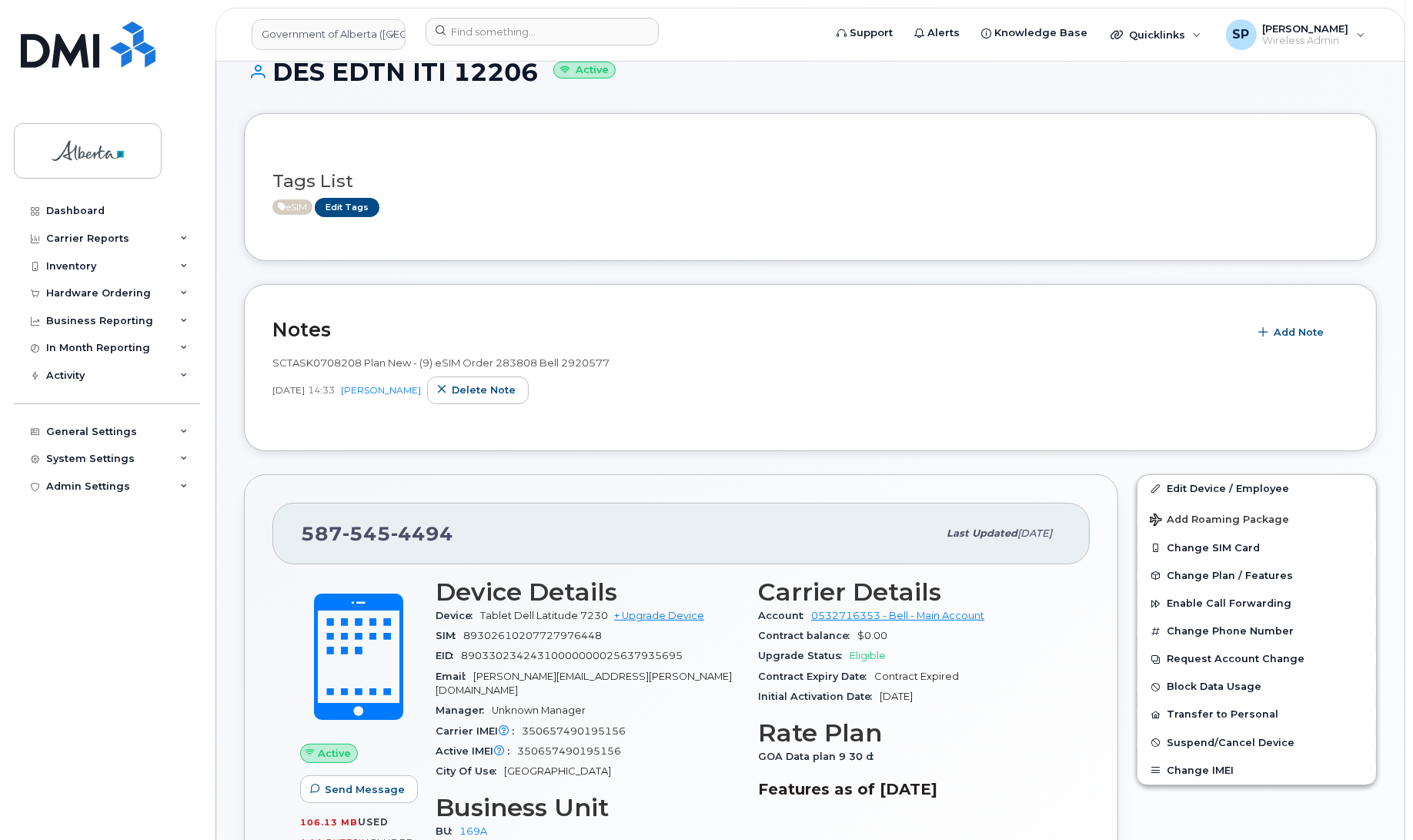
scroll to position [125, 0]
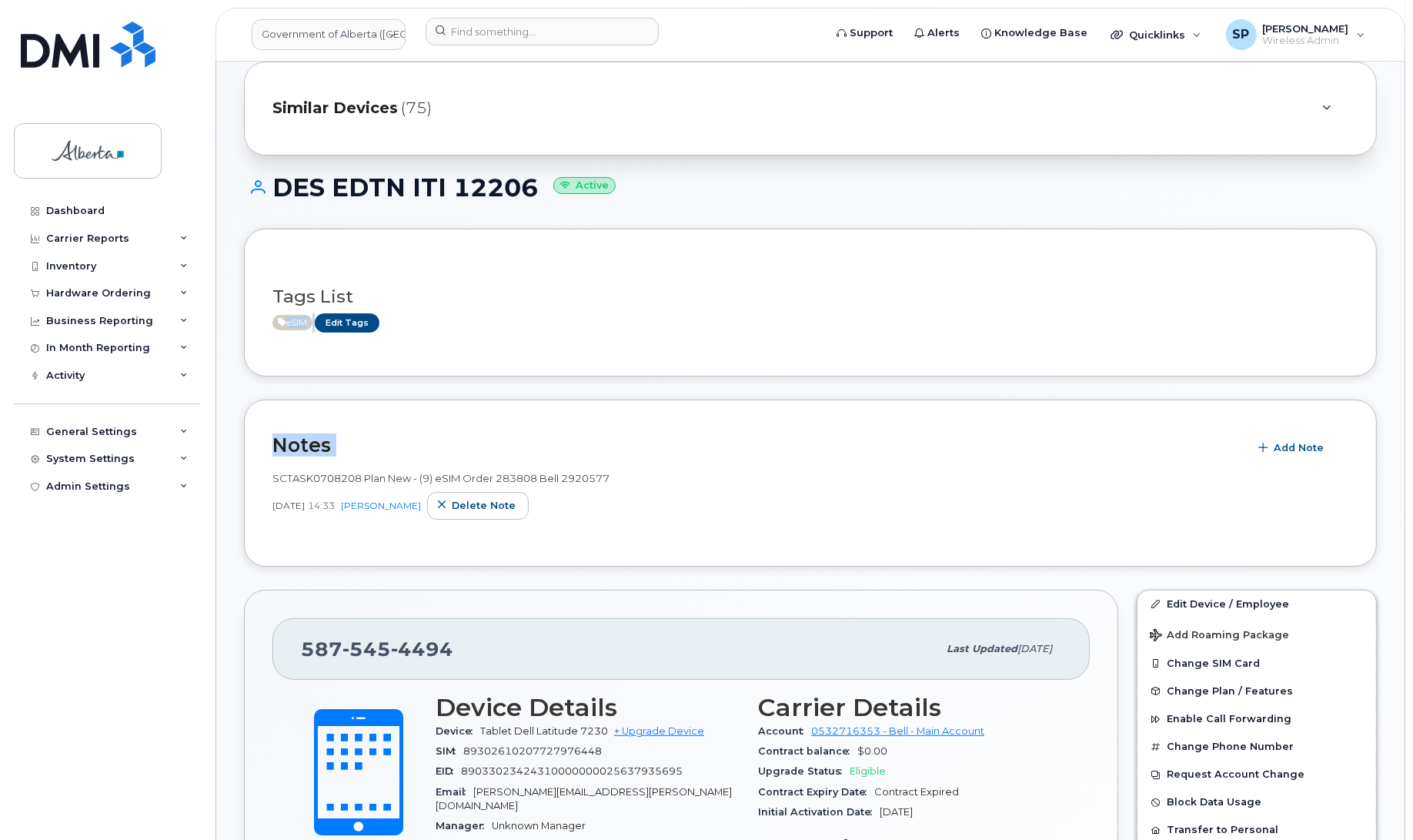
drag, startPoint x: 1412, startPoint y: 357, endPoint x: 1429, endPoint y: 427, distance: 72.0
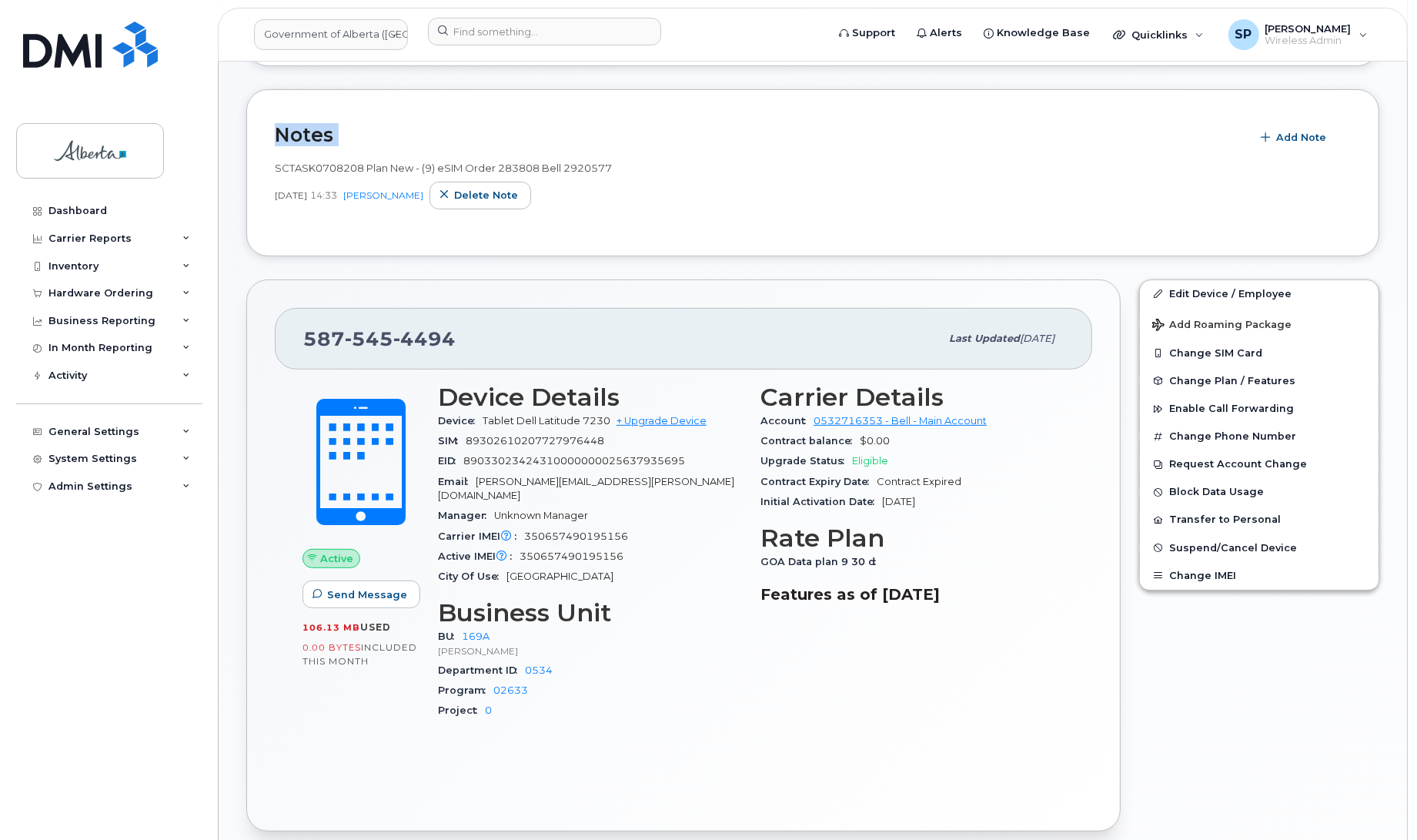
scroll to position [475, 0]
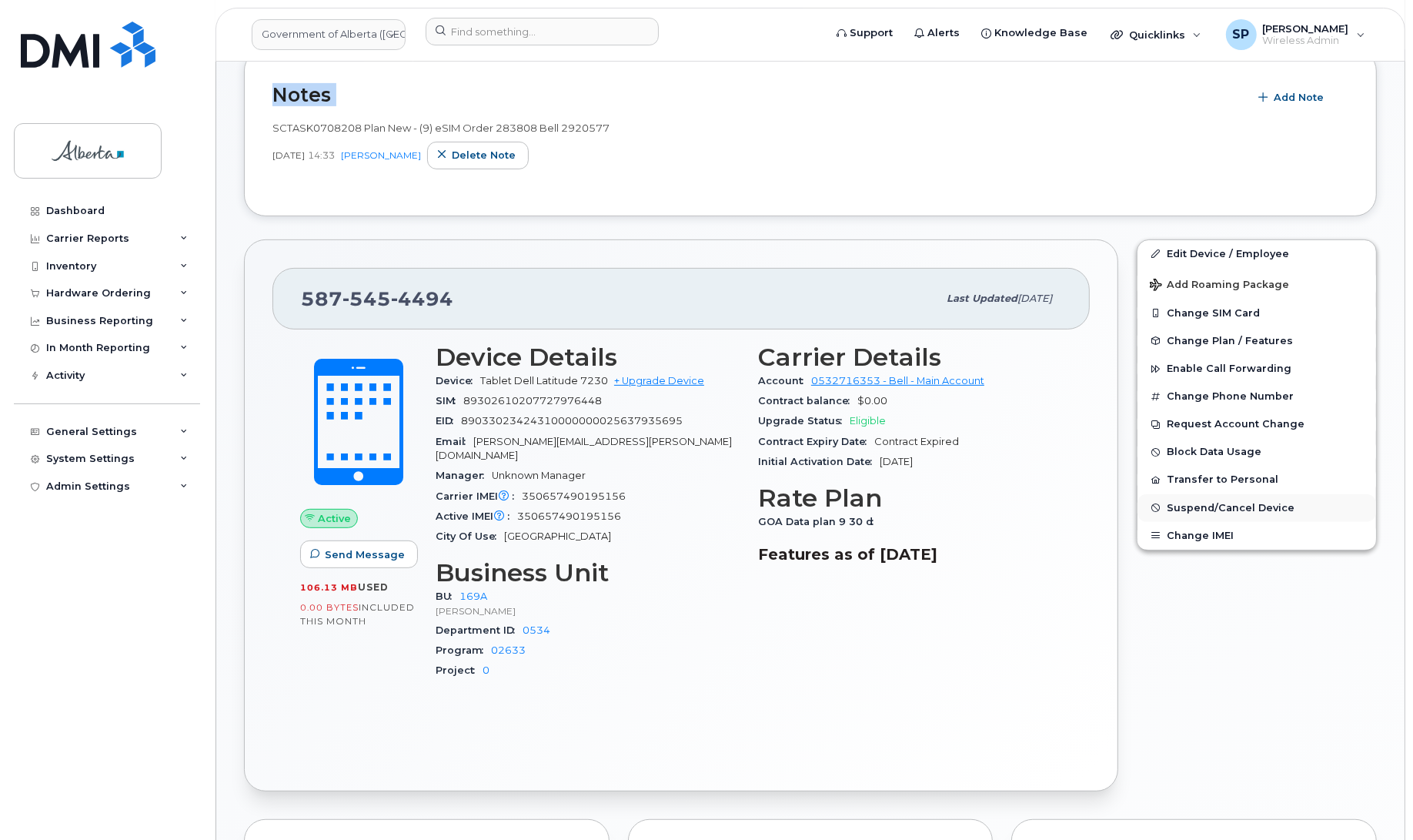
click at [1205, 502] on span "Suspend/Cancel Device" at bounding box center [1230, 507] width 128 height 12
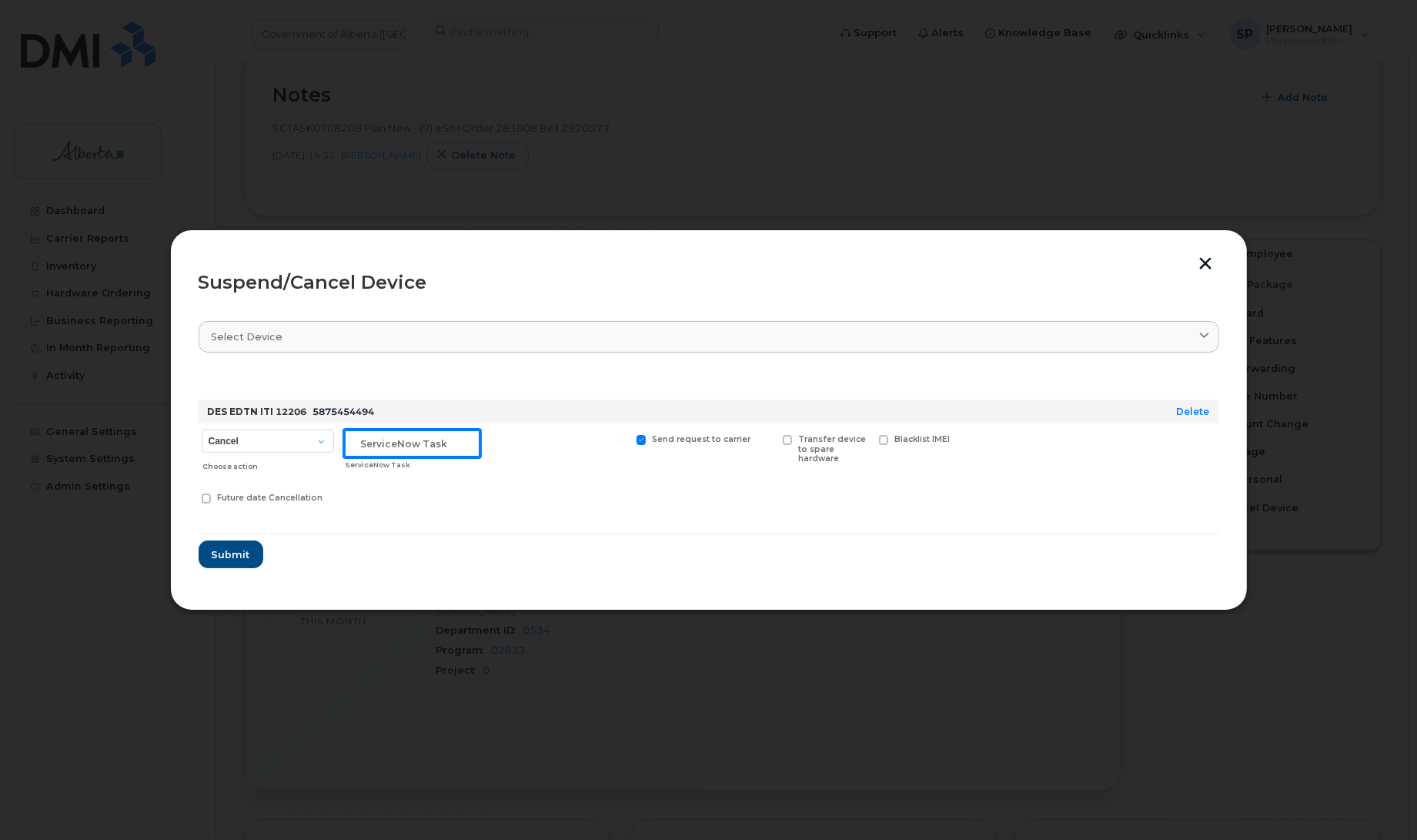
click at [375, 433] on input "text" at bounding box center [411, 443] width 136 height 27
paste input "SCTASK0842014"
type input "SCTASK0842014 Cancel"
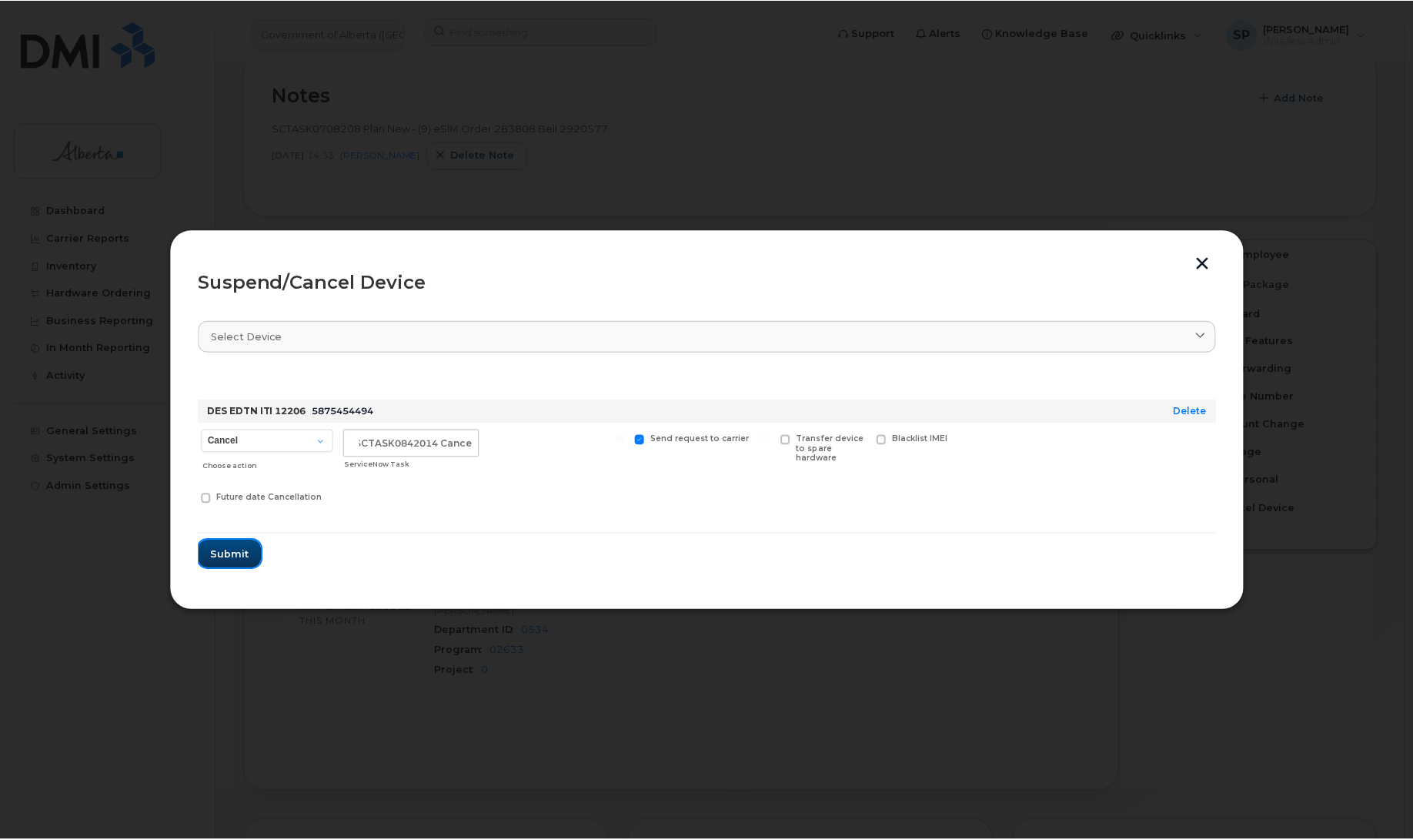
scroll to position [0, 0]
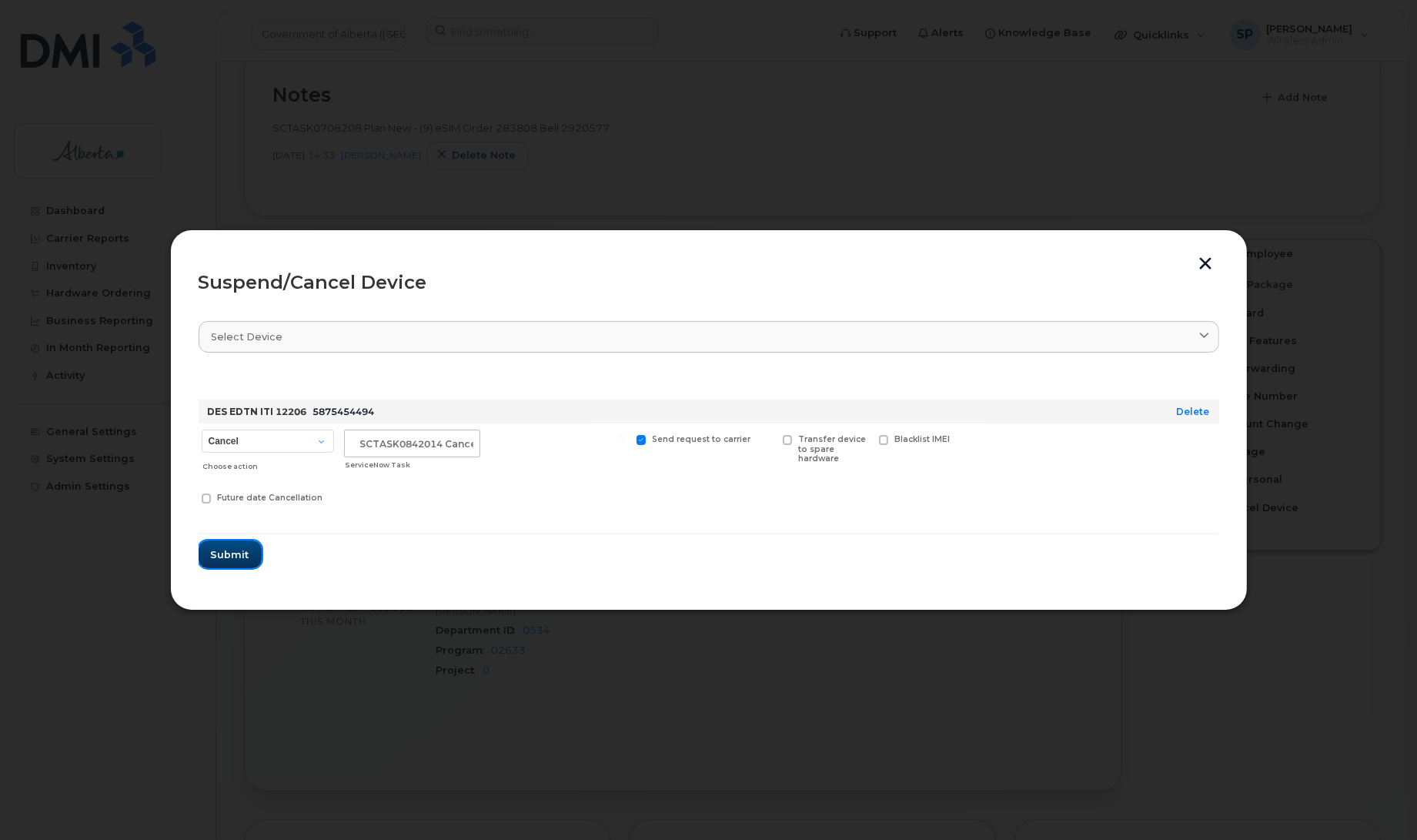
click at [231, 557] on span "Submit" at bounding box center [230, 555] width 38 height 15
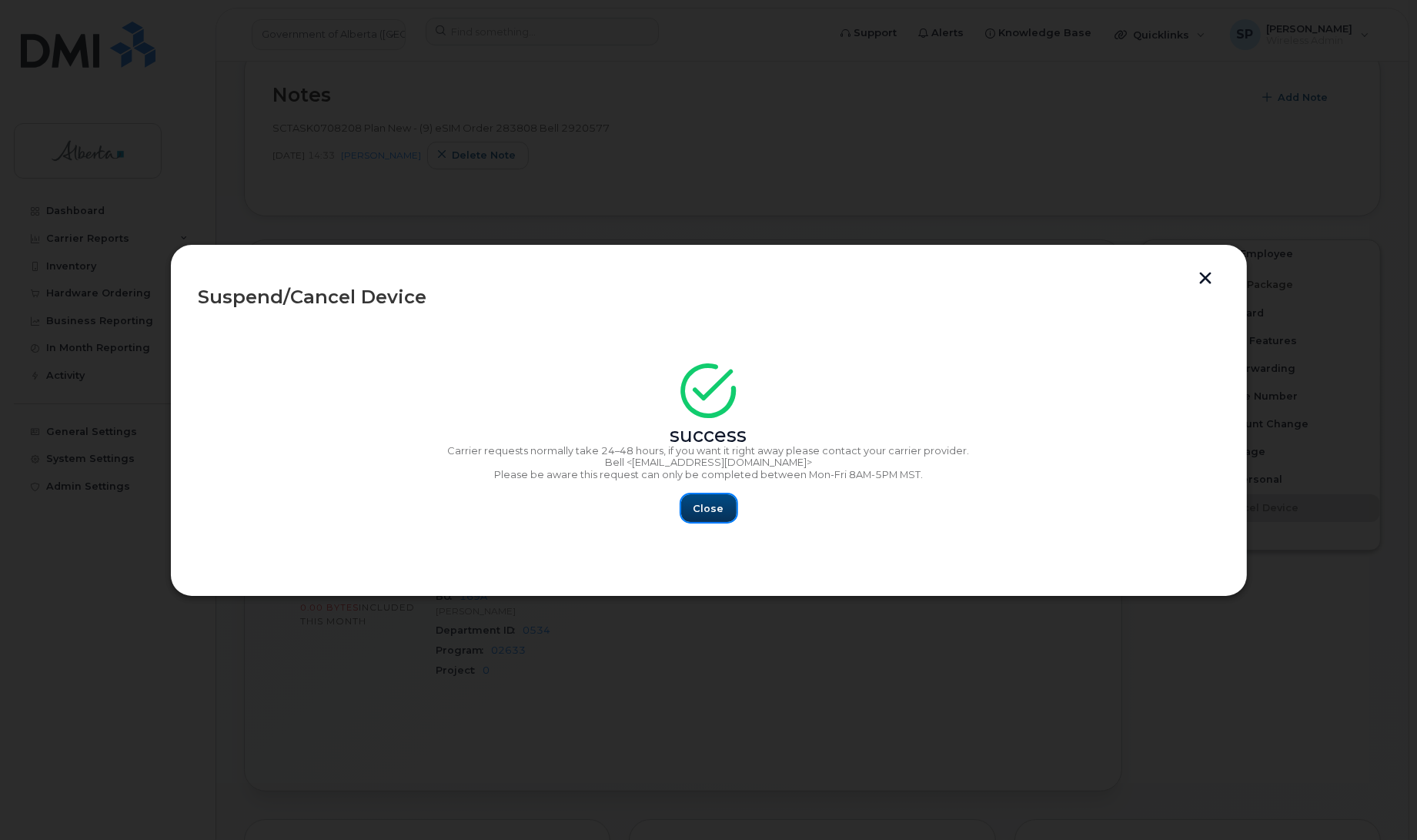
click at [716, 509] on span "Close" at bounding box center [709, 508] width 31 height 15
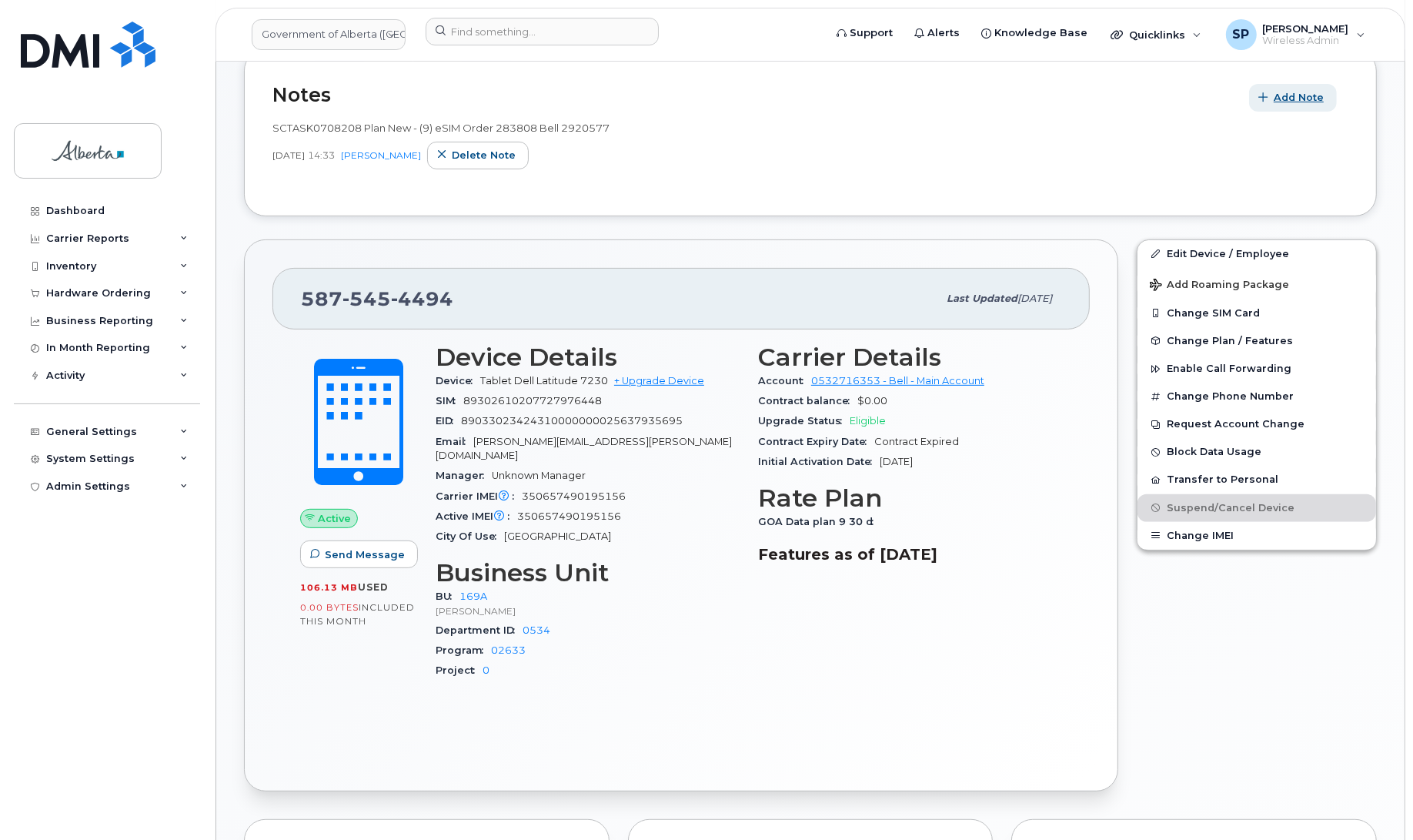
click at [1288, 105] on span "Add Note" at bounding box center [1298, 98] width 50 height 15
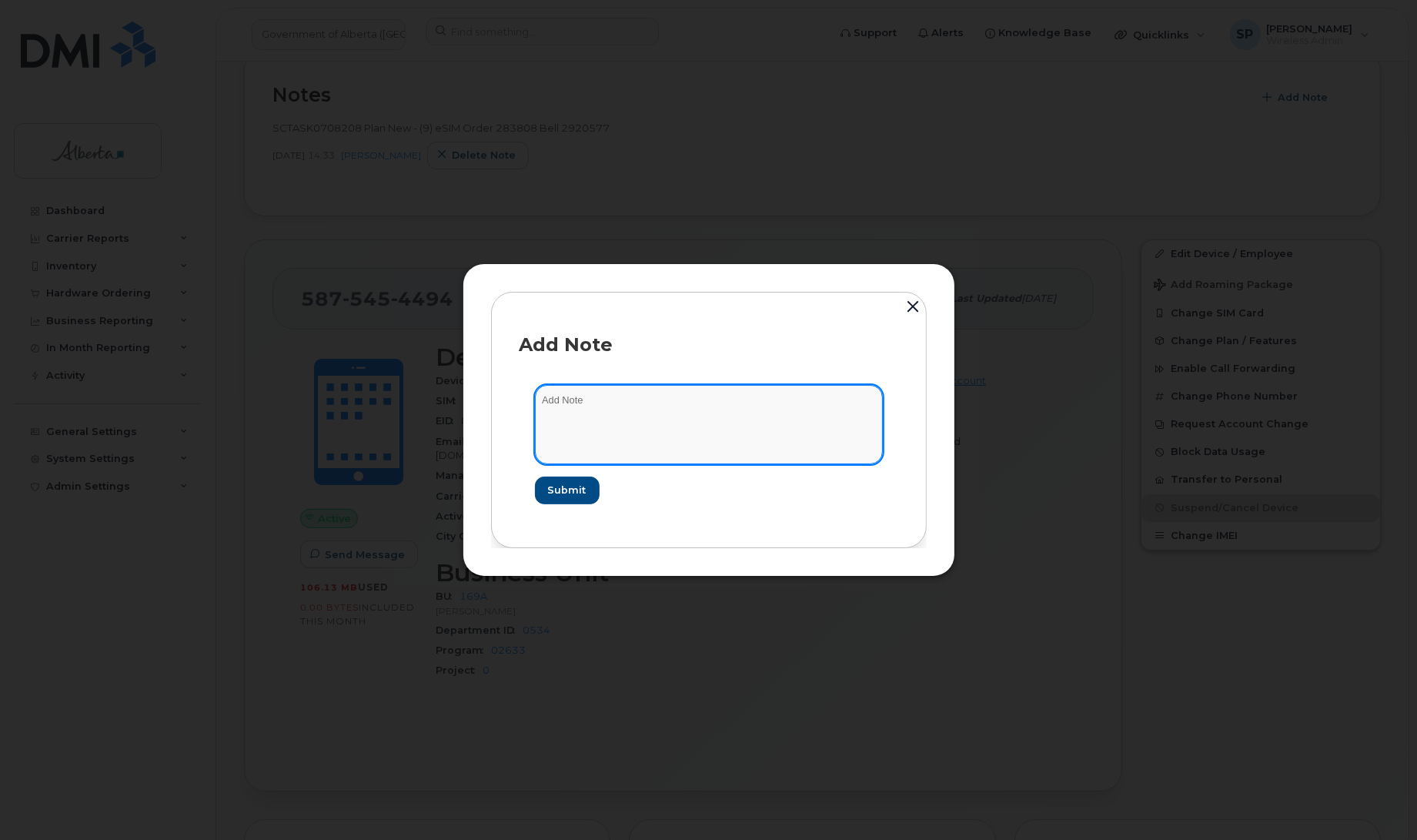
click at [742, 401] on textarea at bounding box center [708, 424] width 348 height 79
paste textarea "SCTASK0842014 Plan Cancel - (2)"
type textarea "SCTASK0842014 Plan Cancel - (2)"
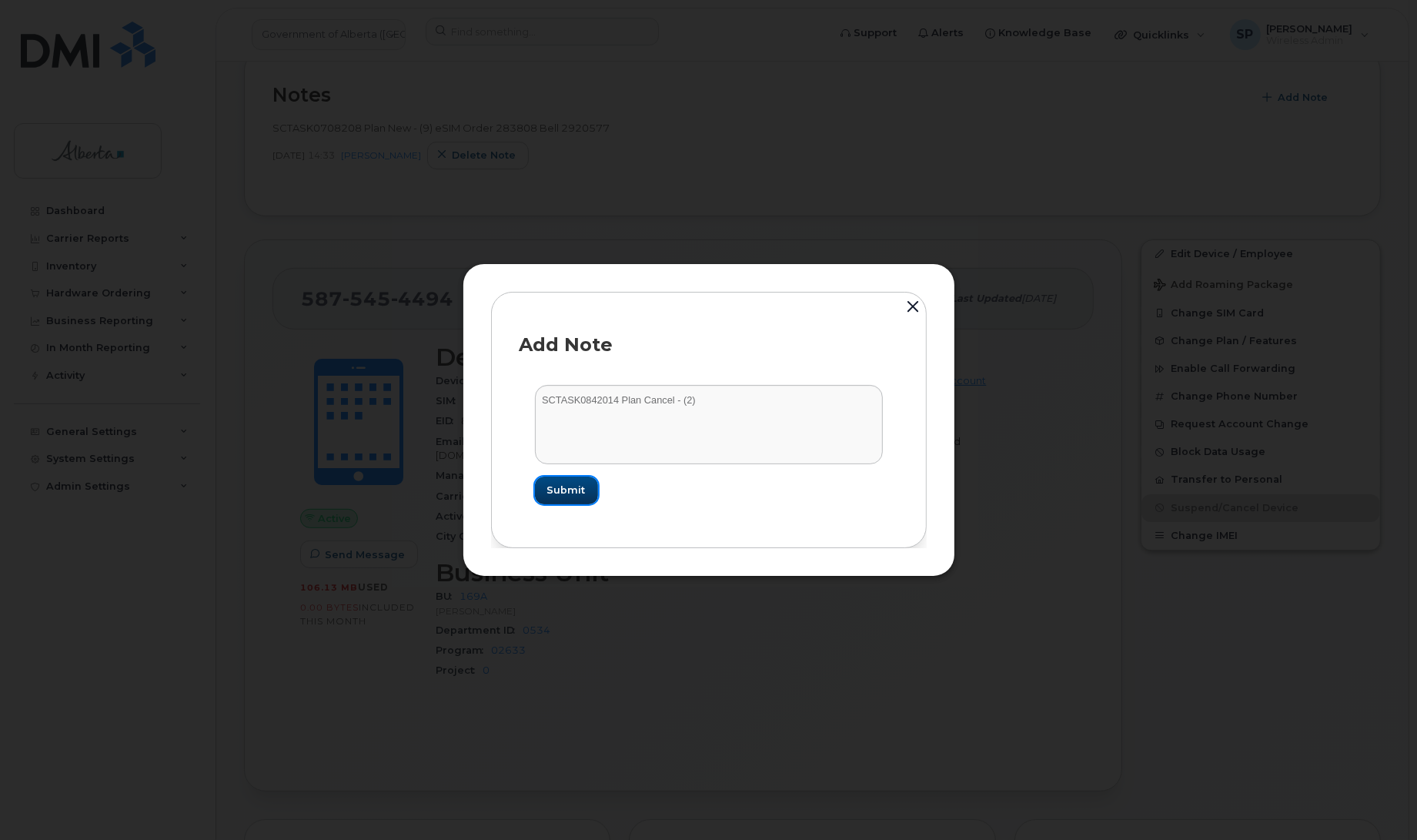
click at [573, 485] on span "Submit" at bounding box center [567, 490] width 38 height 15
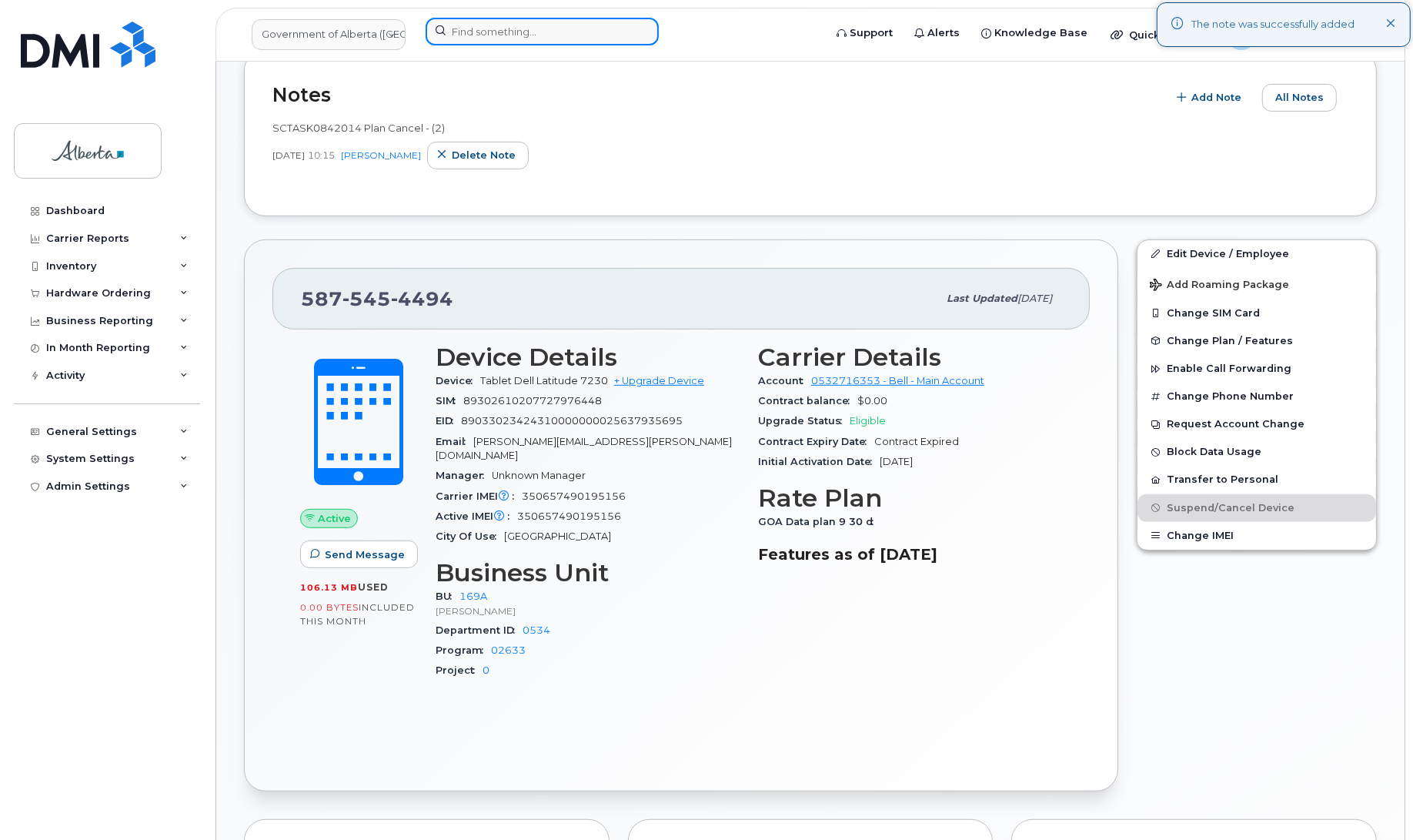
click at [462, 31] on input at bounding box center [542, 31] width 233 height 27
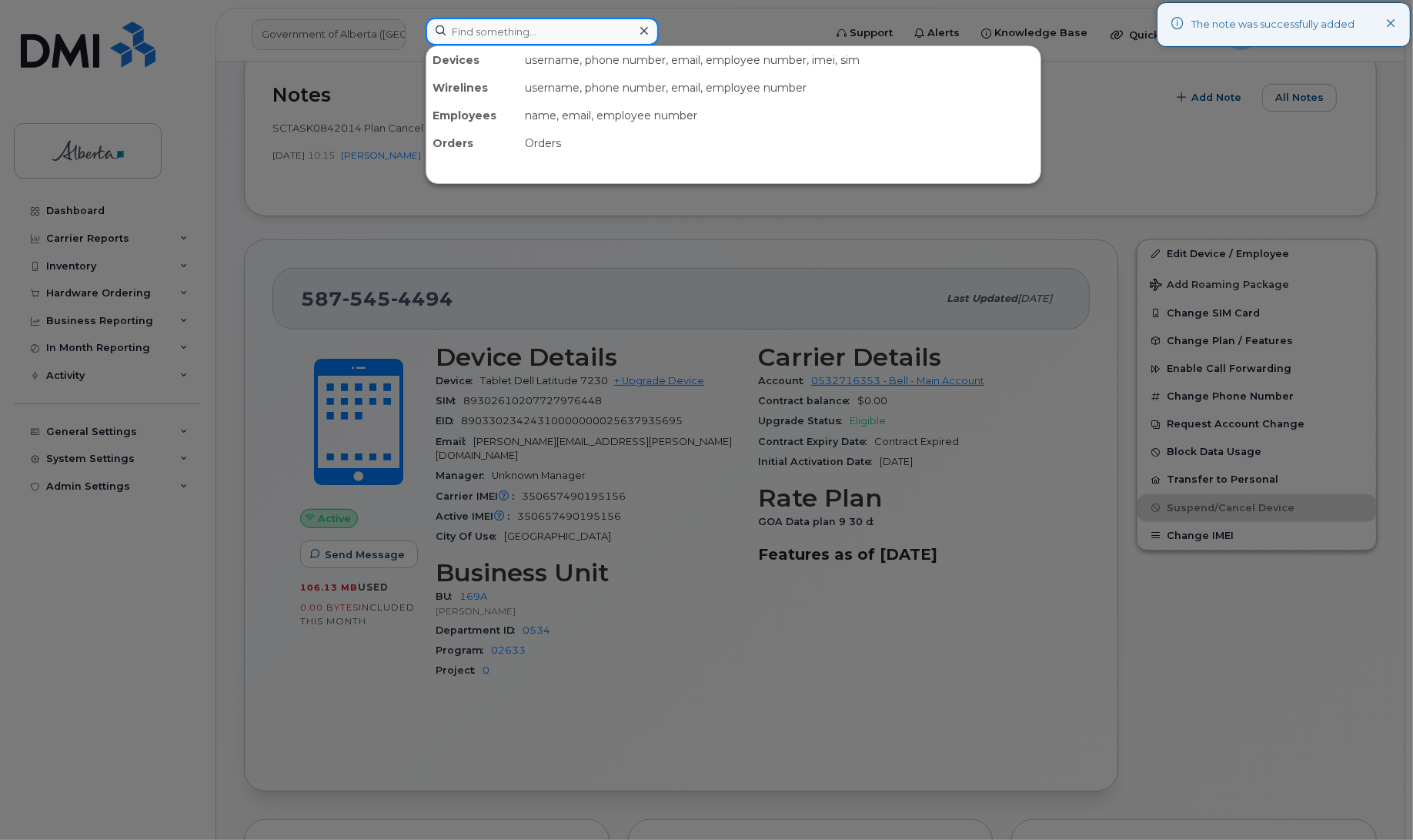
paste input "5875454071"
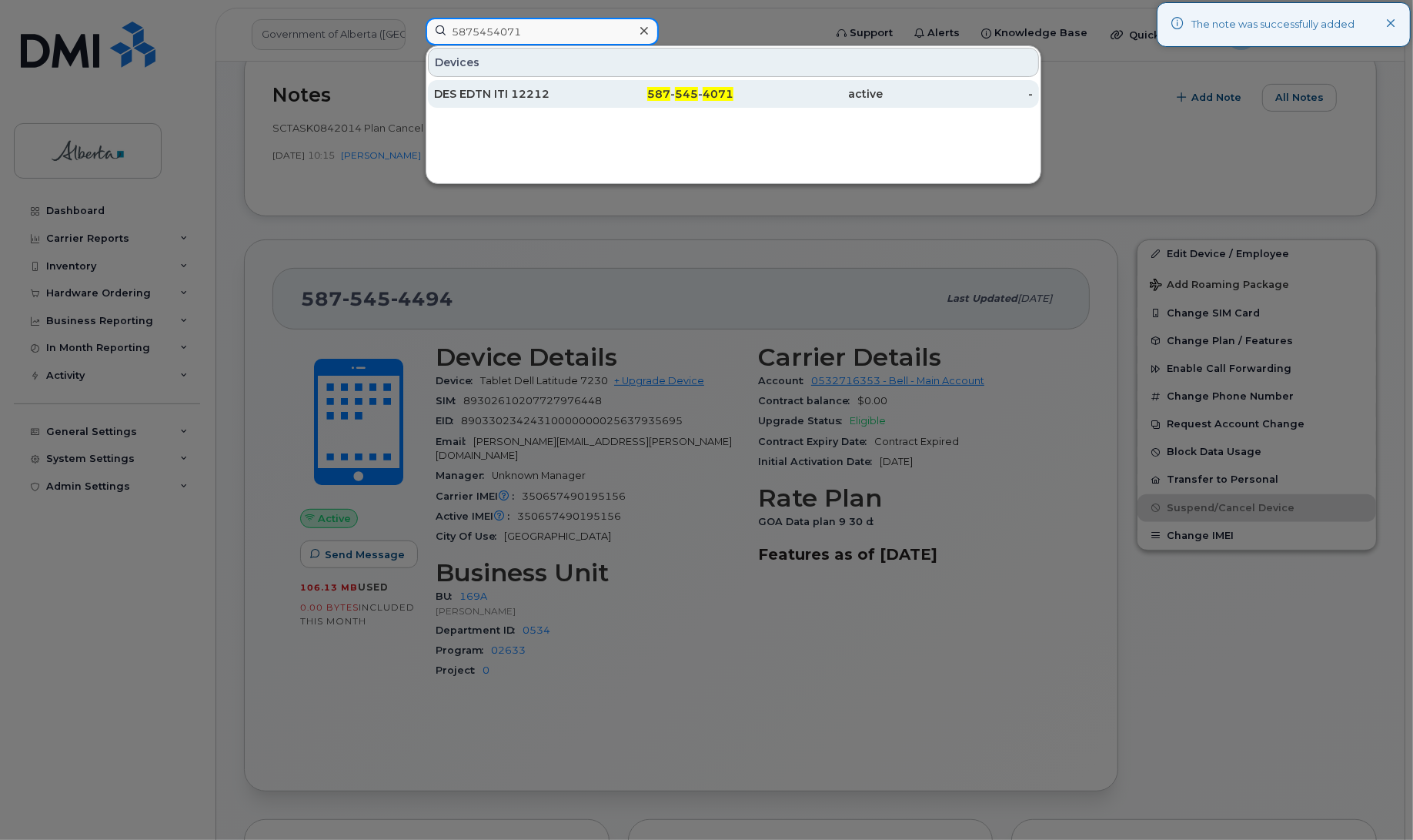
type input "5875454071"
click at [468, 95] on div "DES EDTN ITI 12212" at bounding box center [509, 93] width 150 height 16
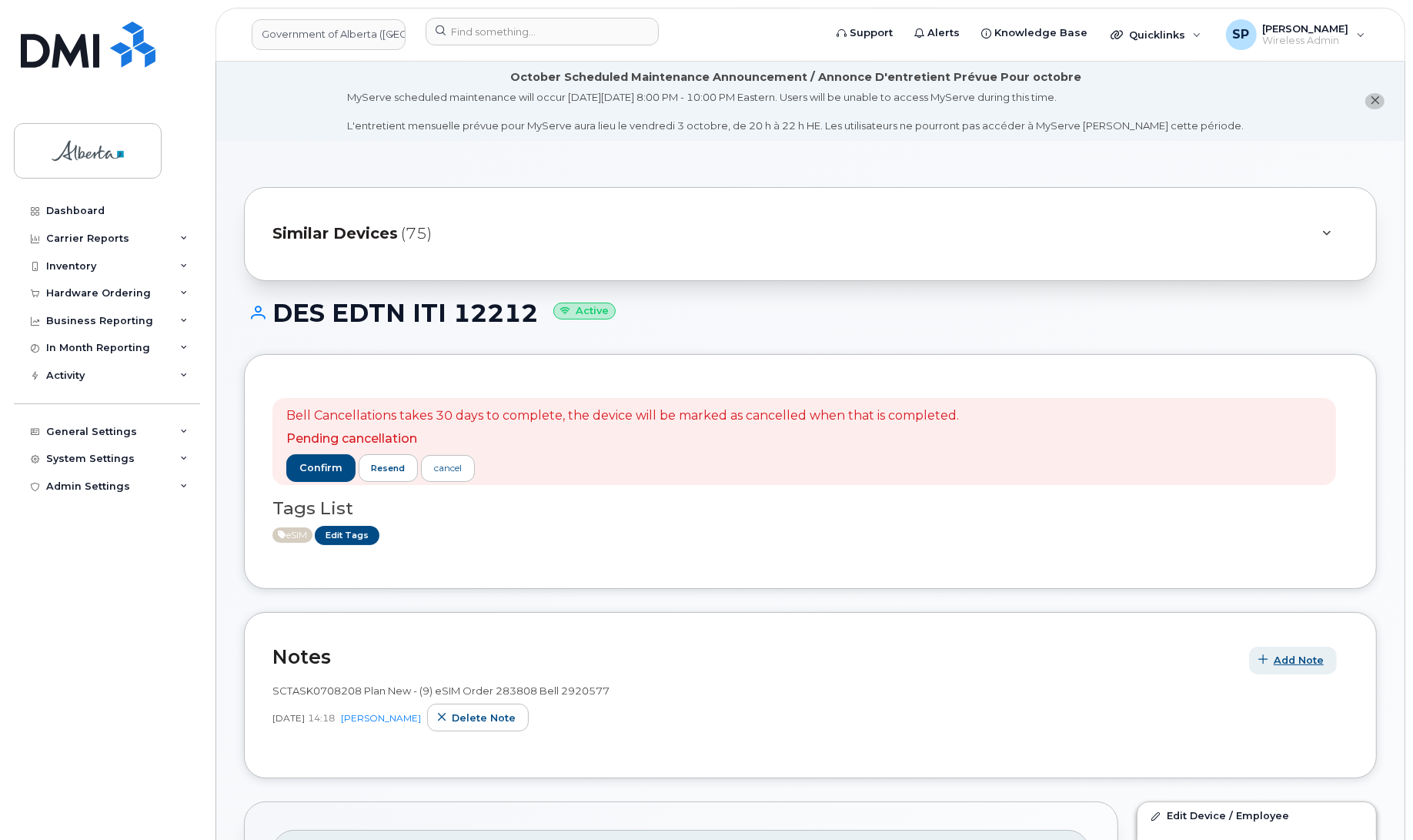
click at [1297, 655] on span "Add Note" at bounding box center [1298, 660] width 50 height 15
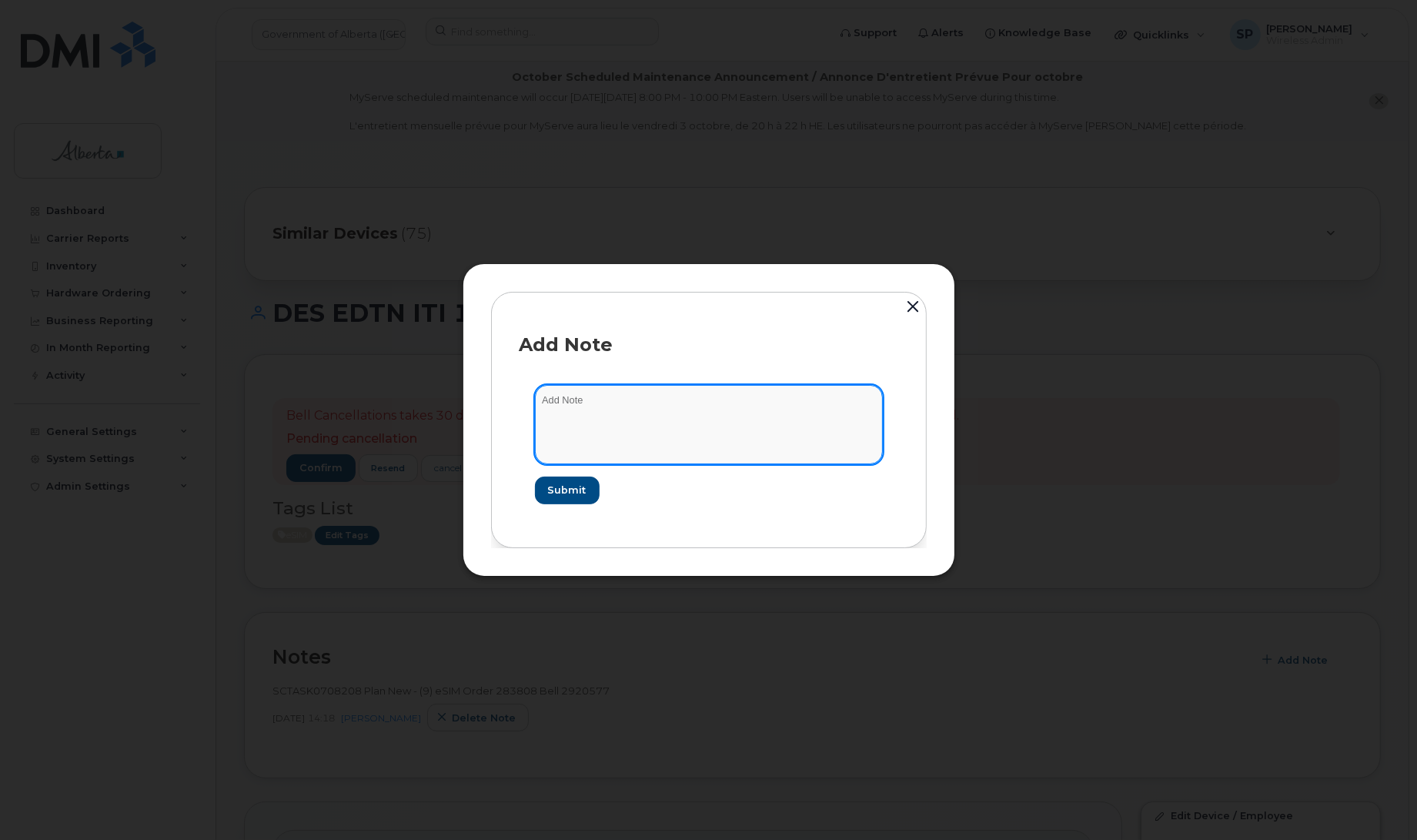
click at [756, 423] on textarea at bounding box center [708, 424] width 348 height 79
paste textarea "SCTASK0842014 Plan Cancel - (2)"
type textarea "SCTASK0842014 Plan Cancel - (2)"
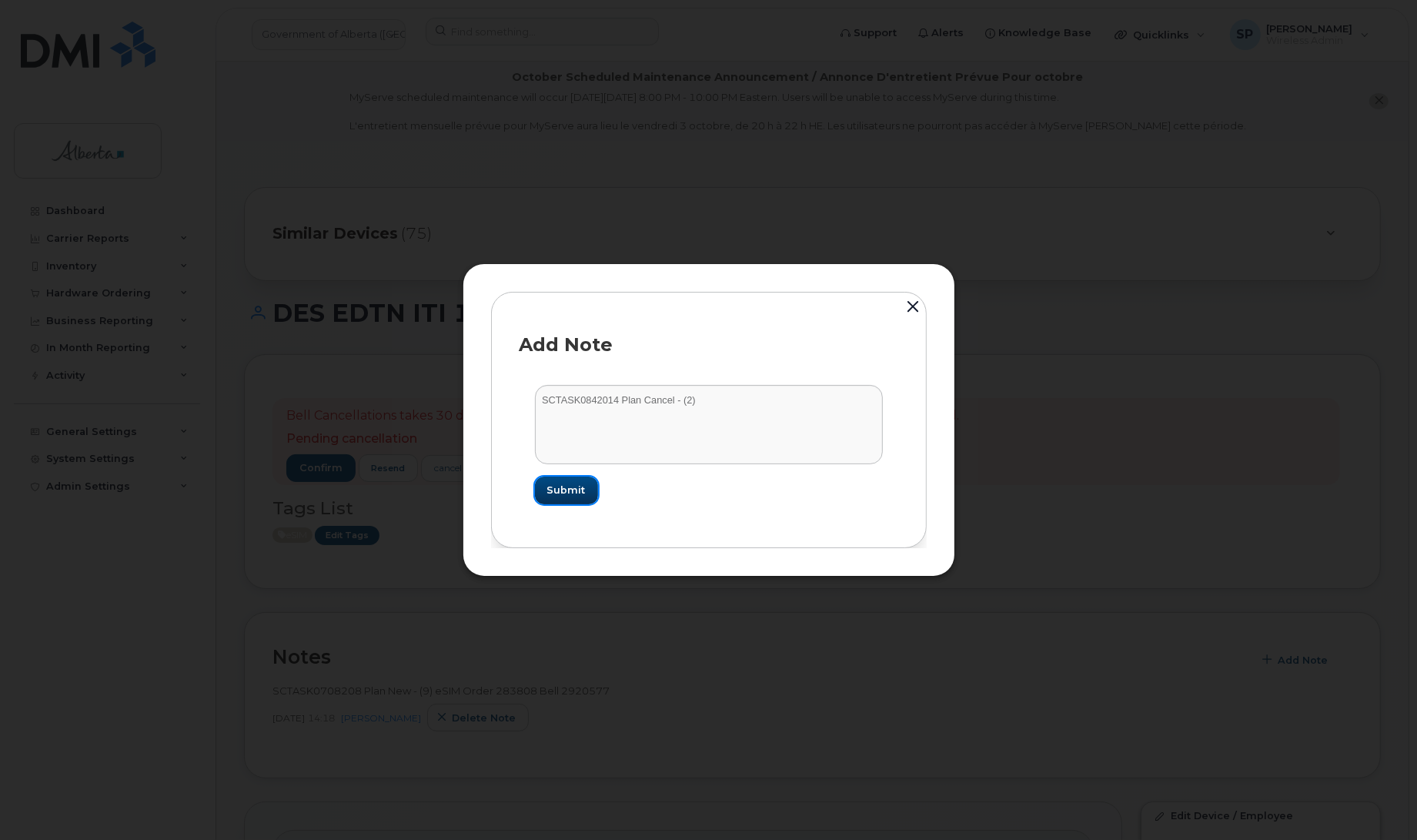
click at [567, 487] on span "Submit" at bounding box center [567, 490] width 38 height 15
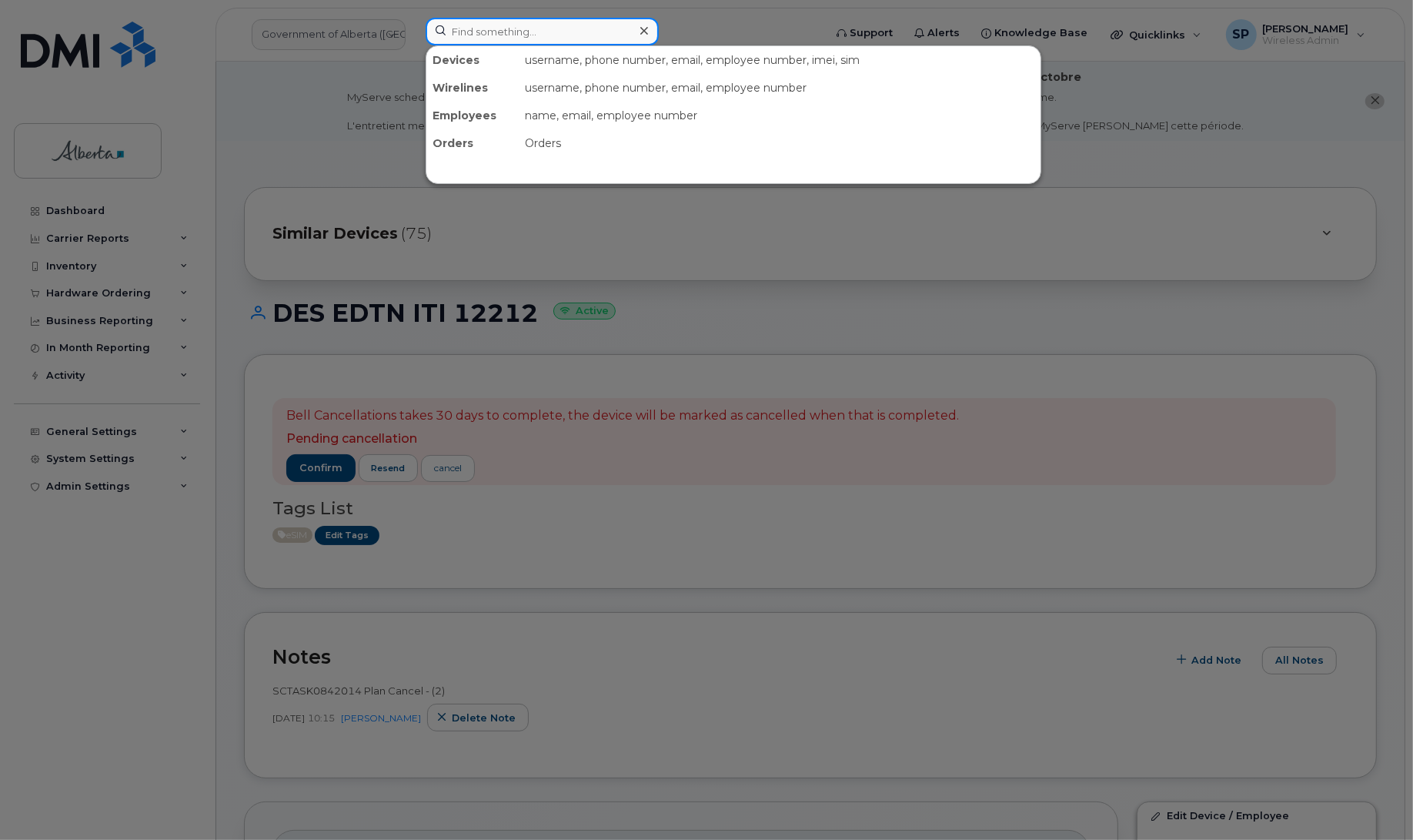
click at [465, 27] on input at bounding box center [542, 31] width 233 height 27
paste input "5873982624"
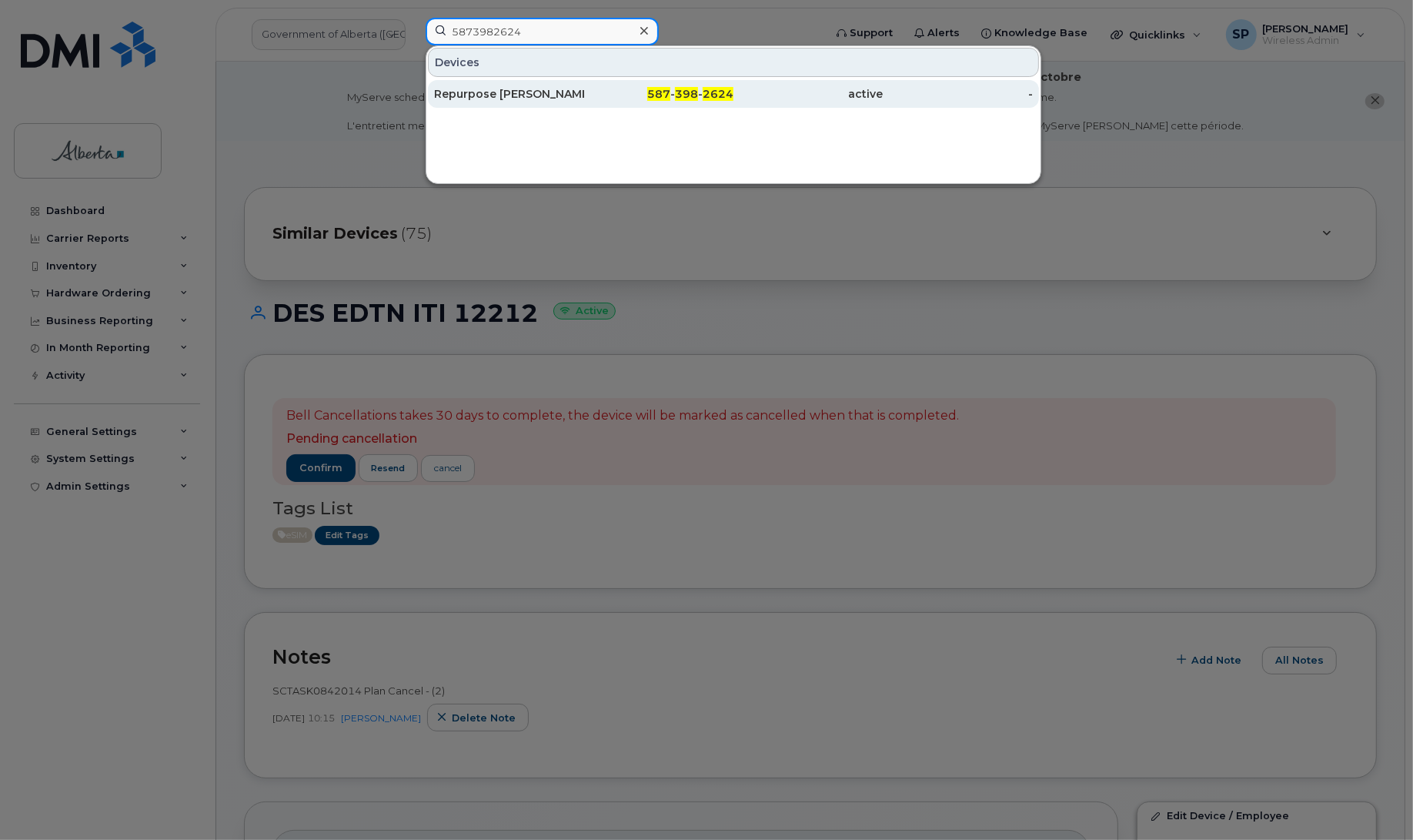
type input "5873982624"
click at [513, 95] on div "Repurpose [PERSON_NAME]" at bounding box center [509, 93] width 150 height 16
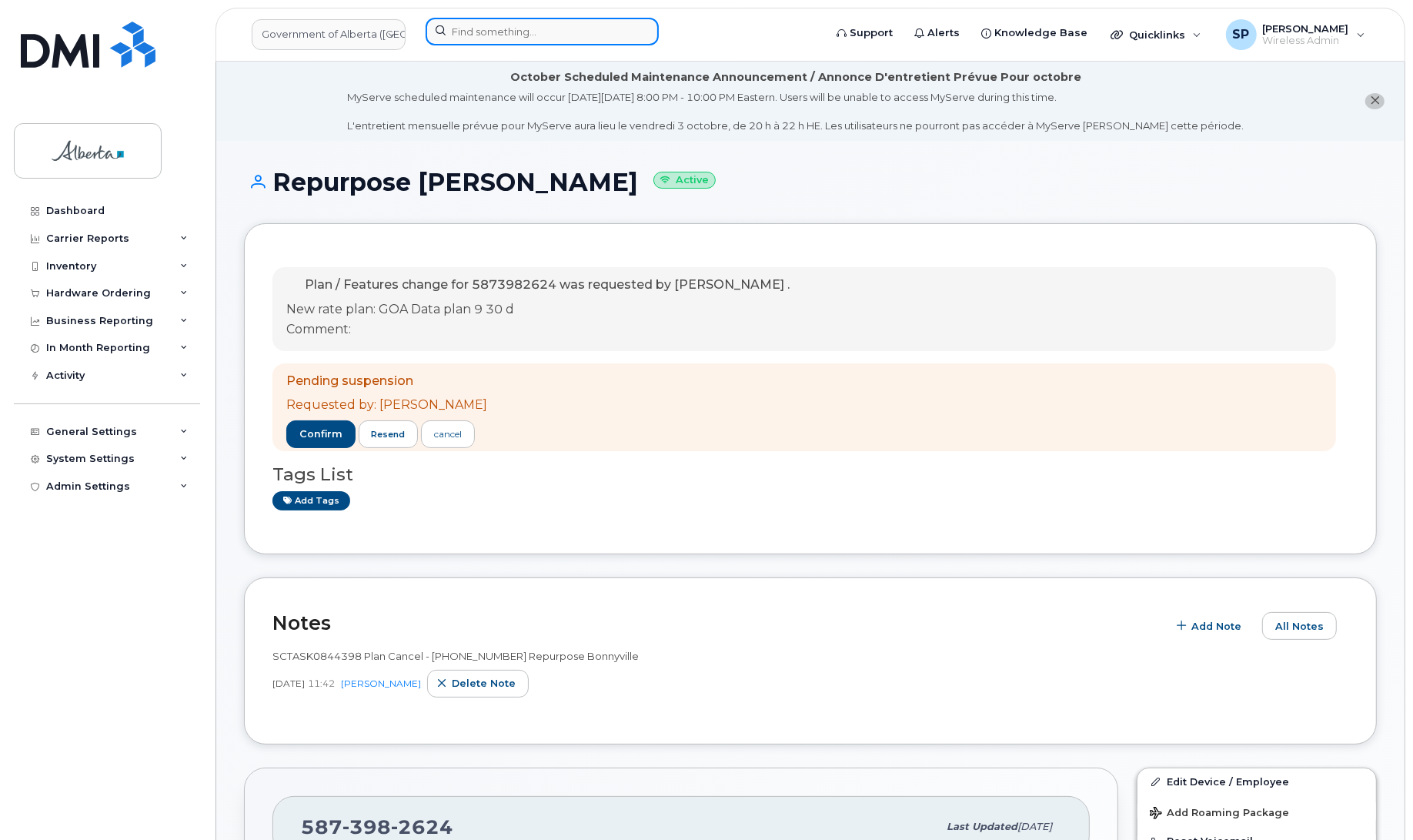
click at [473, 32] on input at bounding box center [542, 31] width 233 height 27
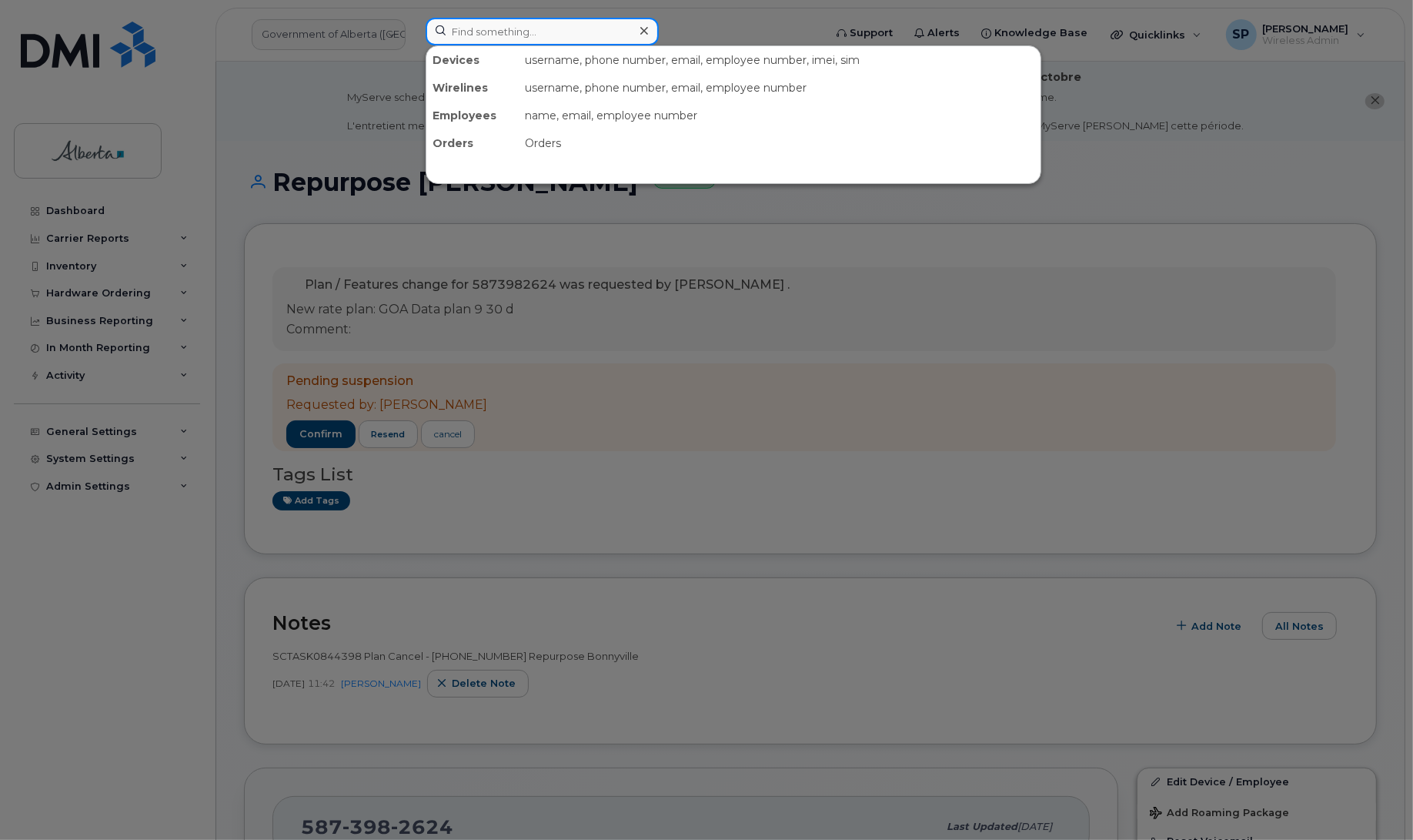
paste input "5875450381"
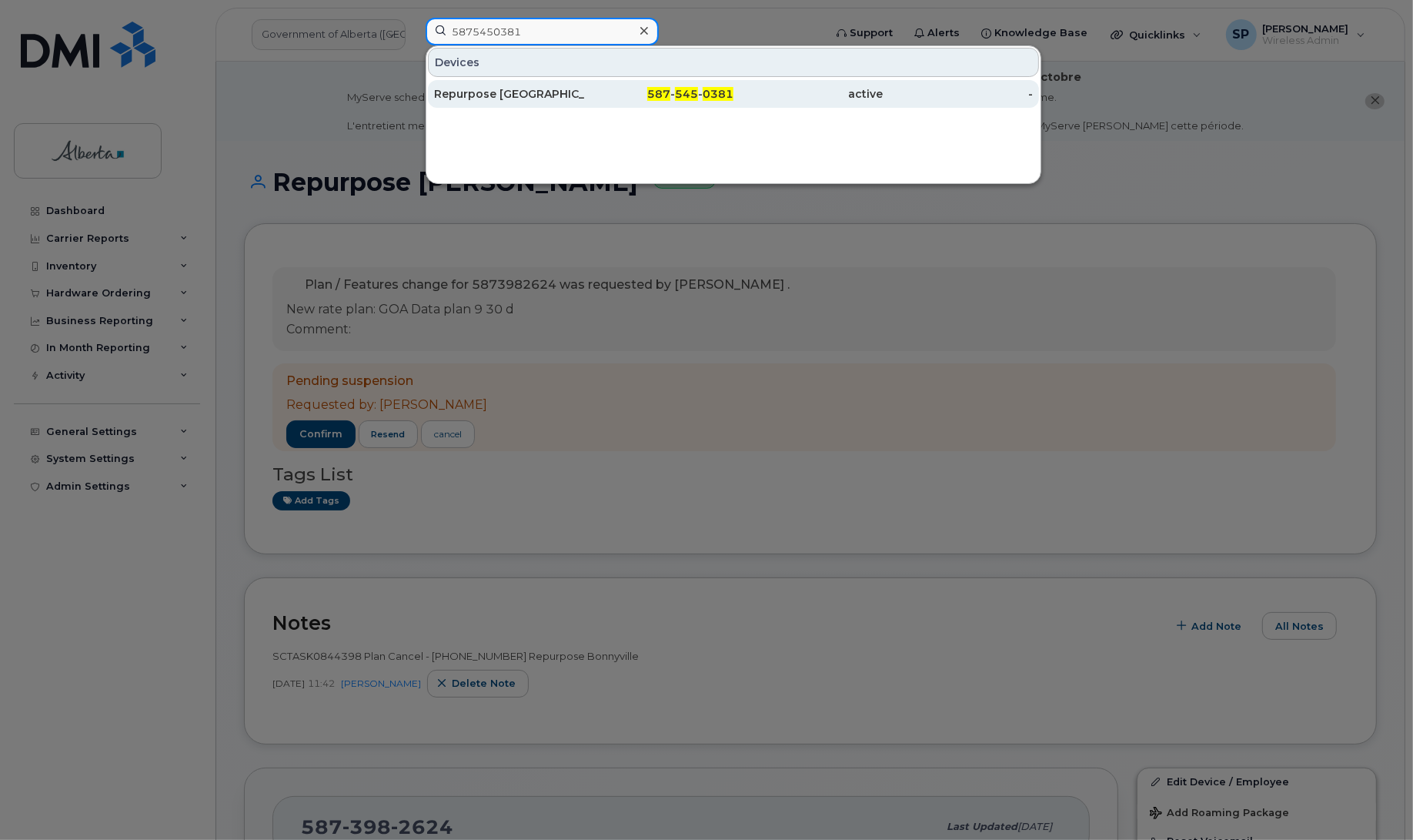
type input "5875450381"
click at [497, 96] on div "Repurpose [GEOGRAPHIC_DATA]" at bounding box center [509, 93] width 150 height 16
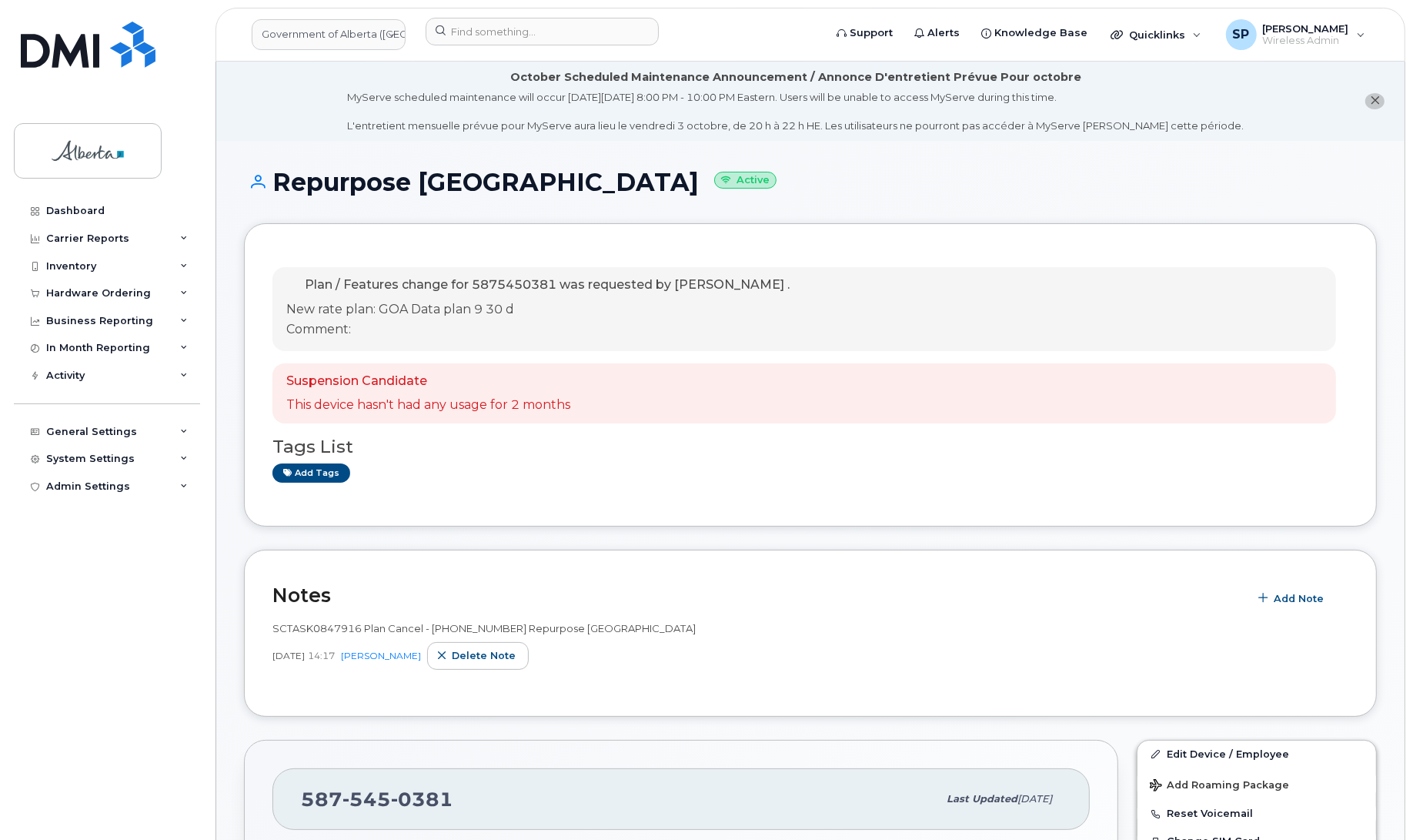
drag, startPoint x: 1412, startPoint y: 141, endPoint x: 1409, endPoint y: 177, distance: 36.1
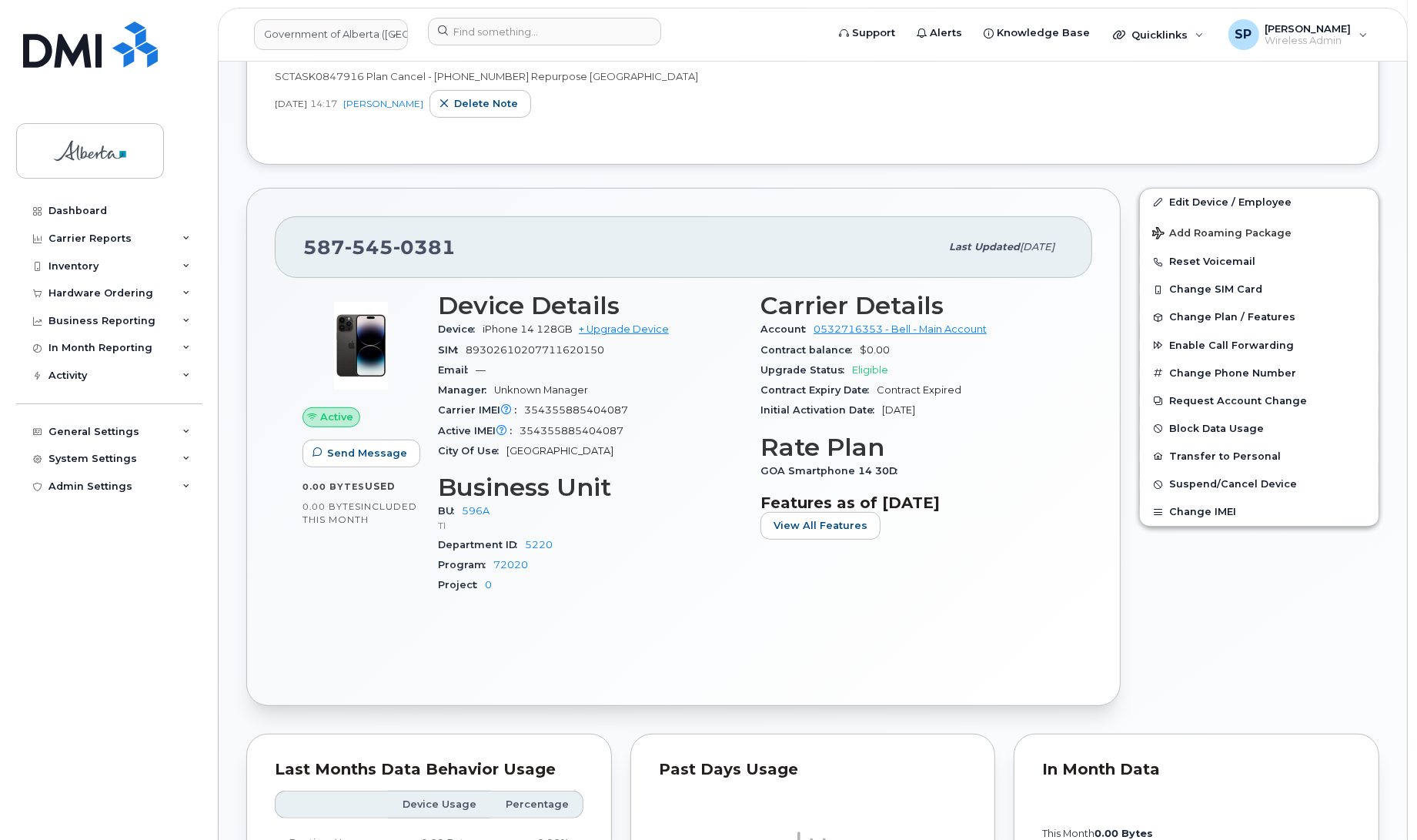
scroll to position [576, 0]
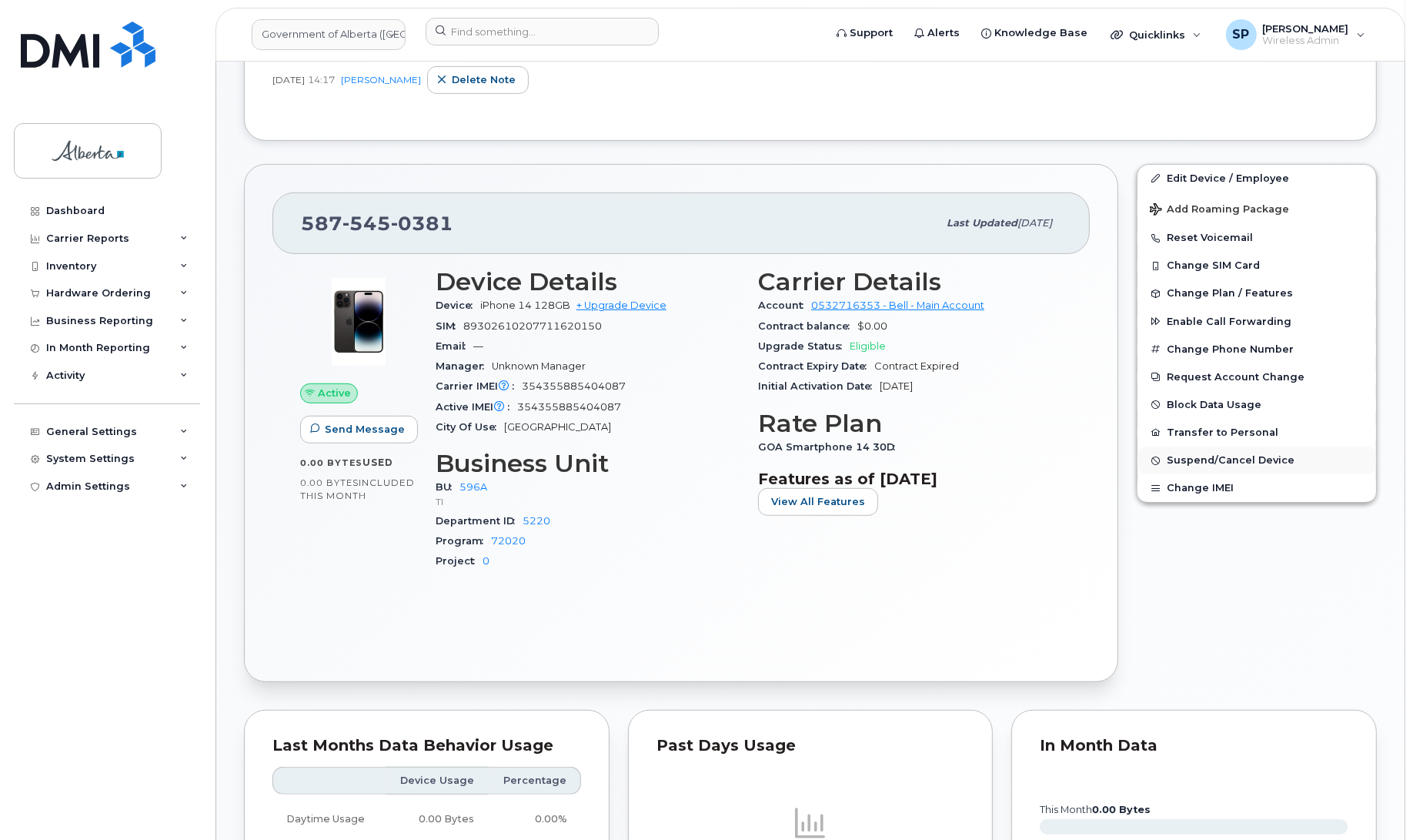
click at [1206, 460] on span "Suspend/Cancel Device" at bounding box center [1230, 461] width 128 height 12
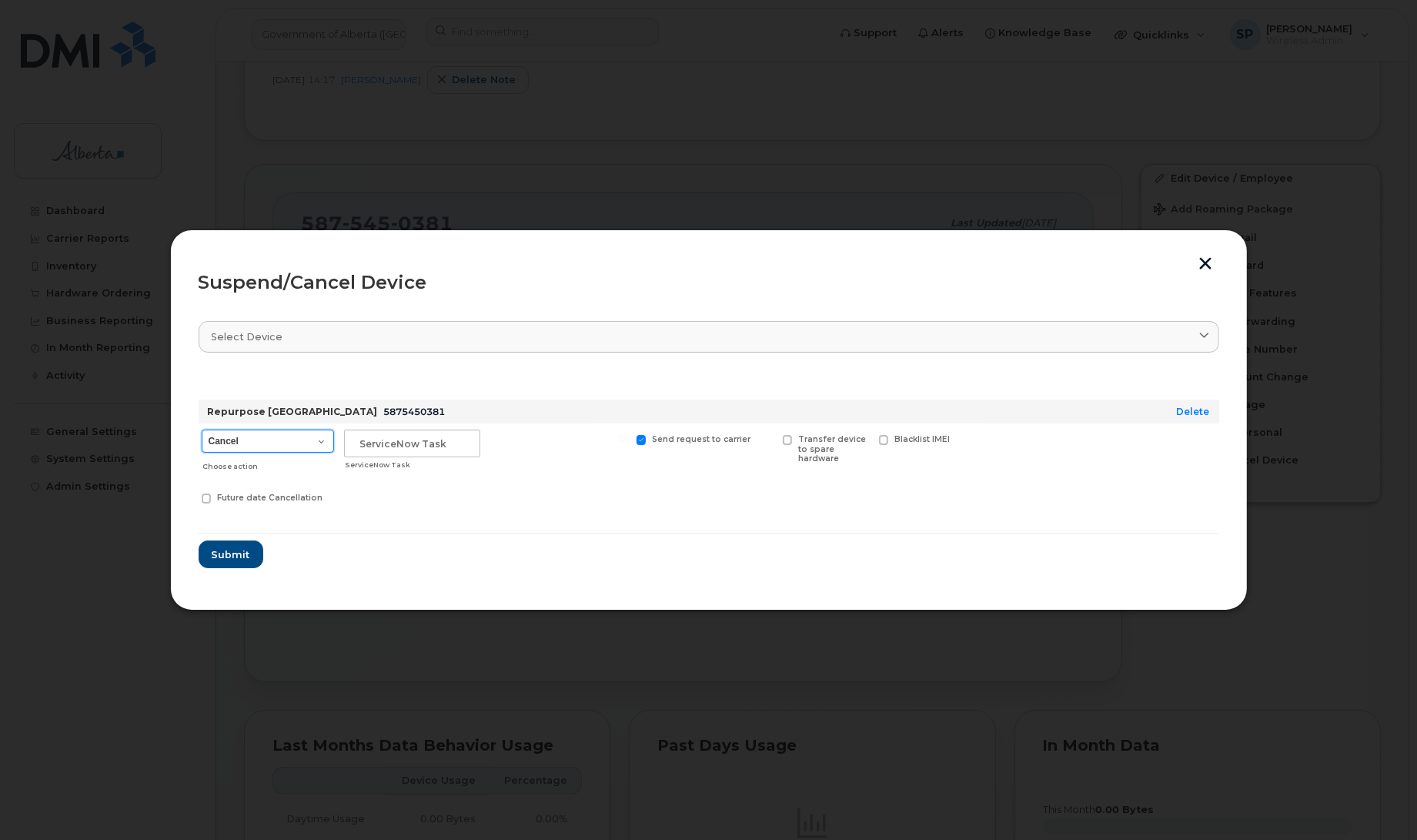
click at [285, 444] on select "Cancel Suspend - Extend Suspension Suspend - Reduced Rate Suspend - Lost Device…" at bounding box center [268, 441] width 133 height 23
select select "[object Object]"
click at [202, 430] on select "Cancel Suspend - Extend Suspension Suspend - Reduced Rate Suspend - Lost Device…" at bounding box center [268, 441] width 133 height 23
click at [383, 446] on input "text" at bounding box center [411, 443] width 136 height 27
paste input "SCTASK0847916"
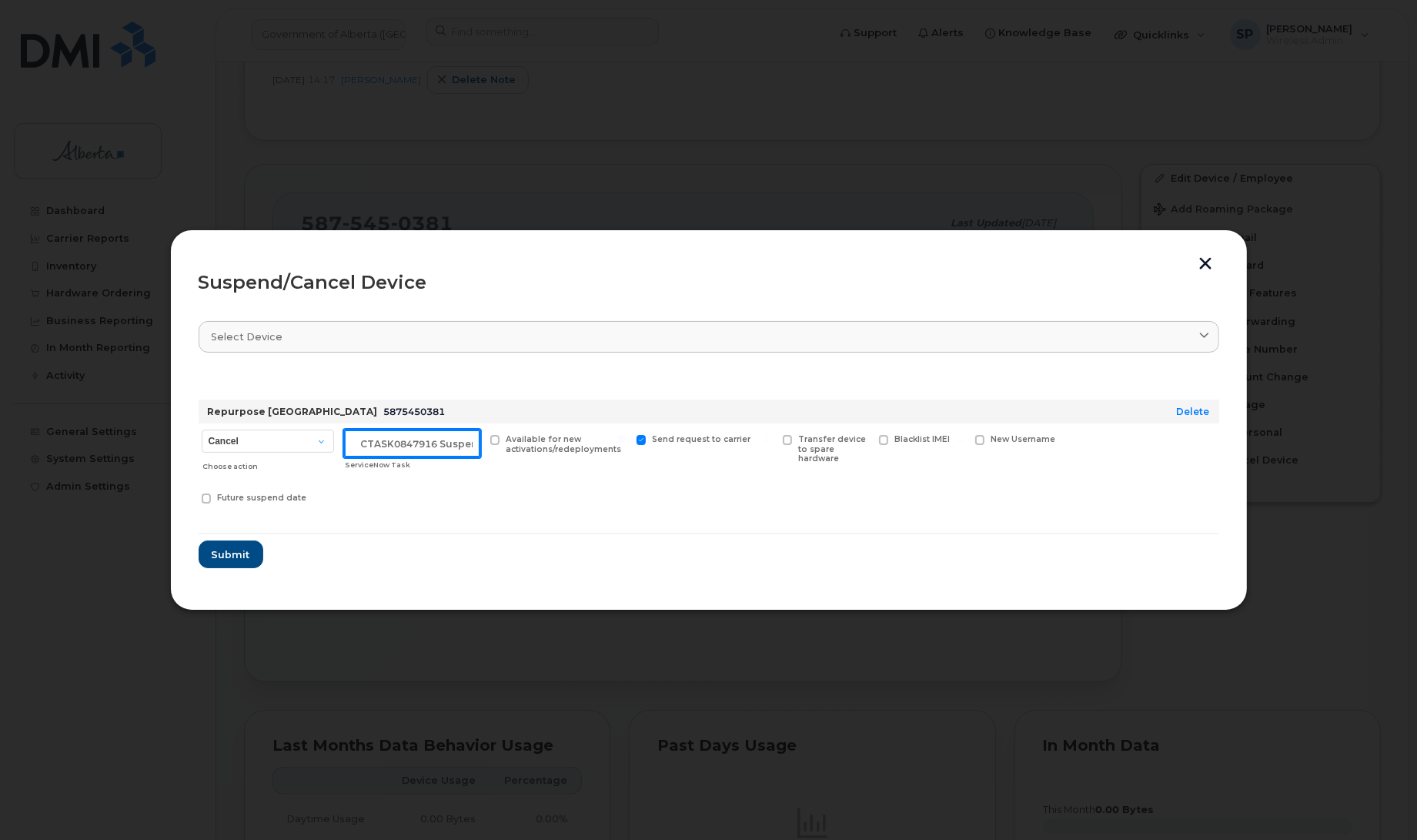
scroll to position [0, 13]
type input "SCTASK0847916 Suspend"
click at [252, 548] on button "Submit" at bounding box center [229, 554] width 63 height 27
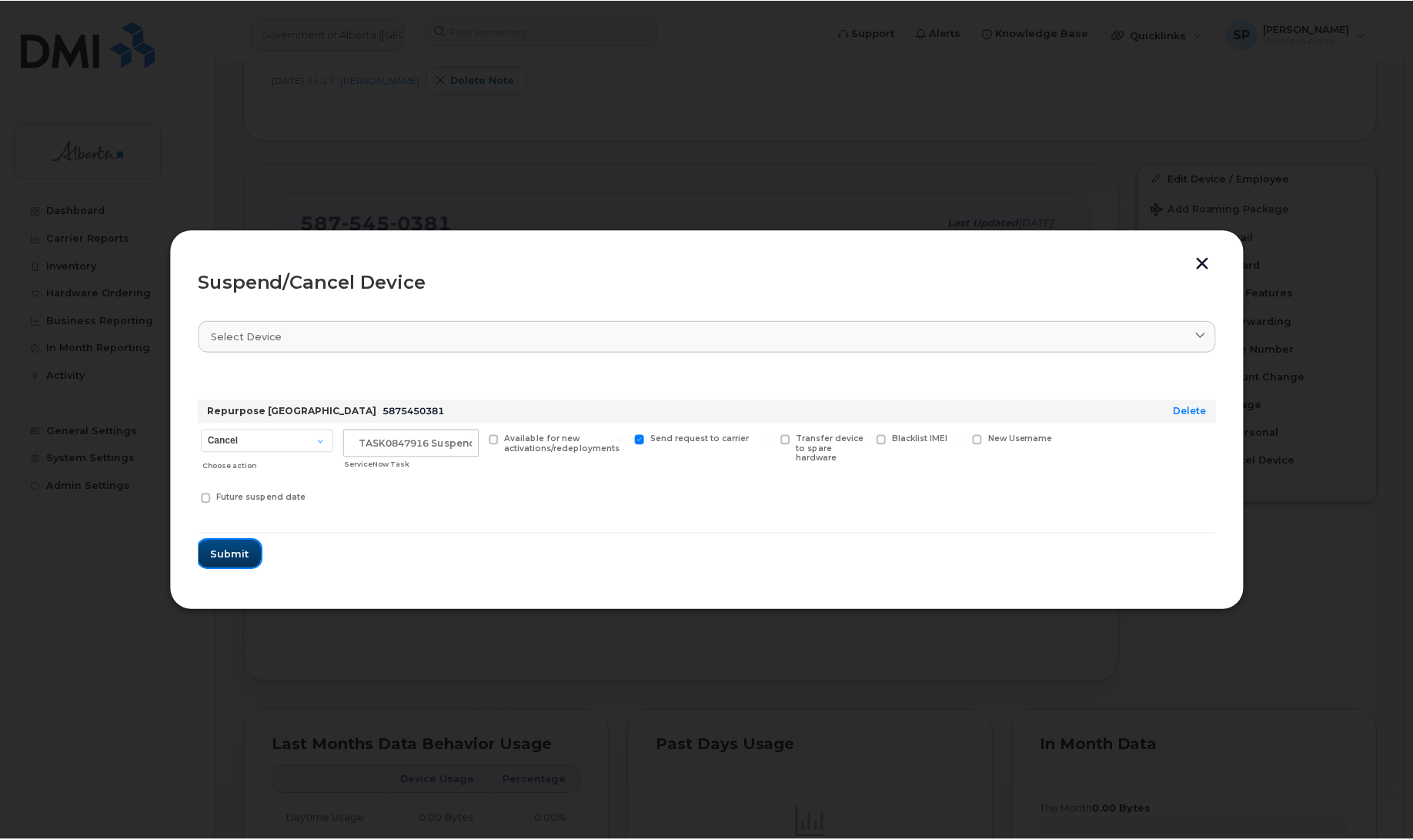
scroll to position [0, 0]
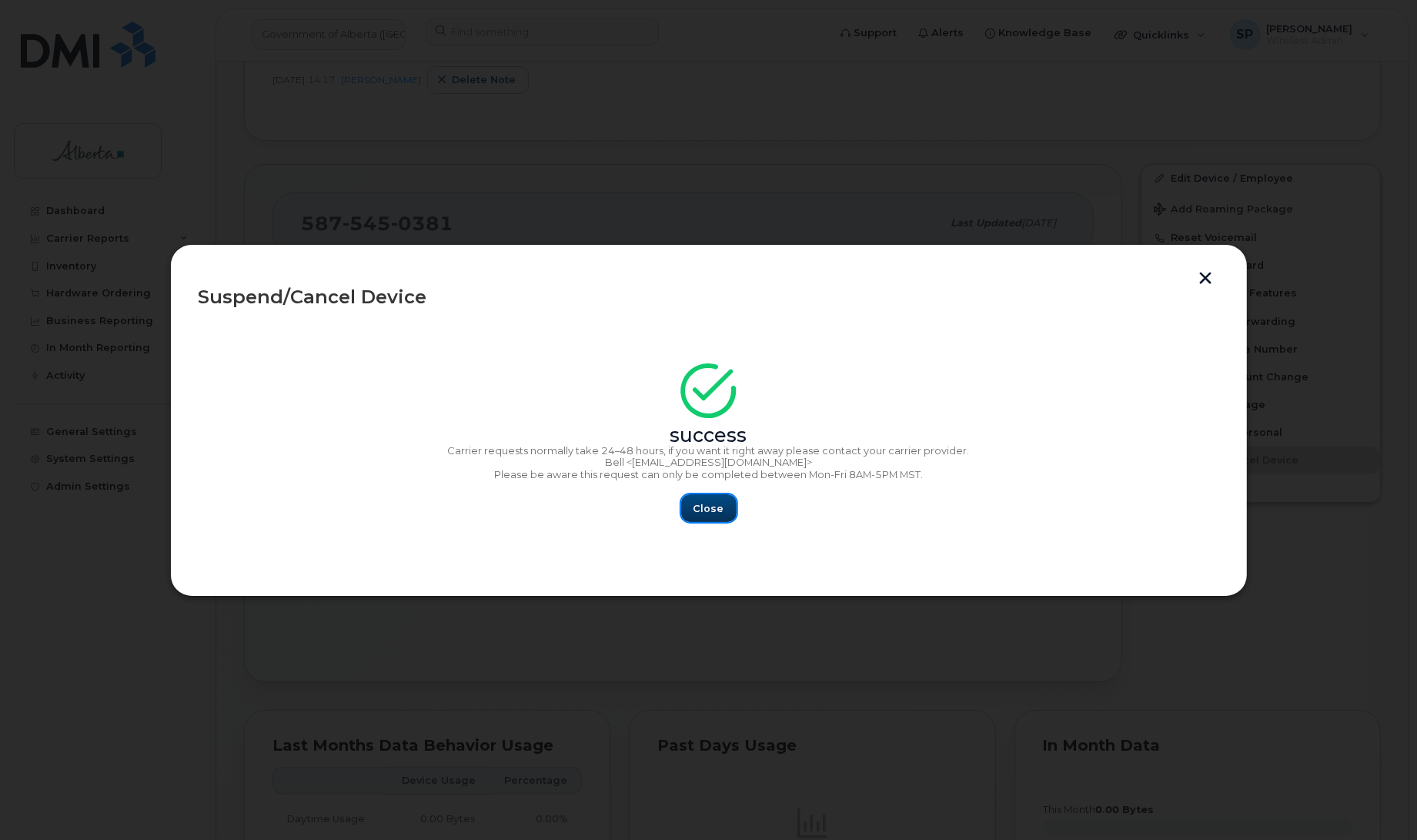
click at [708, 505] on span "Close" at bounding box center [709, 508] width 31 height 15
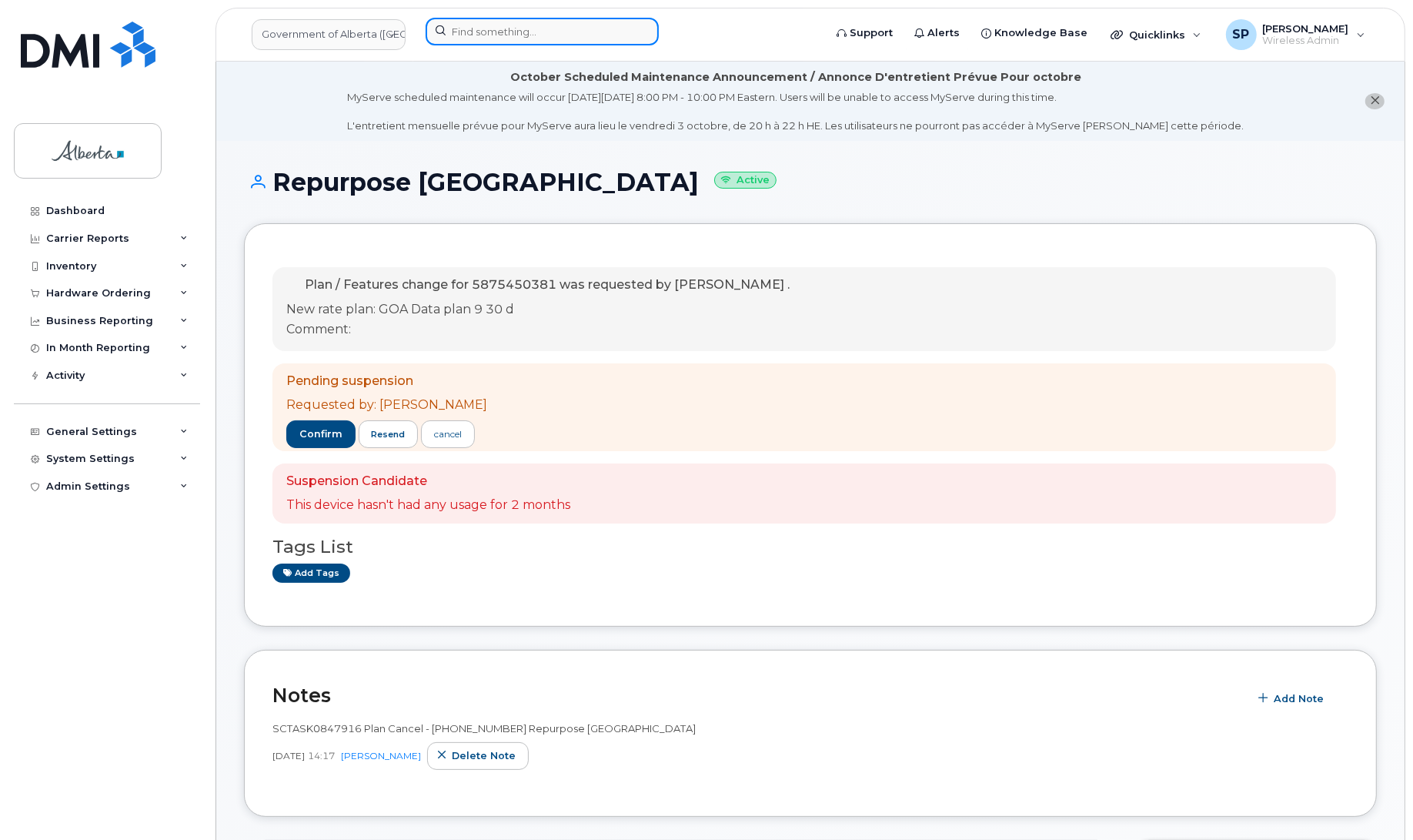
click at [494, 22] on input at bounding box center [542, 31] width 233 height 27
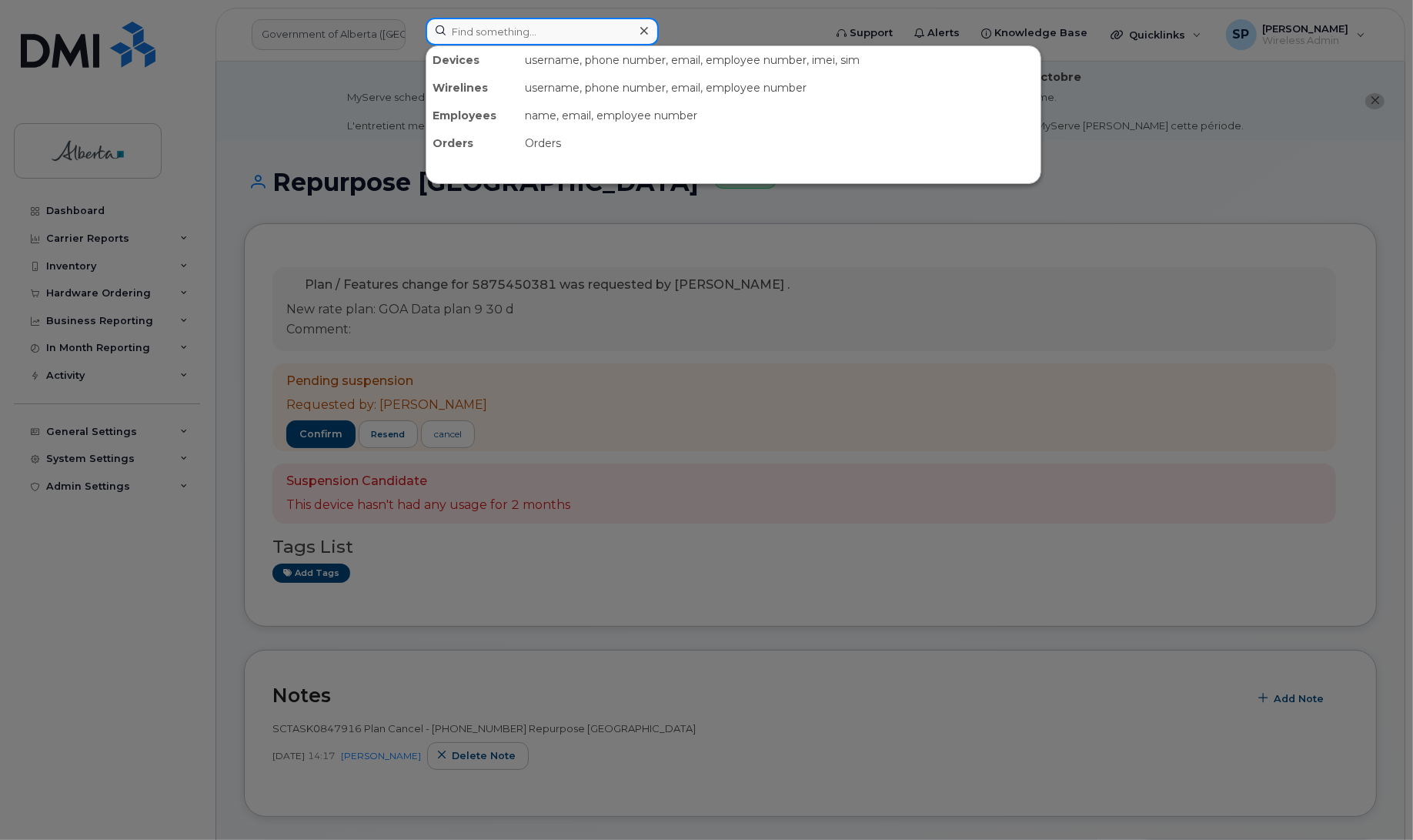
paste input "7806996069"
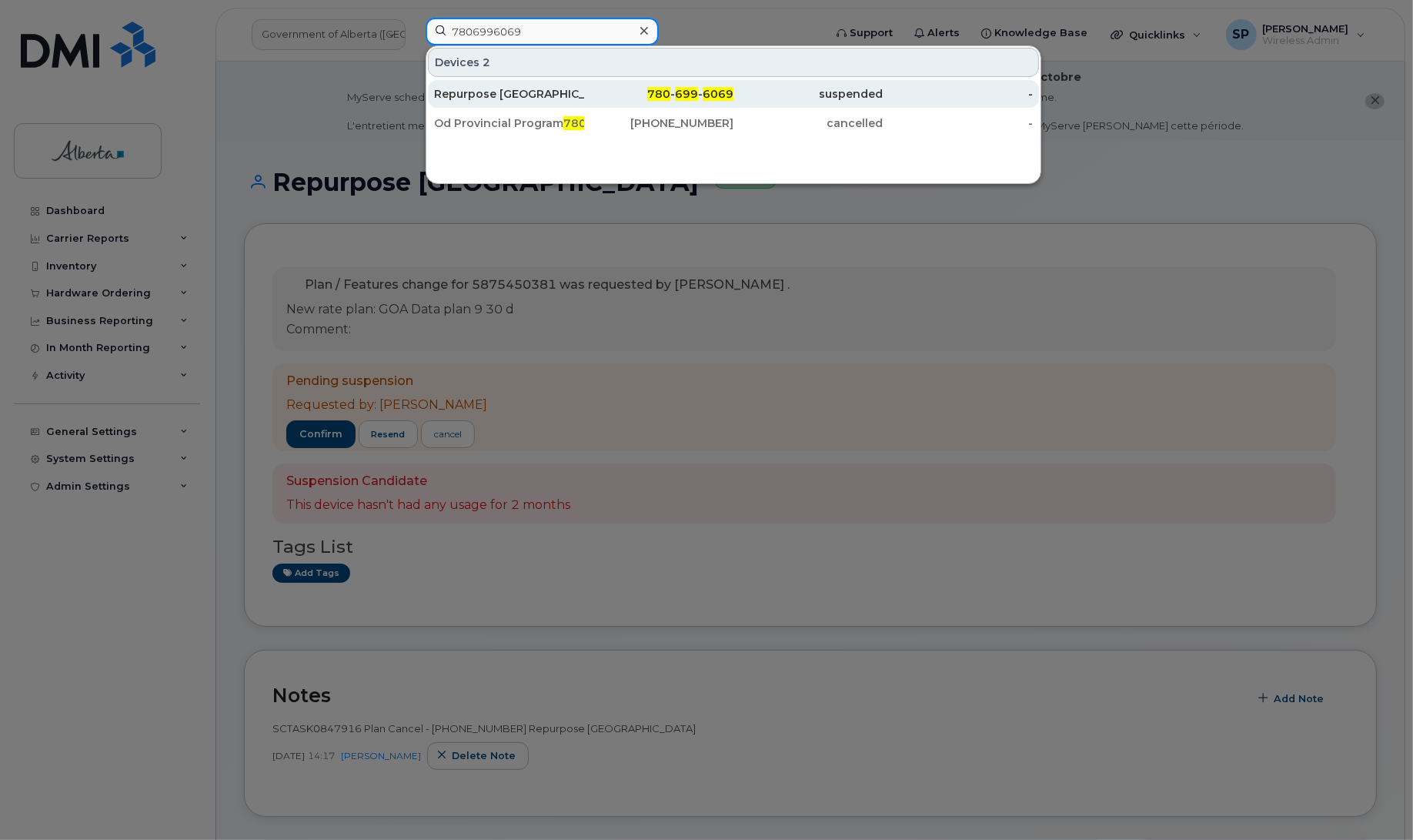
type input "7806996069"
click at [537, 86] on div "Repurpose [GEOGRAPHIC_DATA]" at bounding box center [509, 94] width 150 height 27
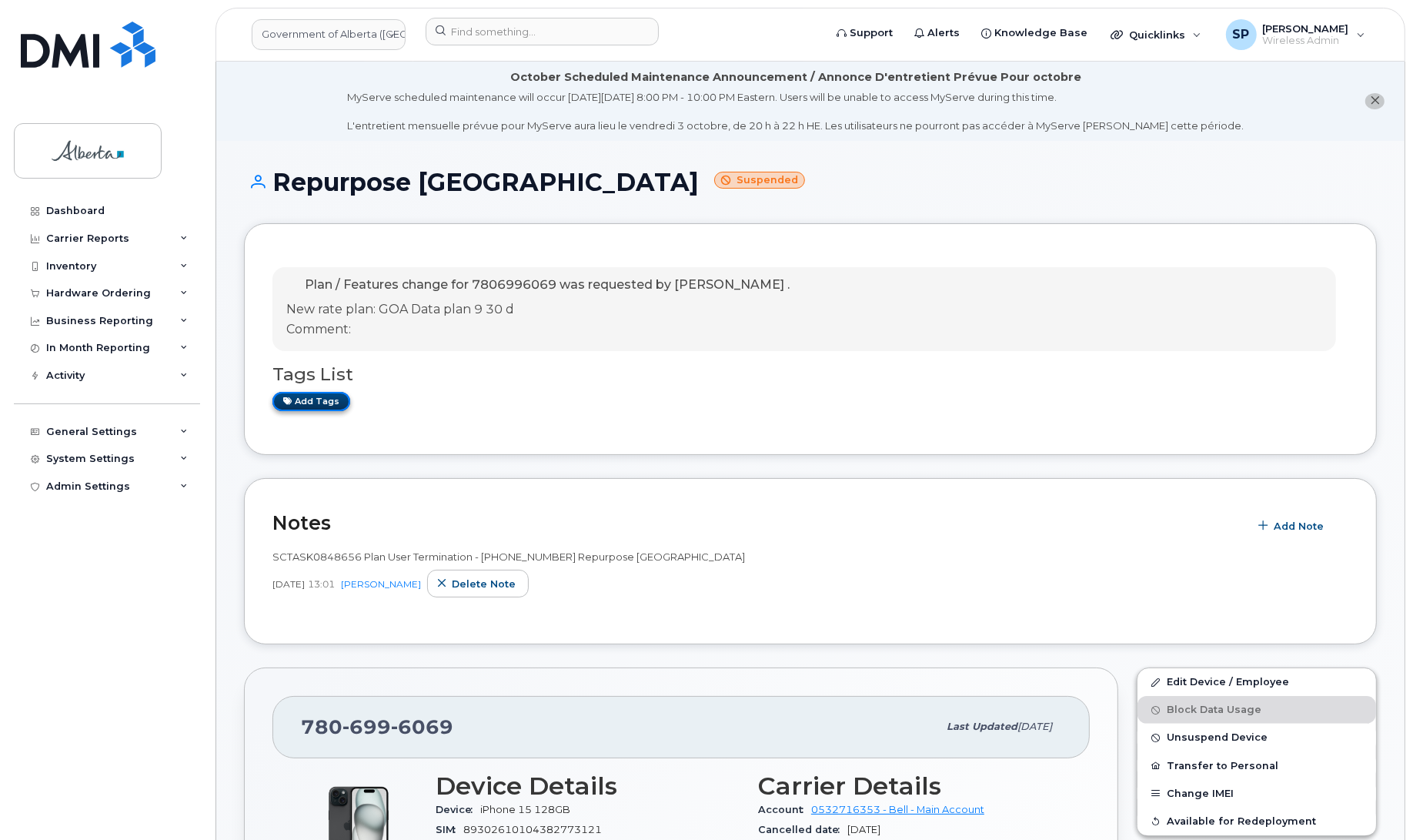
click at [324, 397] on link "Add tags" at bounding box center [311, 401] width 78 height 19
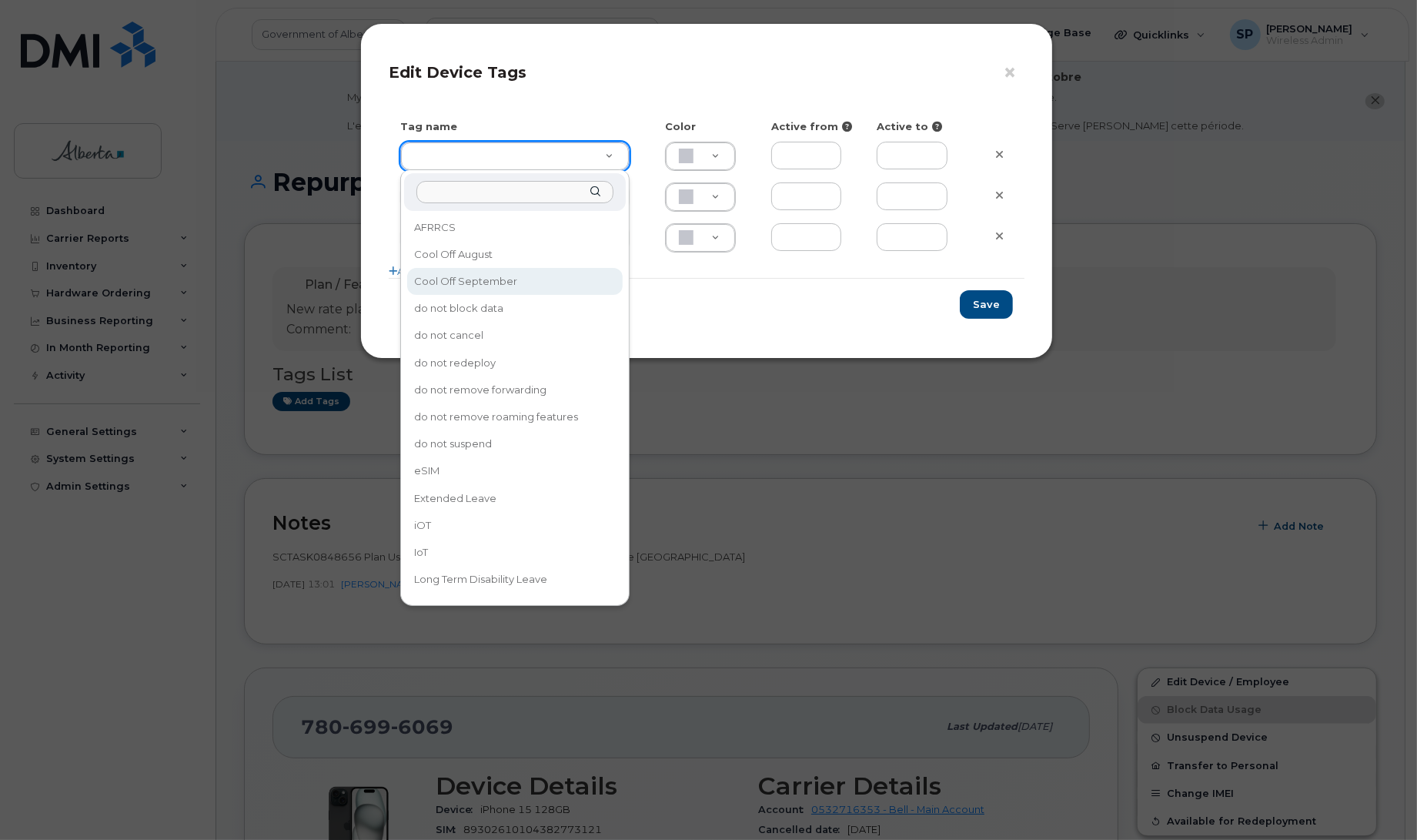
type input "Cool Off September"
type input "D6CDC1"
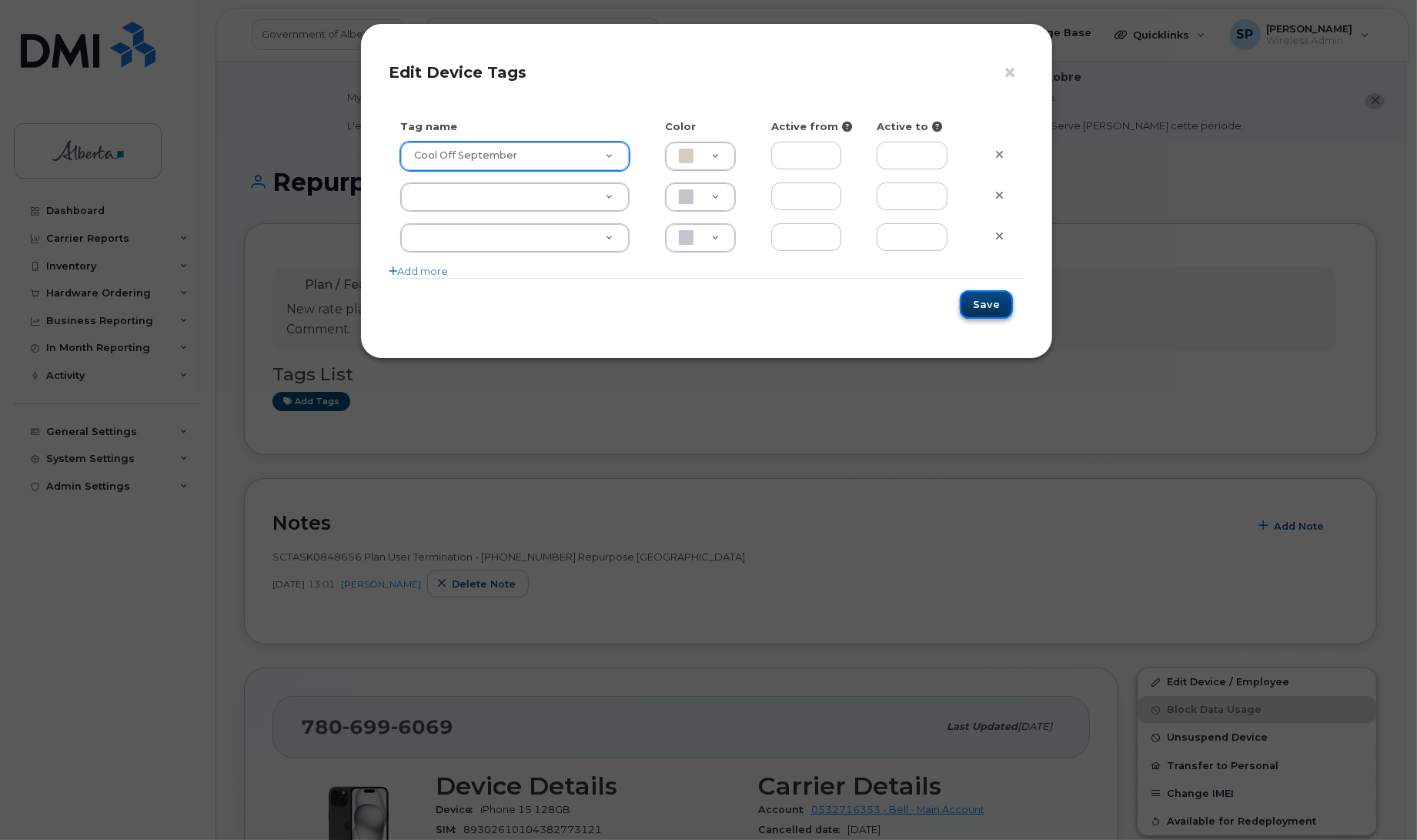
click at [987, 310] on button "Save" at bounding box center [986, 303] width 53 height 28
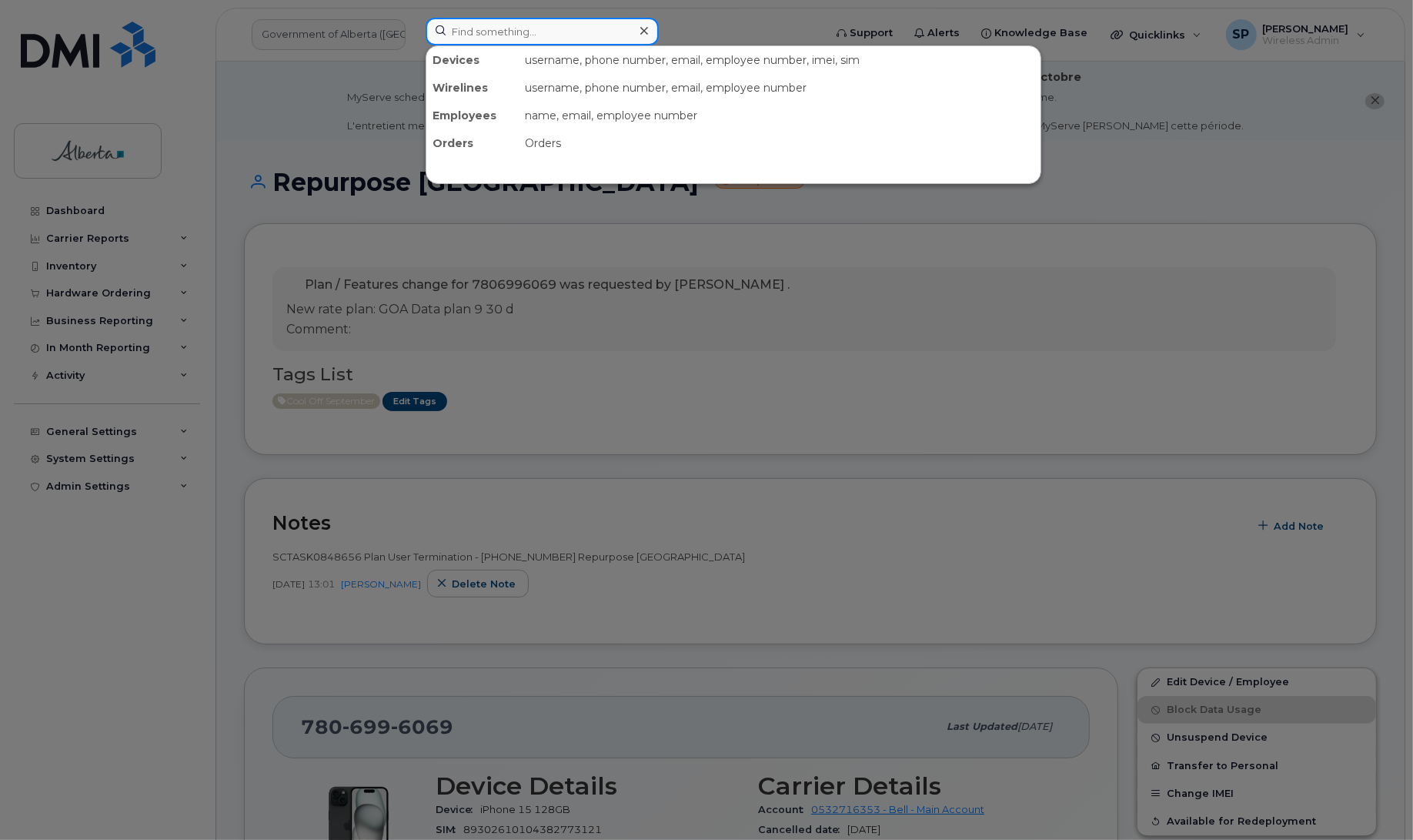
click at [505, 42] on input at bounding box center [542, 31] width 233 height 27
paste input "7802237480"
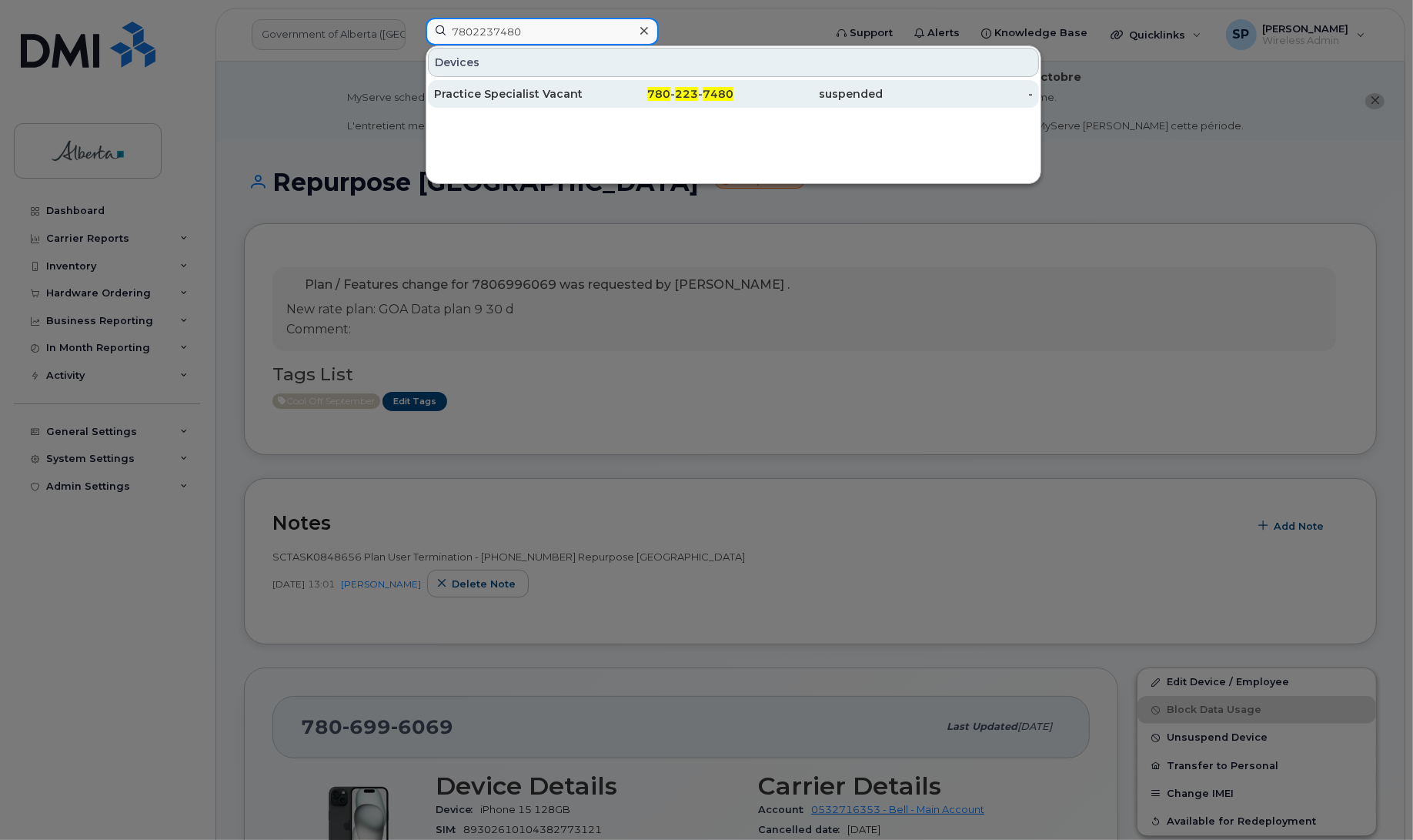
type input "7802237480"
click at [505, 98] on div "Practice Specialist Vacant" at bounding box center [509, 93] width 150 height 16
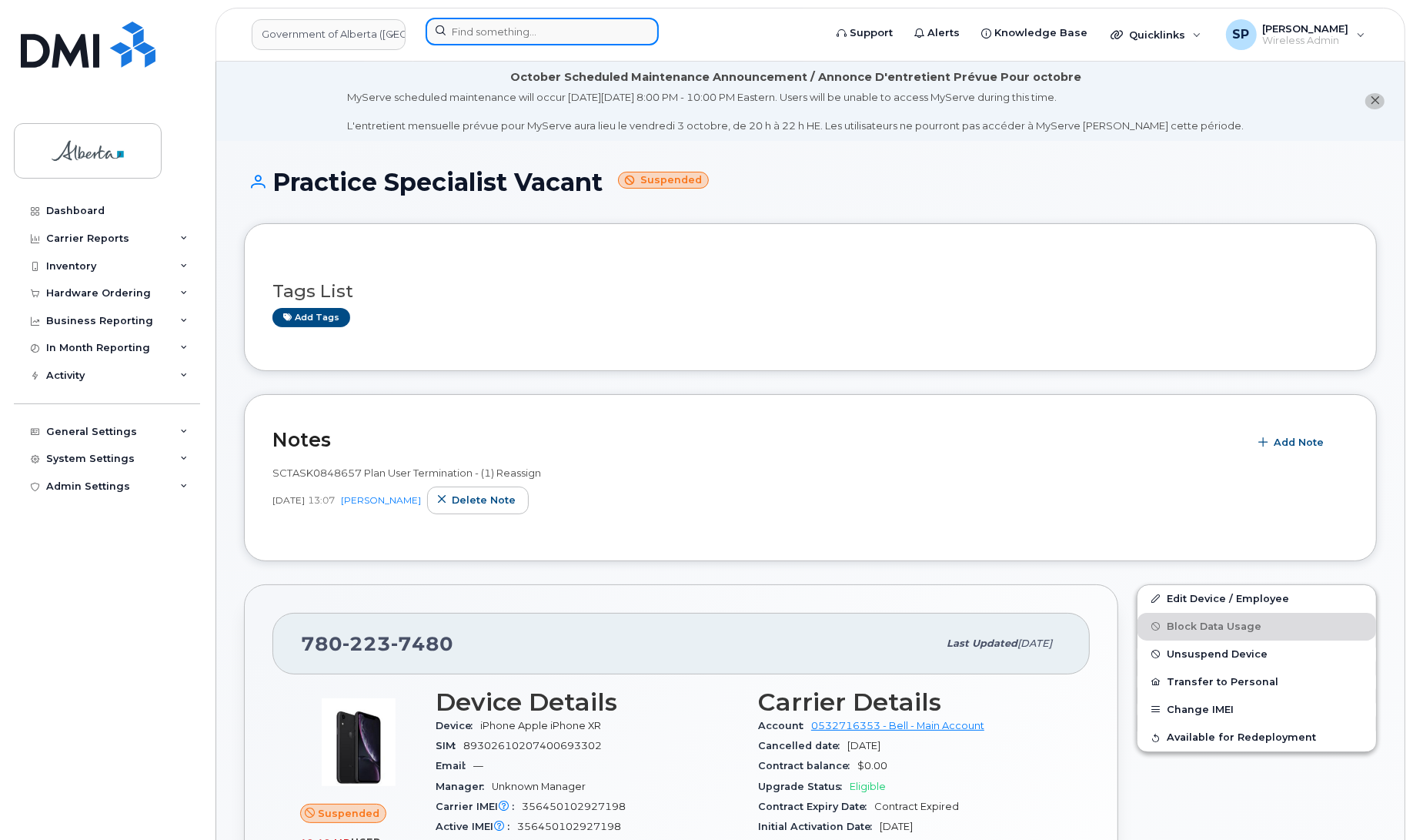
click at [563, 36] on input at bounding box center [542, 31] width 233 height 27
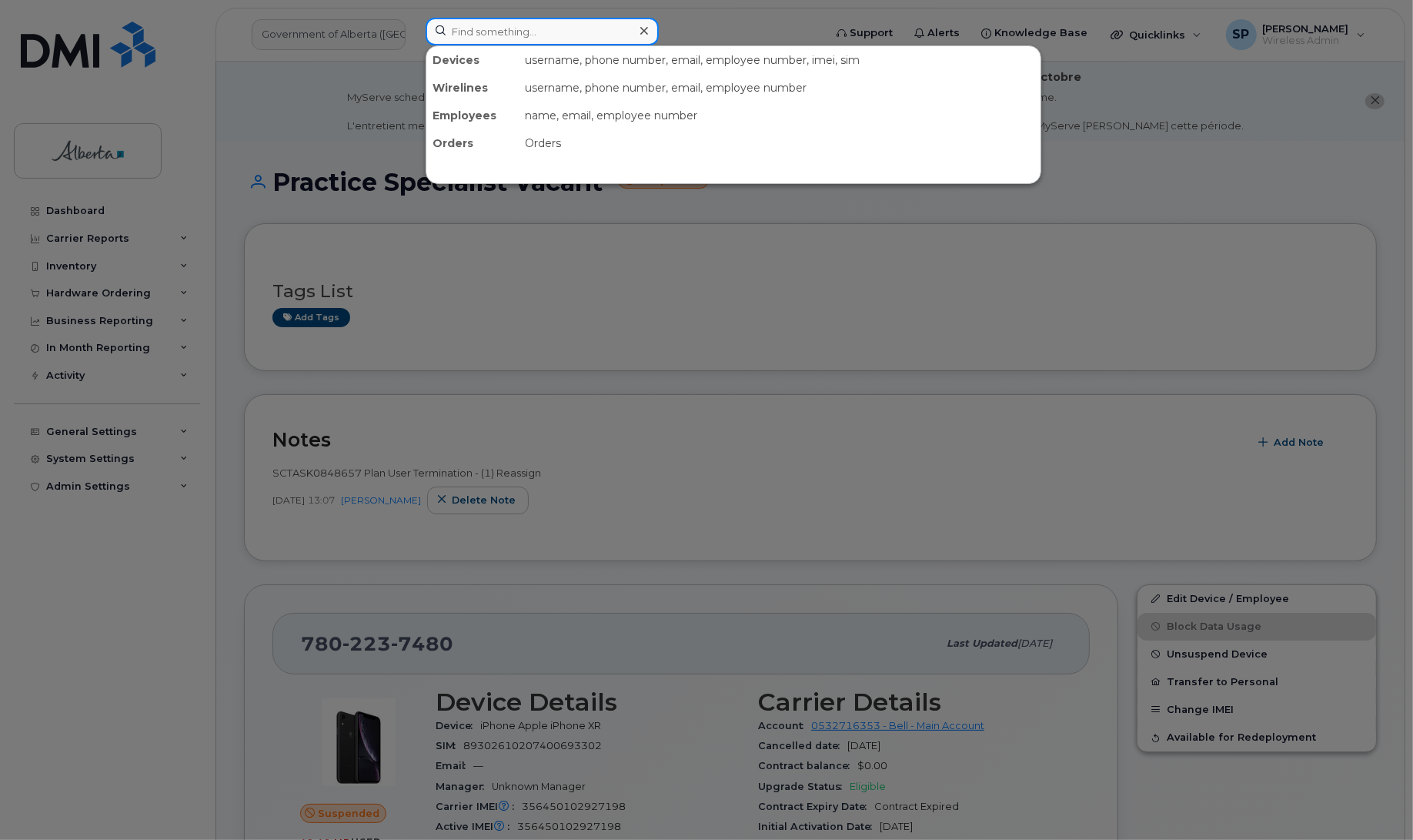
paste input "7807210341"
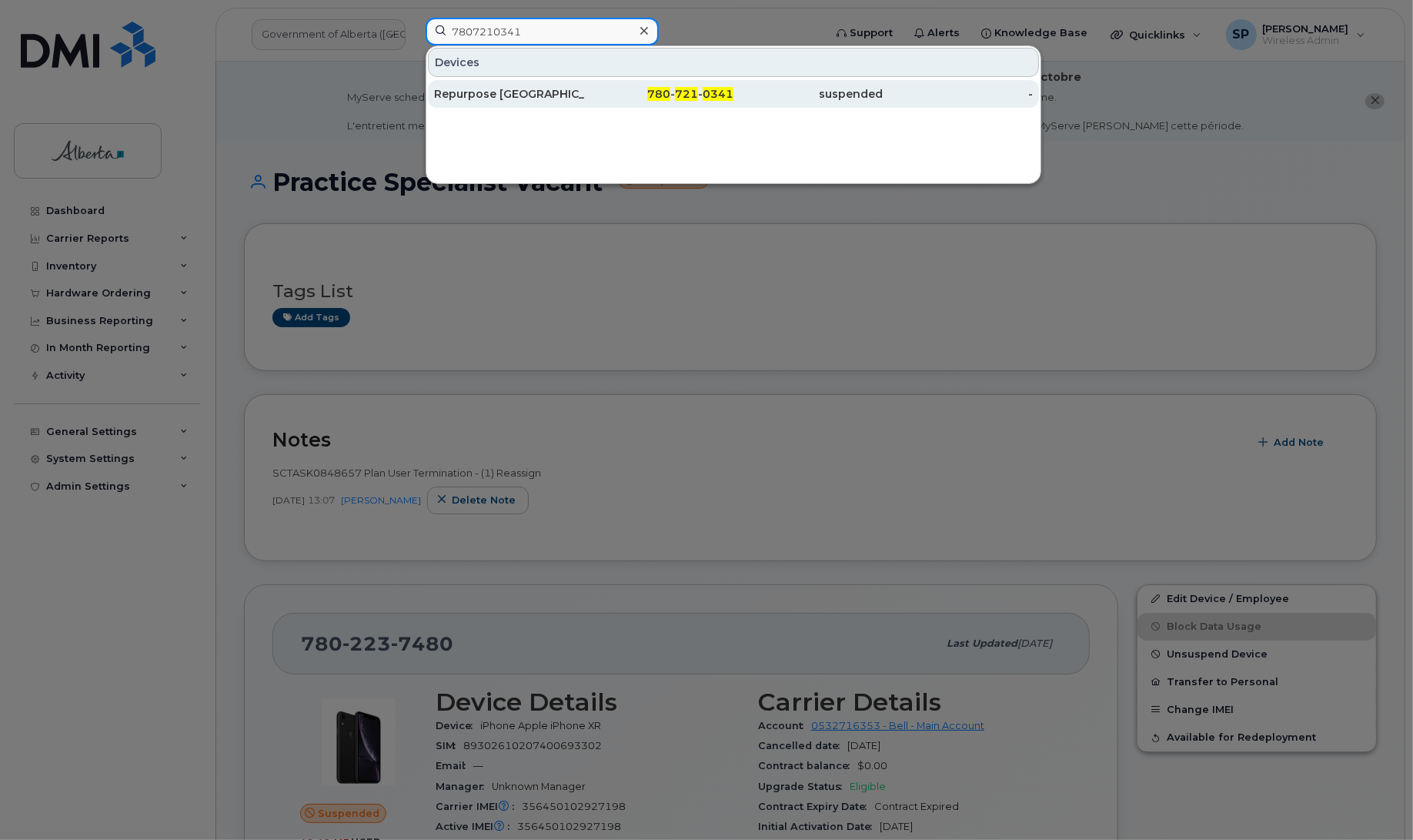
type input "7807210341"
click at [489, 101] on div "Repurpose [GEOGRAPHIC_DATA]" at bounding box center [509, 93] width 150 height 16
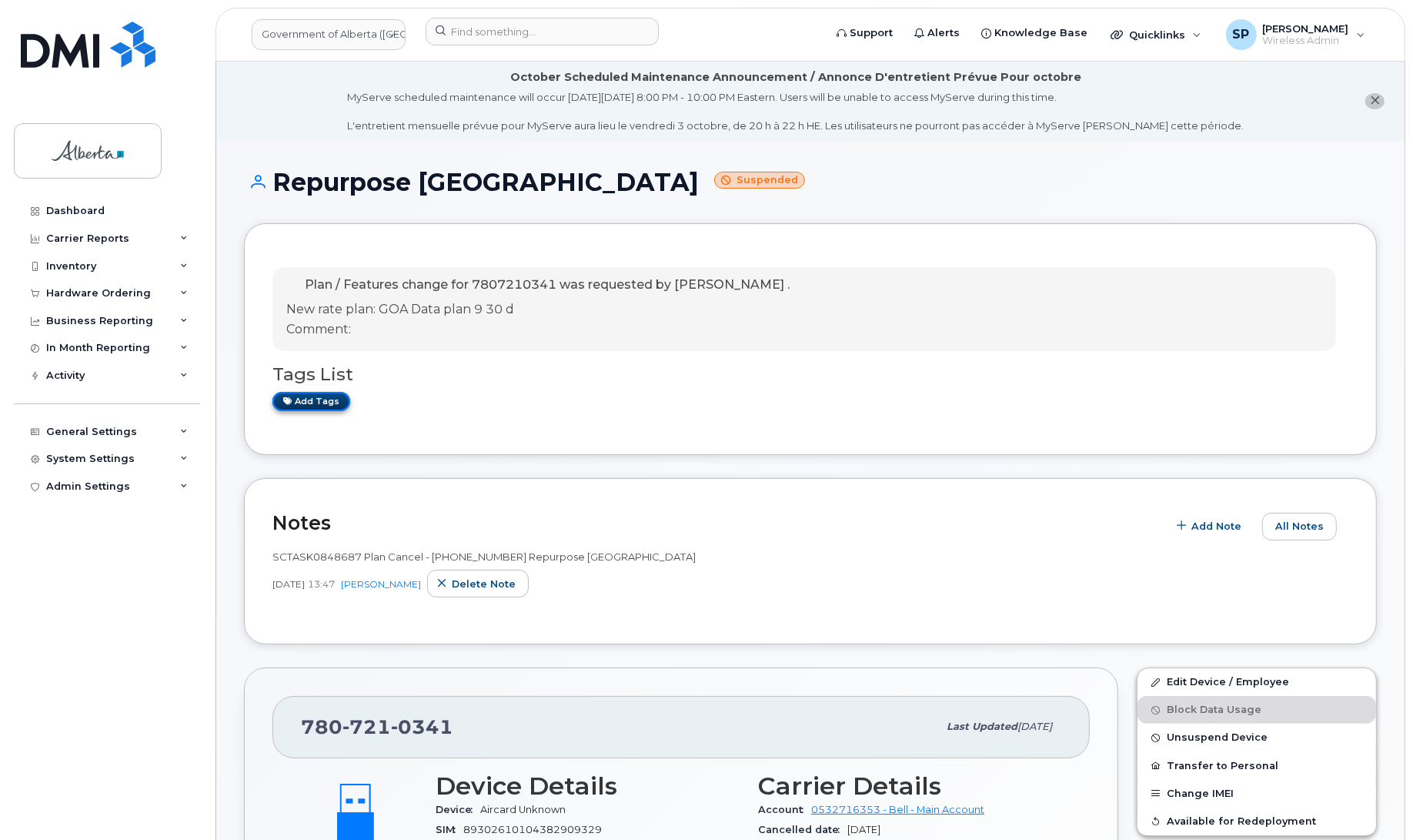
click at [324, 402] on link "Add tags" at bounding box center [311, 401] width 78 height 19
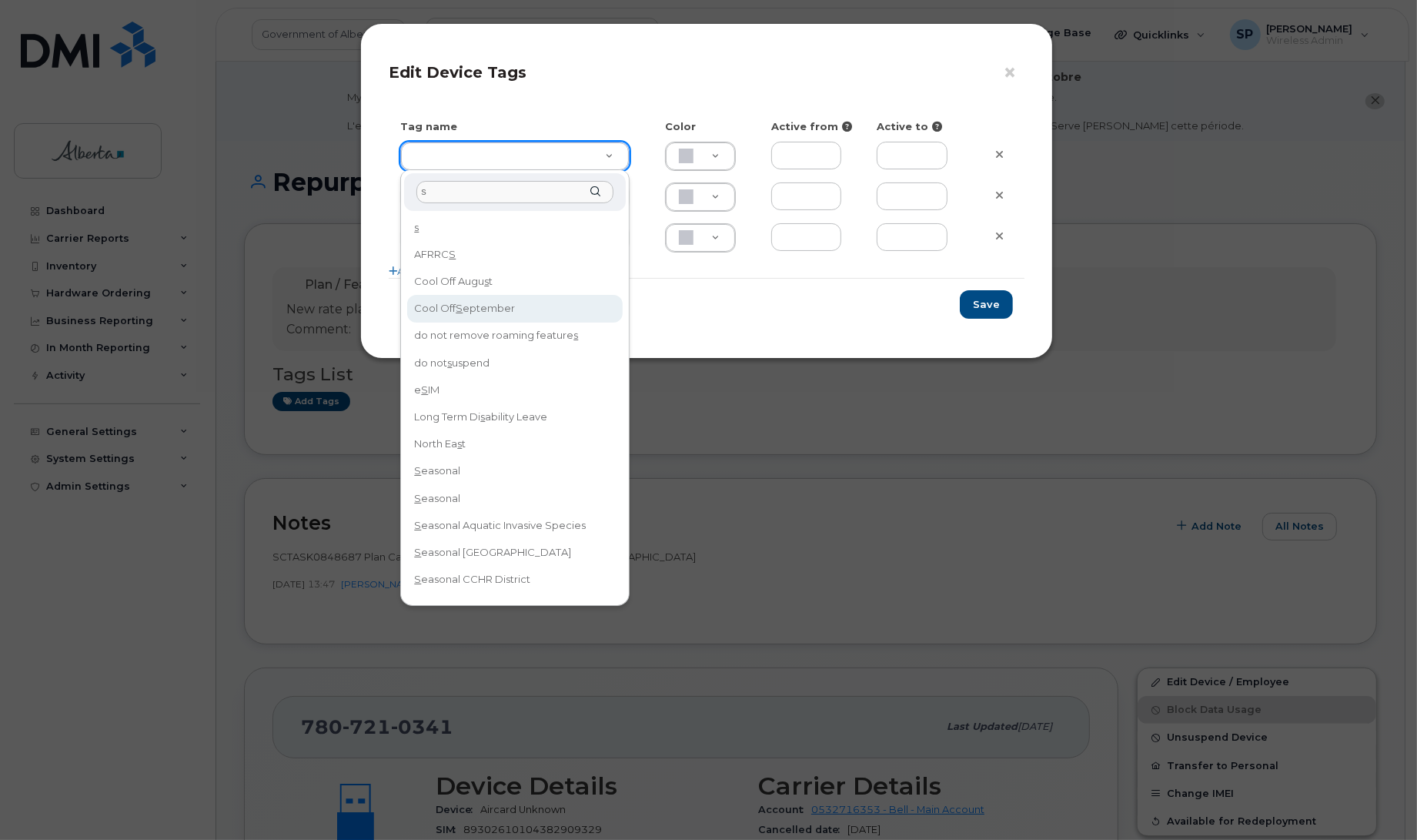
type input "s"
type input "Cool Off September"
type input "D6CDC1"
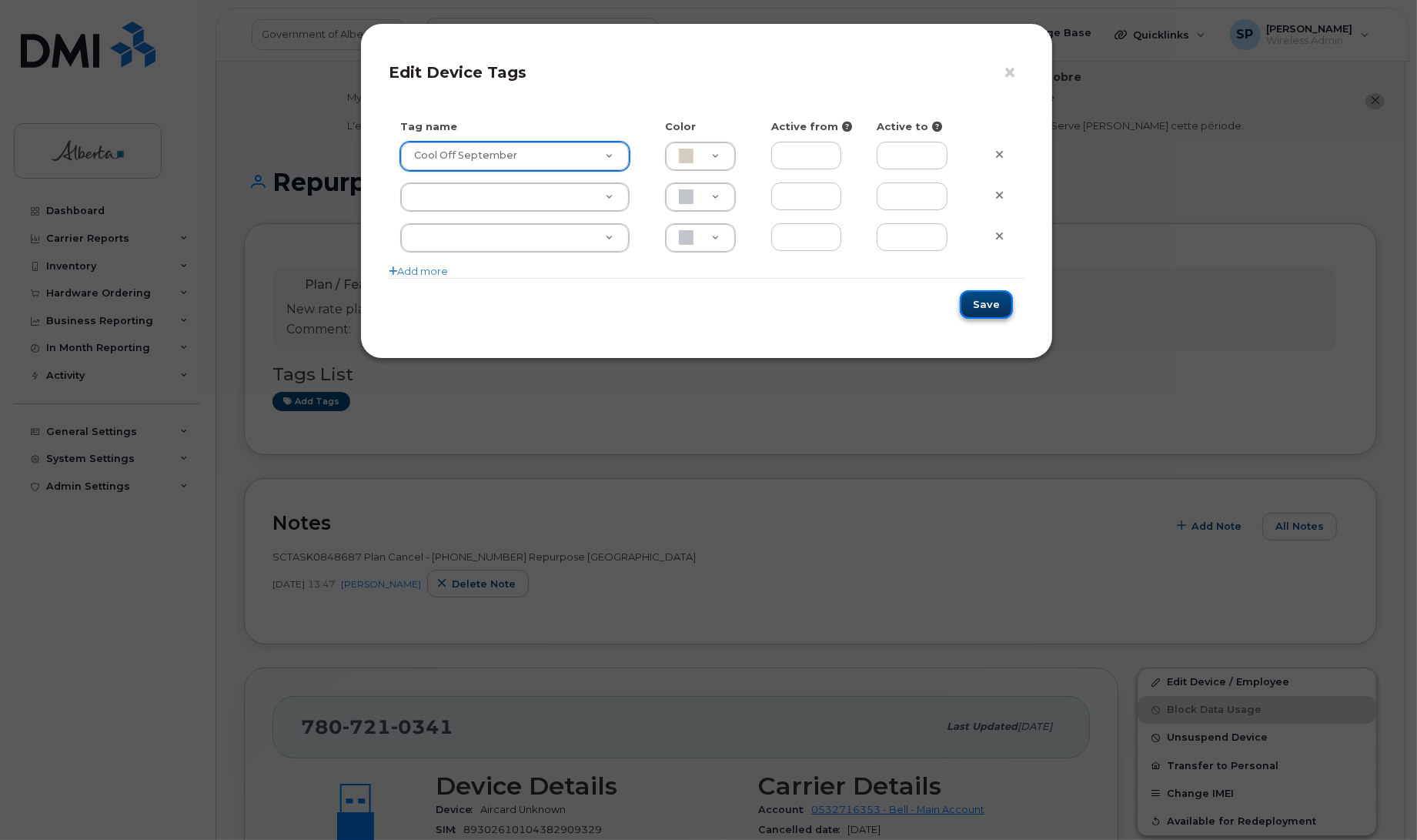
click at [994, 309] on button "Save" at bounding box center [986, 303] width 53 height 28
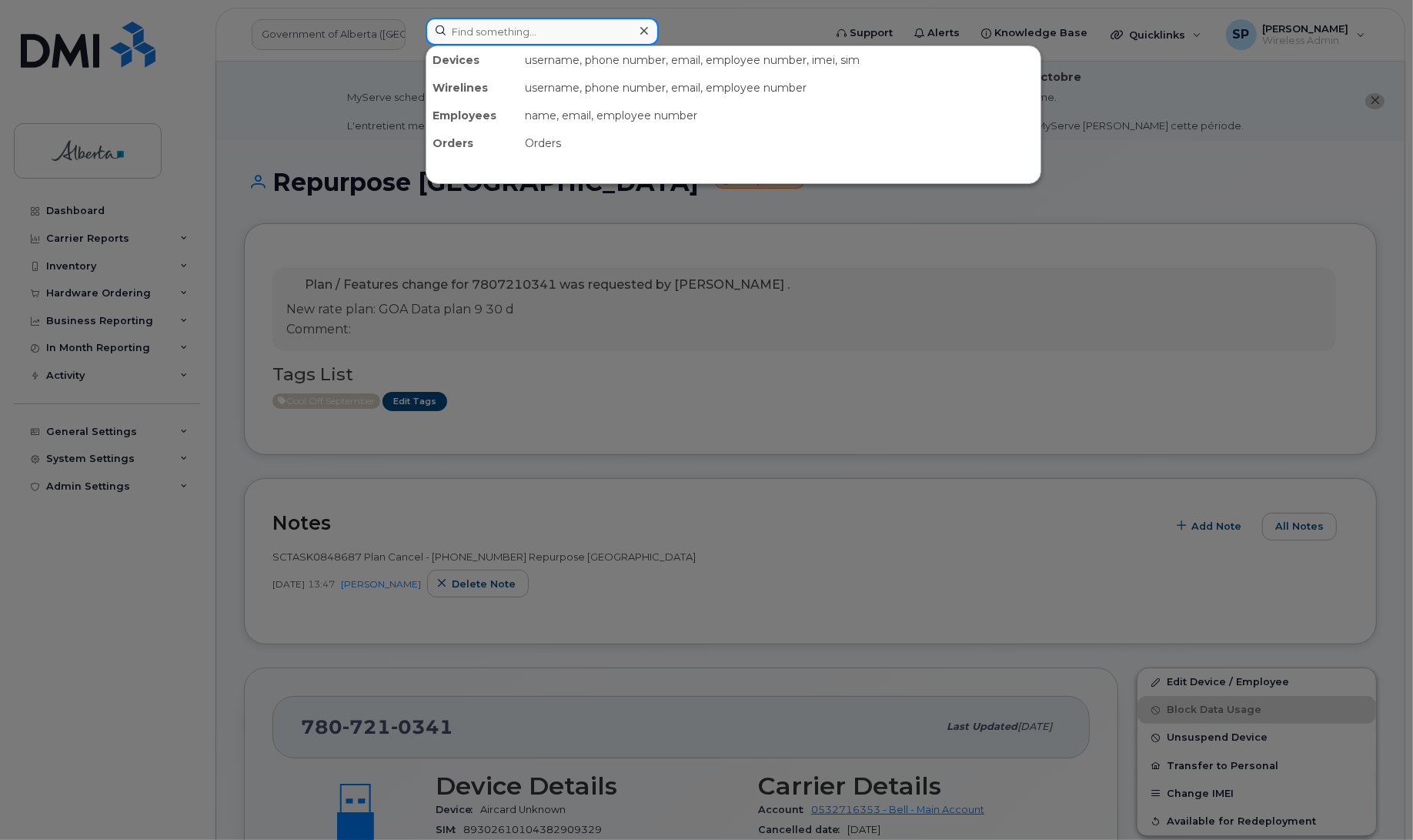
click at [569, 31] on input at bounding box center [542, 31] width 233 height 27
paste input "5875457668"
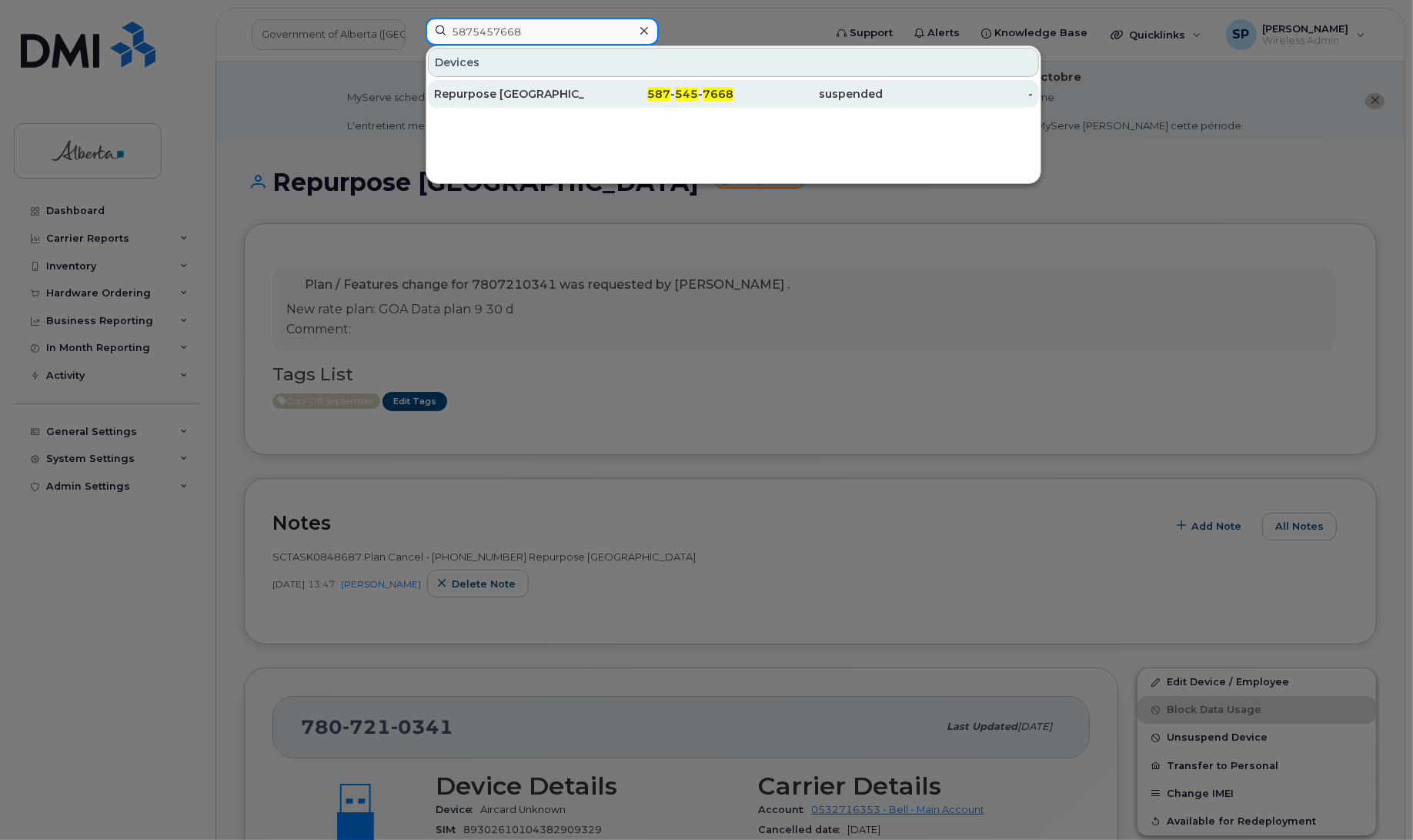
type input "5875457668"
click at [489, 93] on div "Repurpose Calgary" at bounding box center [509, 93] width 150 height 16
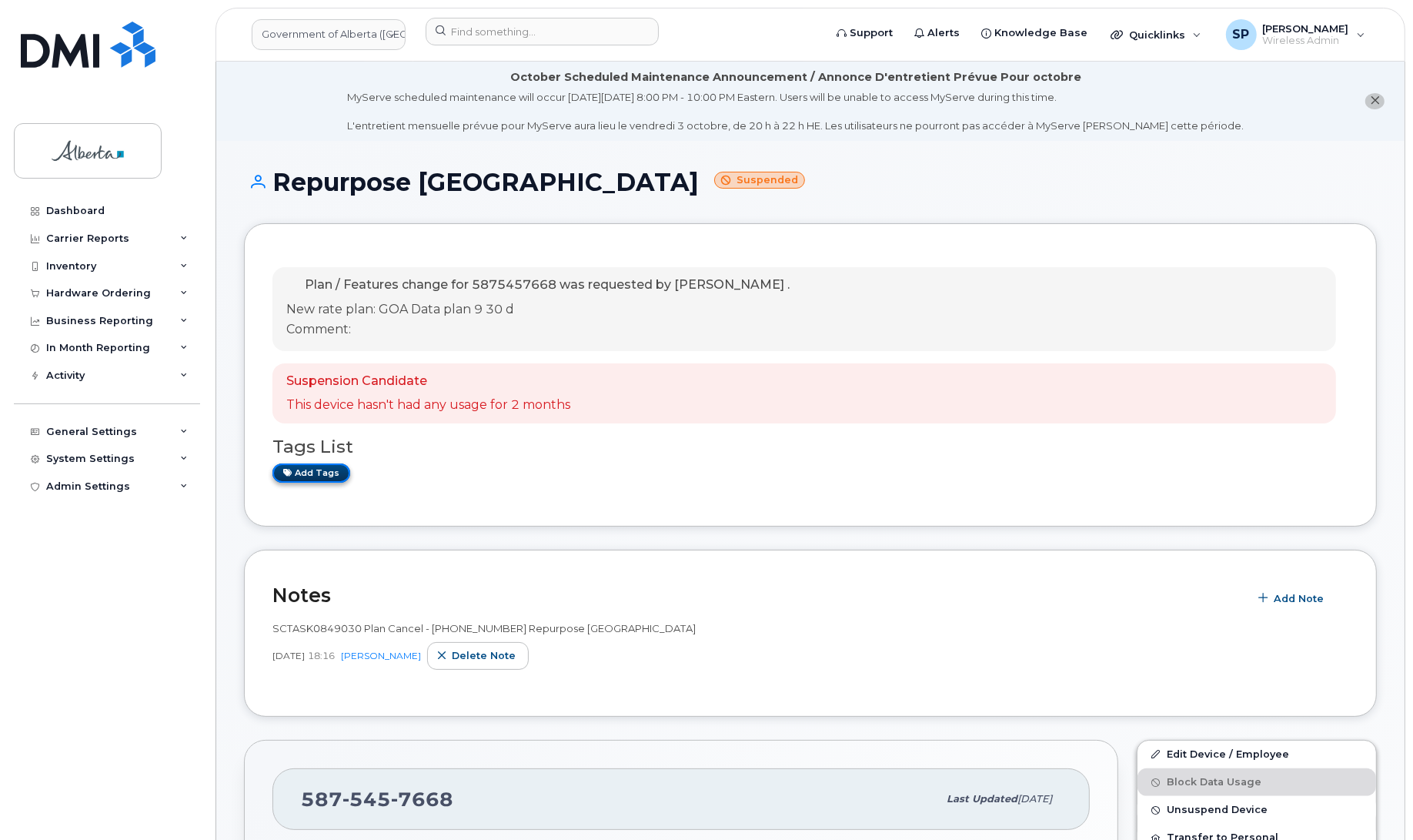
click at [335, 480] on link "Add tags" at bounding box center [311, 473] width 78 height 19
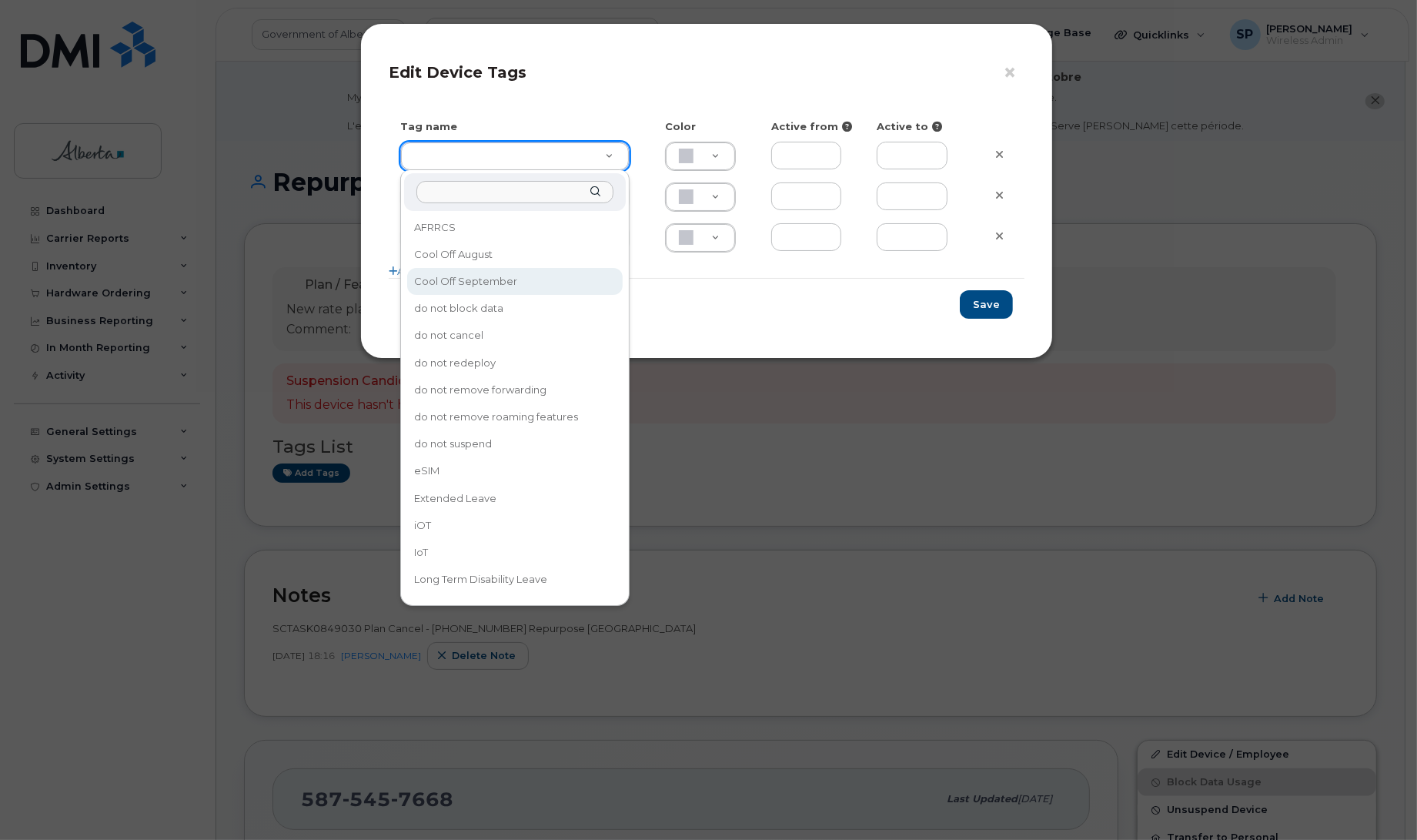
type input "Cool Off September"
type input "D6CDC1"
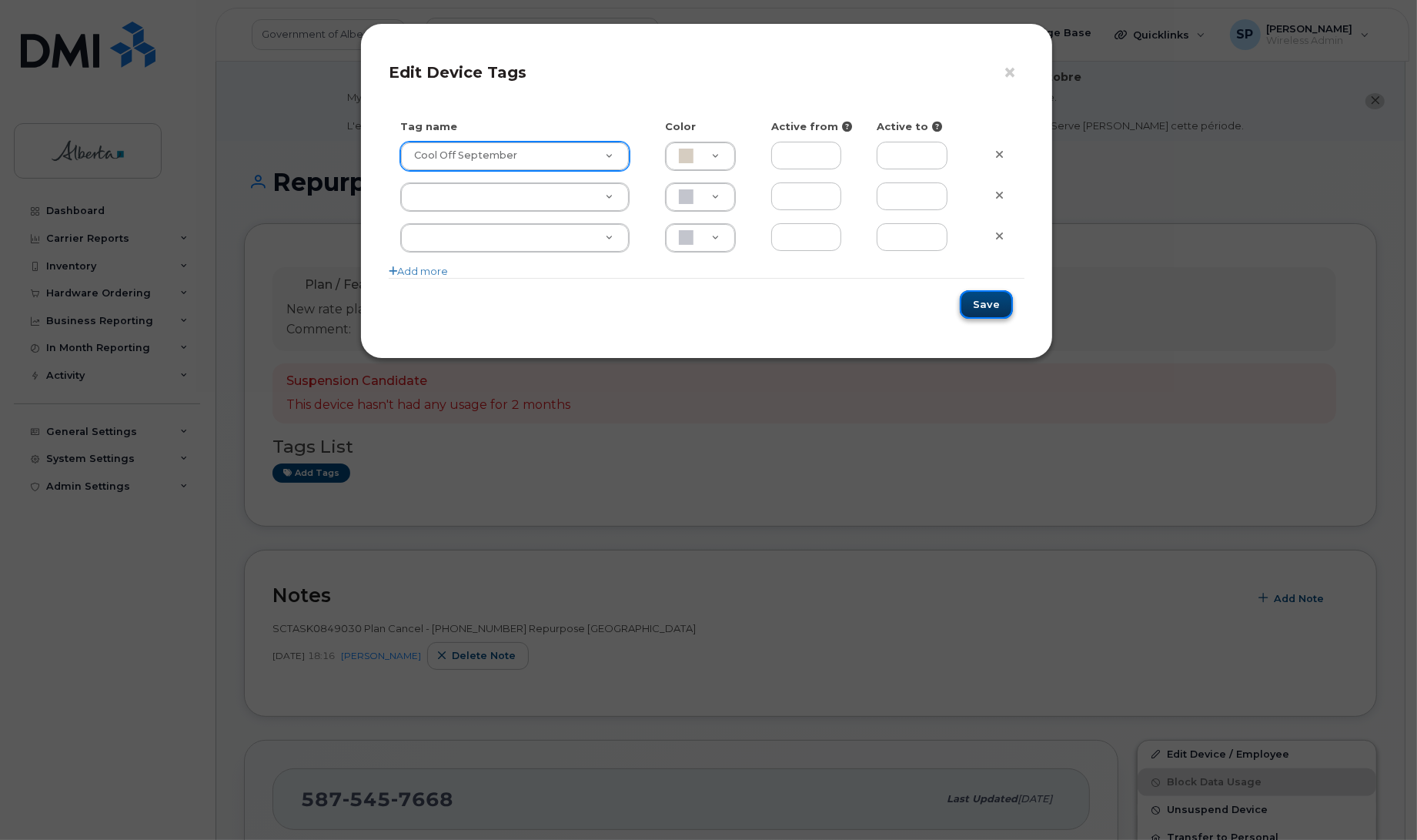
click at [978, 309] on button "Save" at bounding box center [986, 303] width 53 height 28
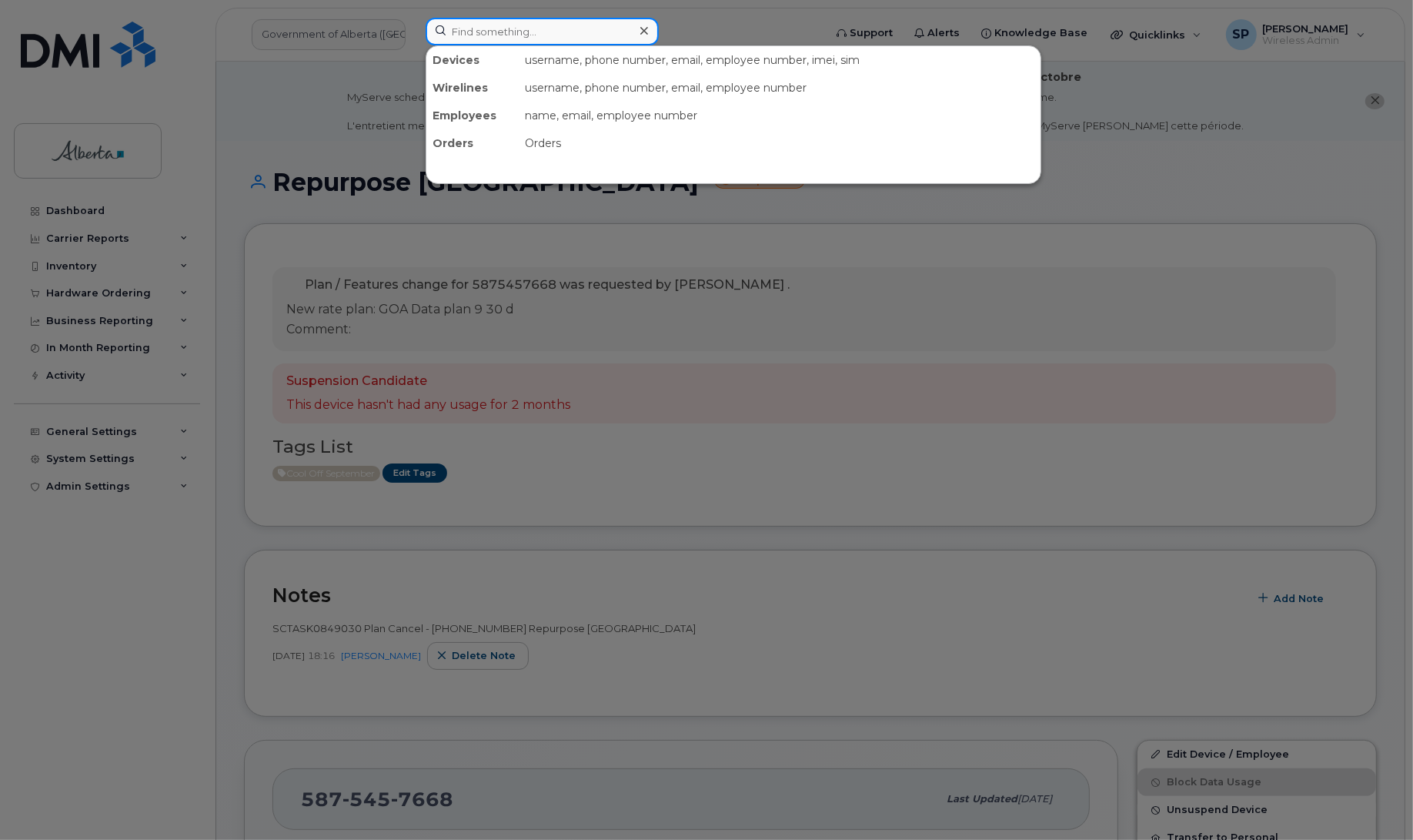
click at [480, 31] on input at bounding box center [542, 31] width 233 height 27
paste input "4034639378"
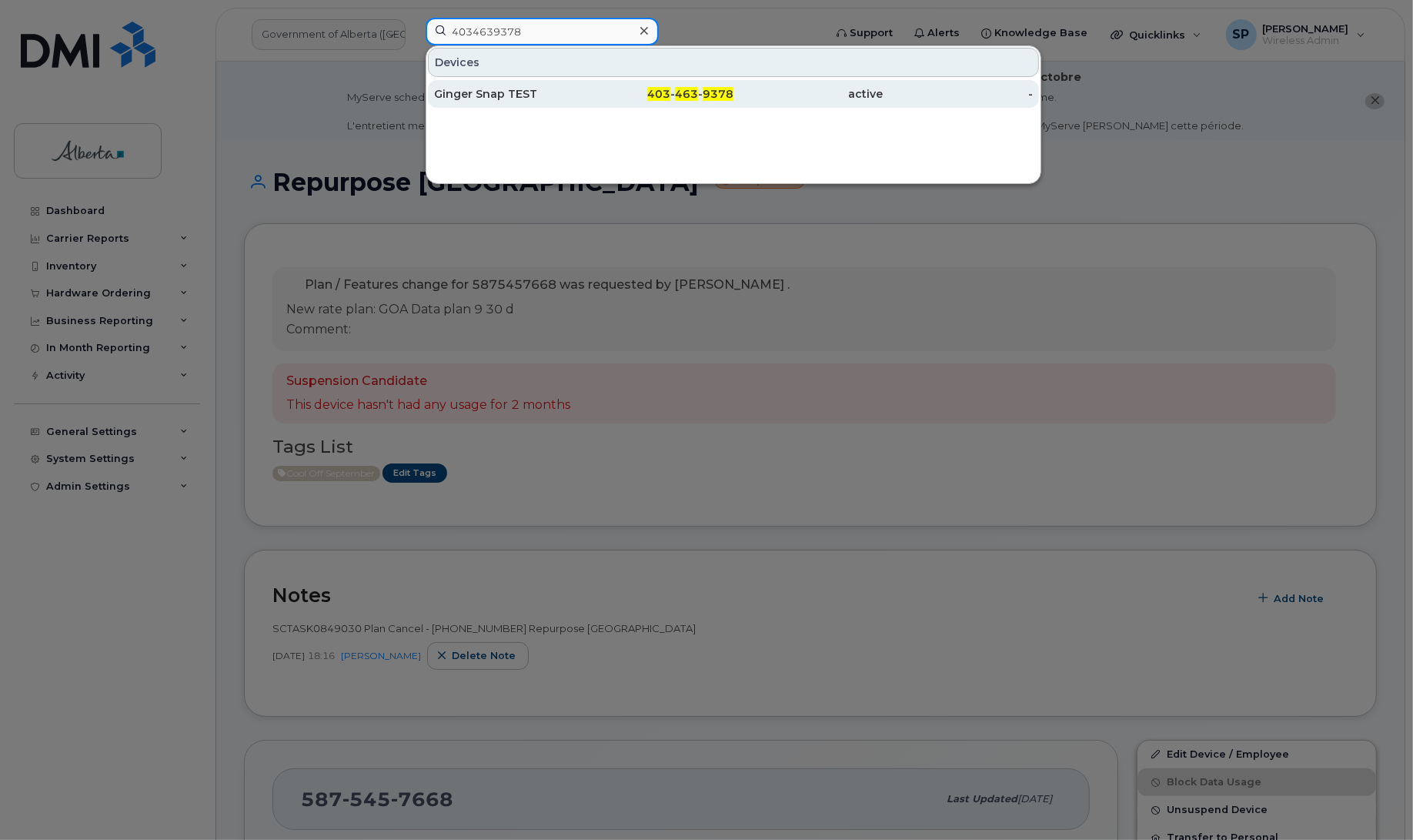
type input "4034639378"
click at [494, 95] on div "Ginger Snap TEST" at bounding box center [509, 93] width 150 height 16
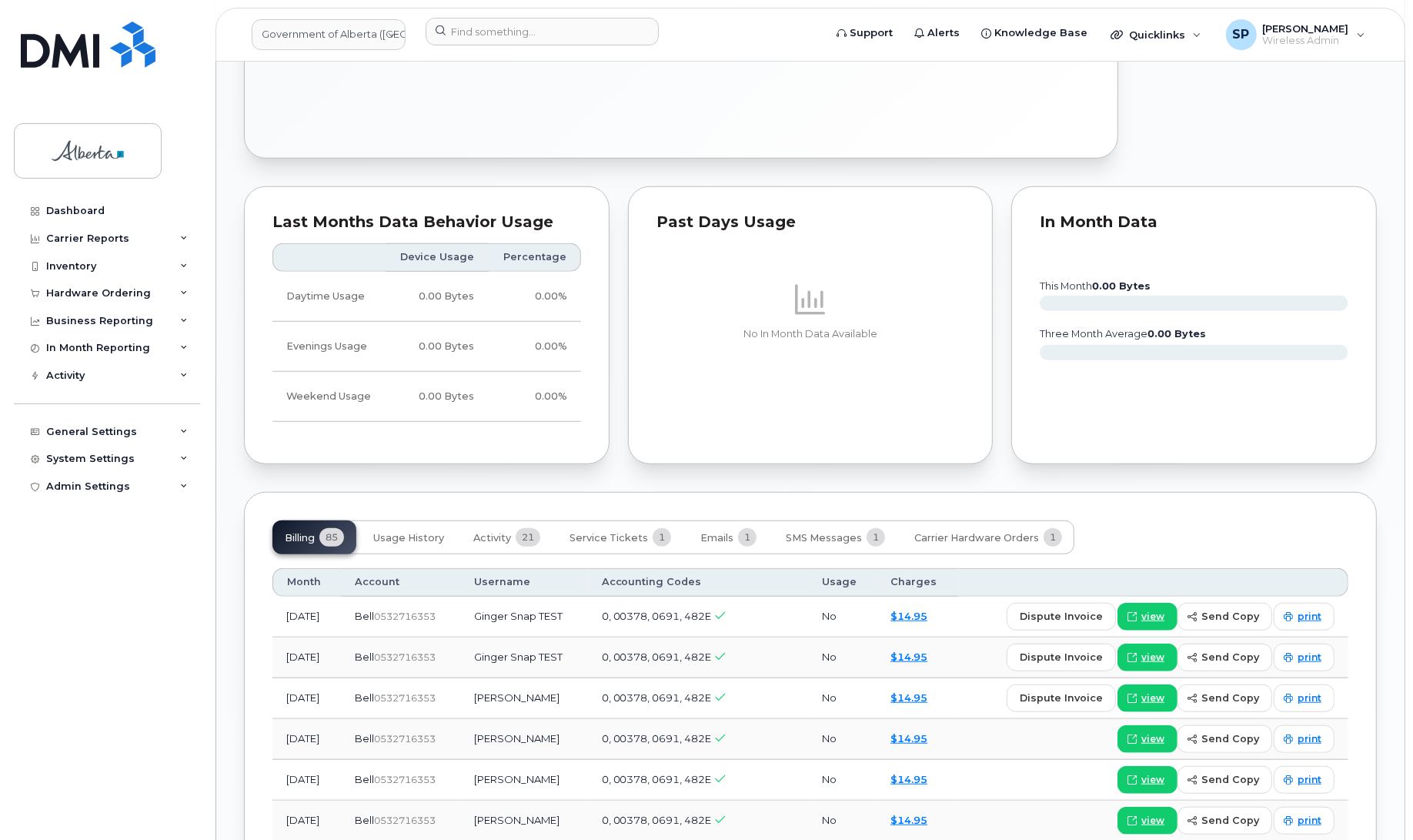
scroll to position [1044, 0]
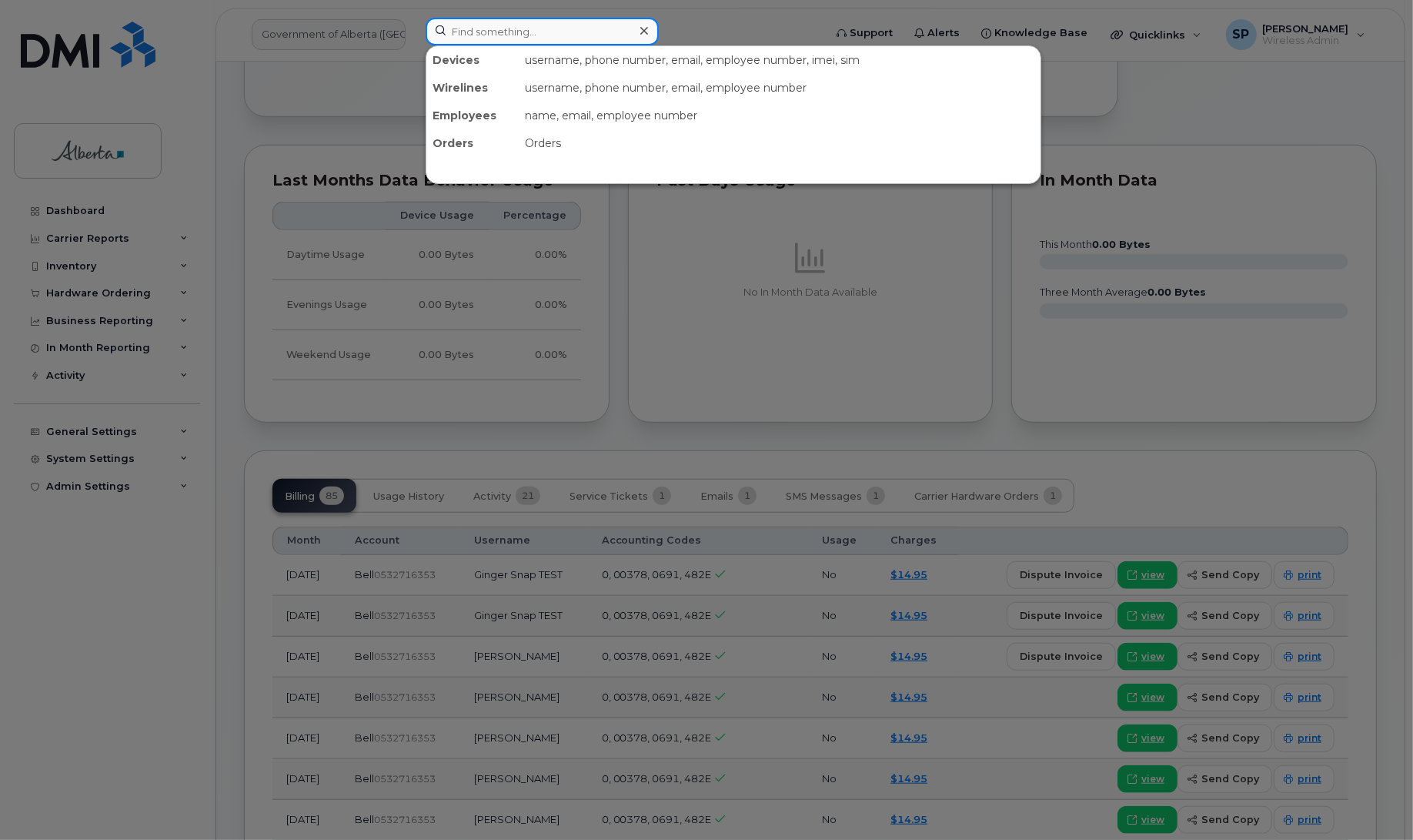
click at [505, 35] on input at bounding box center [542, 31] width 233 height 27
paste input "4034646656"
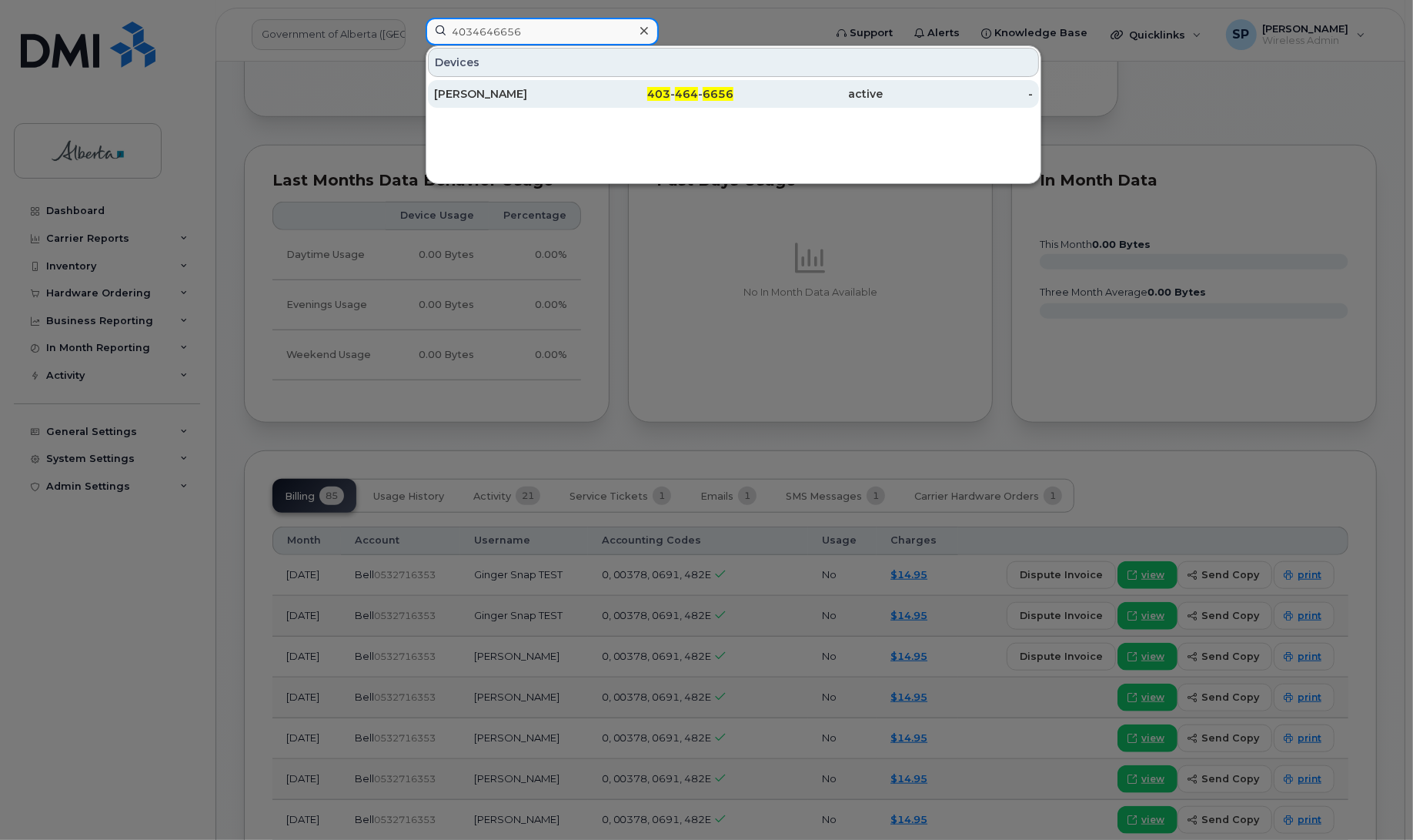
type input "4034646656"
click at [487, 96] on div "Karlee Mushie" at bounding box center [509, 93] width 150 height 16
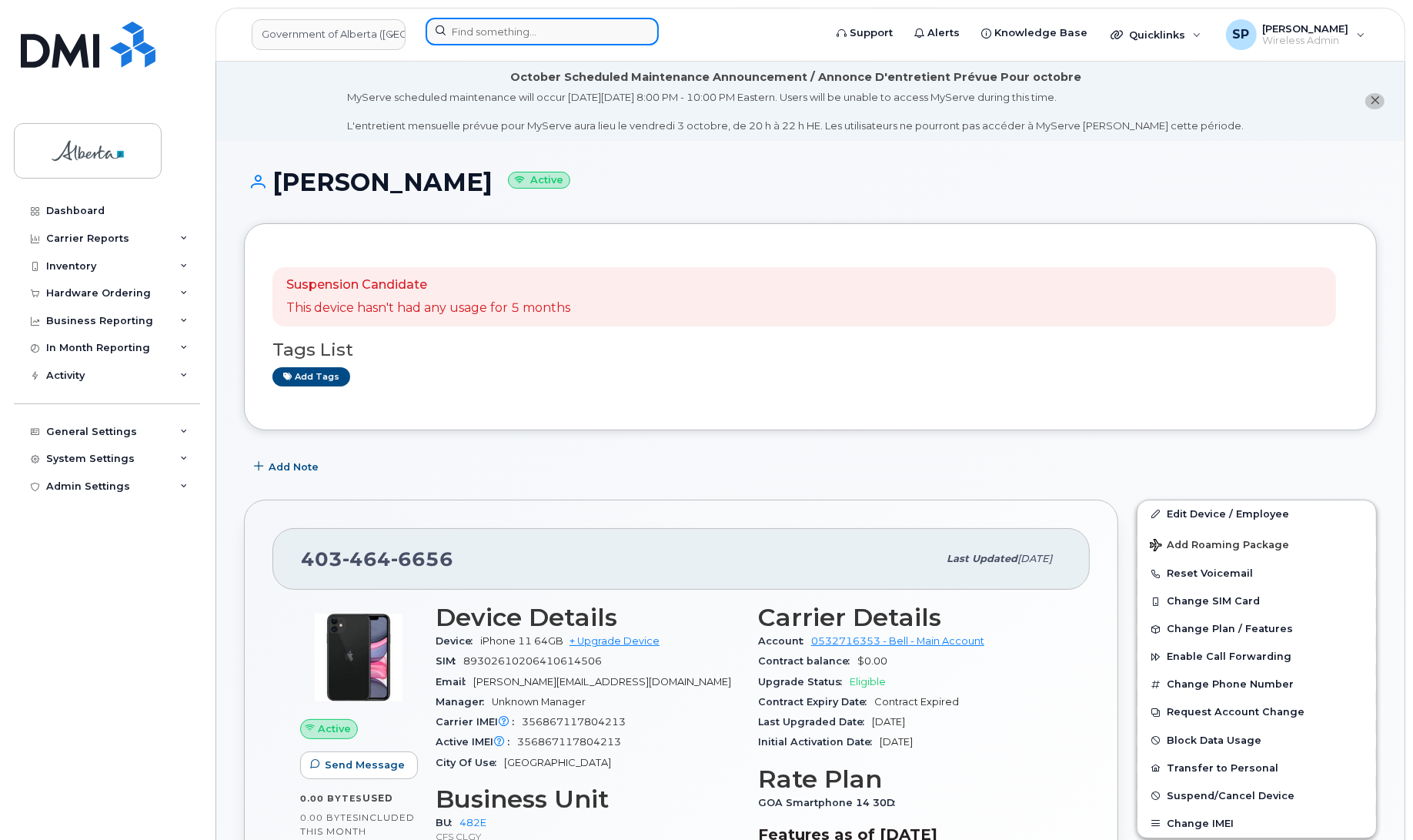
click at [505, 33] on input at bounding box center [542, 31] width 233 height 27
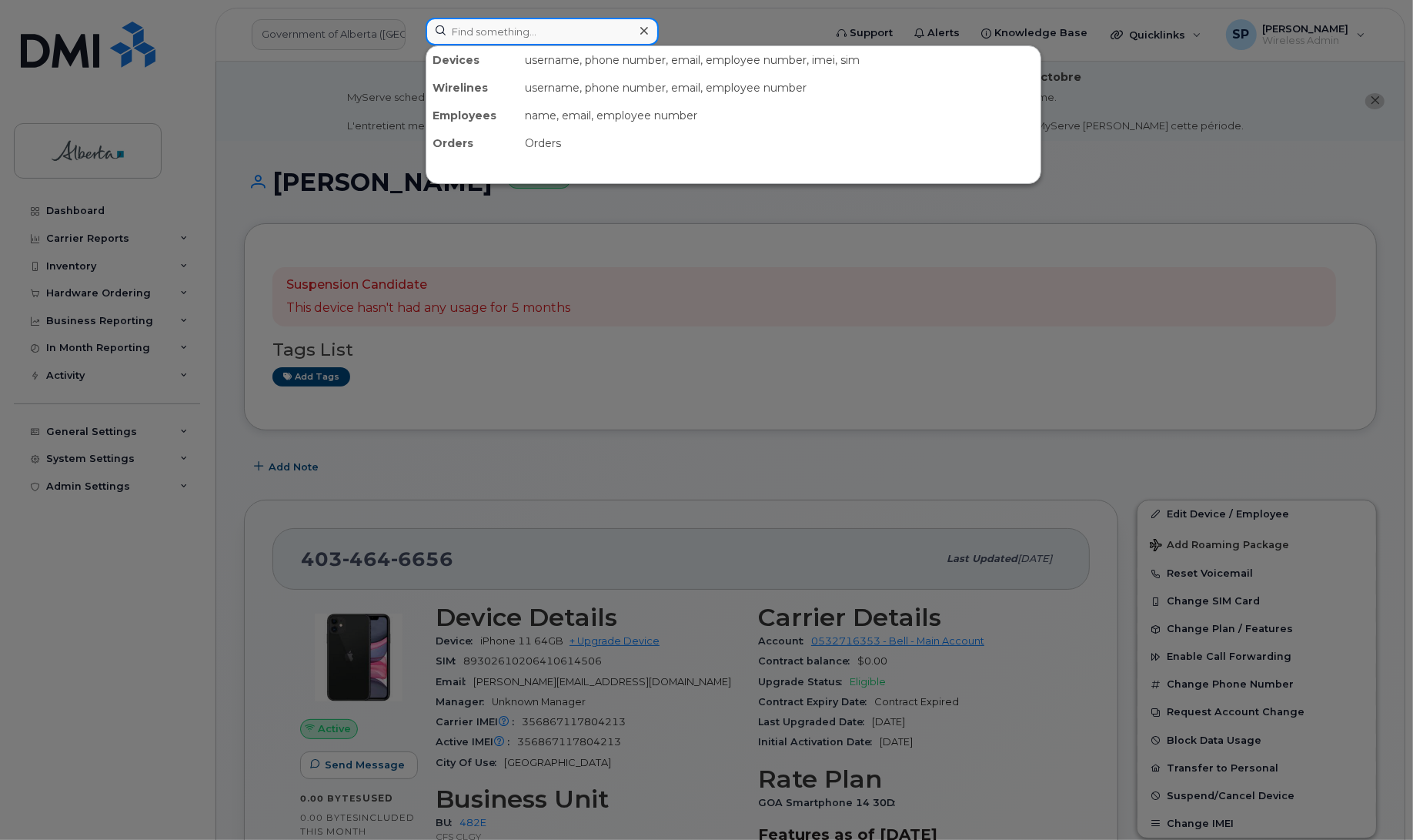
paste input "4038362769"
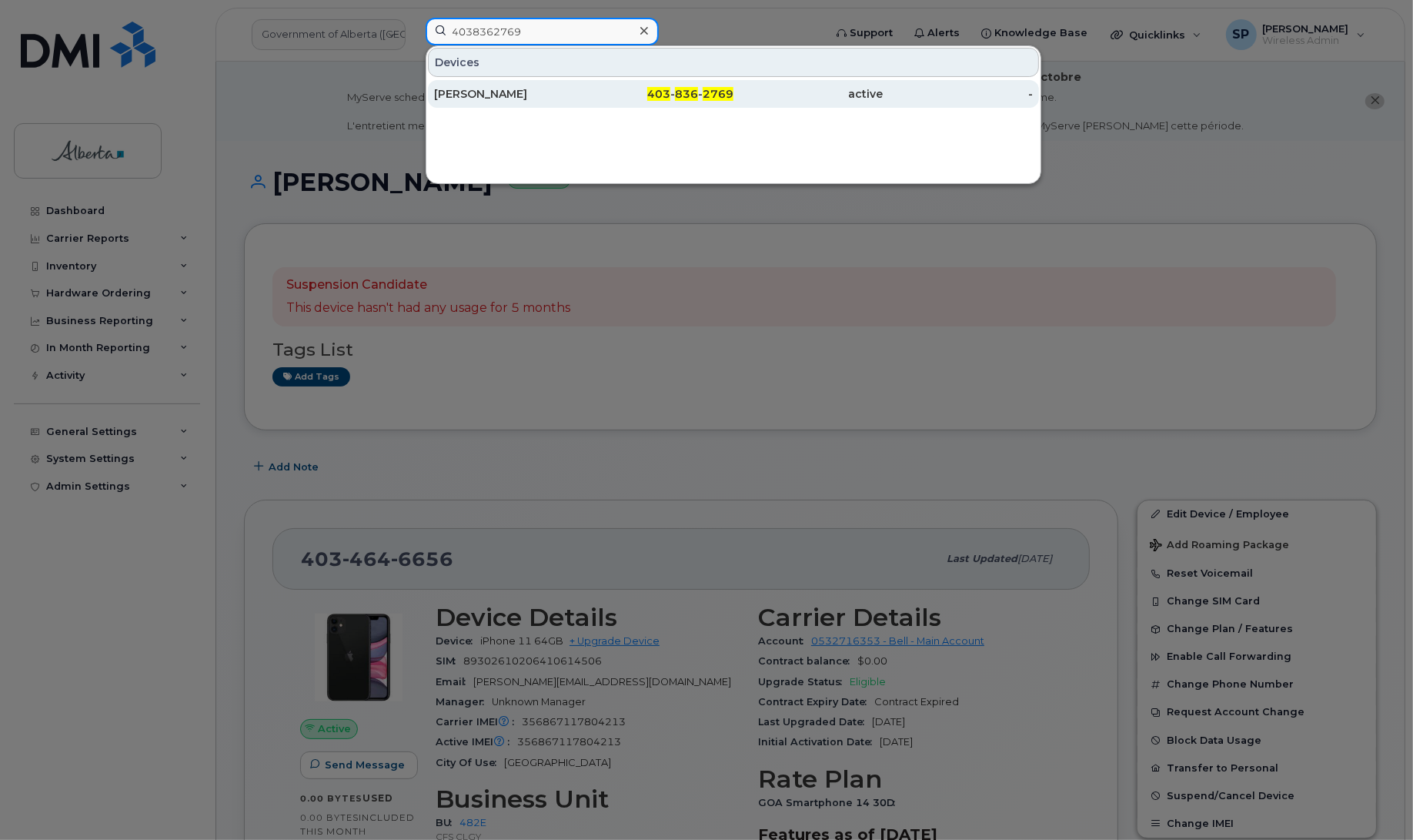
type input "4038362769"
click at [489, 95] on div "Matthew Denhoff" at bounding box center [509, 93] width 150 height 16
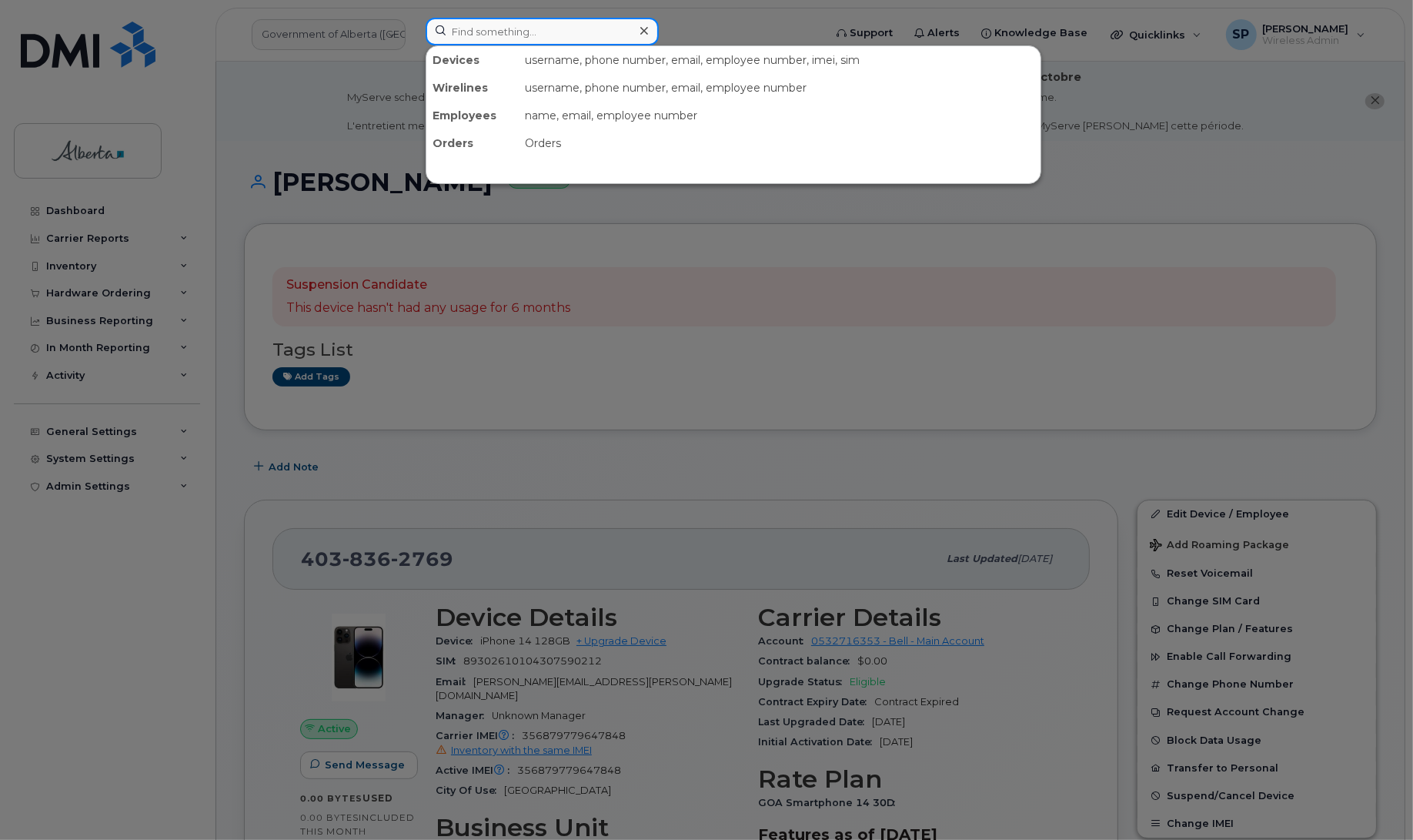
click at [474, 27] on input at bounding box center [542, 31] width 233 height 27
paste input "4034667314"
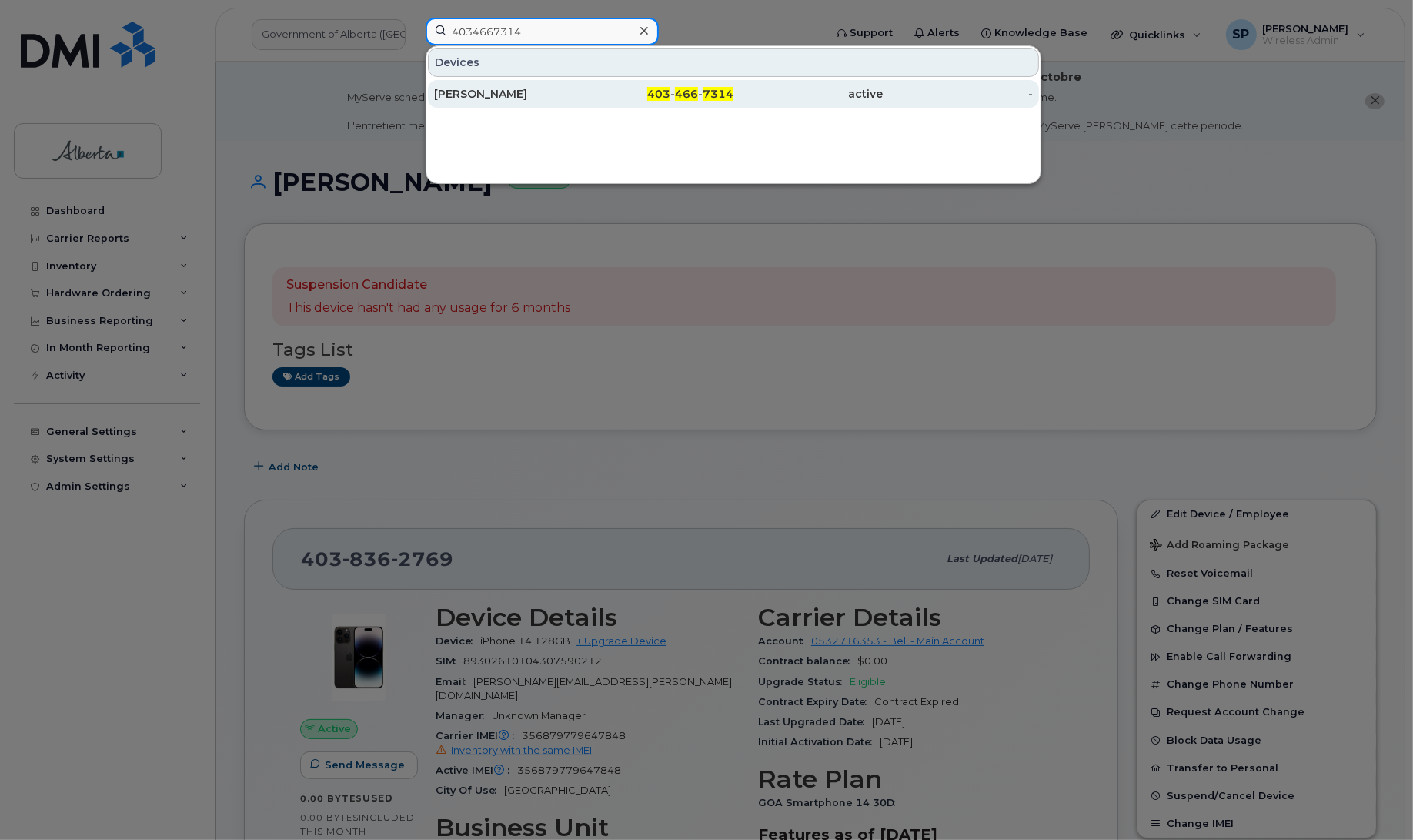
type input "4034667314"
click at [477, 95] on div "[PERSON_NAME]" at bounding box center [509, 93] width 150 height 16
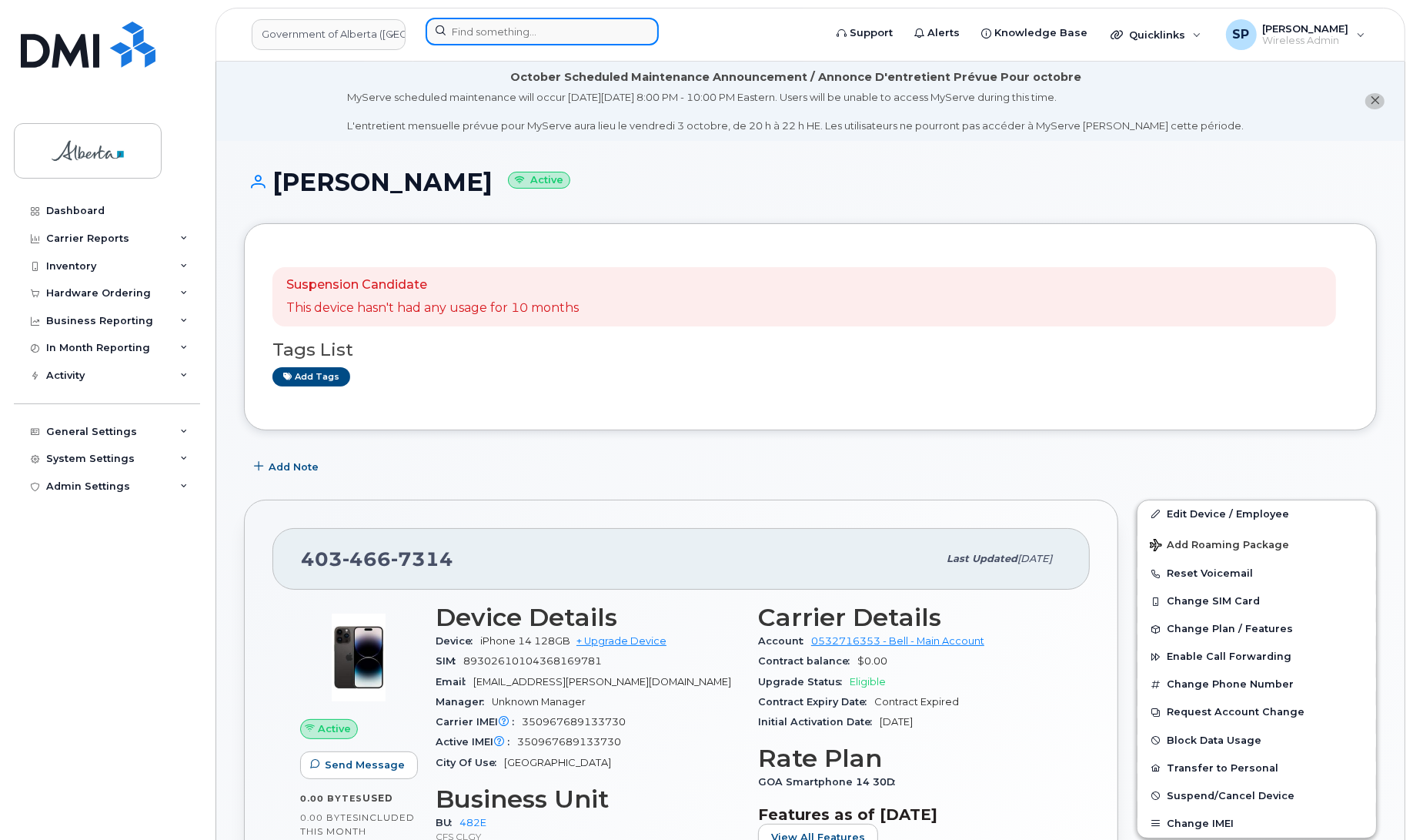
click at [496, 27] on input at bounding box center [542, 31] width 233 height 27
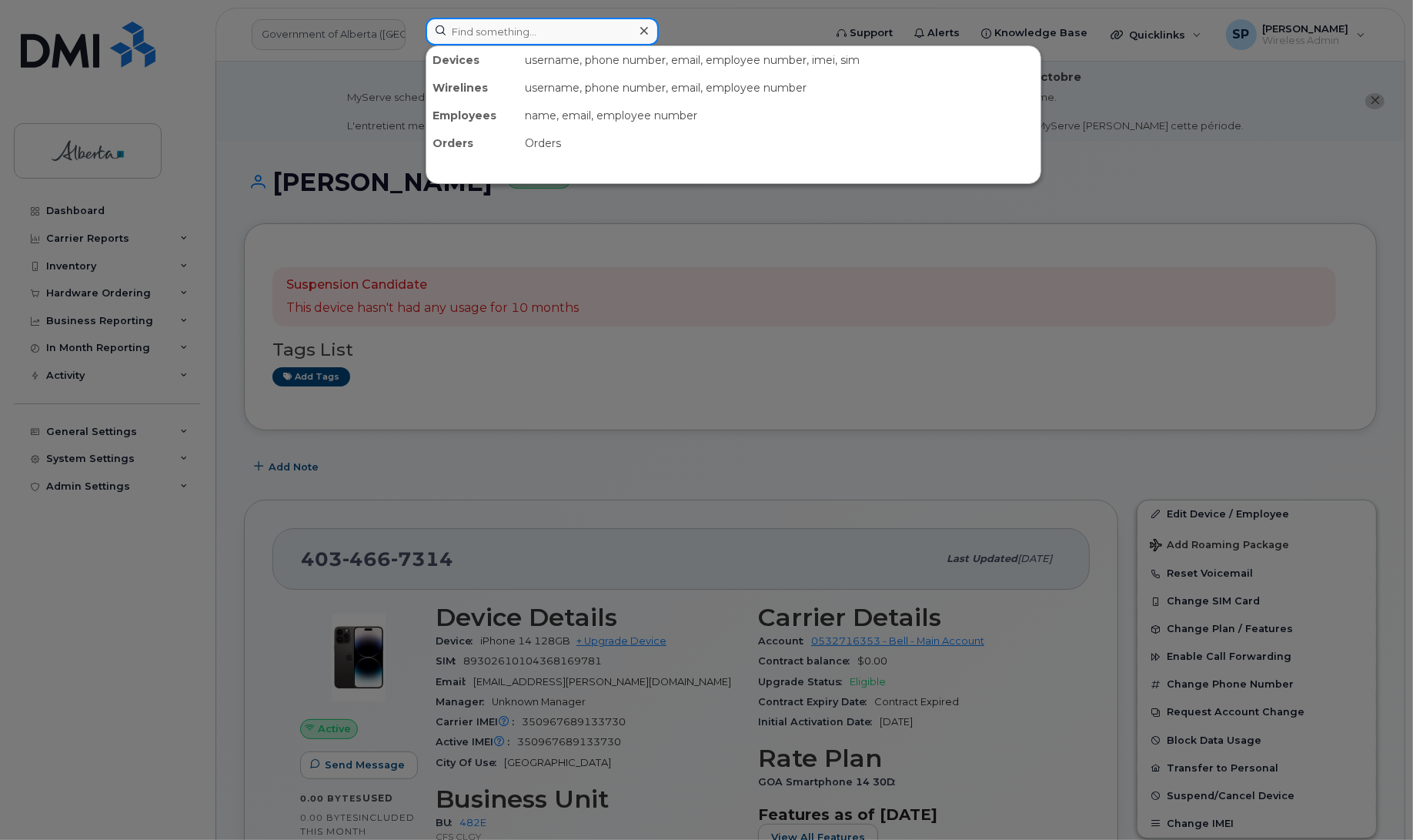
paste input "4034639378"
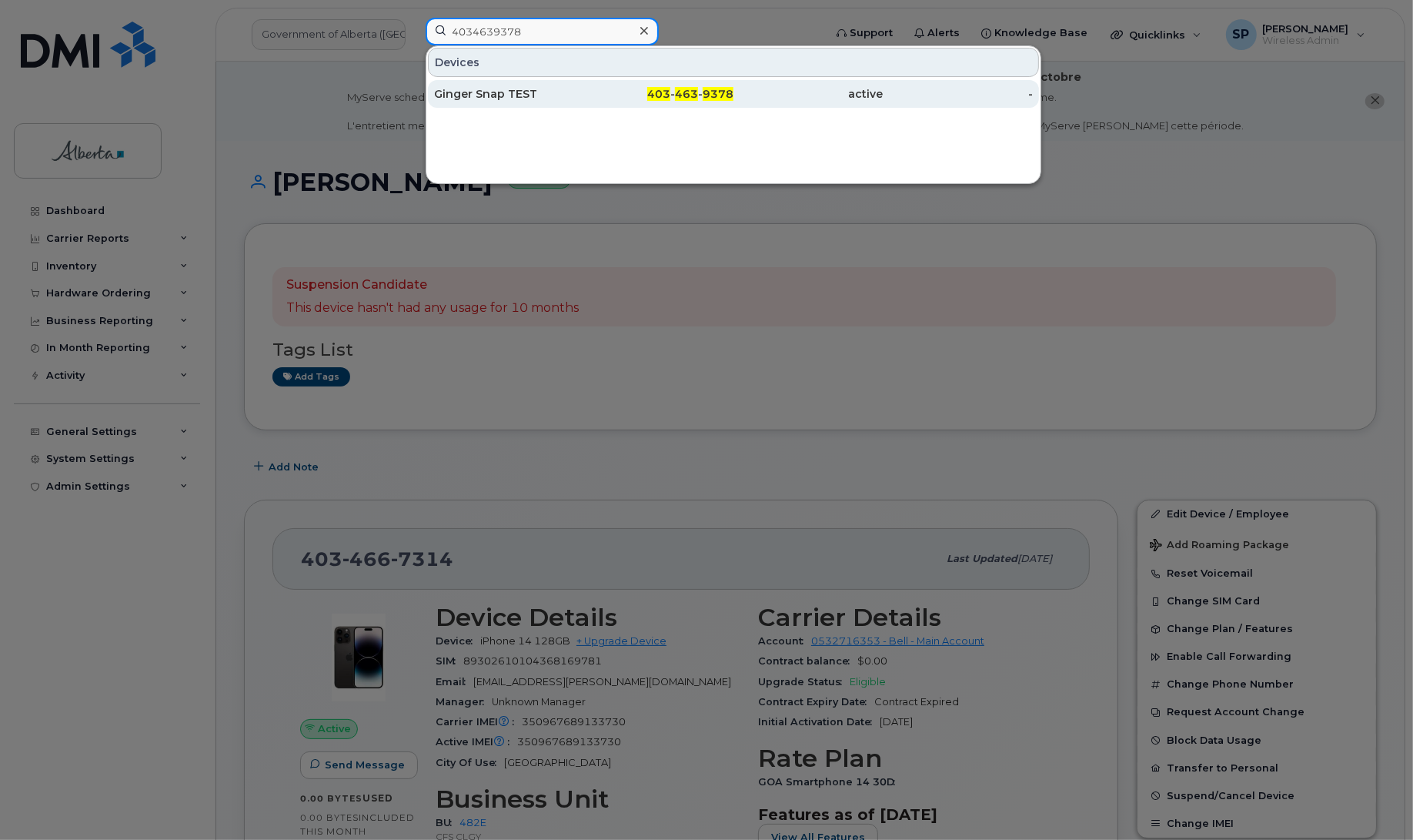
type input "4034639378"
click at [472, 95] on div "Ginger Snap TEST" at bounding box center [509, 93] width 150 height 16
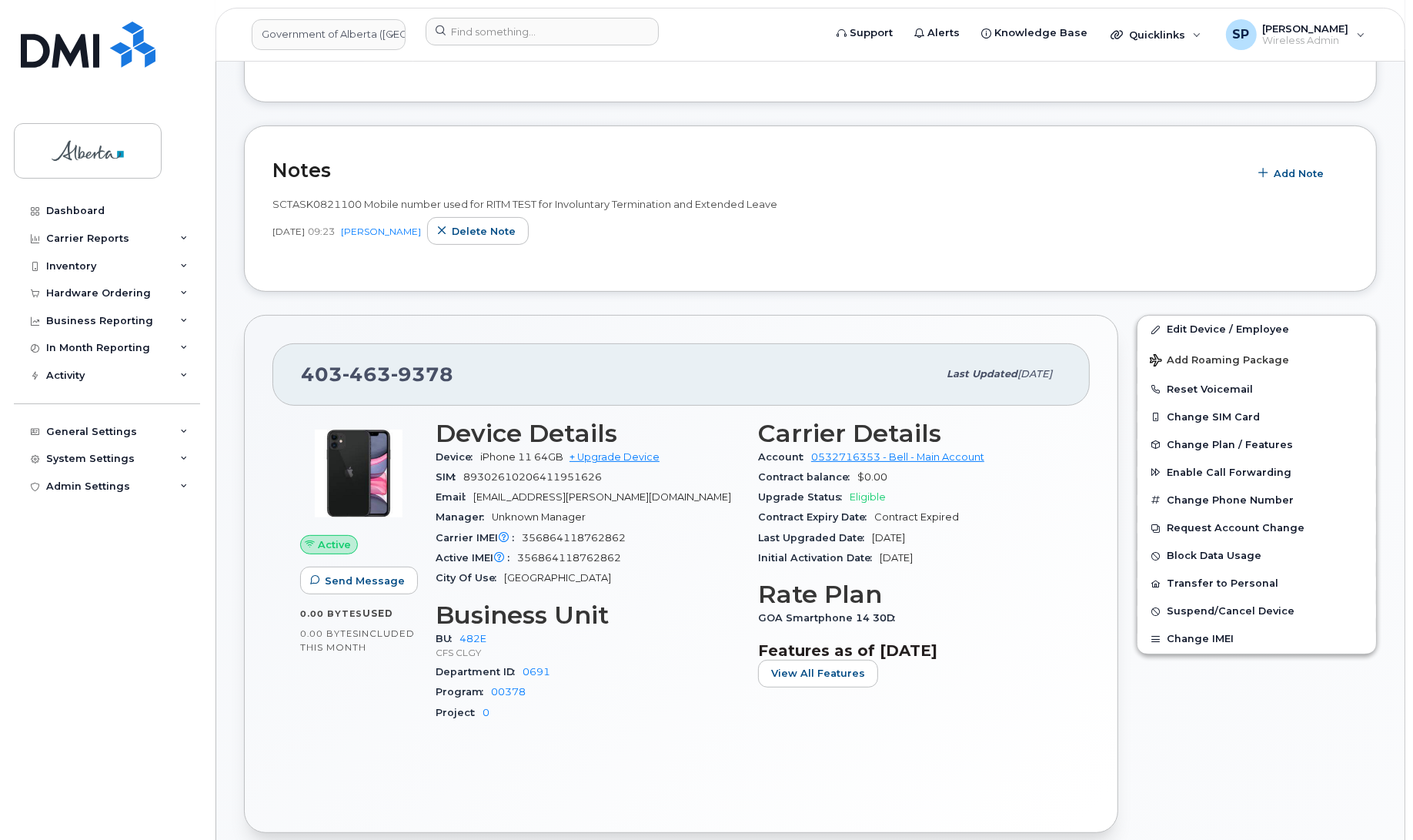
scroll to position [338, 0]
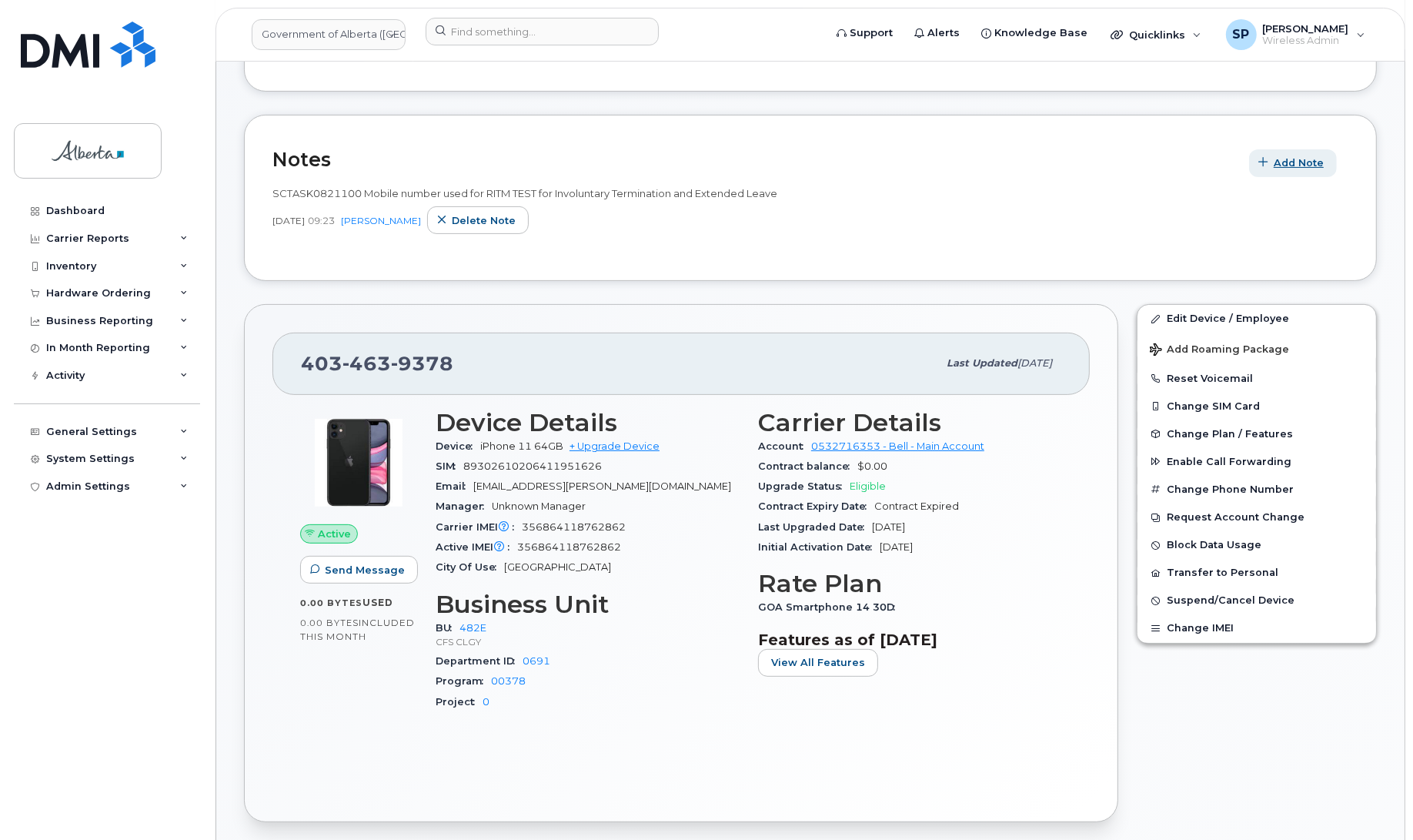
click at [1297, 163] on span "Add Note" at bounding box center [1298, 163] width 50 height 15
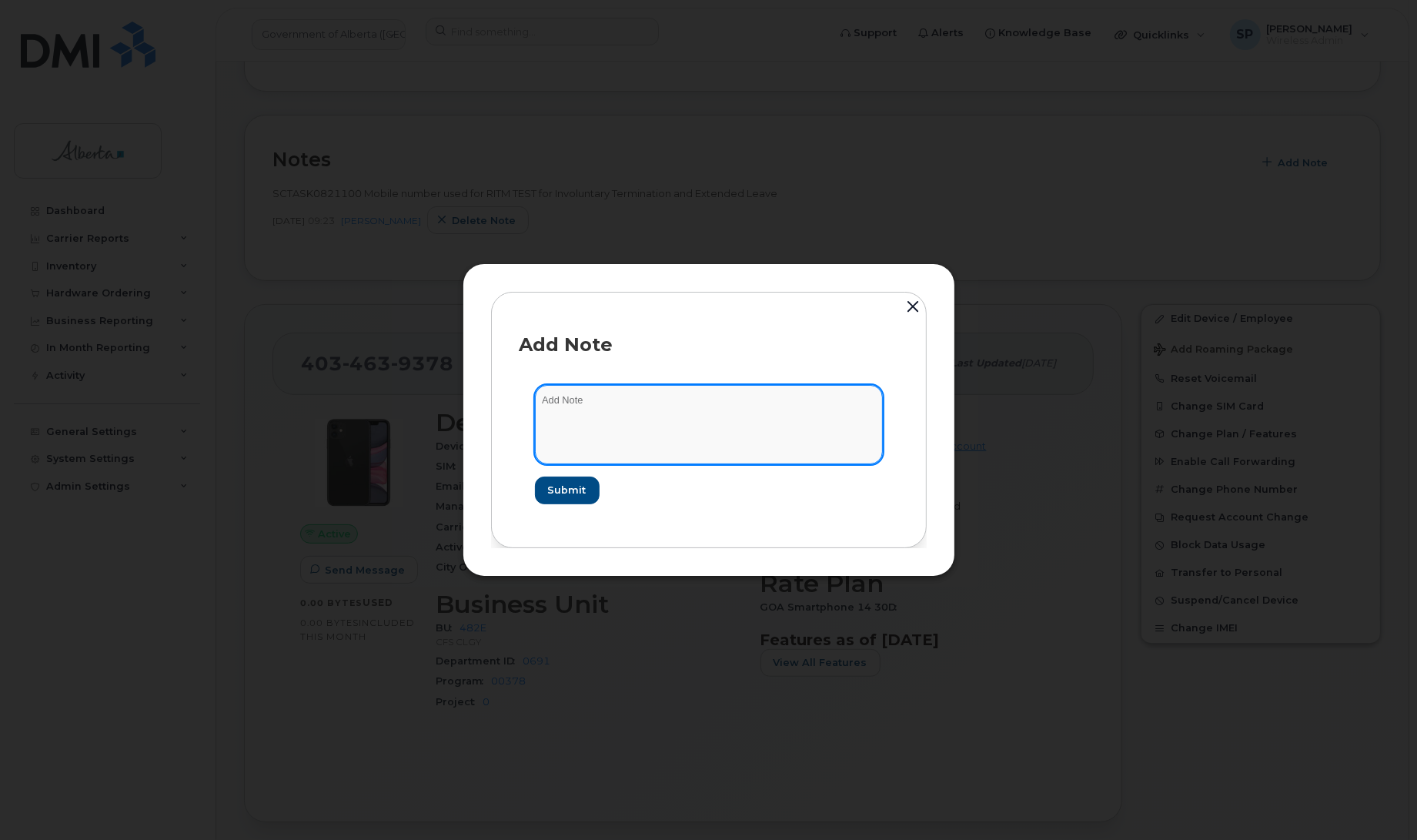
click at [643, 414] on textarea at bounding box center [708, 424] width 348 height 79
click at [665, 409] on textarea at bounding box center [708, 424] width 348 height 79
paste textarea "iPhone 11 64GB356864118762862F4JG3RKFN72J"
click at [535, 397] on textarea "iPhone 11 64GB356864118762862F4JG3RKFN72J added to negative list" at bounding box center [708, 424] width 348 height 79
paste textarea "SCTASK0849549"
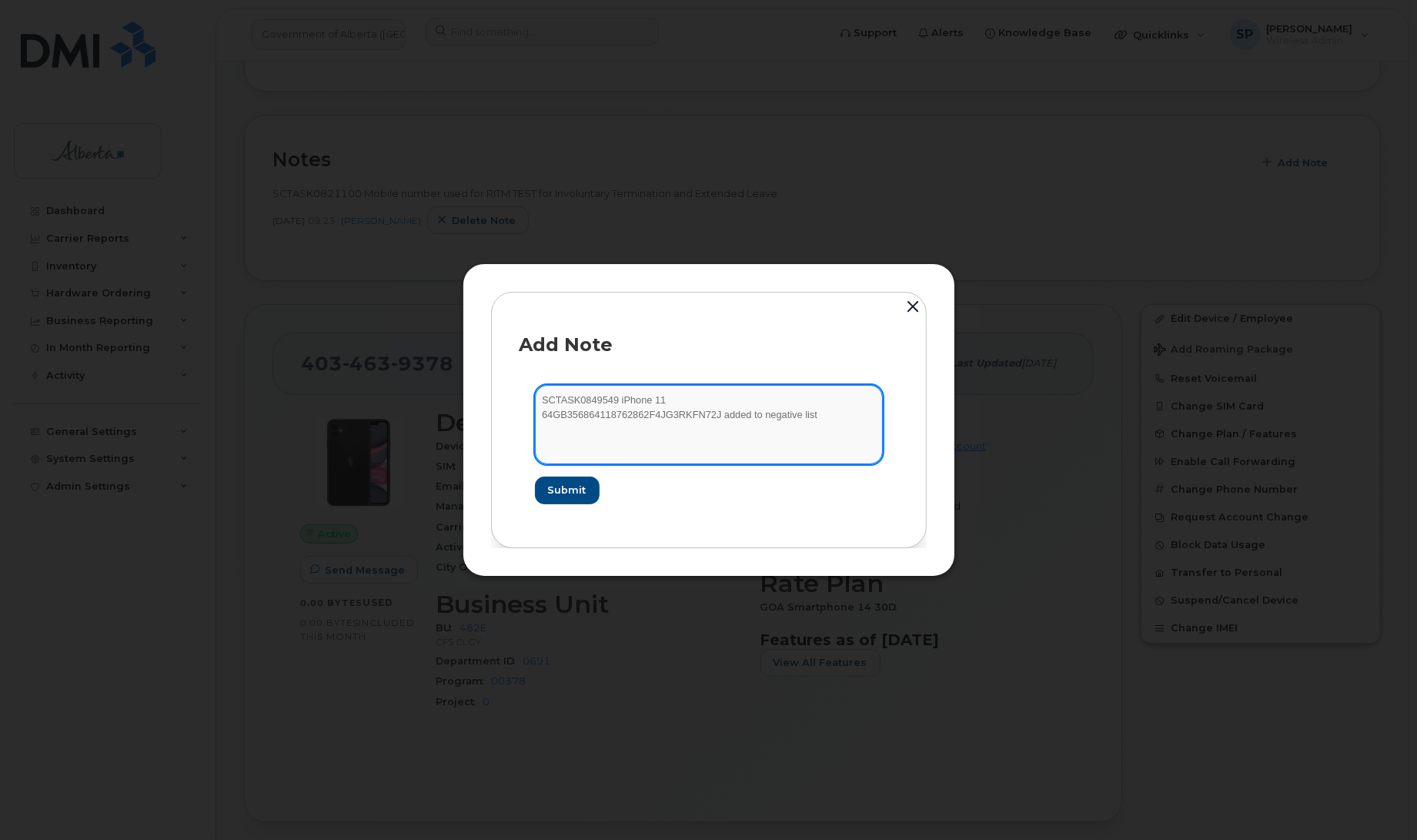
click at [610, 398] on textarea "SCTASK0849549 iPhone 11 64GB356864118762862F4JG3RKFN72J added to negative list" at bounding box center [708, 424] width 348 height 79
paste textarea "Plan Cancel - (1) 4034639378 Repurpose Calgary. Previous user Julie Hahmo had 2…"
type textarea "SCTASK0849549 Plan Cancel - (1) 4034639378 Repurpose Calgary. Previous user Jul…"
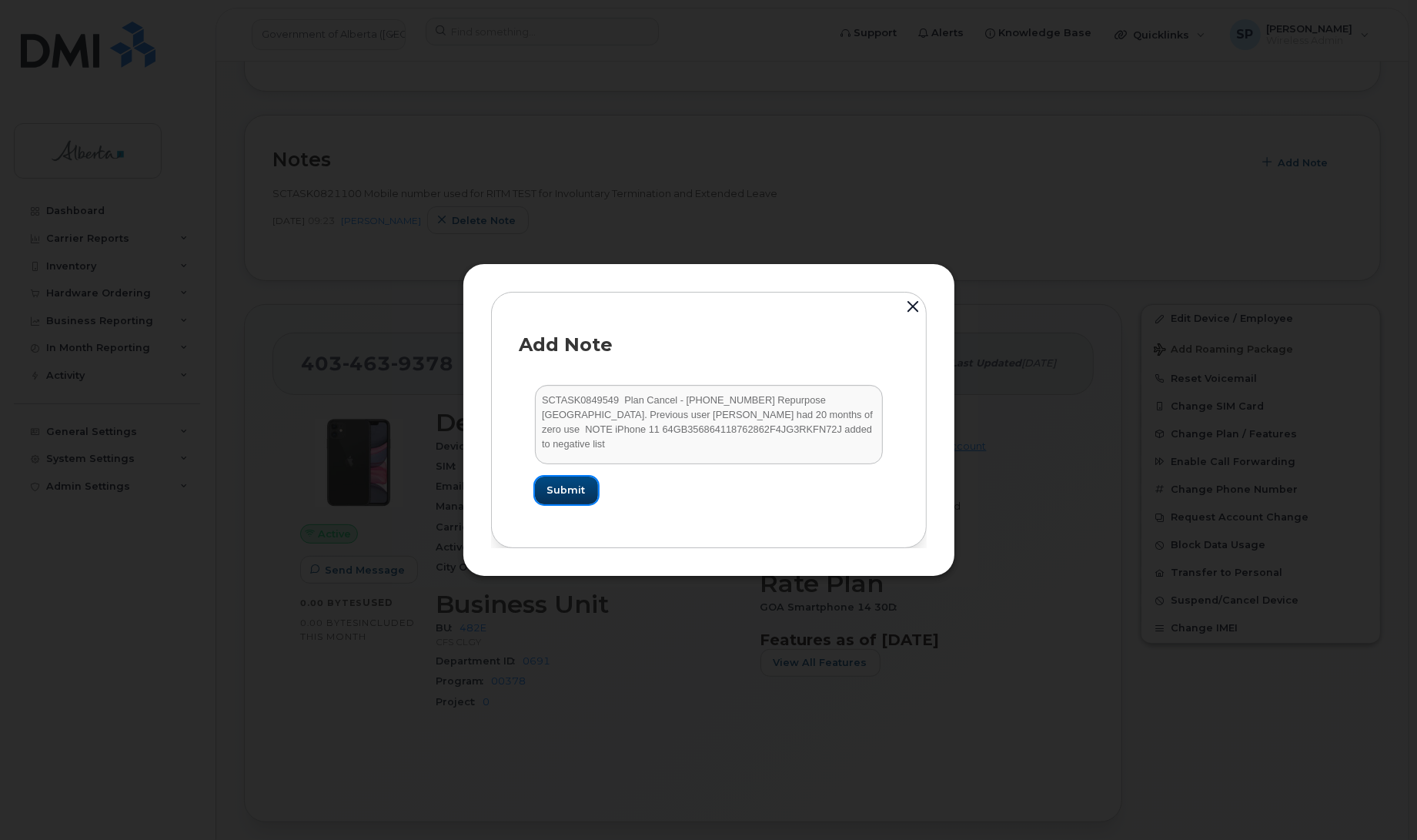
click at [570, 485] on span "Submit" at bounding box center [567, 490] width 38 height 15
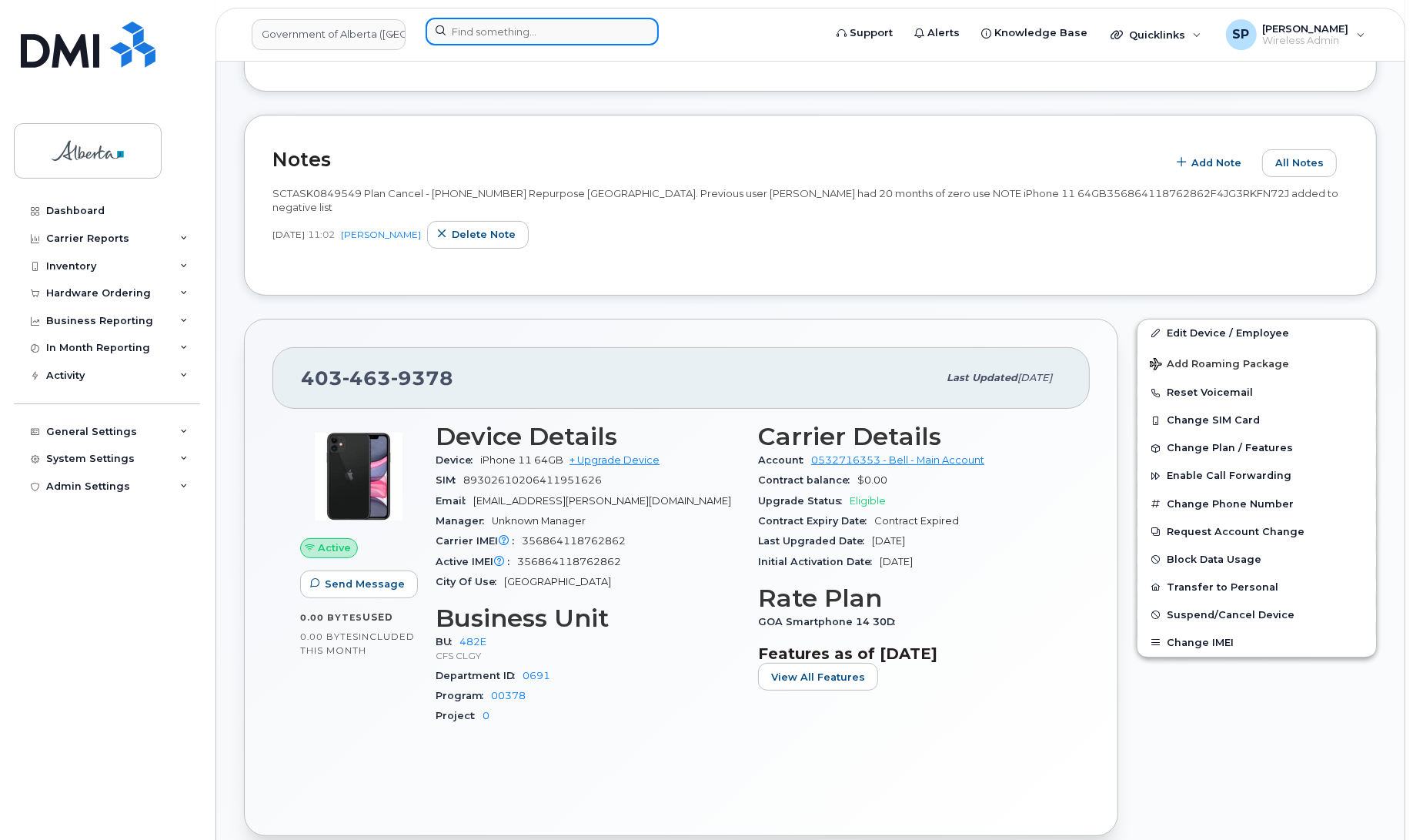
click at [470, 33] on input at bounding box center [542, 31] width 233 height 27
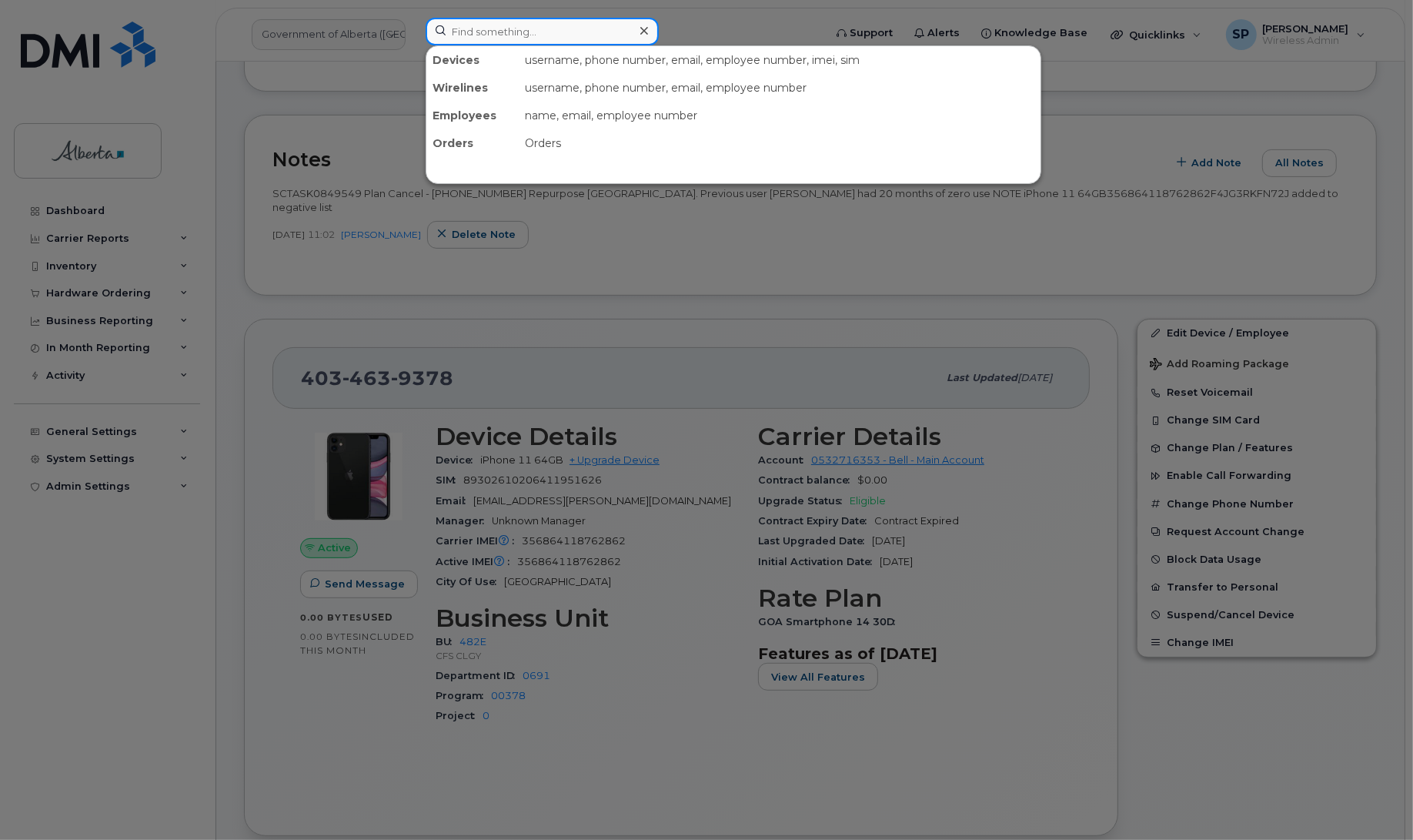
paste input "4034667314"
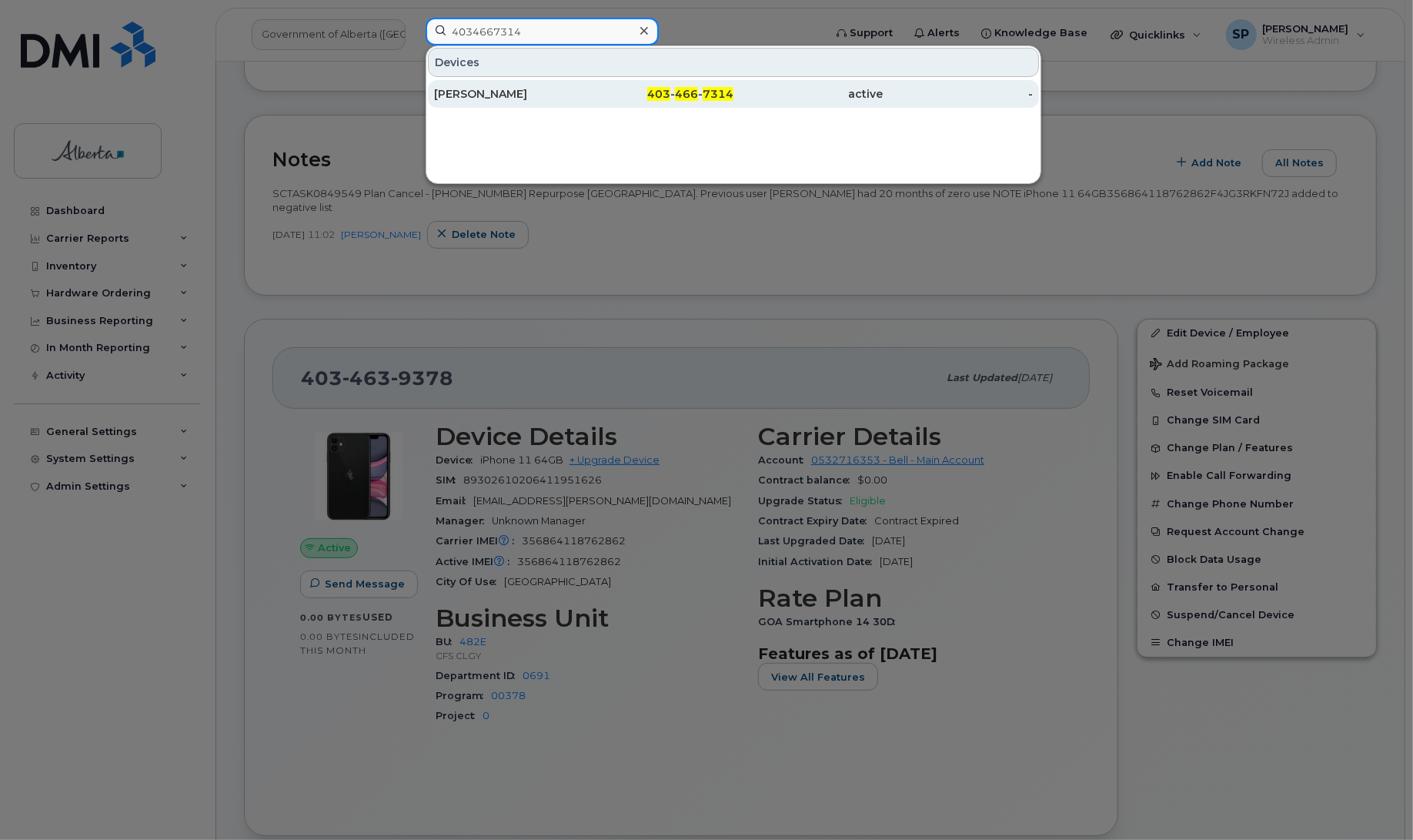
type input "4034667314"
click at [505, 98] on div "Rocellie Rivera" at bounding box center [509, 93] width 150 height 16
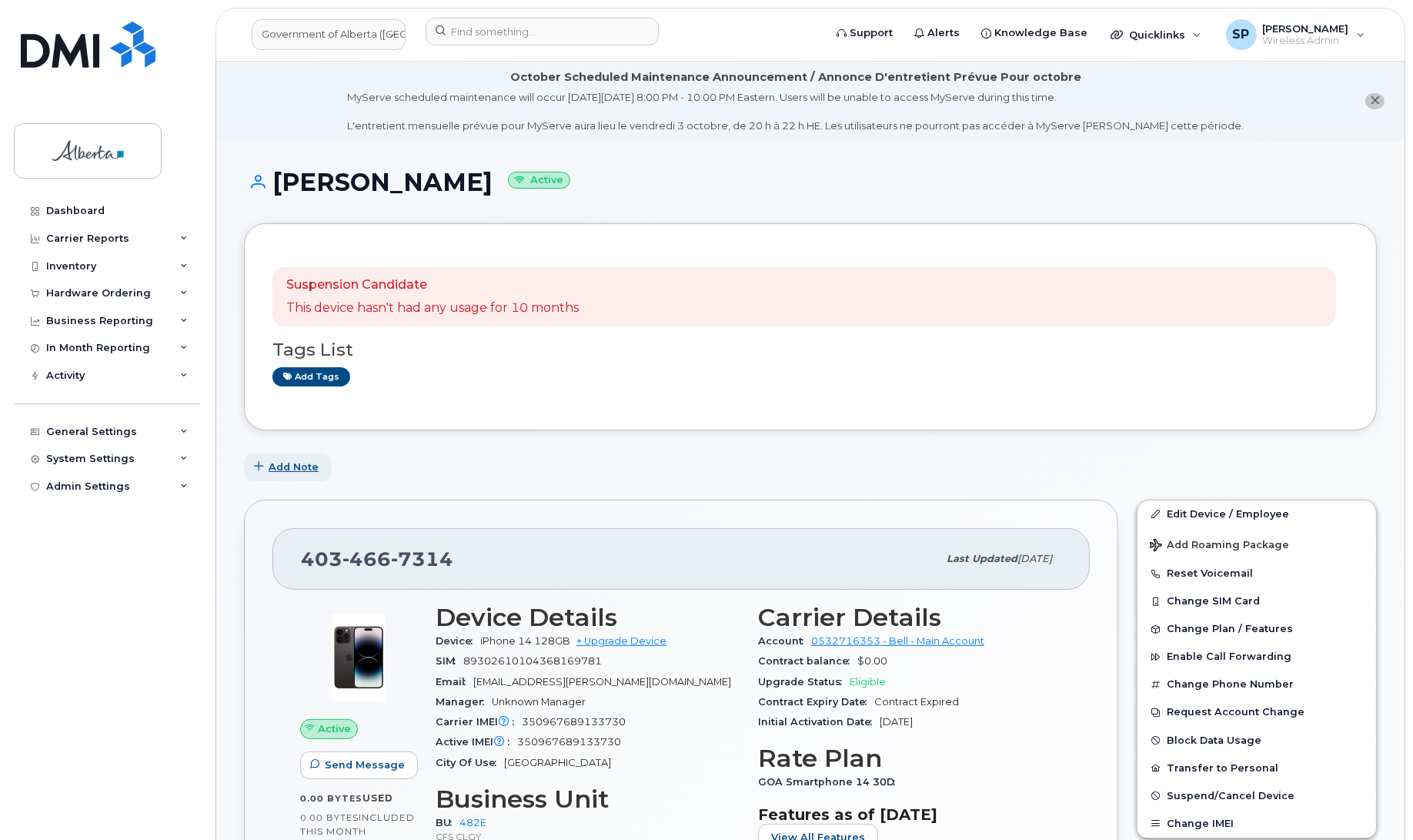
click at [290, 470] on span "Add Note" at bounding box center [293, 467] width 50 height 15
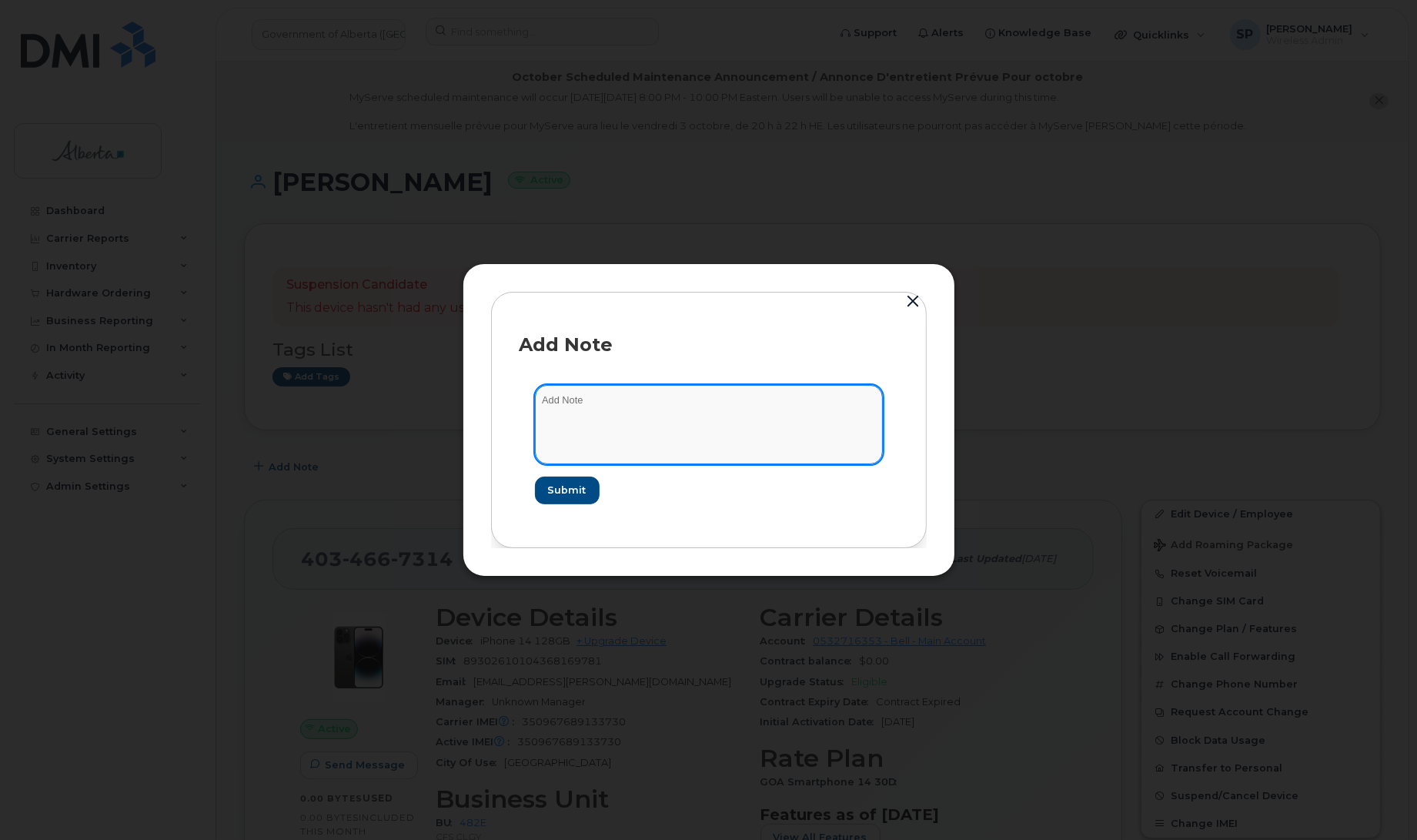
click at [593, 409] on textarea at bounding box center [708, 424] width 348 height 79
paste textarea "SCTASK0849549 Plan Cancel - (1) 4034667314 Repurpose Calgary. Previous user Roc…"
type textarea "SCTASK0849549 Plan Cancel - (1) 4034667314 Repurpose Calgary. Previous user Roc…"
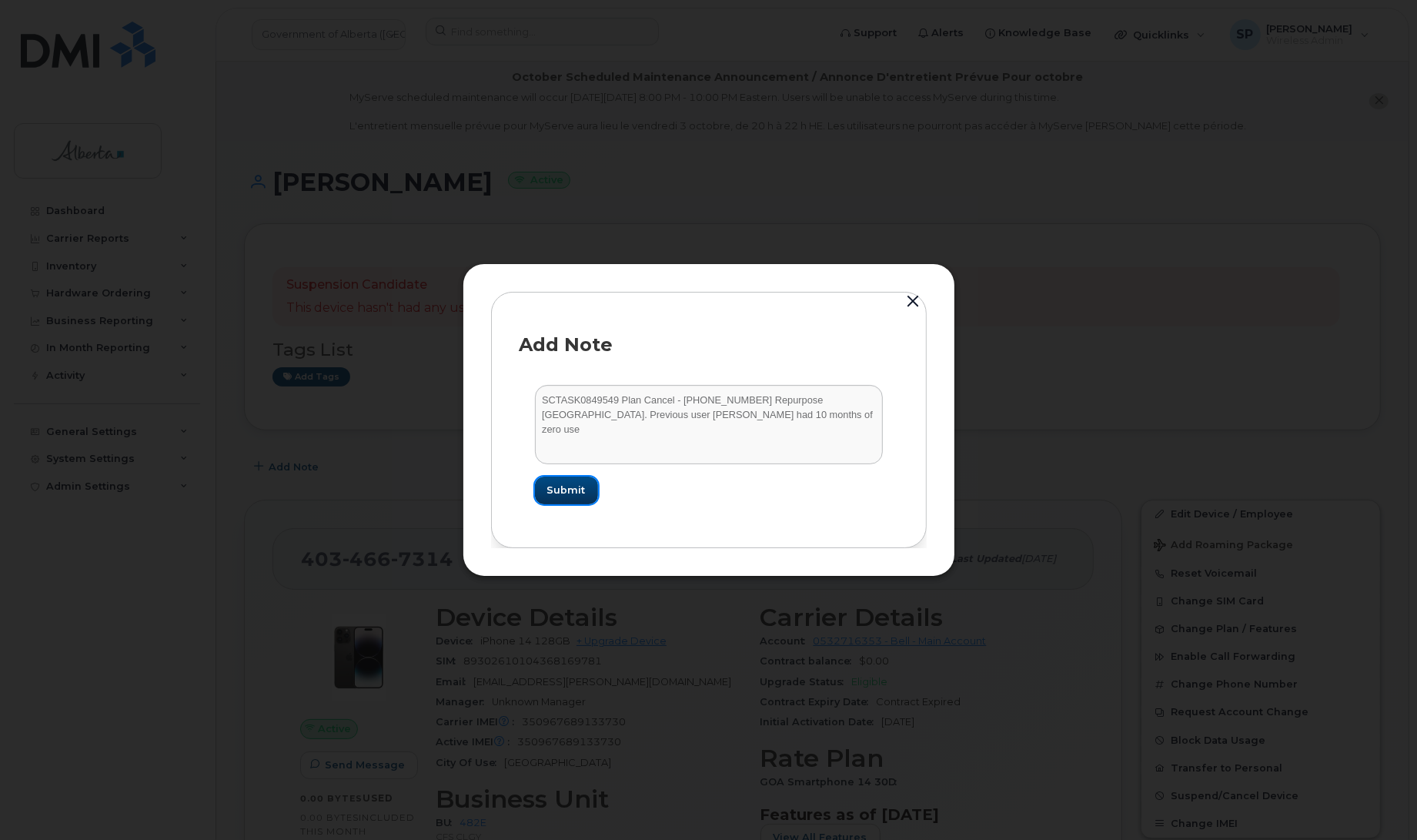
click at [560, 491] on span "Submit" at bounding box center [567, 490] width 38 height 15
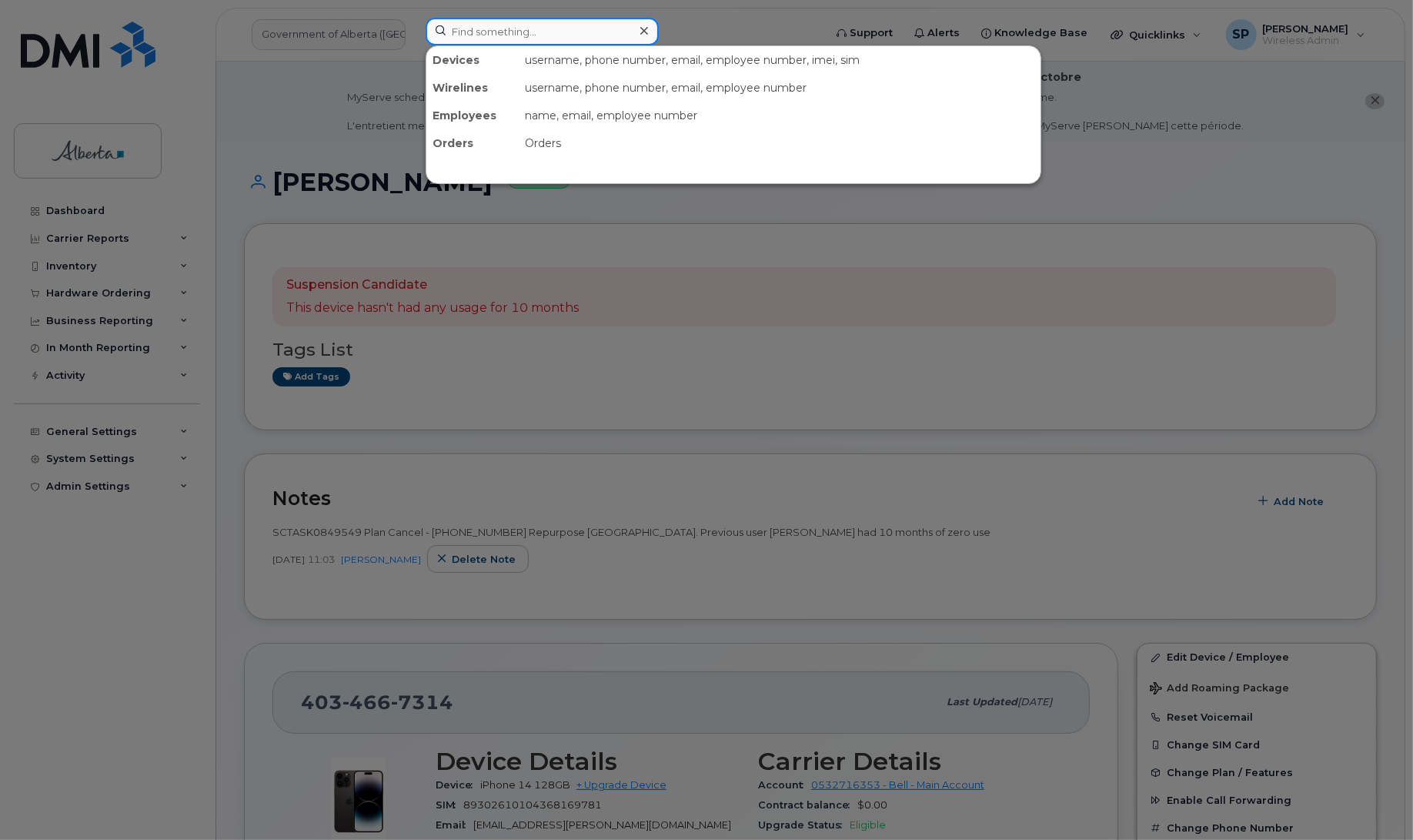
click at [445, 24] on input at bounding box center [542, 31] width 233 height 27
paste input "4038362769"
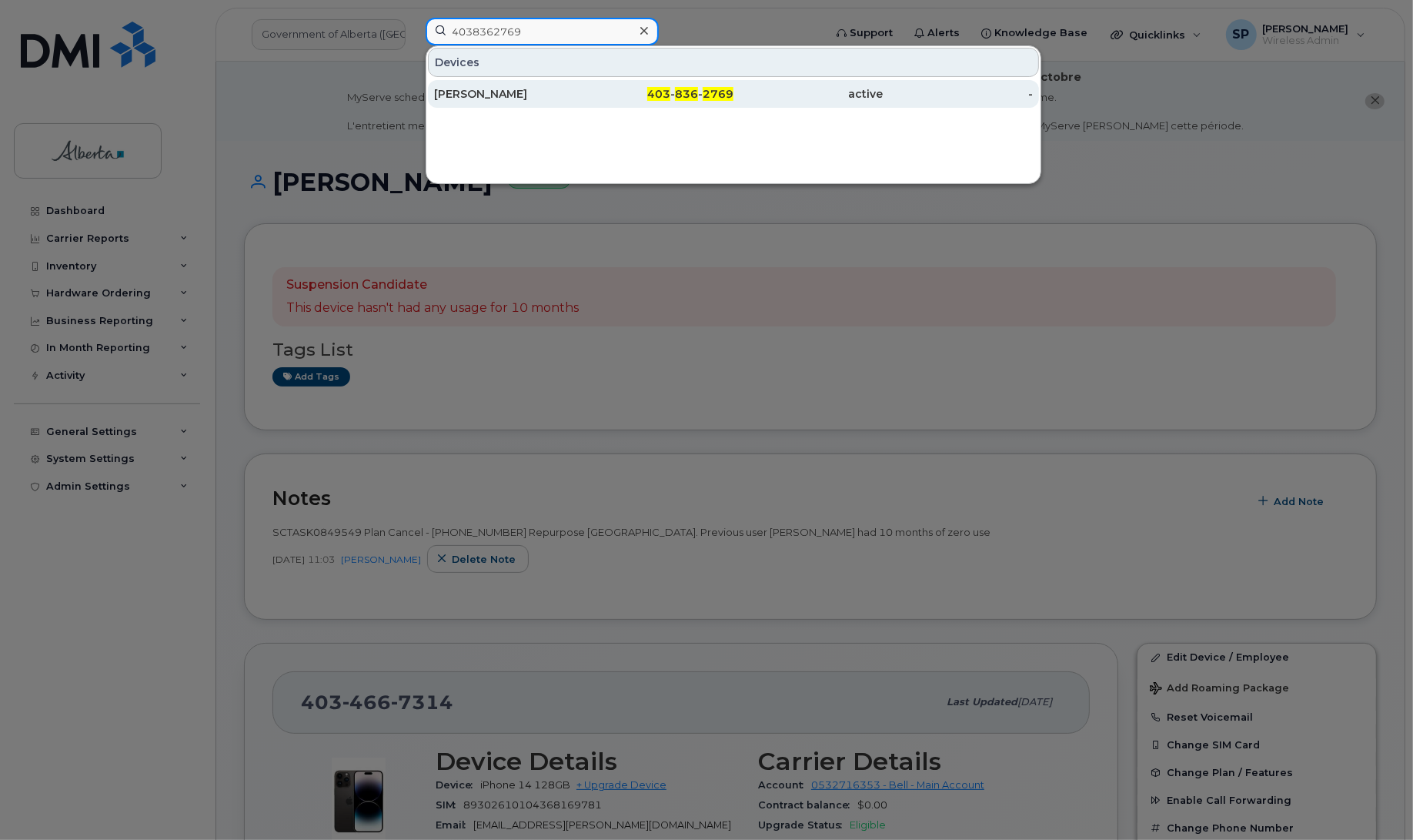
type input "4038362769"
click at [494, 89] on div "Matthew Denhoff" at bounding box center [509, 93] width 150 height 16
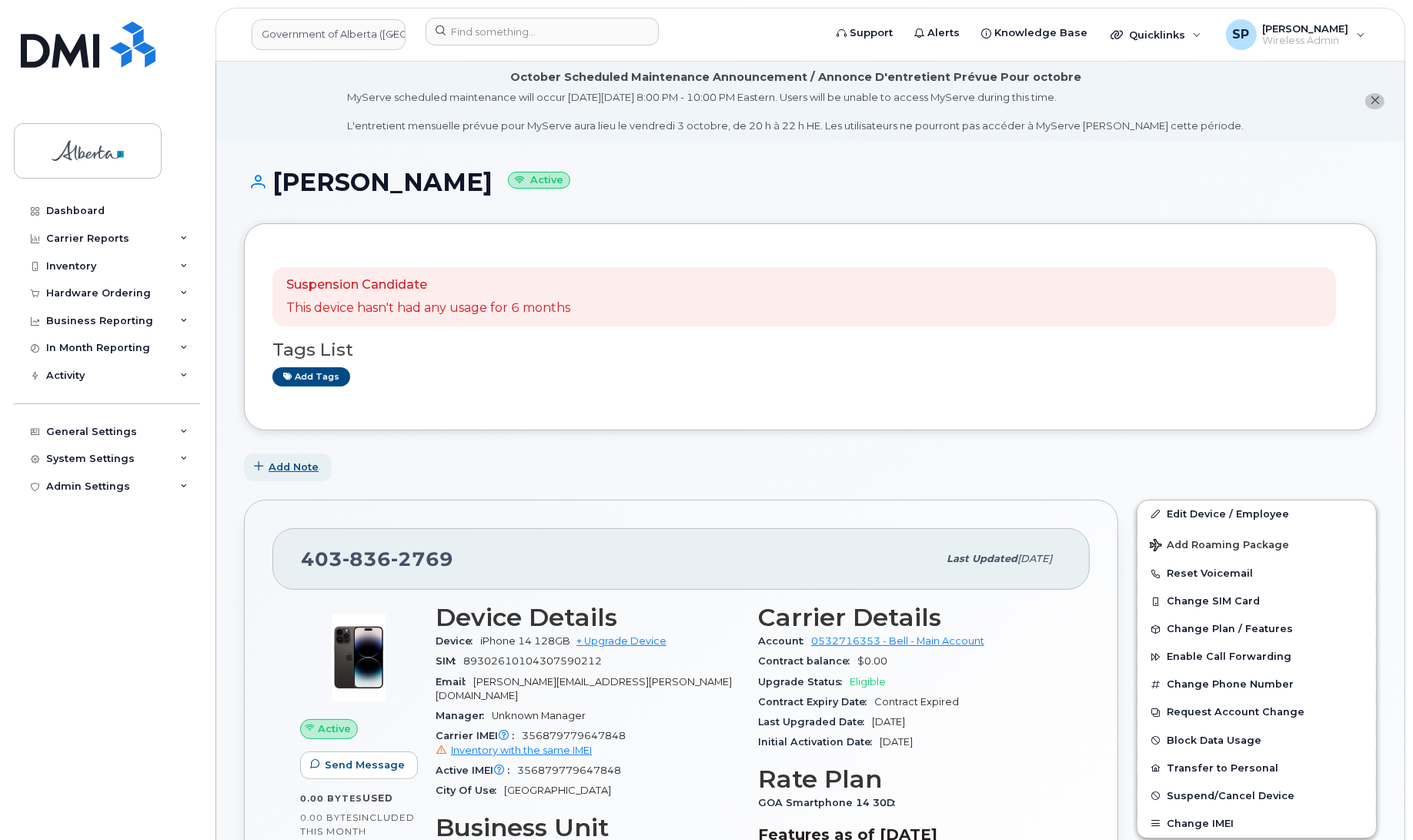
click at [290, 463] on span "Add Note" at bounding box center [293, 467] width 50 height 15
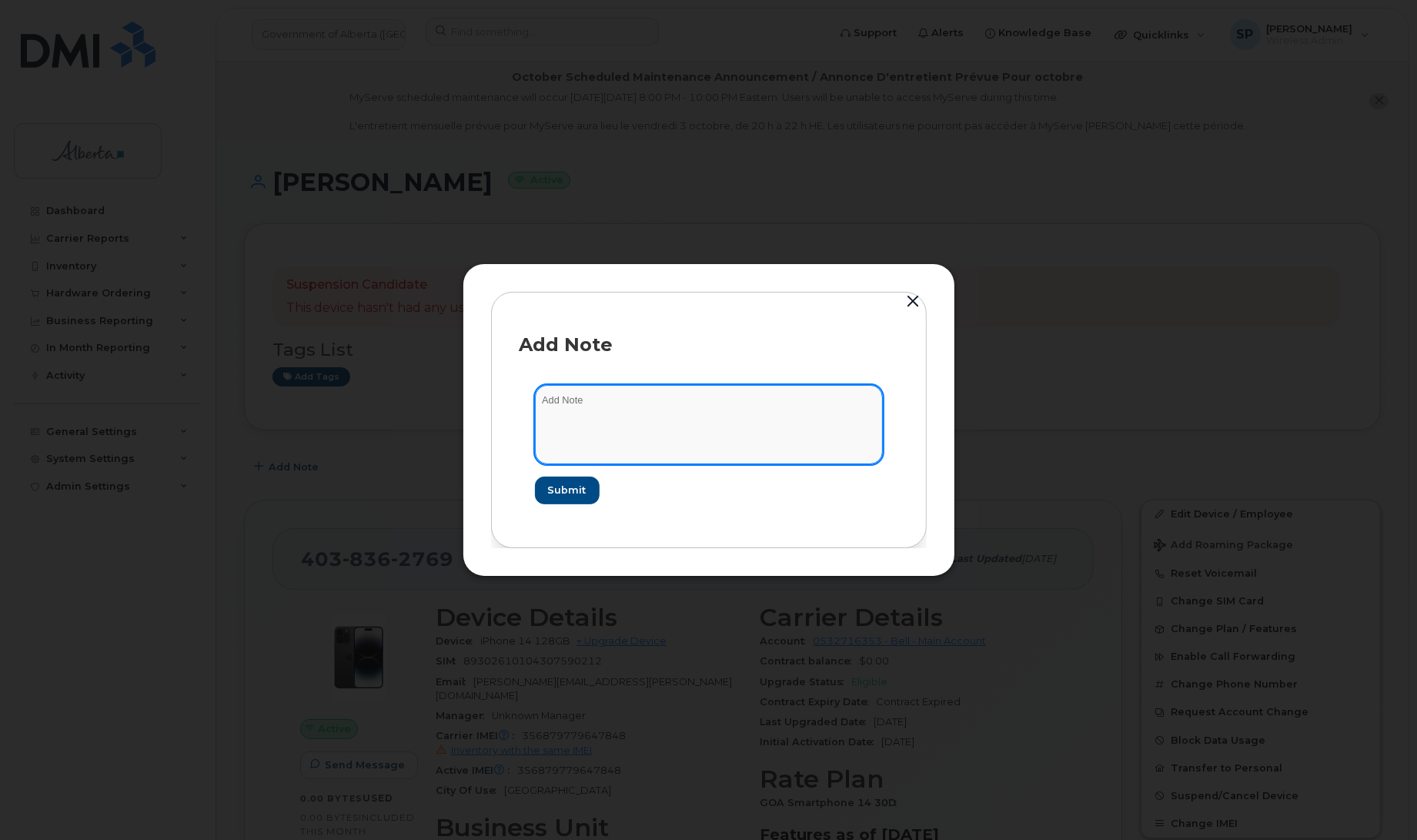
click at [587, 409] on textarea at bounding box center [708, 424] width 348 height 79
paste textarea "SCTASK0849549 Plan Cancel - [PHONE_NUMBER] Repurpose [GEOGRAPHIC_DATA]. Previou…"
type textarea "SCTASK0849549 Plan Cancel - [PHONE_NUMBER] Repurpose [GEOGRAPHIC_DATA]. Previou…"
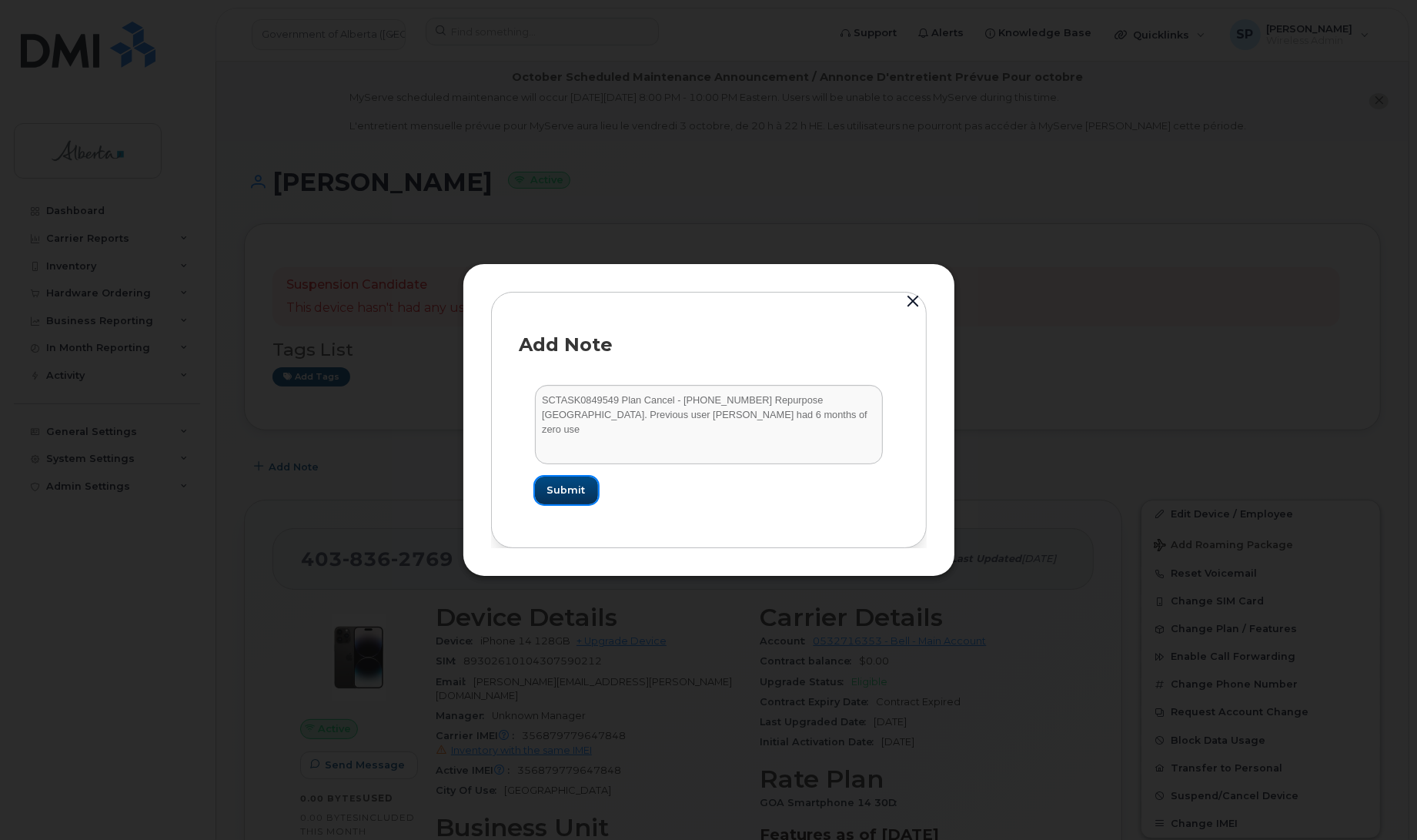
click at [564, 496] on span "Submit" at bounding box center [567, 490] width 38 height 15
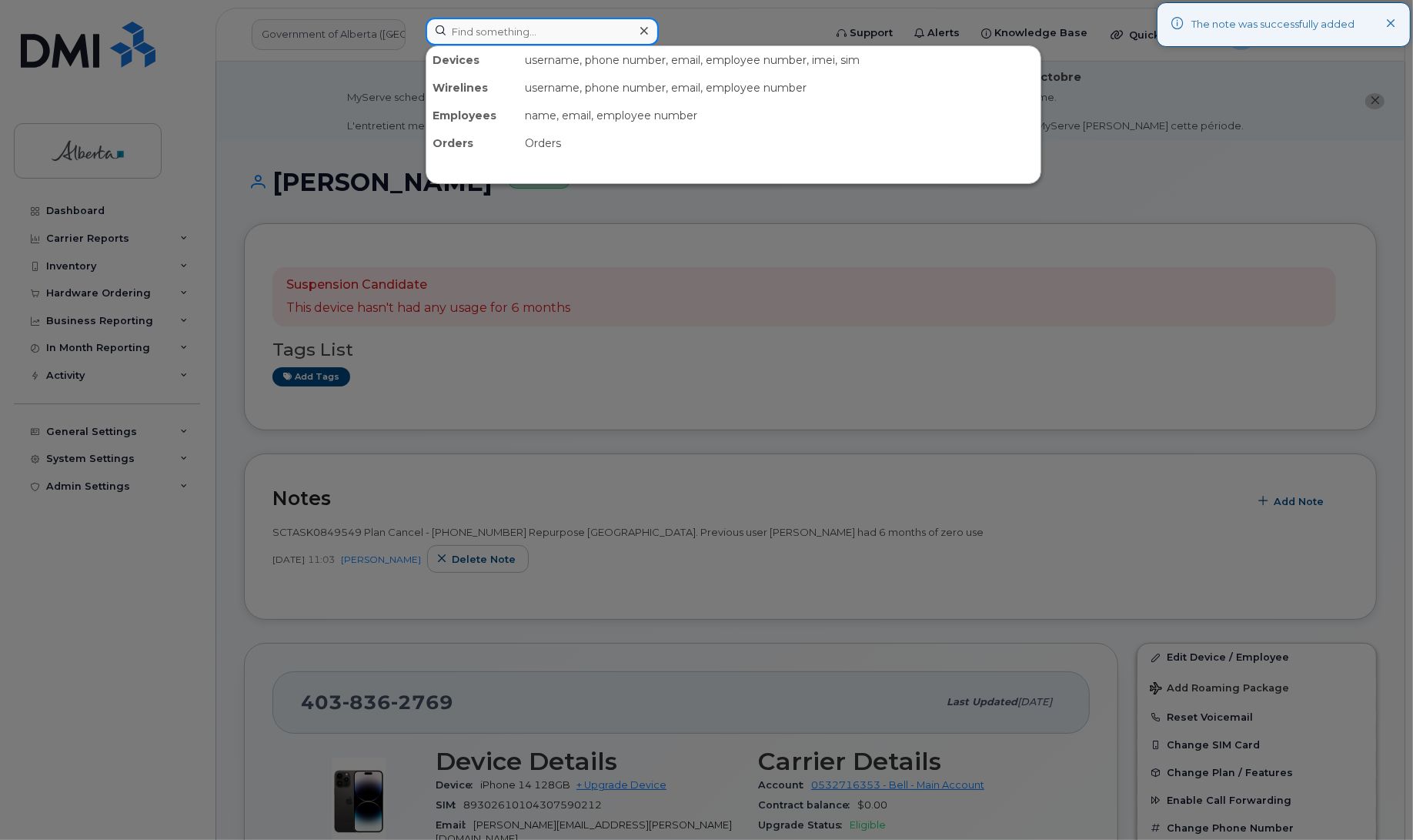
click at [465, 27] on input at bounding box center [542, 31] width 233 height 27
paste input "4034646656"
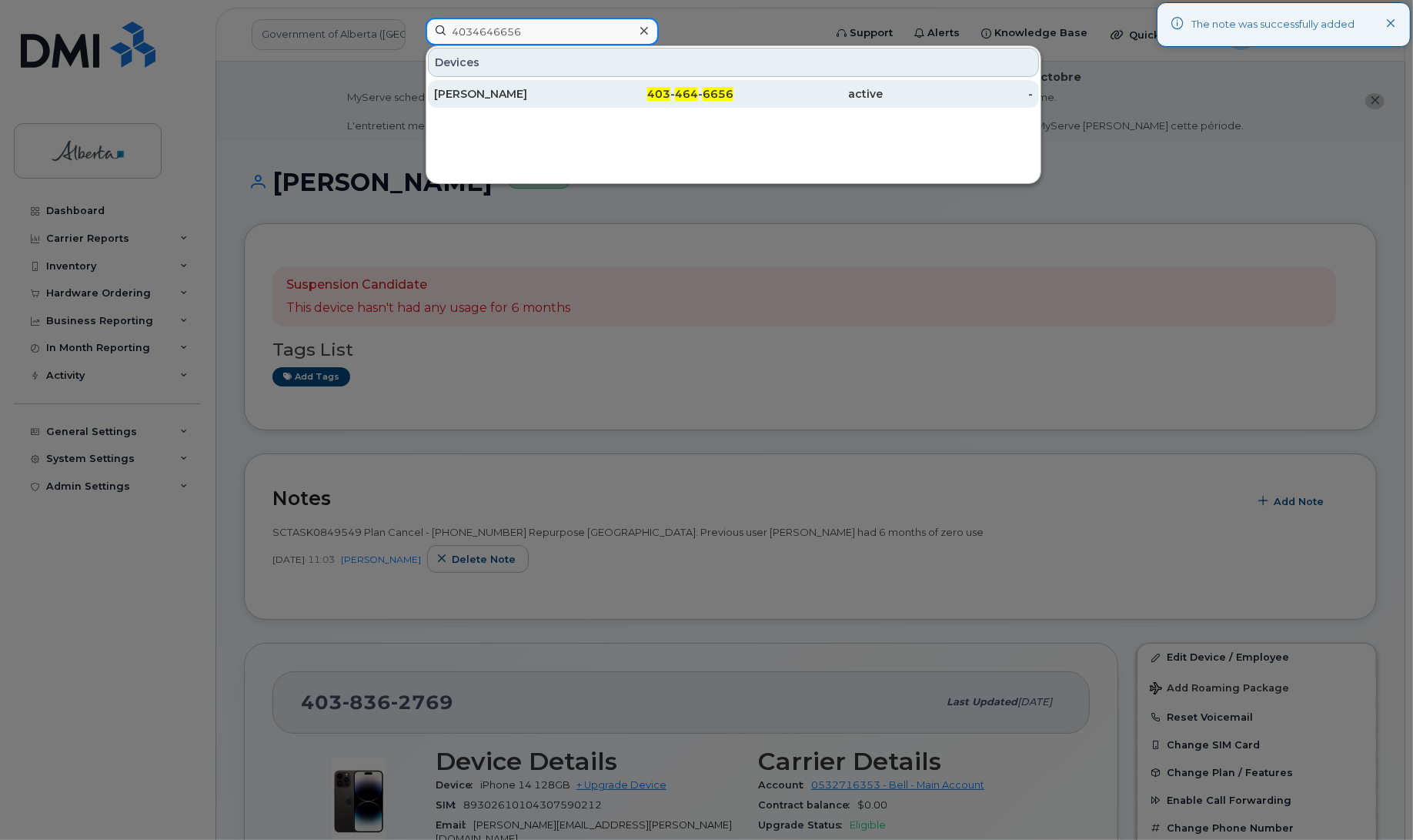
type input "4034646656"
click at [466, 97] on div "[PERSON_NAME]" at bounding box center [509, 93] width 150 height 16
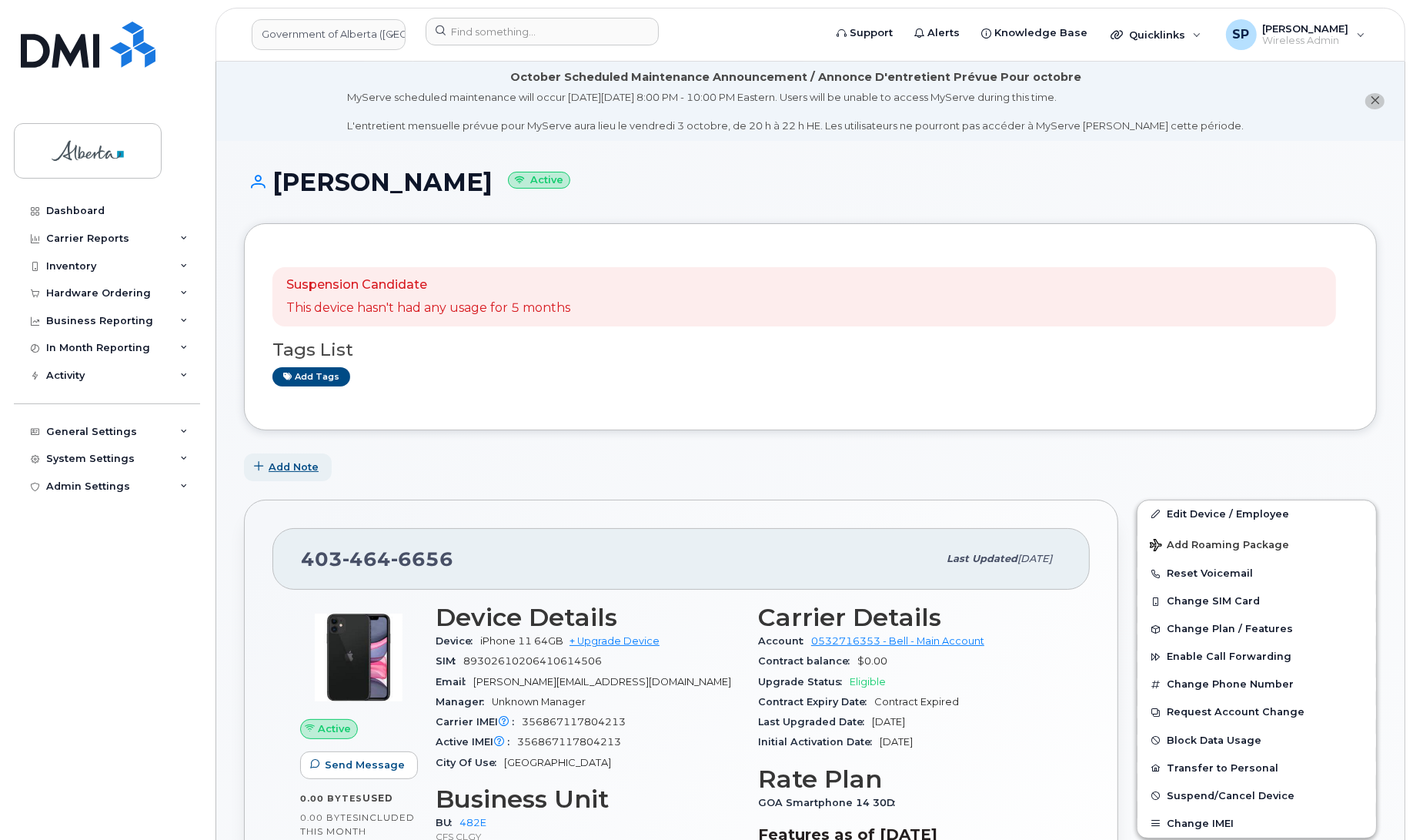
click at [292, 462] on span "Add Note" at bounding box center [293, 467] width 50 height 15
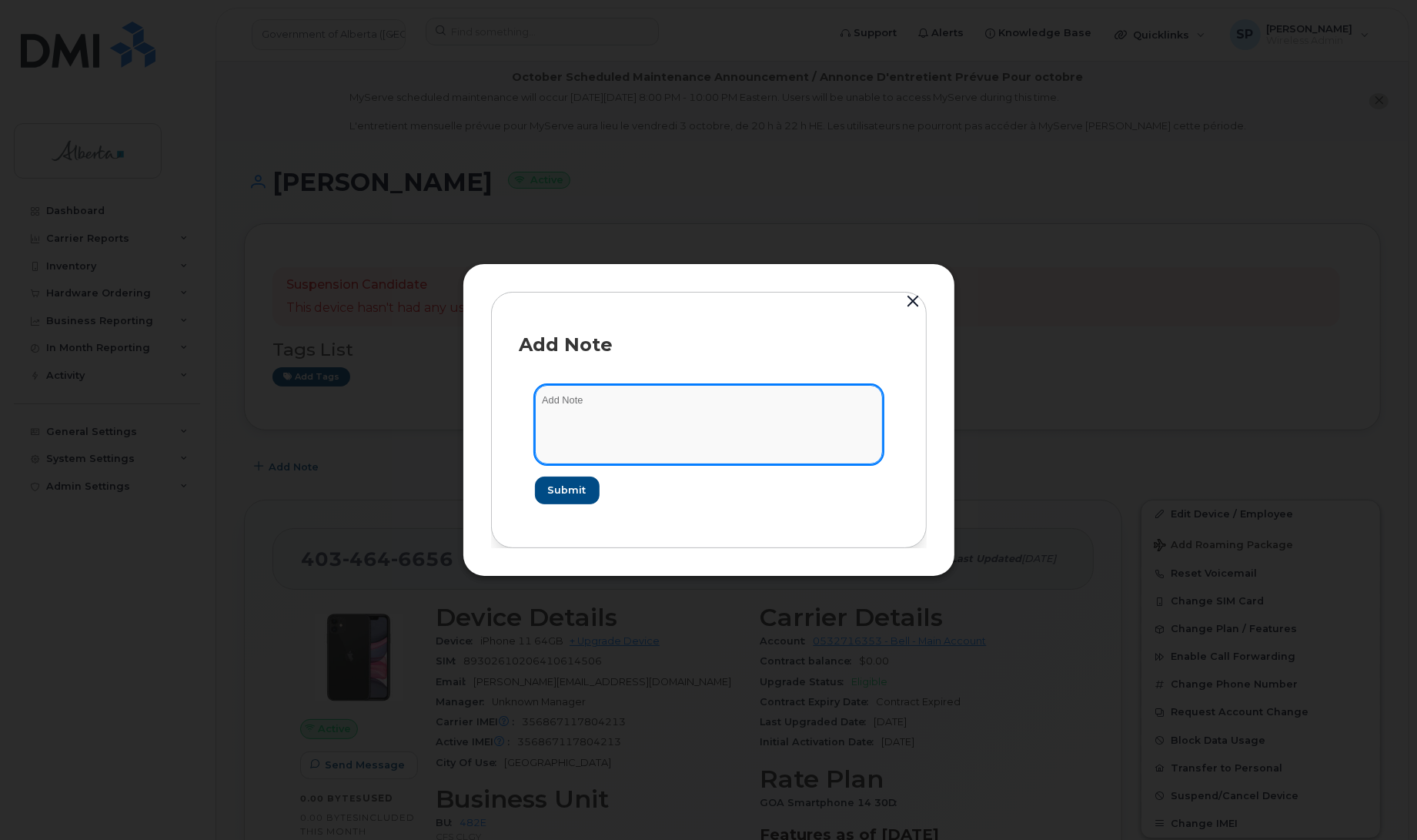
click at [618, 416] on textarea at bounding box center [708, 424] width 348 height 79
paste textarea "SCTASK0849549 Plan Cancel - [PHONE_NUMBER] Repurpose [GEOGRAPHIC_DATA]. Previou…"
click at [806, 418] on textarea "SCTASK0849549 Plan Cancel - [PHONE_NUMBER] Repurpose [GEOGRAPHIC_DATA]. Previou…" at bounding box center [708, 424] width 348 height 79
paste textarea "iPhone 11 64GB356867117804213FFWG1QQ1N72J"
type textarea "SCTASK0849549 Plan Cancel - [PHONE_NUMBER] Repurpose [GEOGRAPHIC_DATA]. Previou…"
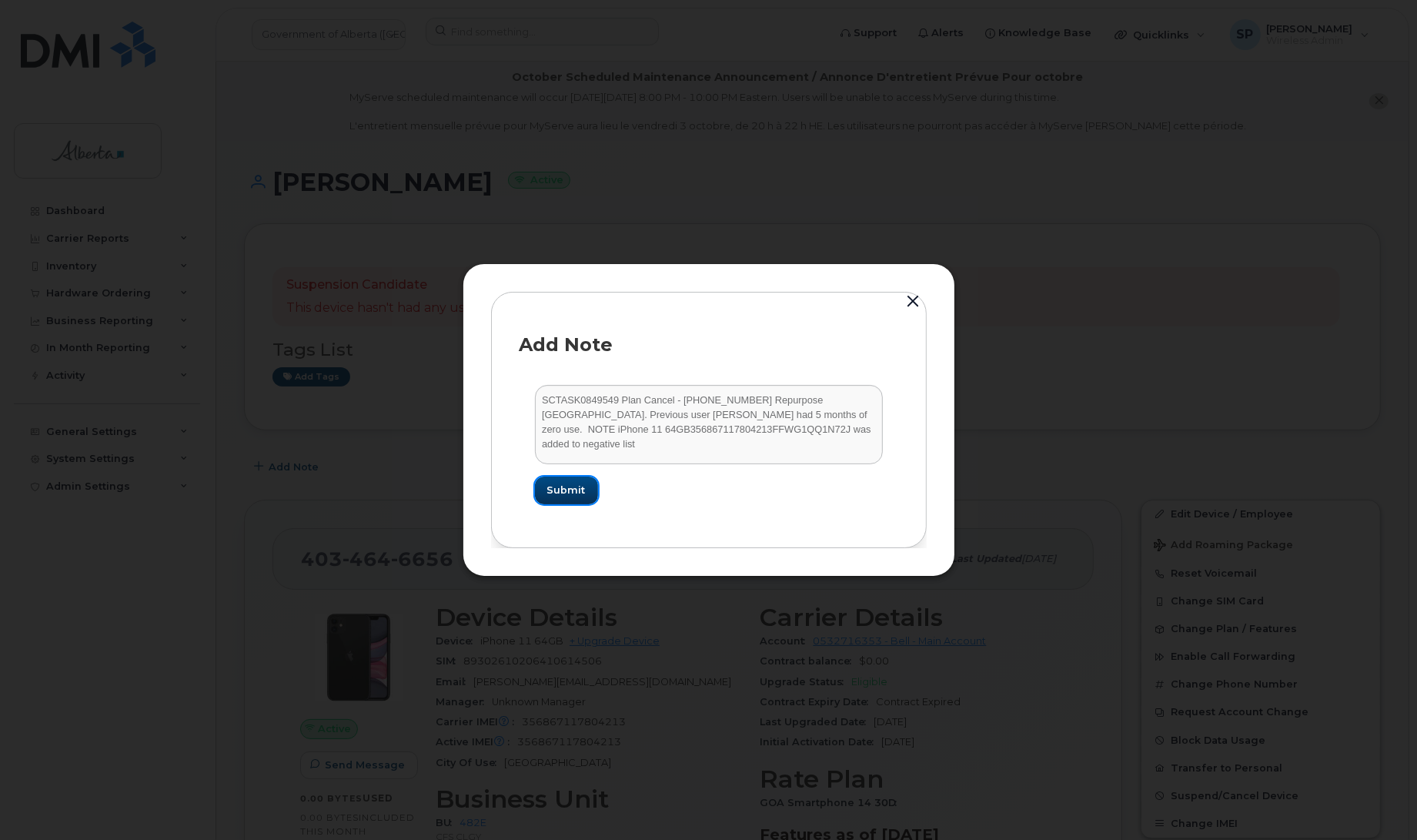
click at [574, 494] on span "Submit" at bounding box center [567, 490] width 38 height 15
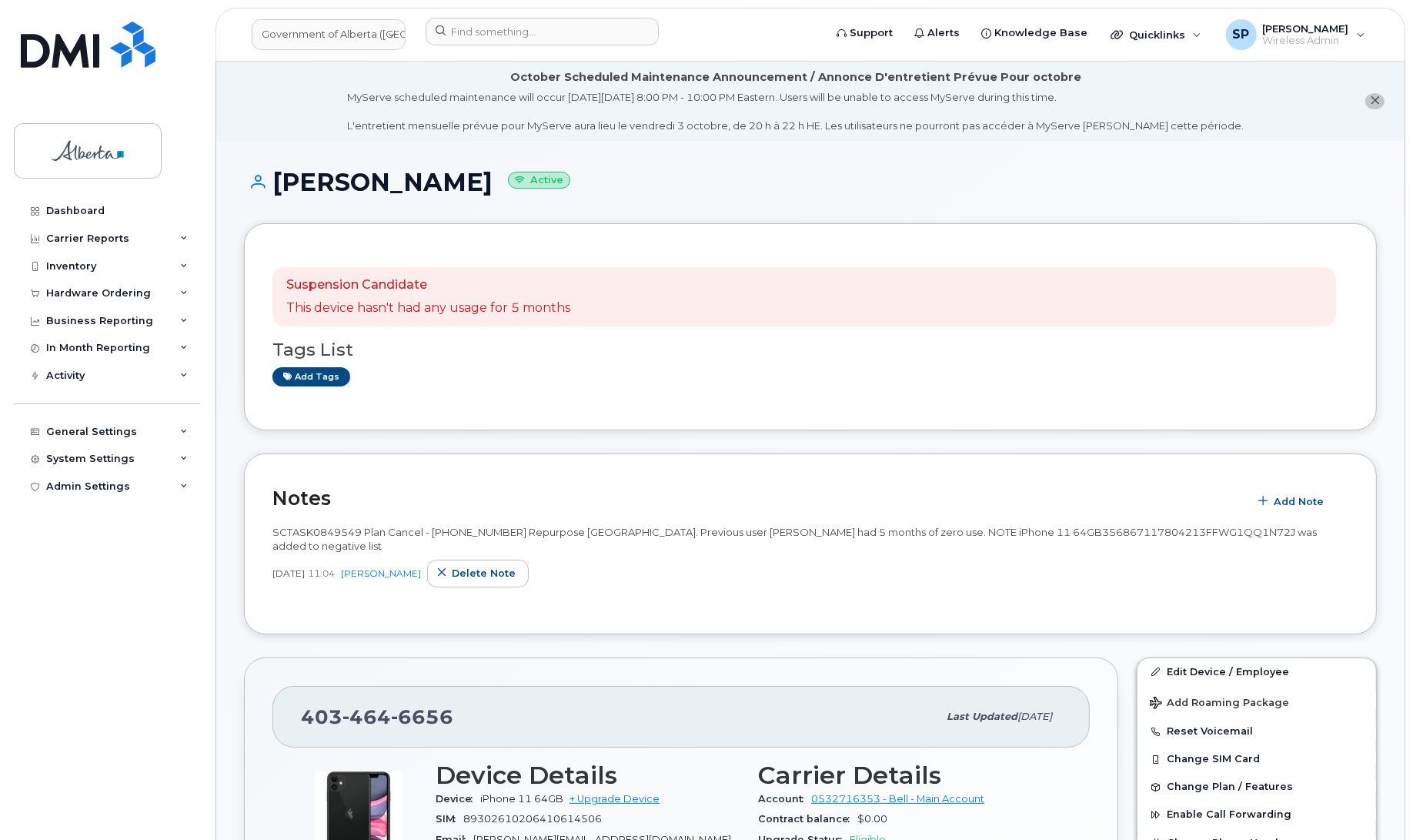
click at [70, 795] on div "Dashboard Carrier Reports Monthly Billing Data Daily Data Pooling Data Behavior…" at bounding box center [109, 507] width 190 height 620
click at [1174, 658] on link "Edit Device / Employee" at bounding box center [1256, 672] width 239 height 27
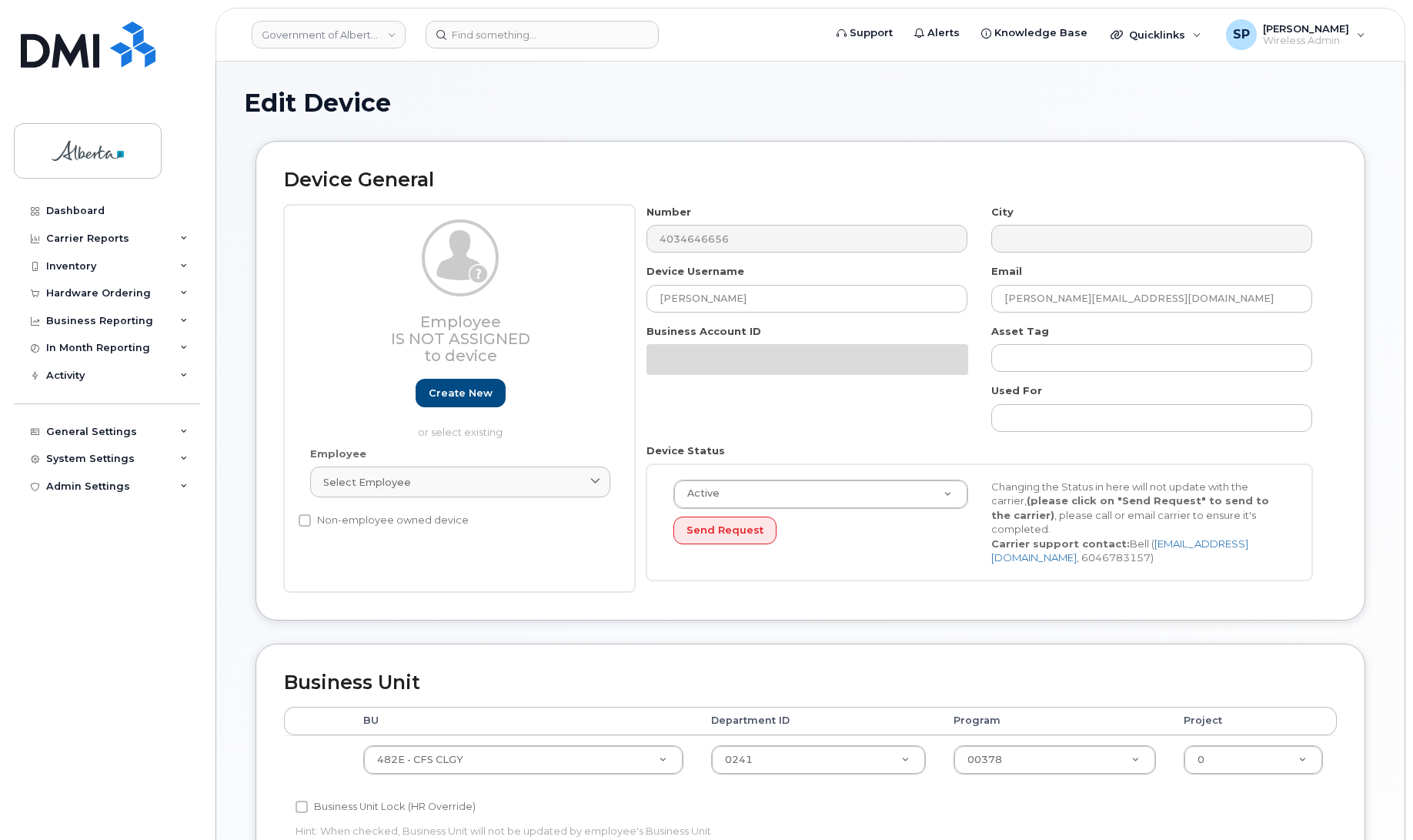
select select "4124490"
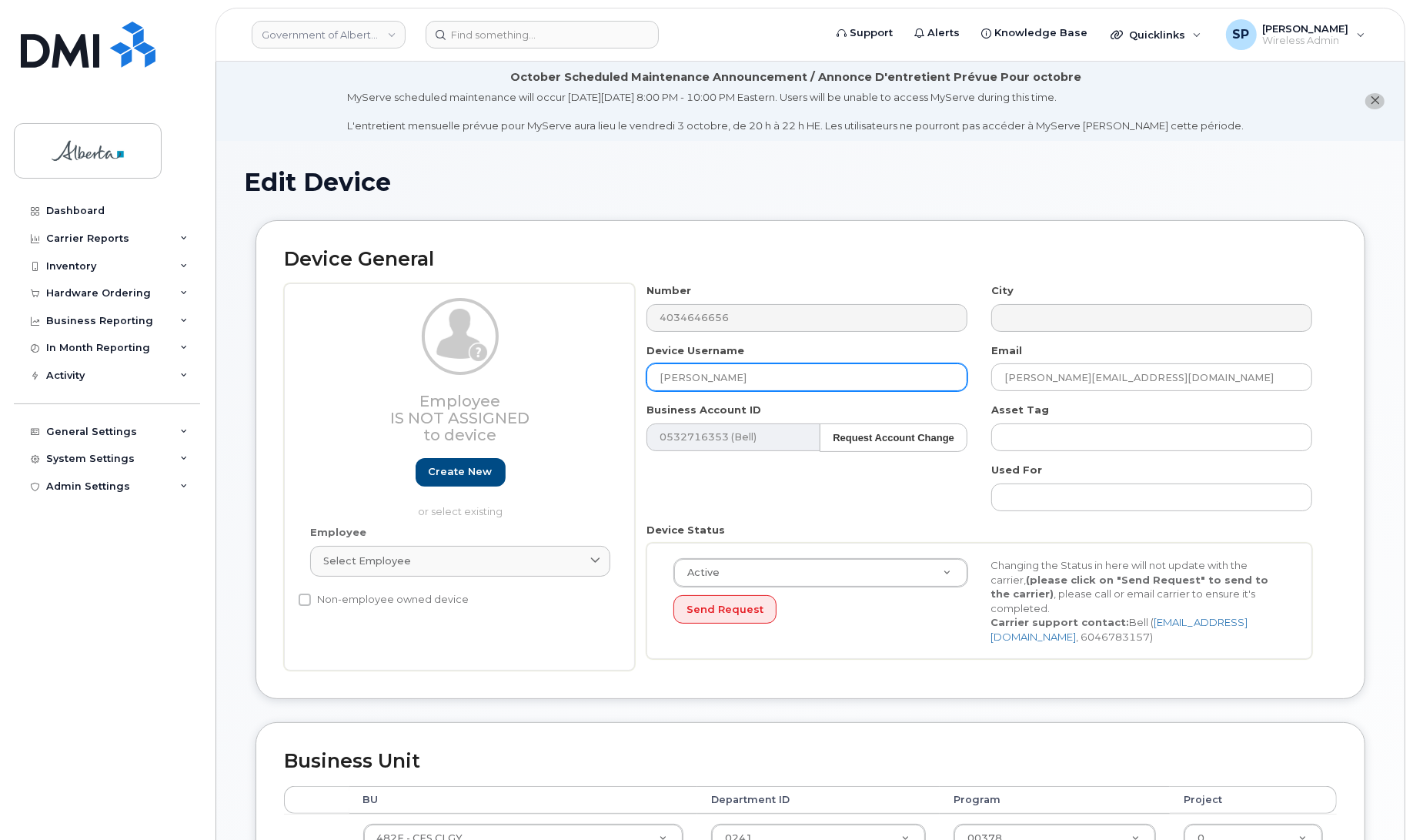
drag, startPoint x: 702, startPoint y: 387, endPoint x: 616, endPoint y: 393, distance: 86.2
click at [616, 393] on div "Employee Is not assigned to device Create new or select existing Employee Selec…" at bounding box center [811, 476] width 1053 height 387
type input "Repurpose [GEOGRAPHIC_DATA]"
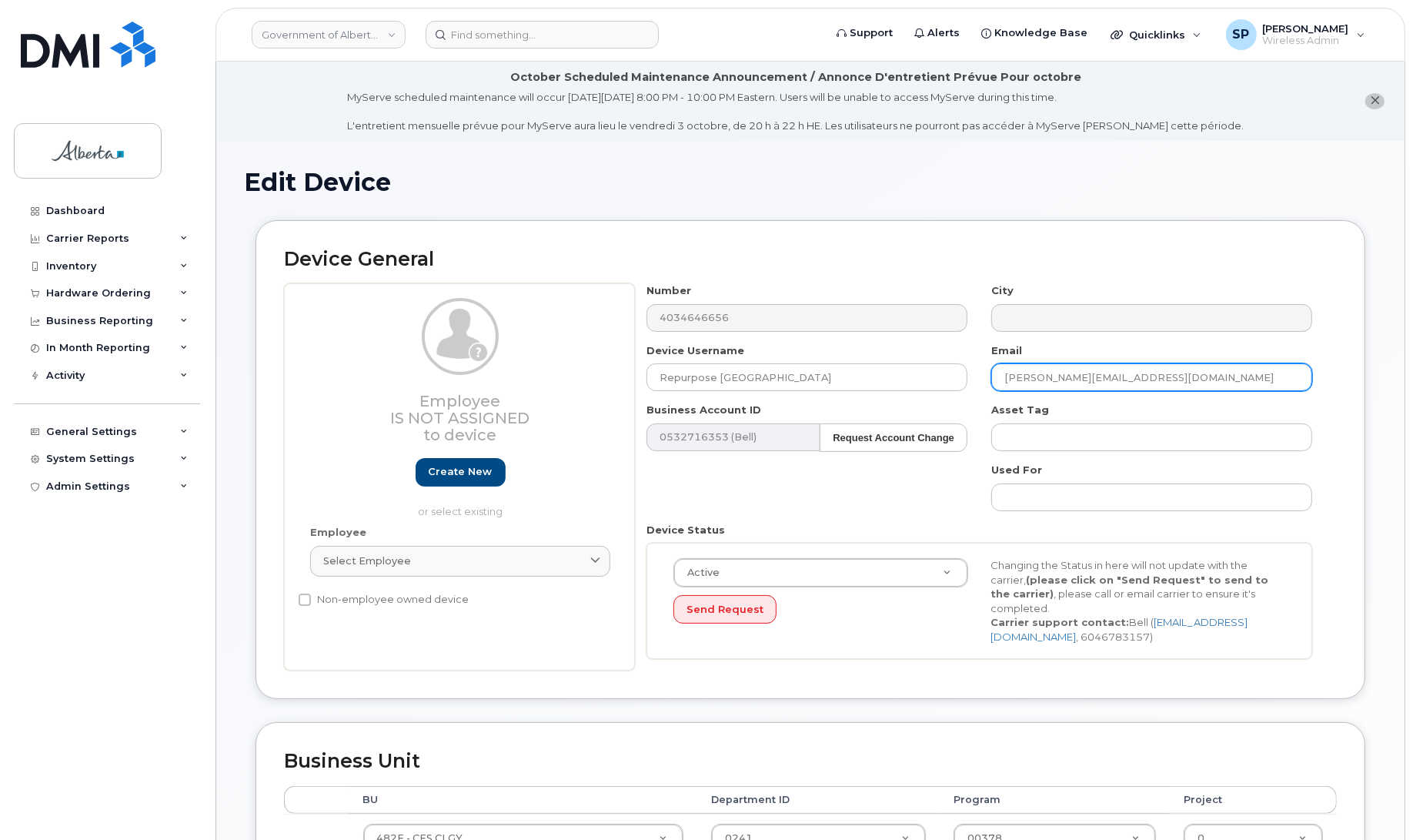
drag, startPoint x: 1148, startPoint y: 377, endPoint x: 980, endPoint y: 383, distance: 168.1
click at [980, 383] on div "Email Karlee.Mushie@gov.ab.ca" at bounding box center [1152, 367] width 345 height 48
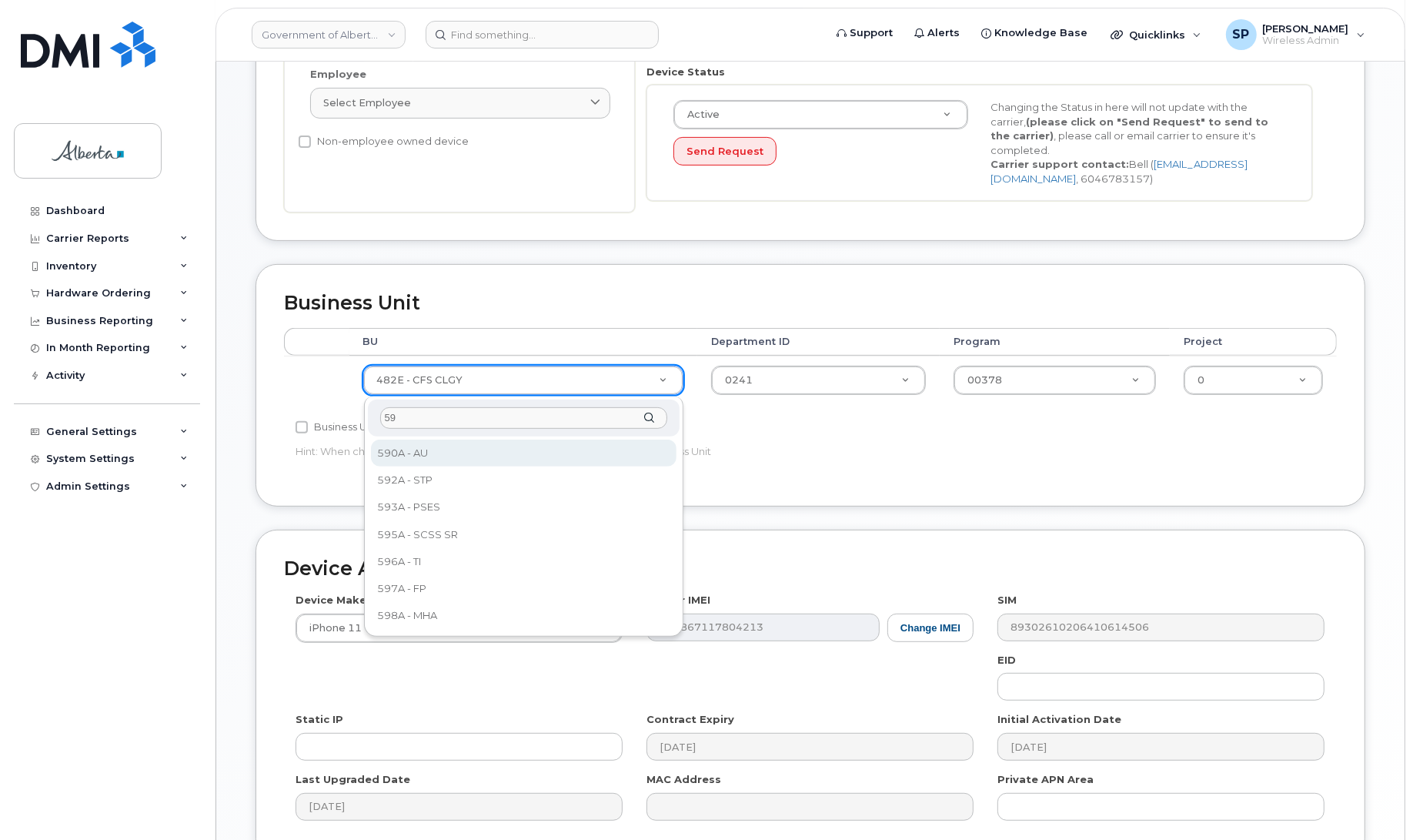
type input "5"
type input "596a"
select select "4797729"
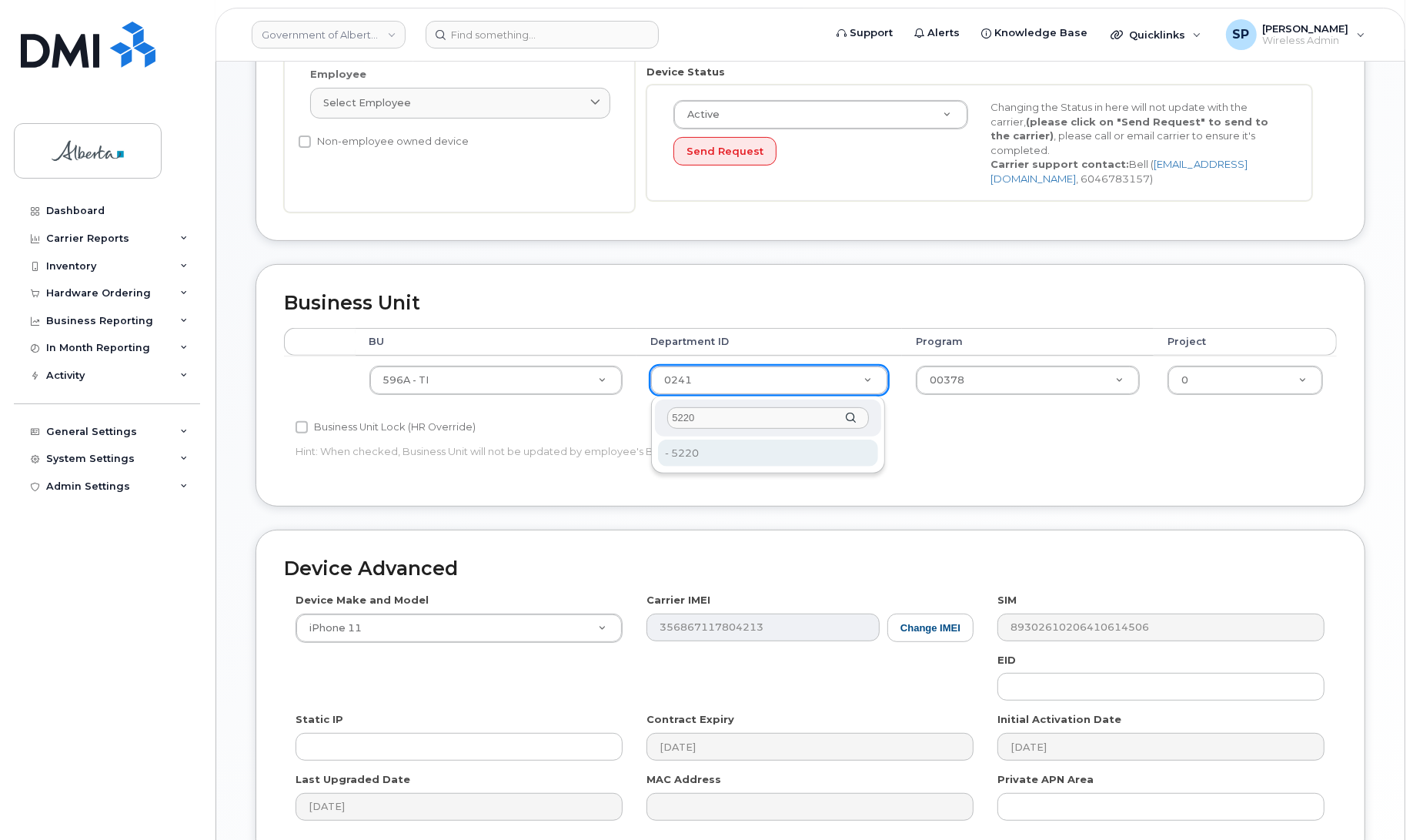
type input "5220"
type input "4802987"
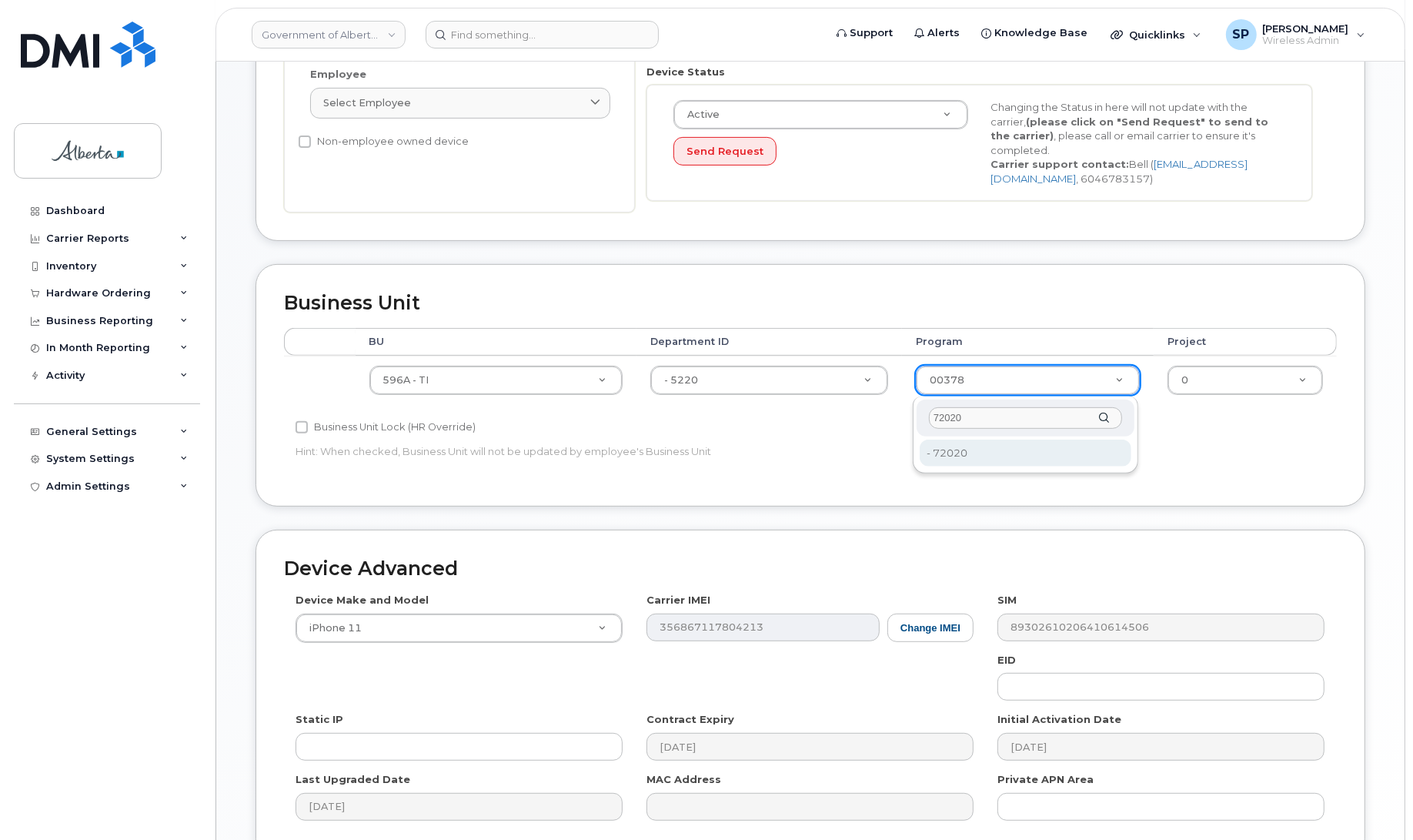
type input "72020"
type input "4803008"
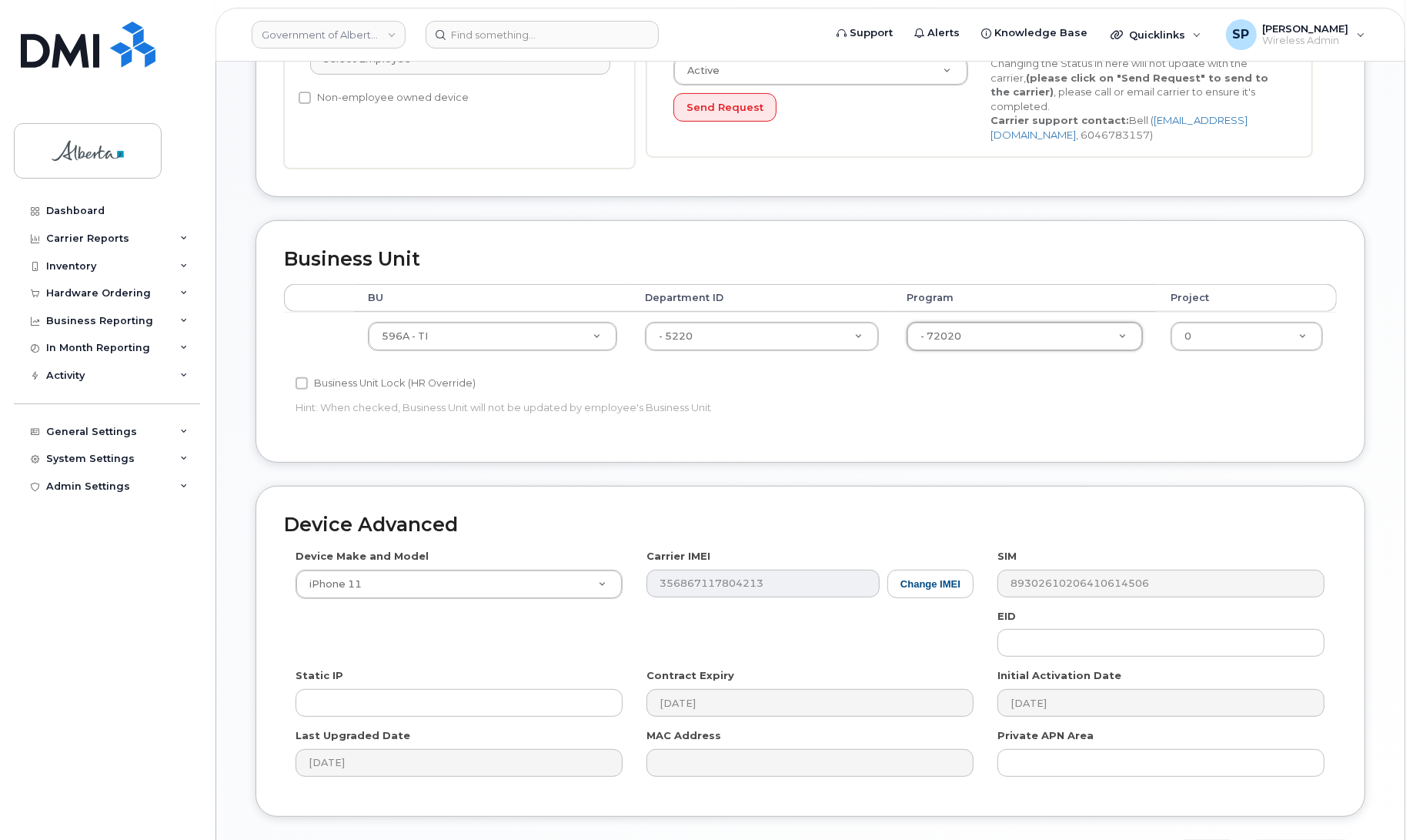
scroll to position [610, 0]
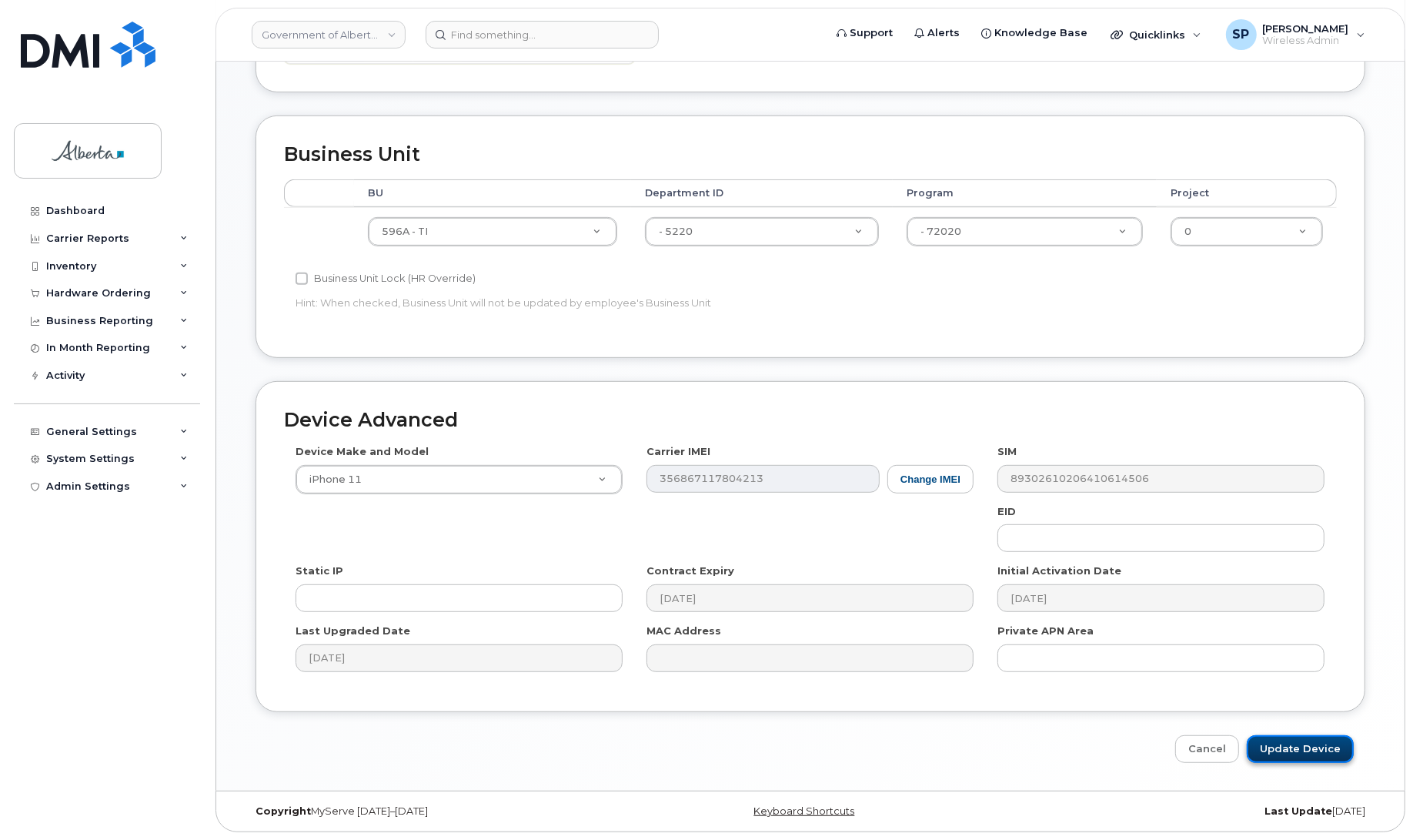
click at [1309, 750] on input "Update Device" at bounding box center [1300, 749] width 107 height 28
type input "Saving..."
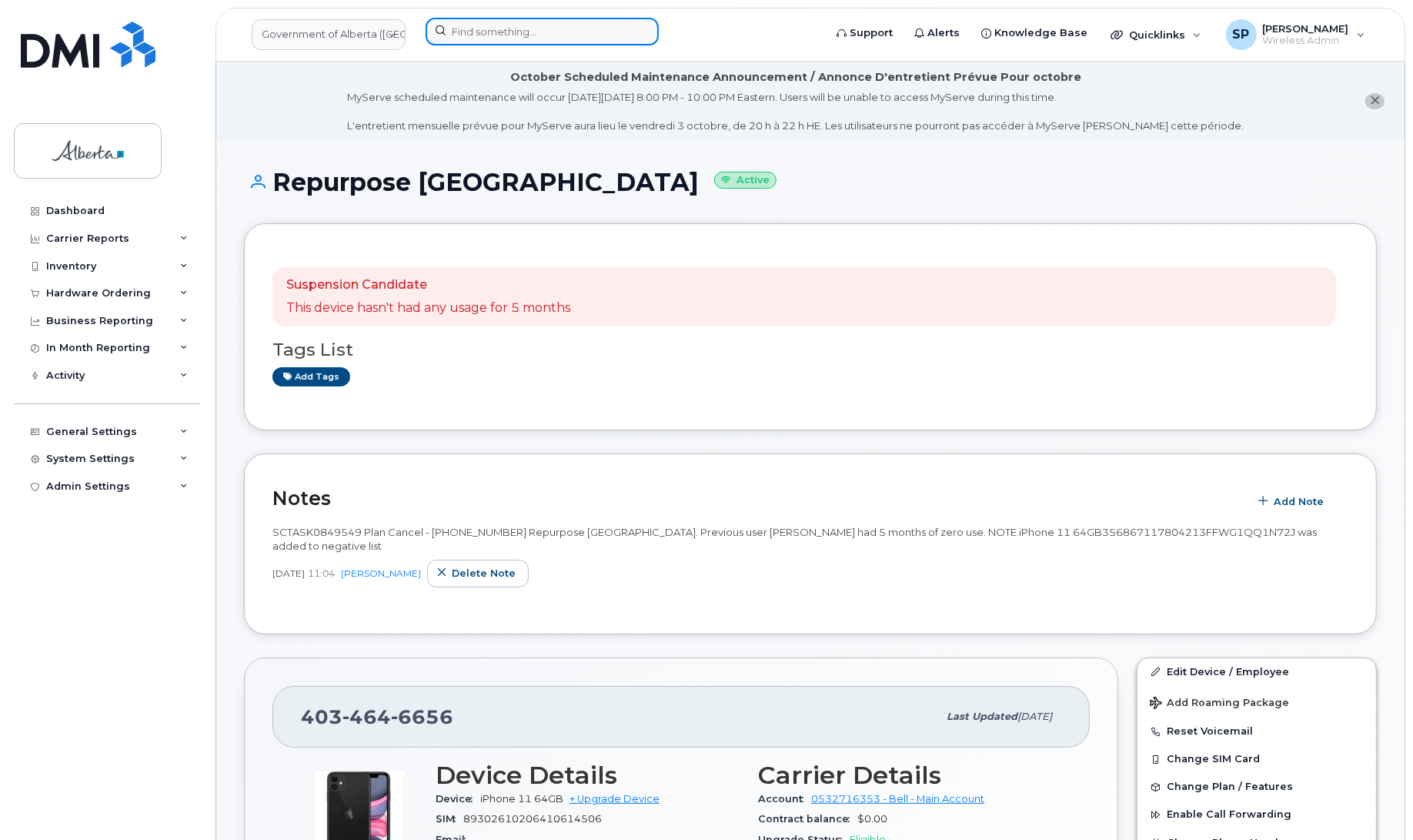
click at [502, 37] on input at bounding box center [542, 31] width 233 height 27
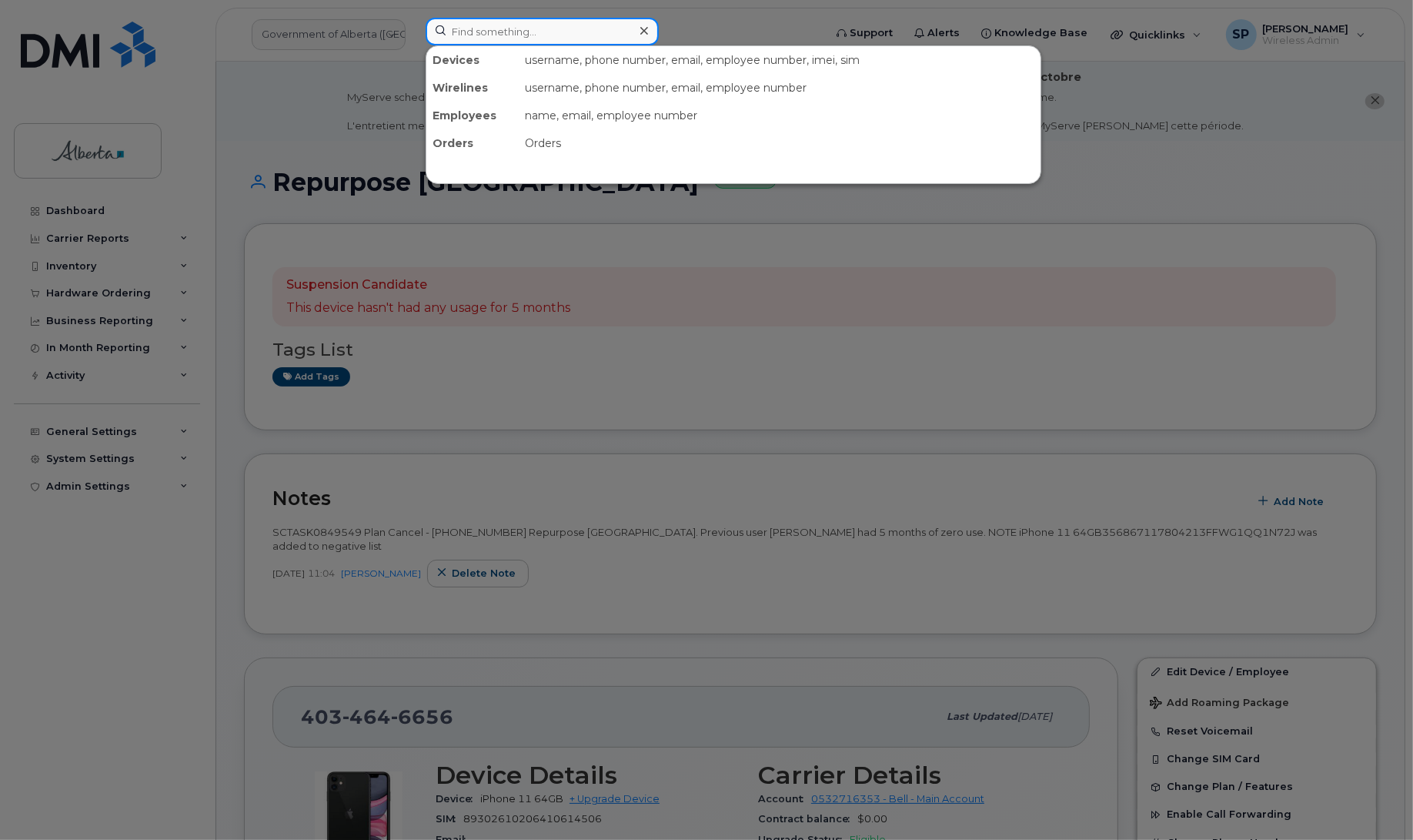
paste input "4038362769"
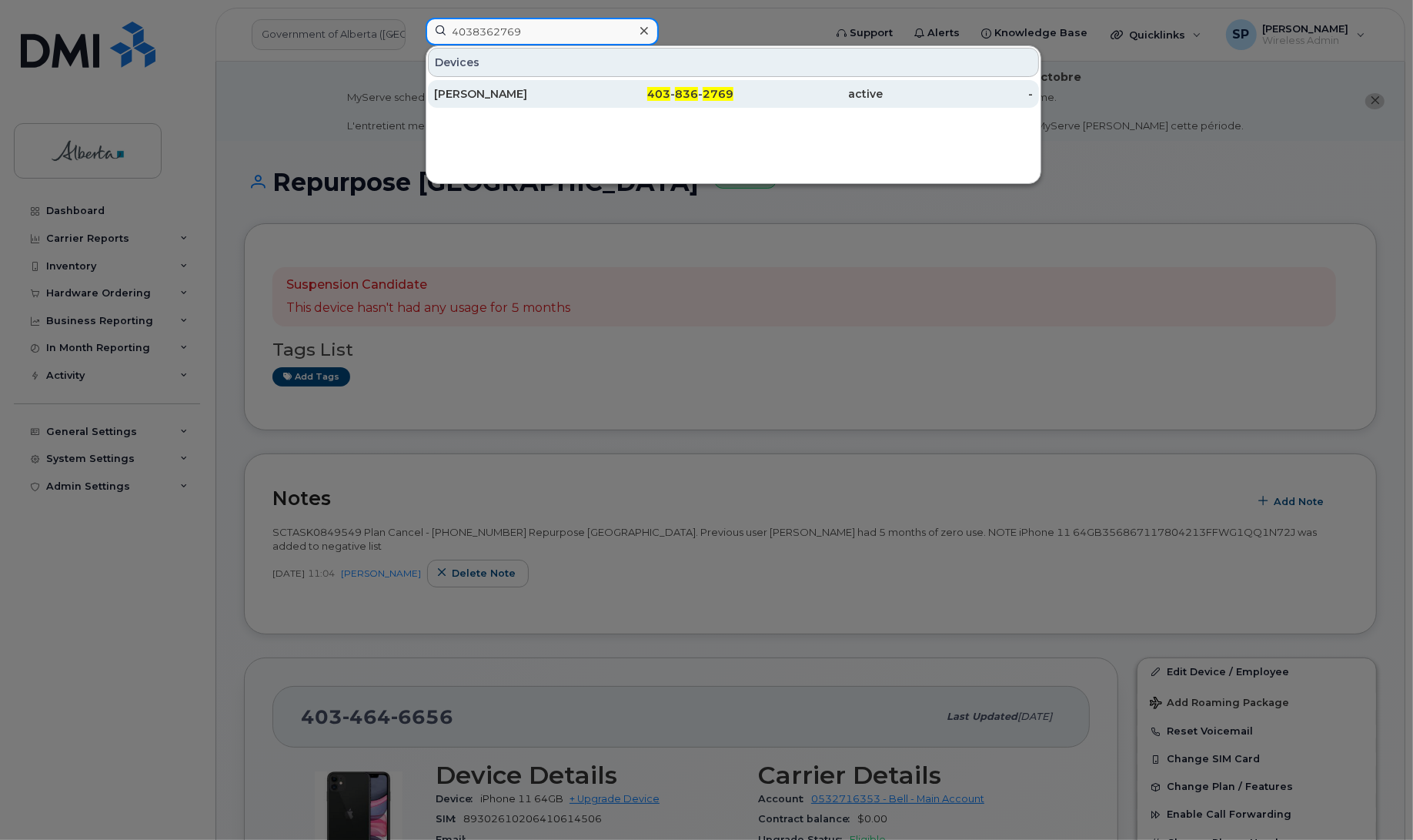
type input "4038362769"
click at [505, 97] on div "[PERSON_NAME]" at bounding box center [509, 93] width 150 height 16
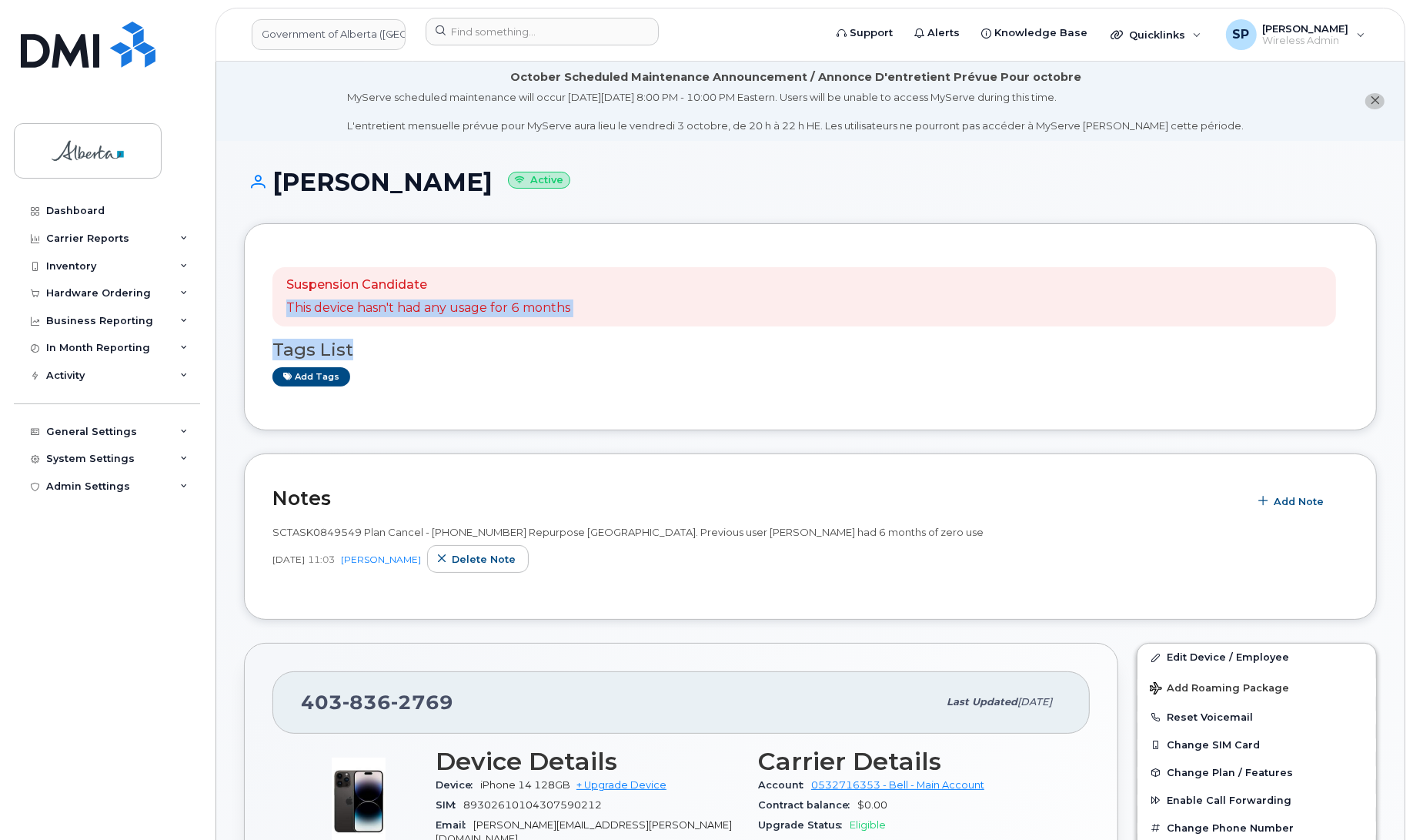
drag, startPoint x: 1412, startPoint y: 224, endPoint x: 1429, endPoint y: 341, distance: 118.2
click at [1231, 668] on link "Edit Device / Employee" at bounding box center [1249, 657] width 239 height 27
click at [1239, 659] on link "Edit Device / Employee" at bounding box center [1249, 657] width 239 height 27
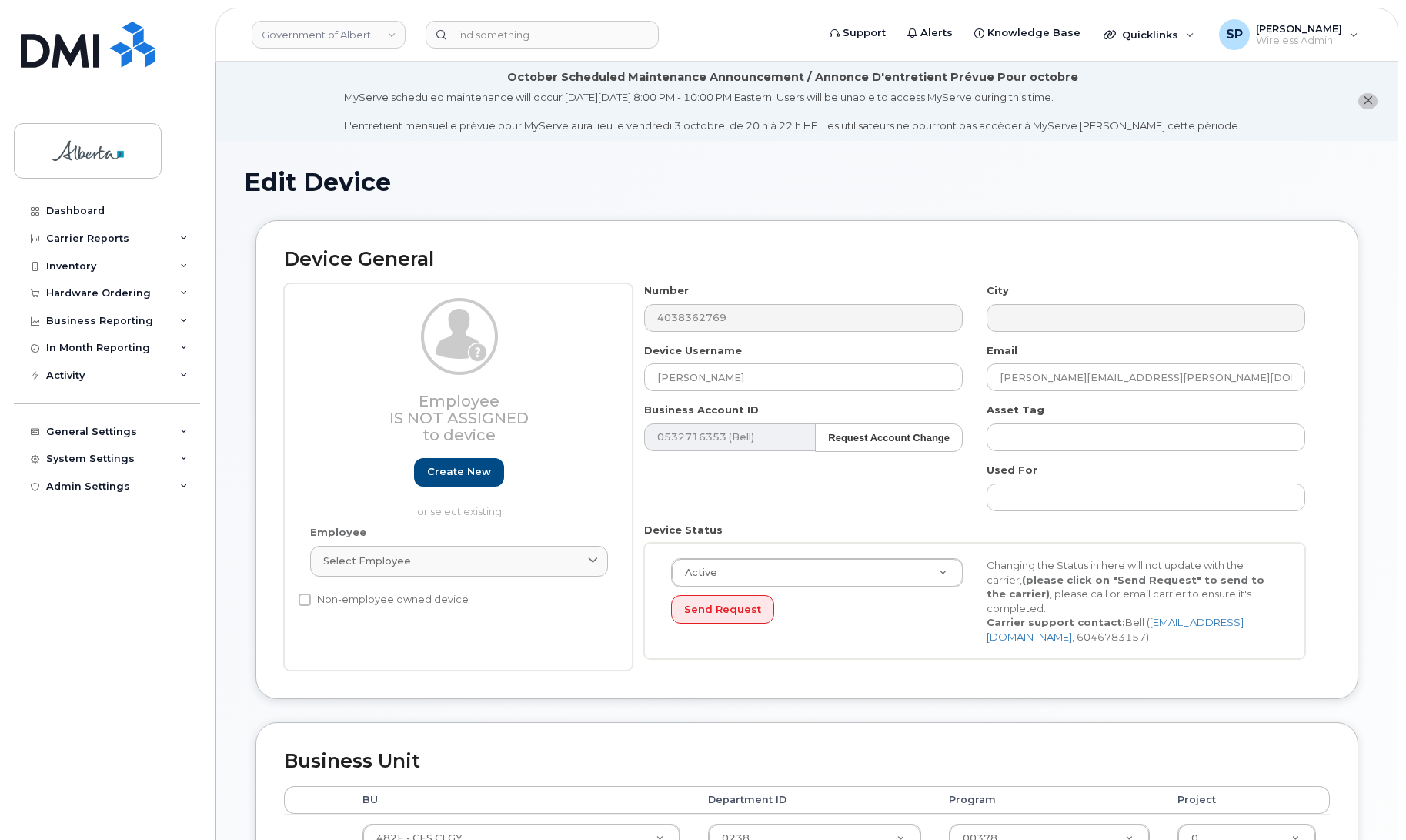
select select "4124490"
drag, startPoint x: 770, startPoint y: 386, endPoint x: 602, endPoint y: 358, distance: 170.3
click at [602, 358] on div "Employee Is not assigned to device Create new or select existing Employee Selec…" at bounding box center [807, 476] width 1046 height 387
type input "Repurpose Calgary"
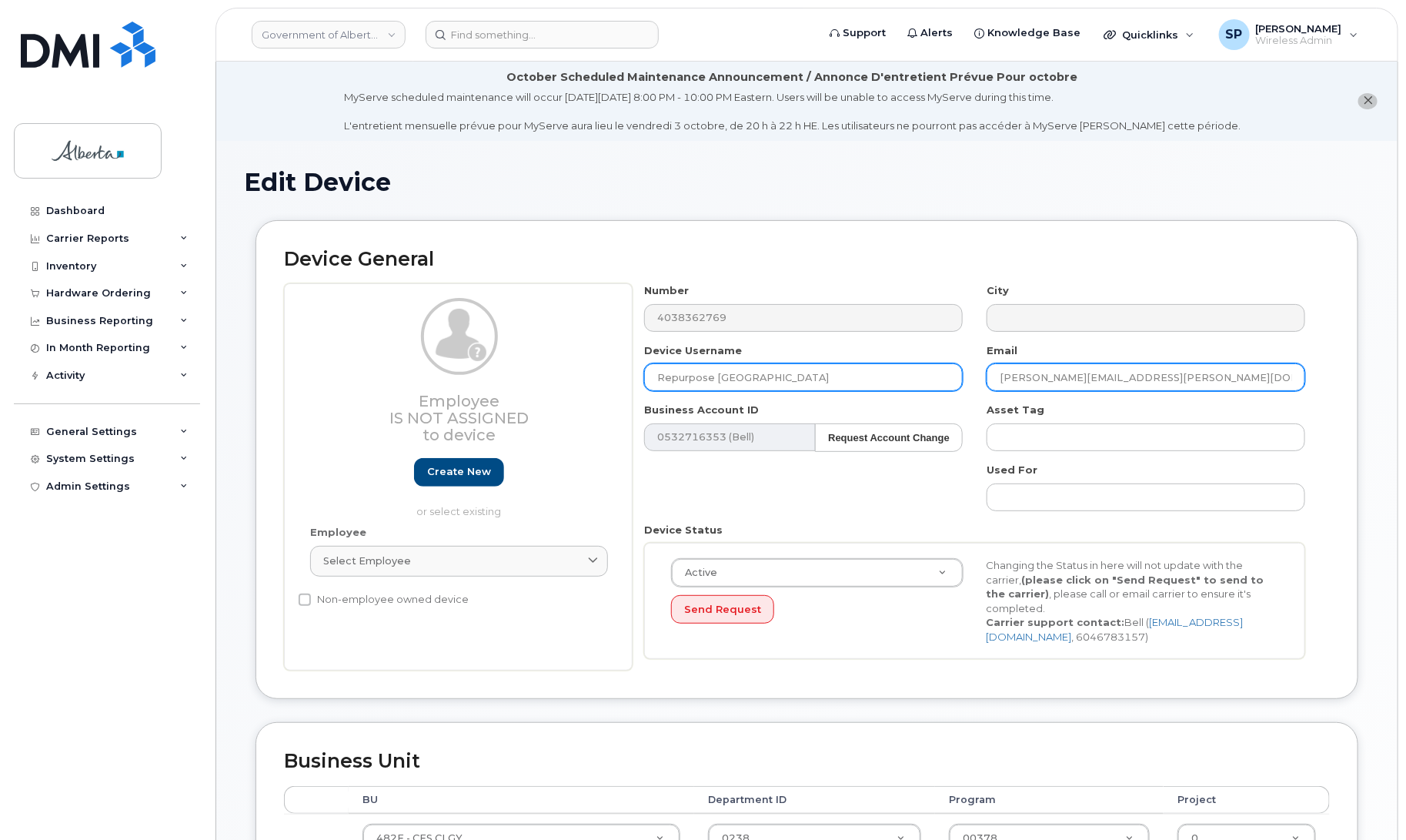
drag, startPoint x: 1186, startPoint y: 382, endPoint x: 942, endPoint y: 370, distance: 244.3
click at [942, 370] on div "Number 4038362769 City Device Username Repurpose Calgary Email Matthew.Denhoff@…" at bounding box center [975, 476] width 685 height 387
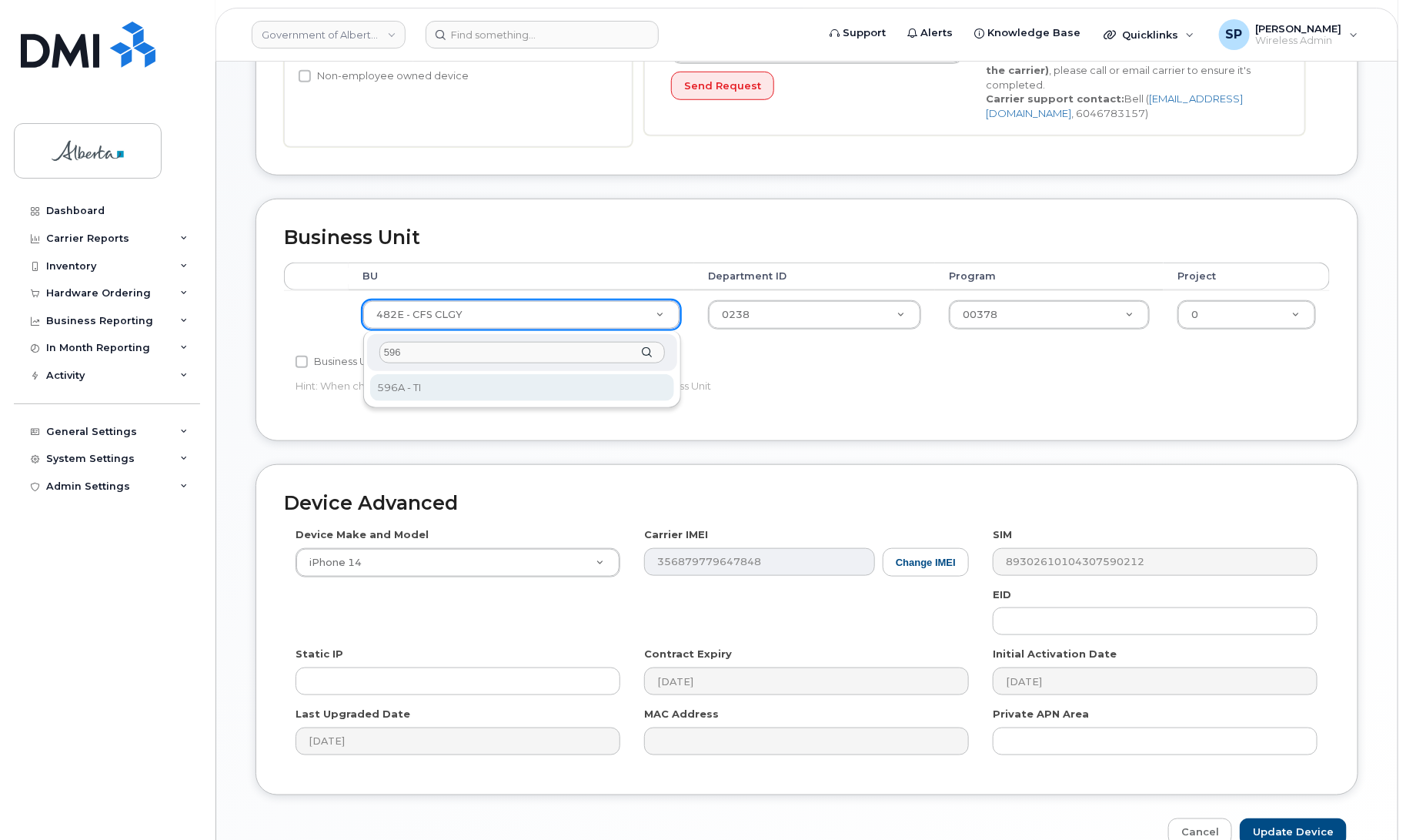
type input "596"
select select "4797729"
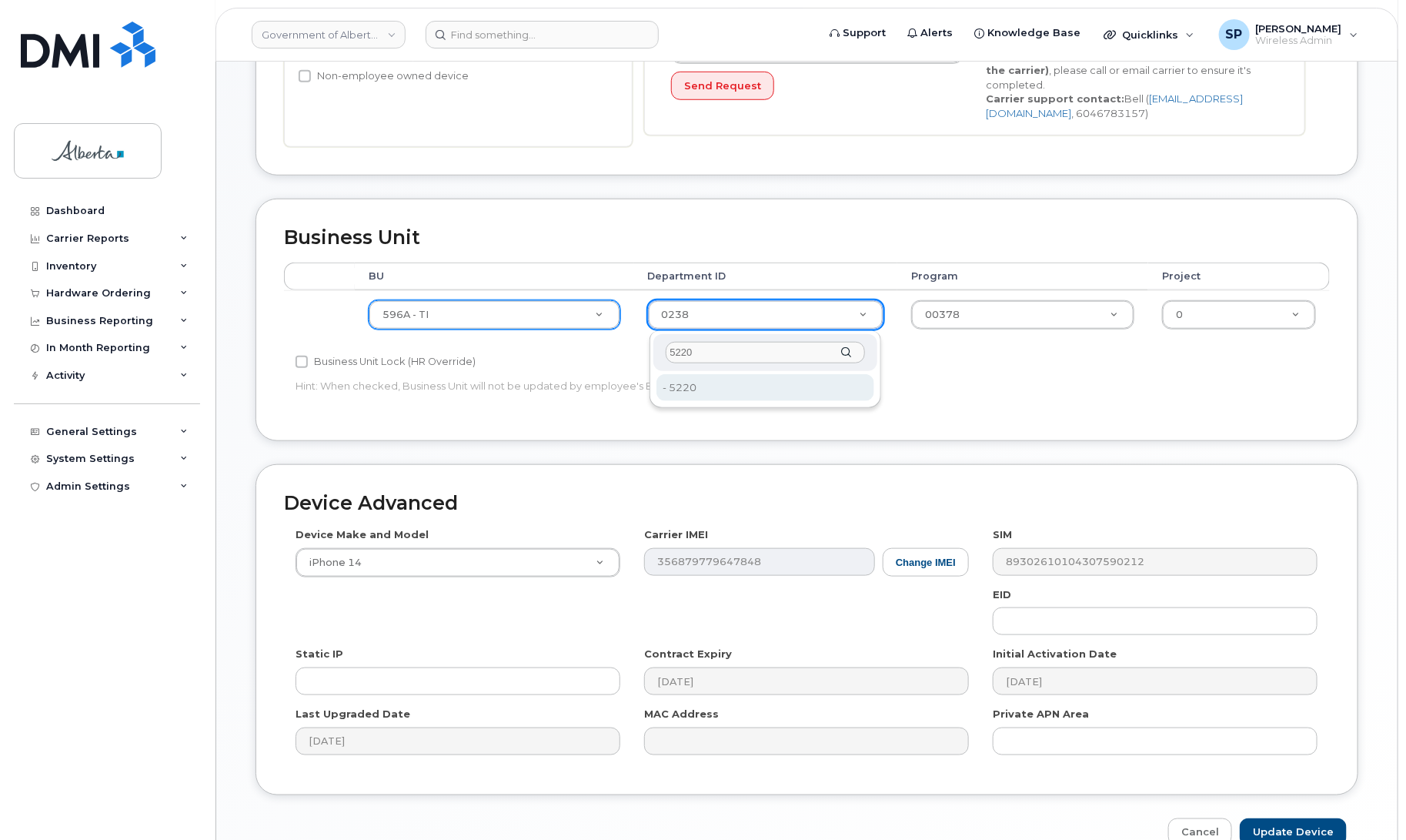
type input "5220"
drag, startPoint x: 708, startPoint y: 393, endPoint x: 751, endPoint y: 395, distance: 43.0
type input "4802987"
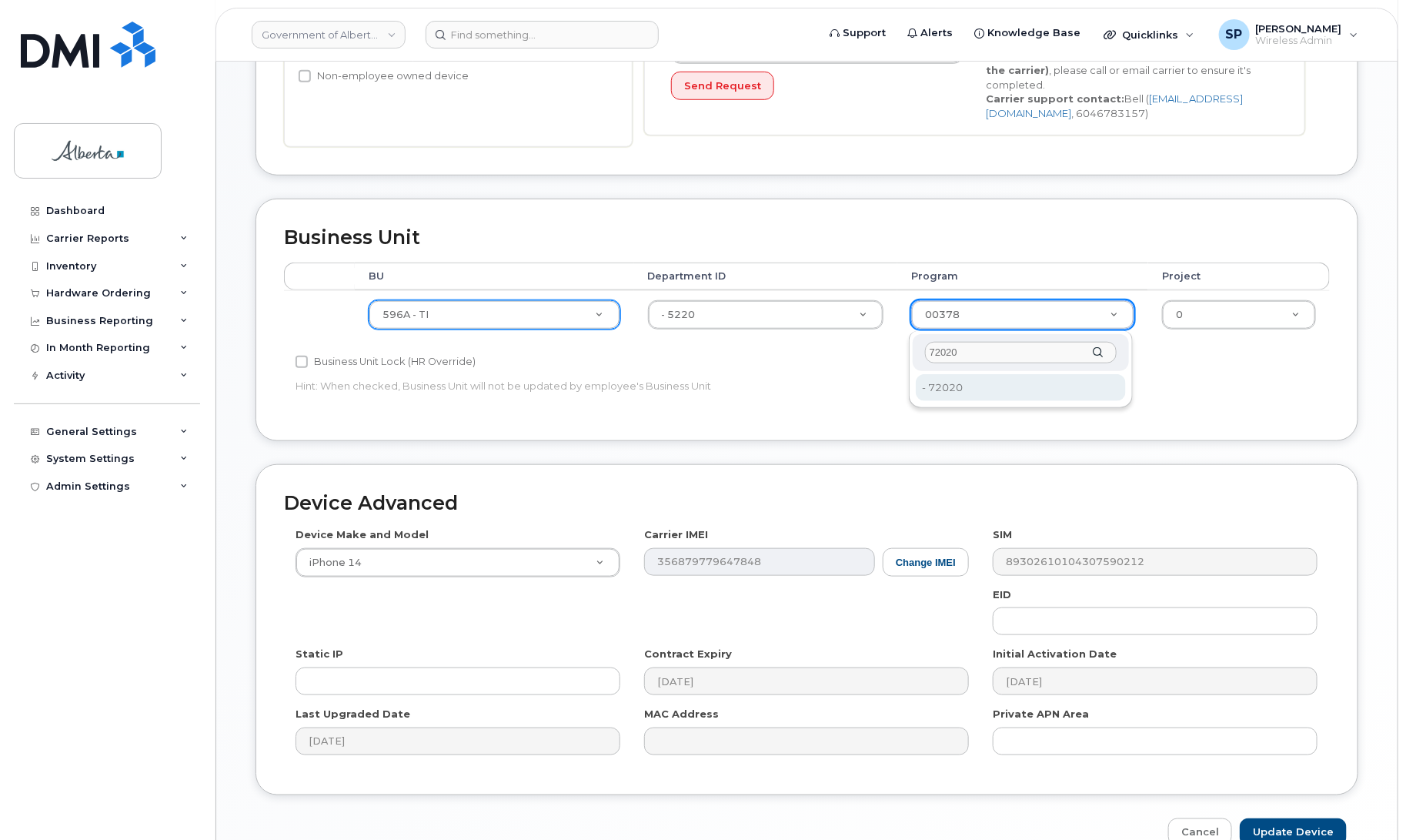
type input "72020"
type input "4803008"
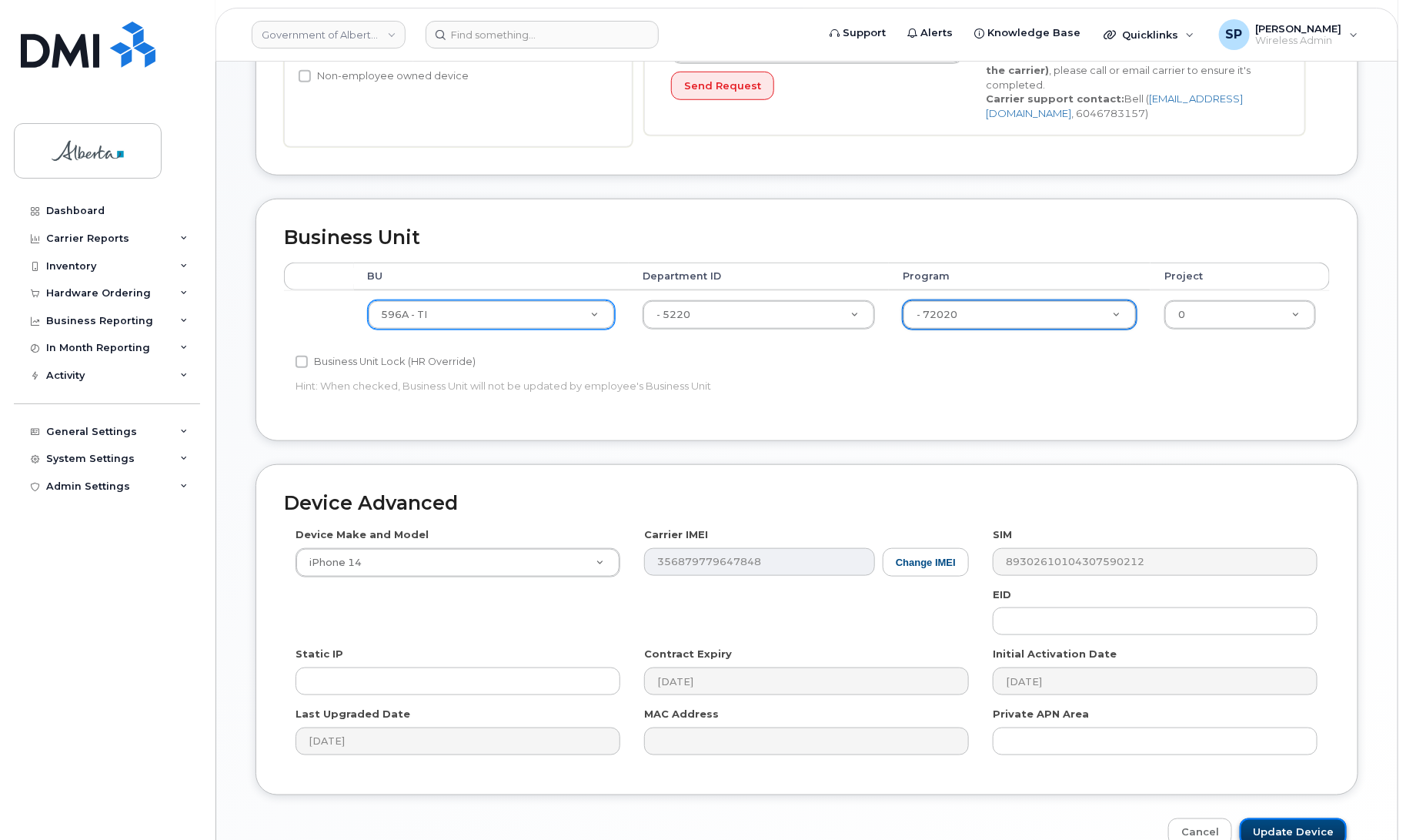
click at [1290, 829] on input "Update Device" at bounding box center [1293, 832] width 107 height 28
type input "Saving..."
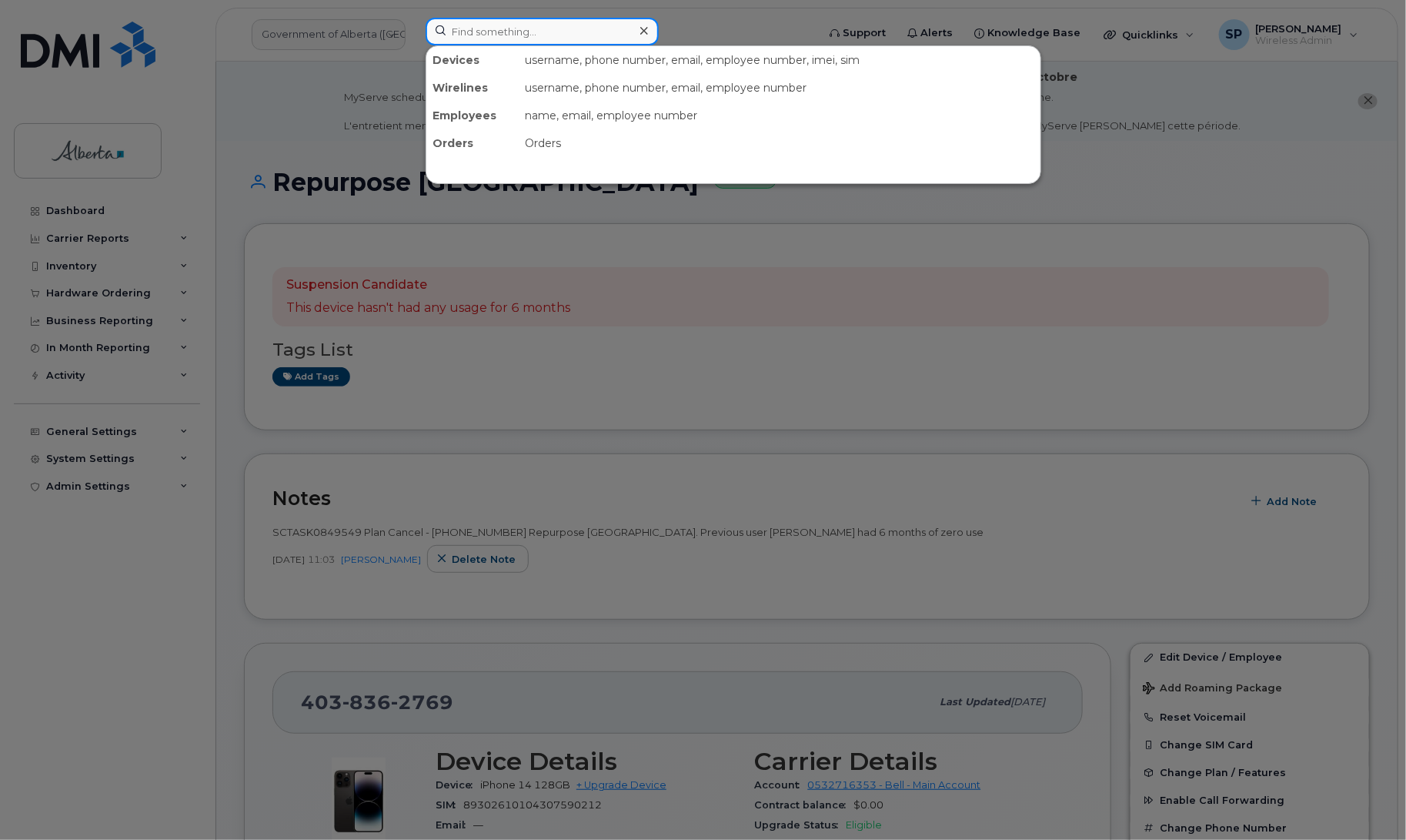
click at [564, 36] on input at bounding box center [542, 31] width 233 height 27
paste input "4034667314"
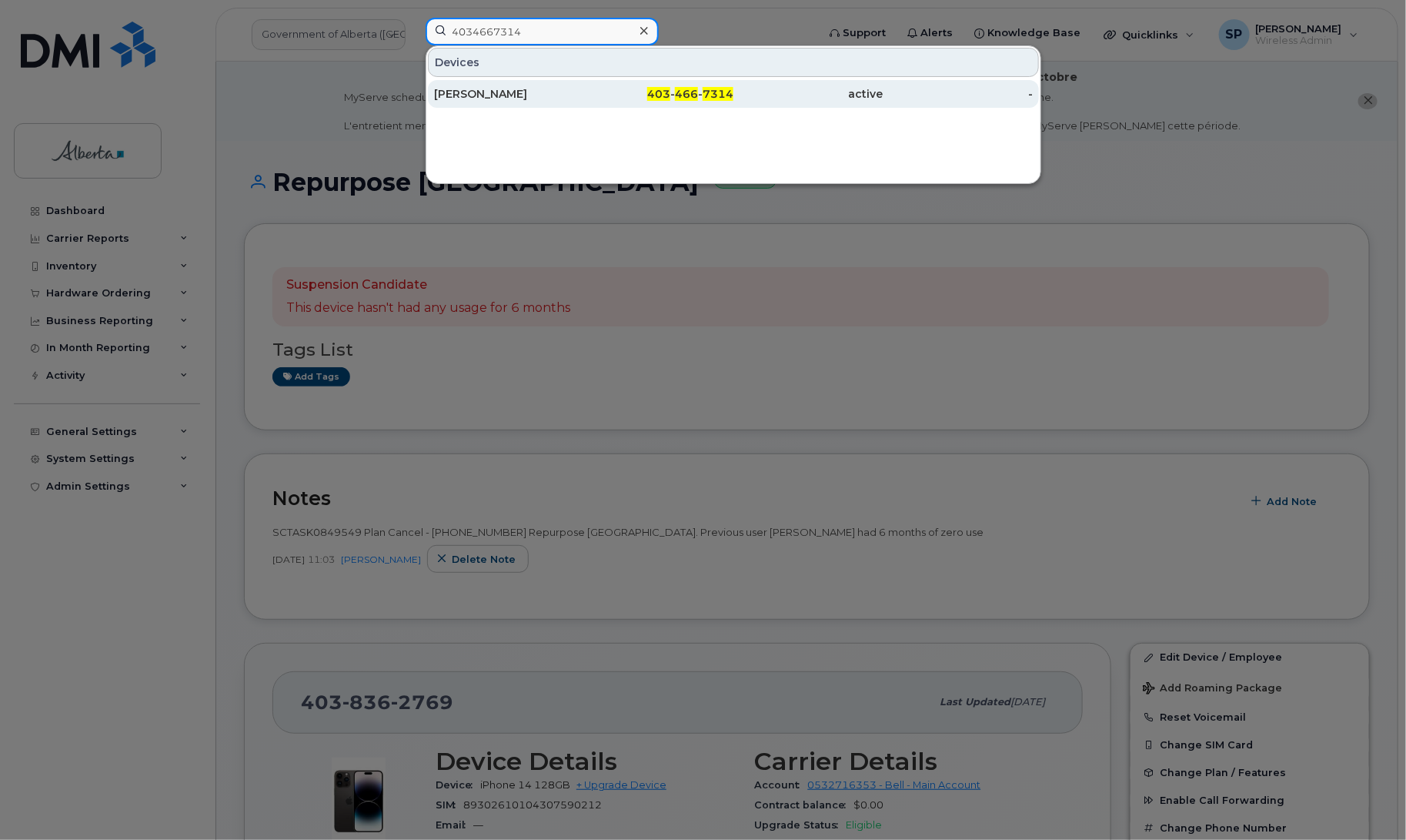
type input "4034667314"
click at [536, 99] on div "Rocellie Rivera" at bounding box center [509, 93] width 150 height 16
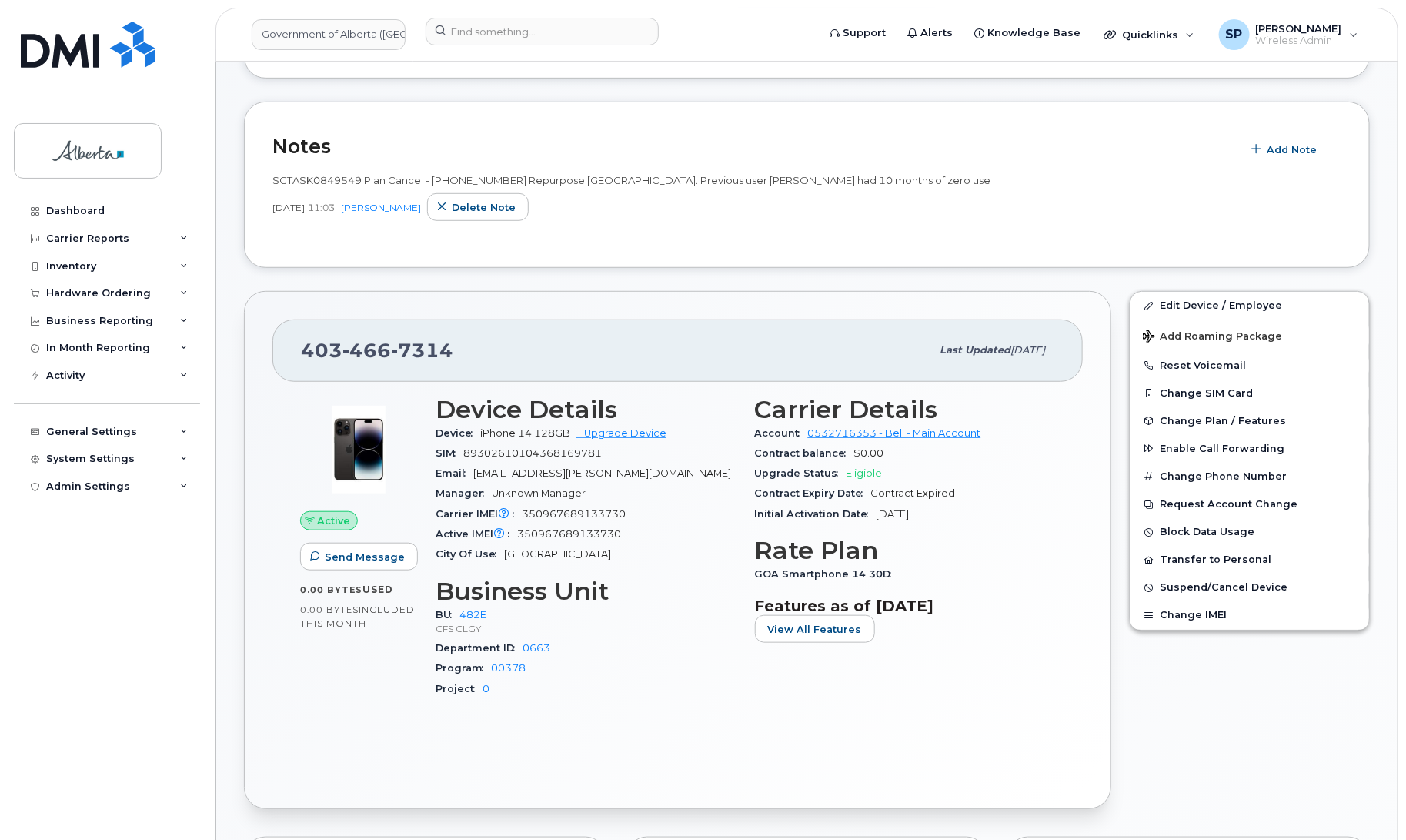
scroll to position [369, 0]
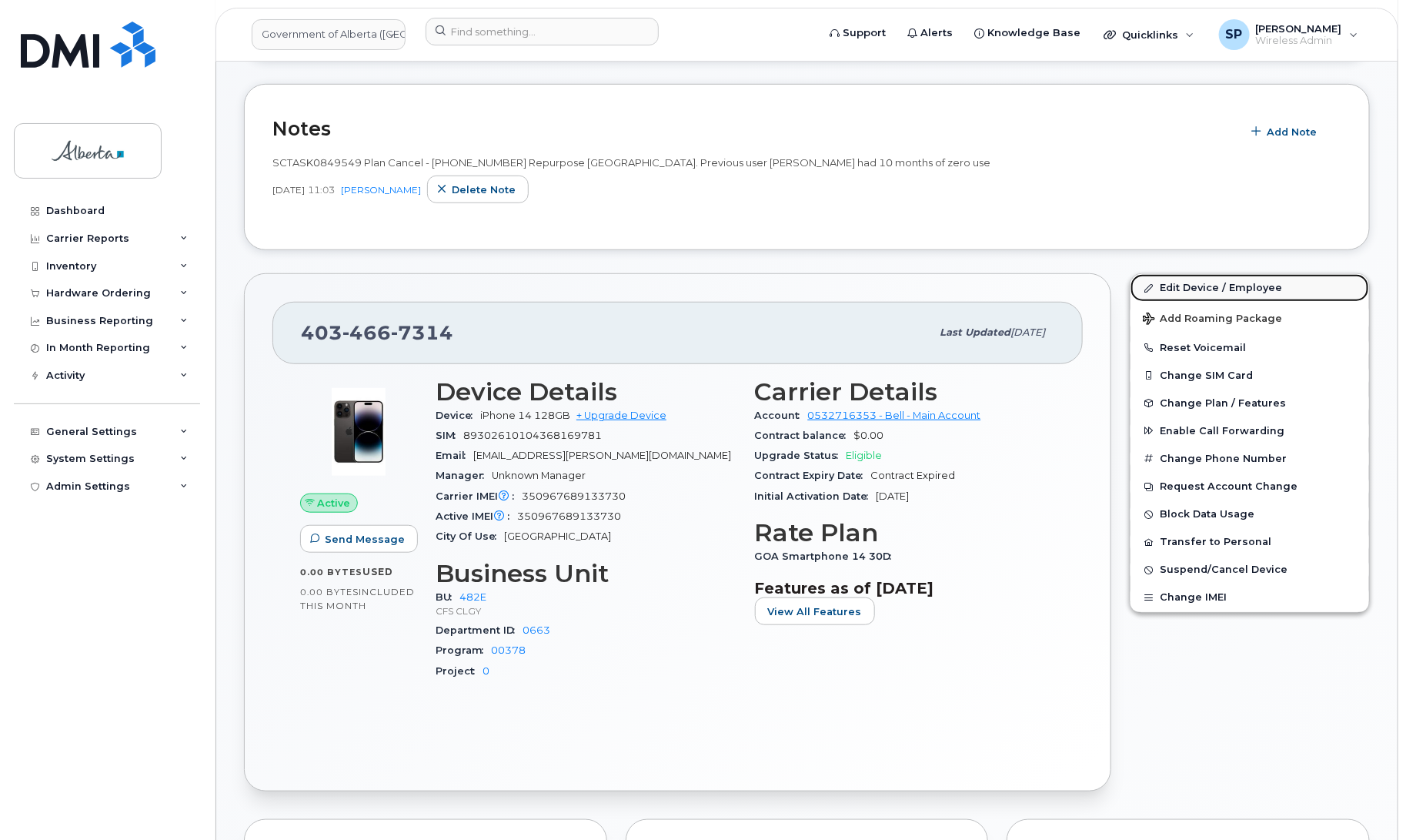
click at [1176, 285] on link "Edit Device / Employee" at bounding box center [1250, 288] width 239 height 27
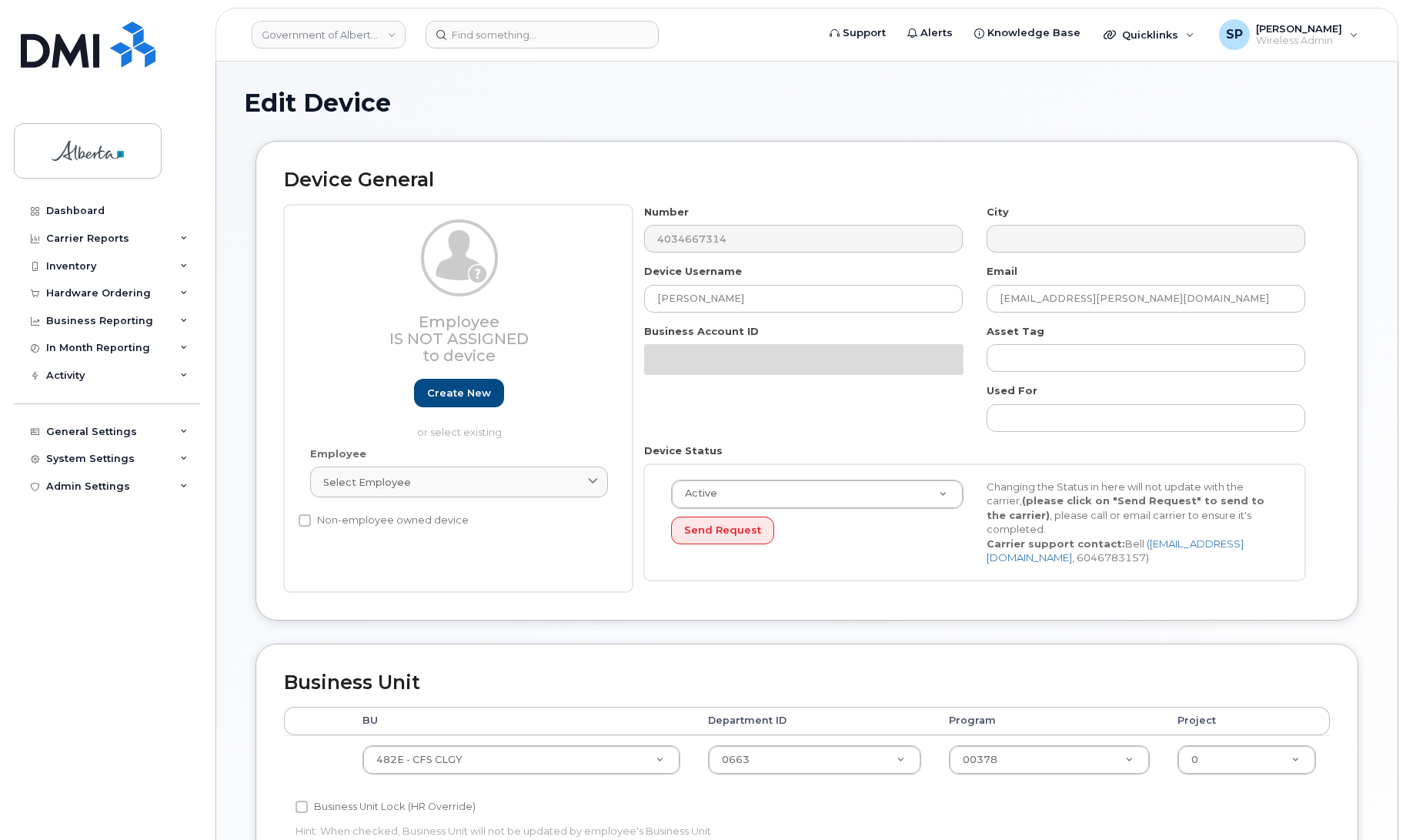
select select "4124490"
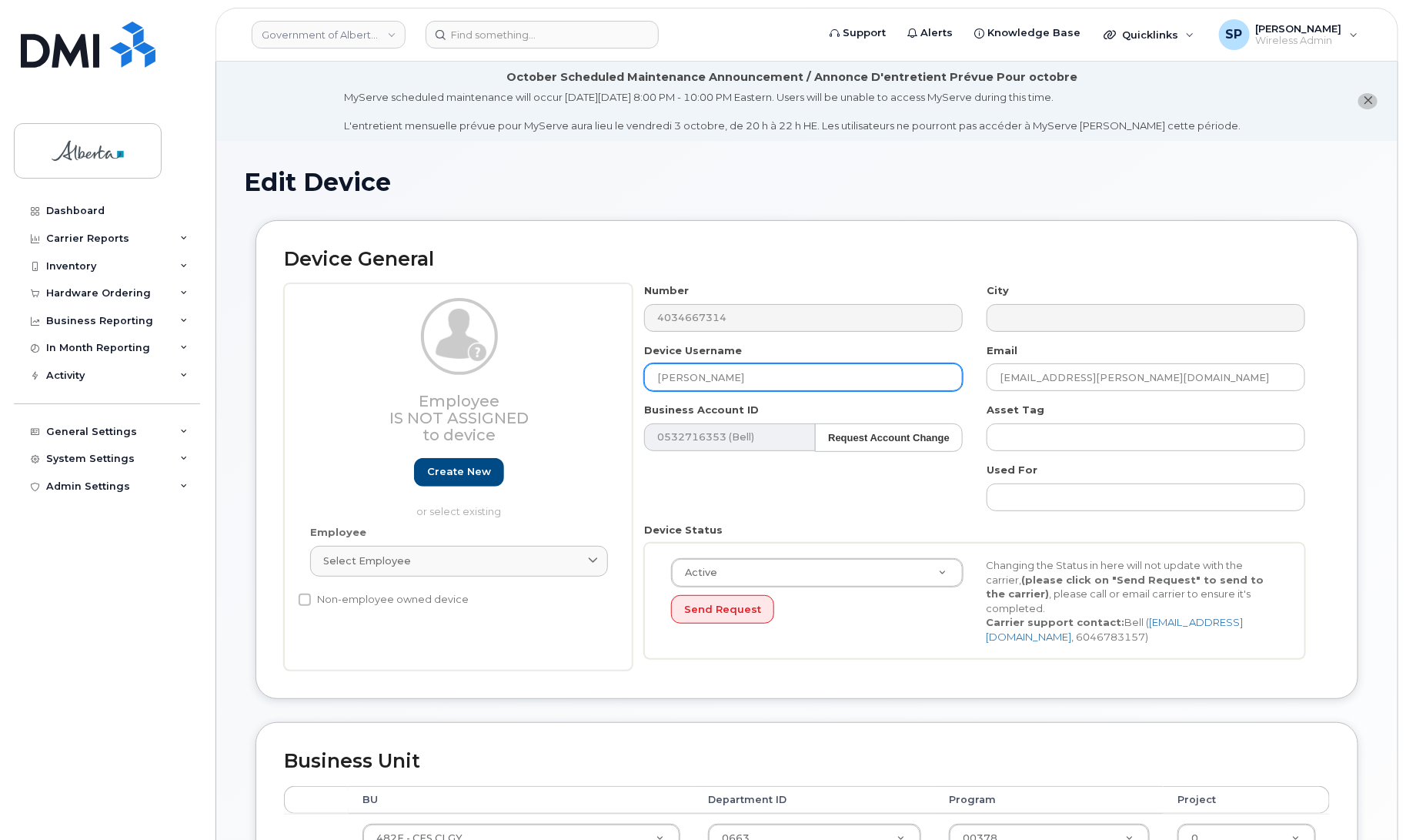
drag, startPoint x: 745, startPoint y: 377, endPoint x: 578, endPoint y: 395, distance: 168.0
click at [578, 395] on div "Employee Is not assigned to device Create new or select existing Employee Selec…" at bounding box center [807, 476] width 1046 height 387
type input "Repurpose [GEOGRAPHIC_DATA]"
drag, startPoint x: 1139, startPoint y: 369, endPoint x: 951, endPoint y: 372, distance: 188.0
click at [951, 372] on div "Number 4034667314 City Device Username Repurpose [GEOGRAPHIC_DATA] Email [EMAIL…" at bounding box center [975, 476] width 685 height 387
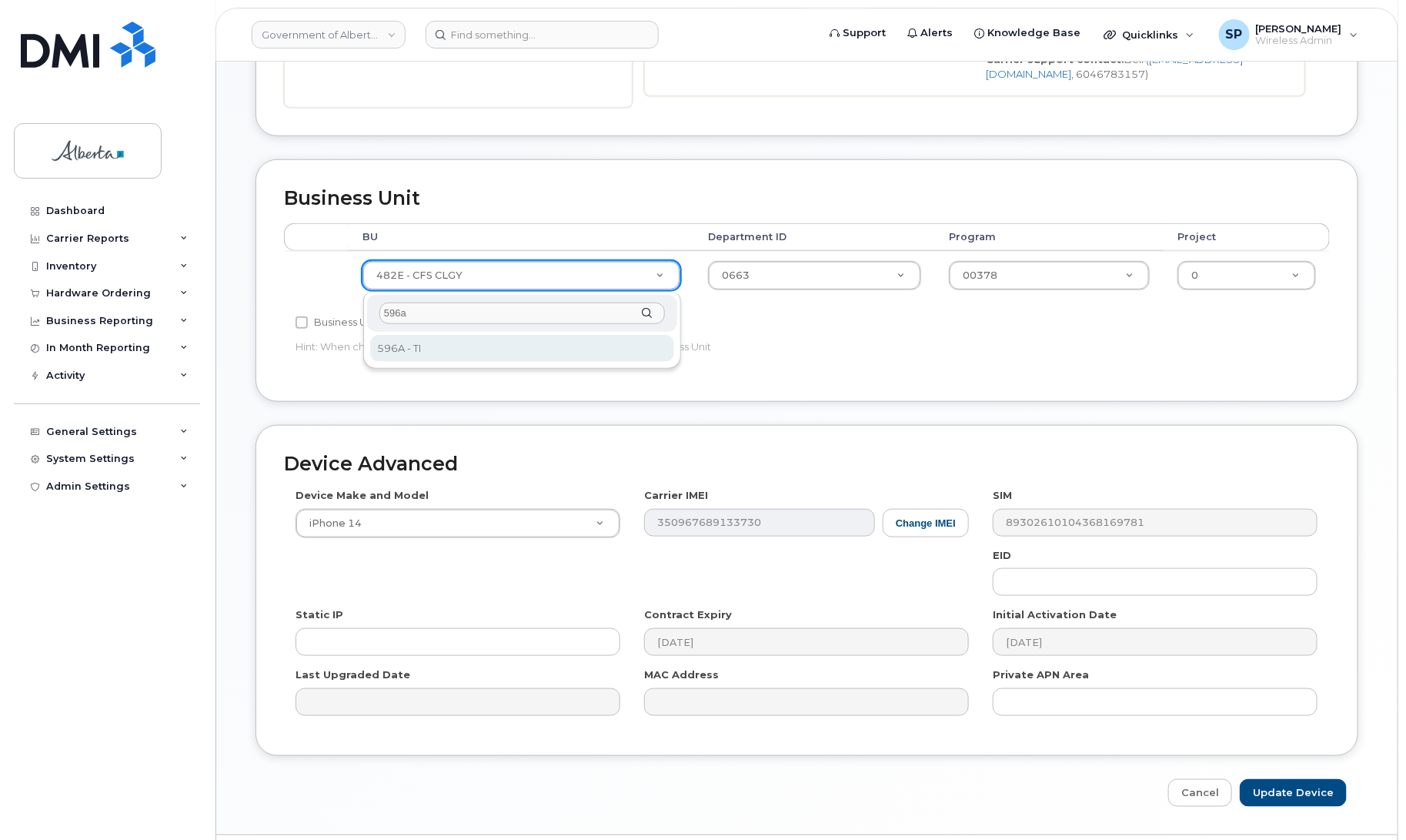
type input "596a"
select select "4797729"
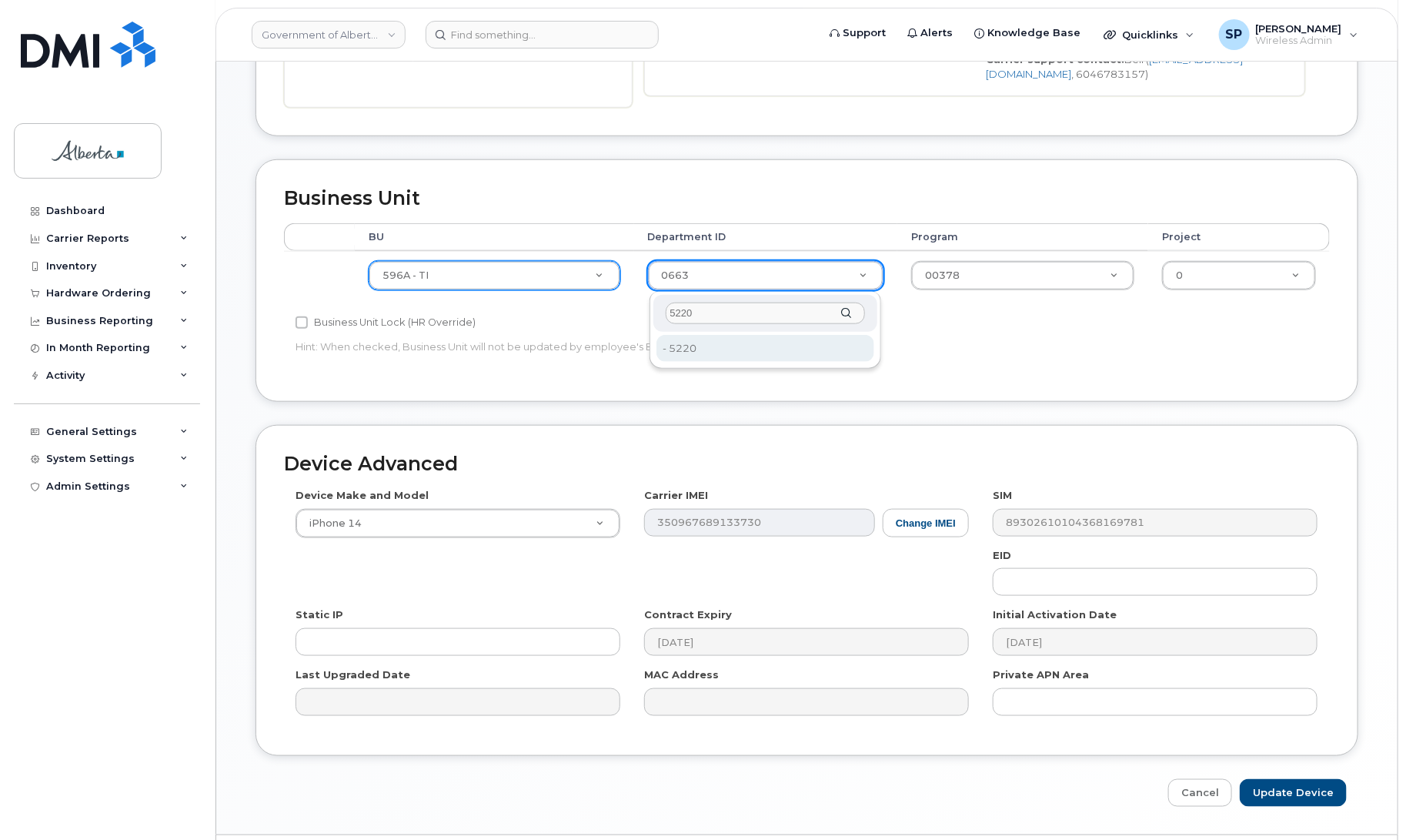
type input "5220"
type input "4802987"
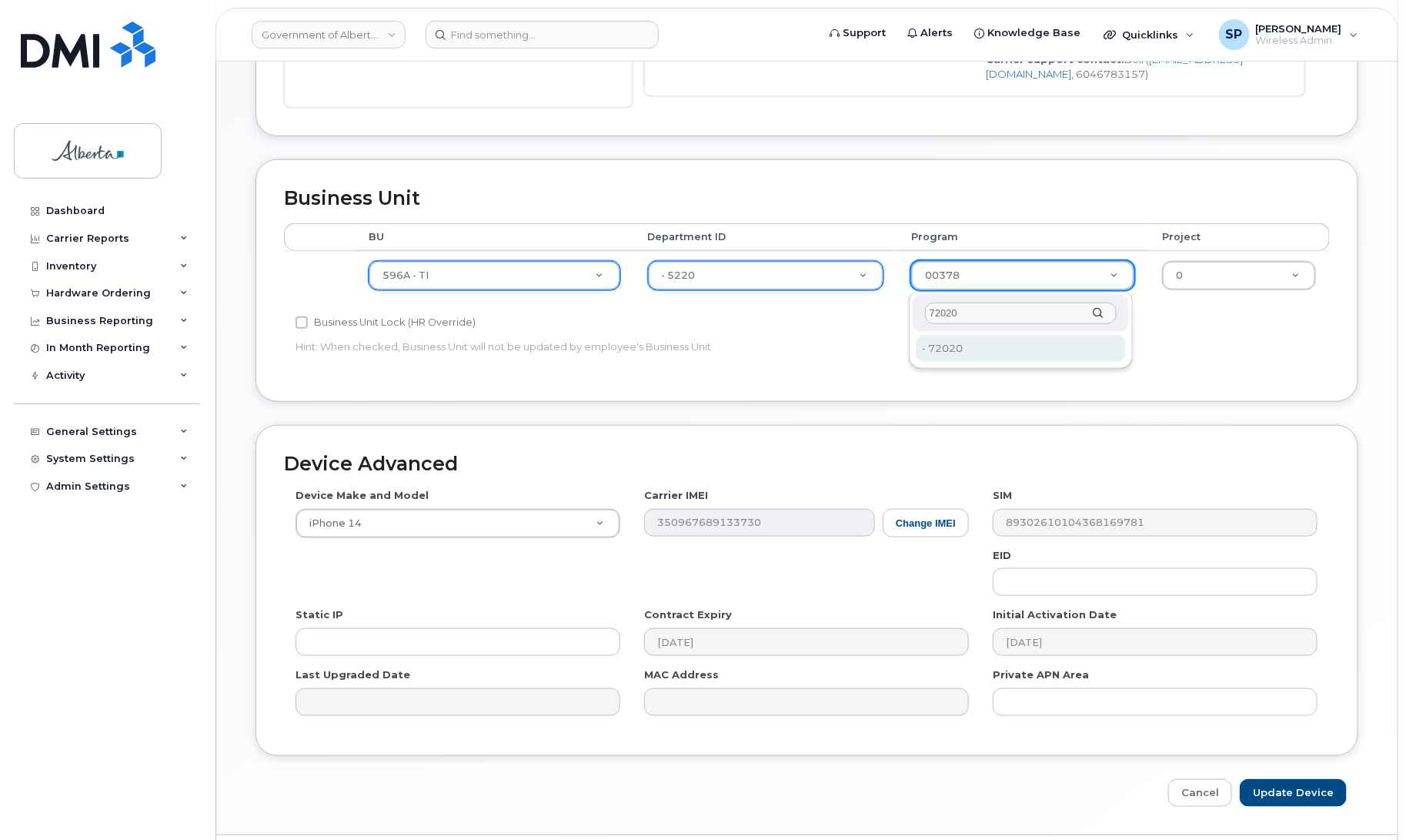
type input "72020"
type input "4803008"
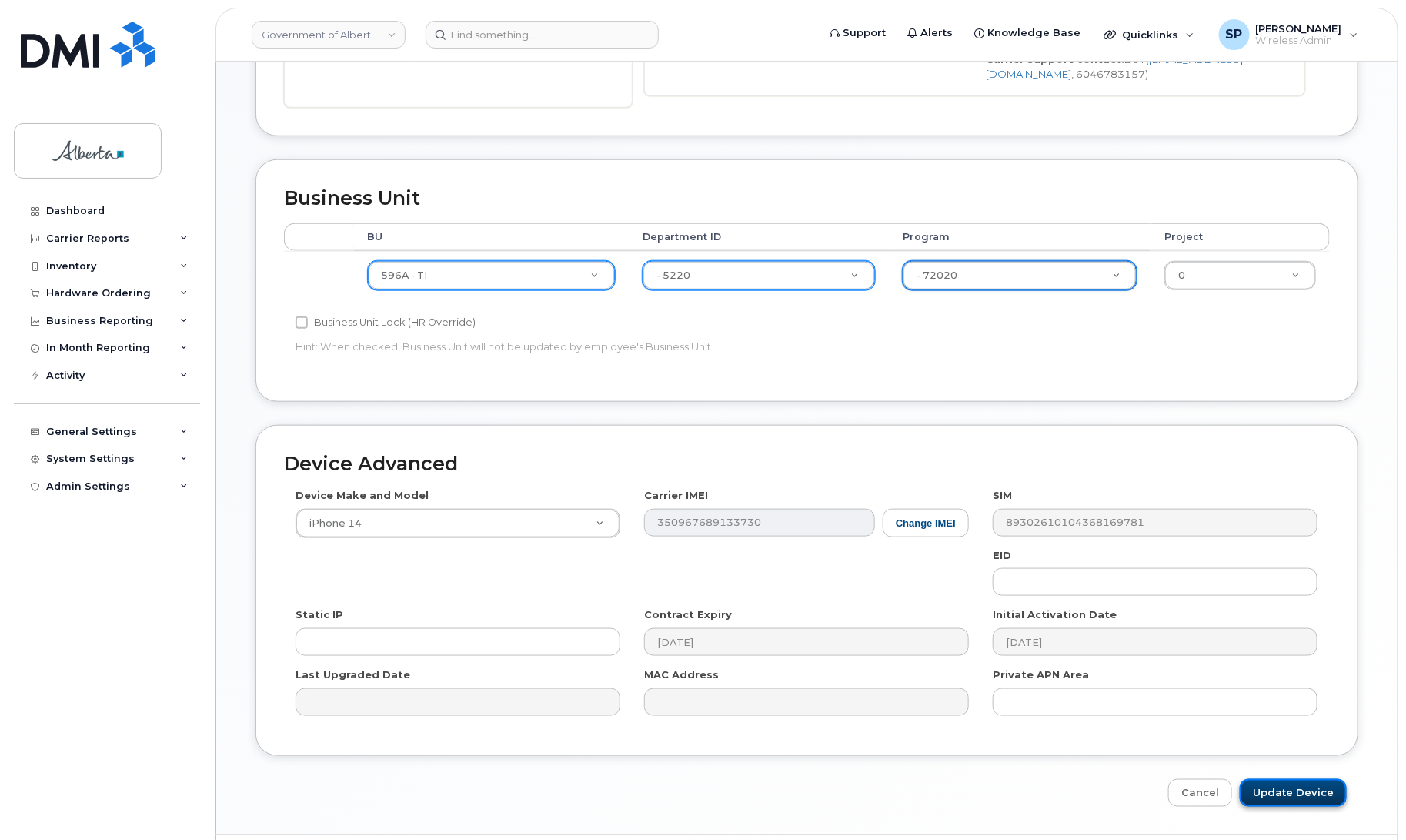
click at [1306, 793] on input "Update Device" at bounding box center [1293, 792] width 107 height 28
type input "Saving..."
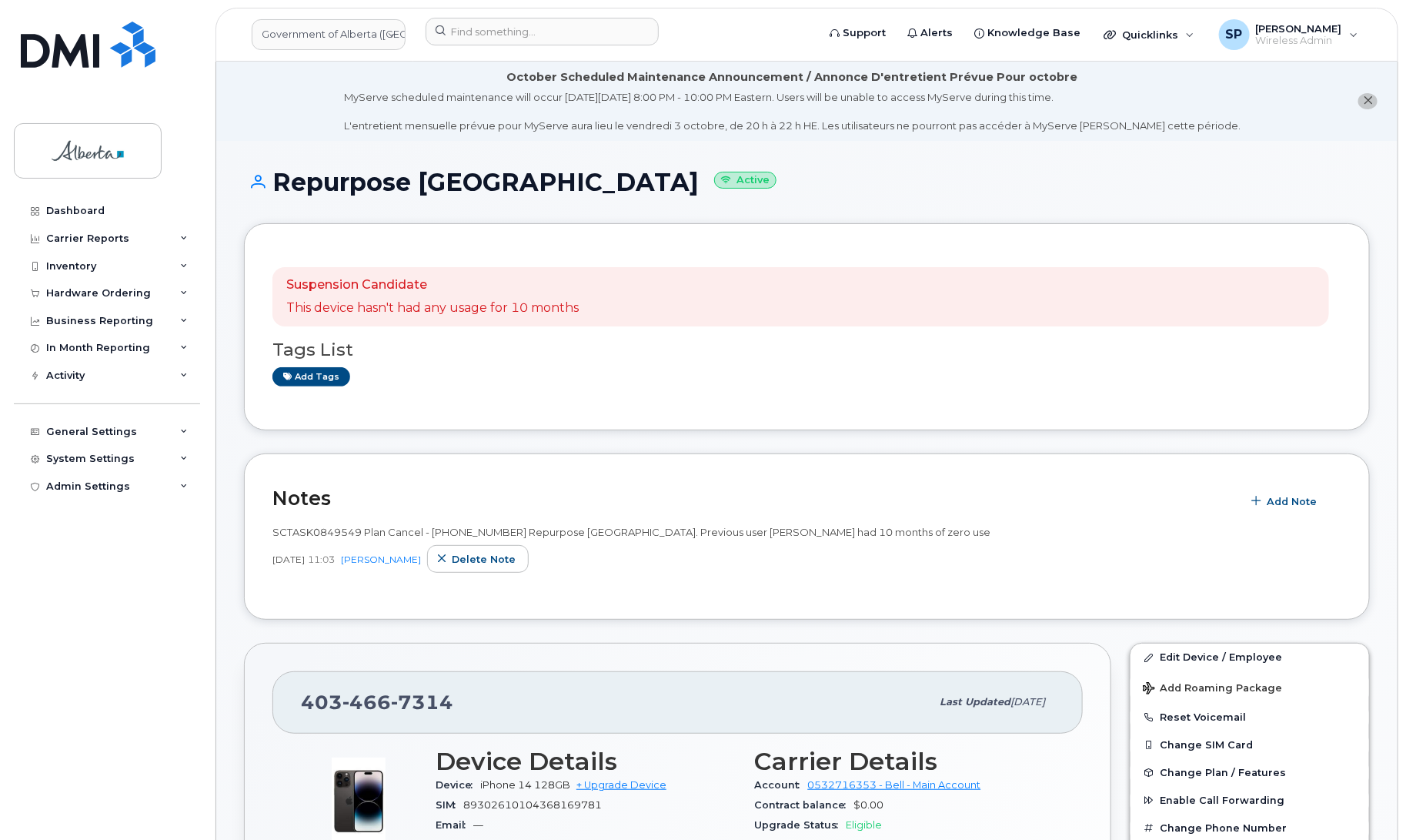
click at [129, 782] on div "Dashboard Carrier Reports Monthly Billing Data Daily Data Pooling Data Behavior…" at bounding box center [109, 507] width 190 height 620
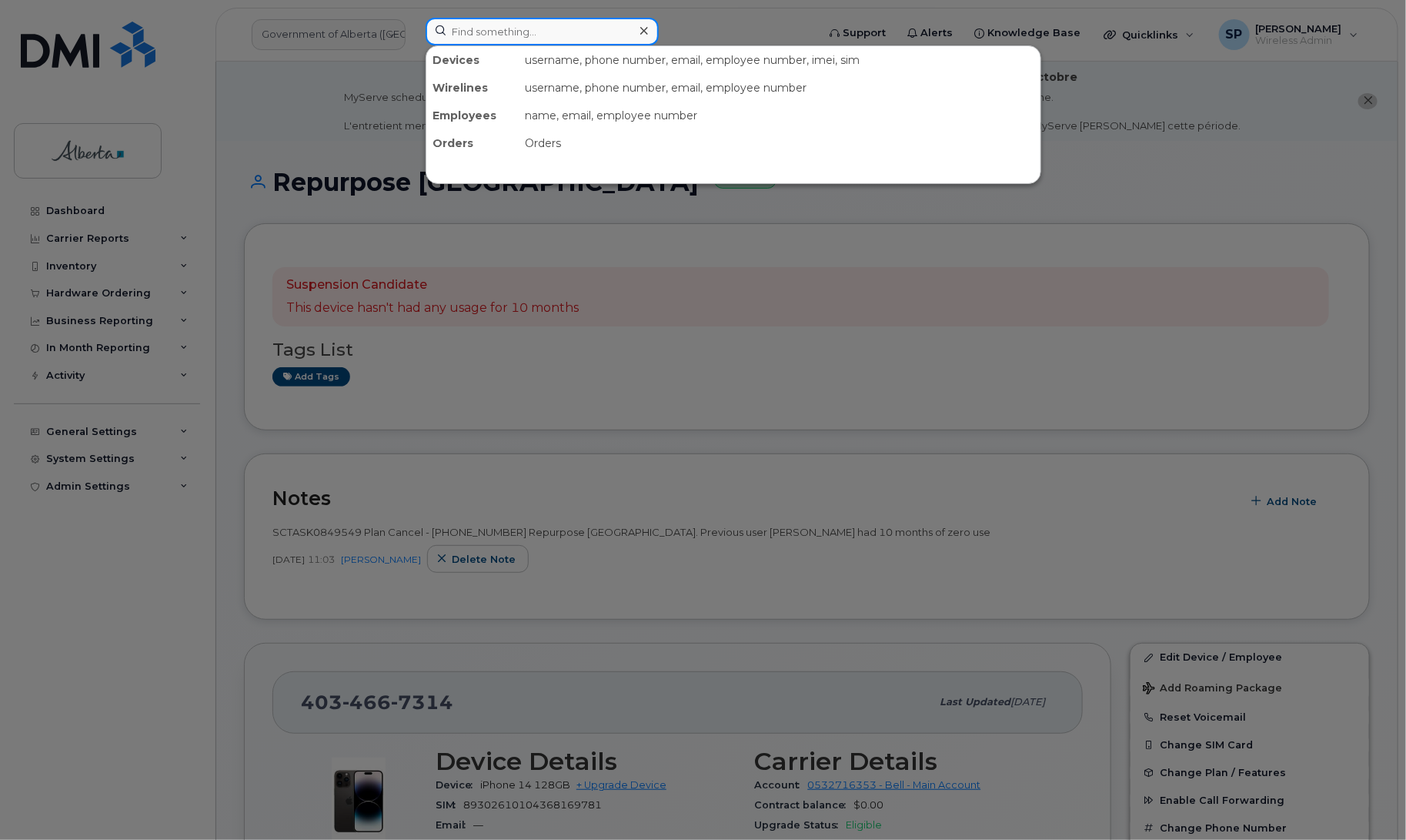
click at [522, 31] on input at bounding box center [542, 31] width 233 height 27
paste input "4034639378"
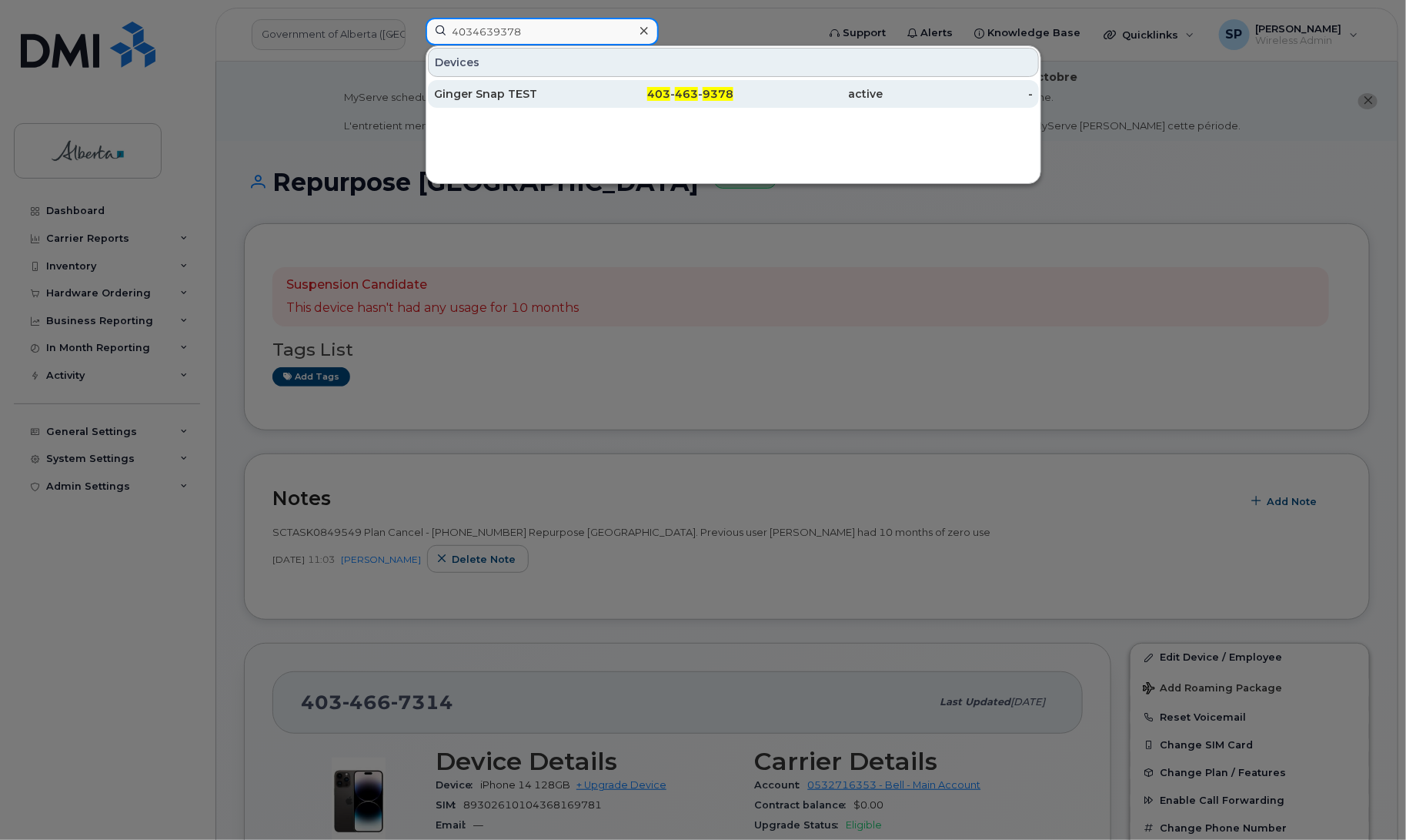
type input "4034639378"
click at [514, 98] on div "Ginger Snap TEST" at bounding box center [509, 93] width 150 height 16
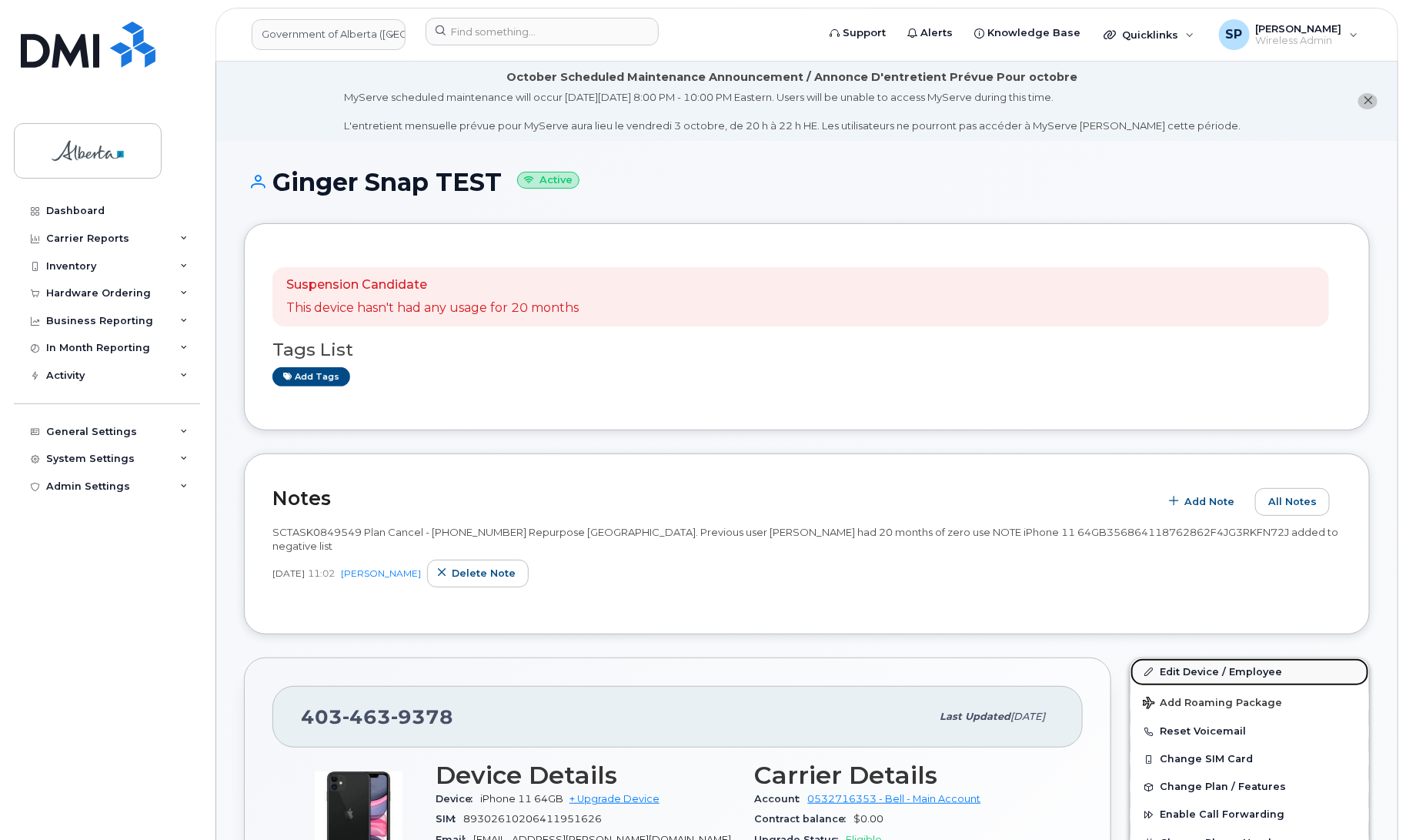
click at [1225, 659] on link "Edit Device / Employee" at bounding box center [1250, 672] width 239 height 27
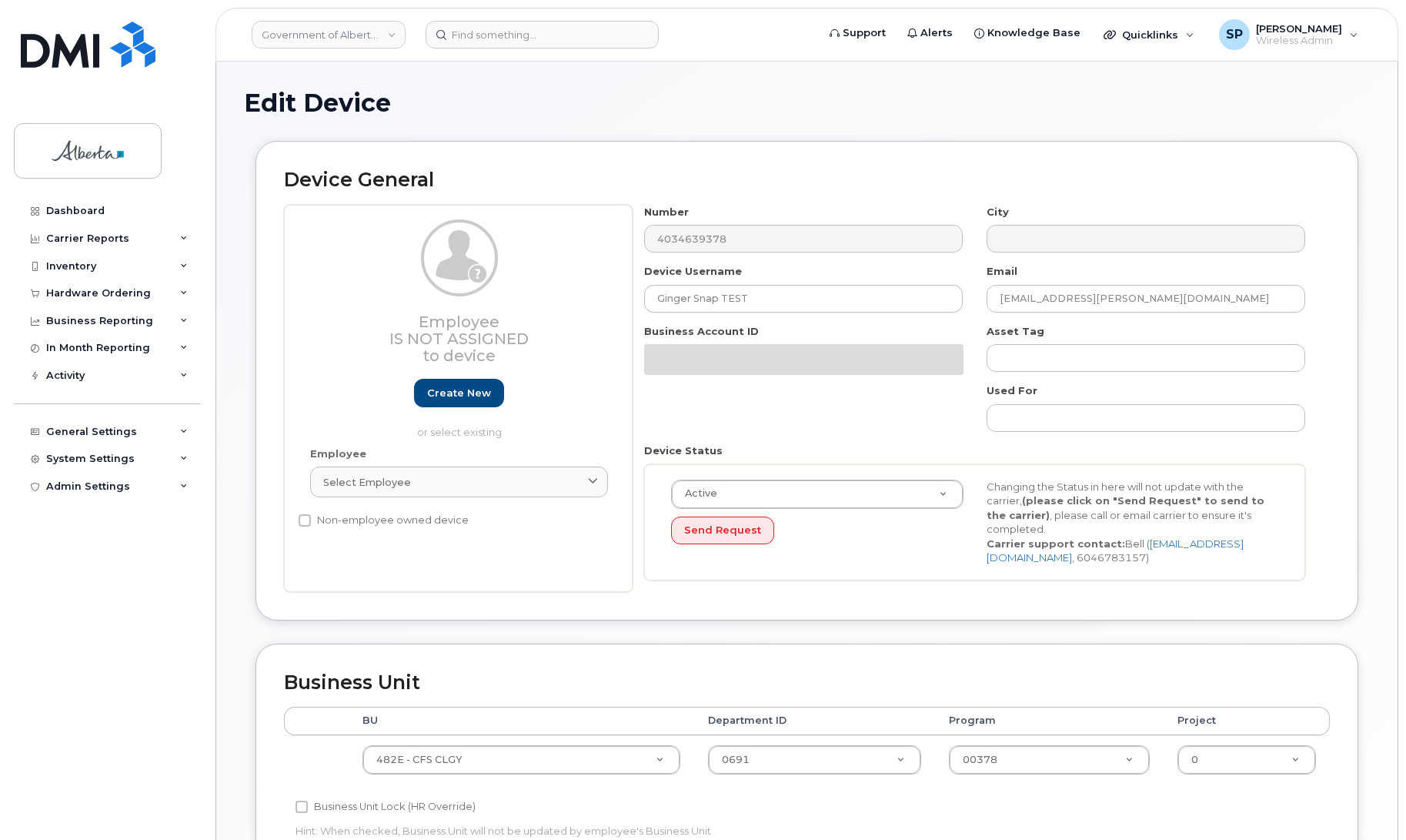
select select "4124490"
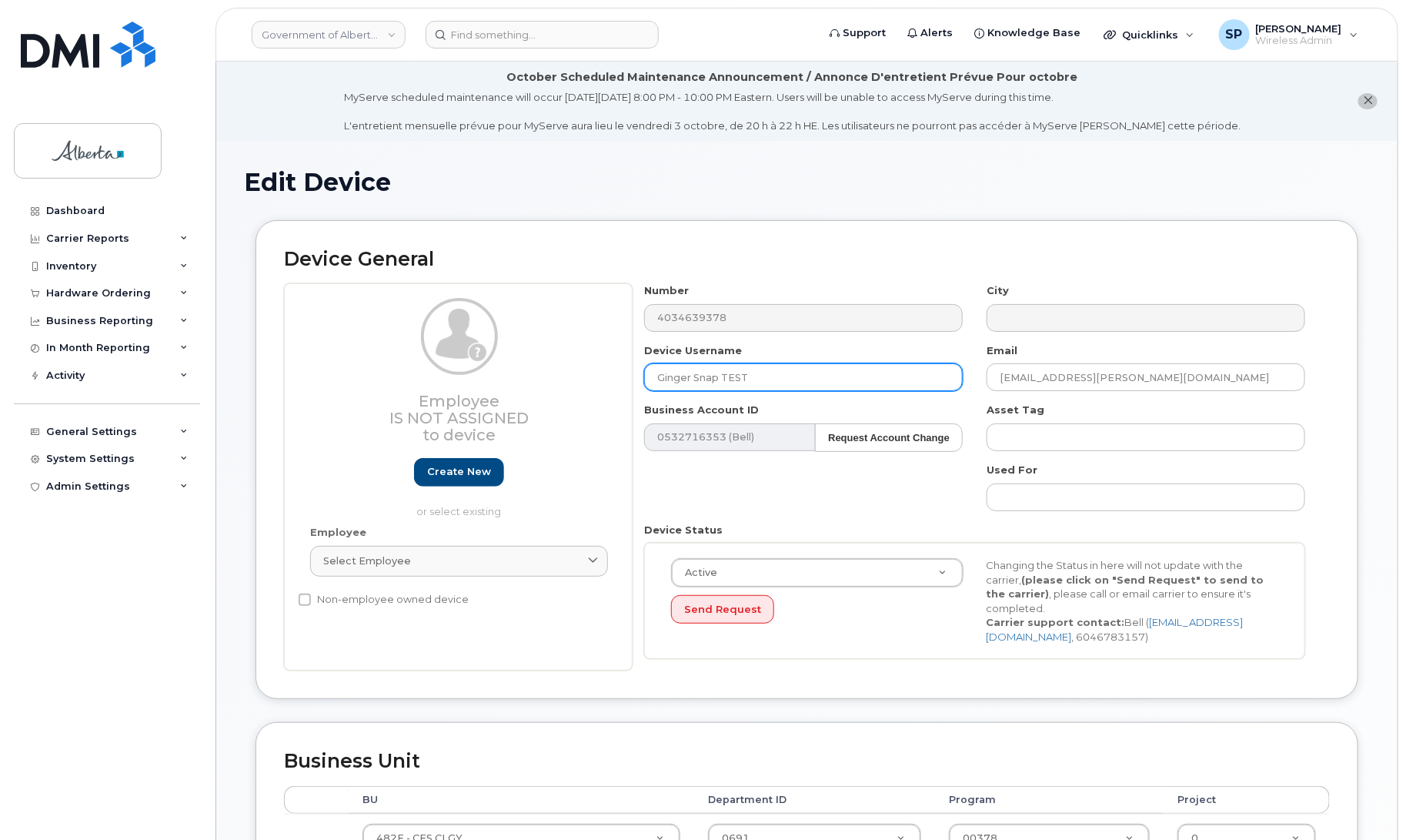
drag, startPoint x: 747, startPoint y: 378, endPoint x: 443, endPoint y: 357, distance: 304.7
click at [443, 357] on div "Employee Is not assigned to device Create new or select existing Employee Selec…" at bounding box center [807, 476] width 1046 height 387
paste input "[PERSON_NAME]"
type input "[PERSON_NAME]"
drag, startPoint x: 1069, startPoint y: 379, endPoint x: 959, endPoint y: 373, distance: 110.2
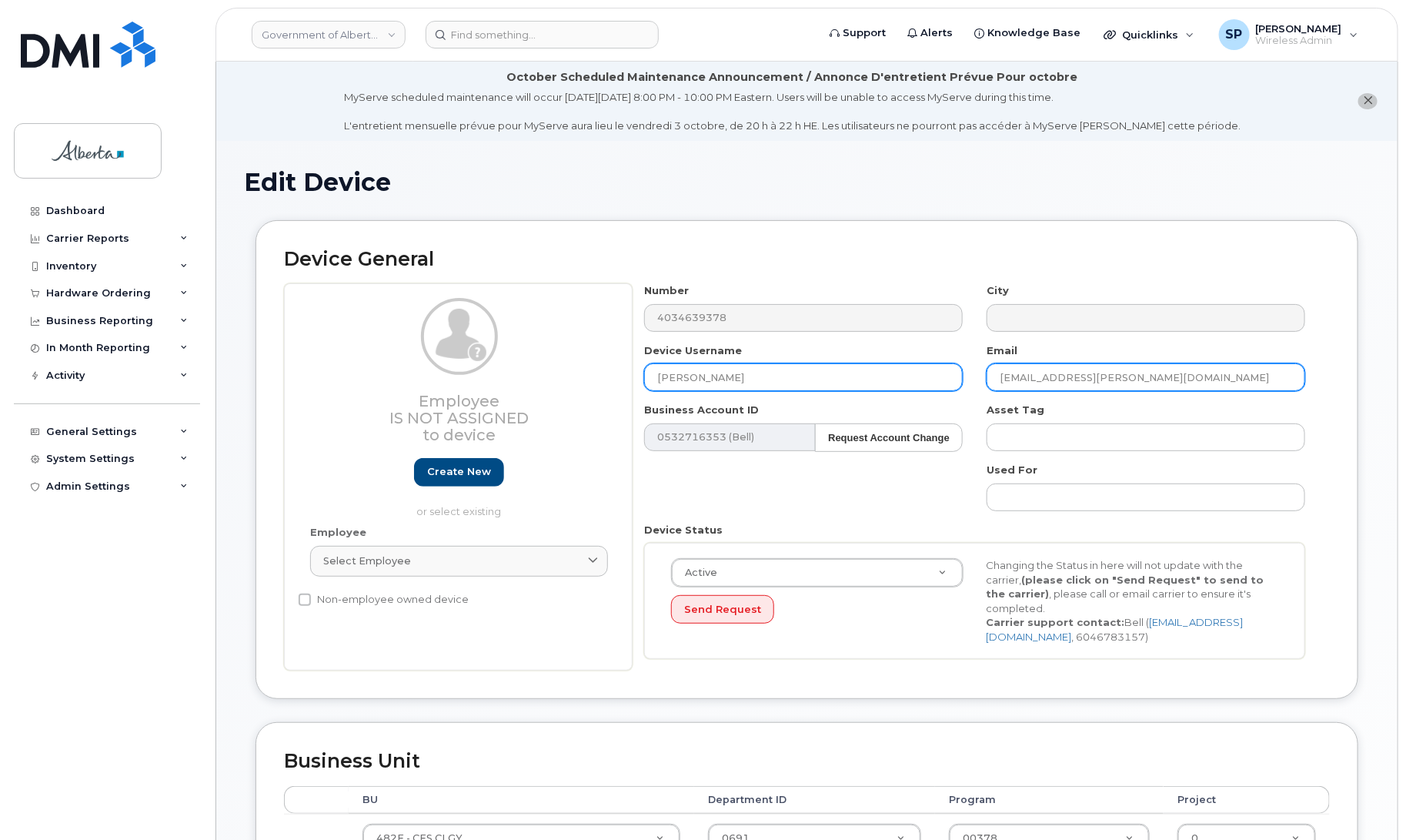
click at [959, 373] on div "Number 4034639378 City Device Username Julie Hahmo Email ginger.snapp@gov.ab.ca…" at bounding box center [975, 476] width 685 height 387
paste input "[PERSON_NAME]"
drag, startPoint x: 1029, startPoint y: 381, endPoint x: 1059, endPoint y: 387, distance: 30.6
click at [1029, 379] on input "Julie Hahmo@gov.ab.ca" at bounding box center [1145, 377] width 319 height 27
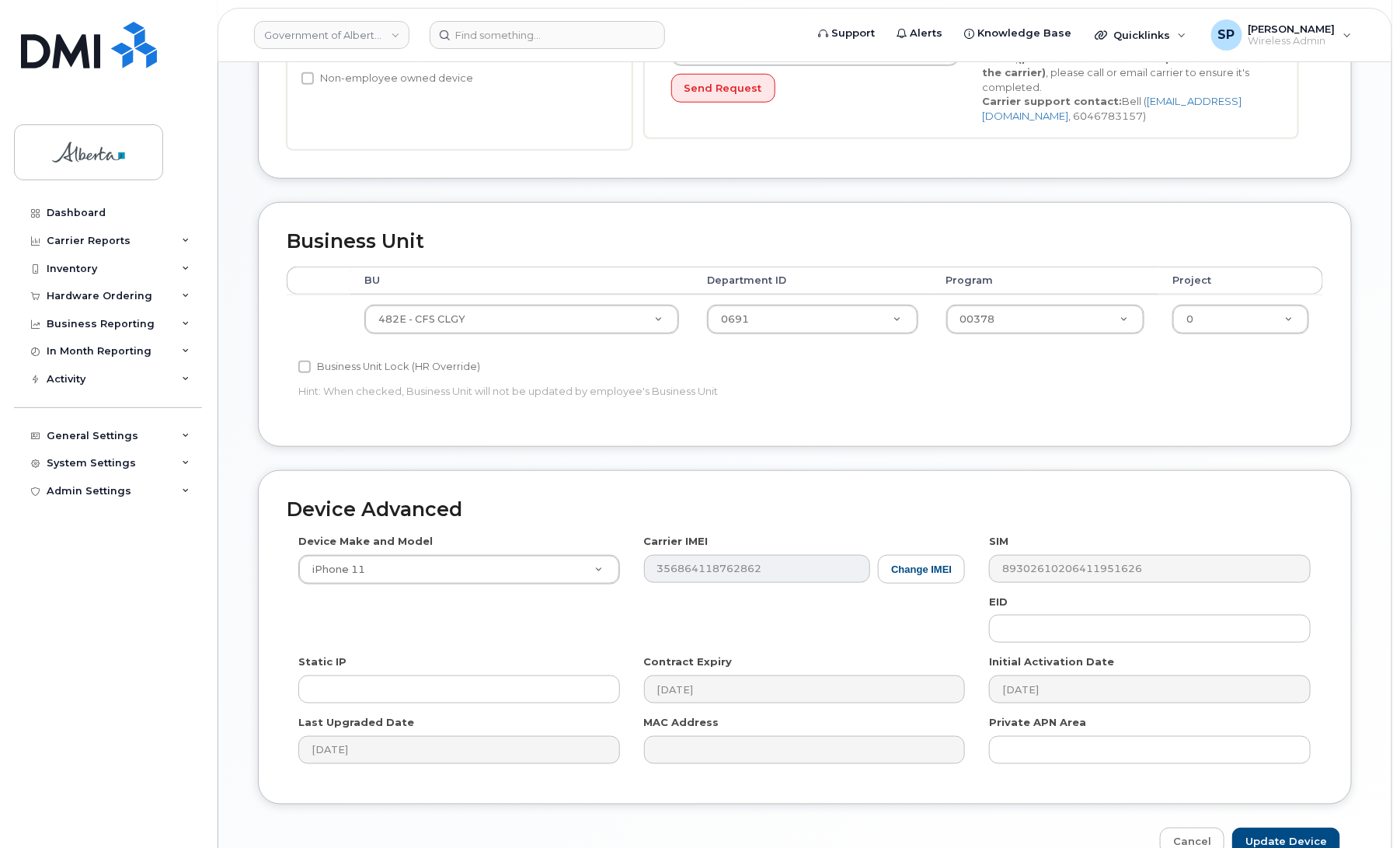
scroll to position [538, 0]
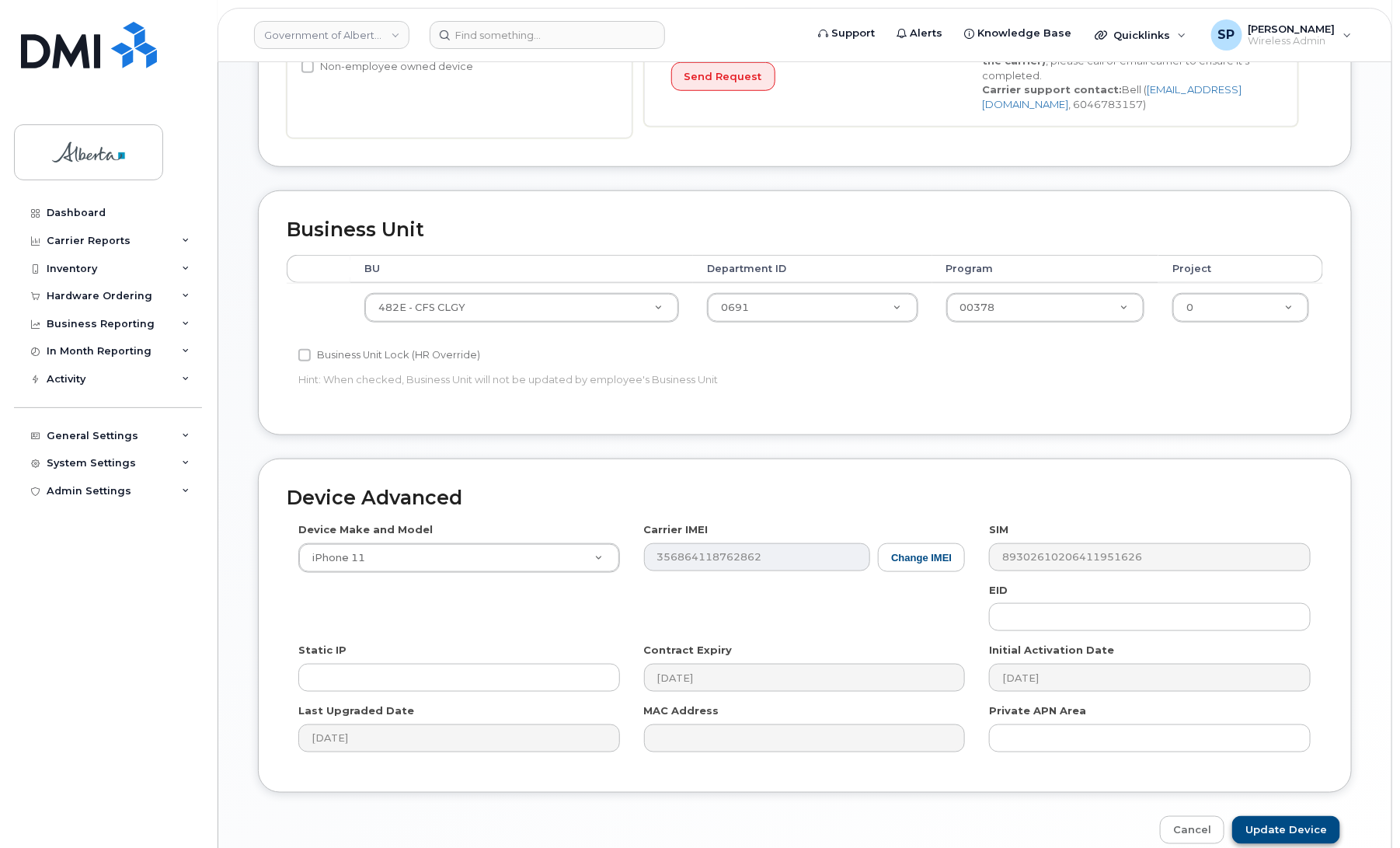
type input "[PERSON_NAME][EMAIL_ADDRESS][DOMAIN_NAME]"
click at [1262, 820] on input "Update Device" at bounding box center [1286, 830] width 108 height 29
type input "Saving..."
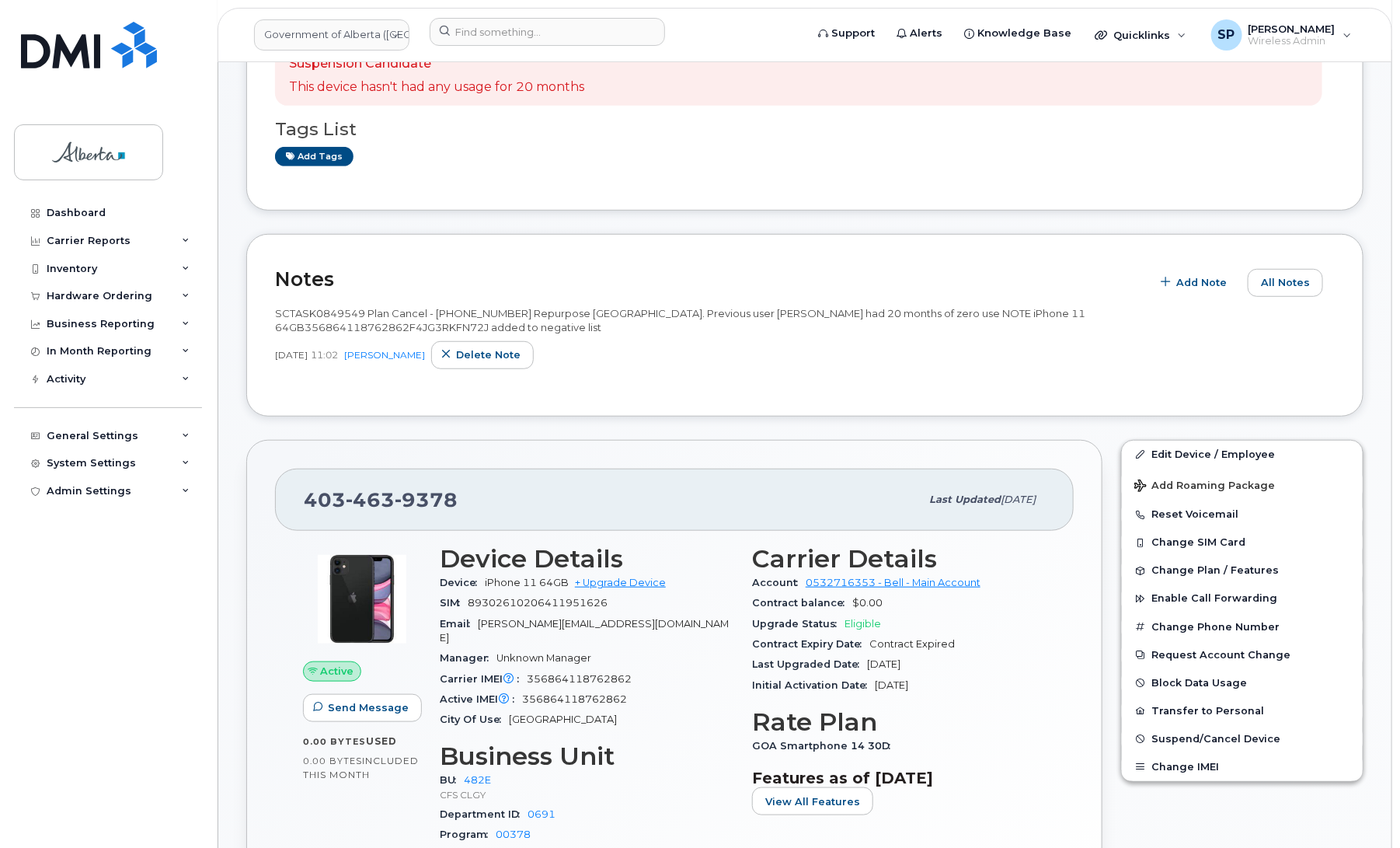
scroll to position [360, 0]
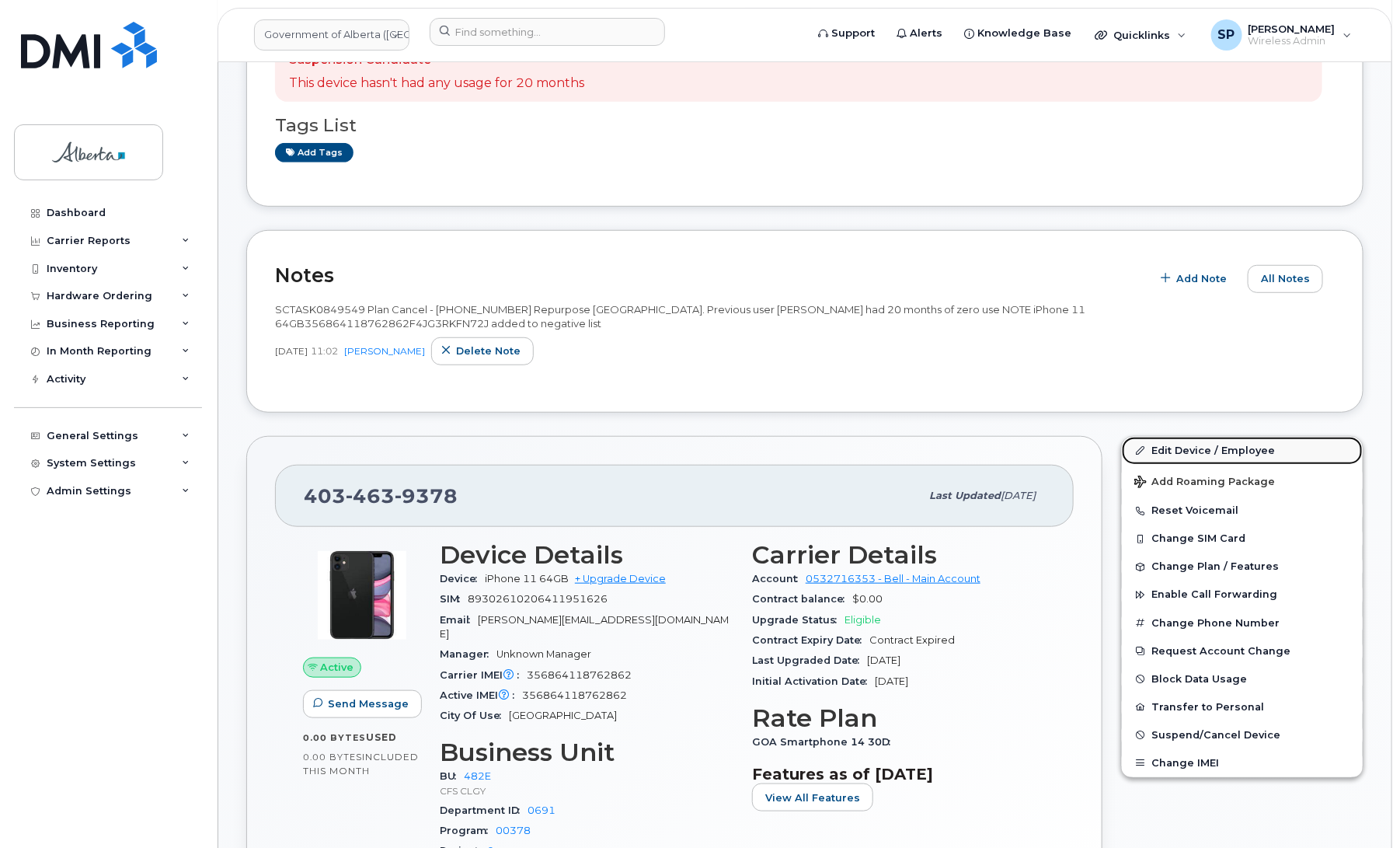
click at [1170, 436] on link "Edit Device / Employee" at bounding box center [1242, 450] width 241 height 28
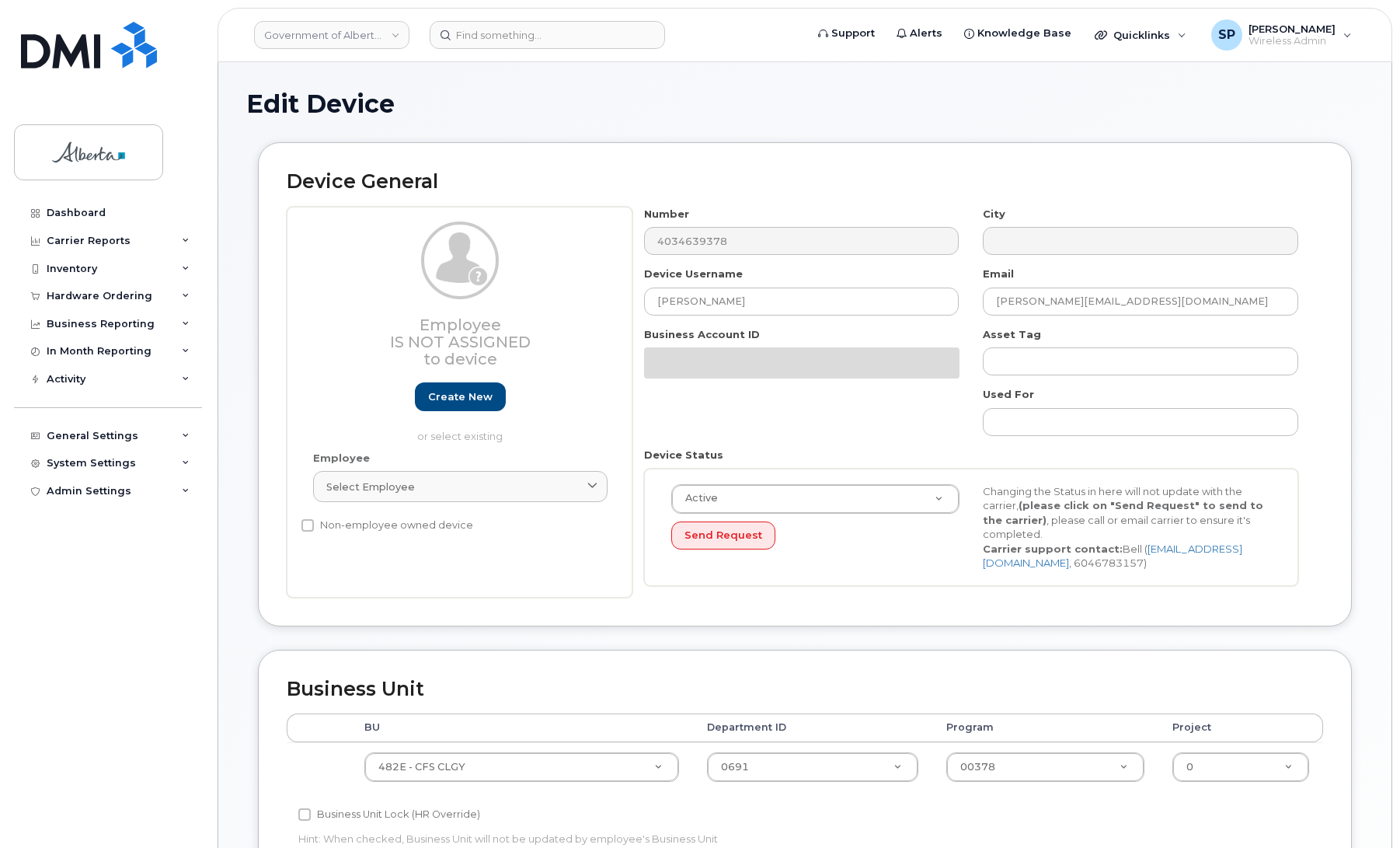
select select "4124490"
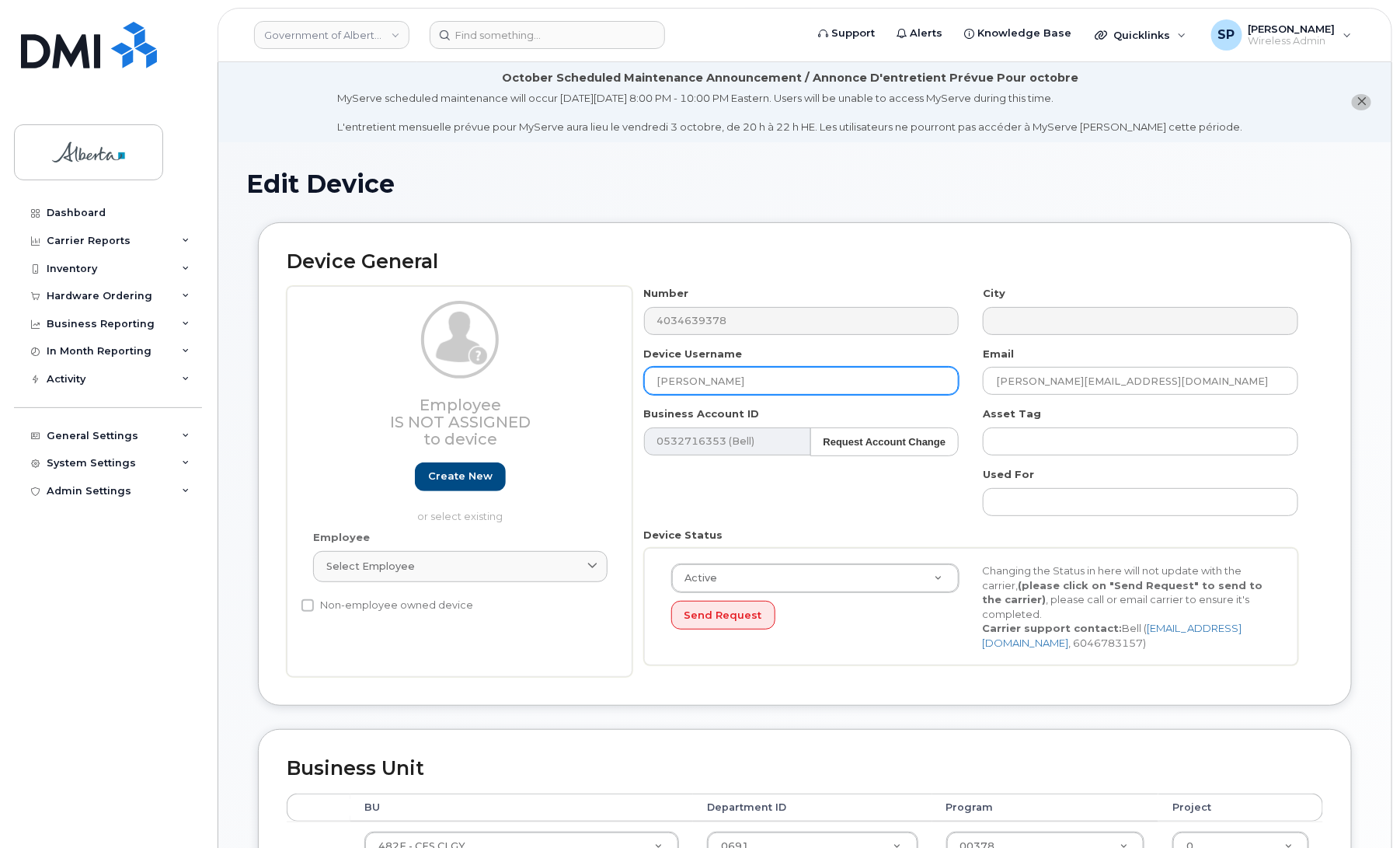
drag, startPoint x: 736, startPoint y: 383, endPoint x: 557, endPoint y: 369, distance: 179.5
click at [568, 369] on div "Employee Is not assigned to device Create new or select existing Employee Selec…" at bounding box center [805, 481] width 1036 height 390
type input "Repurpose [GEOGRAPHIC_DATA]"
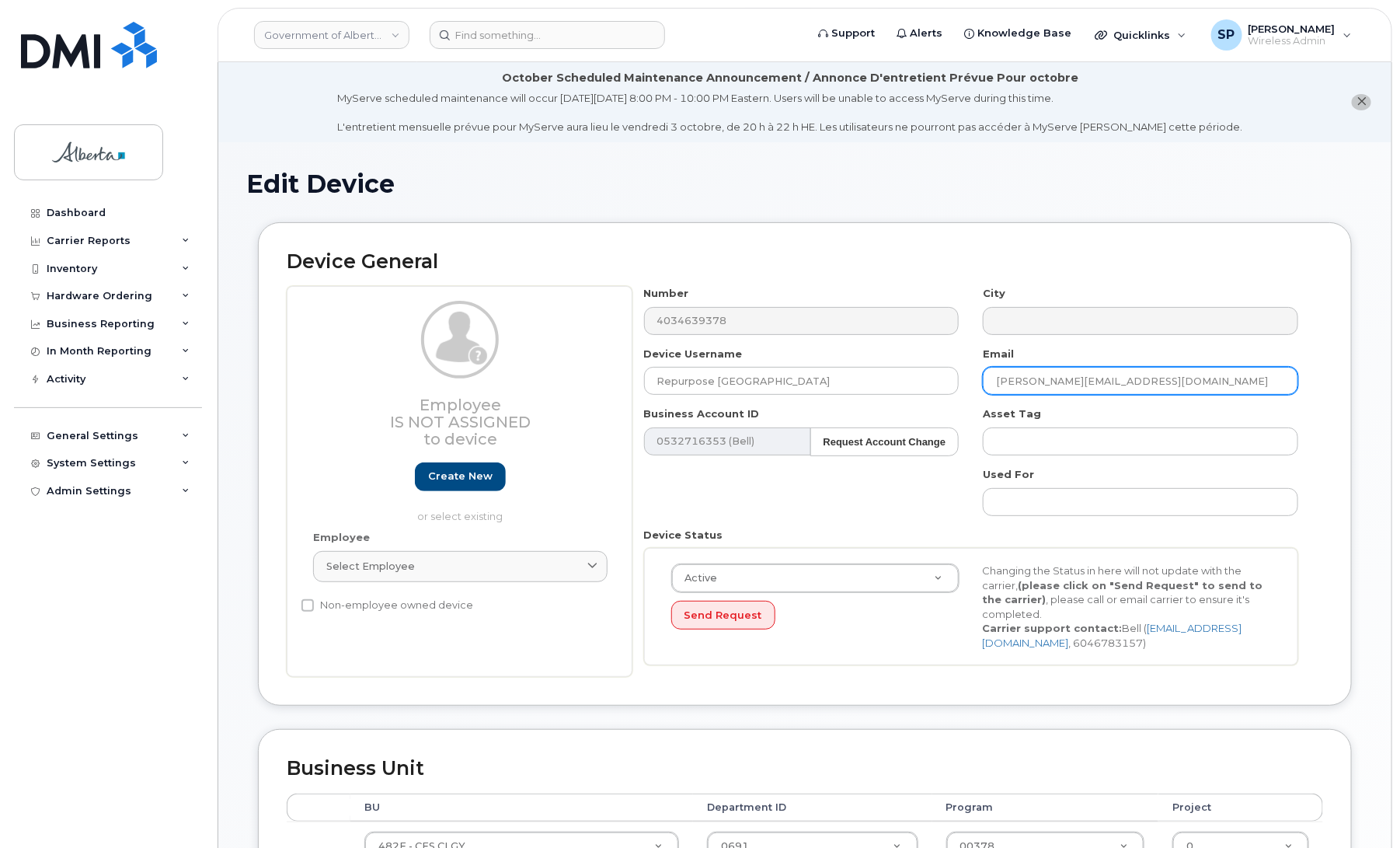
drag, startPoint x: 1137, startPoint y: 381, endPoint x: 979, endPoint y: 383, distance: 158.0
click at [979, 383] on div "Email [PERSON_NAME][EMAIL_ADDRESS][DOMAIN_NAME]" at bounding box center [1141, 370] width 340 height 49
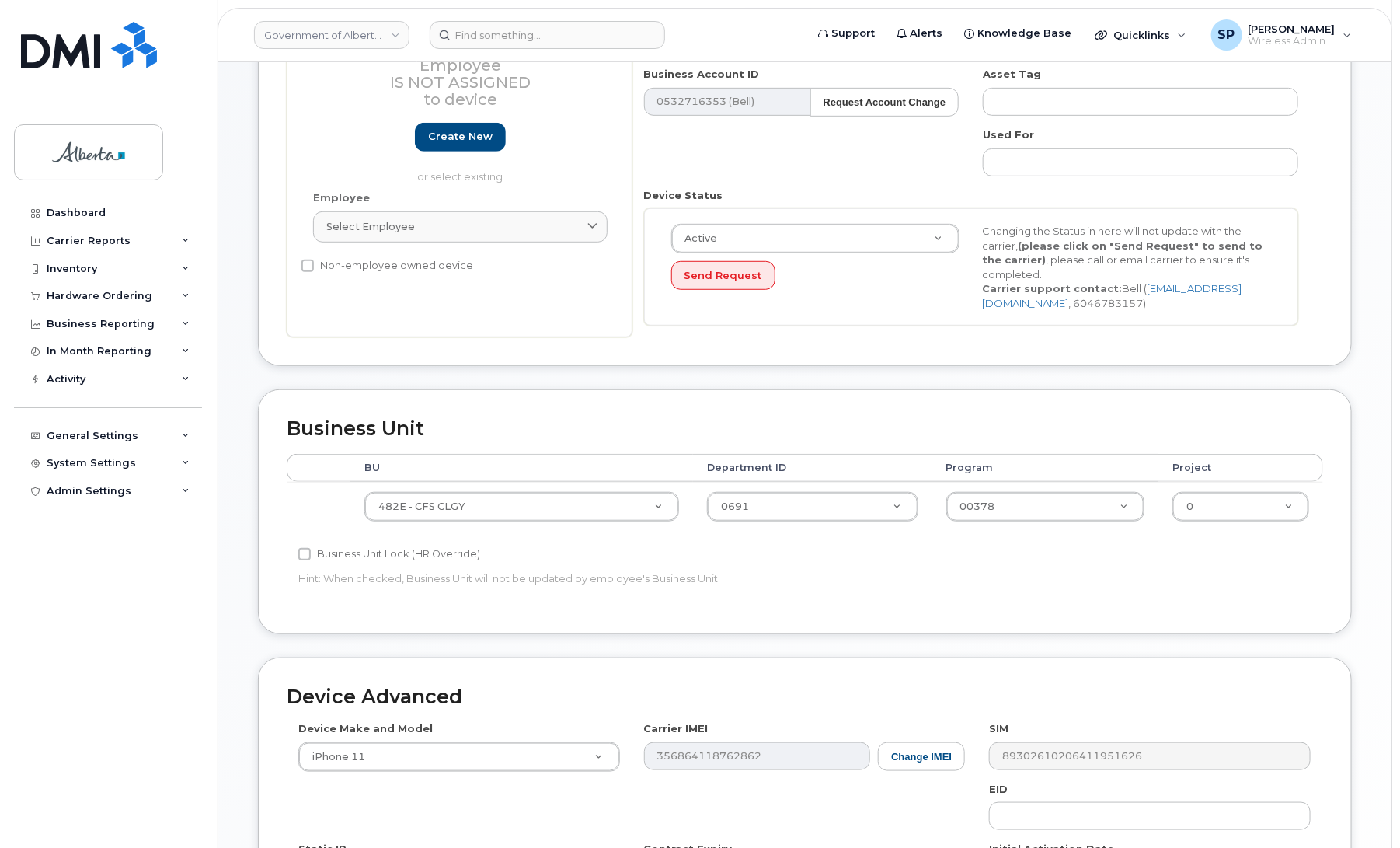
scroll to position [342, 0]
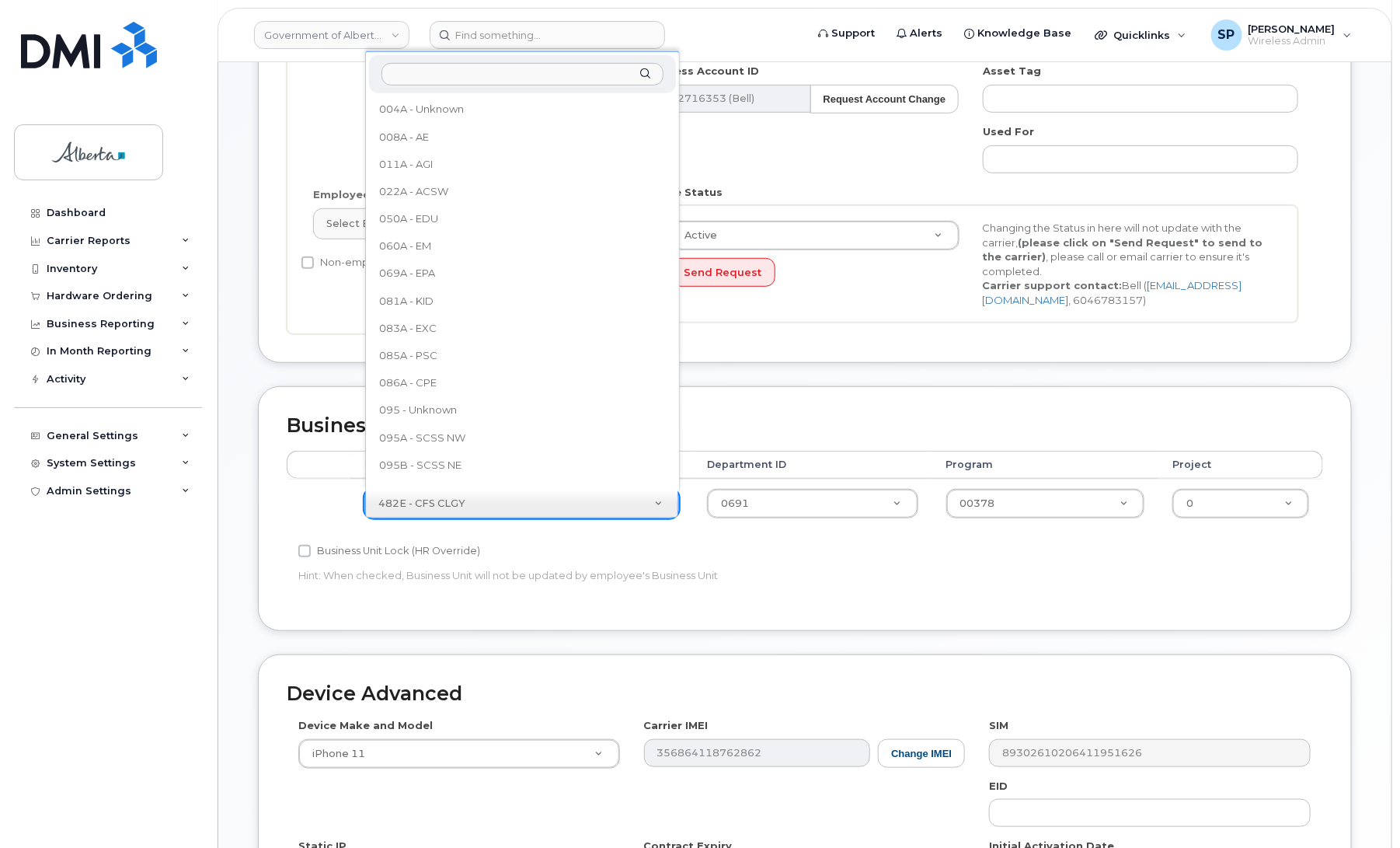
drag, startPoint x: 490, startPoint y: 509, endPoint x: 494, endPoint y: 518, distance: 9.8
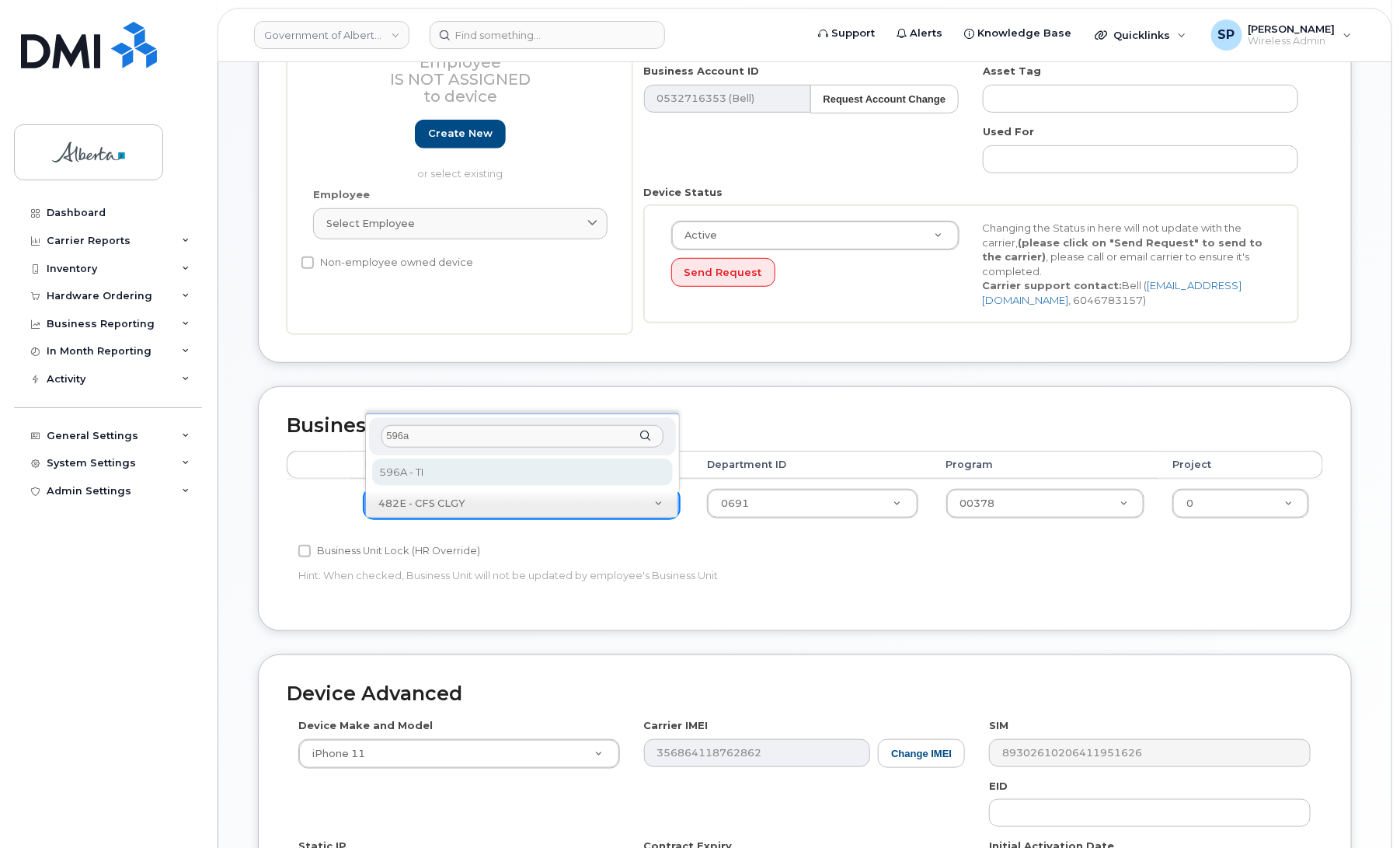
type input "596a"
select select "4797729"
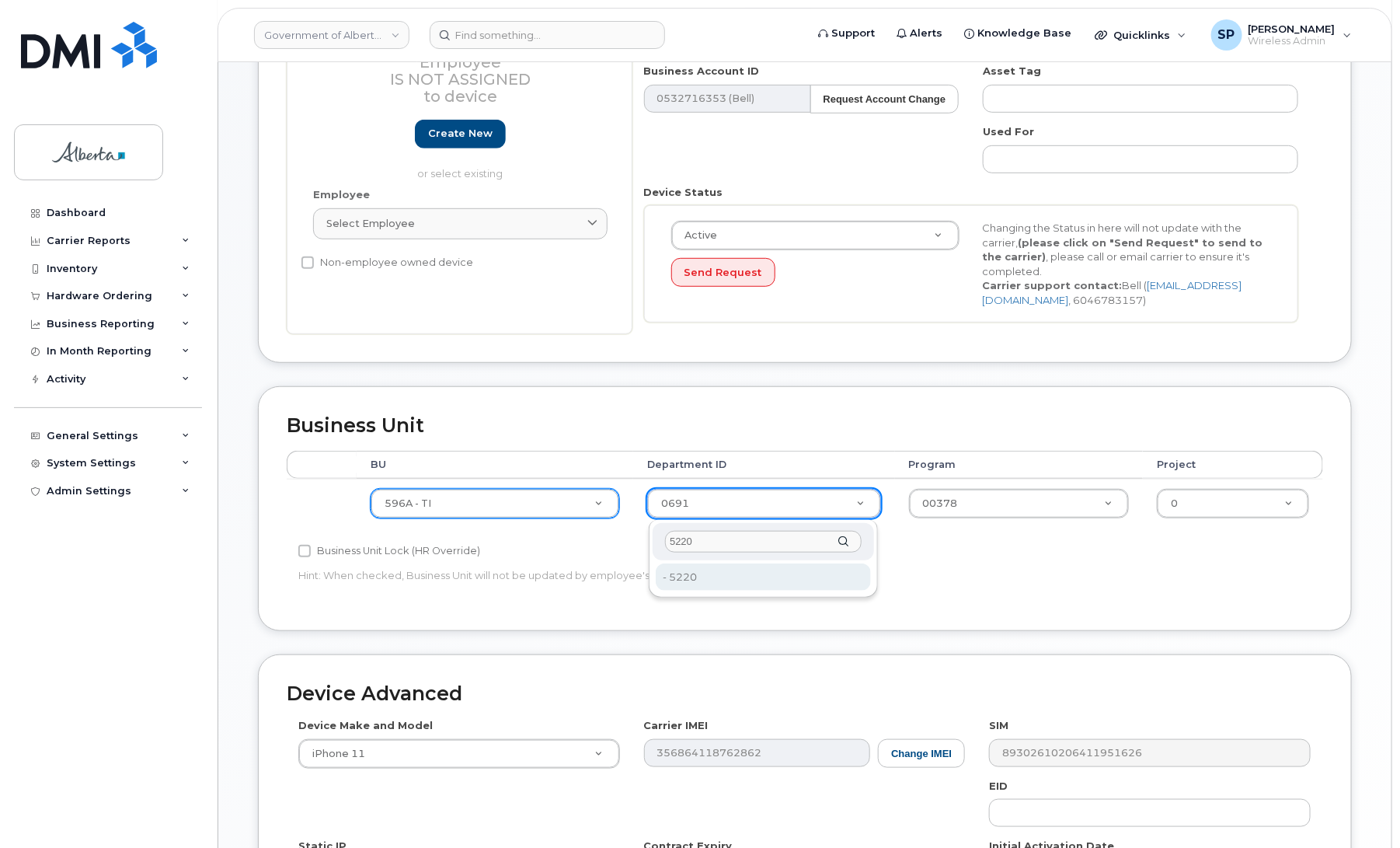
type input "5220"
type input "4802987"
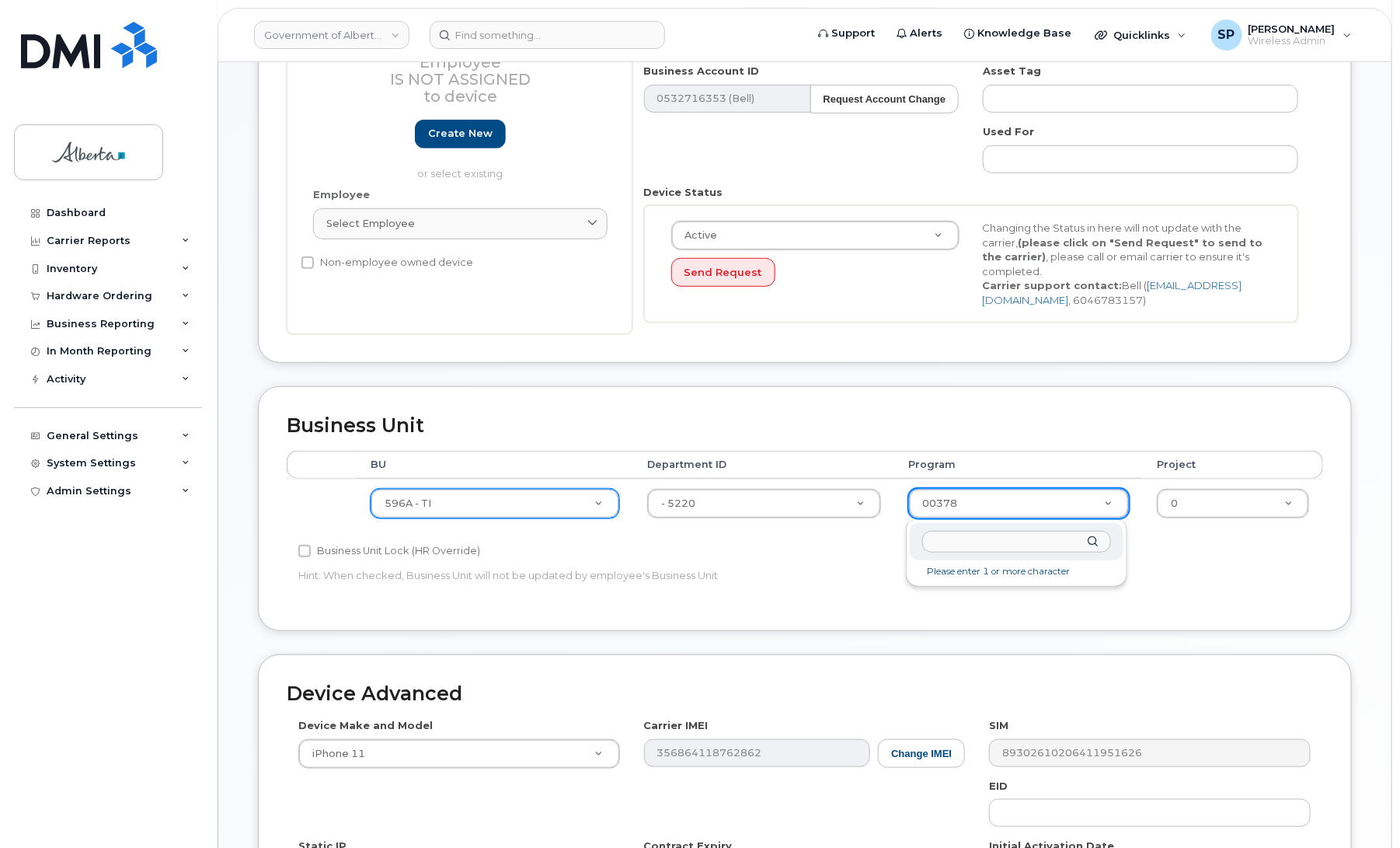
drag, startPoint x: 976, startPoint y: 504, endPoint x: 868, endPoint y: 496, distance: 108.3
type input "72020"
type input "4803008"
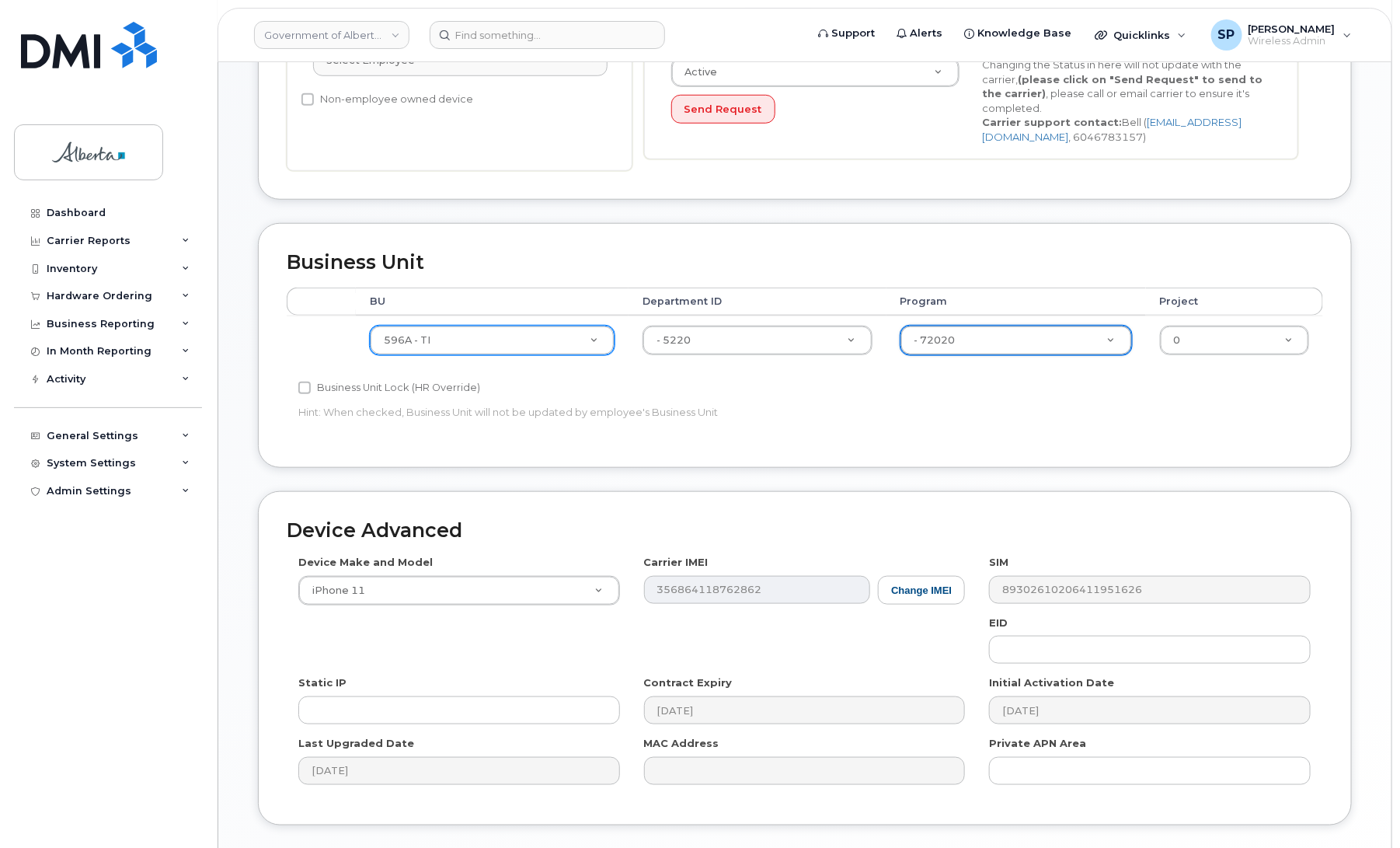
scroll to position [615, 0]
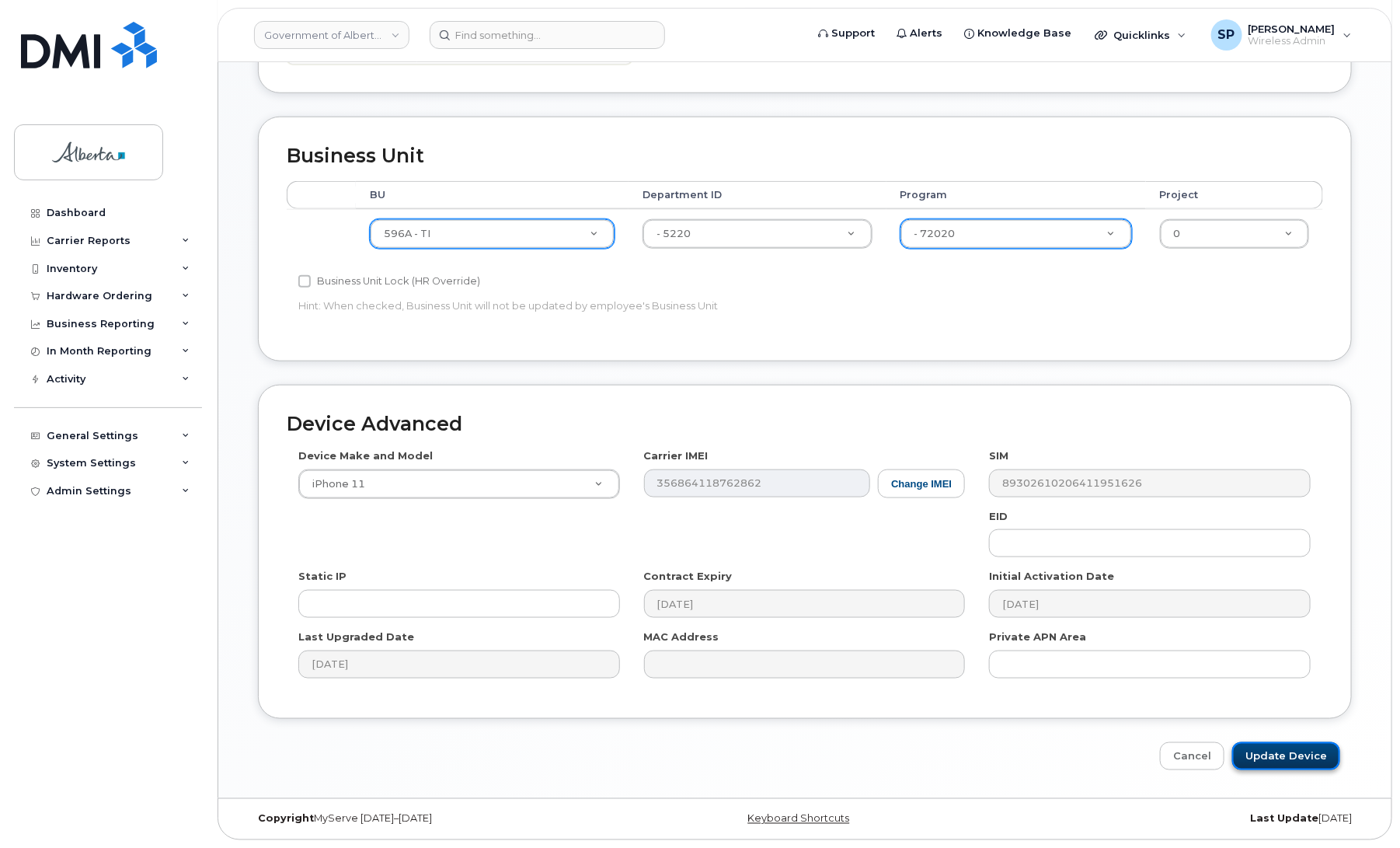
click at [1310, 755] on input "Update Device" at bounding box center [1286, 756] width 108 height 29
type input "Saving..."
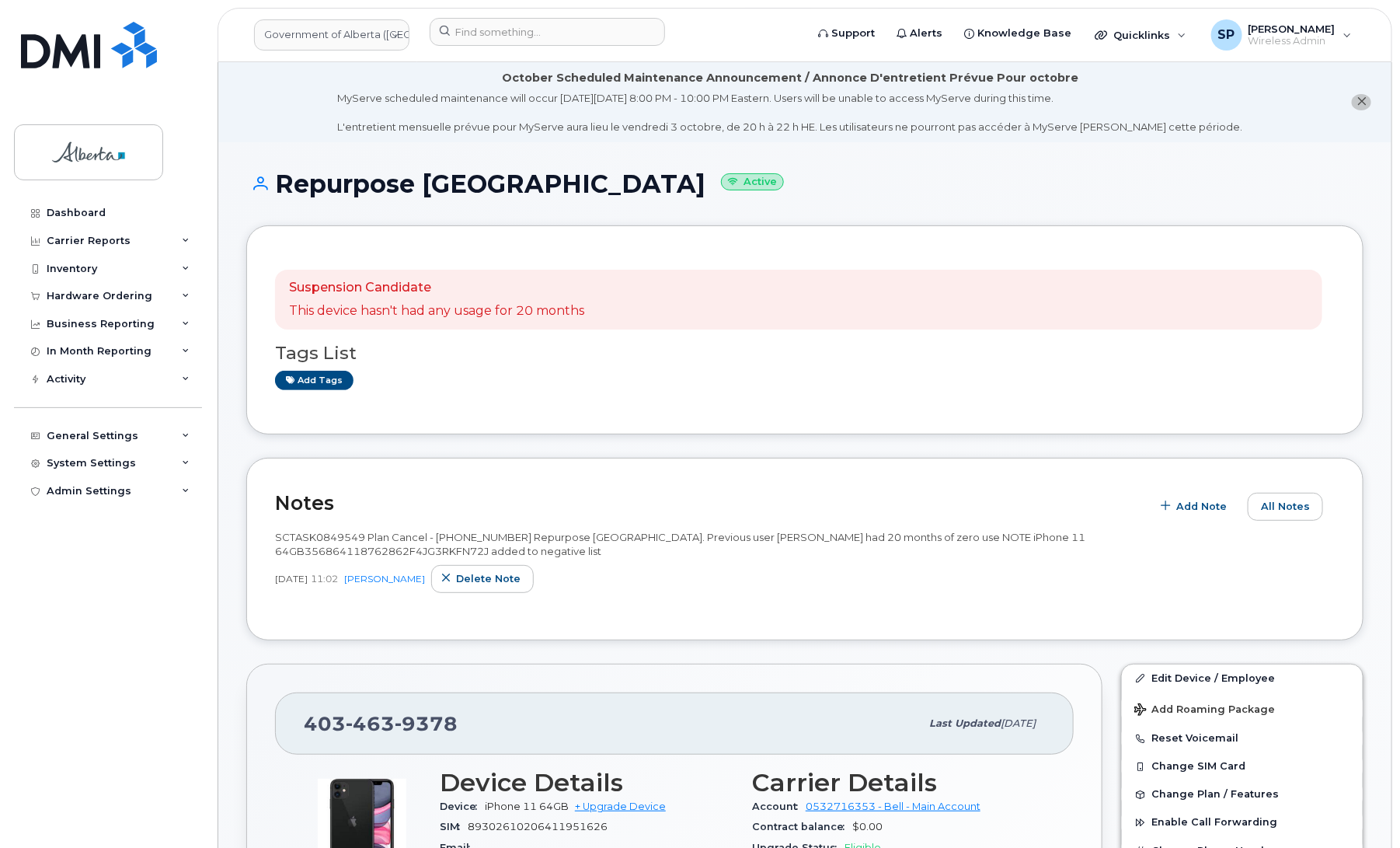
click at [421, 712] on span "9378" at bounding box center [426, 723] width 63 height 23
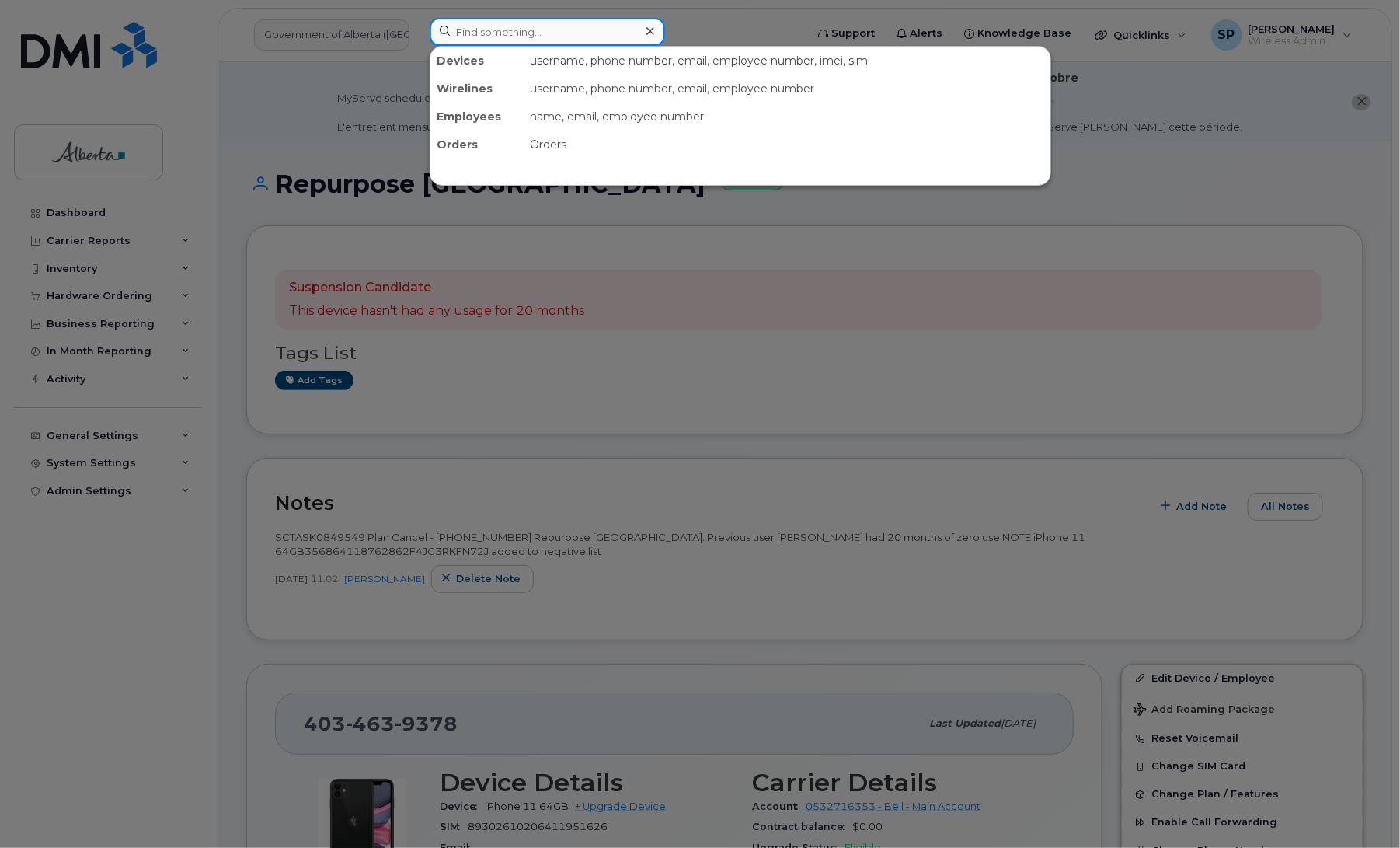
click at [496, 25] on input at bounding box center [547, 31] width 235 height 28
paste input "4034620358"
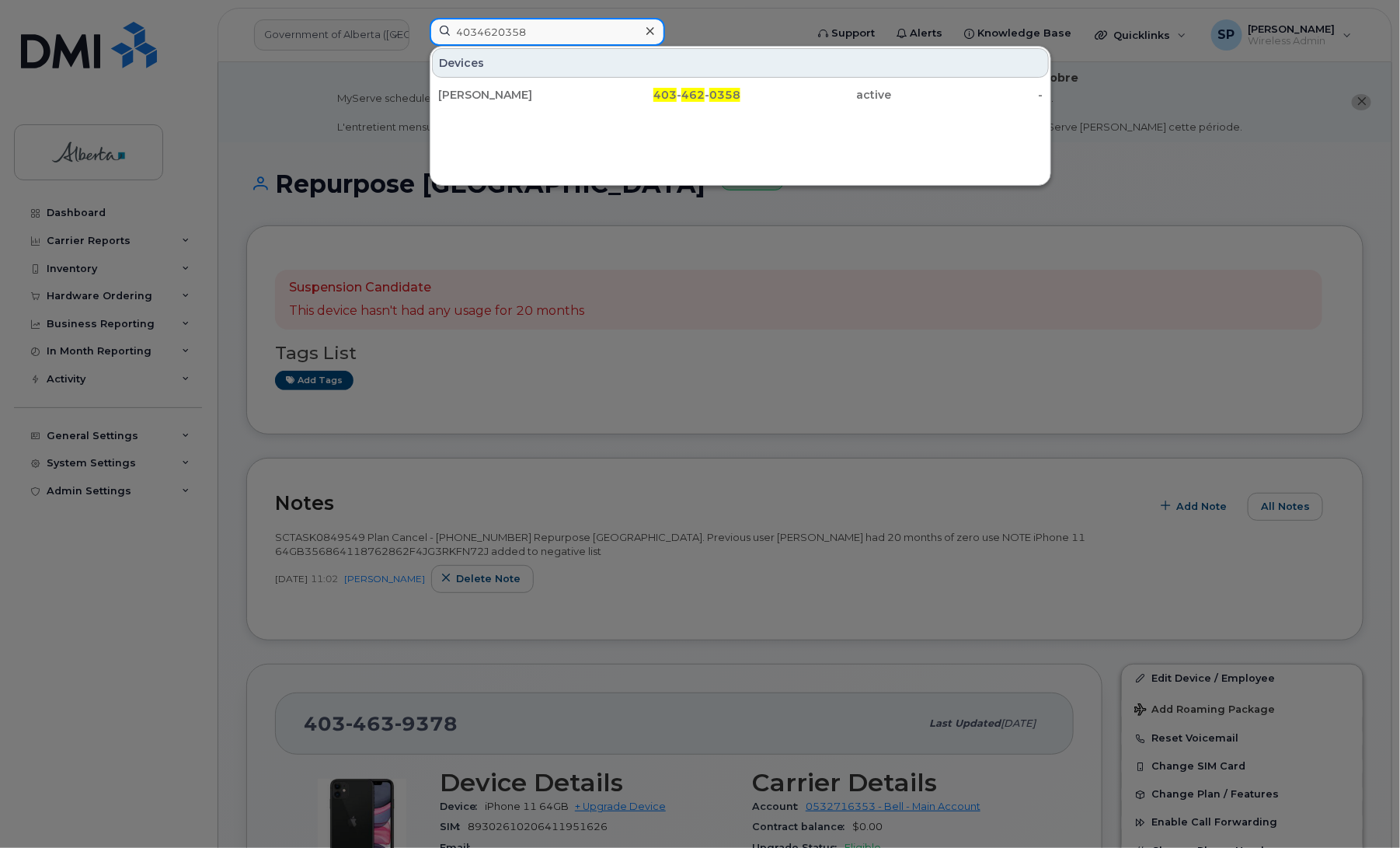
type input "4034620358"
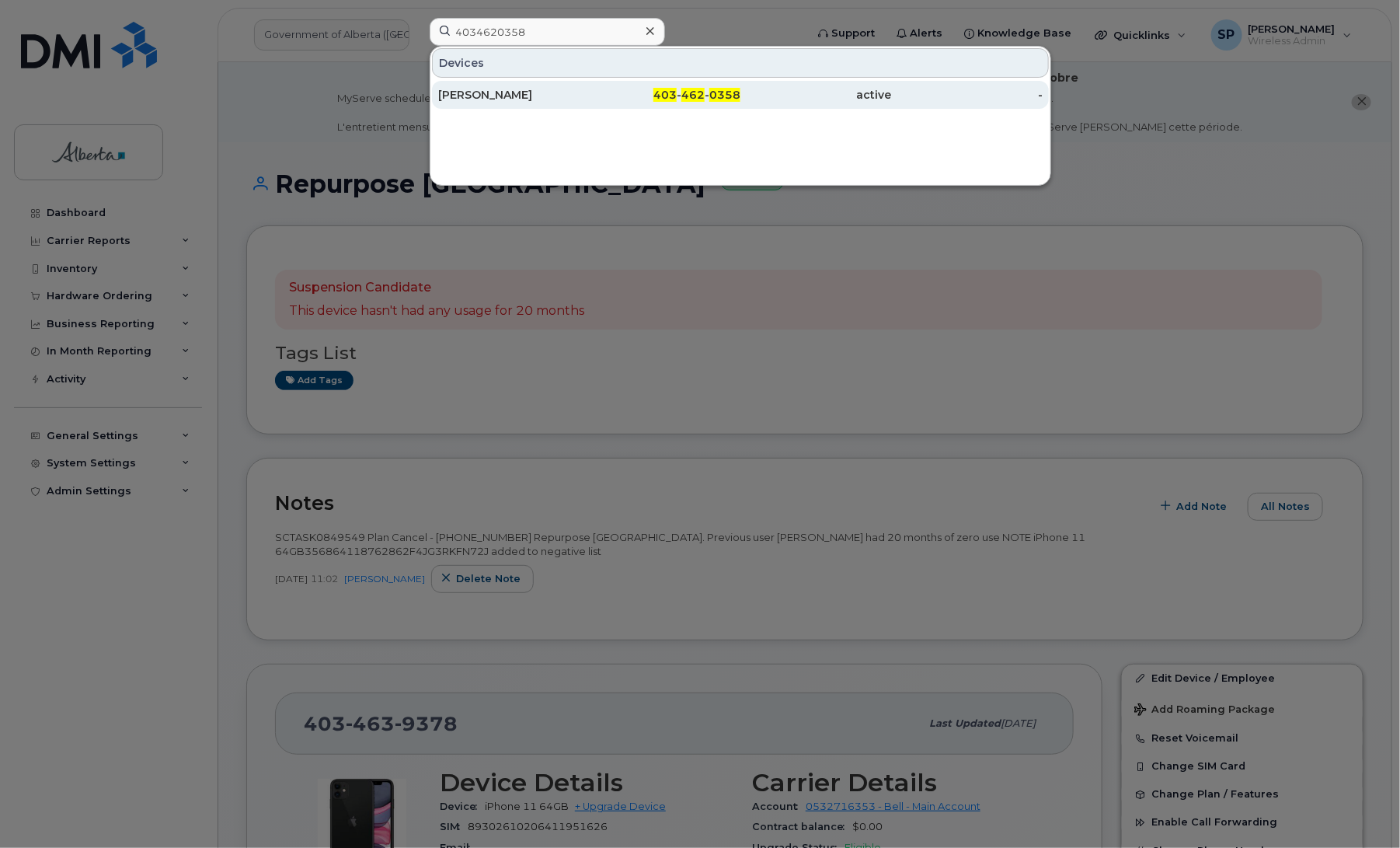
click at [519, 91] on div "[PERSON_NAME]" at bounding box center [514, 94] width 151 height 16
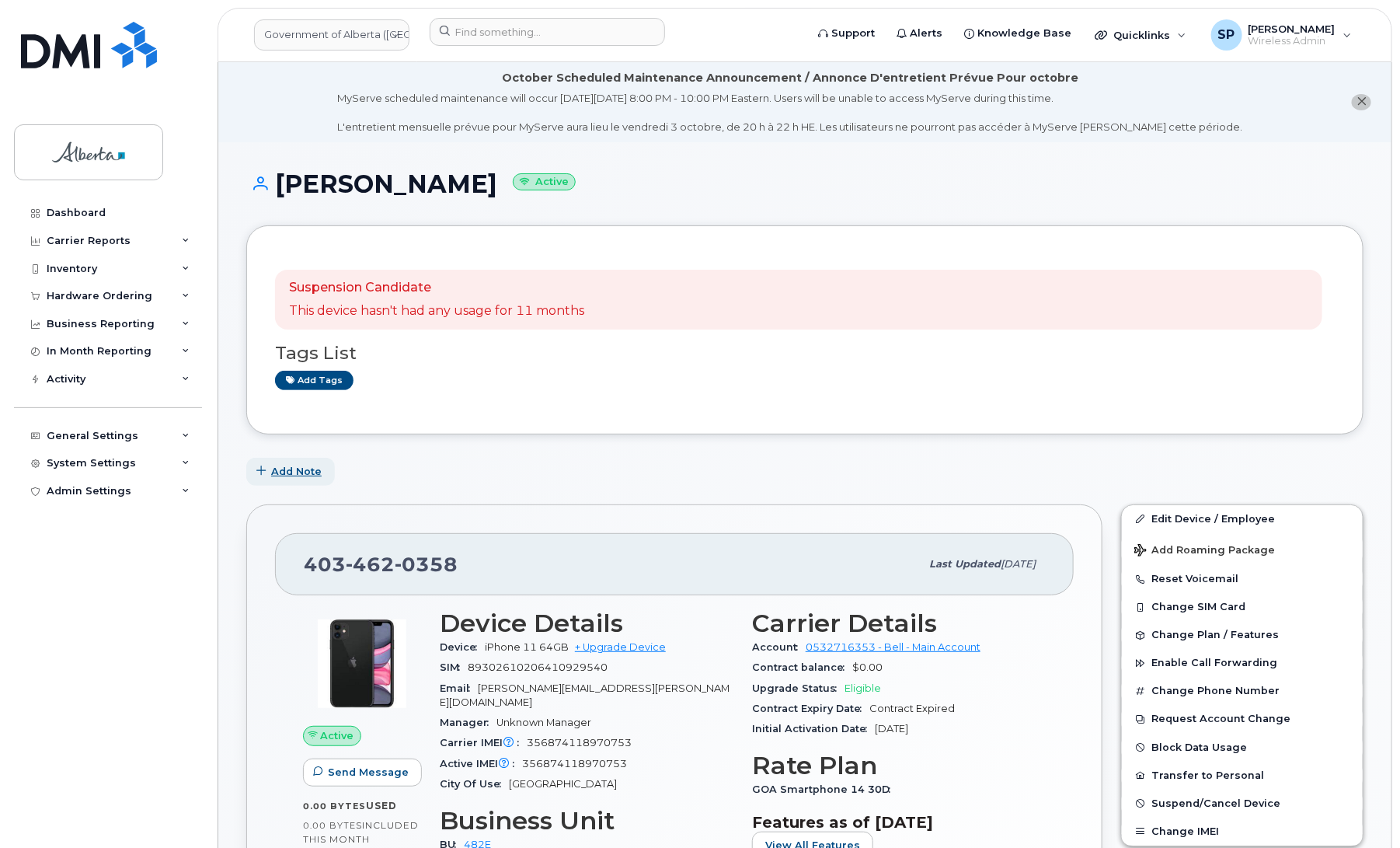
click at [297, 467] on span "Add Note" at bounding box center [296, 472] width 51 height 15
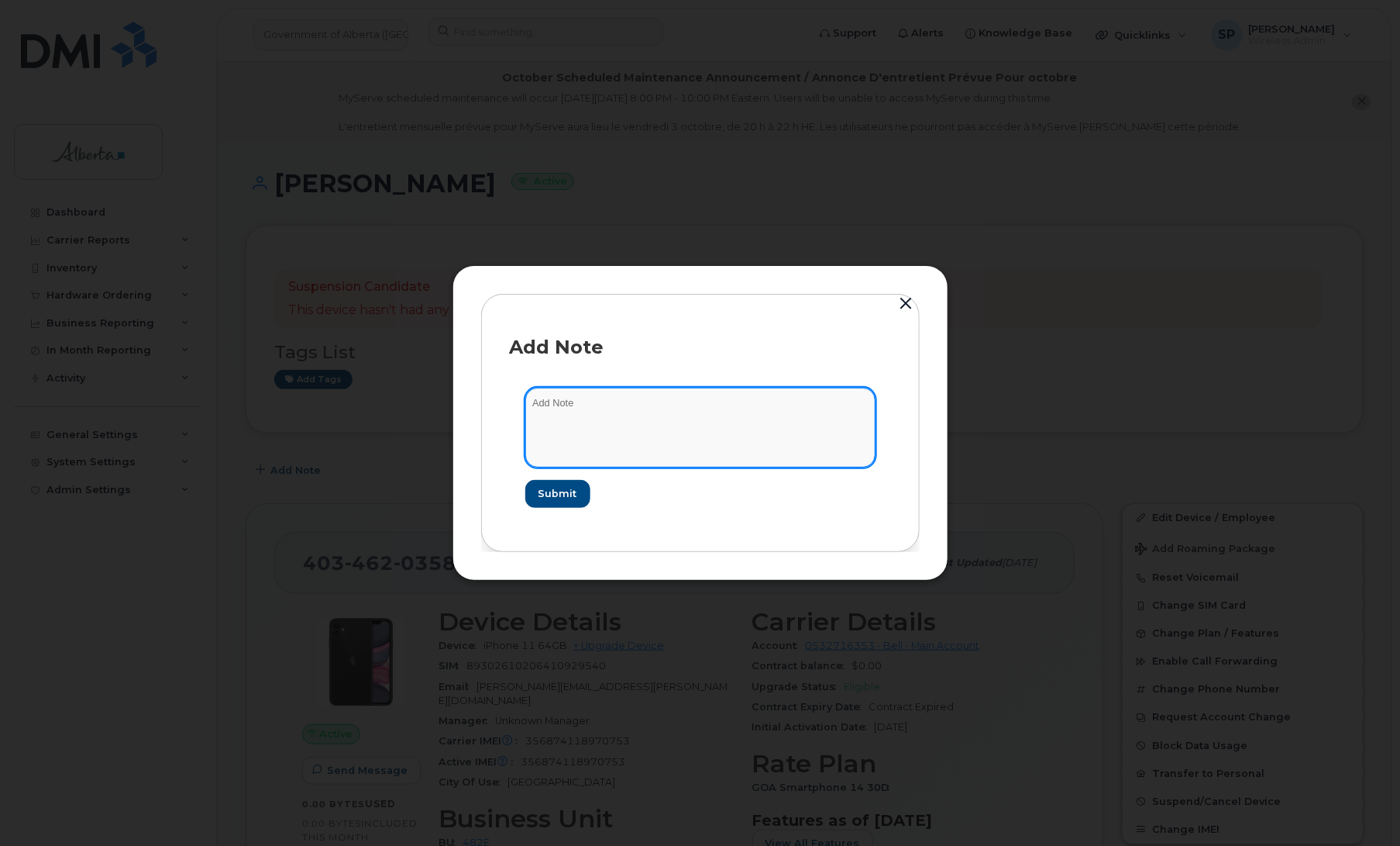
click at [609, 415] on textarea at bounding box center [700, 427] width 351 height 79
paste textarea "SCTASK0849563 Plan Cancel - [PHONE_NUMBER] Repurpose [GEOGRAPHIC_DATA]. Previou…"
type textarea "SCTASK0849563 Plan Cancel - [PHONE_NUMBER] Repurpose [GEOGRAPHIC_DATA]. Previou…"
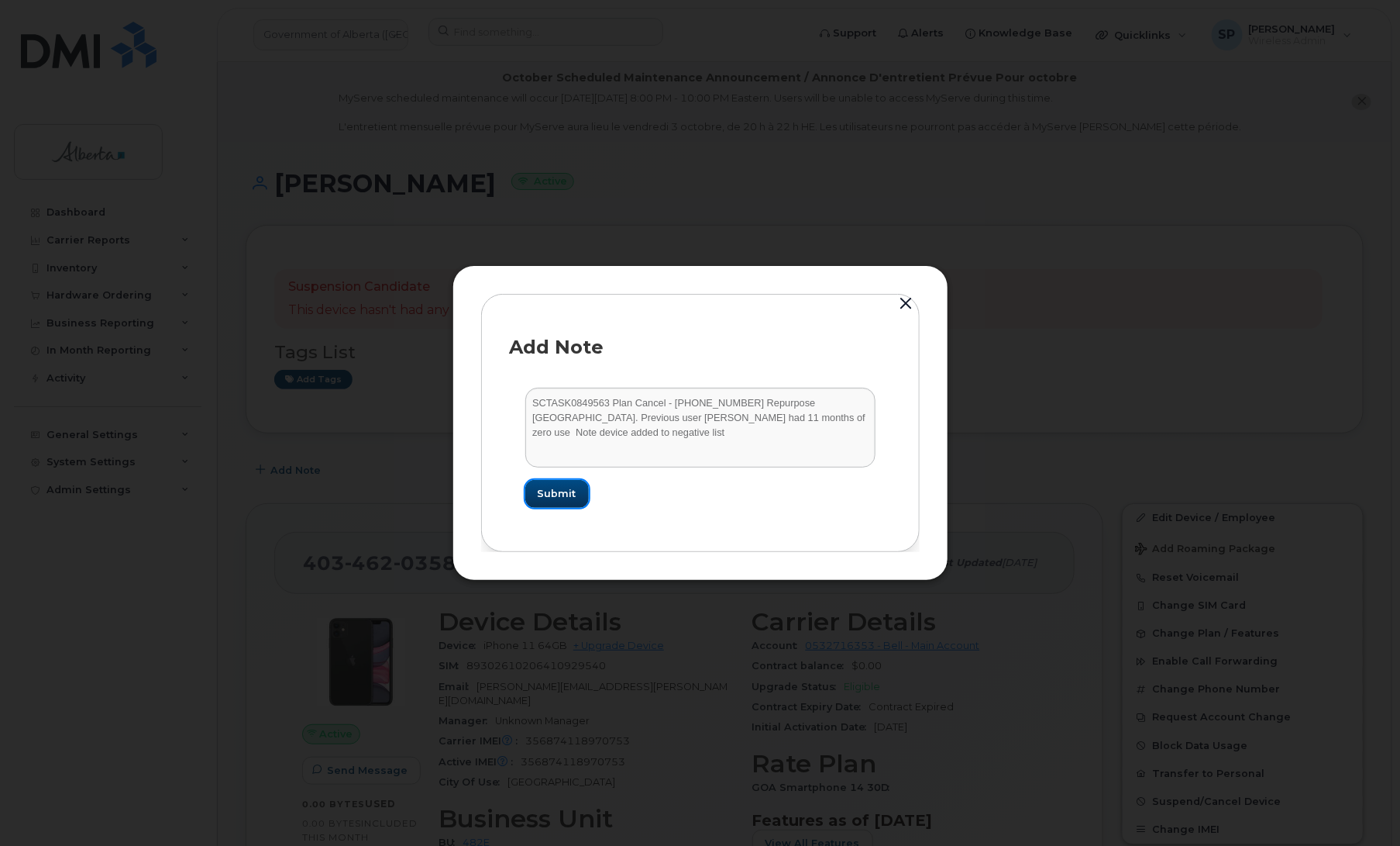
click at [568, 489] on span "Submit" at bounding box center [557, 493] width 39 height 15
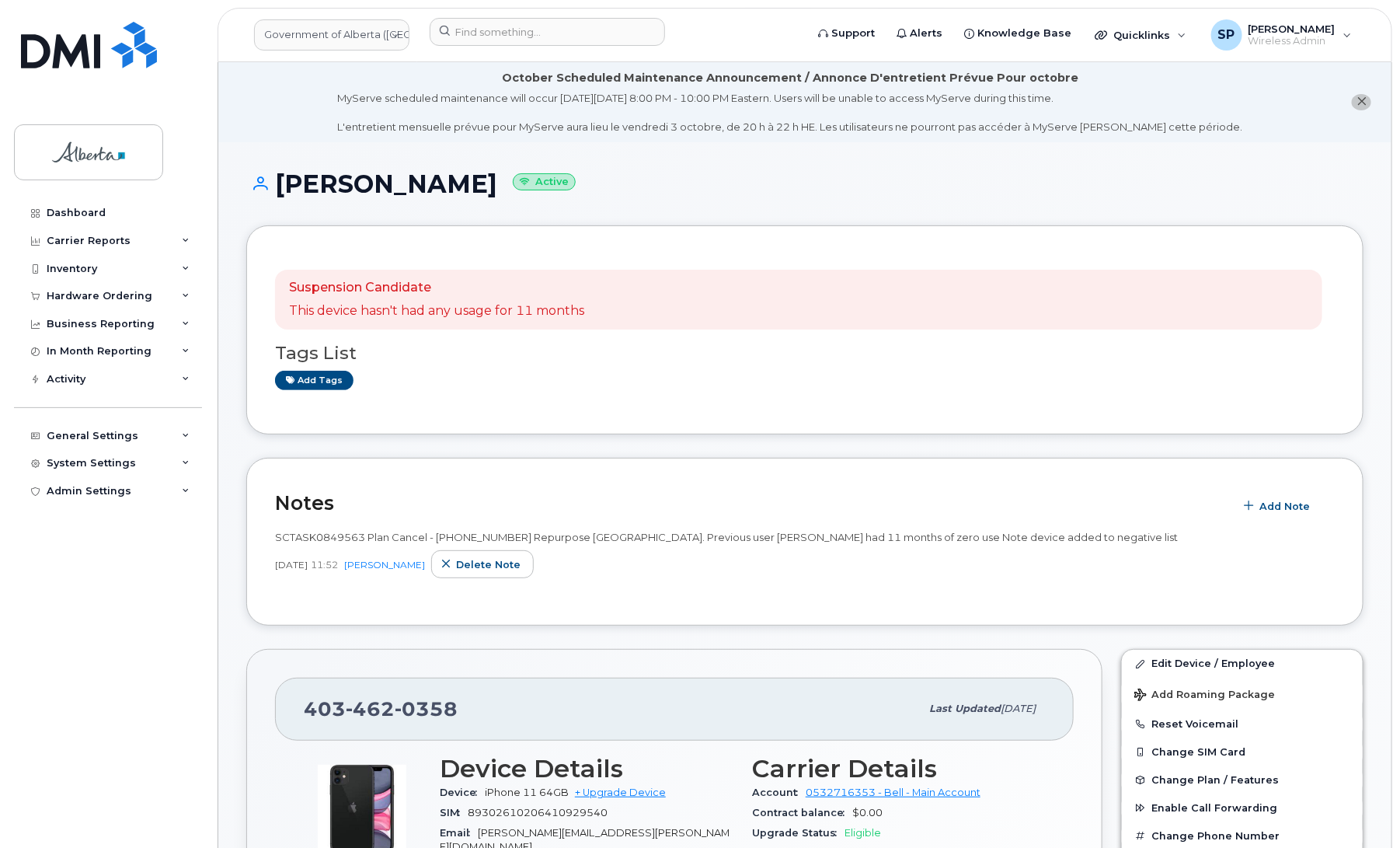
click at [459, 711] on div "[PHONE_NUMBER]" at bounding box center [612, 708] width 616 height 32
click at [47, 653] on div "Dashboard Carrier Reports Monthly Billing Data Daily Data Pooling Data Behavior…" at bounding box center [110, 512] width 192 height 626
click at [1163, 666] on link "Edit Device / Employee" at bounding box center [1242, 663] width 241 height 28
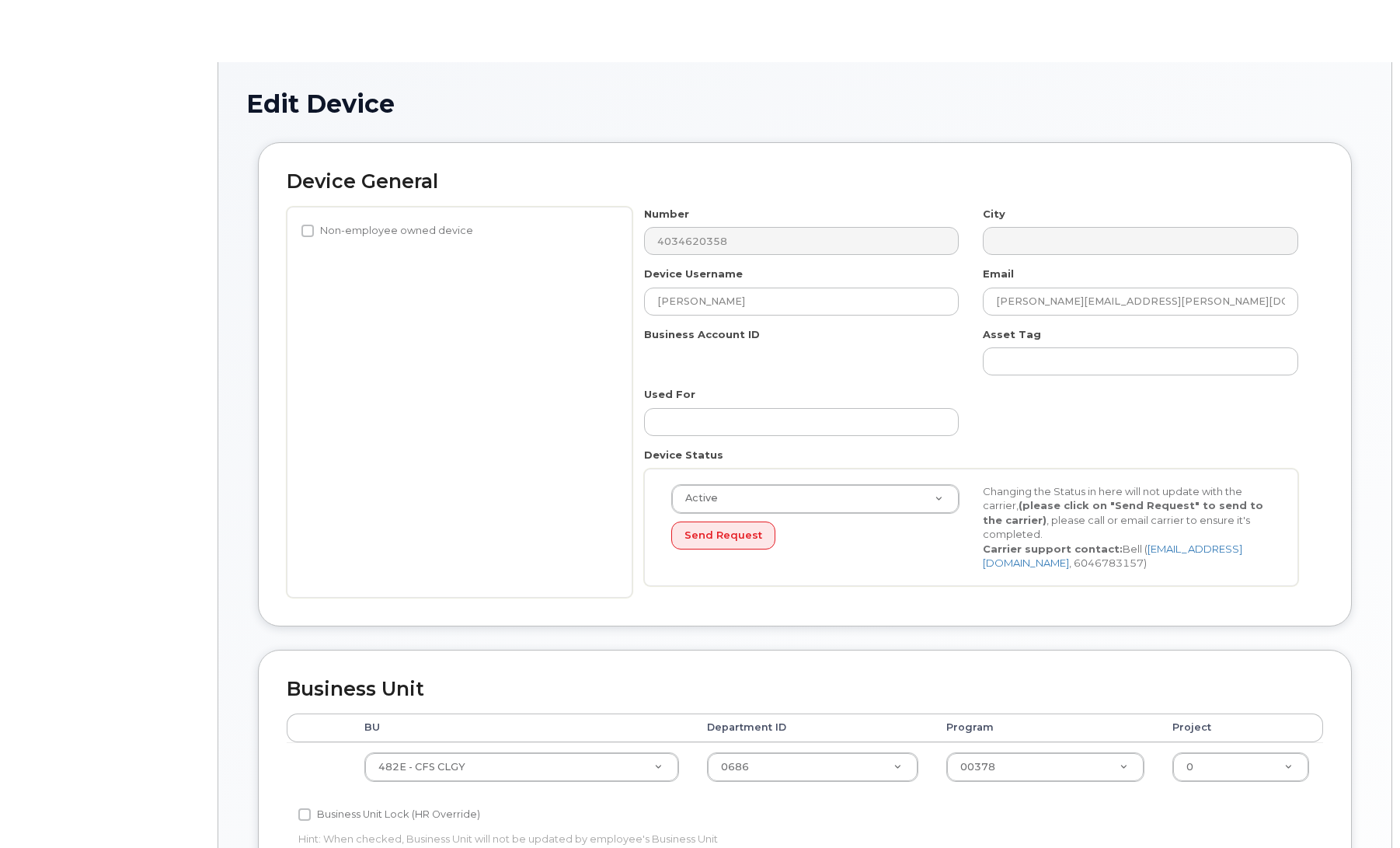
select select "4124490"
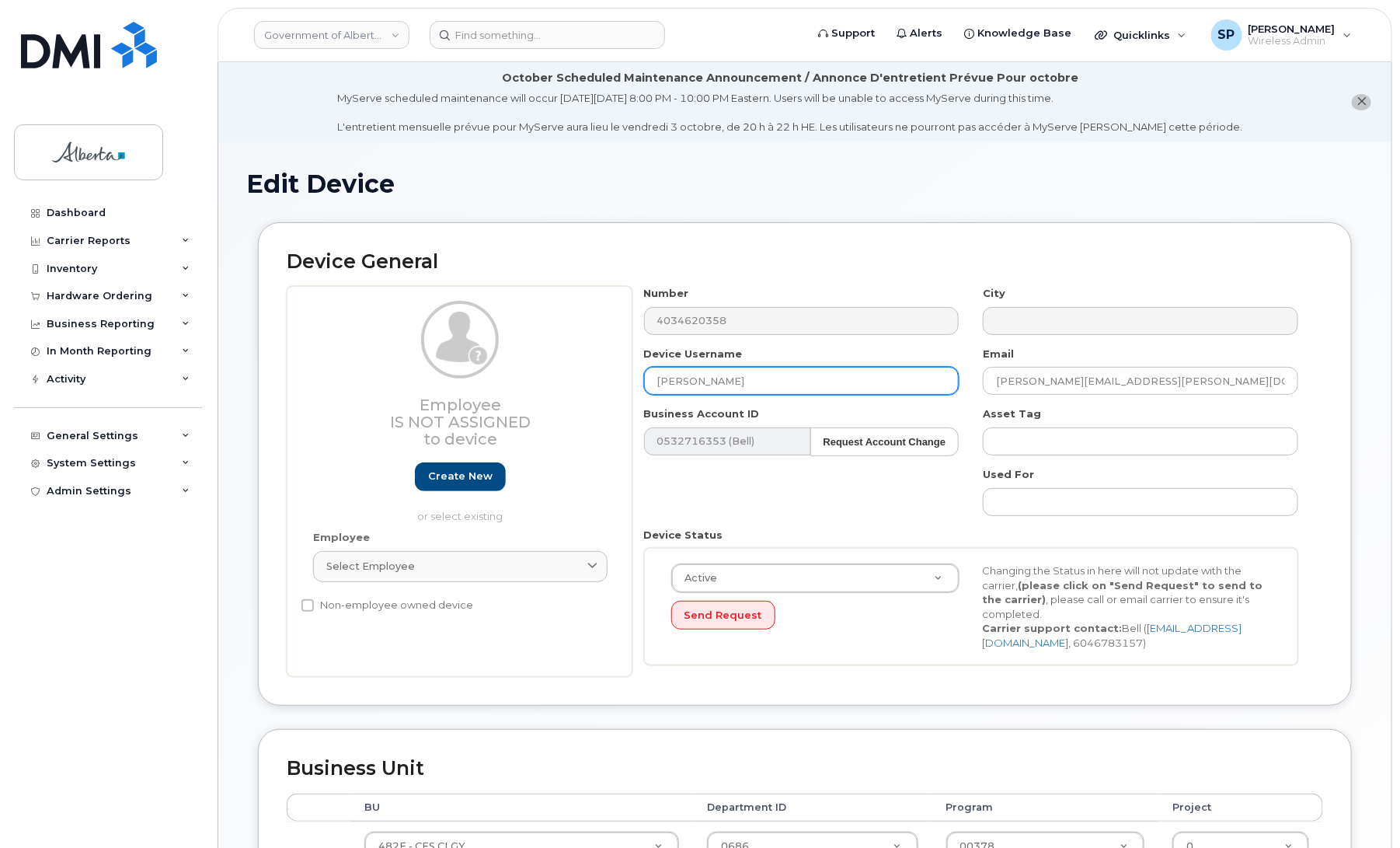
drag, startPoint x: 705, startPoint y: 376, endPoint x: 546, endPoint y: 370, distance: 159.1
click at [546, 370] on div "Employee Is not assigned to device Create new or select existing Employee Selec…" at bounding box center [805, 481] width 1036 height 390
type input "Repurpose [GEOGRAPHIC_DATA]"
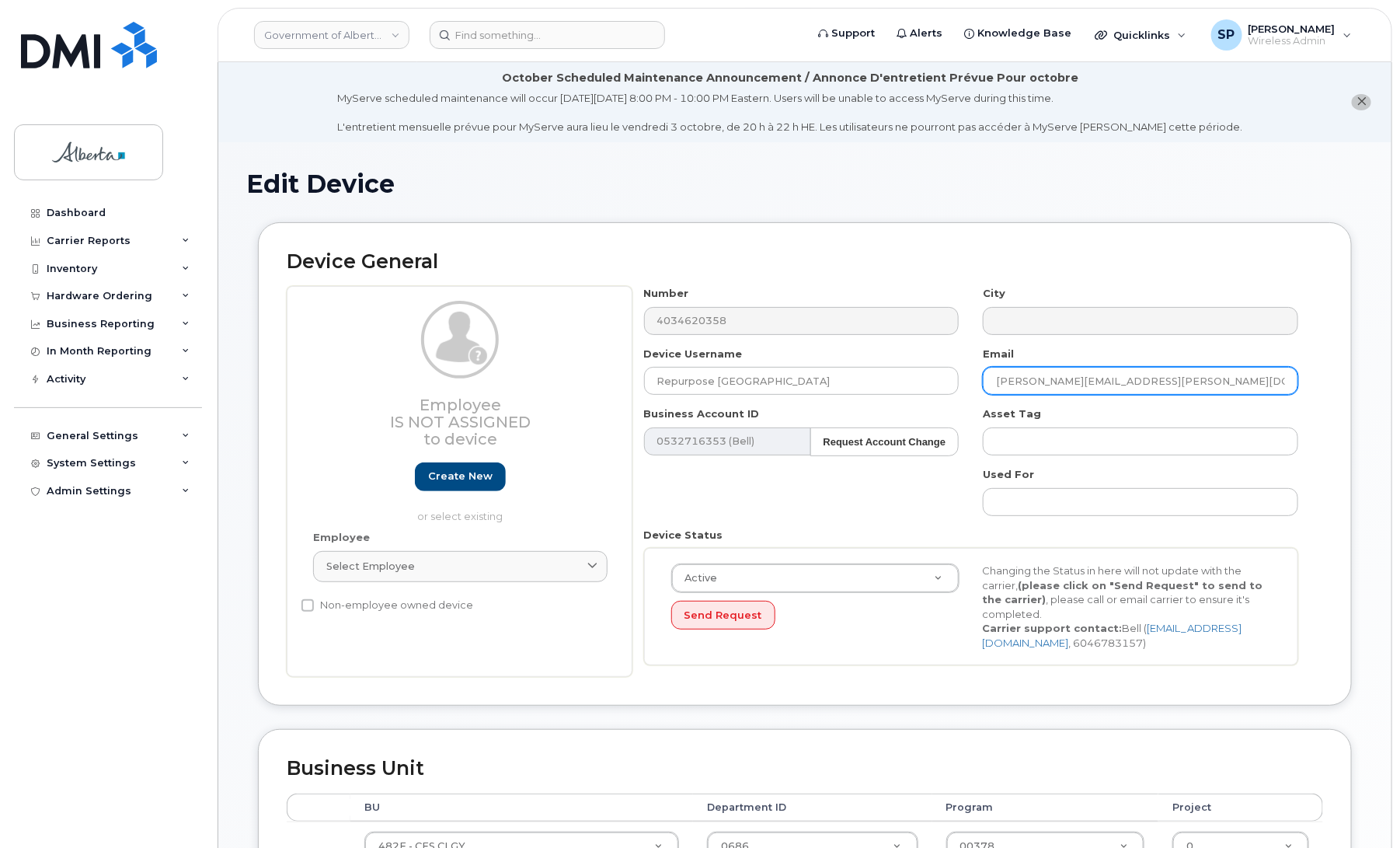
drag, startPoint x: 1143, startPoint y: 381, endPoint x: 987, endPoint y: 386, distance: 156.1
click at [987, 386] on input "[PERSON_NAME][EMAIL_ADDRESS][PERSON_NAME][DOMAIN_NAME]" at bounding box center [1141, 380] width 316 height 28
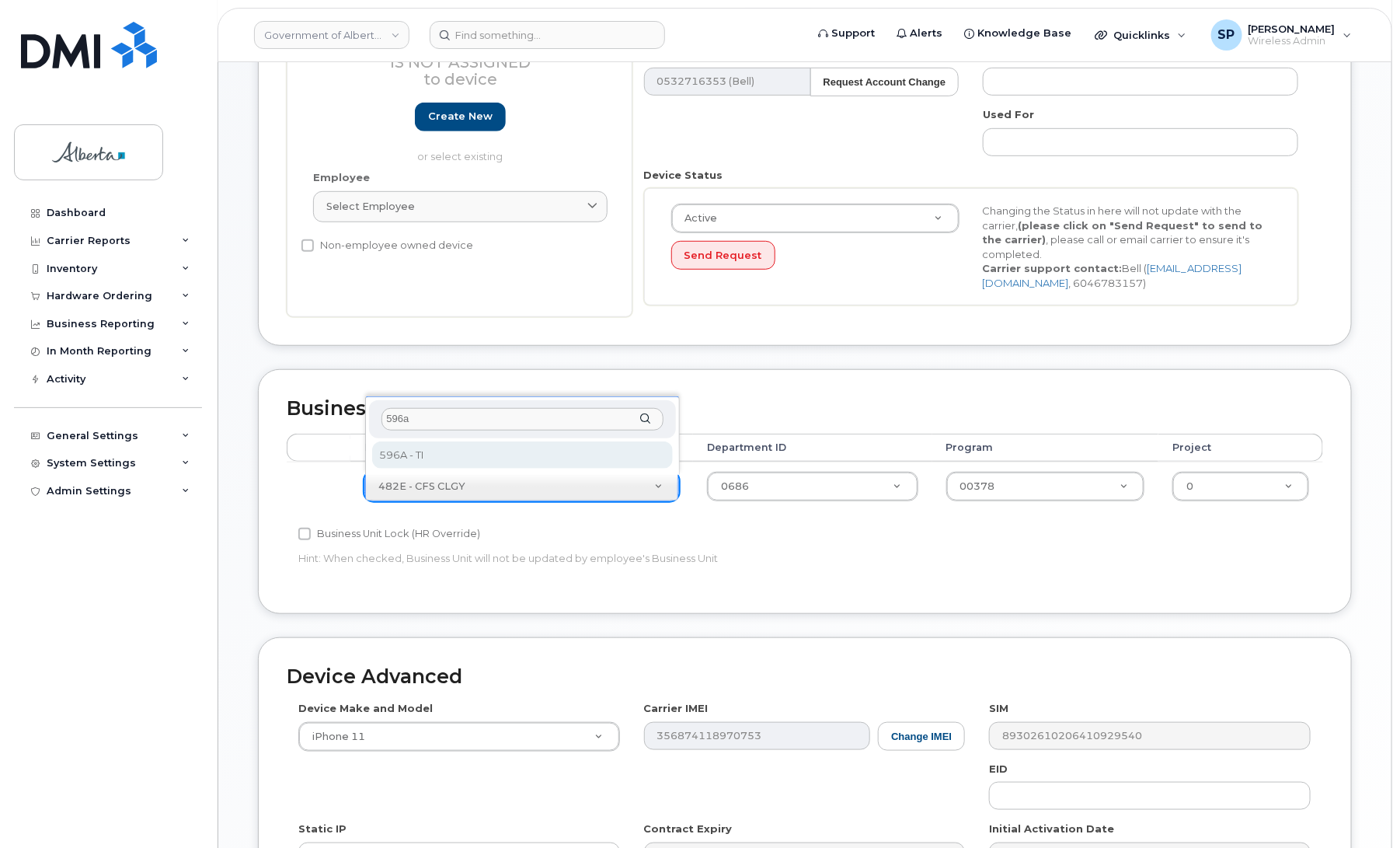
type input "596a"
select select "4797729"
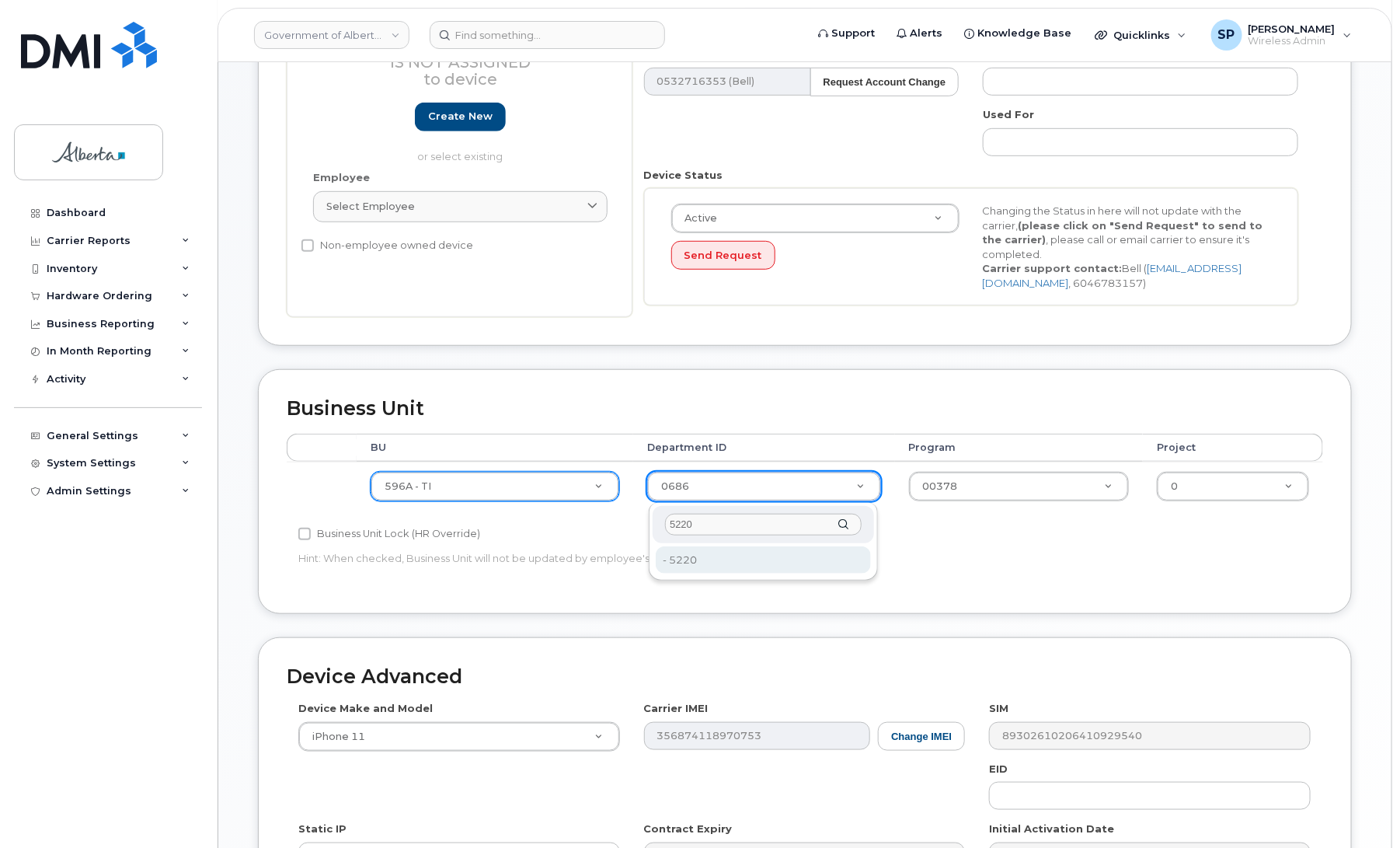
type input "5220"
type input "4802987"
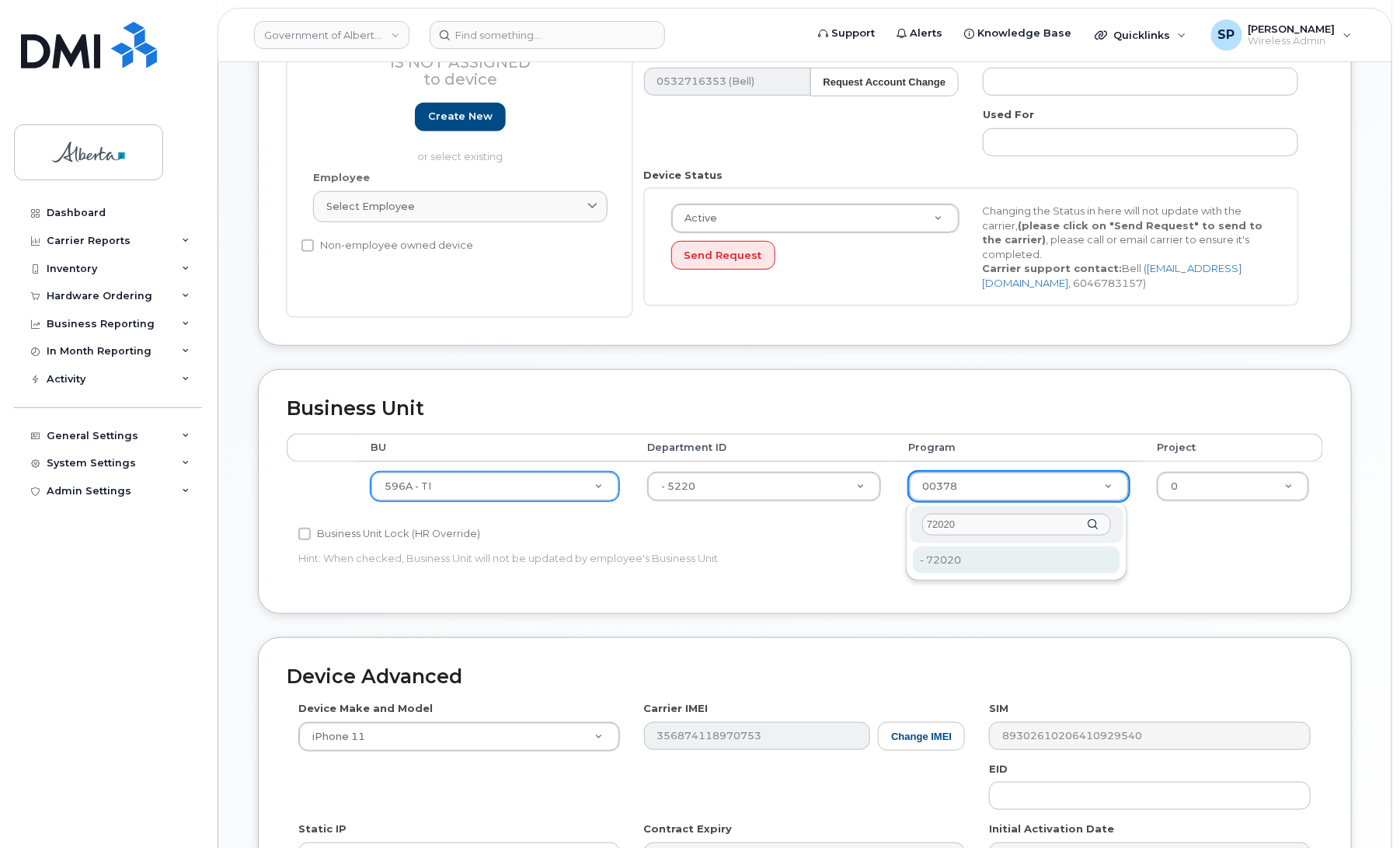
type input "72020"
drag, startPoint x: 962, startPoint y: 561, endPoint x: 1163, endPoint y: 552, distance: 201.2
type input "4803008"
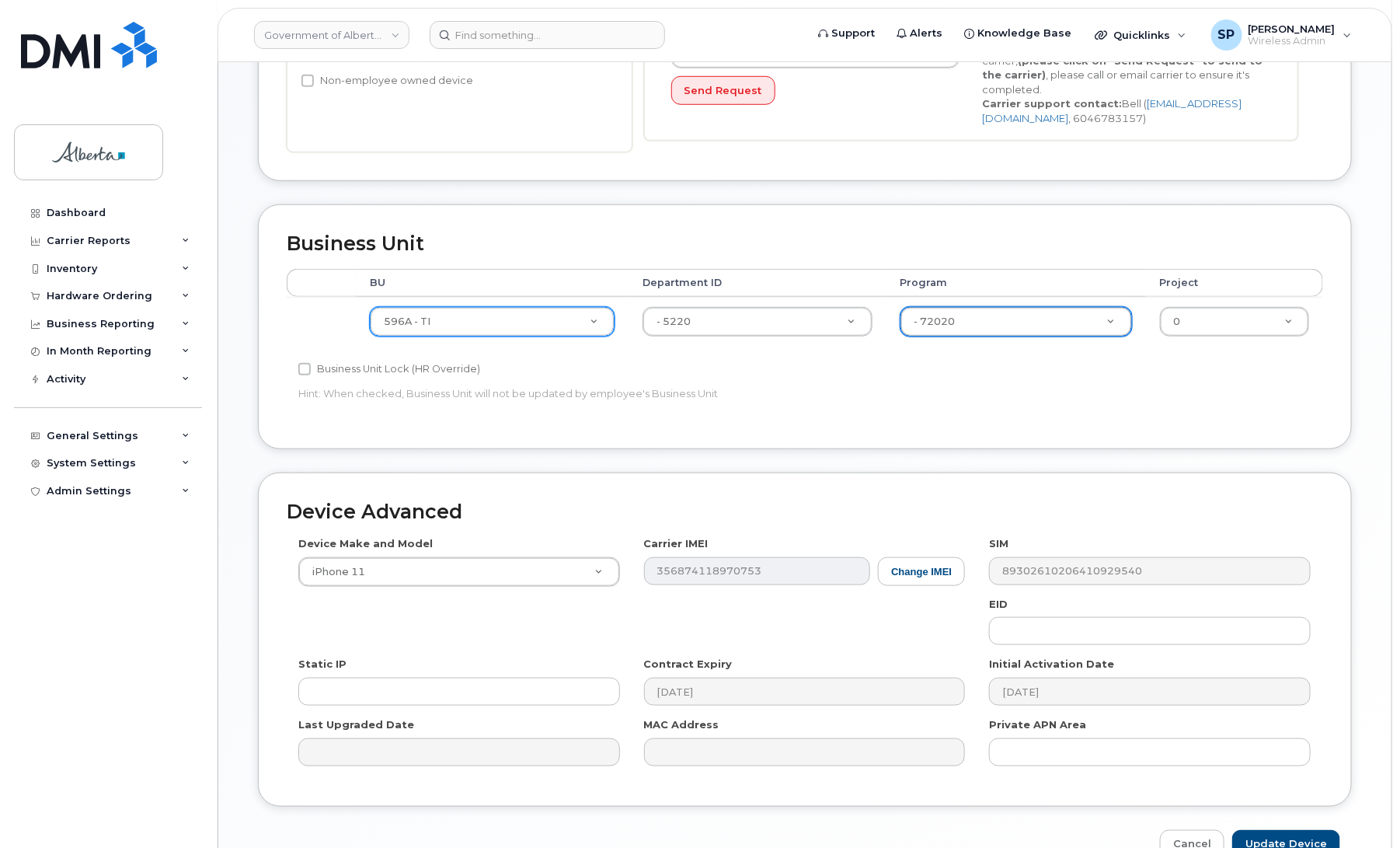
scroll to position [615, 0]
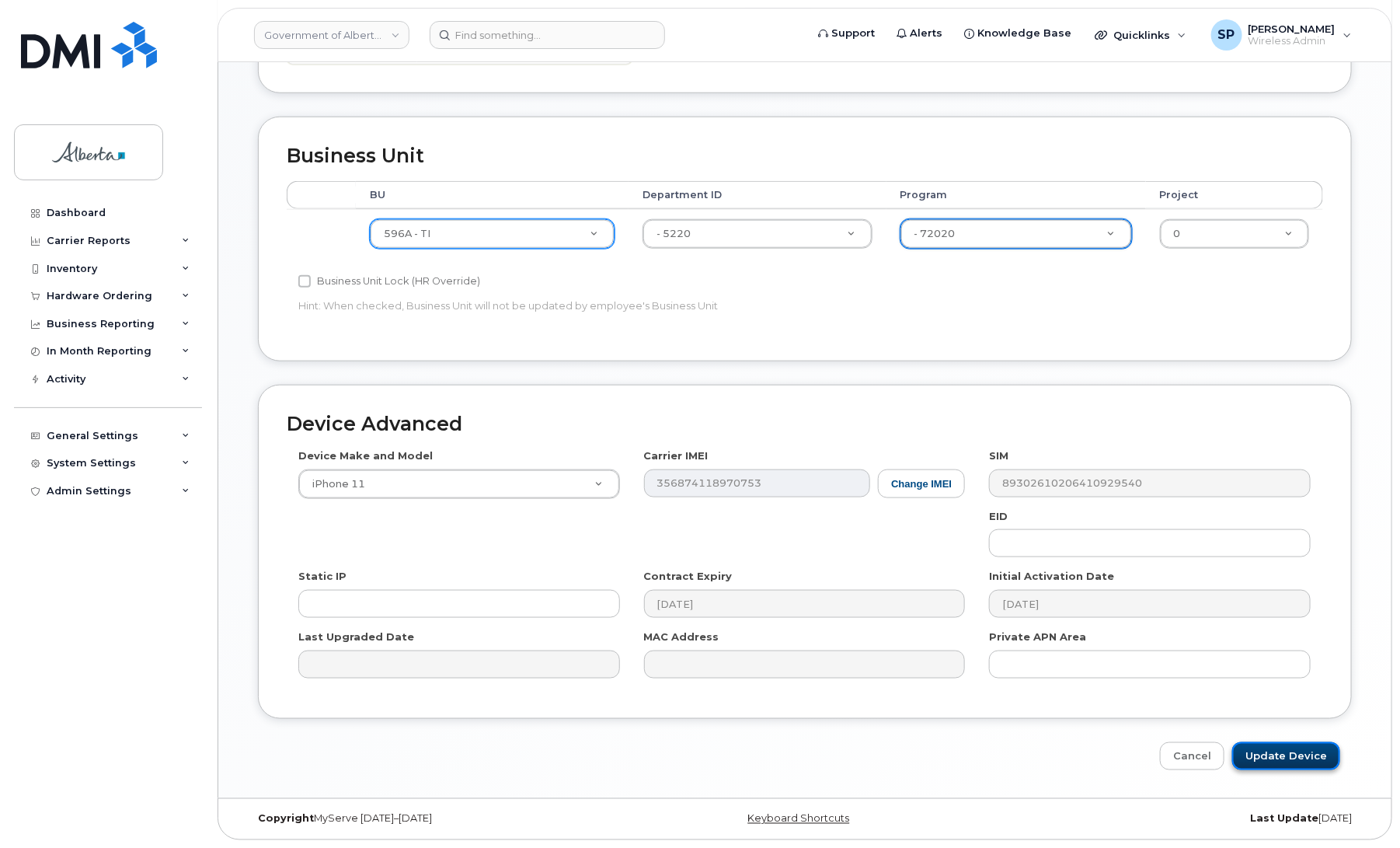
click at [1288, 749] on input "Update Device" at bounding box center [1286, 756] width 108 height 29
type input "Saving..."
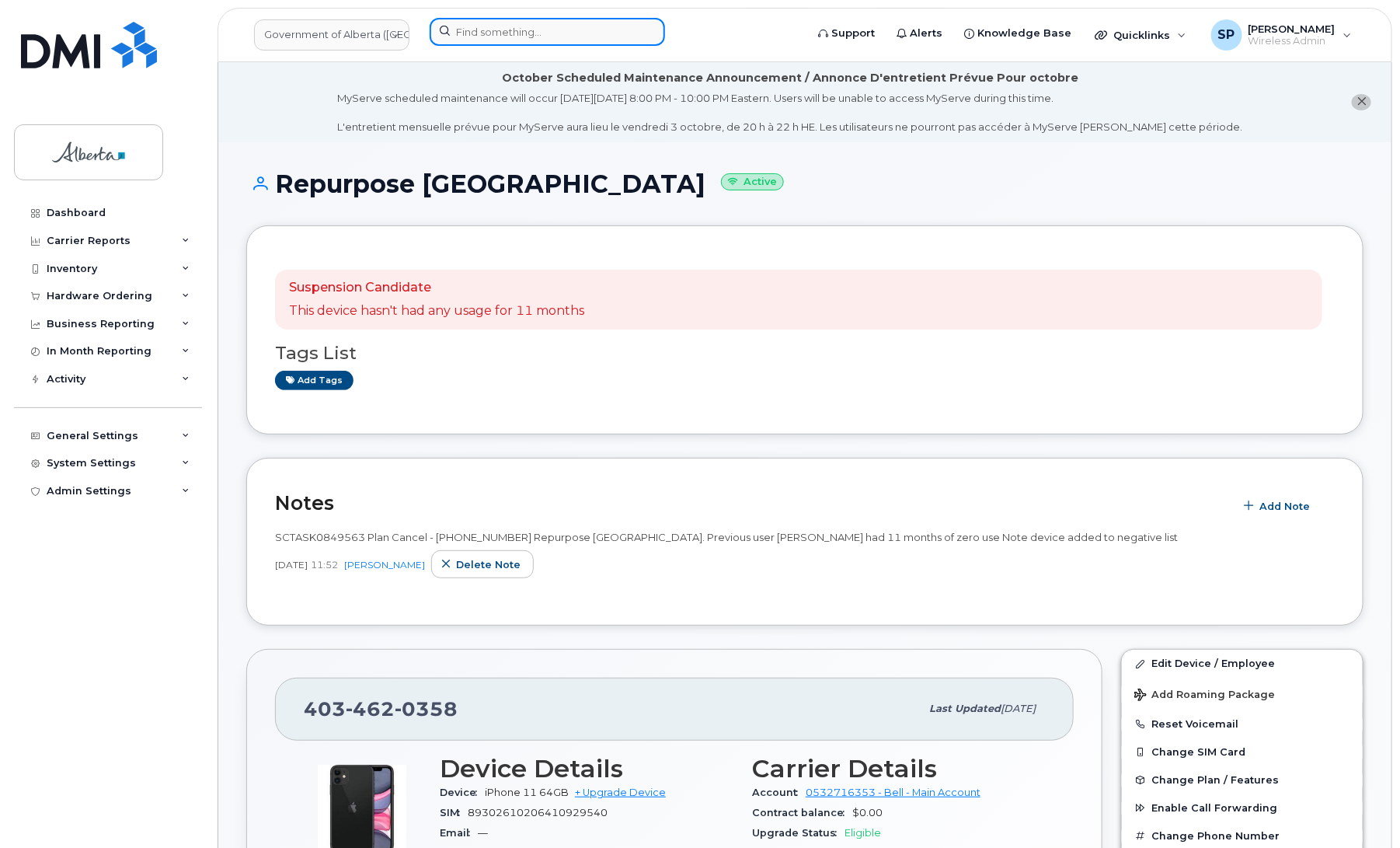
click at [513, 26] on input at bounding box center [547, 31] width 235 height 28
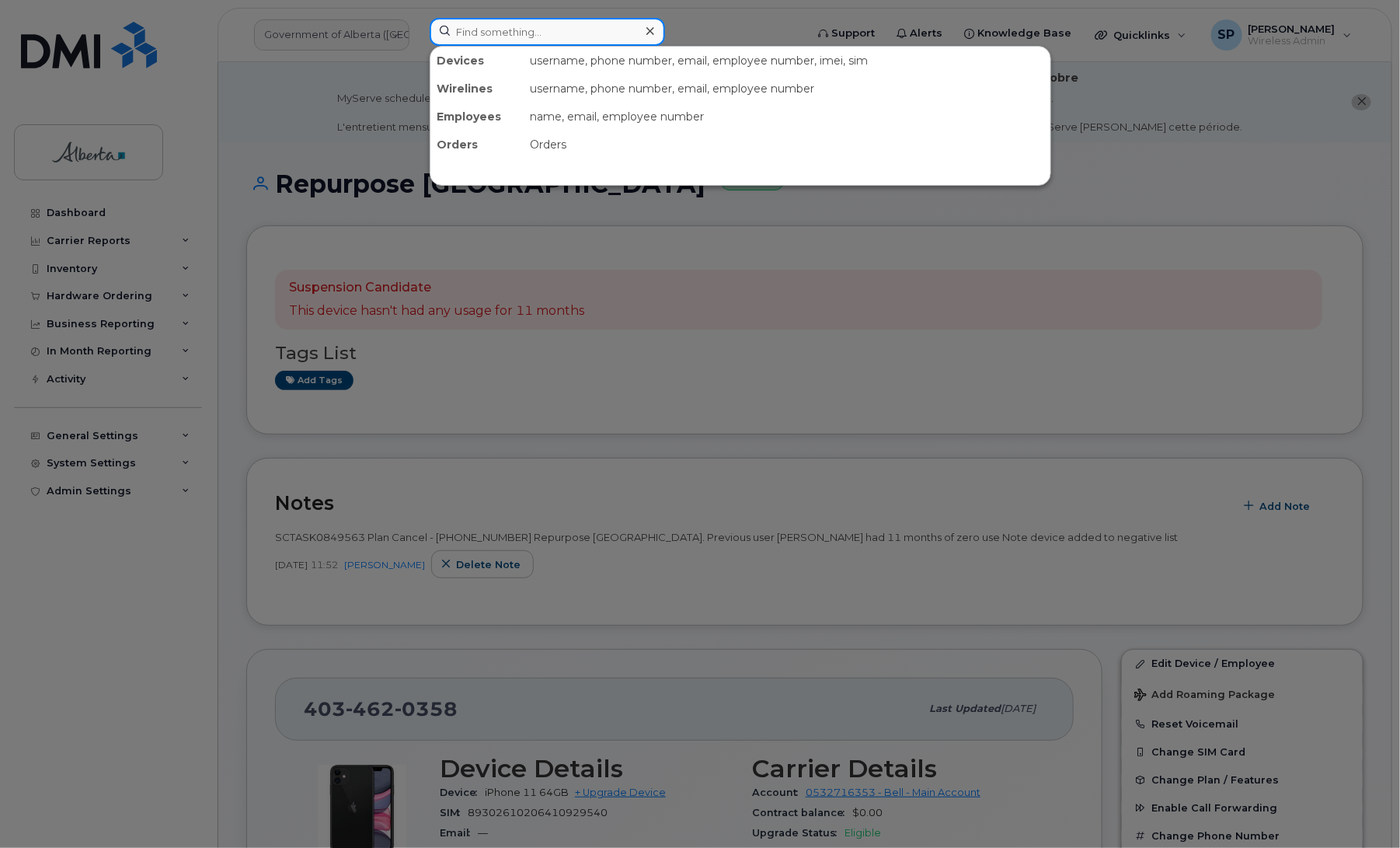
paste input "[PERSON_NAME]"
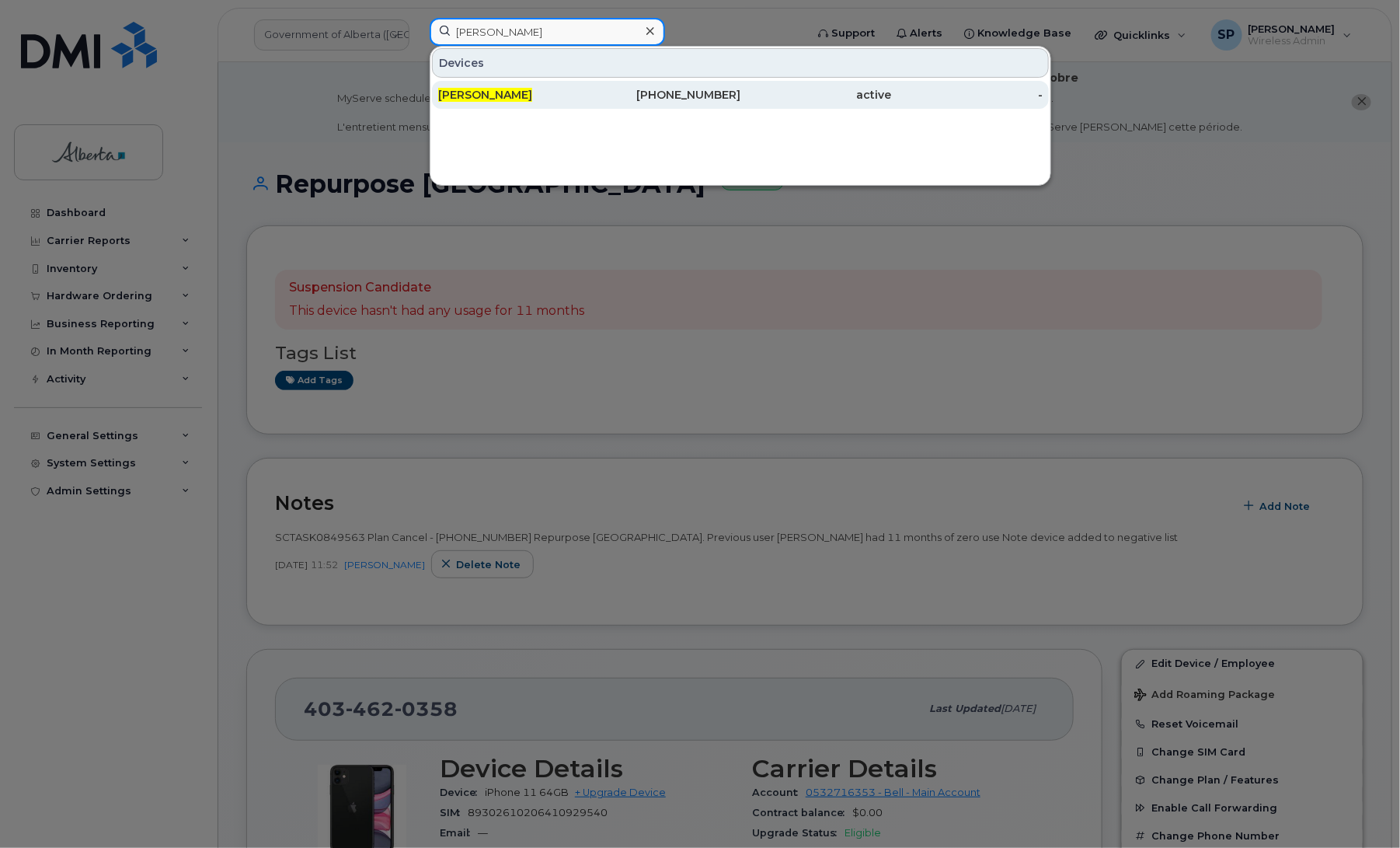
type input "[PERSON_NAME]"
click at [518, 95] on span "[PERSON_NAME]" at bounding box center [485, 94] width 94 height 14
